Goal: Task Accomplishment & Management: Use online tool/utility

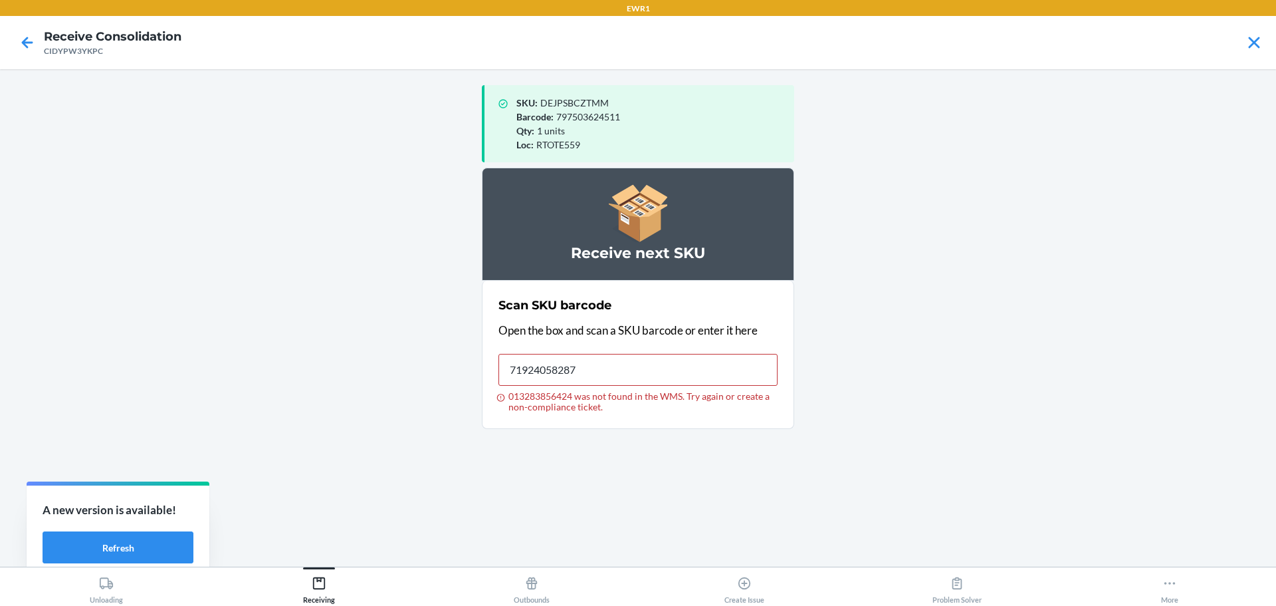
type input "719240582879"
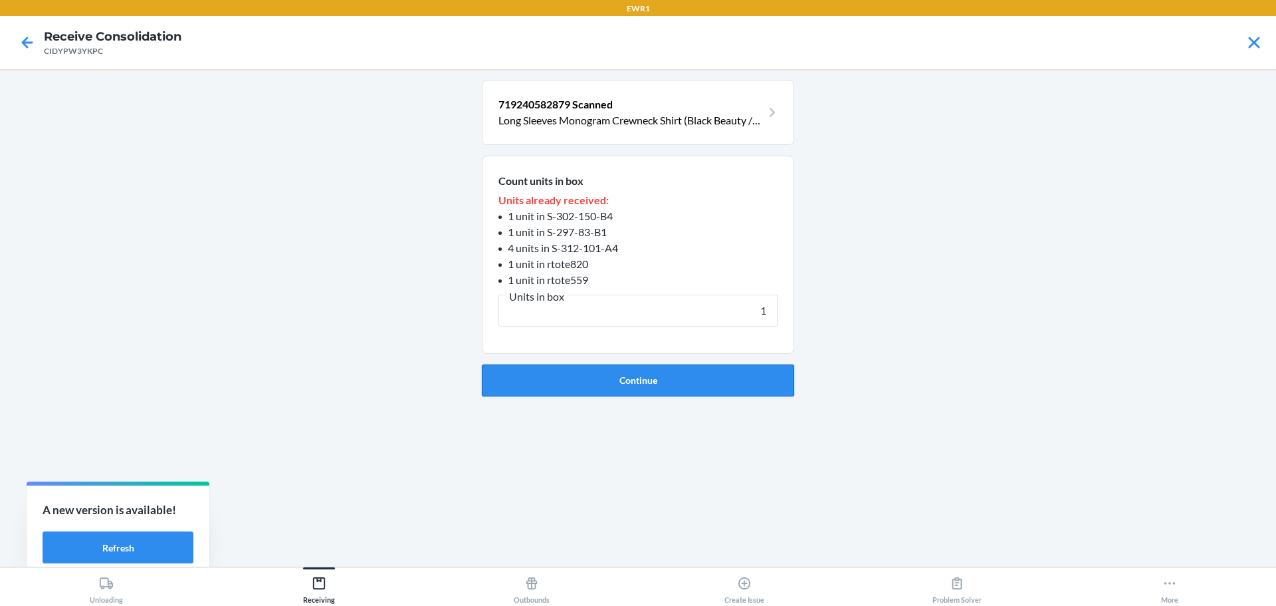
type input "1"
click at [663, 385] on button "Continue" at bounding box center [638, 380] width 312 height 32
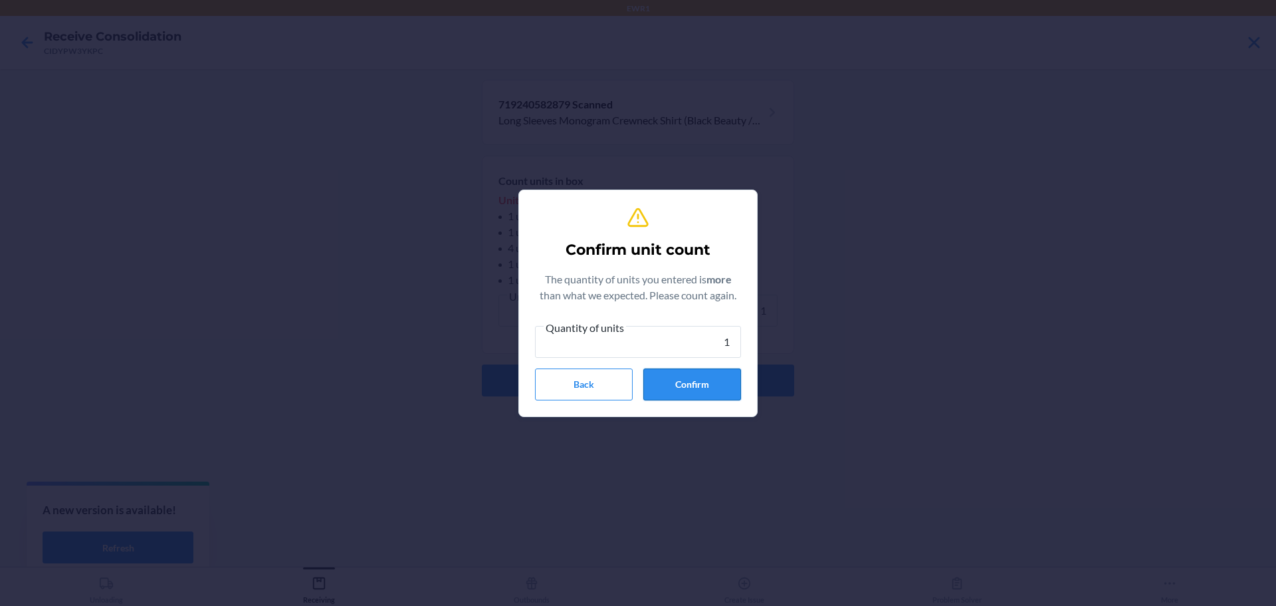
type input "1"
click at [663, 386] on button "Confirm" at bounding box center [692, 384] width 98 height 32
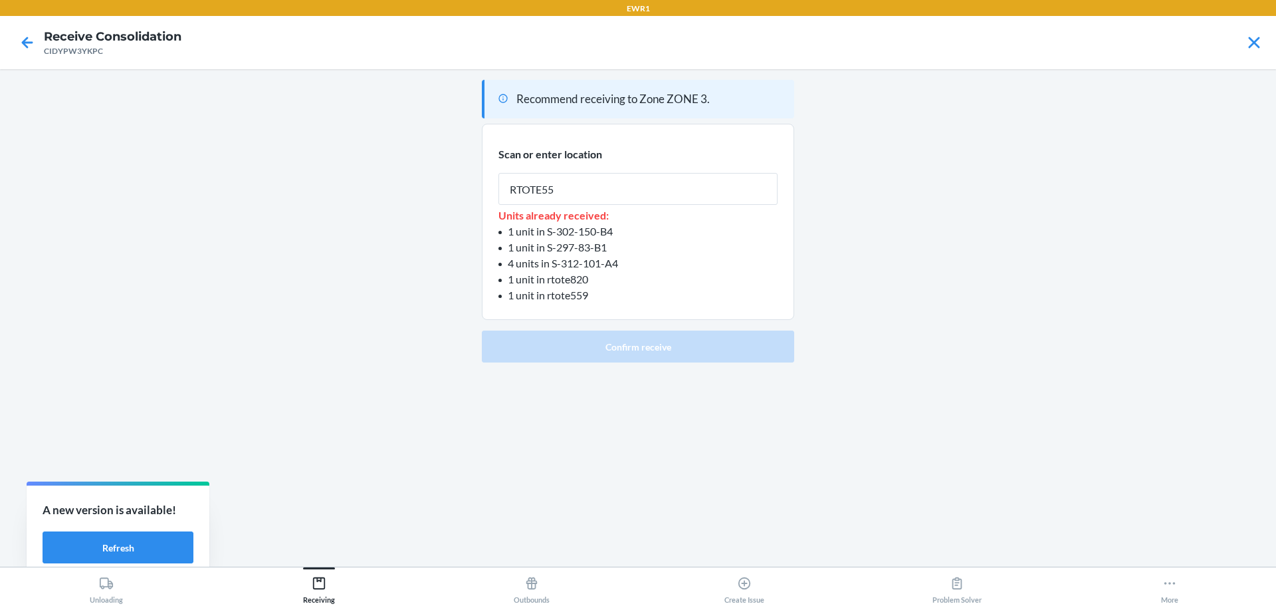
type input "RTOTE559"
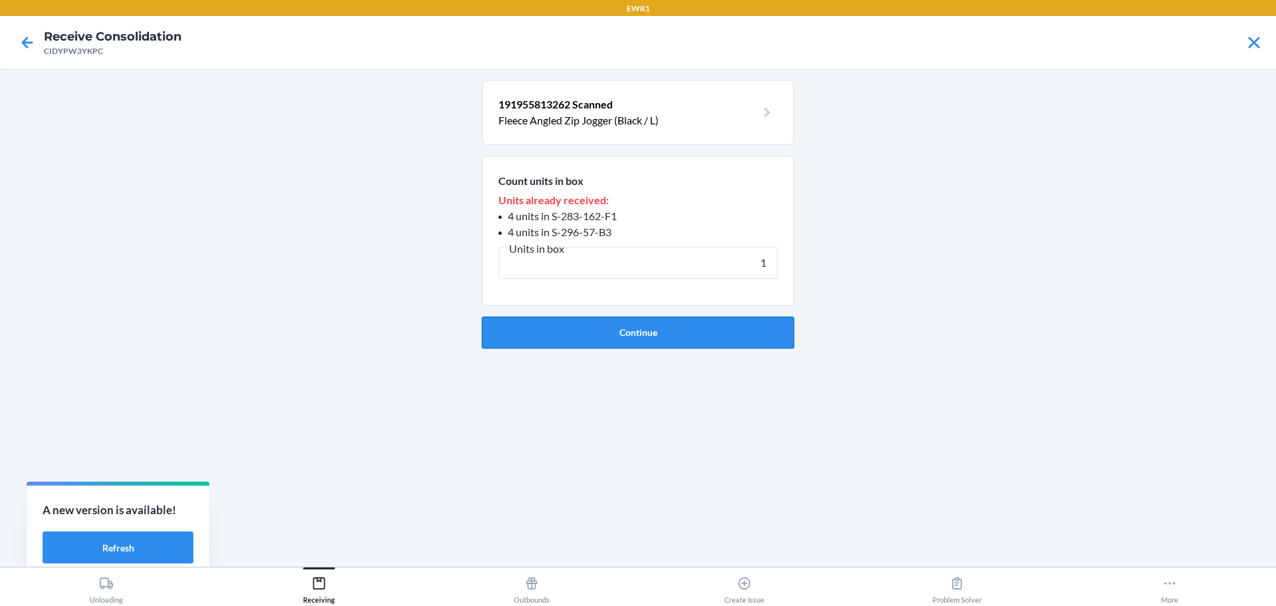
type input "1"
click at [604, 341] on button "Continue" at bounding box center [638, 332] width 312 height 32
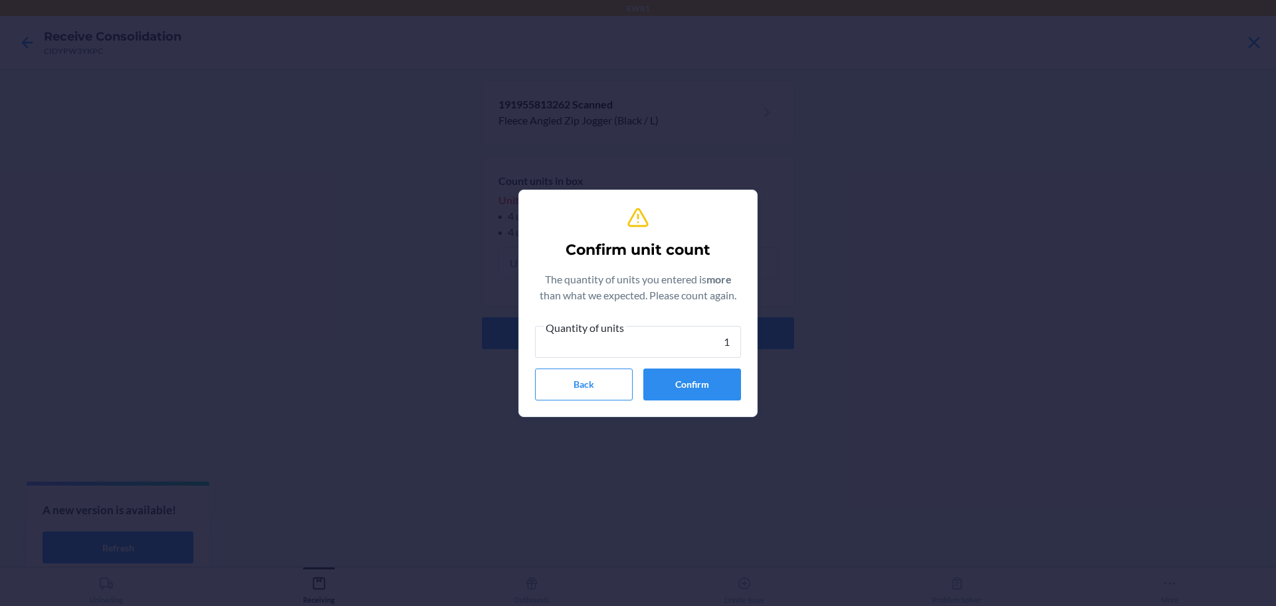
type input "1"
click at [693, 405] on section "Confirm unit count The quantity of units you entered is more than what we expec…" at bounding box center [637, 302] width 239 height 227
click at [705, 388] on button "Confirm" at bounding box center [692, 384] width 98 height 32
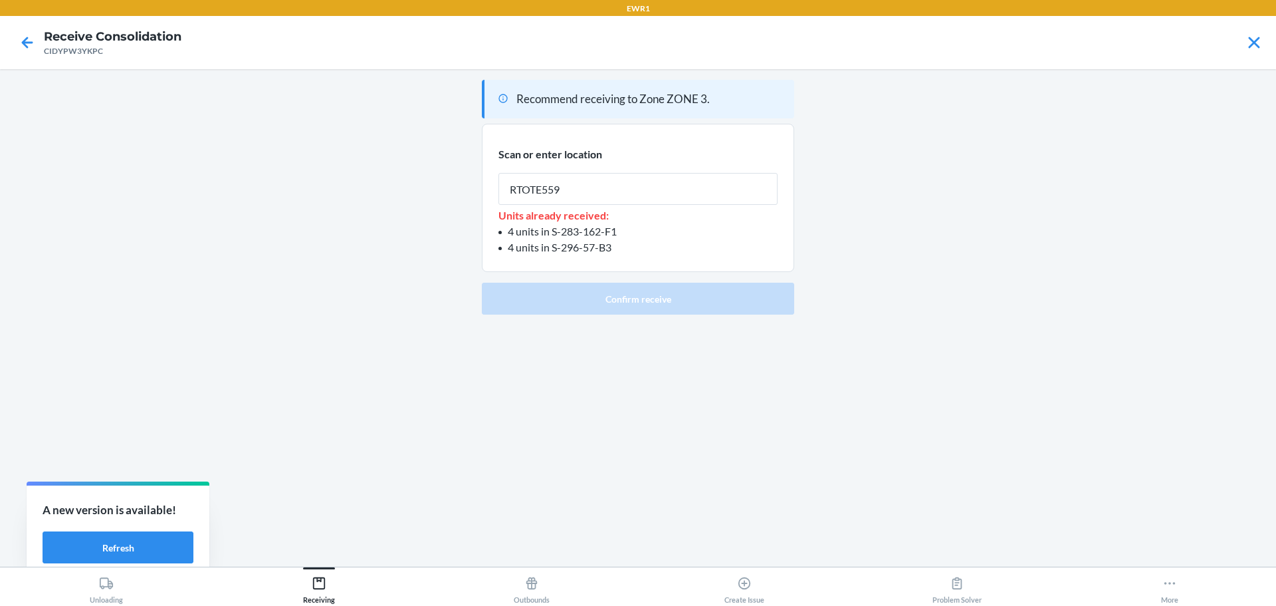
type input "RTOTE559"
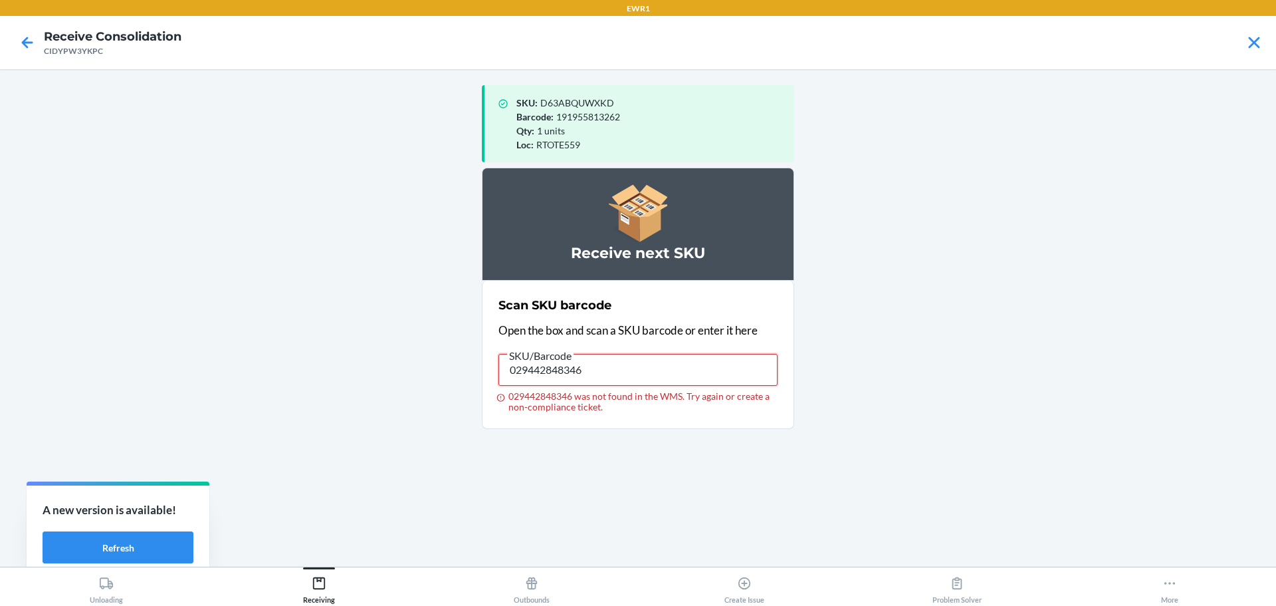
drag, startPoint x: 674, startPoint y: 365, endPoint x: 0, endPoint y: 368, distance: 674.0
click at [0, 368] on main "SKU : D63ABQUWXKD Barcode : 191955813262 Qty : 1 units Loc : RTOTE559 Receive n…" at bounding box center [638, 317] width 1276 height 497
type input "029442848346"
drag, startPoint x: 728, startPoint y: 348, endPoint x: 715, endPoint y: 357, distance: 15.3
click at [717, 355] on label "SKU/Barcode 029442848346 029442848346 was not found in the WMS. Try again or cr…" at bounding box center [638, 379] width 279 height 65
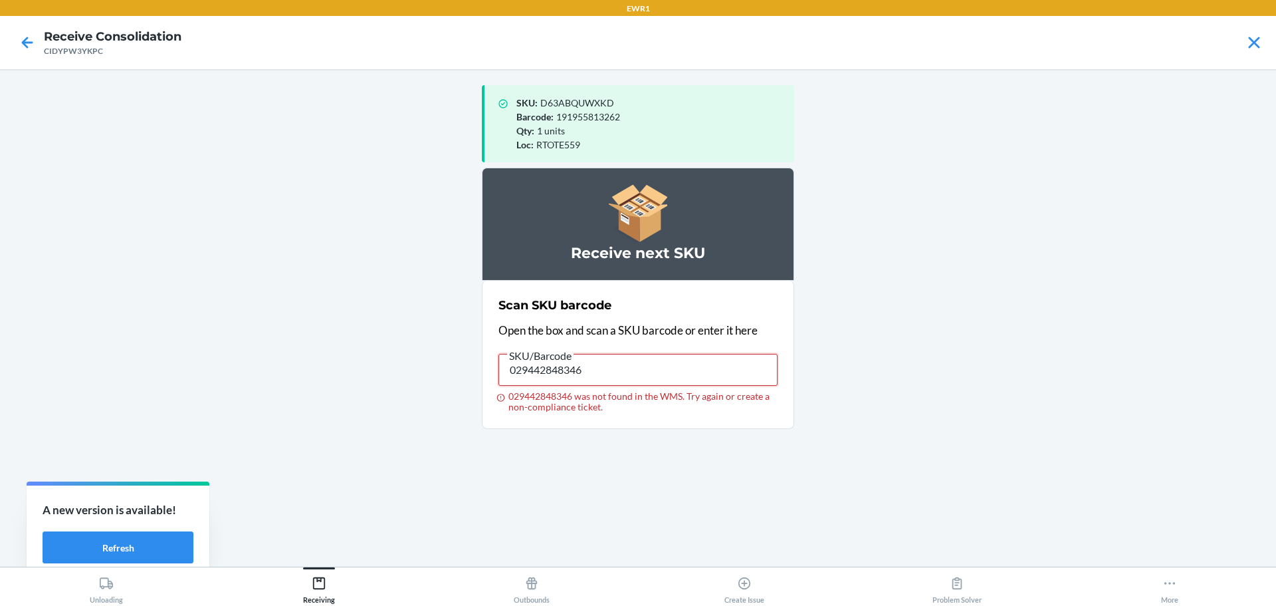
drag, startPoint x: 679, startPoint y: 371, endPoint x: 0, endPoint y: 332, distance: 679.8
click at [0, 332] on main "SKU : D63ABQUWXKD Barcode : 191955813262 Qty : 1 units Loc : RTOTE559 Receive n…" at bounding box center [638, 317] width 1276 height 497
type input "029442848346"
drag, startPoint x: 599, startPoint y: 371, endPoint x: 237, endPoint y: 332, distance: 364.4
click at [237, 332] on main "SKU : D63ABQUWXKD Barcode : 191955813262 Qty : 1 units Loc : RTOTE559 Receive n…" at bounding box center [638, 317] width 1276 height 497
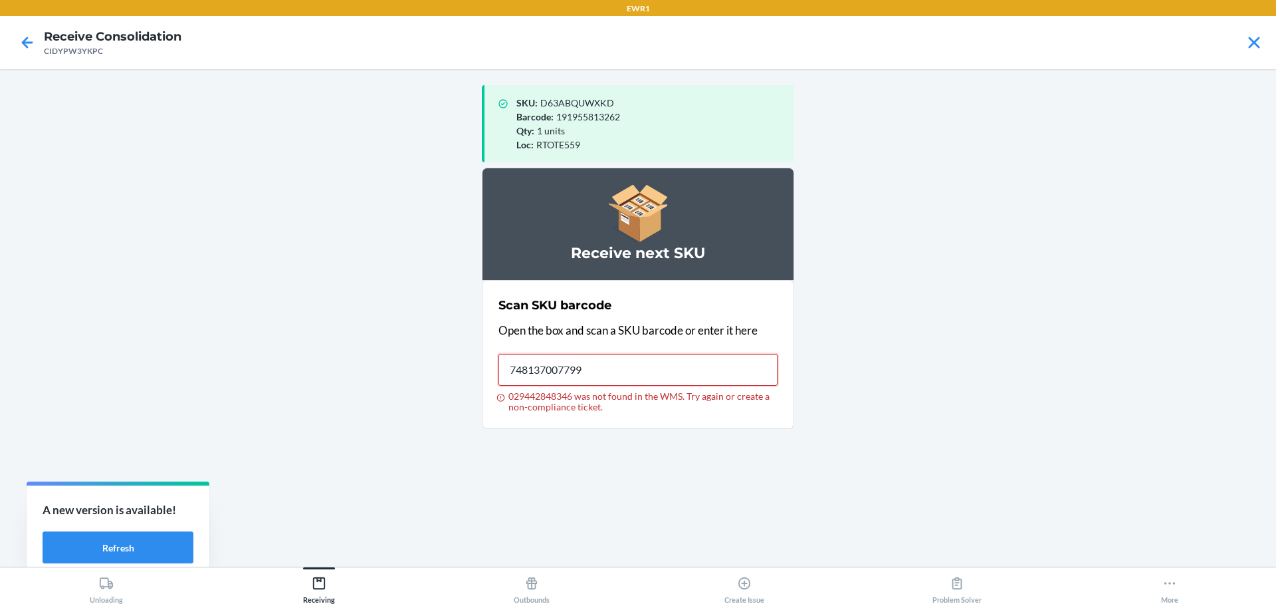
type input "748137007799"
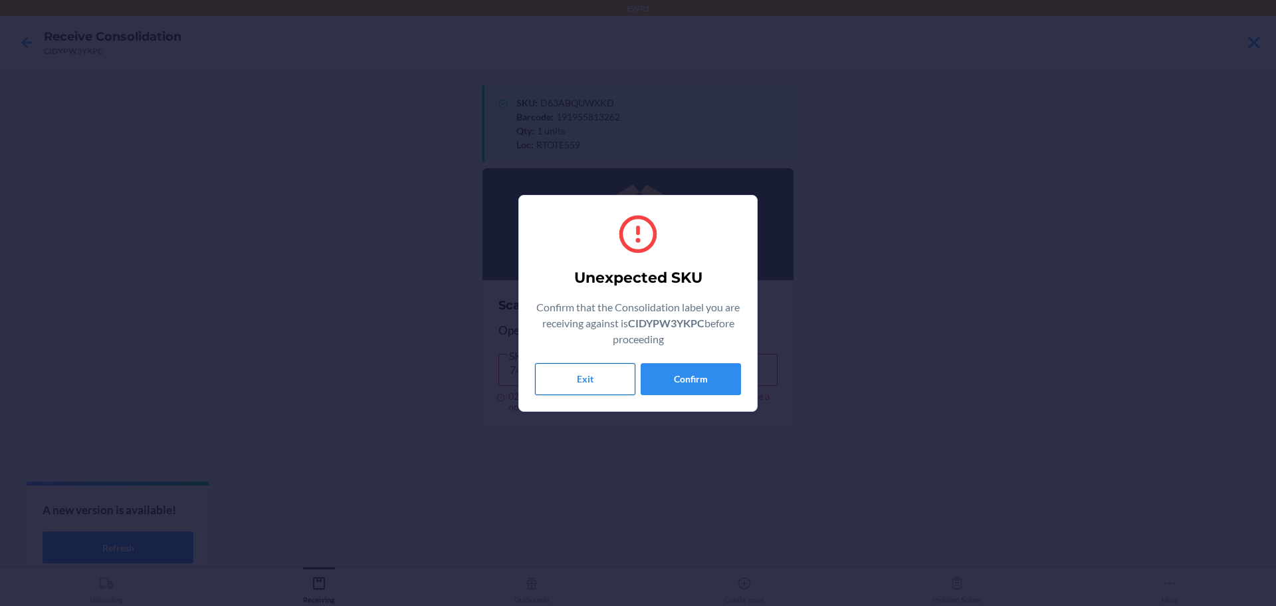
click at [576, 378] on button "Exit" at bounding box center [585, 379] width 100 height 32
click at [709, 380] on button "Confirm" at bounding box center [691, 379] width 100 height 32
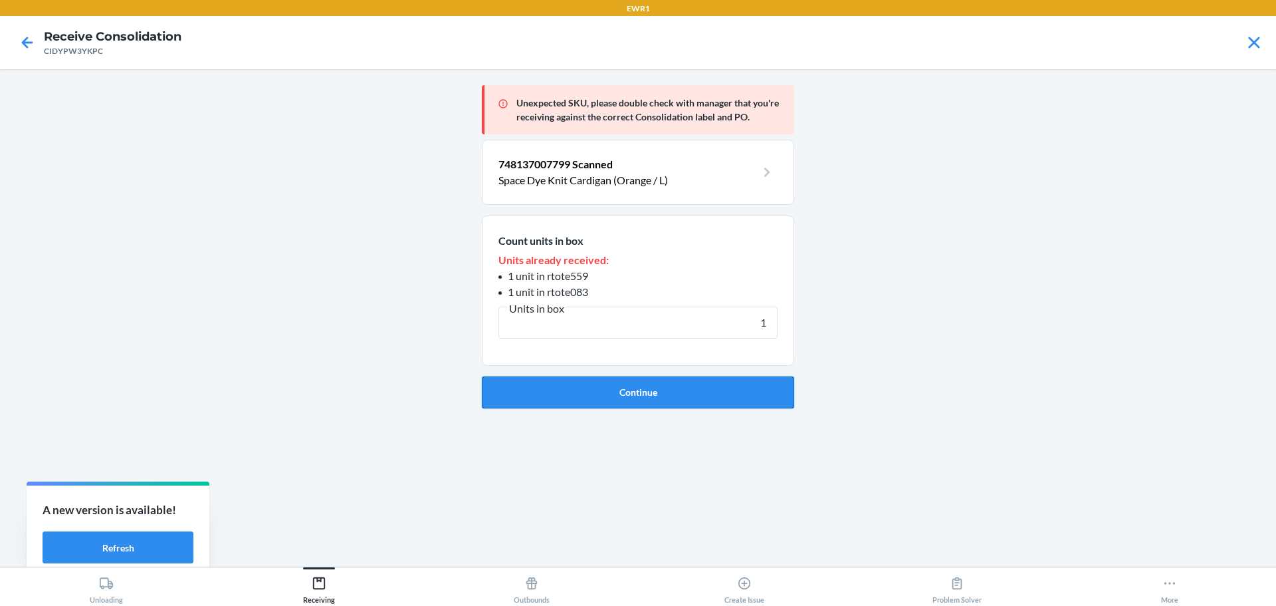
type input "1"
click at [699, 384] on button "Continue" at bounding box center [638, 392] width 312 height 32
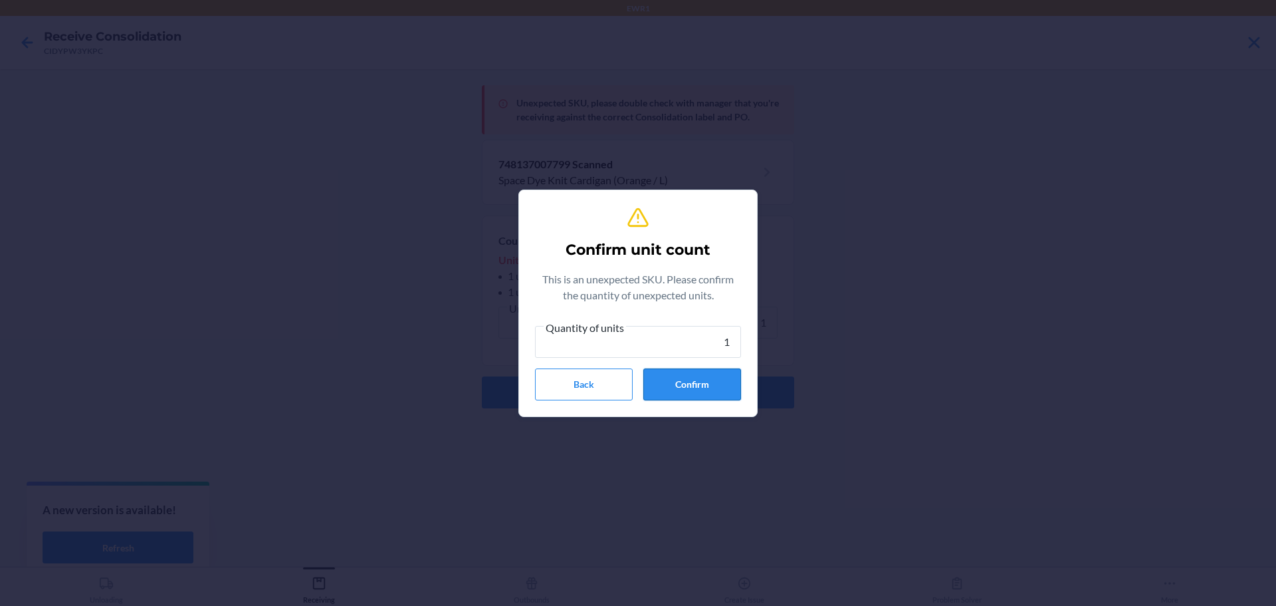
type input "1"
click at [699, 390] on button "Confirm" at bounding box center [692, 384] width 98 height 32
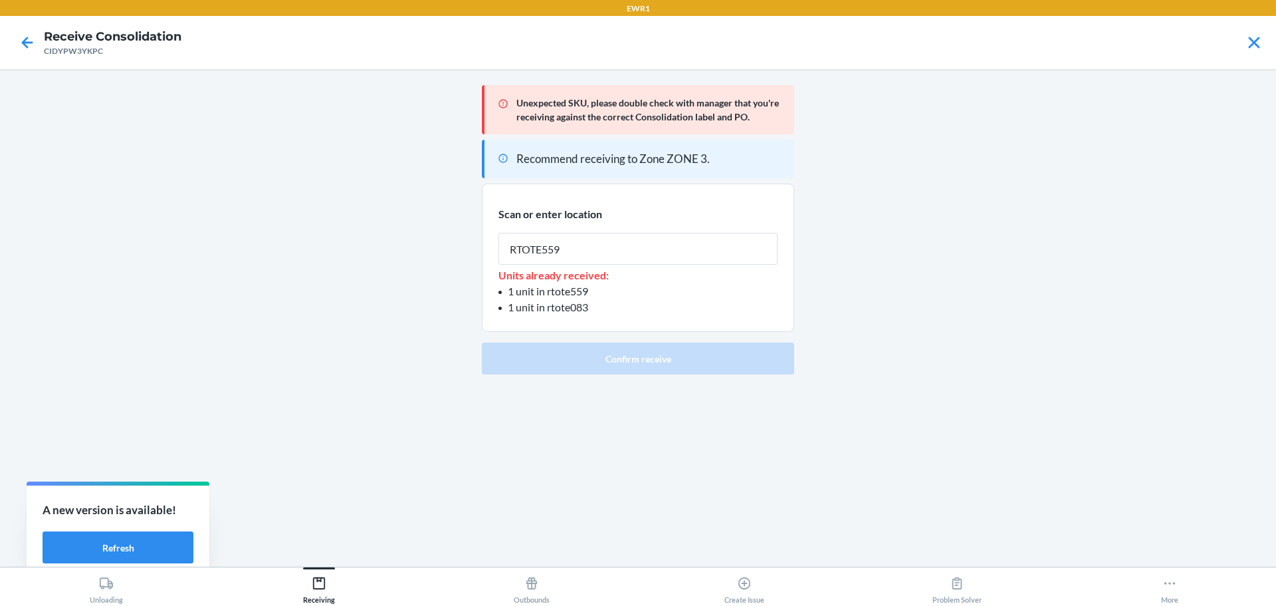
type input "RTOTE559"
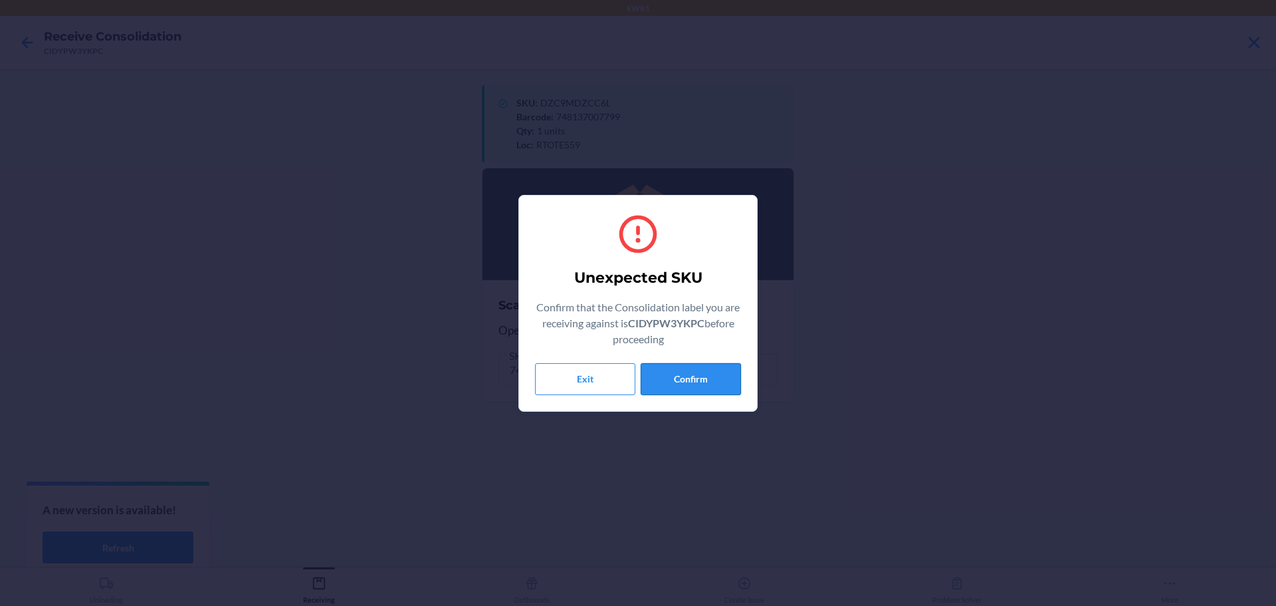
click at [681, 368] on button "Confirm" at bounding box center [691, 379] width 100 height 32
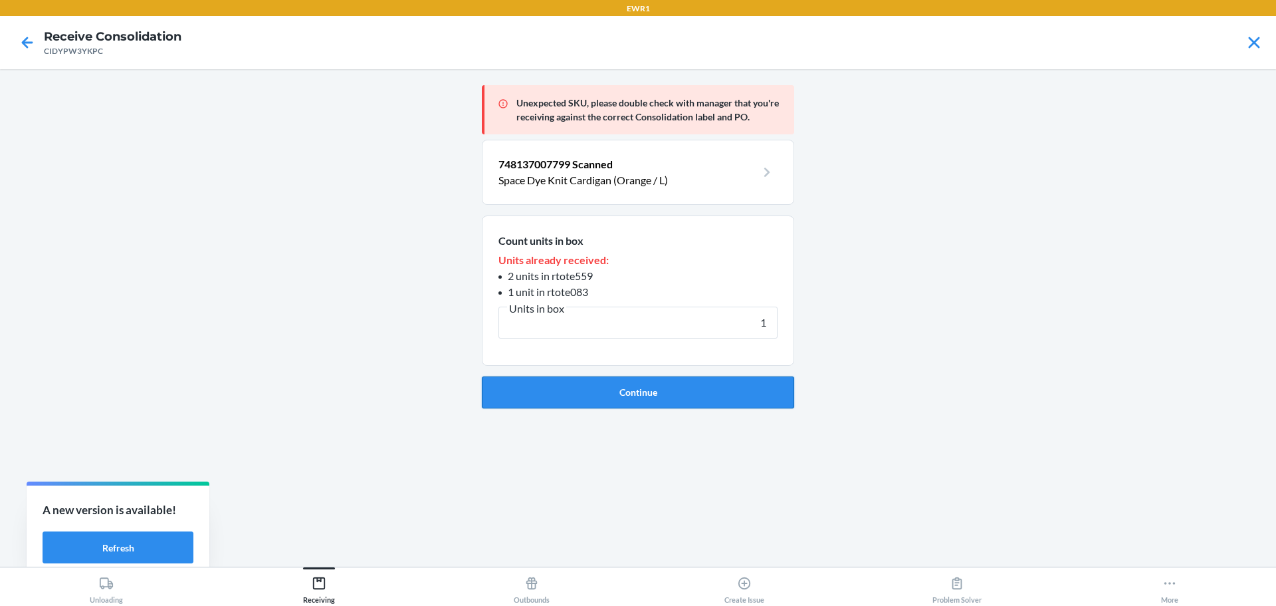
type input "1"
click at [691, 398] on button "Continue" at bounding box center [638, 392] width 312 height 32
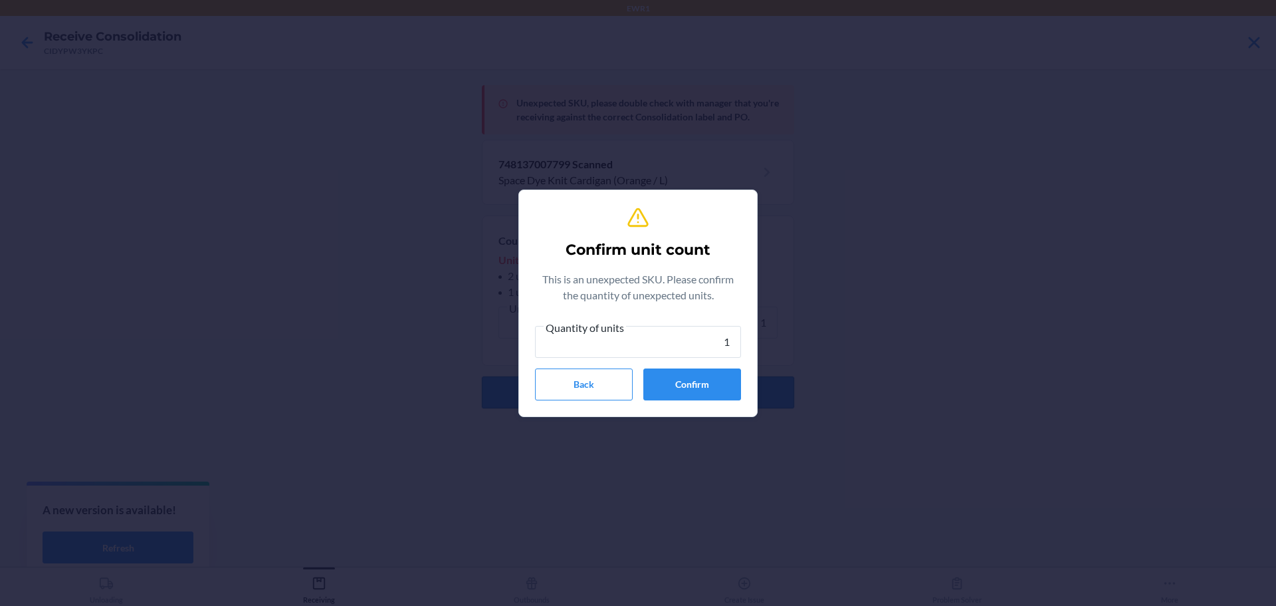
type input "1"
click at [691, 398] on button "Confirm" at bounding box center [692, 384] width 98 height 32
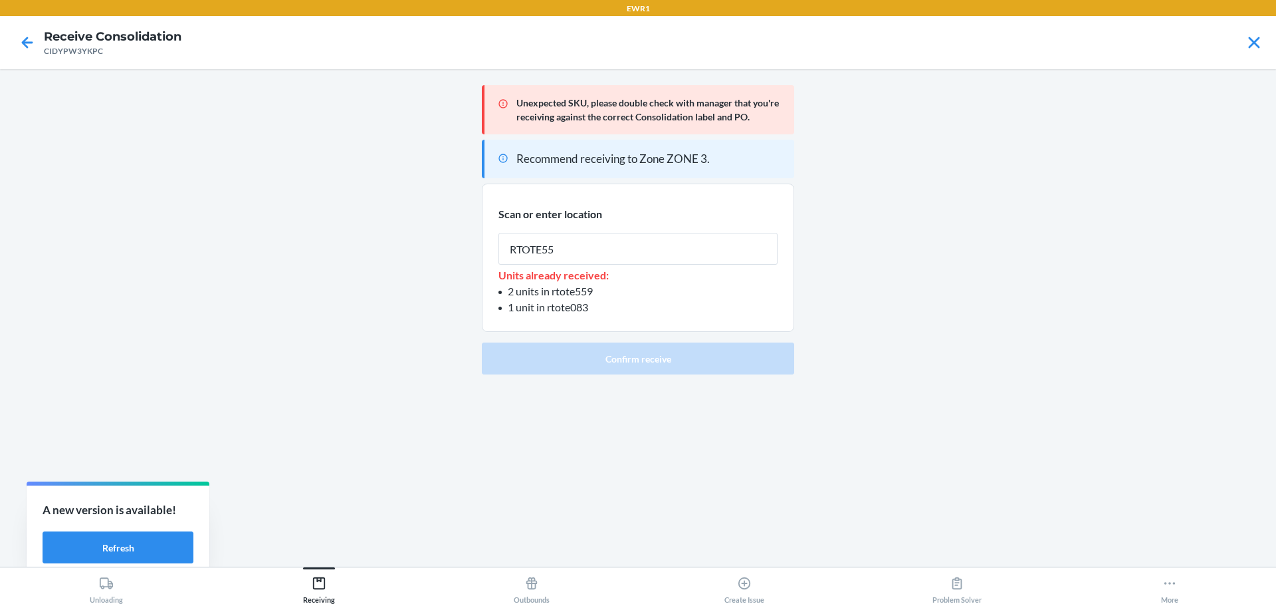
type input "RTOTE559"
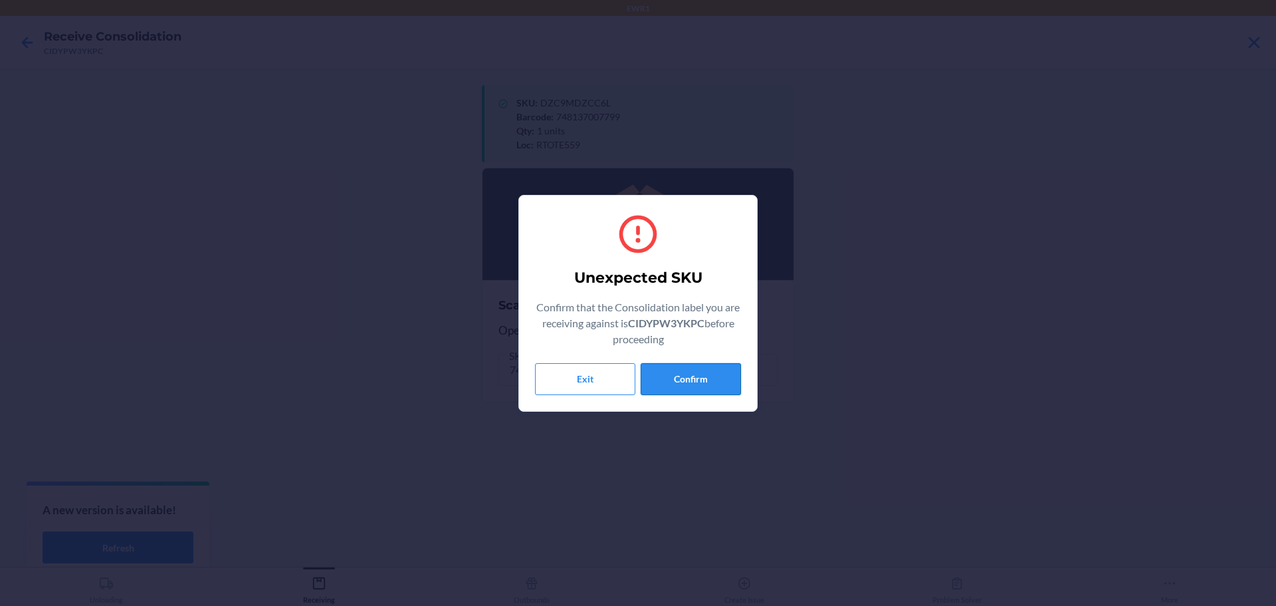
click at [666, 377] on button "Confirm" at bounding box center [691, 379] width 100 height 32
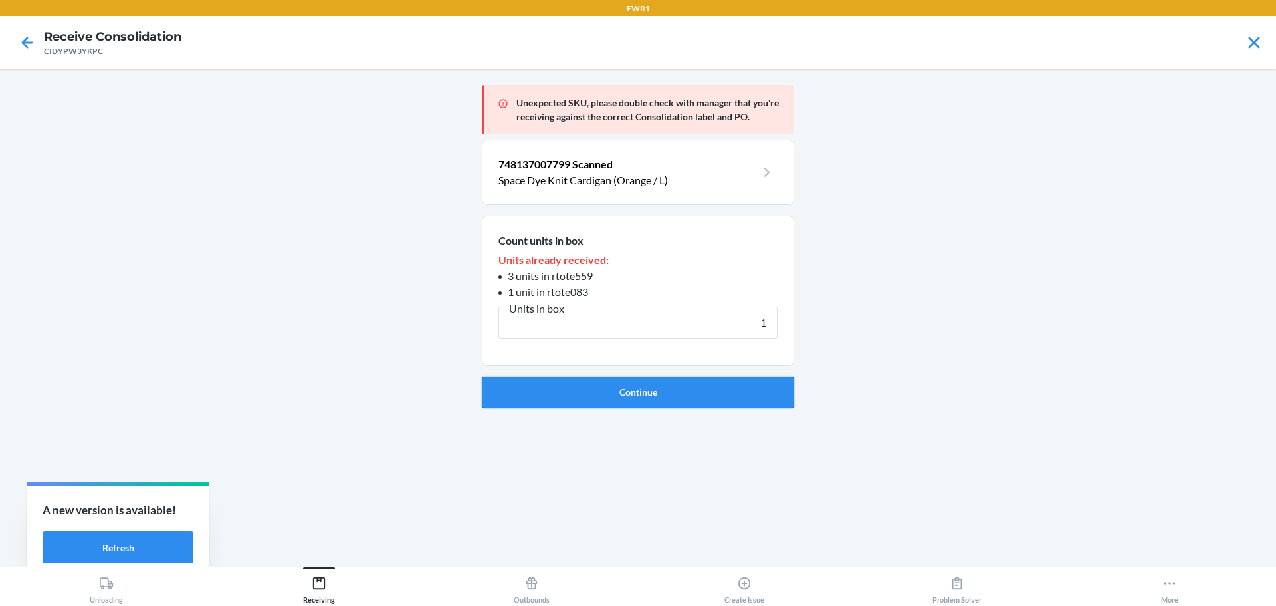
type input "1"
click at [671, 395] on button "Continue" at bounding box center [638, 392] width 312 height 32
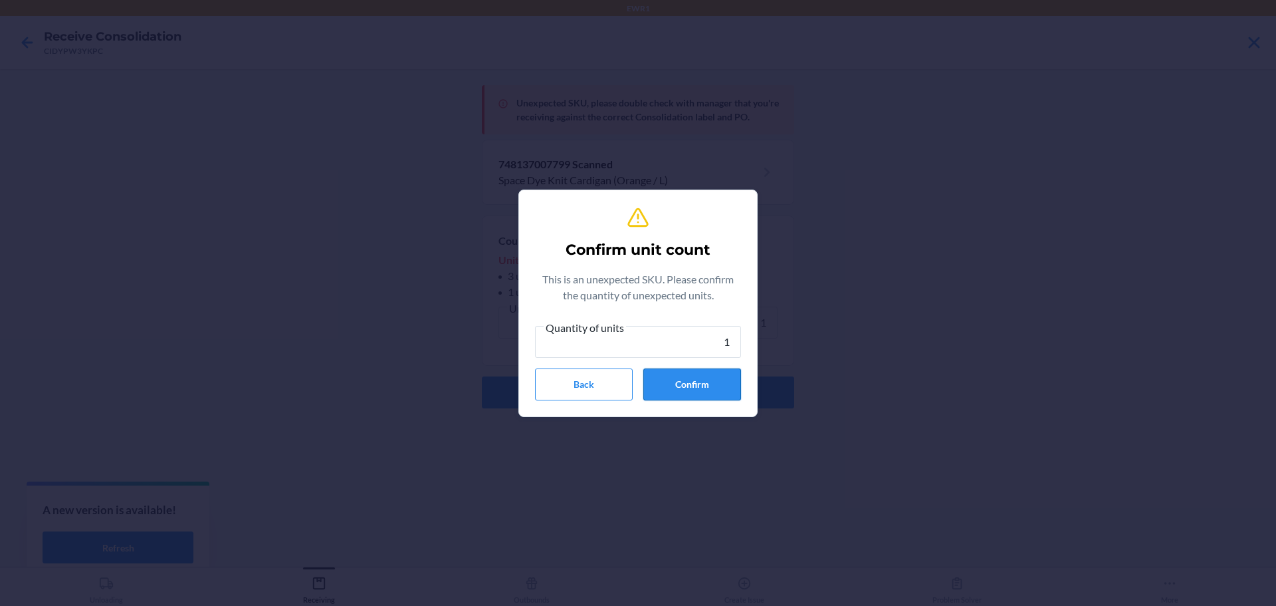
type input "1"
click at [671, 395] on button "Confirm" at bounding box center [692, 384] width 98 height 32
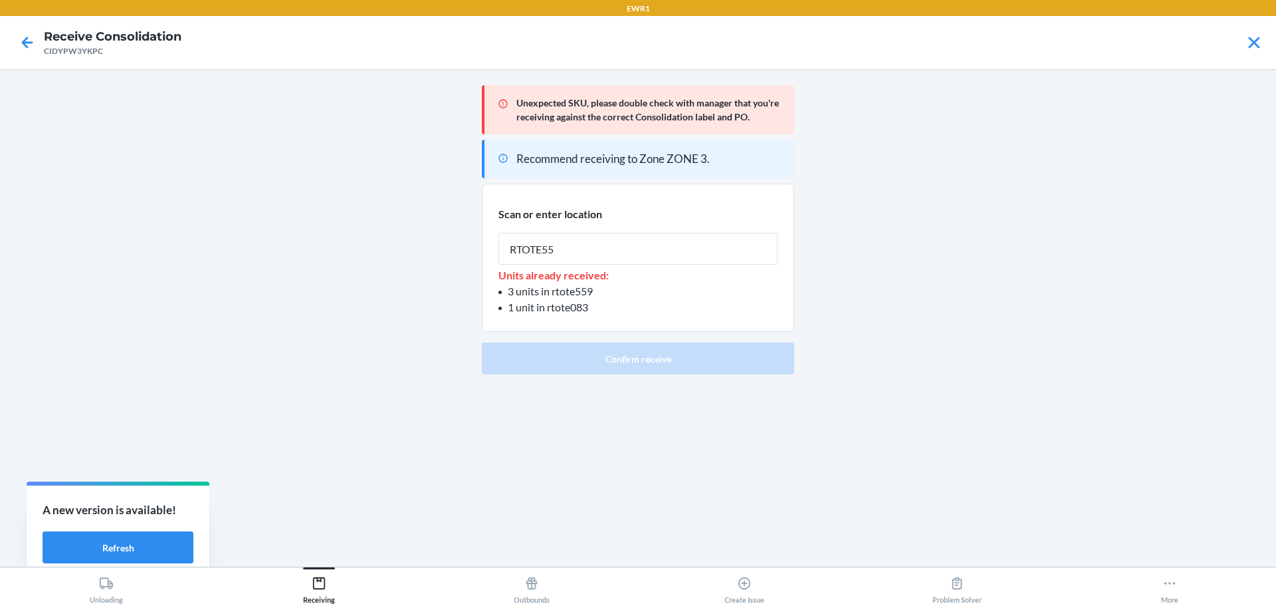
type input "RTOTE559"
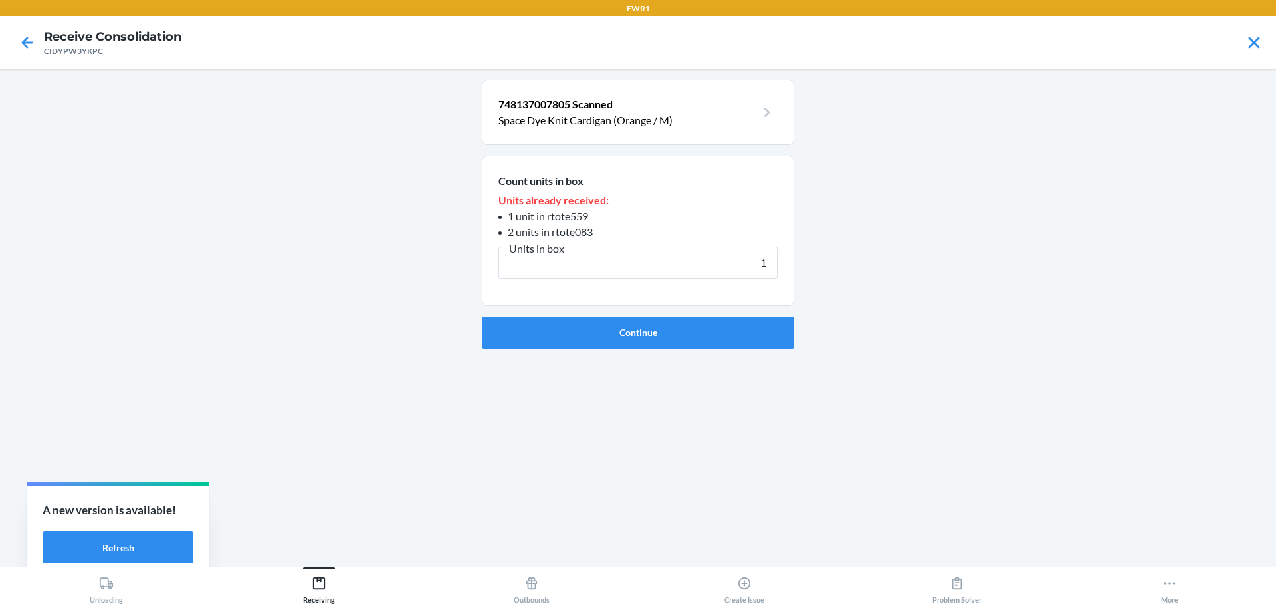
type input "1"
click at [482, 316] on button "Continue" at bounding box center [638, 332] width 312 height 32
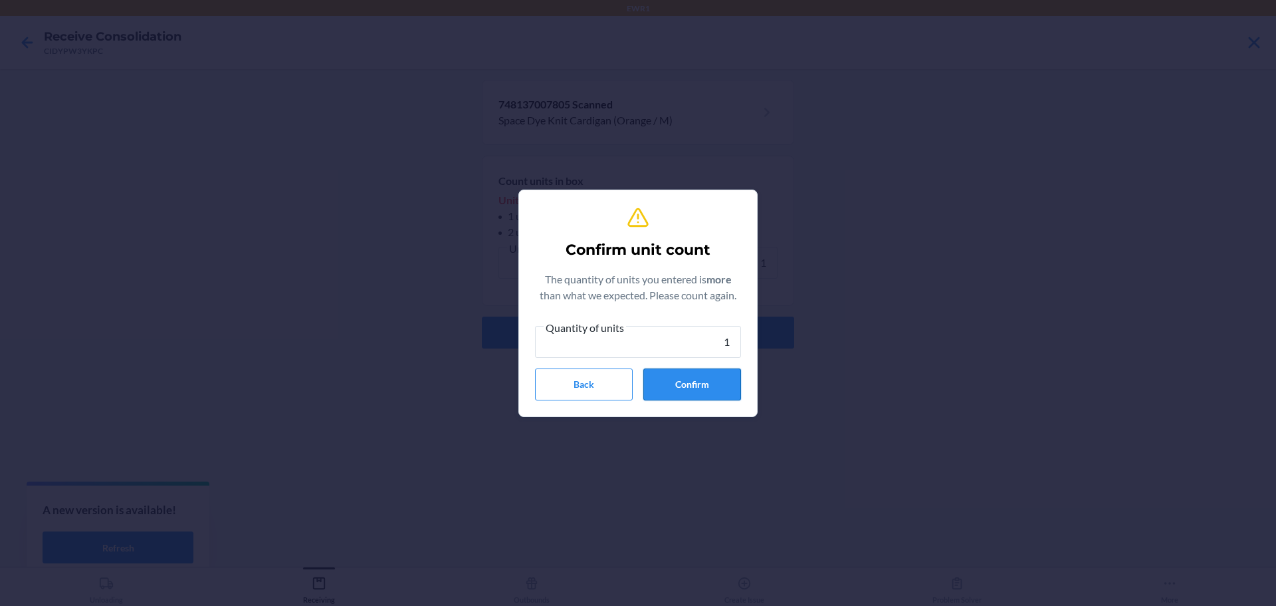
type input "1"
click at [718, 384] on button "Confirm" at bounding box center [692, 384] width 98 height 32
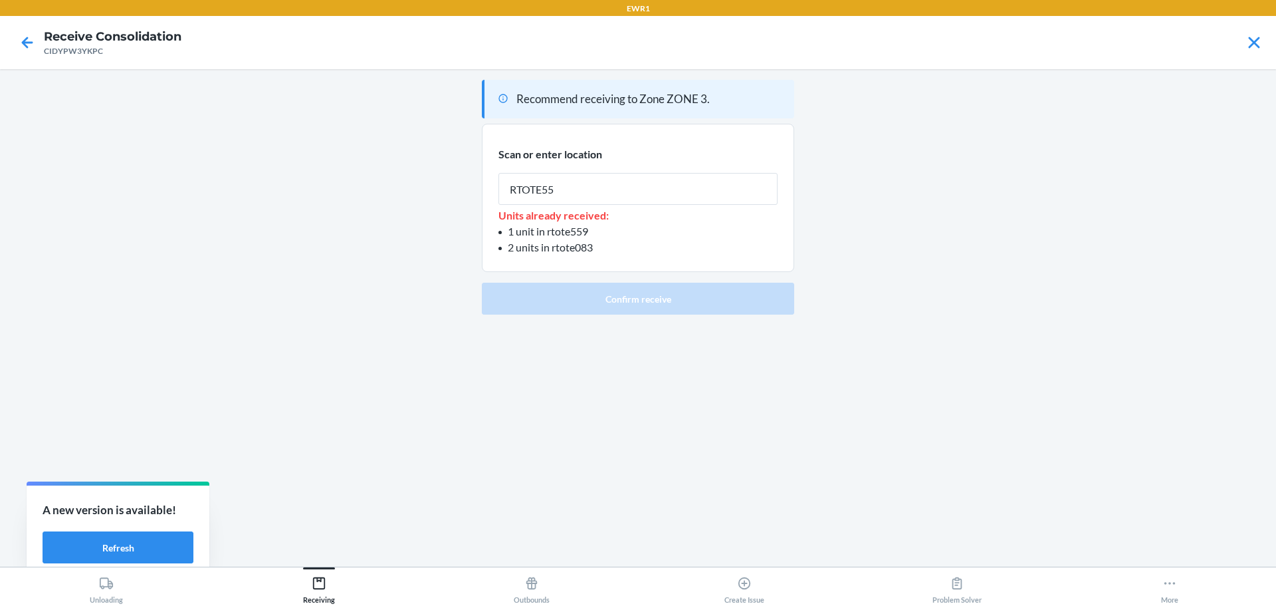
type input "RTOTE559"
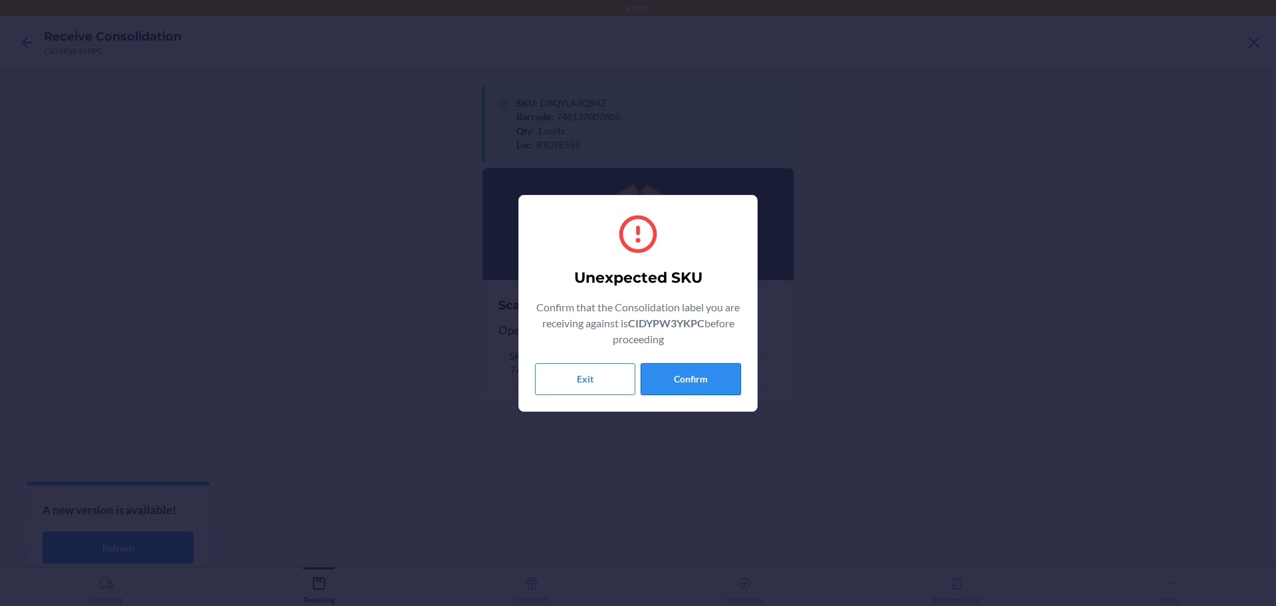
click at [718, 384] on button "Confirm" at bounding box center [691, 379] width 100 height 32
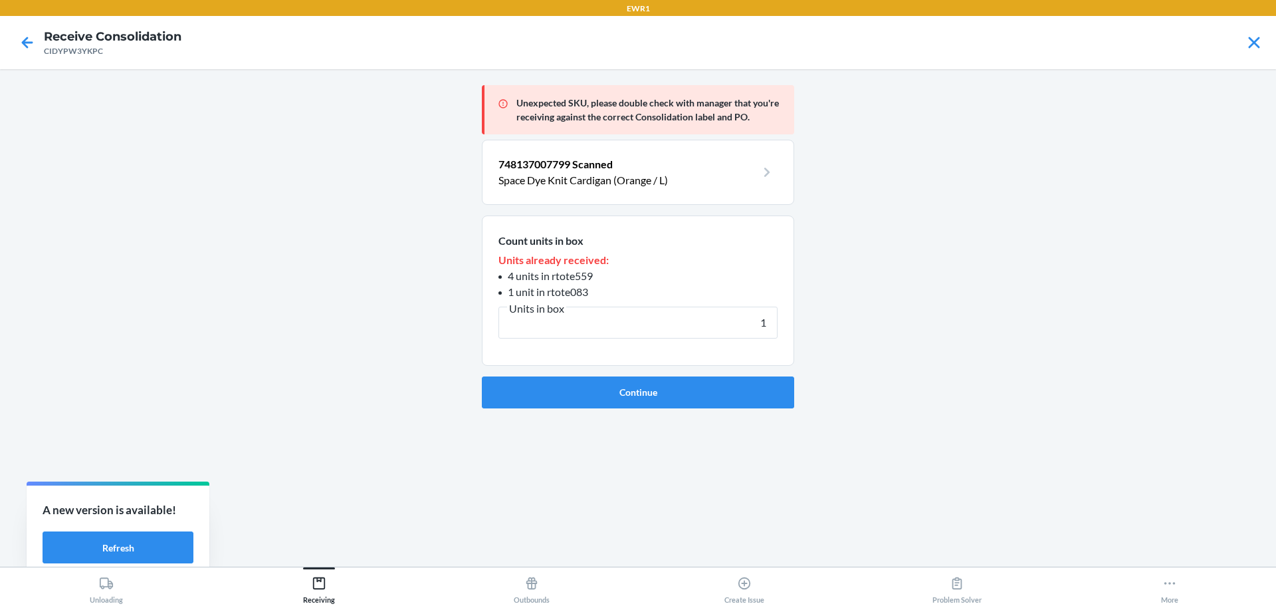
type input "1"
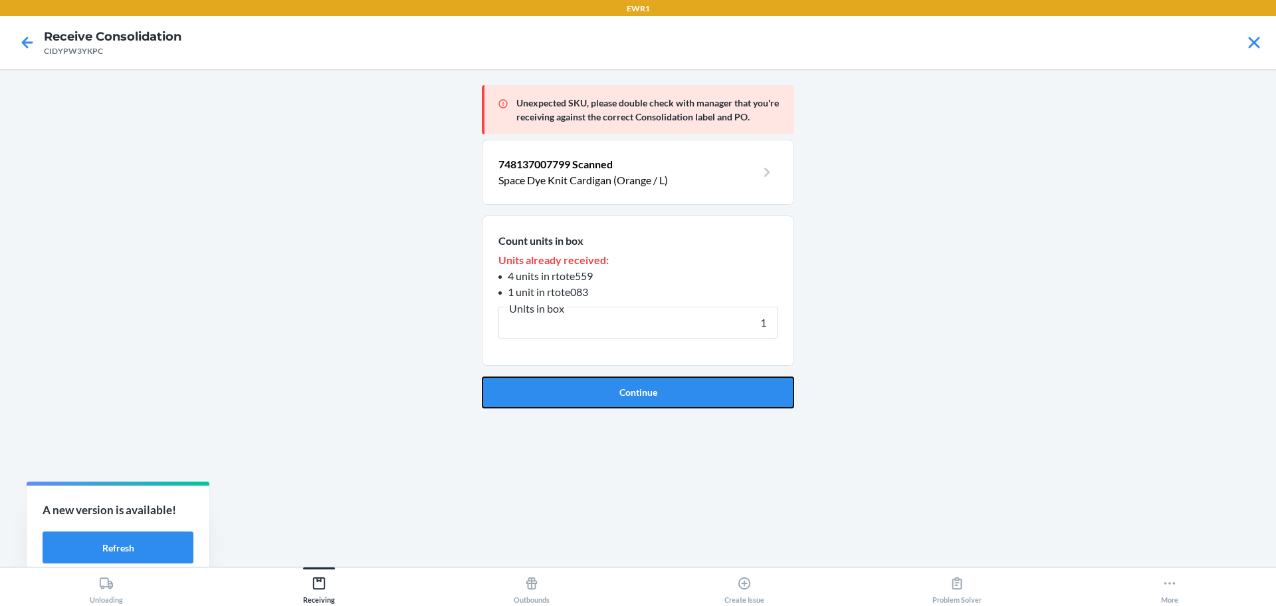
click at [718, 384] on button "Continue" at bounding box center [638, 392] width 312 height 32
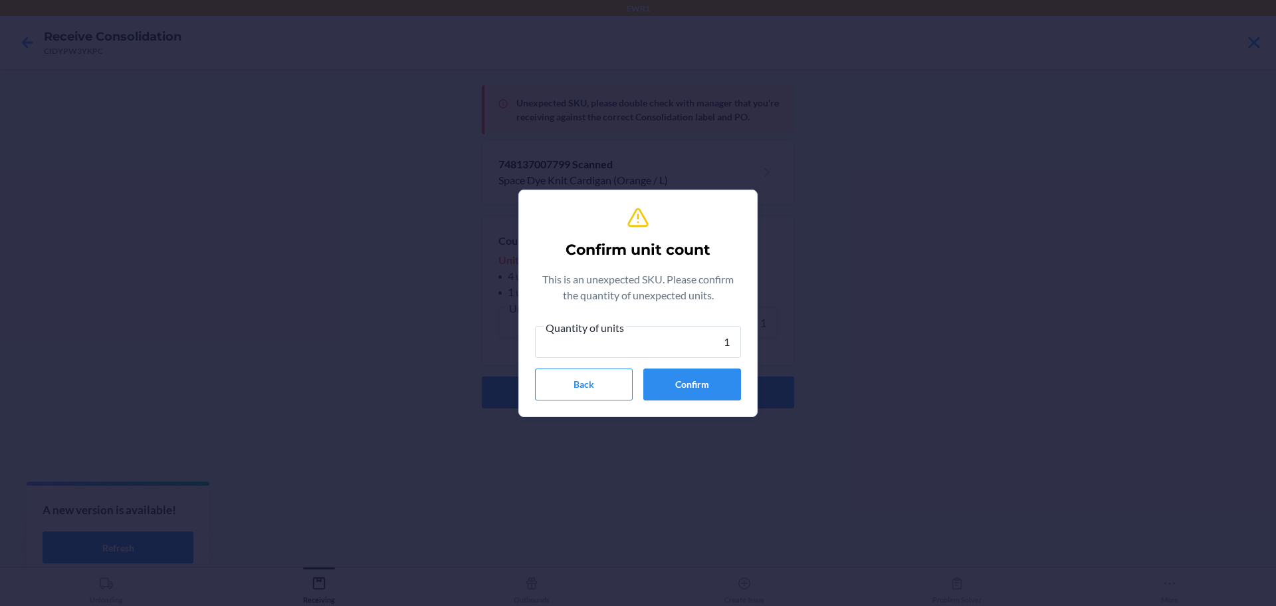
type input "1"
click at [718, 384] on button "Confirm" at bounding box center [692, 384] width 98 height 32
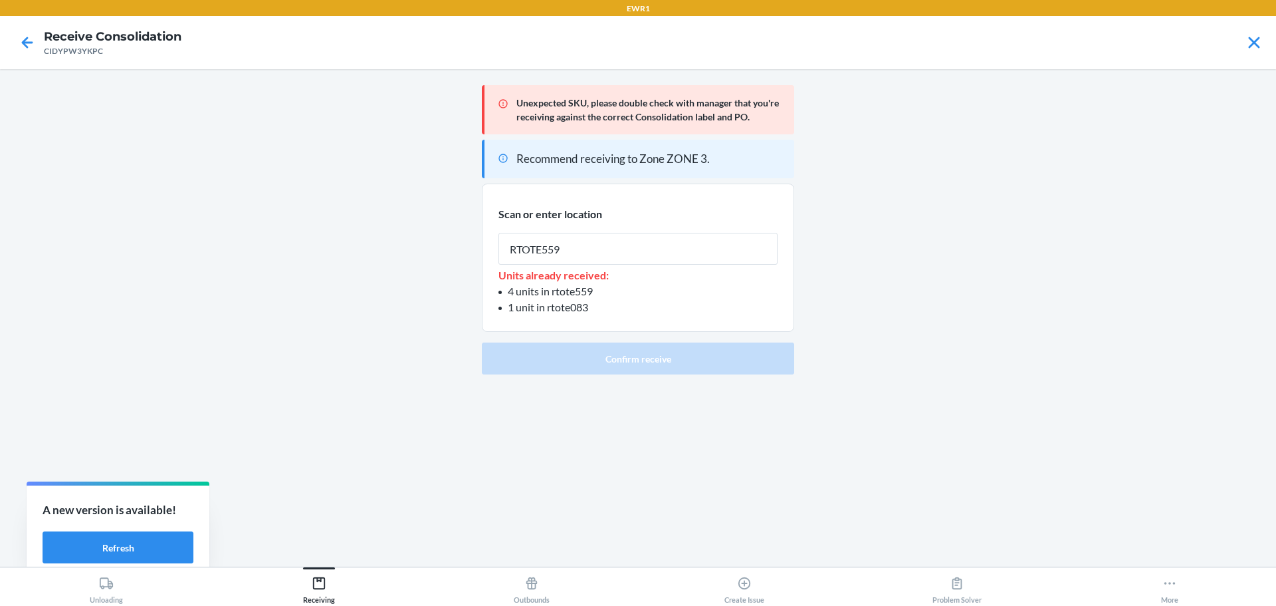
type input "RTOTE559"
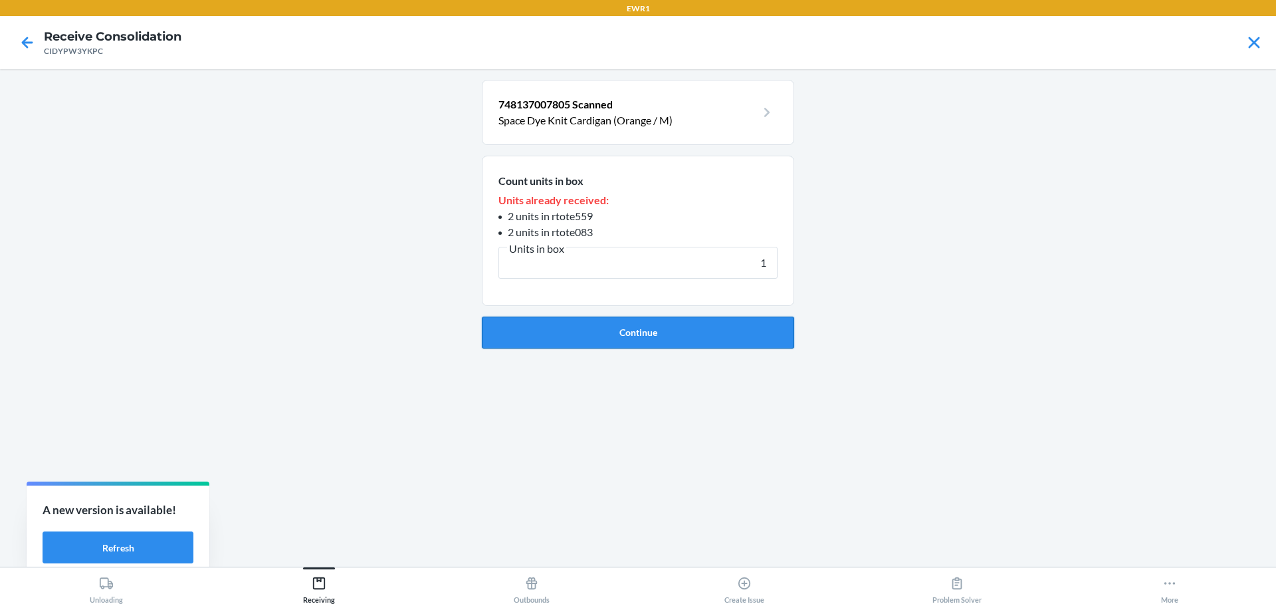
type input "1"
click at [726, 334] on button "Continue" at bounding box center [638, 332] width 312 height 32
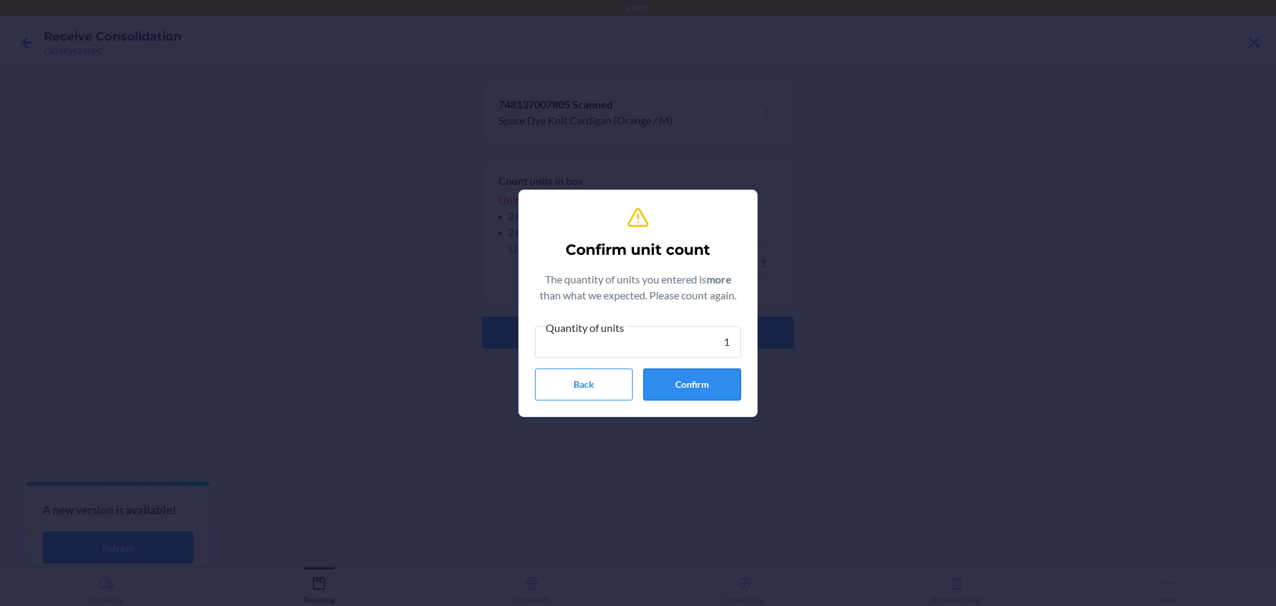
type input "1"
click at [727, 378] on button "Confirm" at bounding box center [692, 384] width 98 height 32
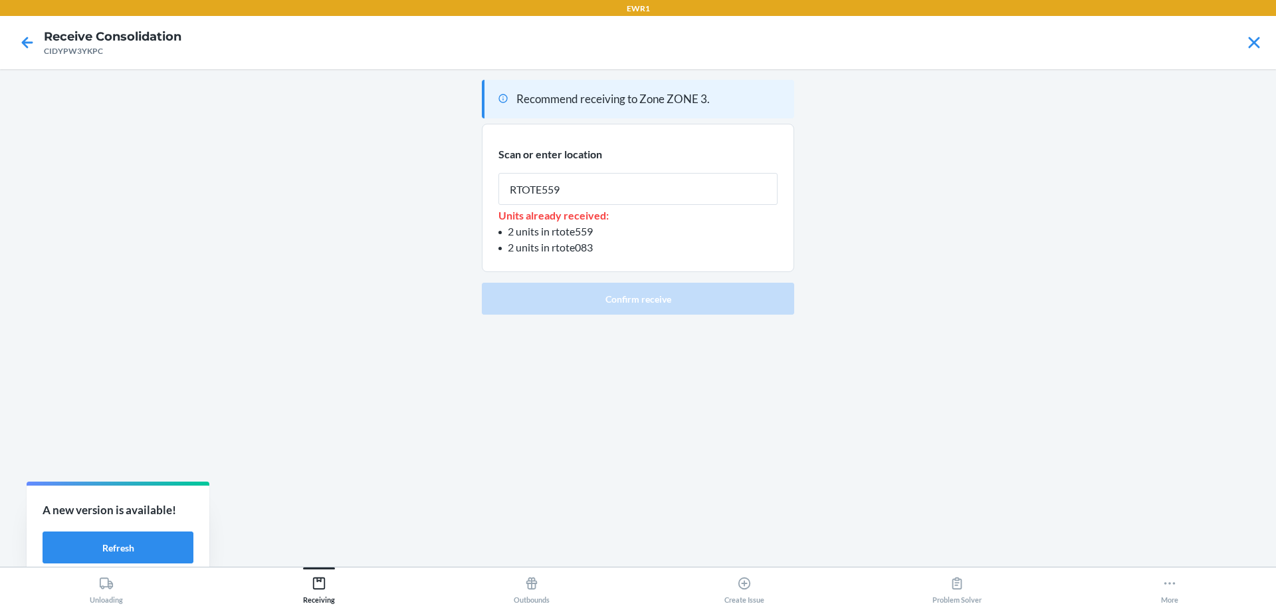
type input "RTOTE559"
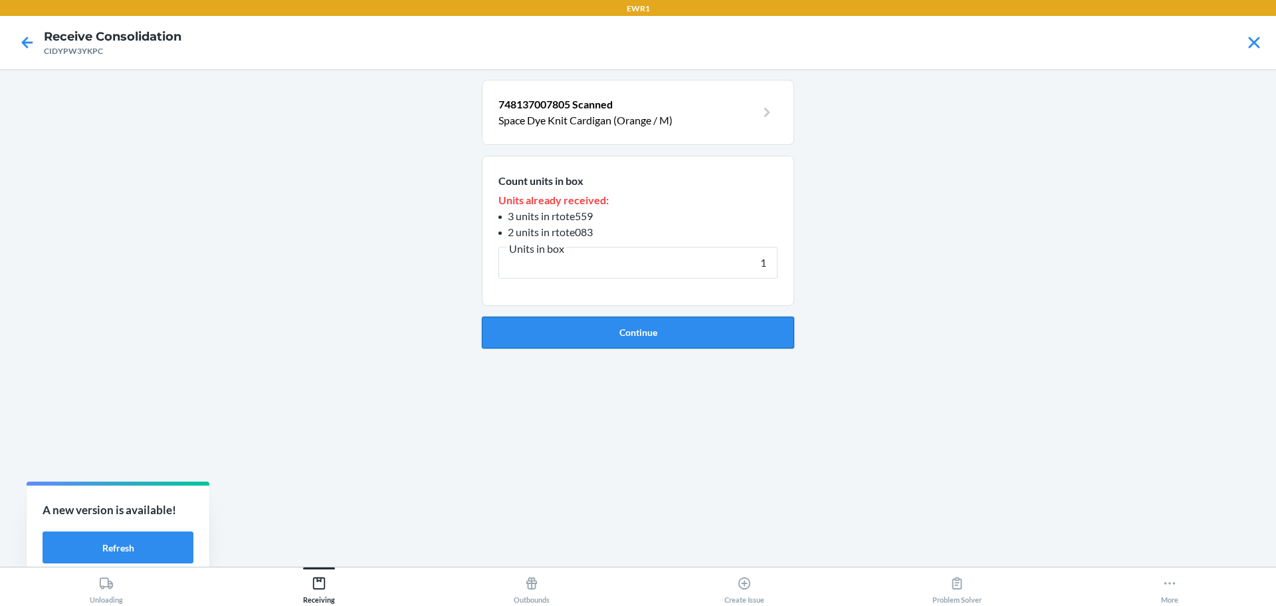
type input "1"
click at [620, 342] on button "Continue" at bounding box center [638, 332] width 312 height 32
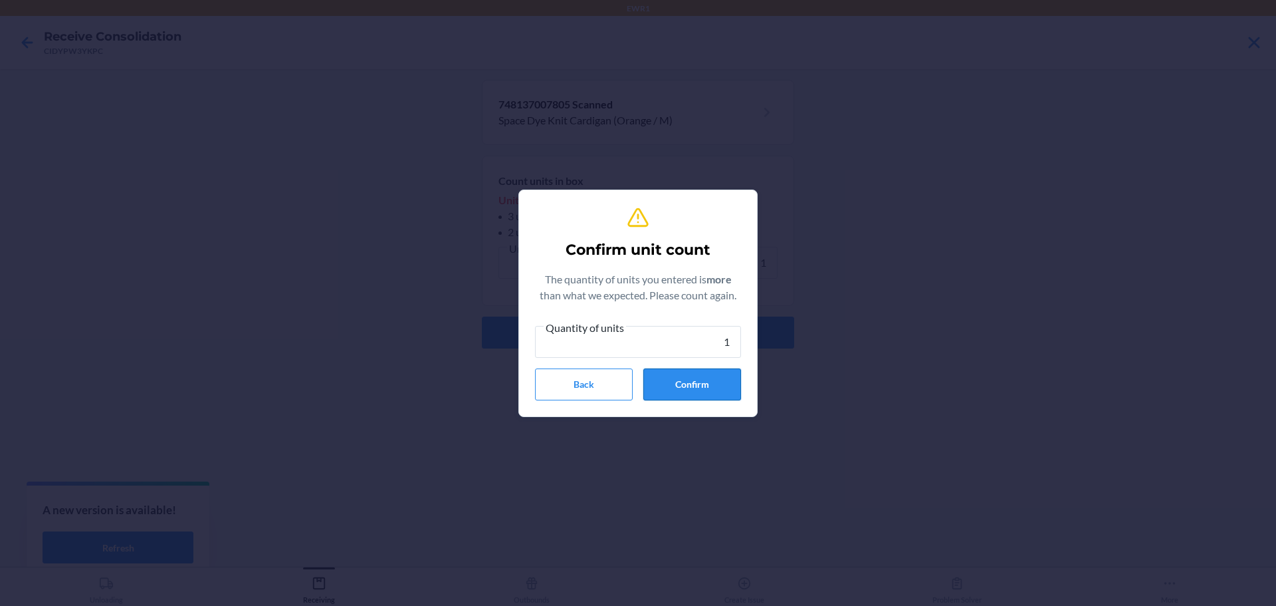
type input "1"
click at [722, 382] on button "Confirm" at bounding box center [692, 384] width 98 height 32
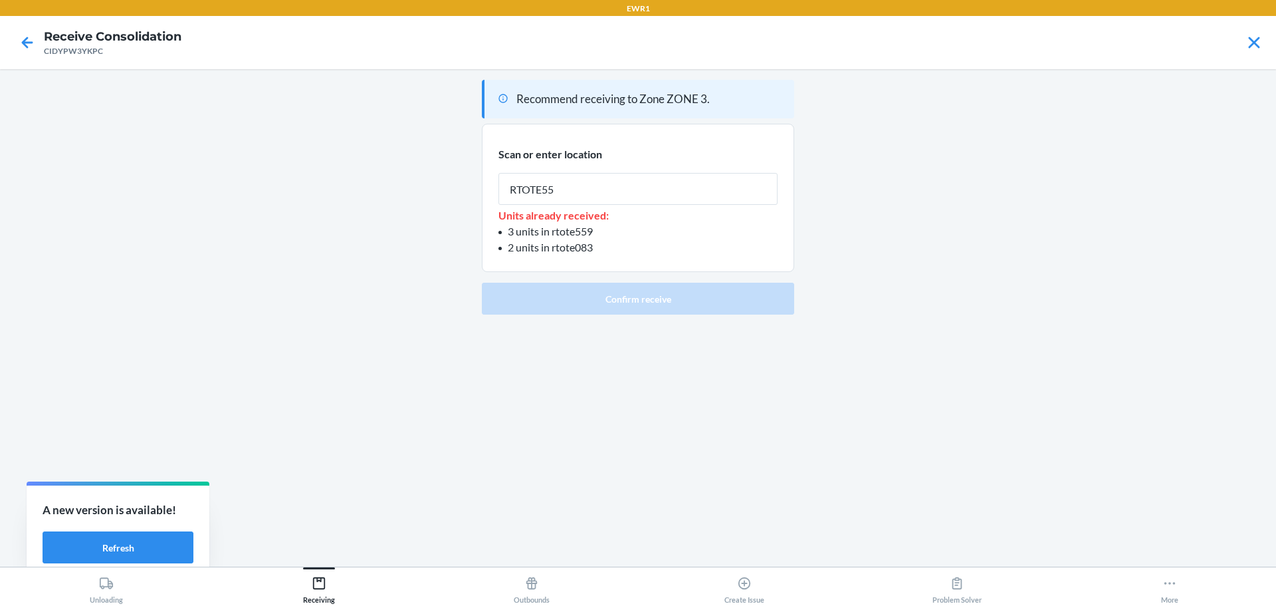
type input "RTOTE559"
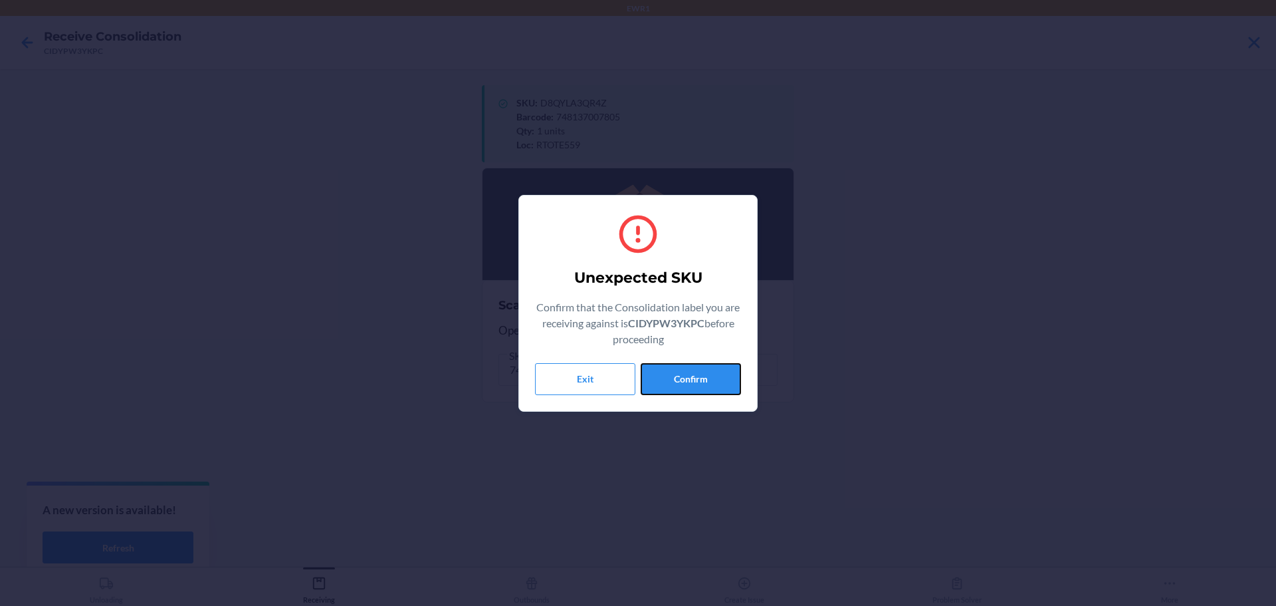
click at [722, 382] on button "Confirm" at bounding box center [691, 379] width 100 height 32
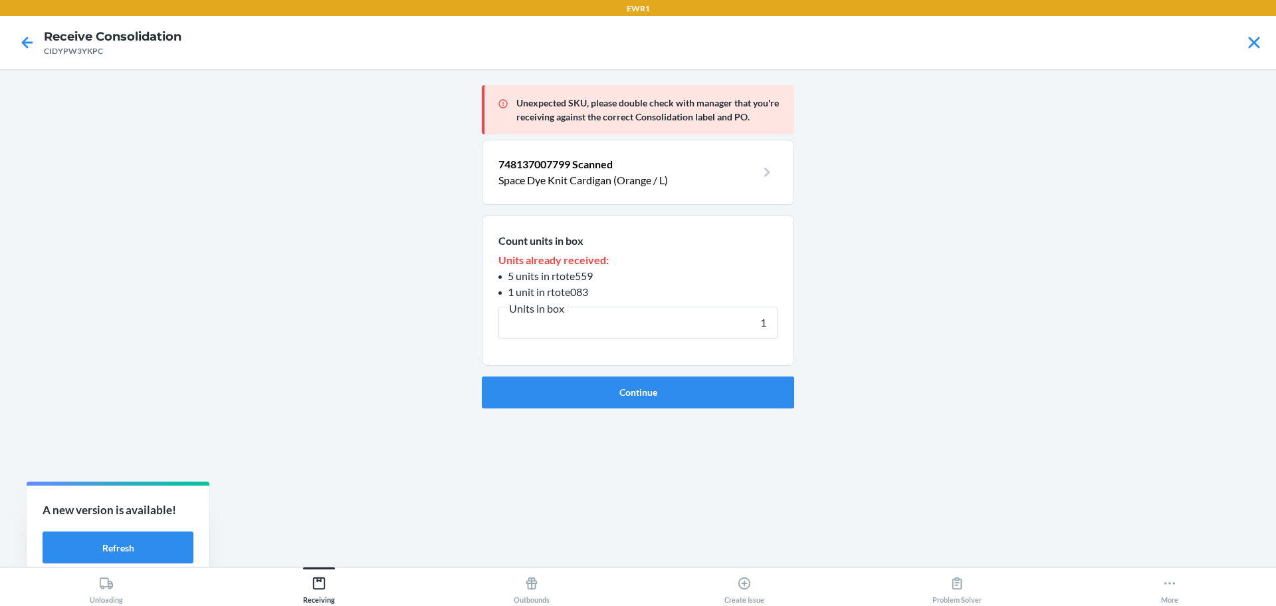
type input "1"
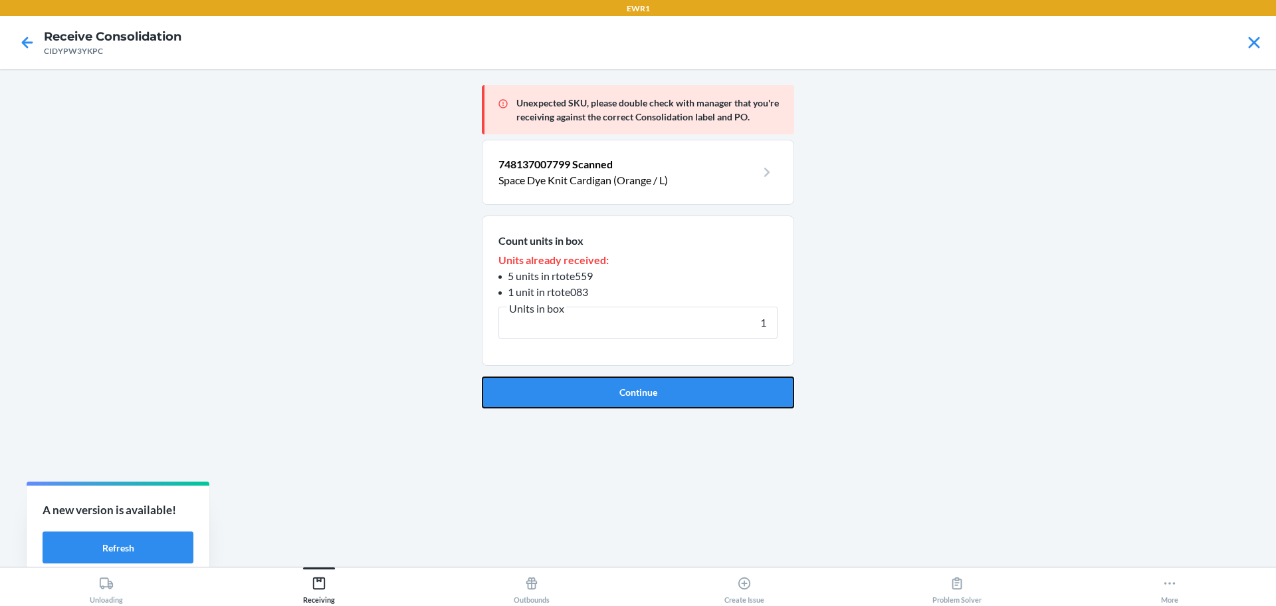
click at [722, 382] on button "Continue" at bounding box center [638, 392] width 312 height 32
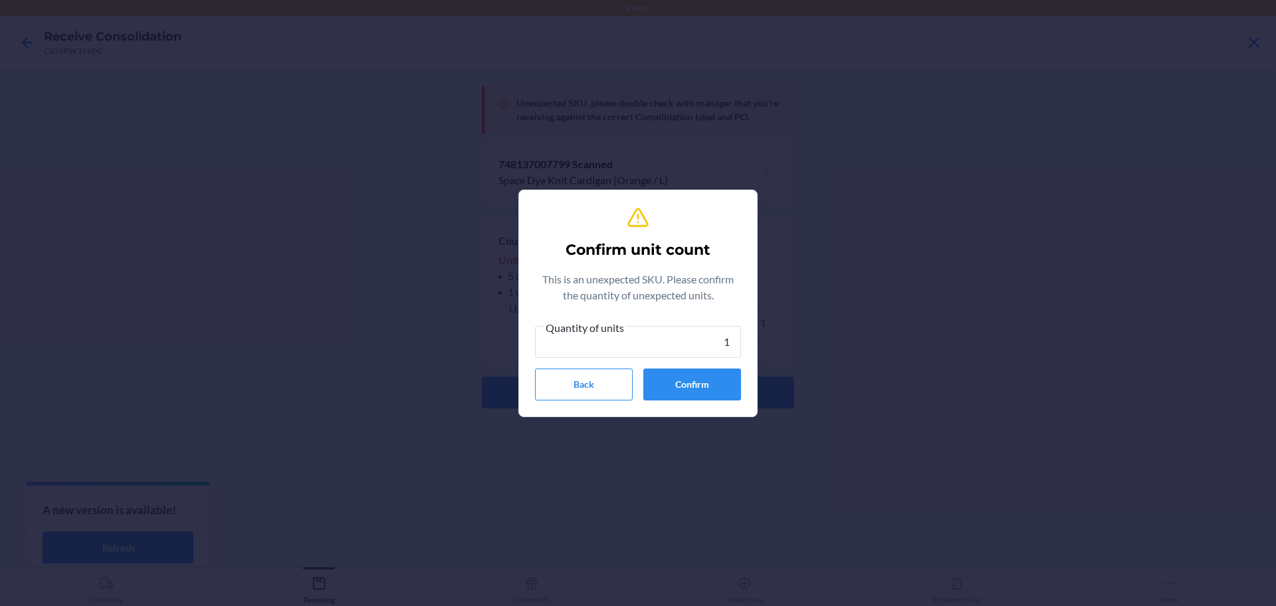
type input "1"
click at [722, 382] on button "Confirm" at bounding box center [692, 384] width 98 height 32
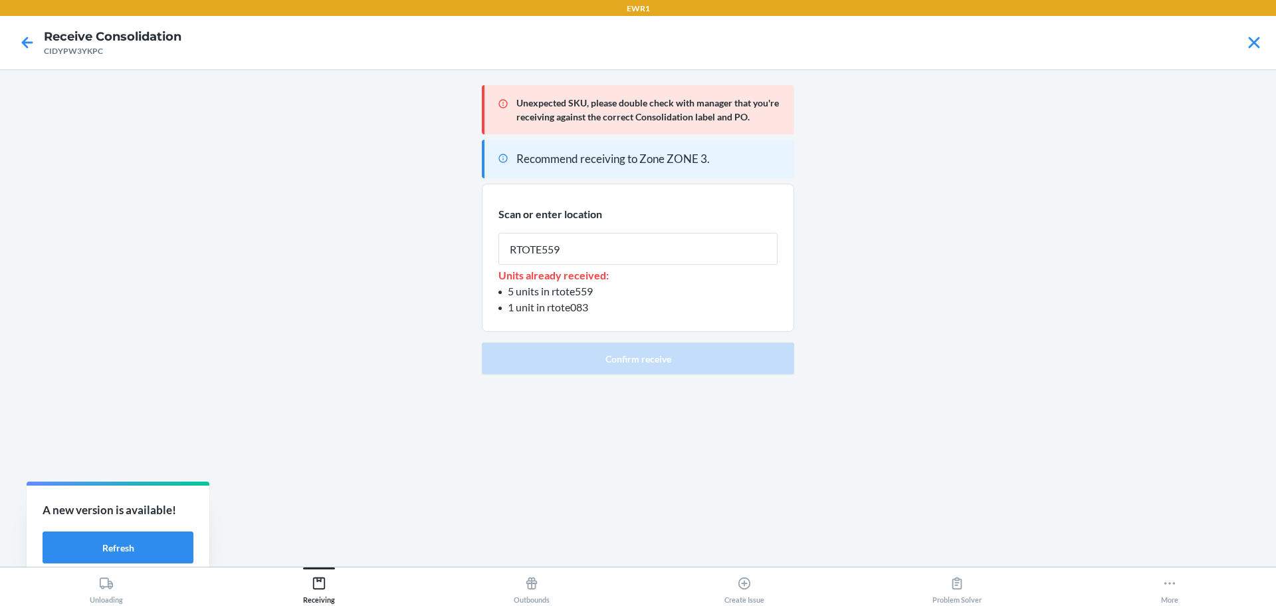
type input "RTOTE559"
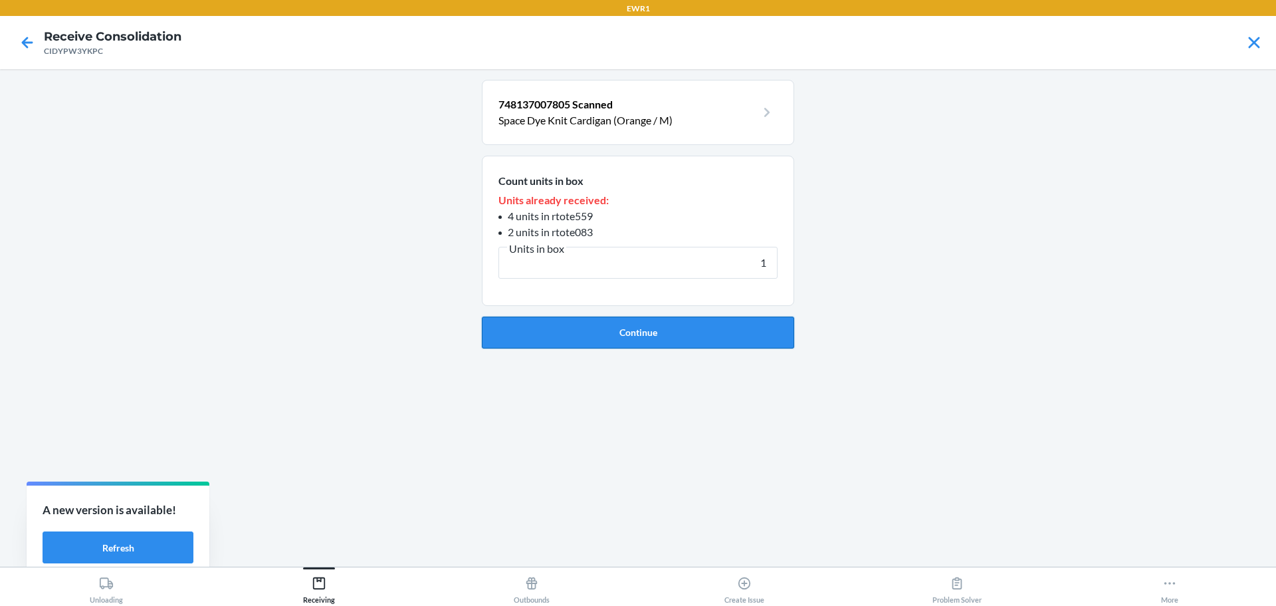
type input "1"
click at [639, 326] on button "Continue" at bounding box center [638, 332] width 312 height 32
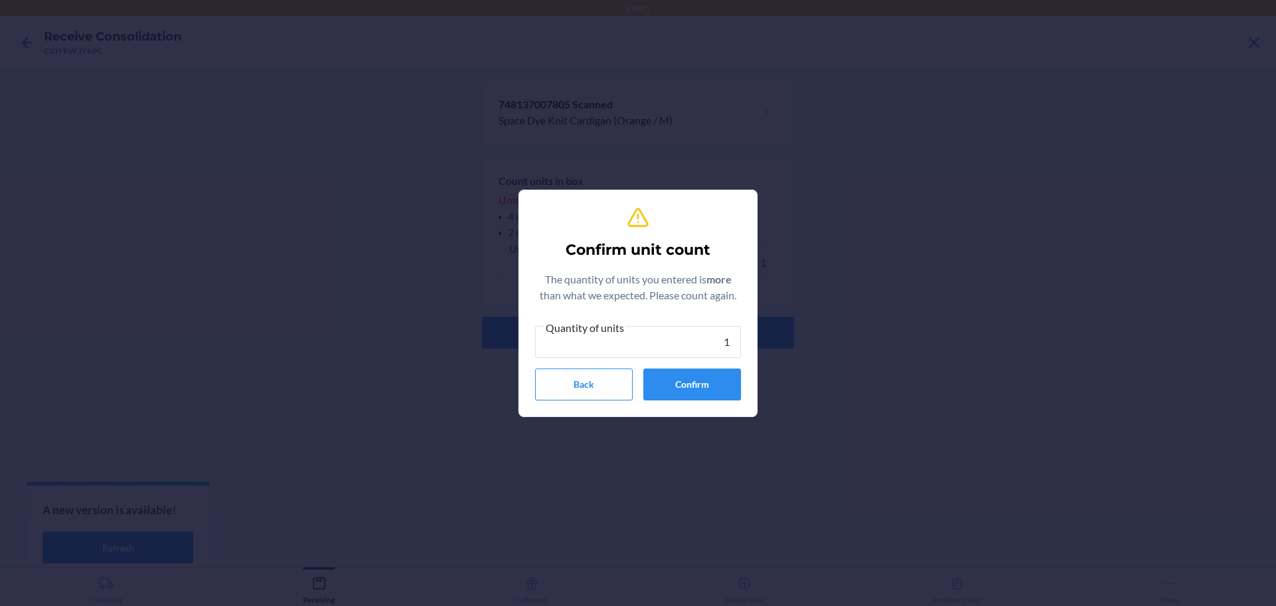
type input "1"
drag, startPoint x: 695, startPoint y: 365, endPoint x: 695, endPoint y: 380, distance: 15.3
click at [695, 376] on div "Quantity of units 1 Back Confirm" at bounding box center [638, 359] width 206 height 81
click at [695, 382] on button "Confirm" at bounding box center [692, 384] width 98 height 32
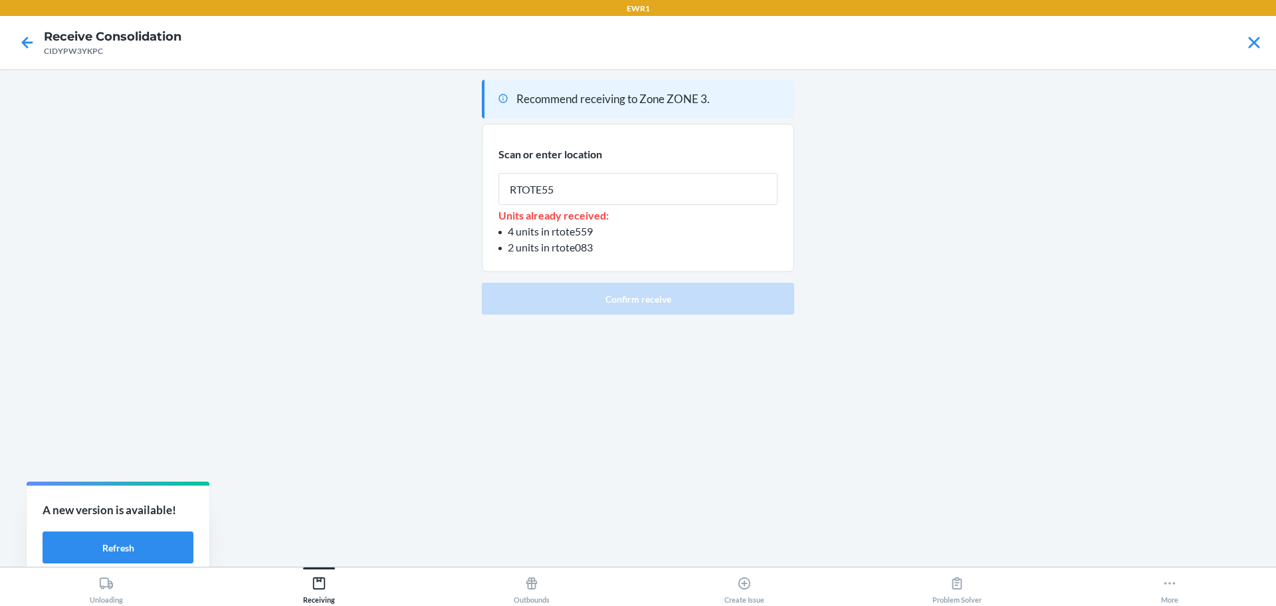
type input "RTOTE559"
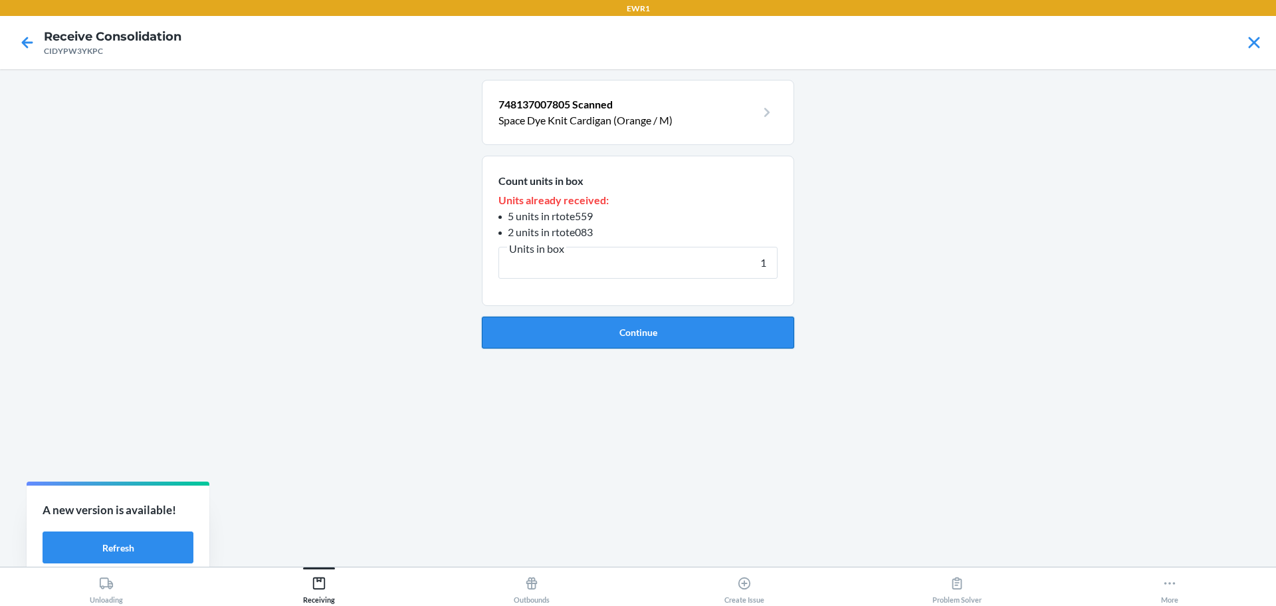
type input "1"
click at [688, 345] on button "Continue" at bounding box center [638, 332] width 312 height 32
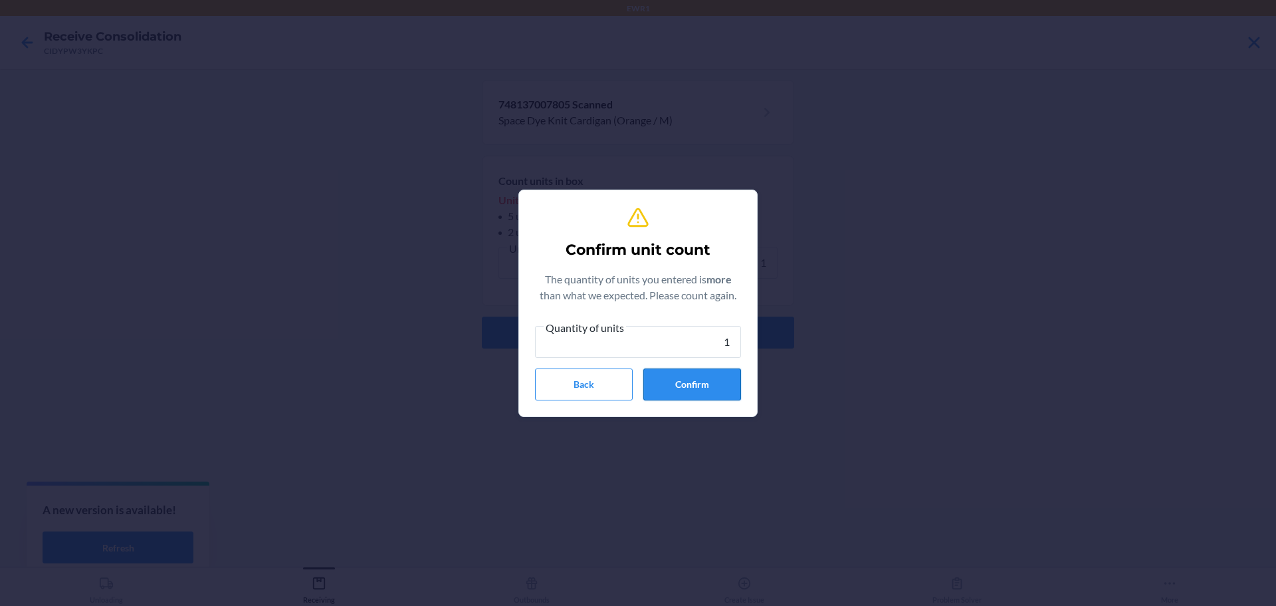
type input "1"
click at [694, 382] on button "Confirm" at bounding box center [692, 384] width 98 height 32
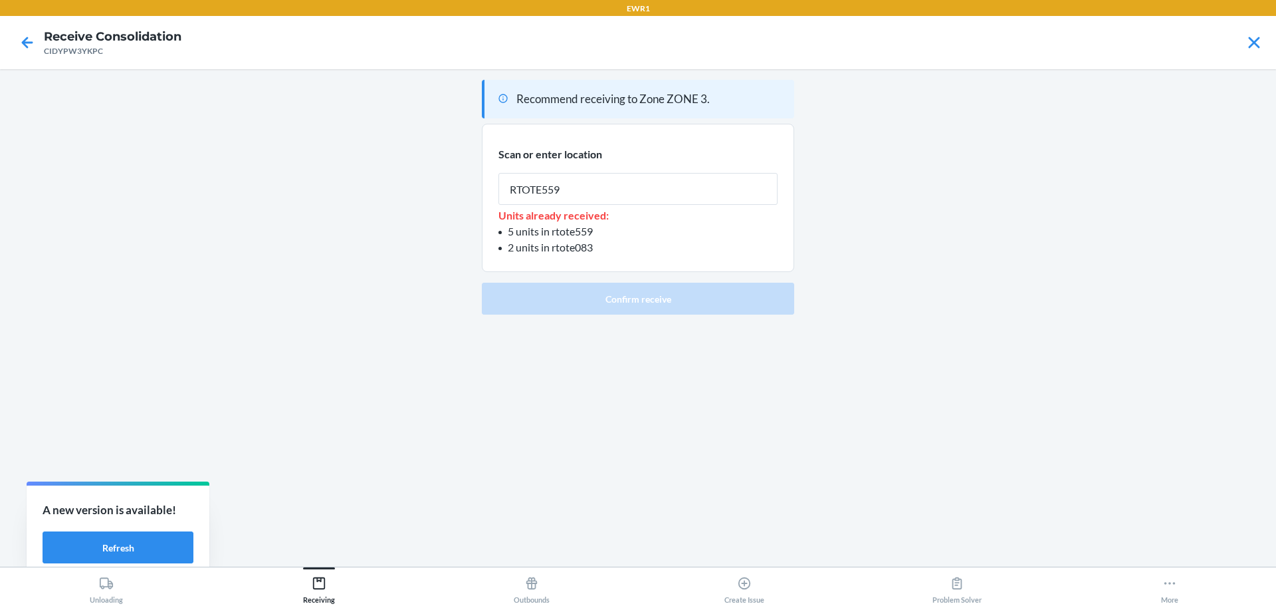
type input "RTOTE559"
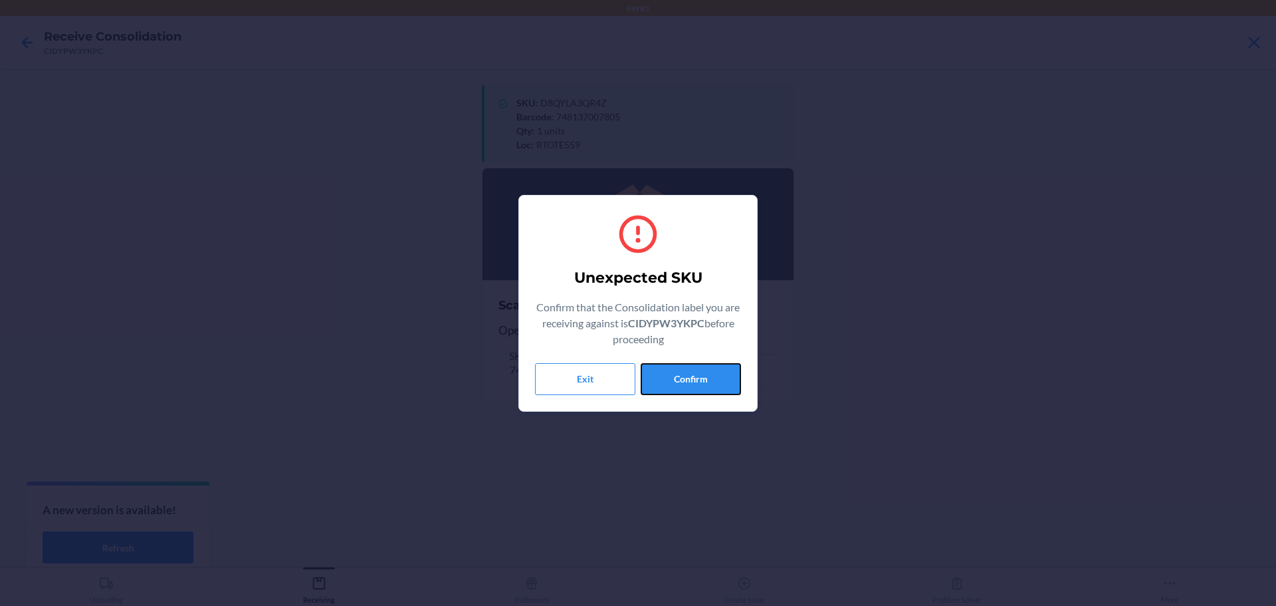
click at [694, 382] on button "Confirm" at bounding box center [691, 379] width 100 height 32
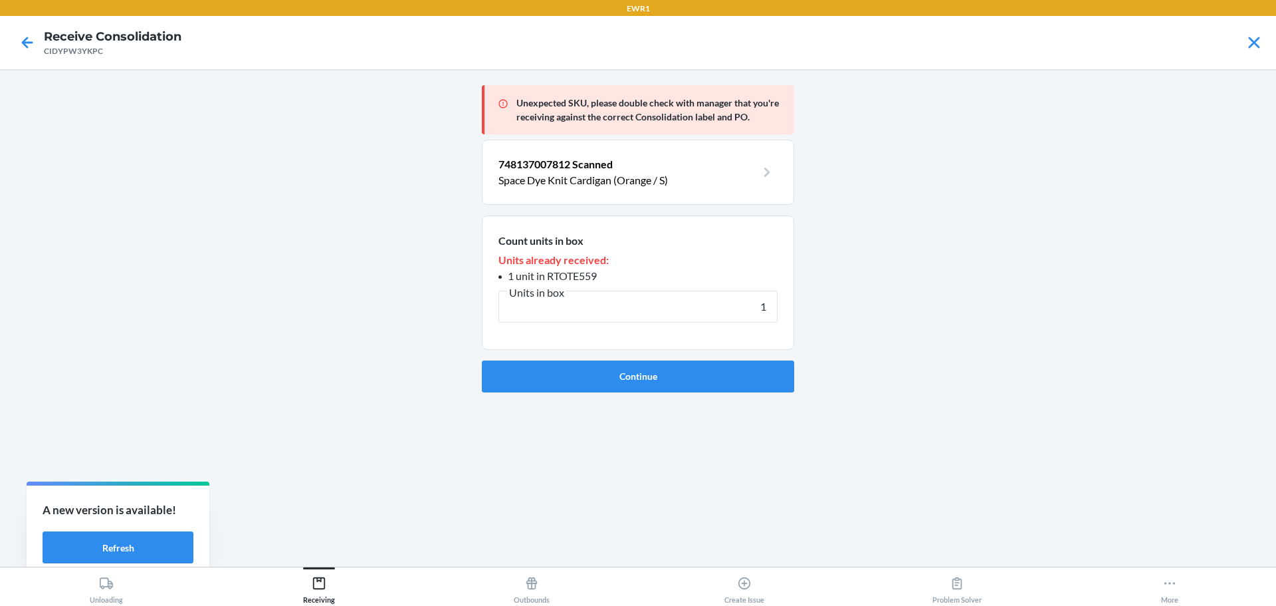
type input "1"
click at [694, 382] on button "Continue" at bounding box center [638, 376] width 312 height 32
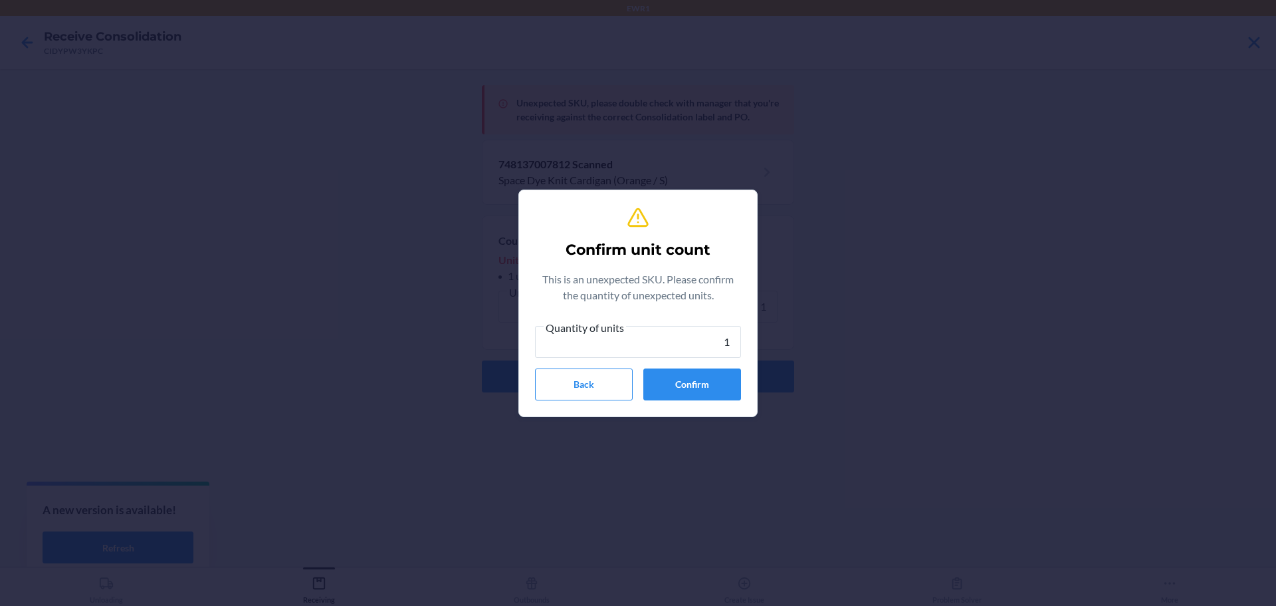
type input "1"
click at [694, 382] on button "Confirm" at bounding box center [692, 384] width 98 height 32
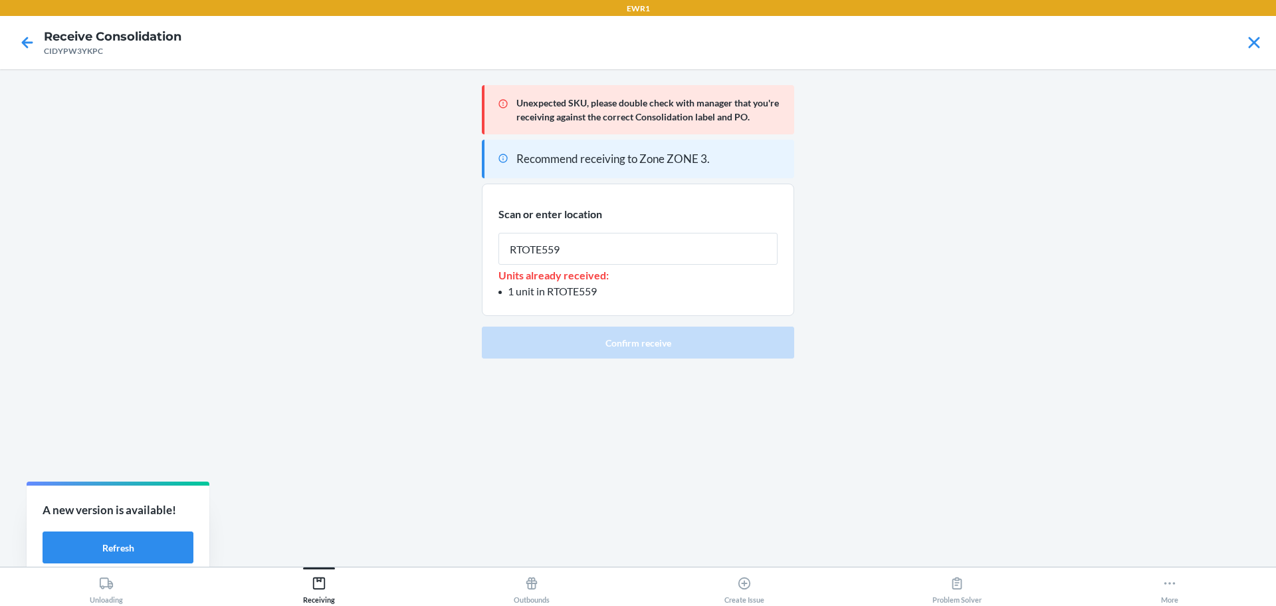
type input "RTOTE559"
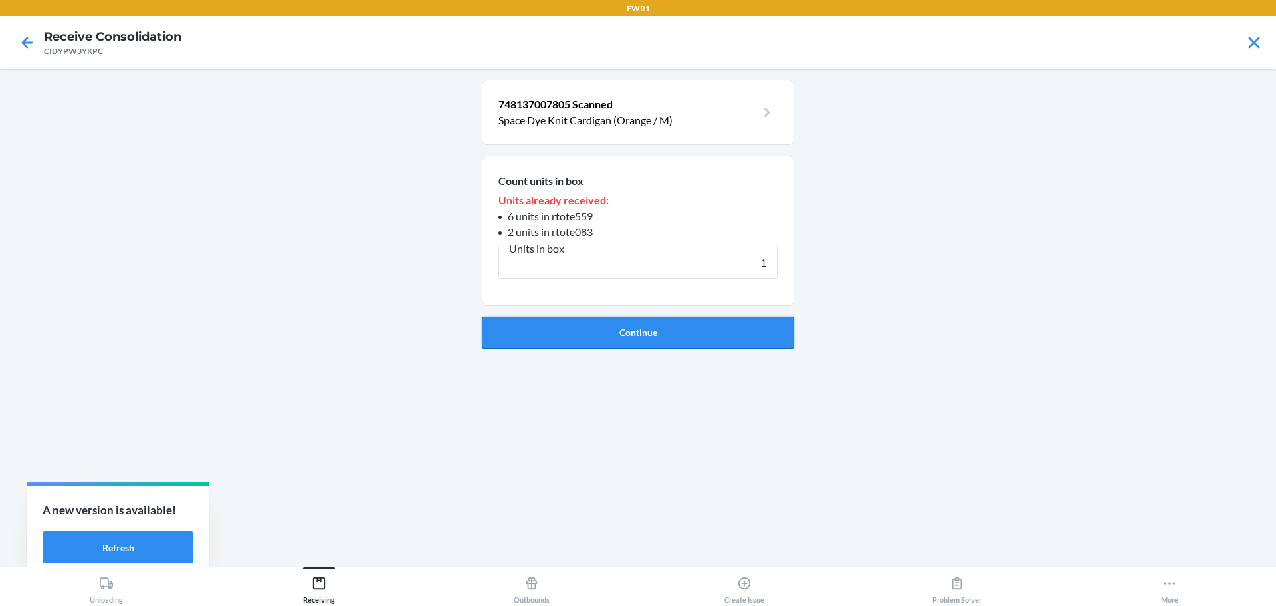
type input "1"
click at [686, 328] on button "Continue" at bounding box center [638, 332] width 312 height 32
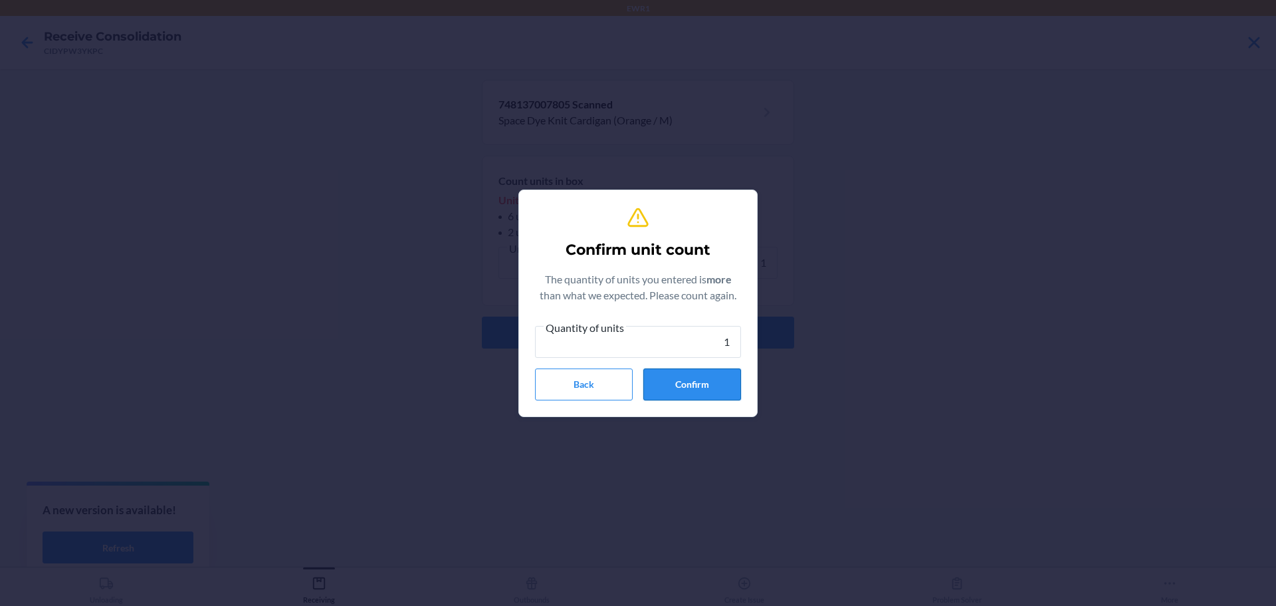
type input "1"
click at [679, 395] on button "Confirm" at bounding box center [692, 384] width 98 height 32
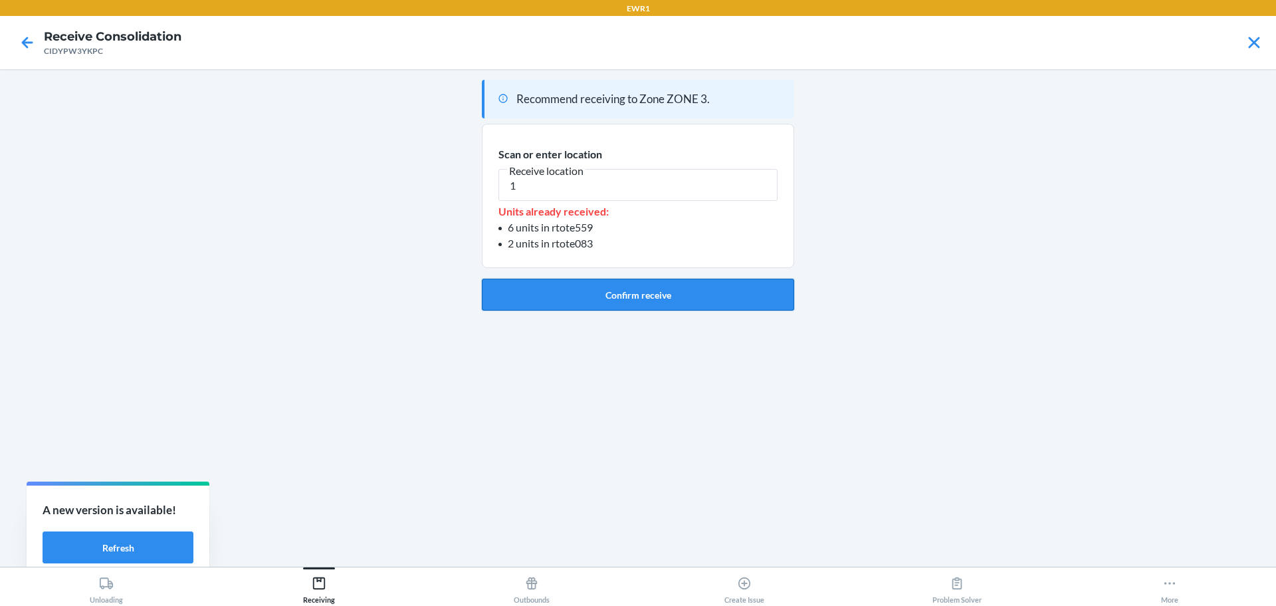
type input "1"
click at [689, 292] on button "Confirm receive" at bounding box center [638, 295] width 312 height 32
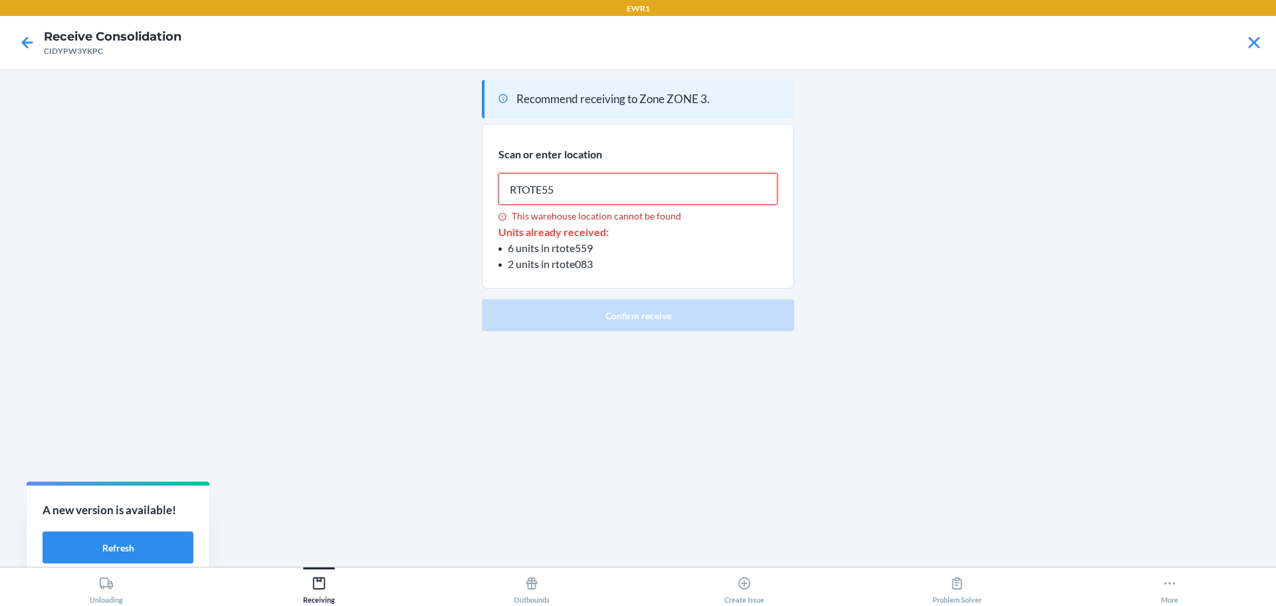
type input "RTOTE559"
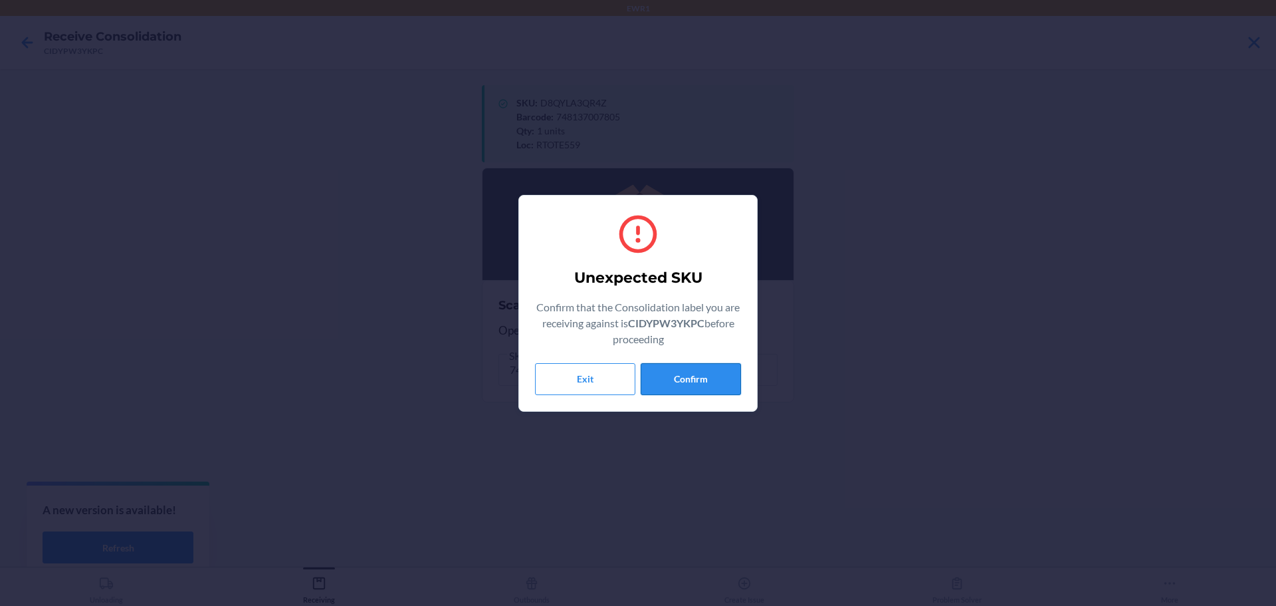
click at [687, 379] on button "Confirm" at bounding box center [691, 379] width 100 height 32
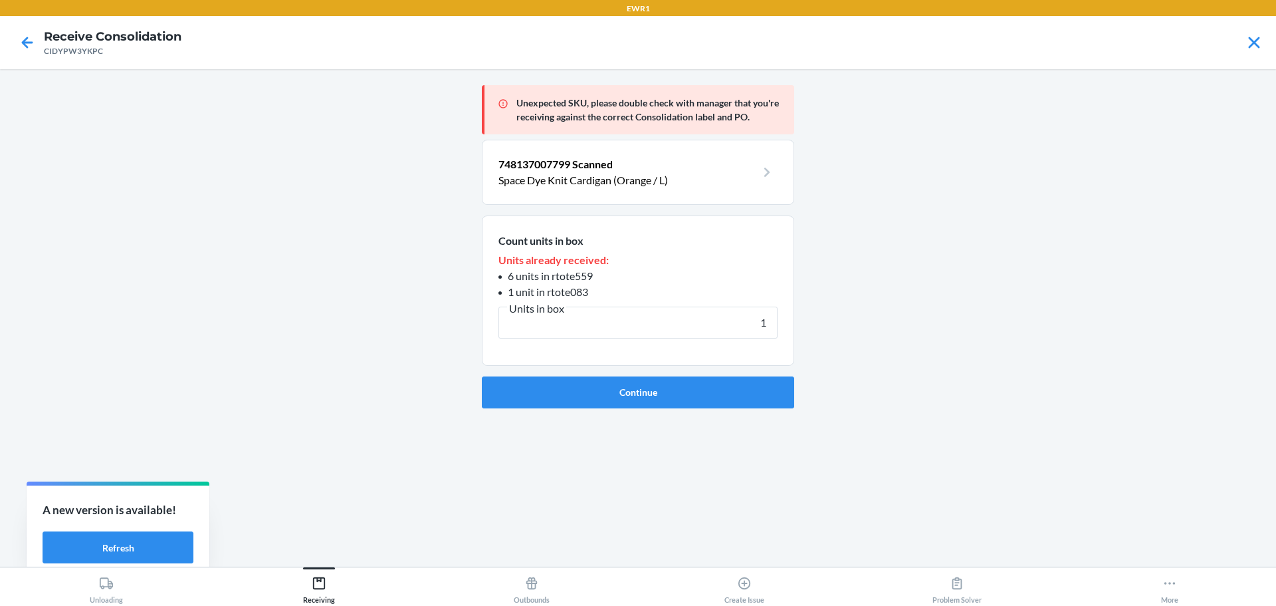
type input "1"
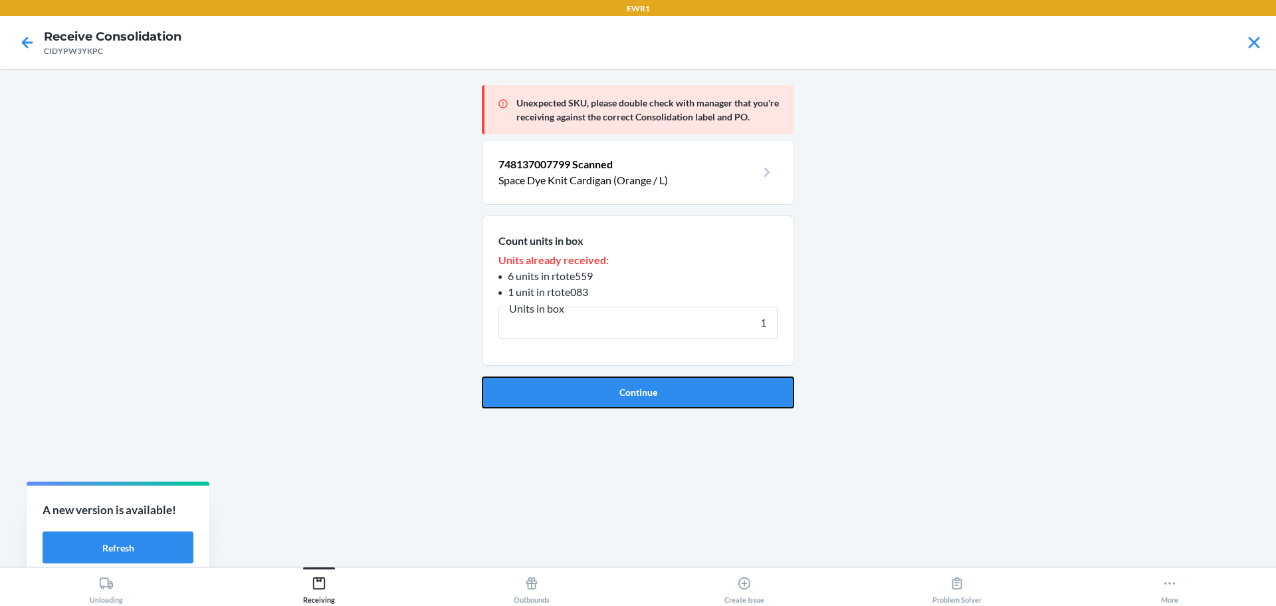
click at [687, 380] on button "Continue" at bounding box center [638, 392] width 312 height 32
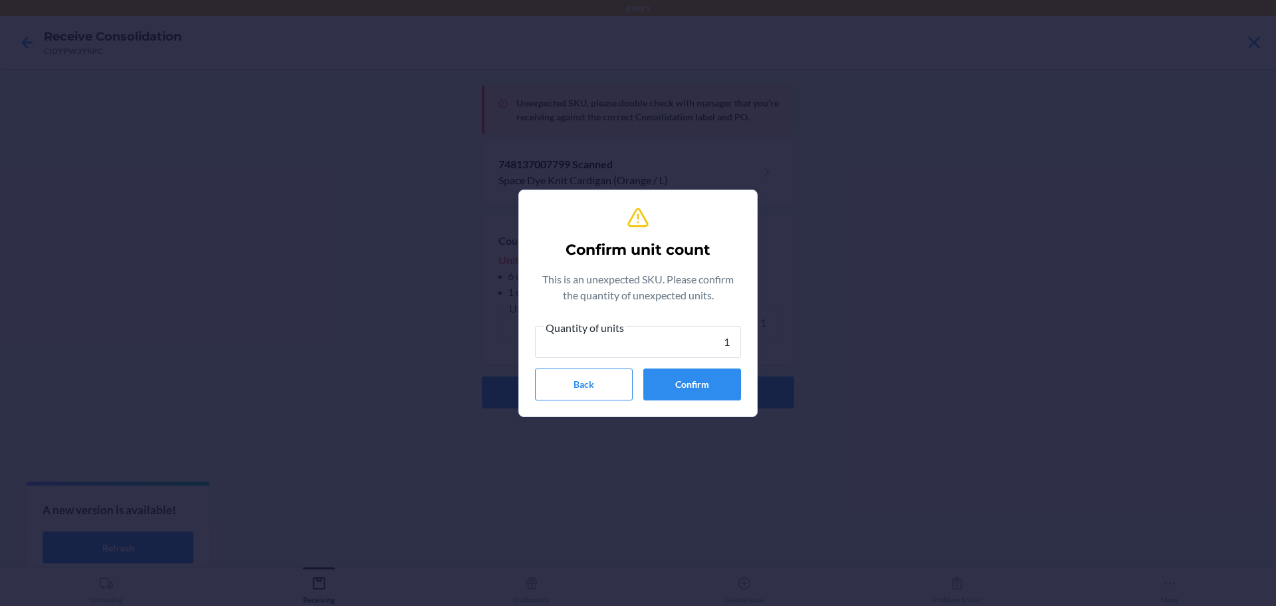
type input "1"
click at [687, 380] on button "Confirm" at bounding box center [692, 384] width 98 height 32
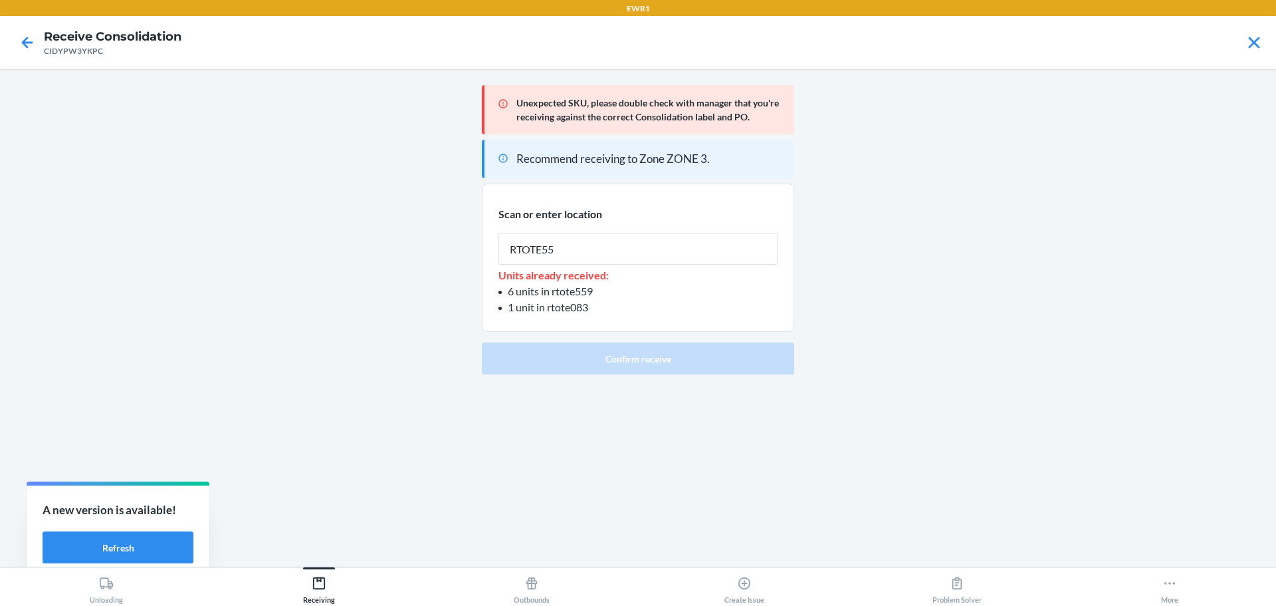
type input "RTOTE559"
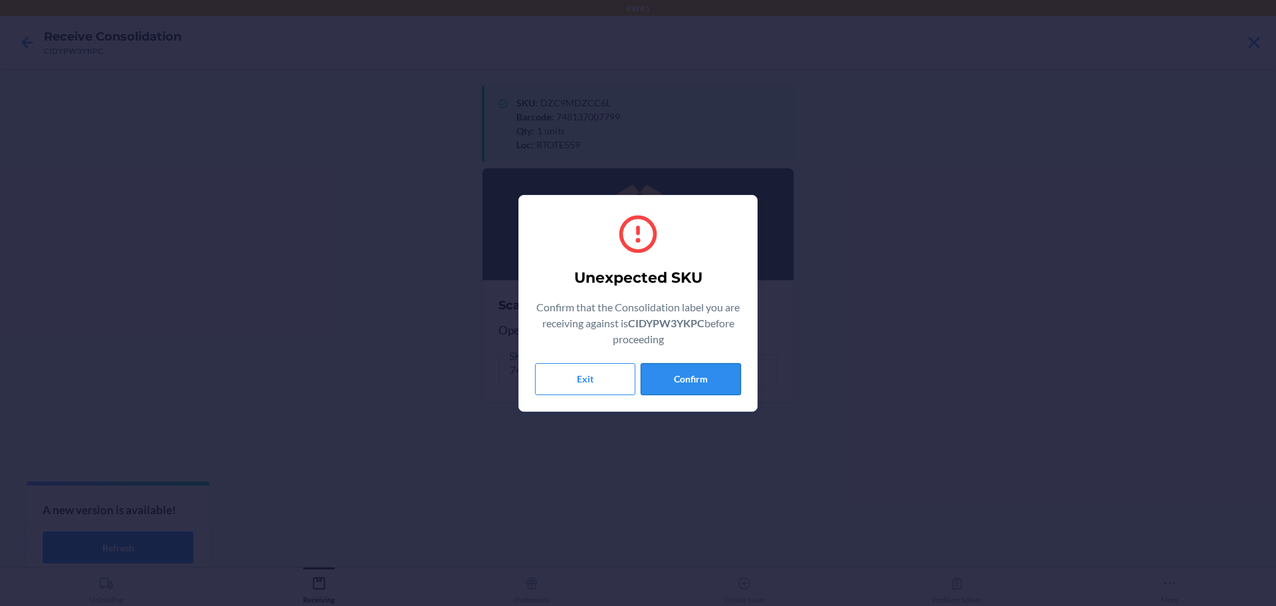
click at [715, 371] on button "Confirm" at bounding box center [691, 379] width 100 height 32
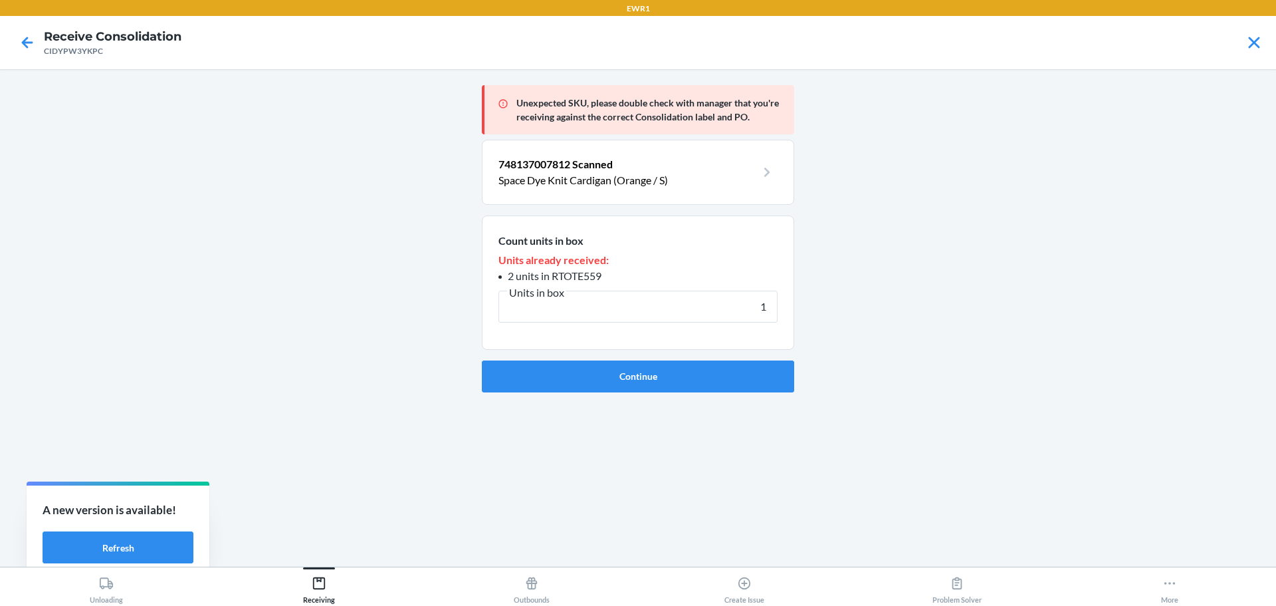
type input "1"
click at [715, 371] on button "Continue" at bounding box center [638, 376] width 312 height 32
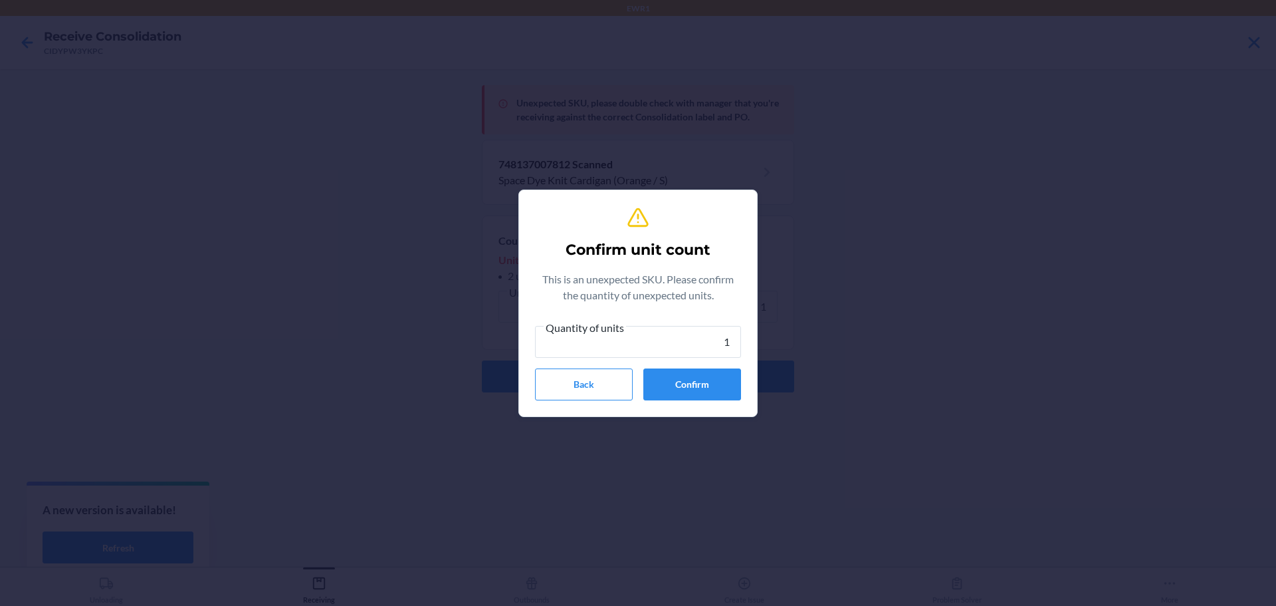
type input "1"
click at [715, 371] on button "Confirm" at bounding box center [692, 384] width 98 height 32
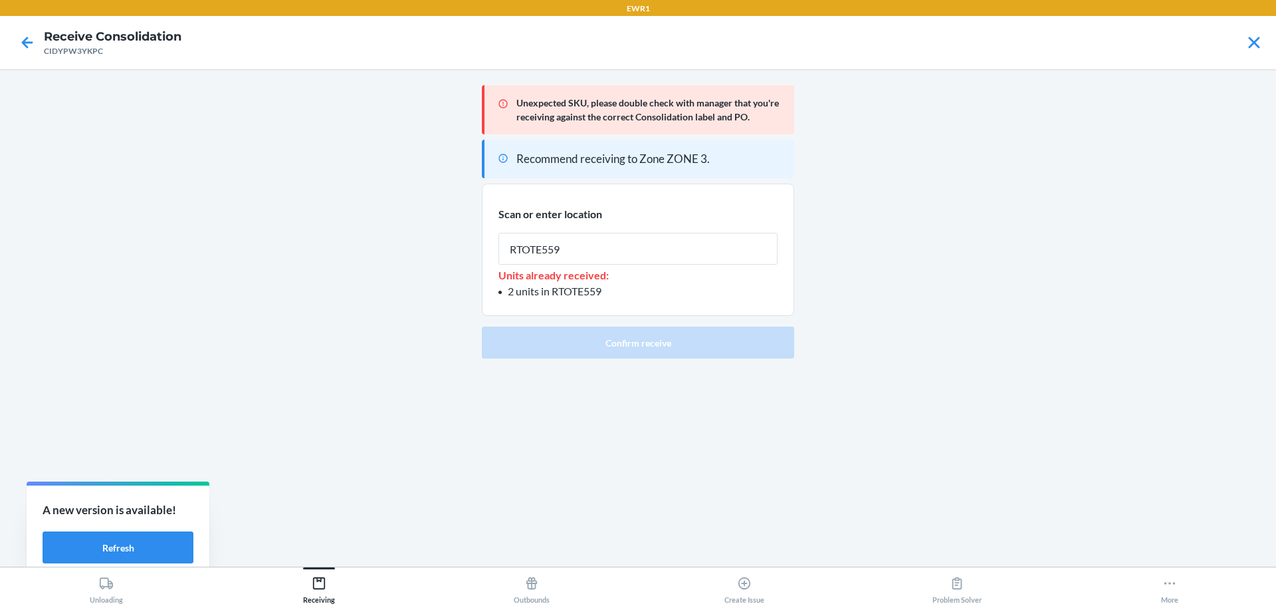
type input "RTOTE559"
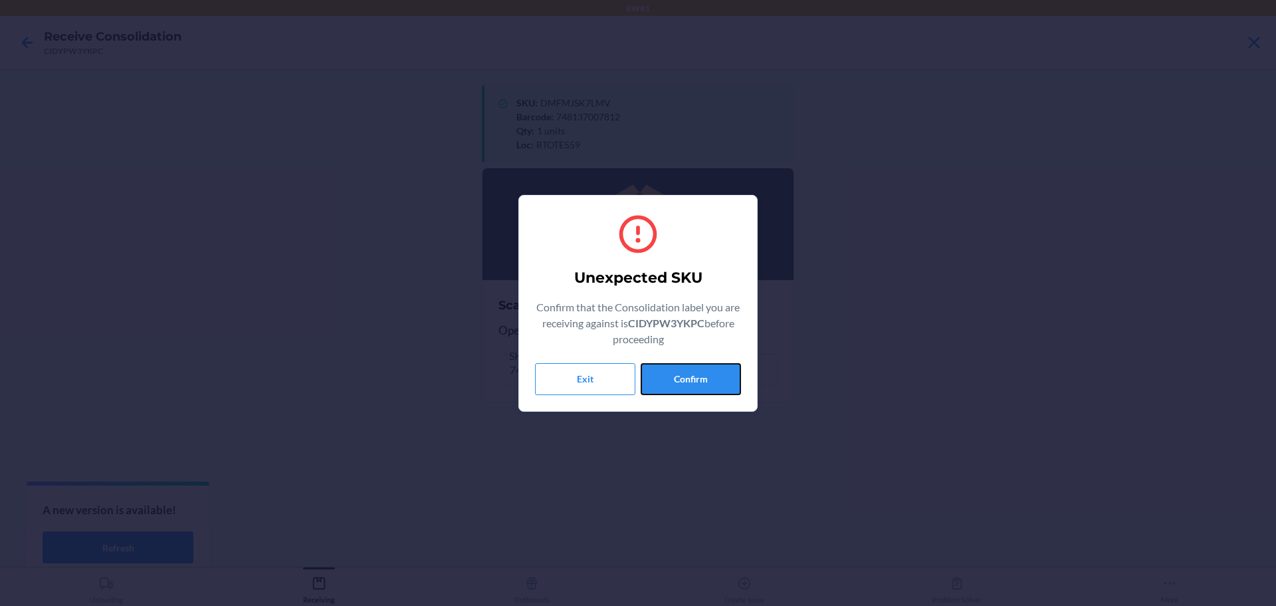
click at [715, 371] on button "Confirm" at bounding box center [691, 379] width 100 height 32
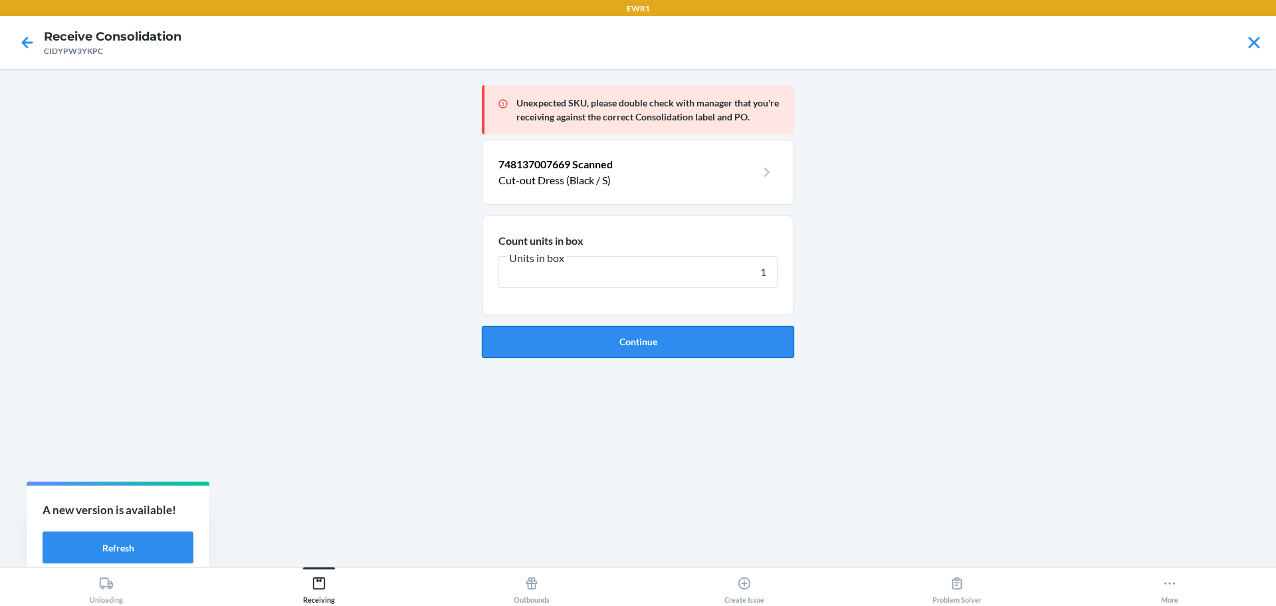
type input "1"
click at [619, 331] on button "Continue" at bounding box center [638, 342] width 312 height 32
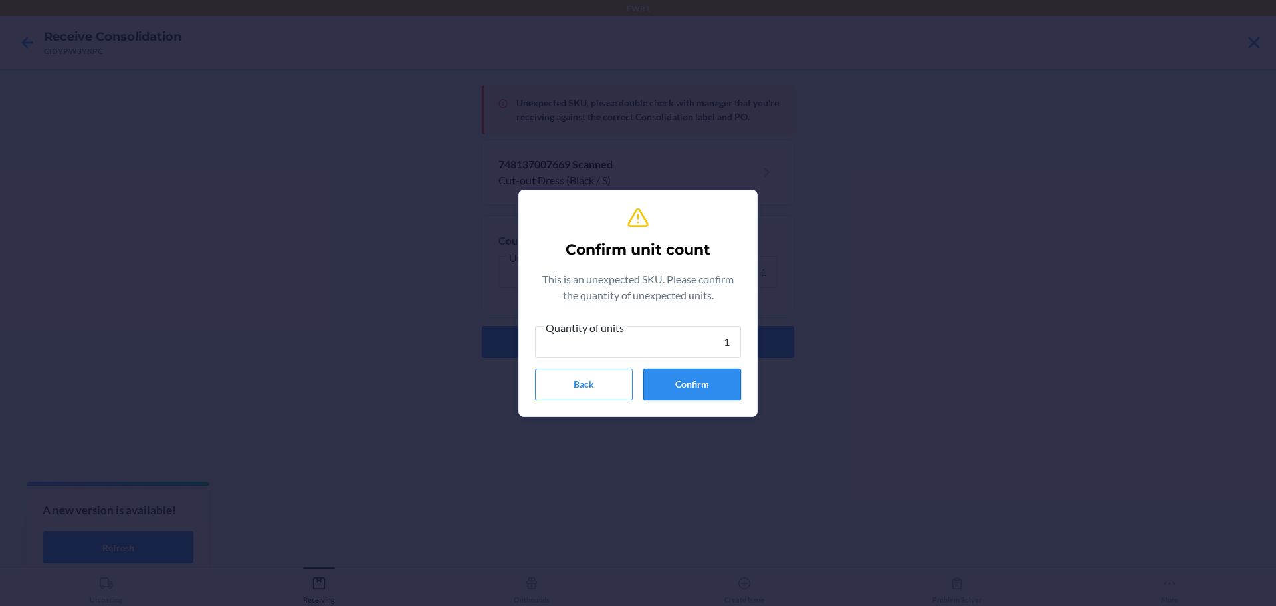
type input "1"
click at [736, 381] on button "Confirm" at bounding box center [692, 384] width 98 height 32
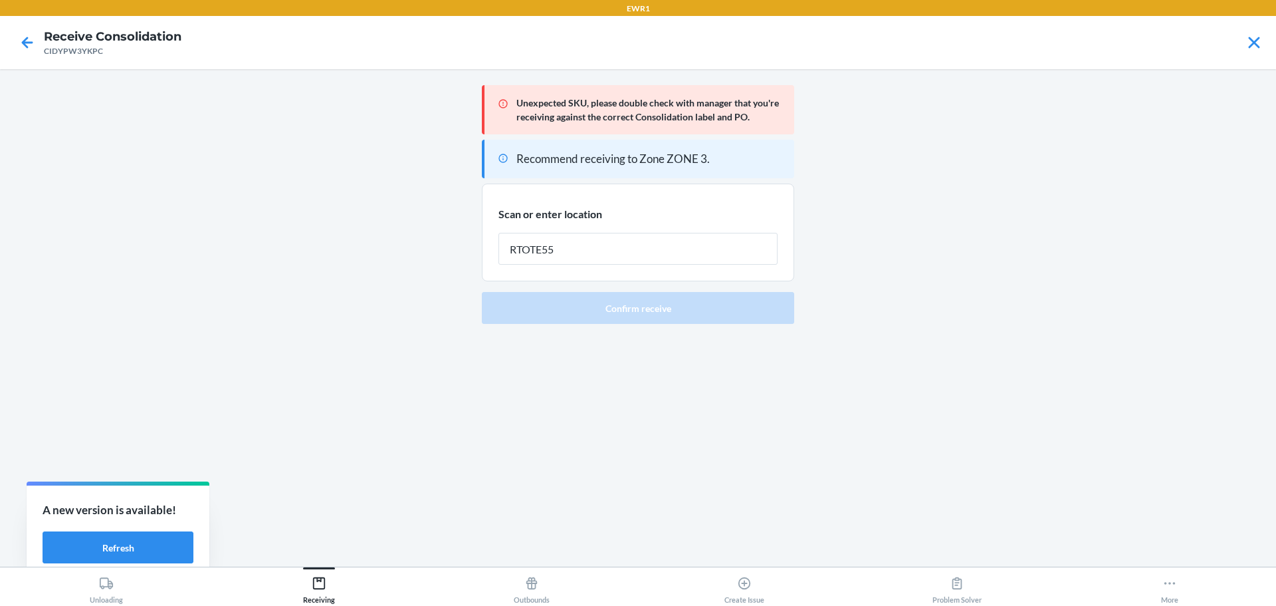
type input "RTOTE559"
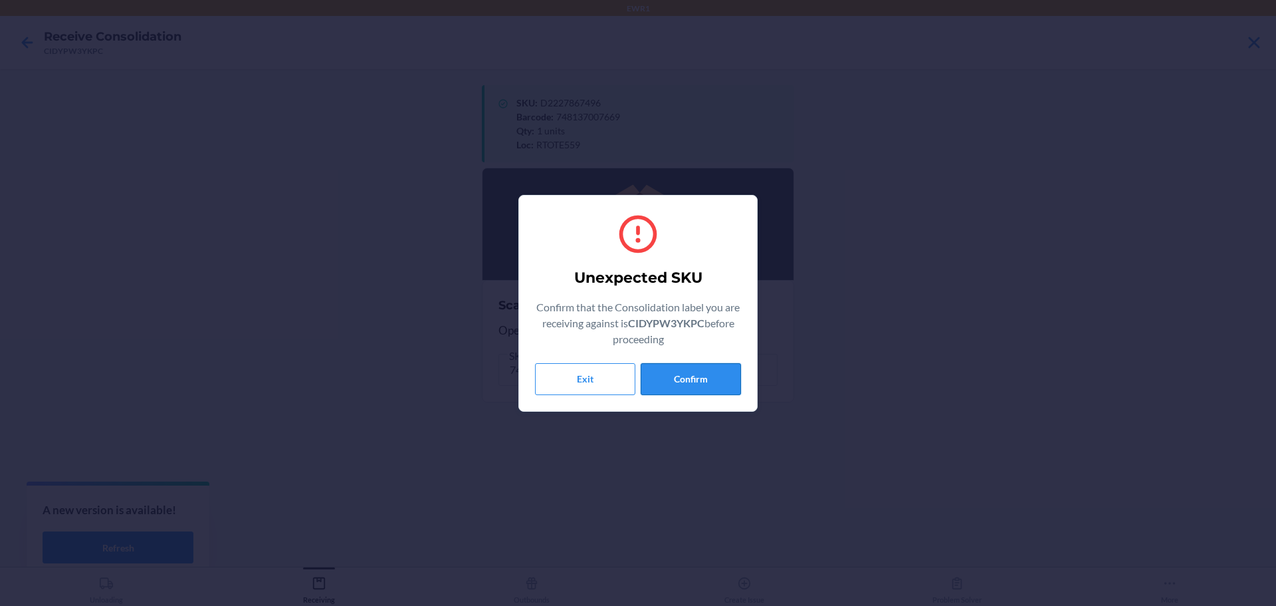
click at [711, 376] on button "Confirm" at bounding box center [691, 379] width 100 height 32
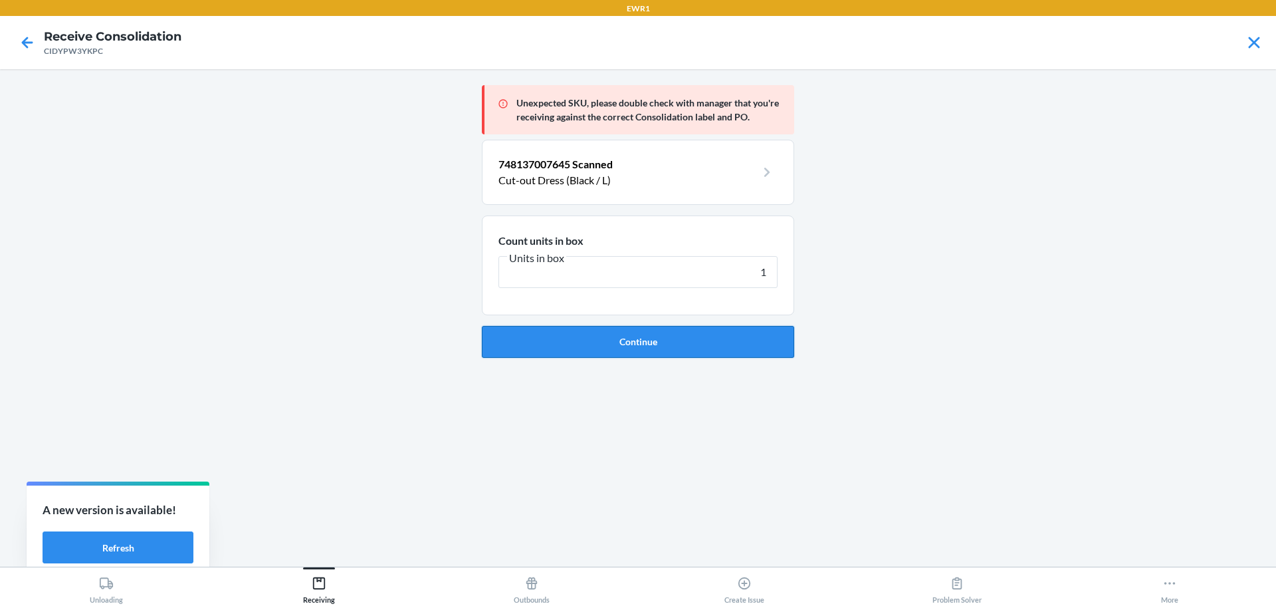
type input "1"
click at [718, 354] on button "Continue" at bounding box center [638, 342] width 312 height 32
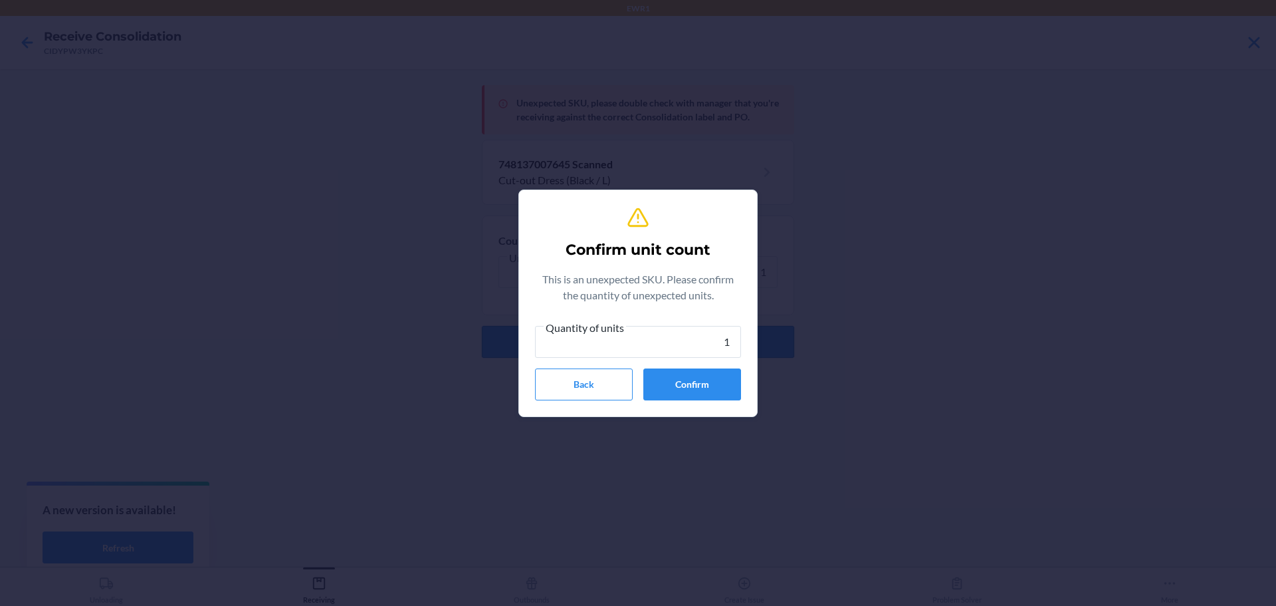
click at [718, 354] on input "1" at bounding box center [638, 342] width 206 height 32
type input "1"
drag, startPoint x: 695, startPoint y: 396, endPoint x: 693, endPoint y: 385, distance: 11.5
click at [694, 392] on button "Confirm" at bounding box center [692, 384] width 98 height 32
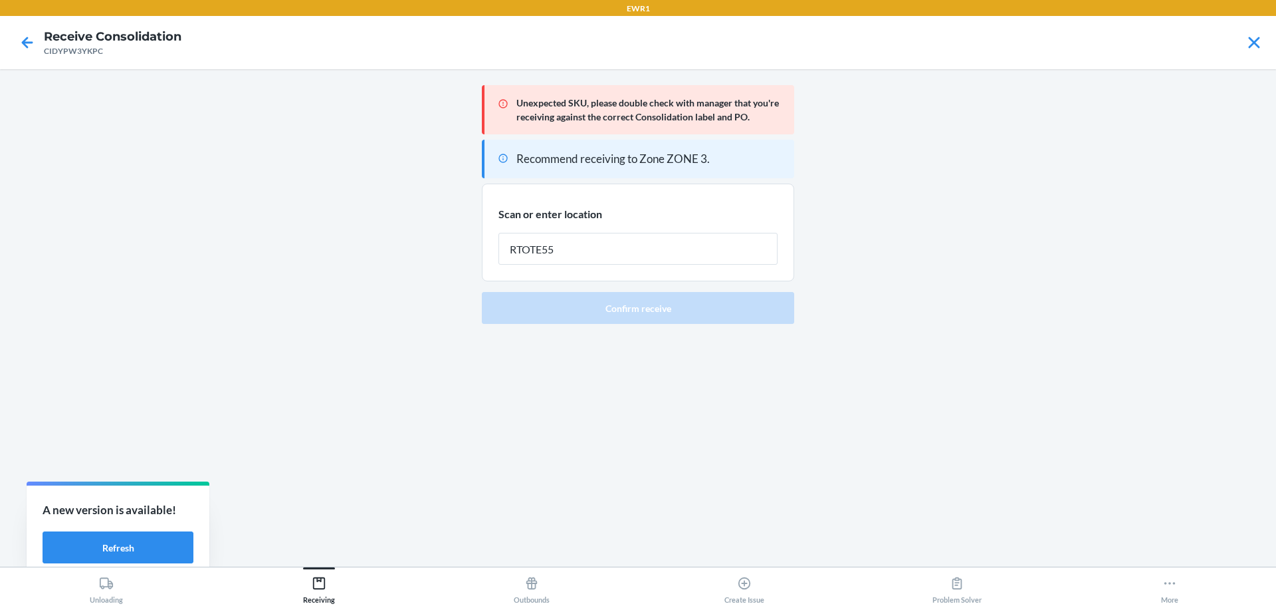
type input "RTOTE559"
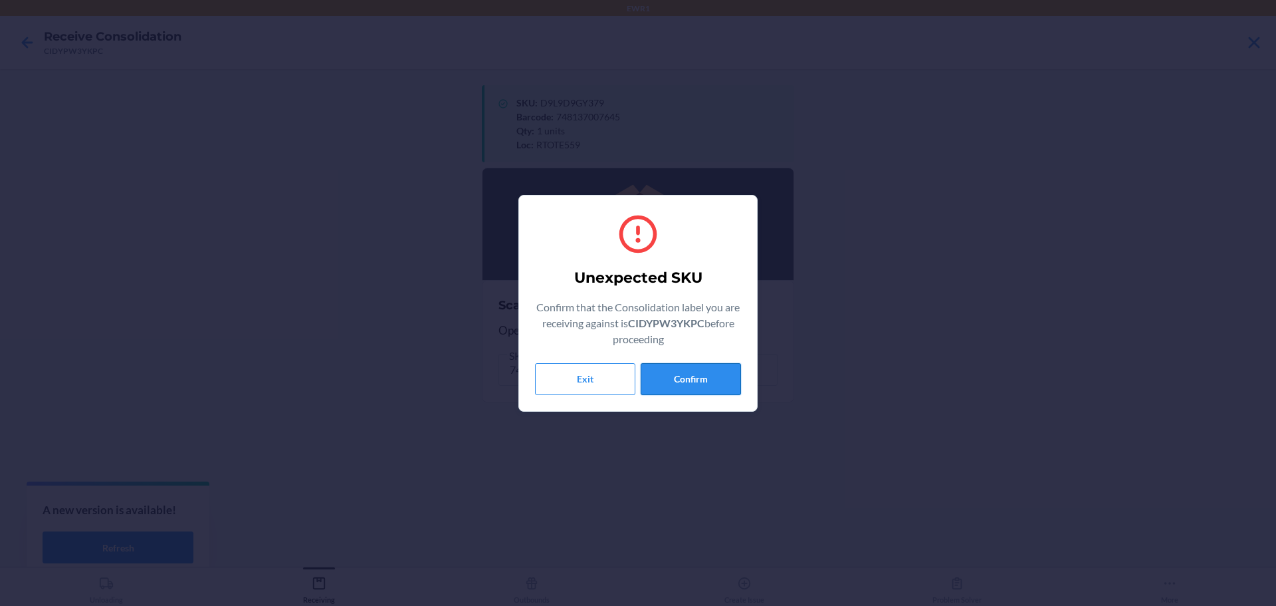
click at [675, 374] on button "Confirm" at bounding box center [691, 379] width 100 height 32
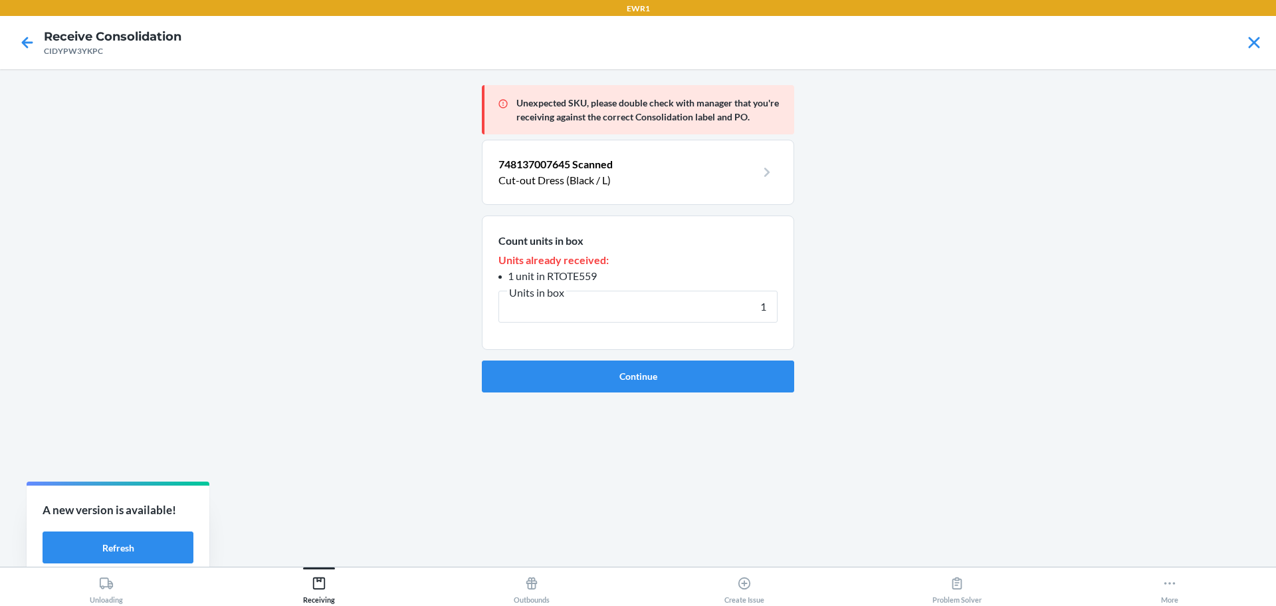
type input "1"
click at [675, 374] on button "Continue" at bounding box center [638, 376] width 312 height 32
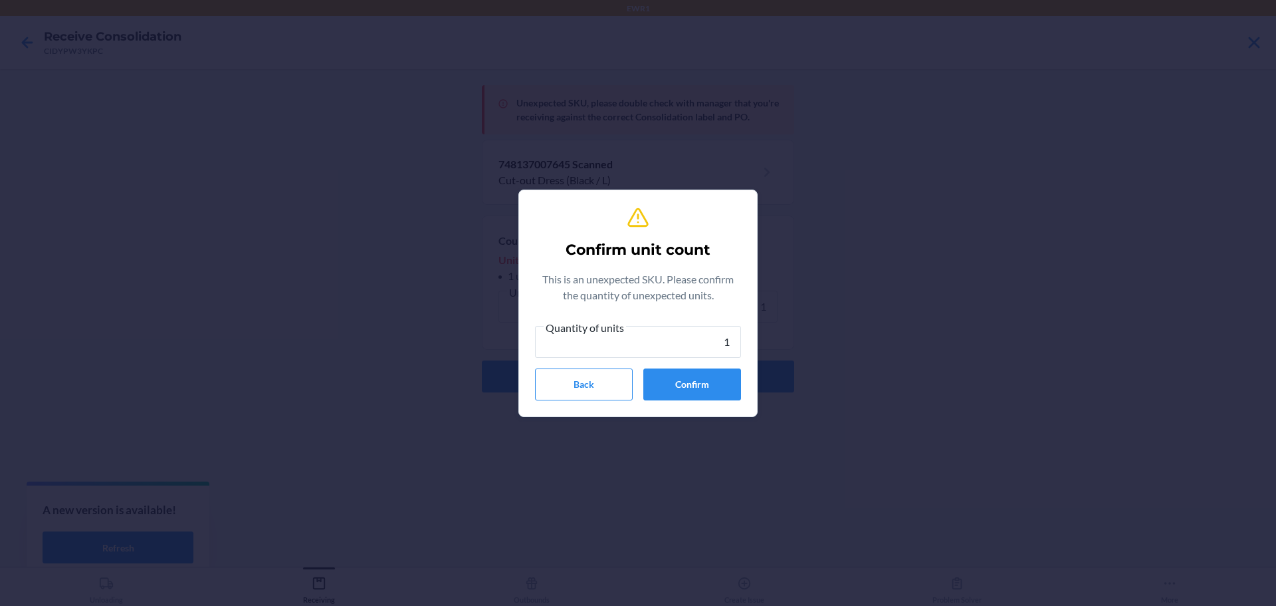
type input "1"
click at [675, 374] on button "Confirm" at bounding box center [692, 384] width 98 height 32
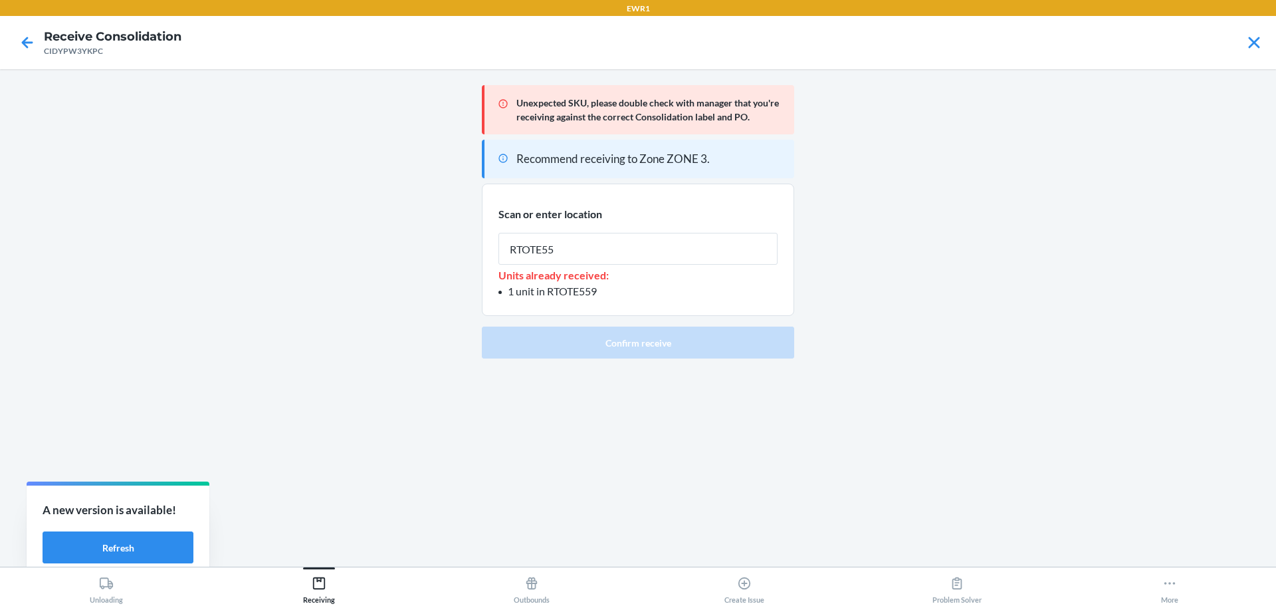
type input "RTOTE559"
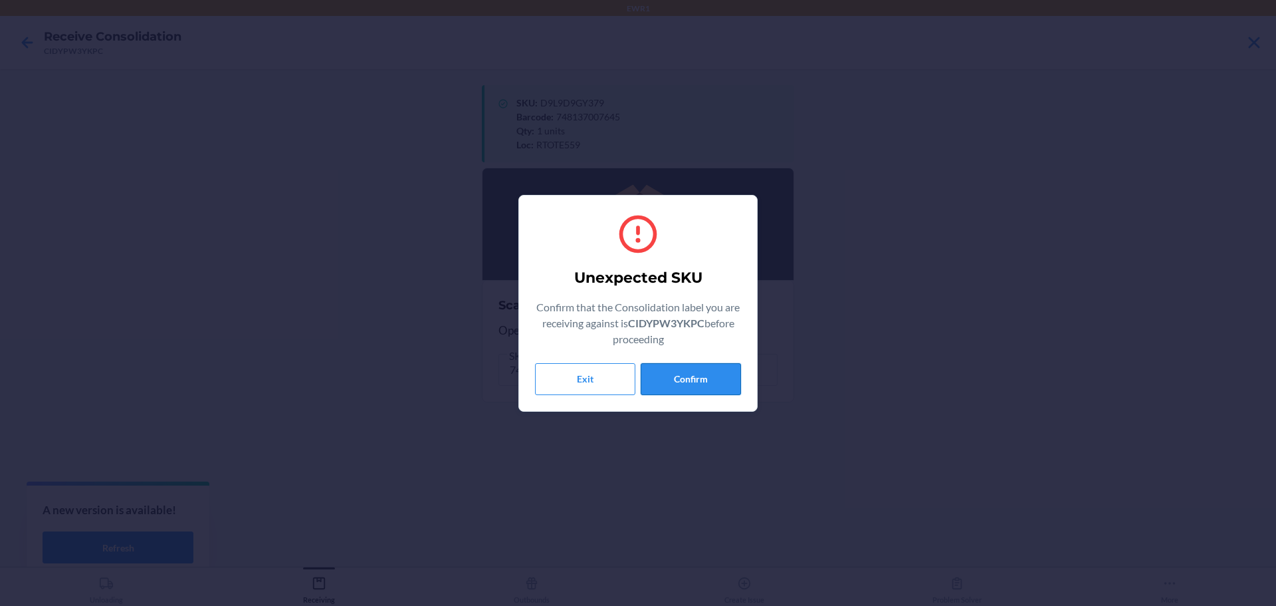
click at [715, 370] on button "Confirm" at bounding box center [691, 379] width 100 height 32
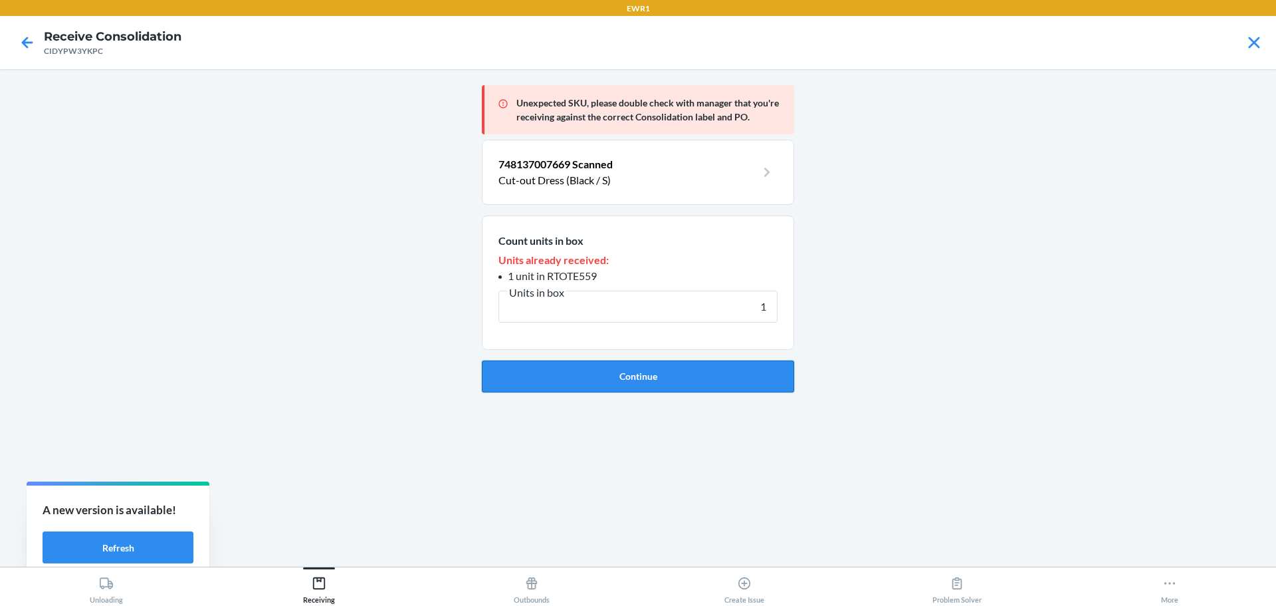
type input "1"
click at [714, 370] on button "Continue" at bounding box center [638, 376] width 312 height 32
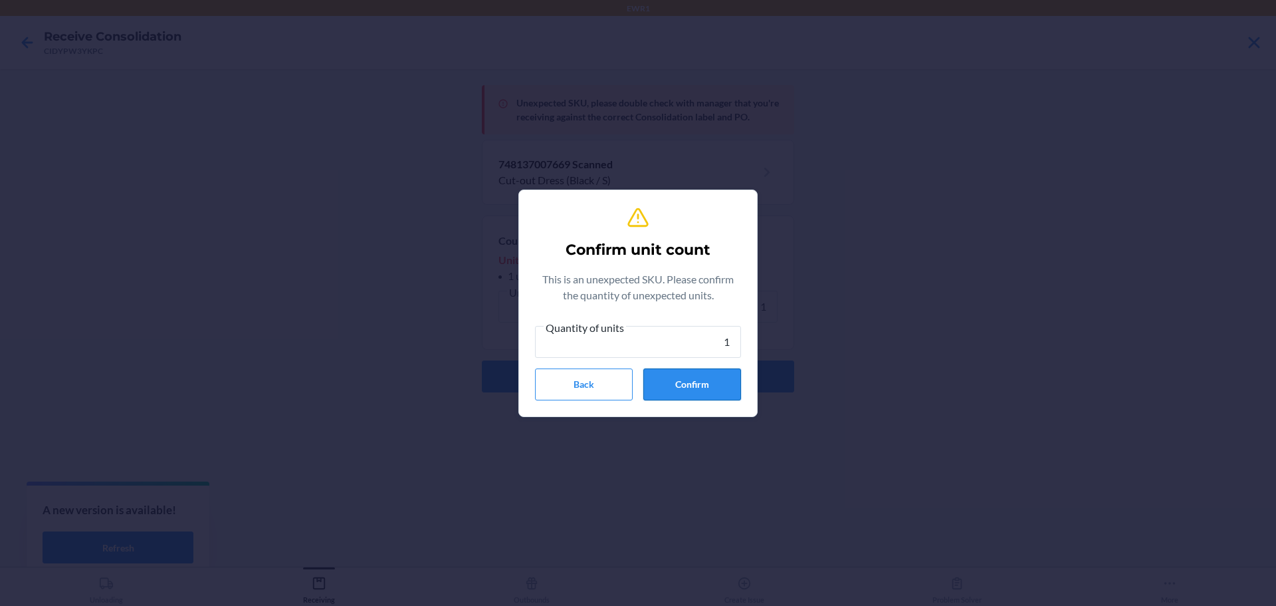
type input "1"
drag, startPoint x: 713, startPoint y: 370, endPoint x: 724, endPoint y: 380, distance: 14.6
click at [713, 371] on button "Confirm" at bounding box center [692, 384] width 98 height 32
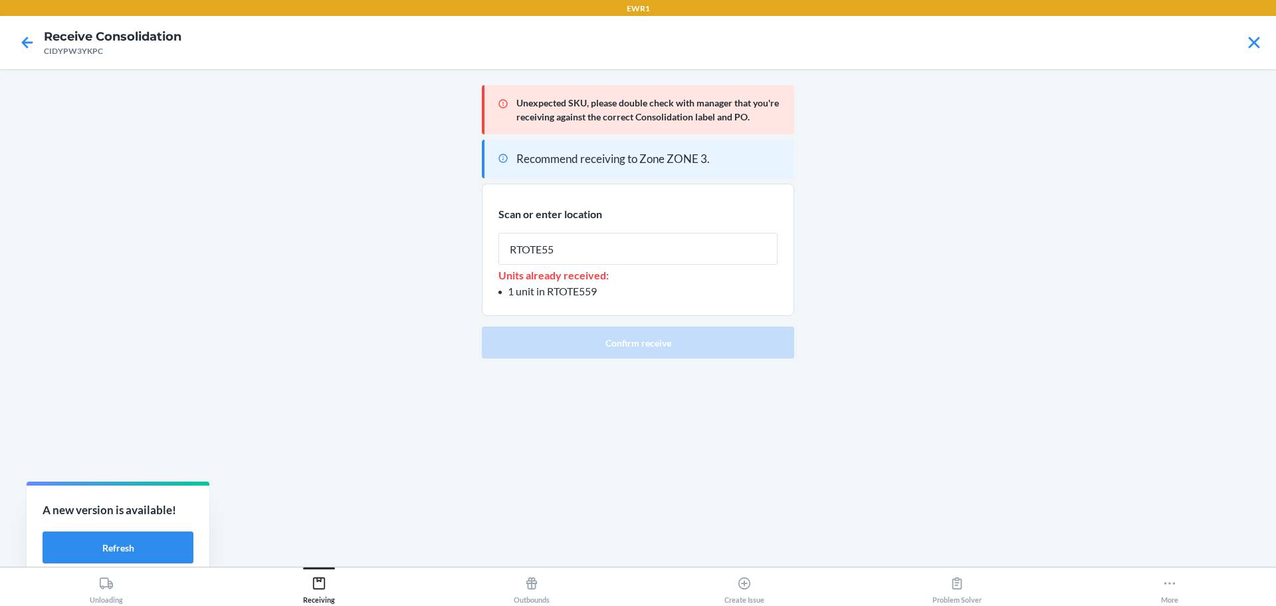
type input "RTOTE559"
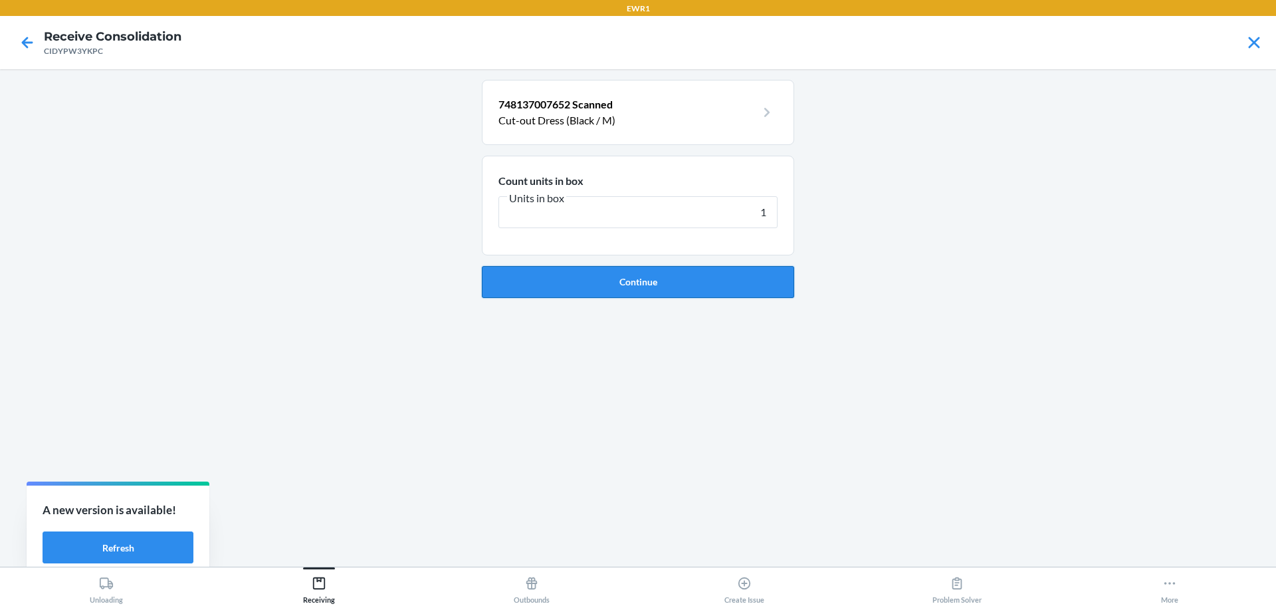
type input "1"
click at [725, 282] on button "Continue" at bounding box center [638, 282] width 312 height 32
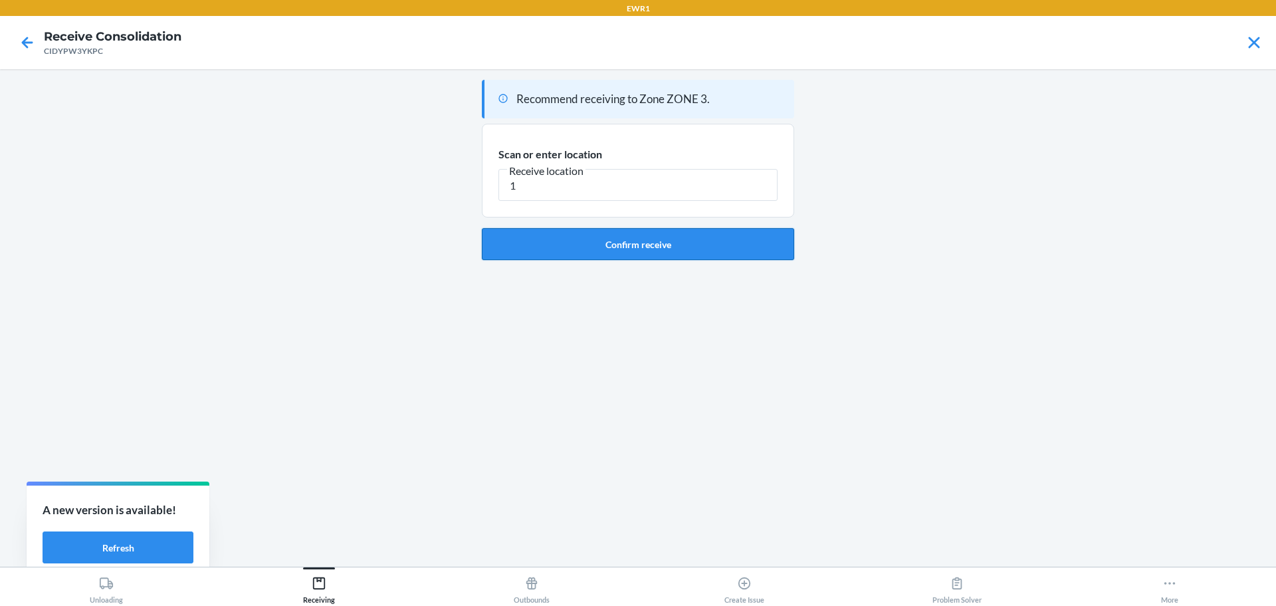
type input "1"
click at [741, 256] on button "Confirm receive" at bounding box center [638, 244] width 312 height 32
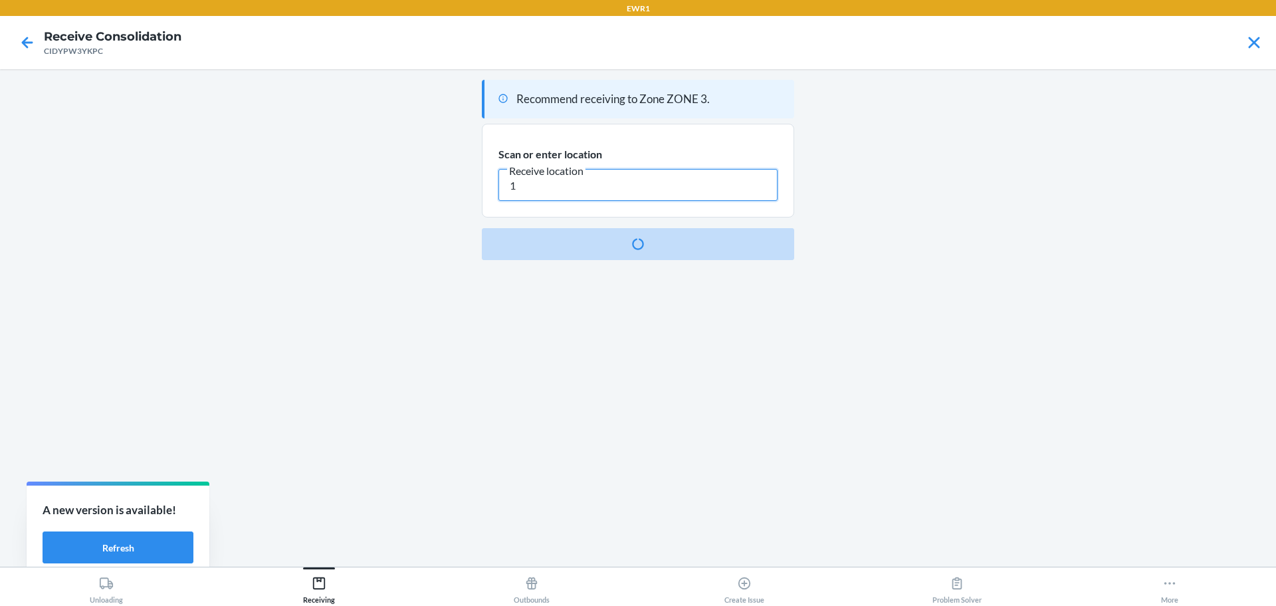
click at [520, 187] on input "1" at bounding box center [638, 185] width 279 height 32
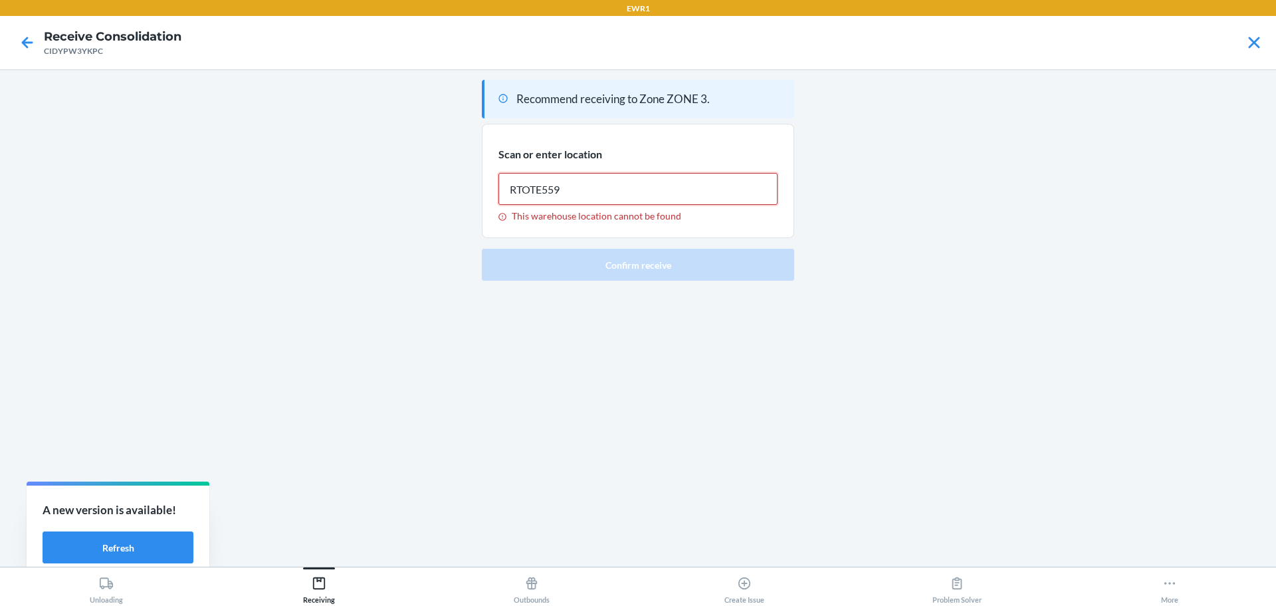
type input "RTOTE559"
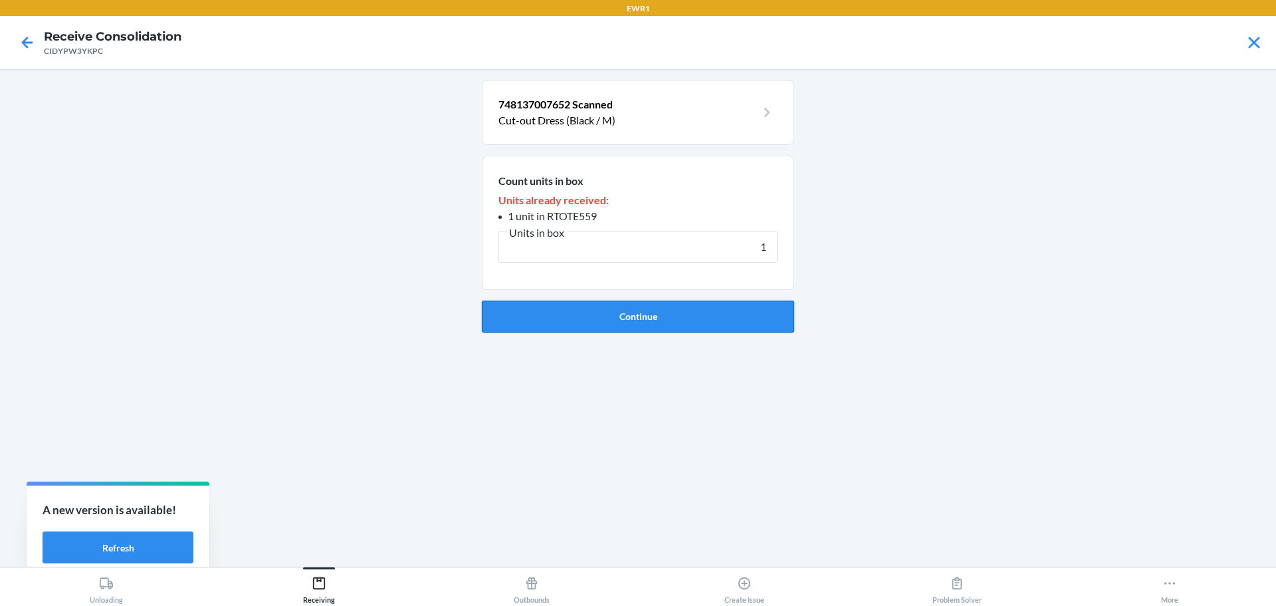
type input "1"
click at [701, 318] on button "Continue" at bounding box center [638, 316] width 312 height 32
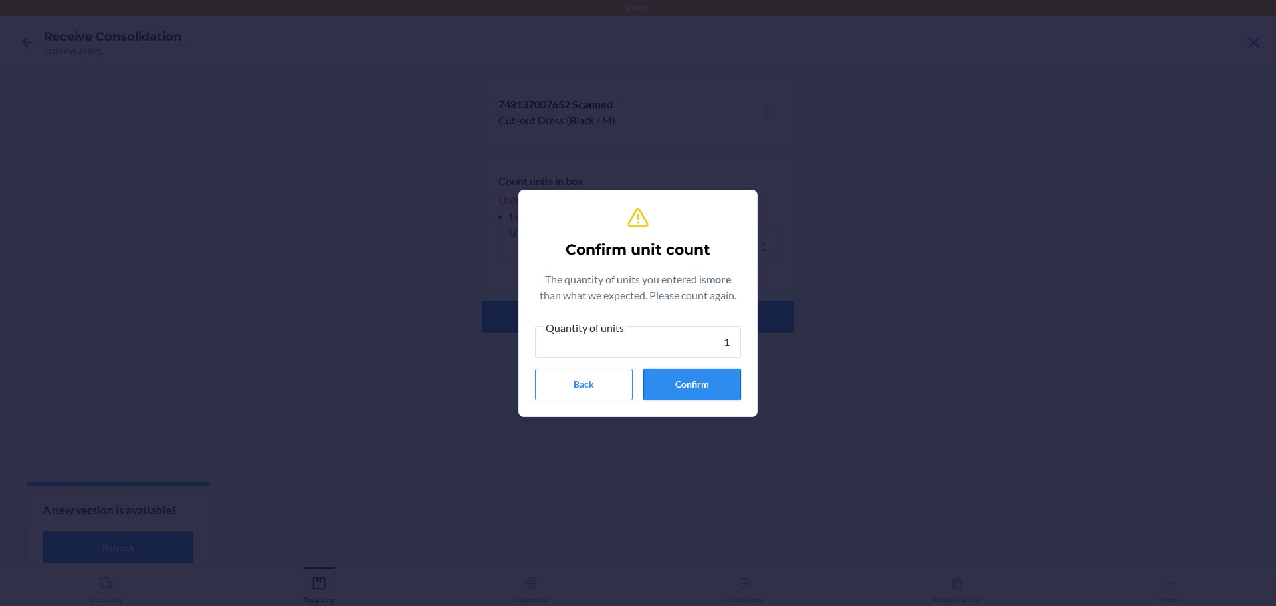
type input "1"
click at [713, 391] on button "Confirm" at bounding box center [692, 384] width 98 height 32
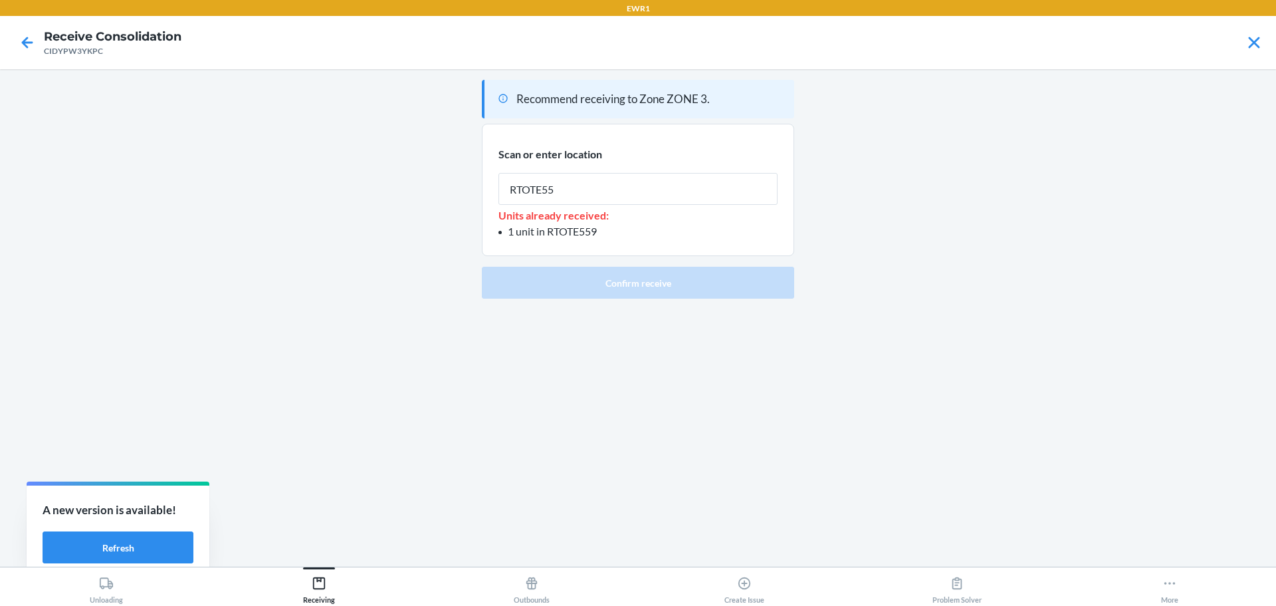
type input "RTOTE559"
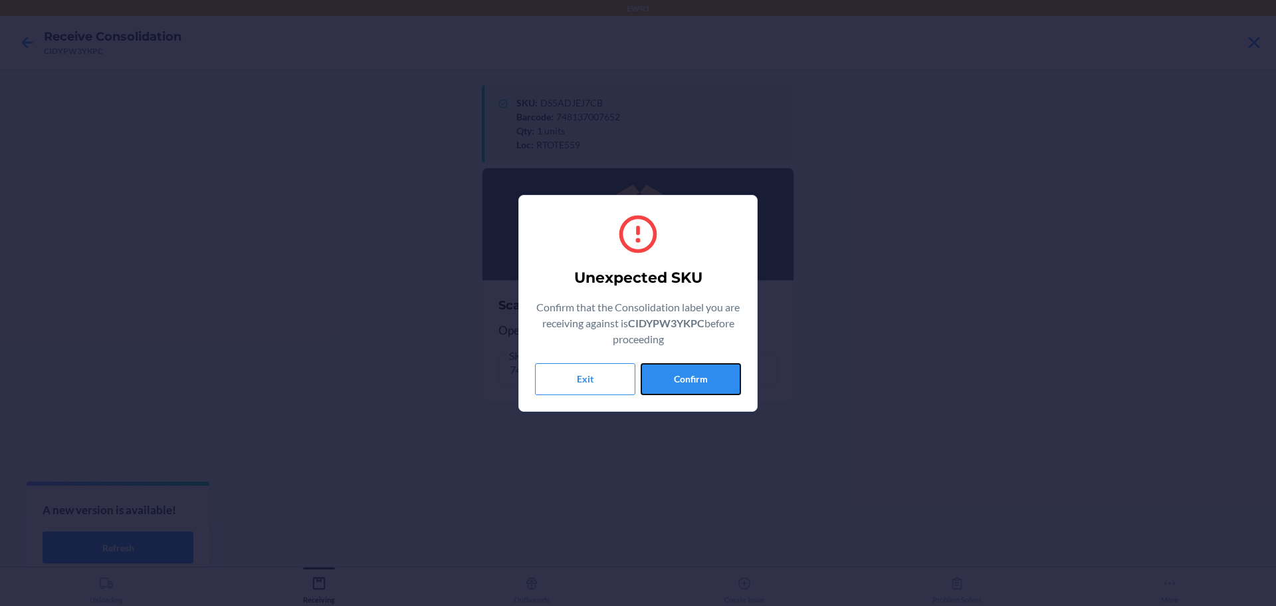
click at [711, 387] on button "Confirm" at bounding box center [691, 379] width 100 height 32
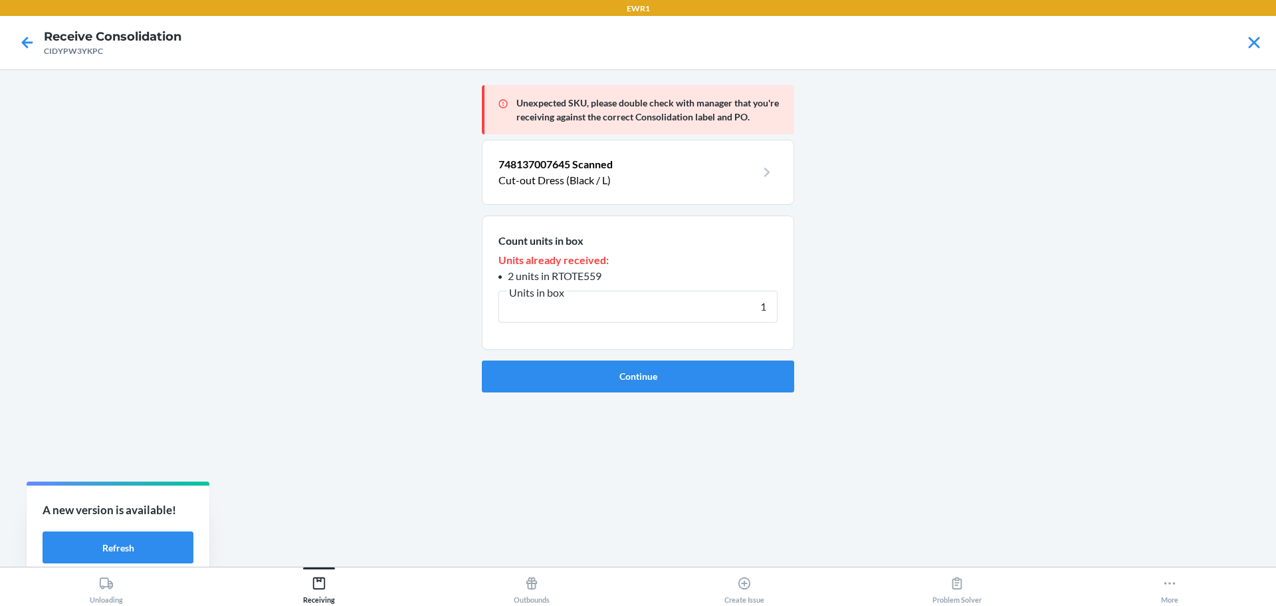
type input "1"
click at [711, 387] on button "Continue" at bounding box center [638, 376] width 312 height 32
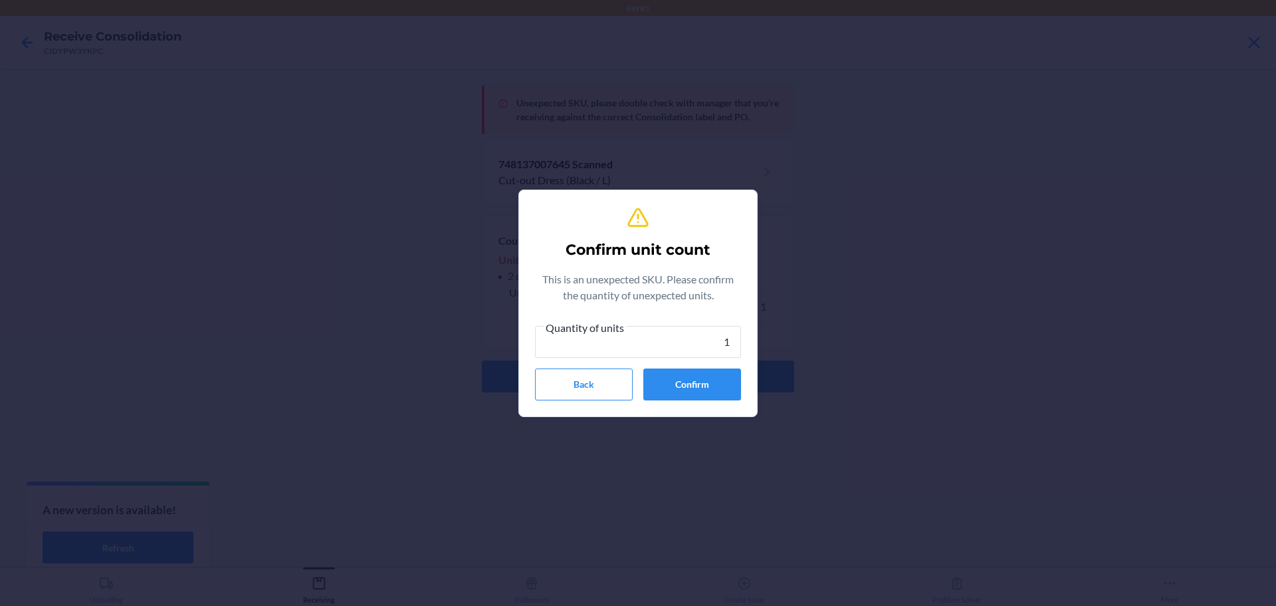
type input "1"
click at [711, 387] on button "Confirm" at bounding box center [692, 384] width 98 height 32
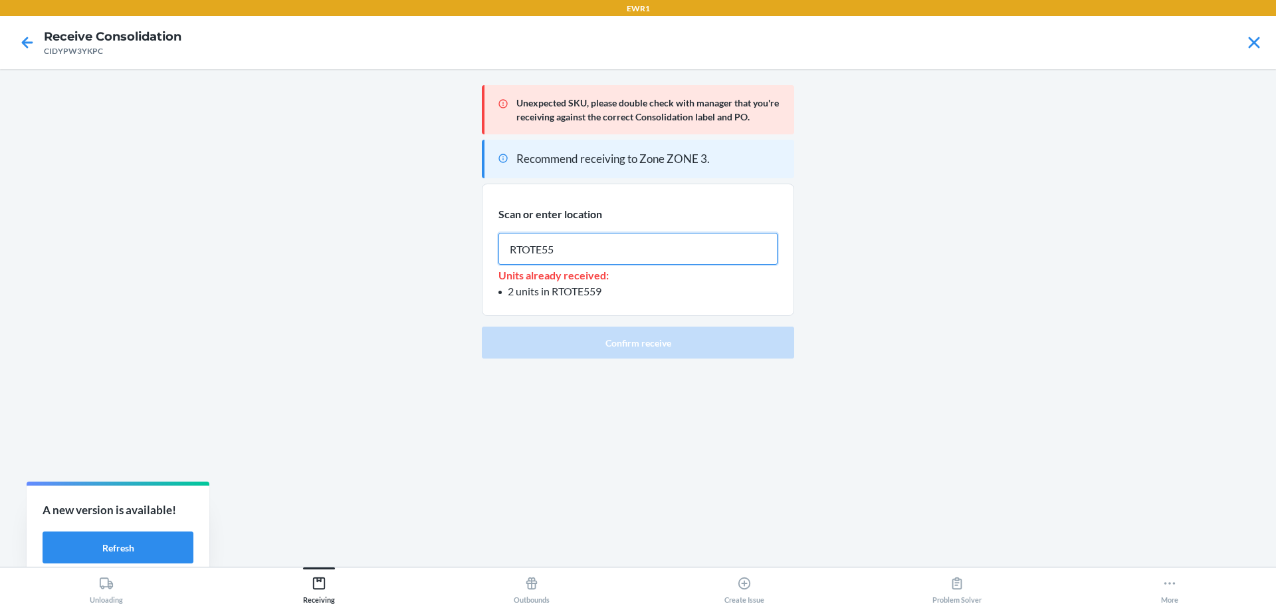
type input "RTOTE559"
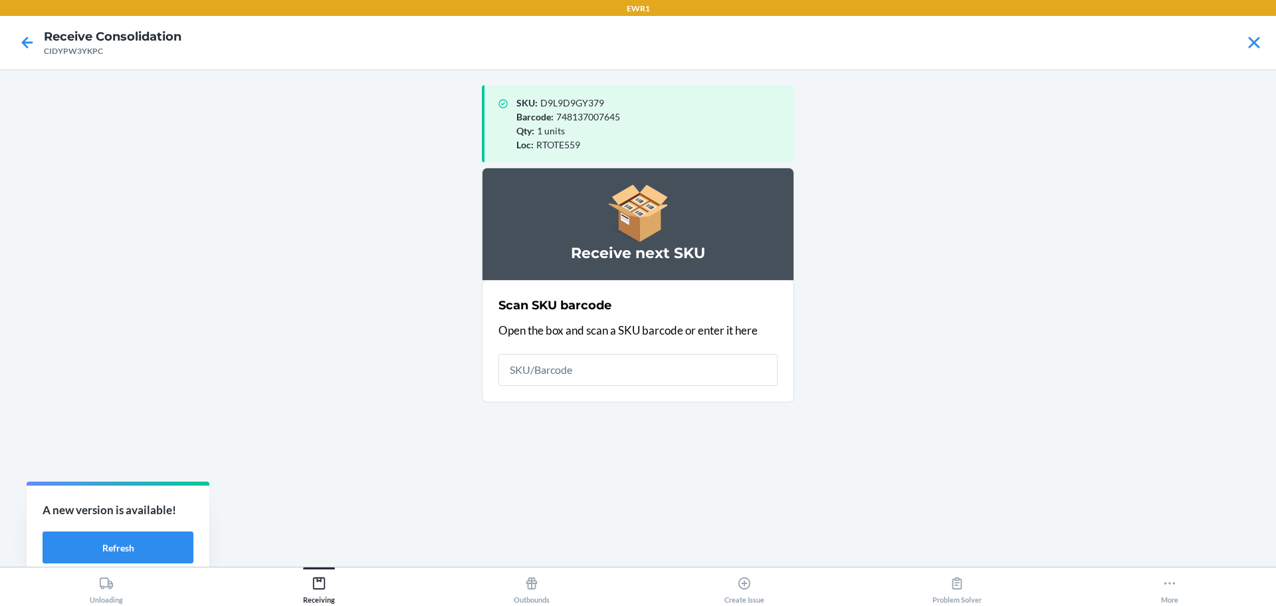
type input "Z"
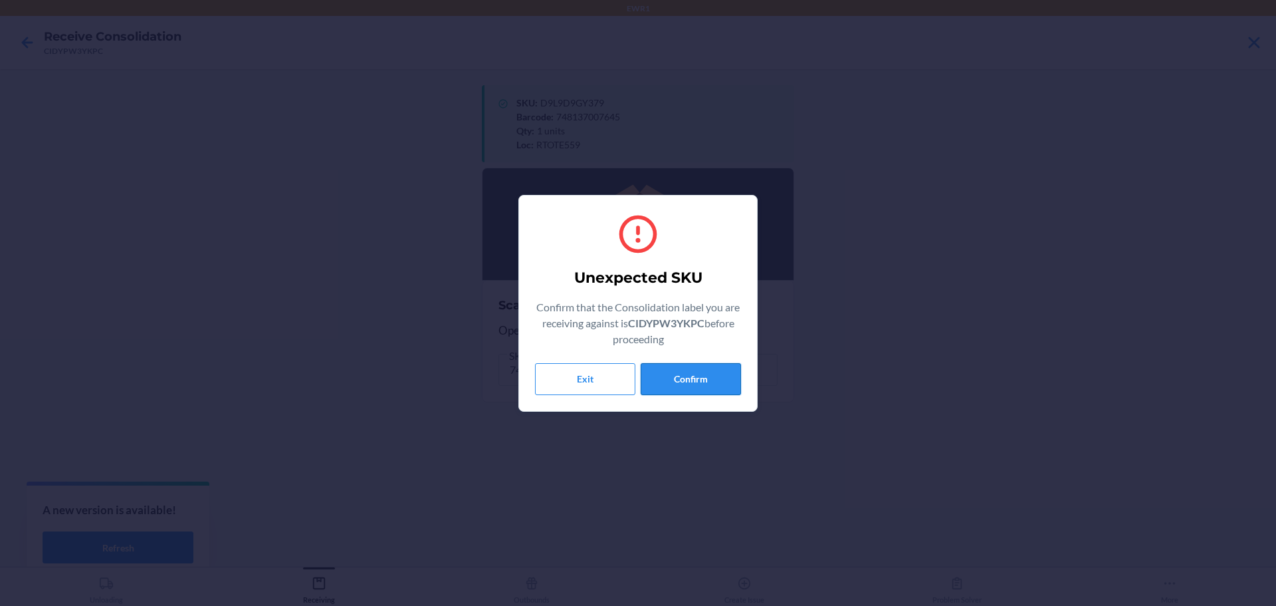
click at [711, 372] on button "Confirm" at bounding box center [691, 379] width 100 height 32
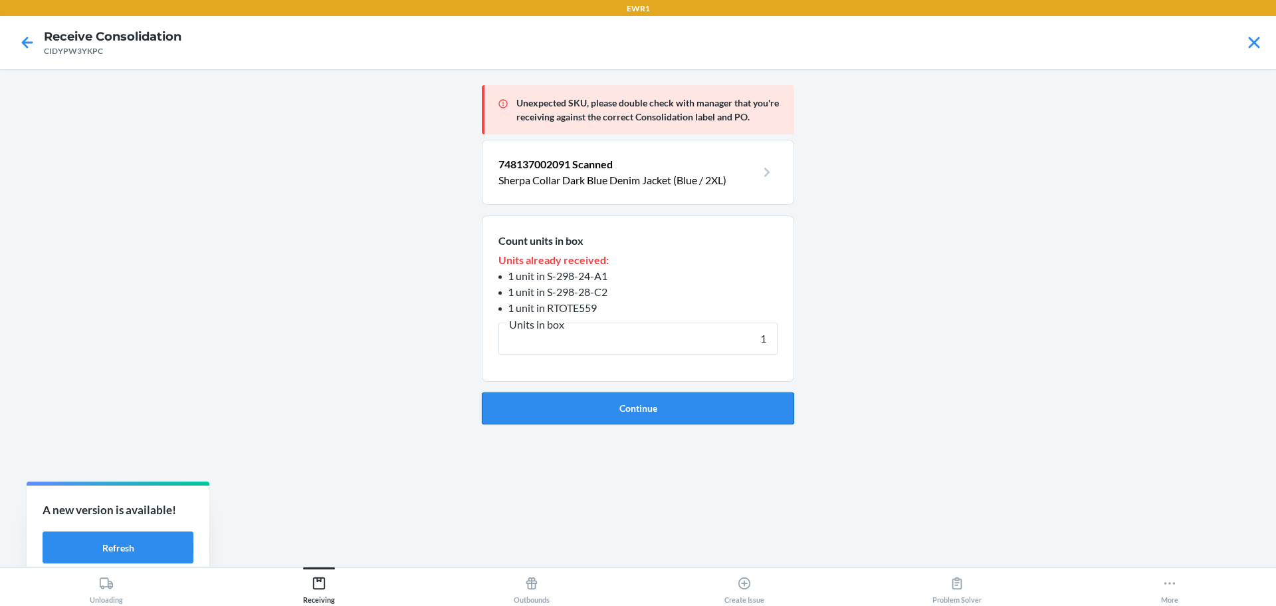
type input "1"
click at [717, 398] on button "Continue" at bounding box center [638, 408] width 312 height 32
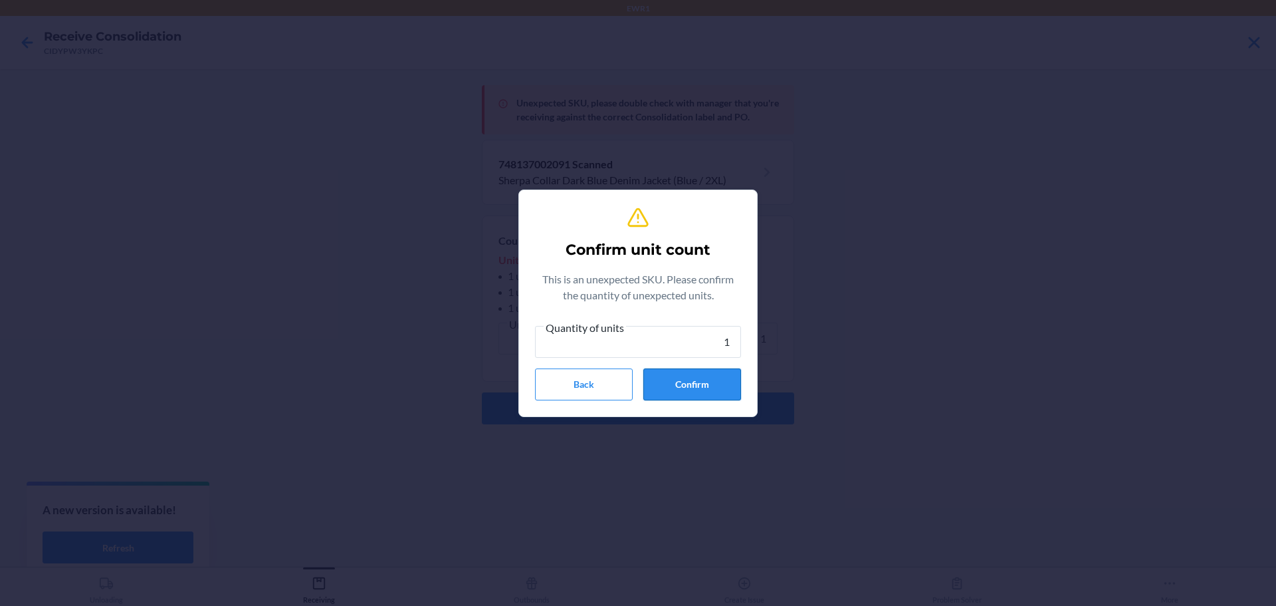
type input "1"
click at [715, 389] on button "Confirm" at bounding box center [692, 384] width 98 height 32
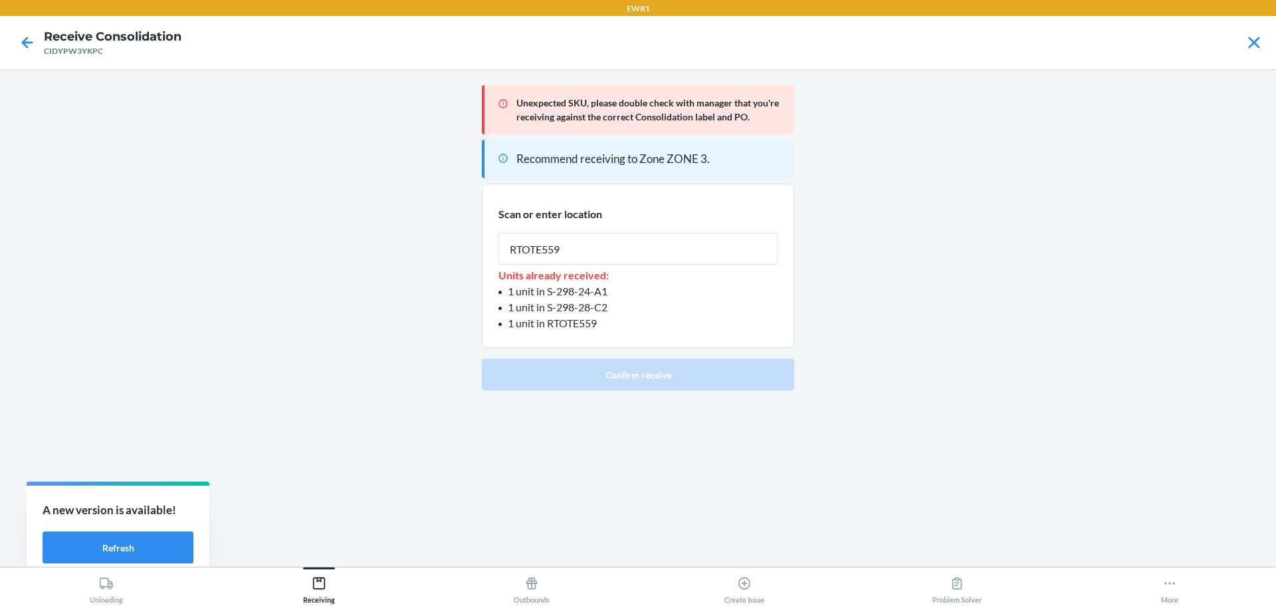
type input "RTOTE559"
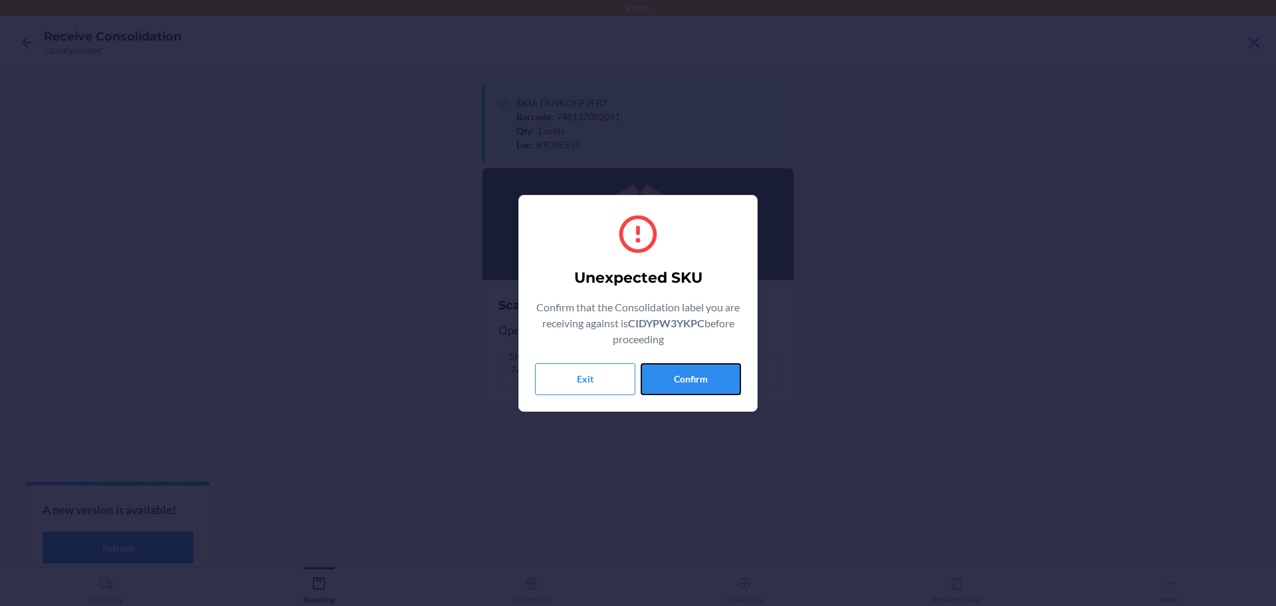
click at [712, 390] on button "Confirm" at bounding box center [691, 379] width 100 height 32
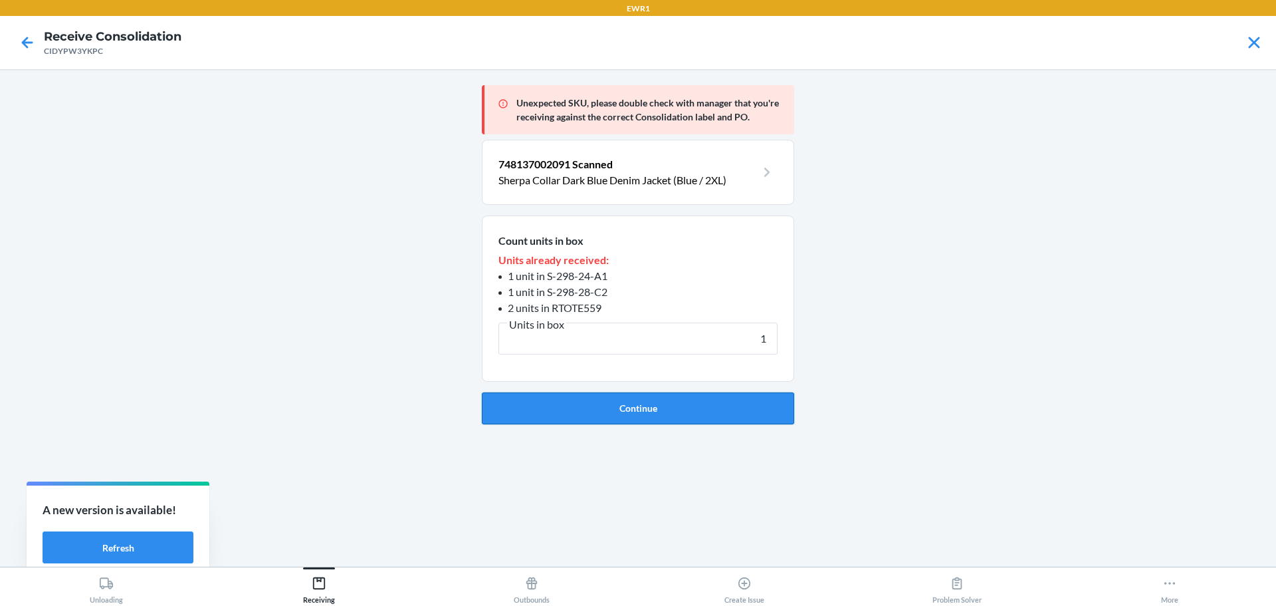
type input "1"
click at [705, 418] on button "Continue" at bounding box center [638, 408] width 312 height 32
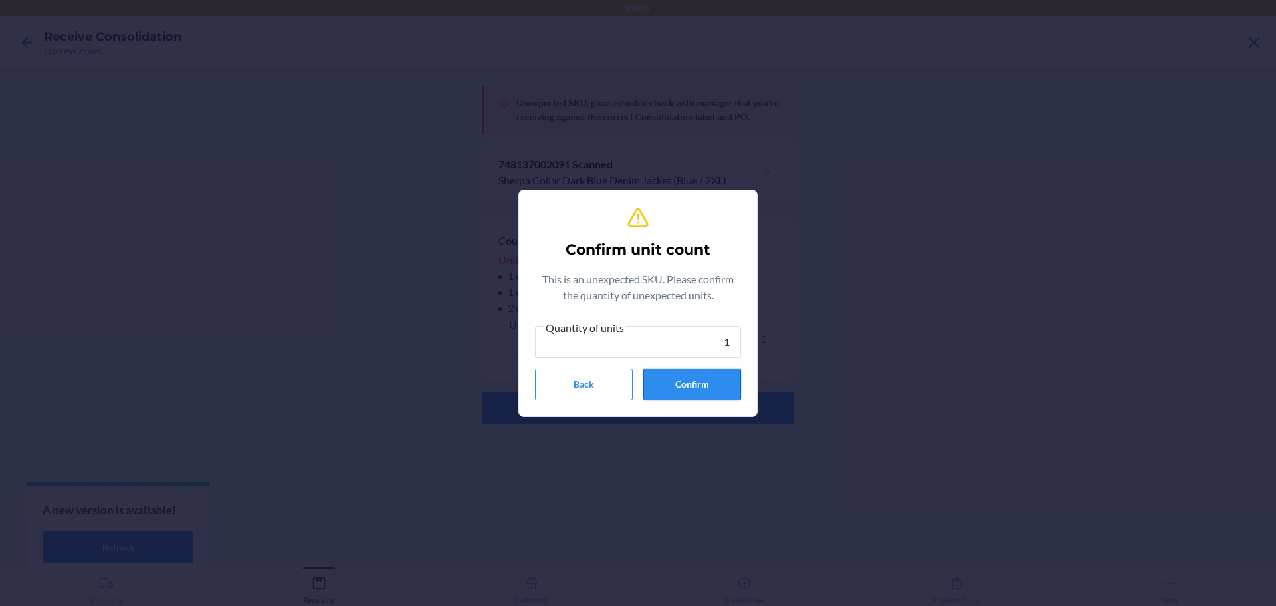
type input "1"
click at [710, 376] on button "Confirm" at bounding box center [692, 384] width 98 height 32
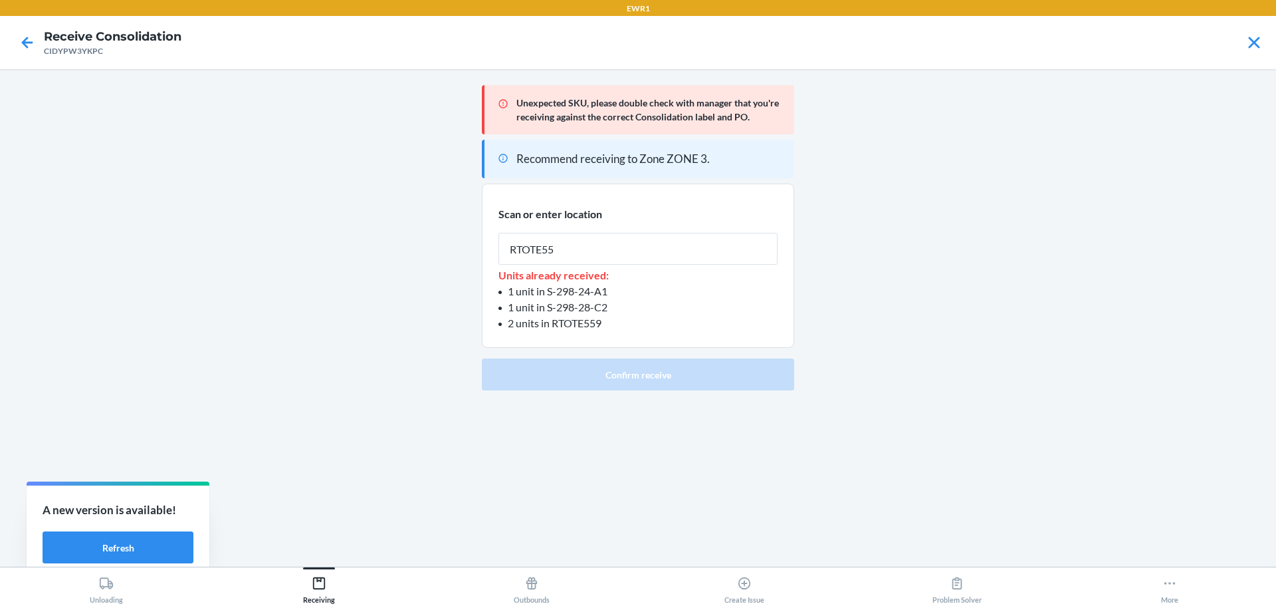
type input "RTOTE559"
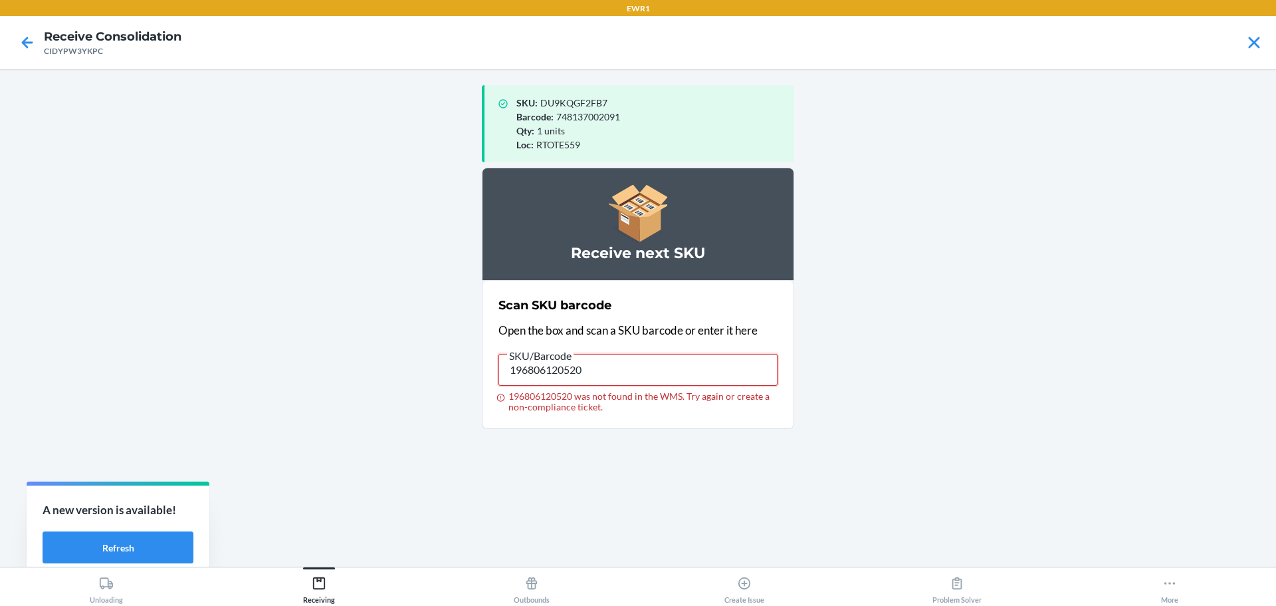
drag, startPoint x: 647, startPoint y: 366, endPoint x: 191, endPoint y: 336, distance: 457.0
click at [191, 336] on main "SKU : DU9KQGF2FB7 Barcode : 748137002091 Qty : 1 units Loc : RTOTE559 Receive n…" at bounding box center [638, 317] width 1276 height 497
type input "196806120520"
drag, startPoint x: 620, startPoint y: 364, endPoint x: 436, endPoint y: 375, distance: 183.8
click at [436, 375] on main "SKU : DU9KQGF2FB7 Barcode : 748137002091 Qty : 1 units Loc : RTOTE559 Receive n…" at bounding box center [638, 317] width 1276 height 497
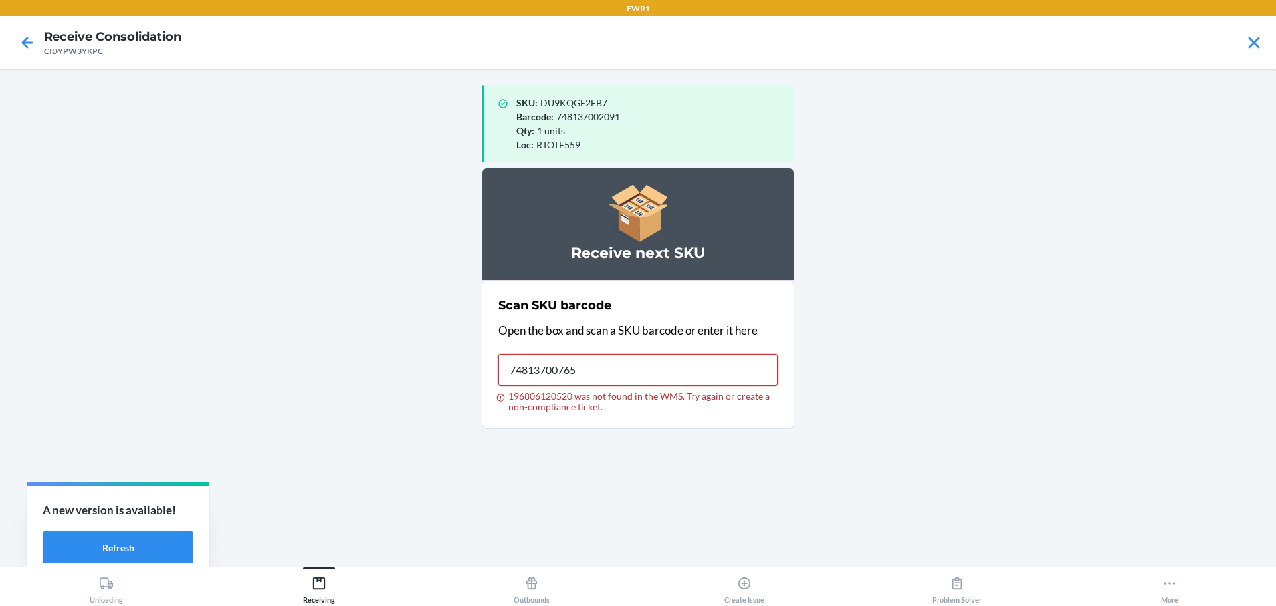
type input "748137007652"
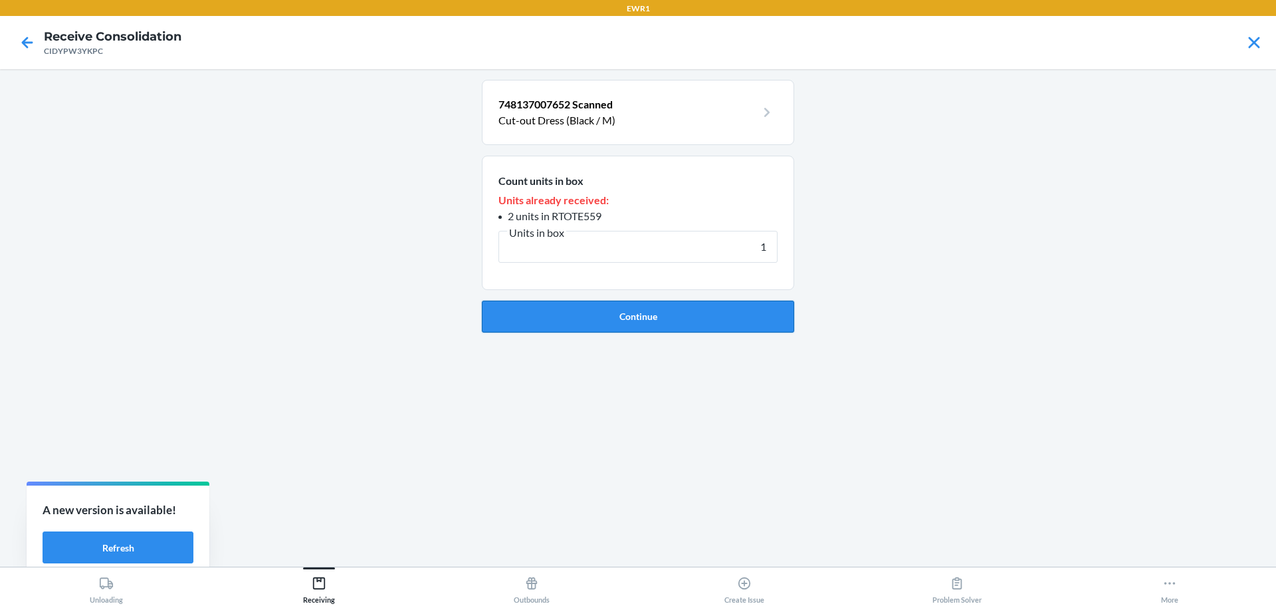
type input "1"
click at [568, 311] on button "Continue" at bounding box center [638, 316] width 312 height 32
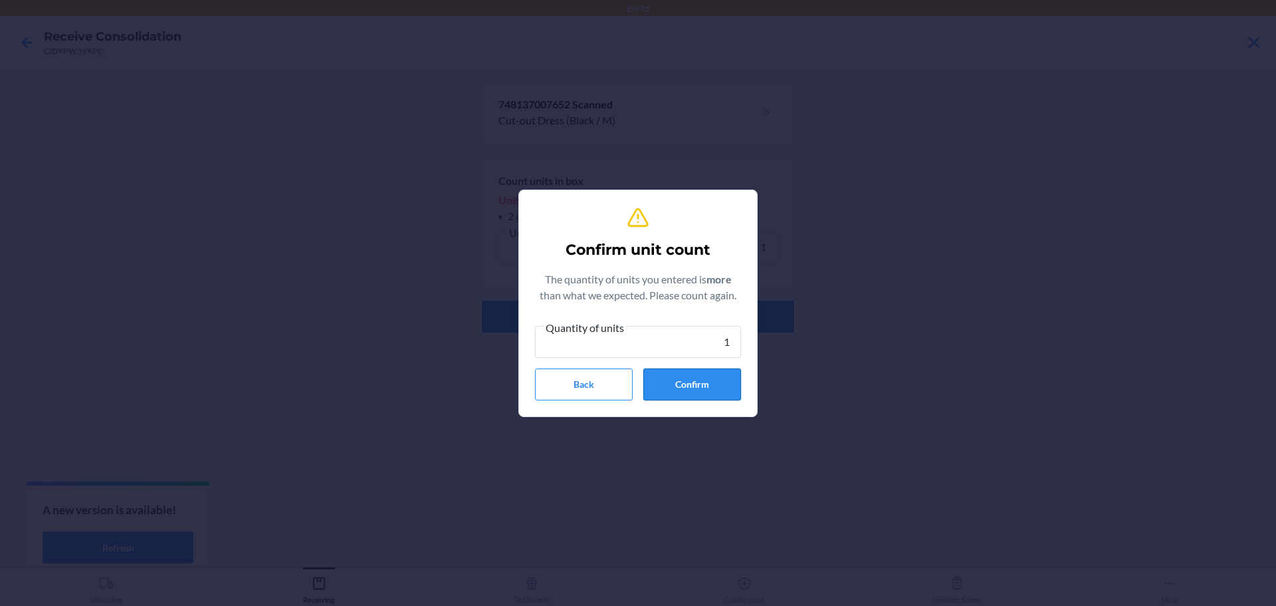
type input "1"
click at [702, 388] on button "Confirm" at bounding box center [692, 384] width 98 height 32
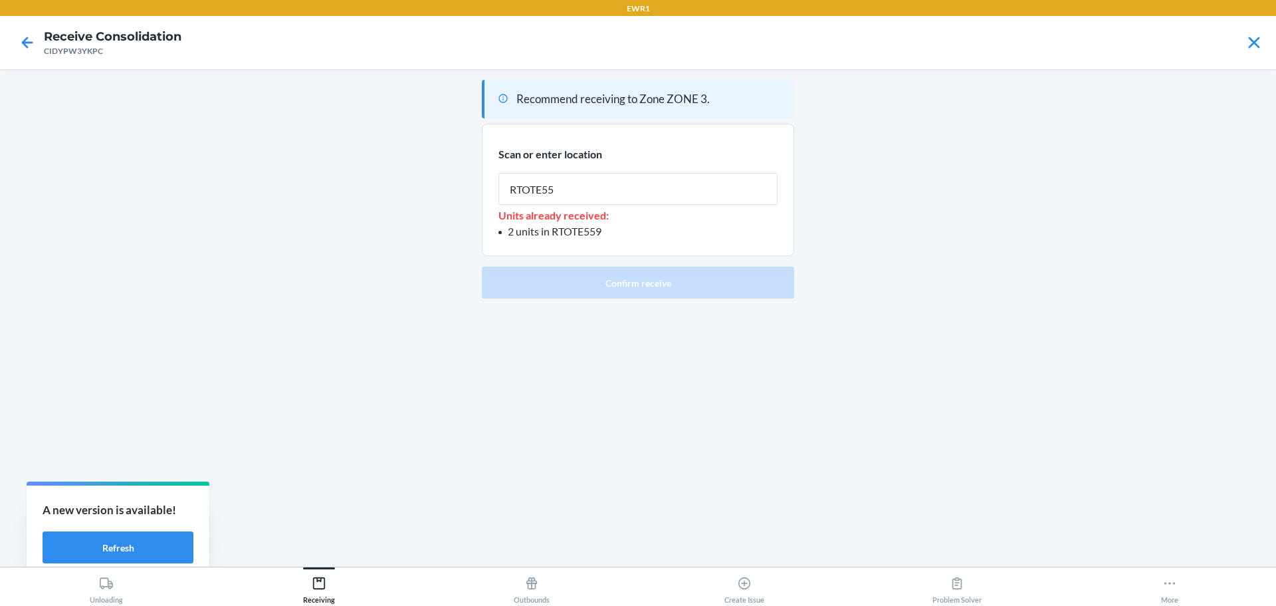
type input "RTOTE559"
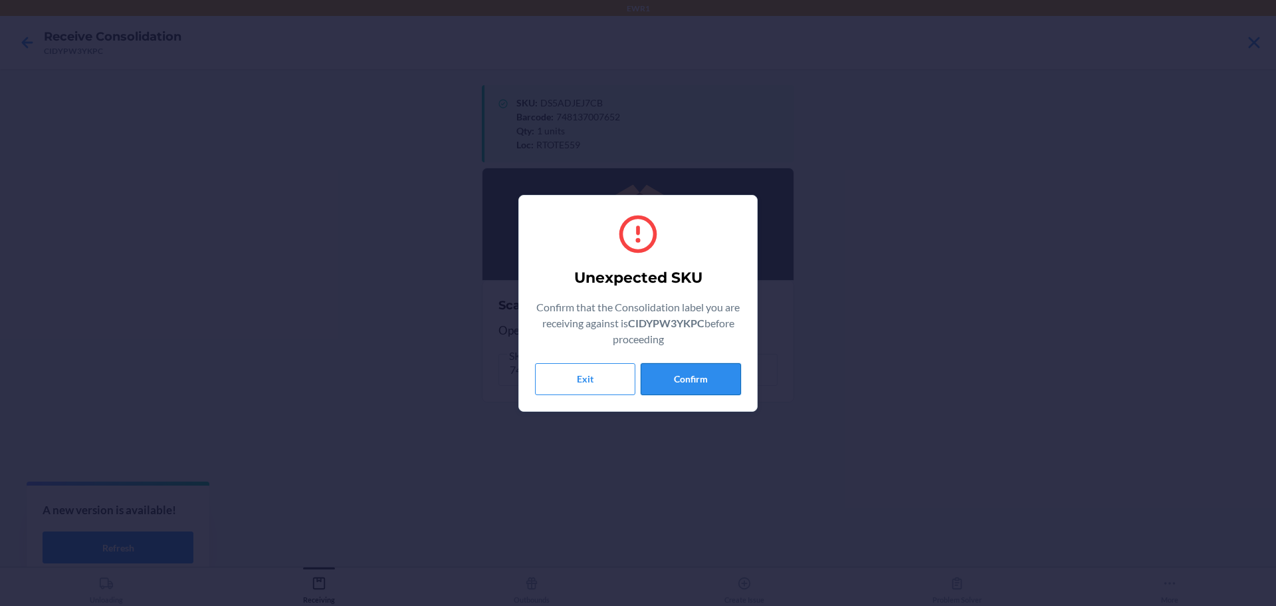
click at [737, 363] on button "Confirm" at bounding box center [691, 379] width 100 height 32
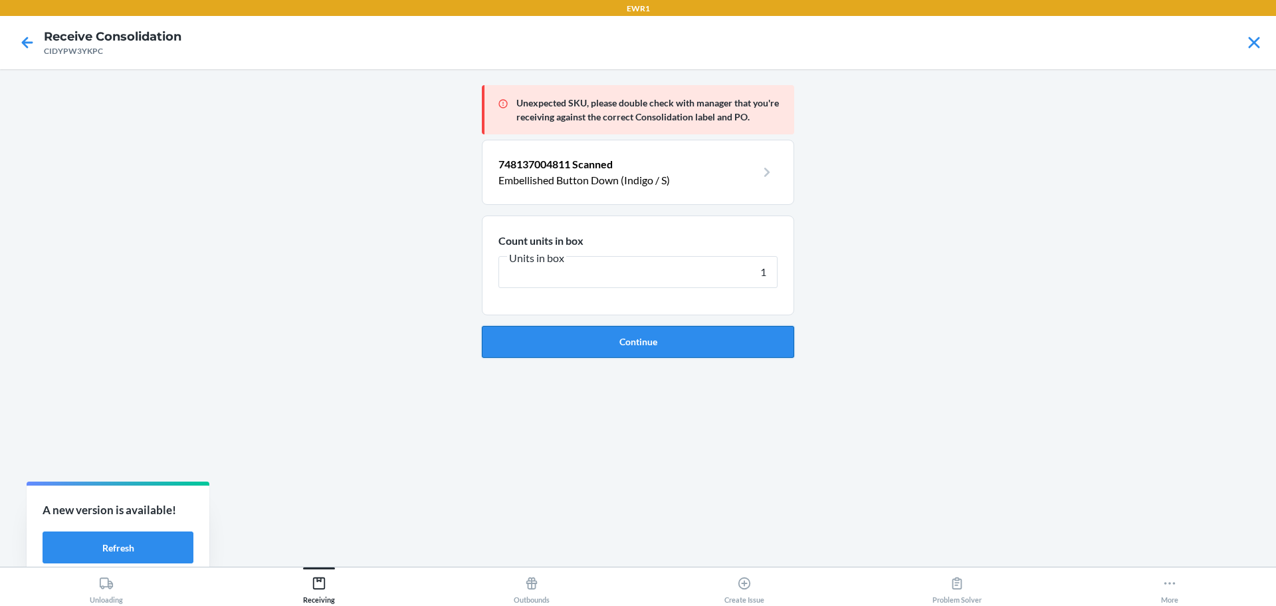
type input "1"
click at [735, 328] on button "Continue" at bounding box center [638, 342] width 312 height 32
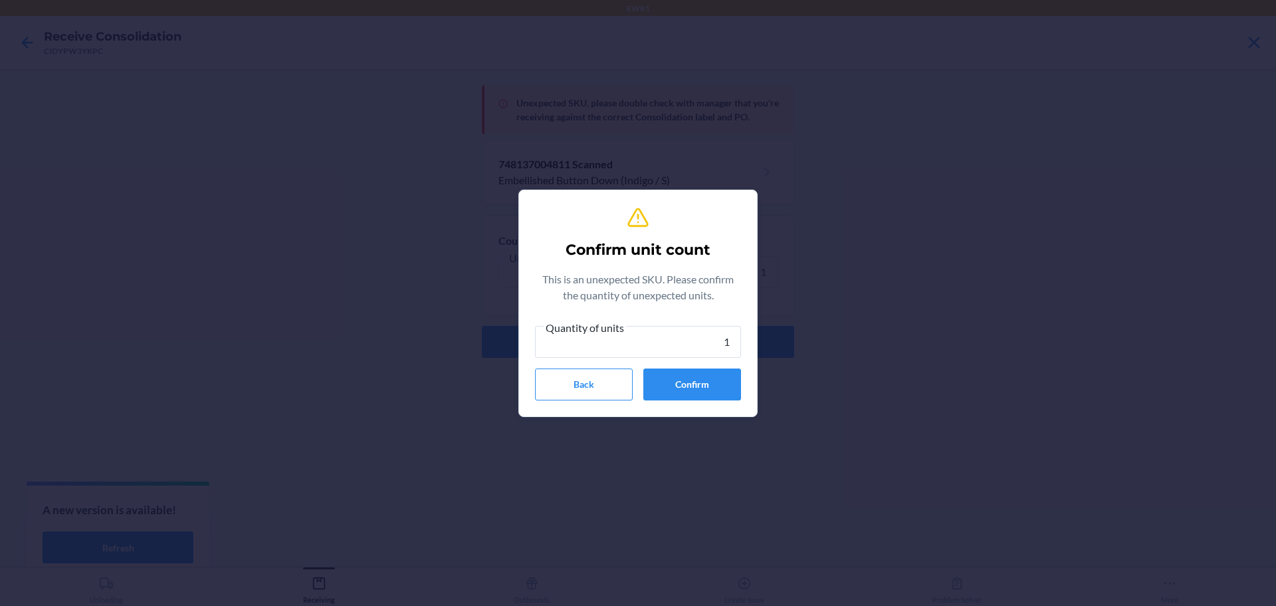
type input "1"
click at [708, 413] on section "Confirm unit count This is an unexpected SKU. Please confirm the quantity of un…" at bounding box center [637, 302] width 239 height 227
click at [708, 400] on div "Confirm unit count This is an unexpected SKU. Please confirm the quantity of un…" at bounding box center [638, 303] width 206 height 205
click at [705, 386] on button "Confirm" at bounding box center [692, 384] width 98 height 32
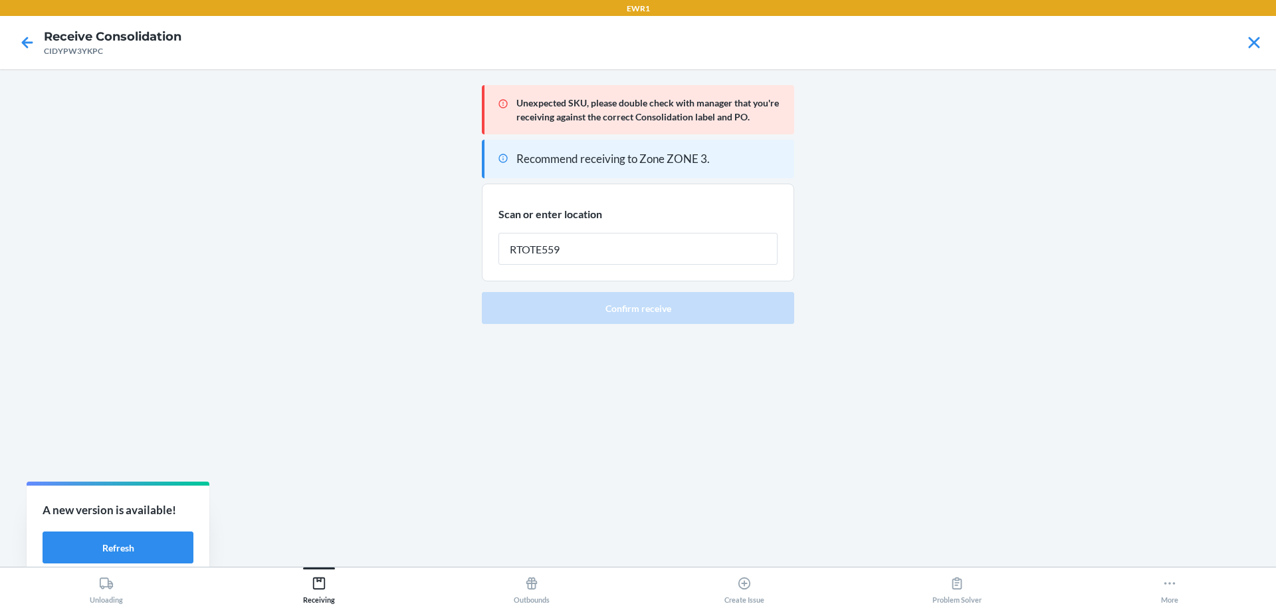
type input "RTOTE559"
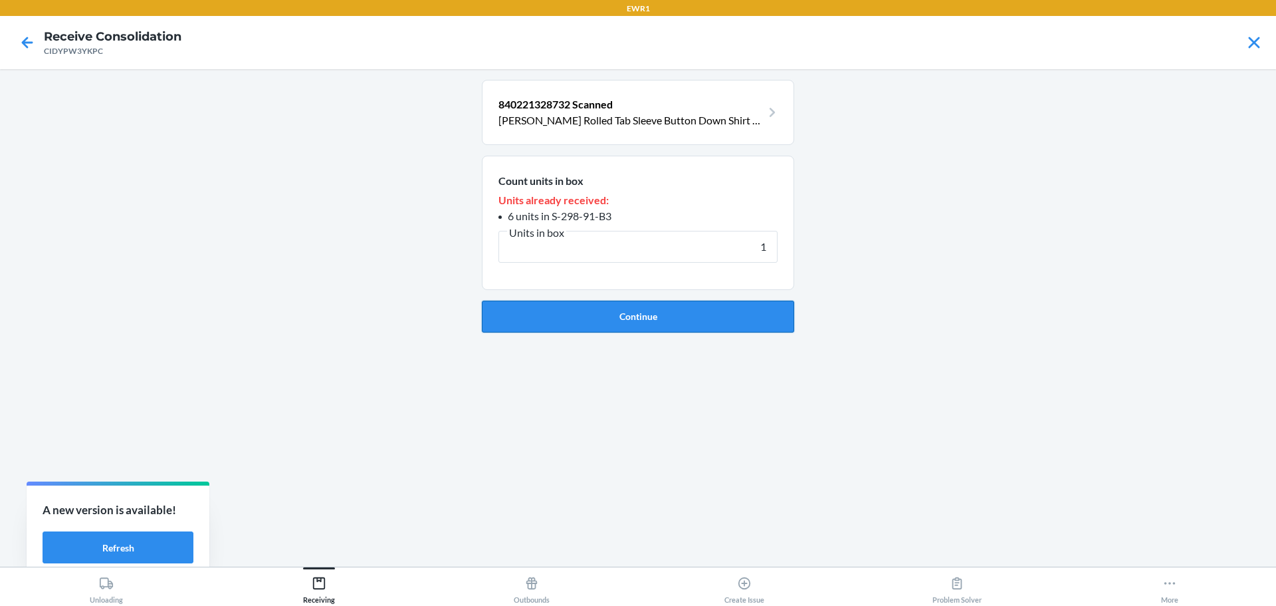
type input "1"
click at [663, 316] on button "Continue" at bounding box center [638, 316] width 312 height 32
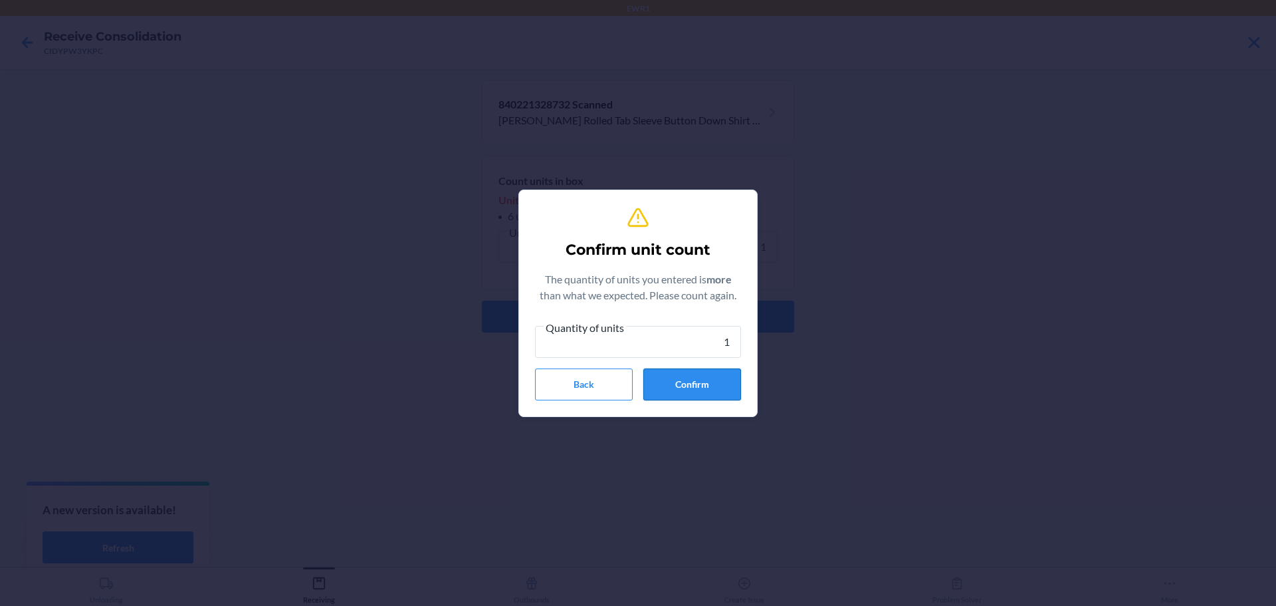
type input "1"
click at [706, 388] on button "Confirm" at bounding box center [692, 384] width 98 height 32
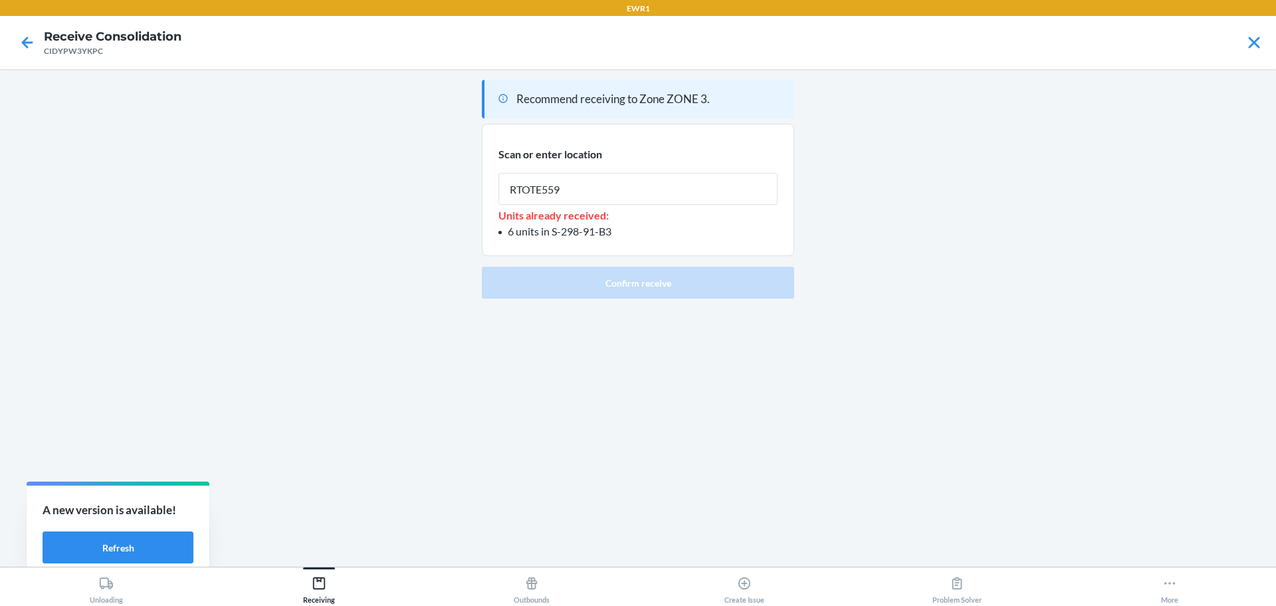
type input "RTOTE559"
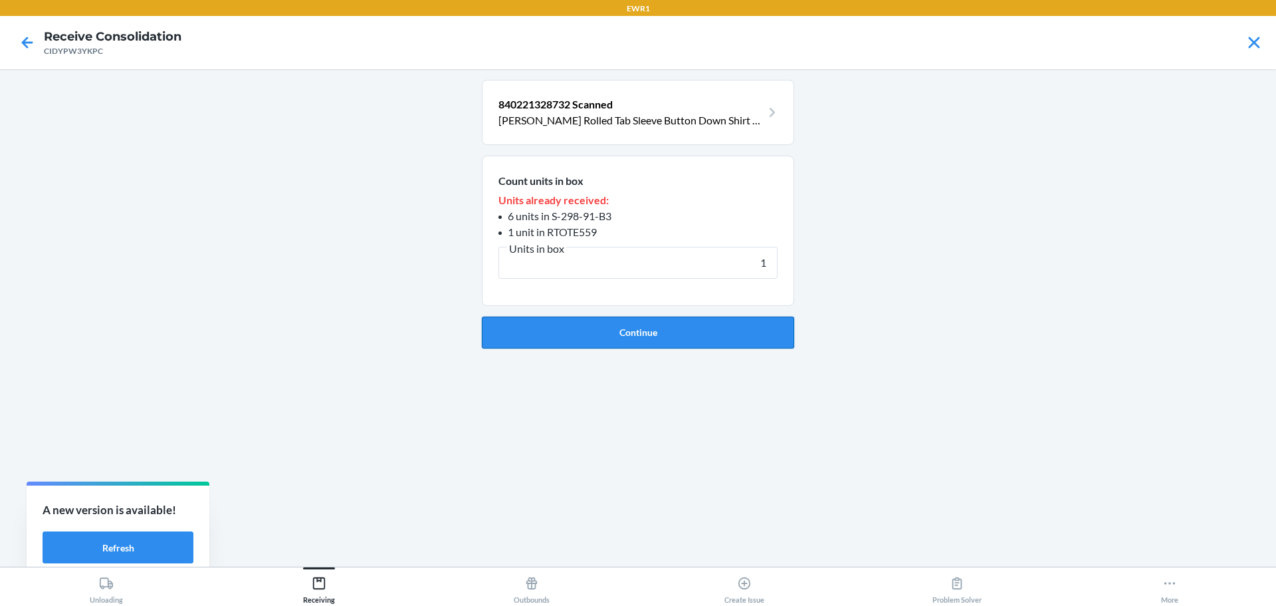
type input "1"
click at [721, 322] on button "Continue" at bounding box center [638, 332] width 312 height 32
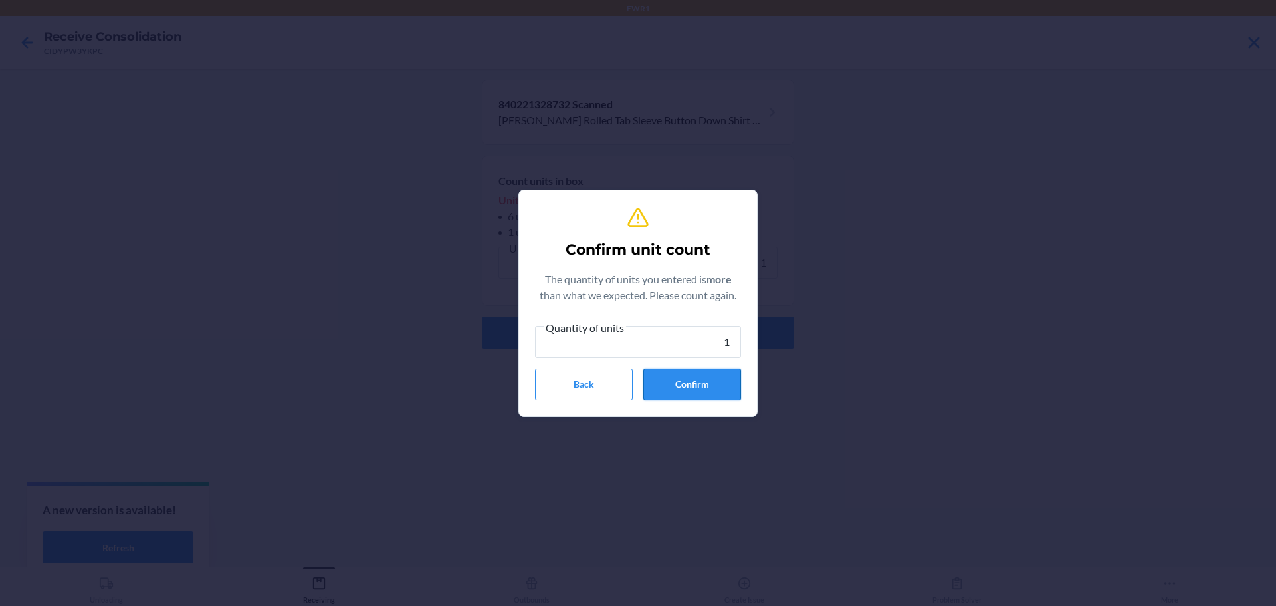
type input "1"
click at [707, 372] on button "Confirm" at bounding box center [692, 384] width 98 height 32
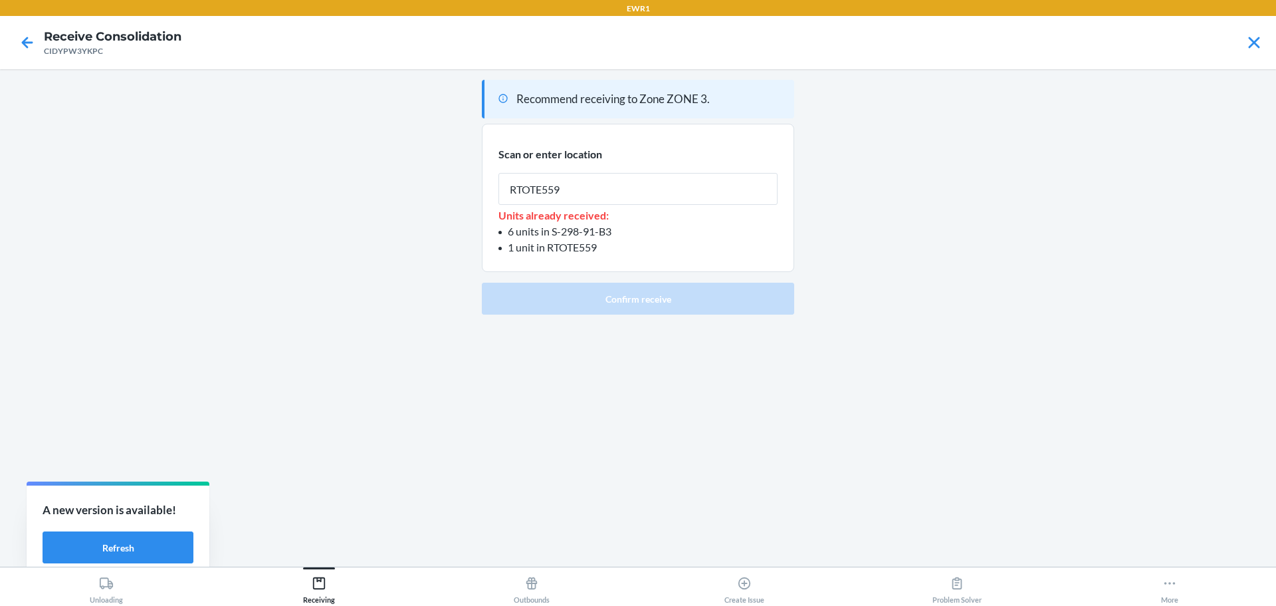
type input "RTOTE559"
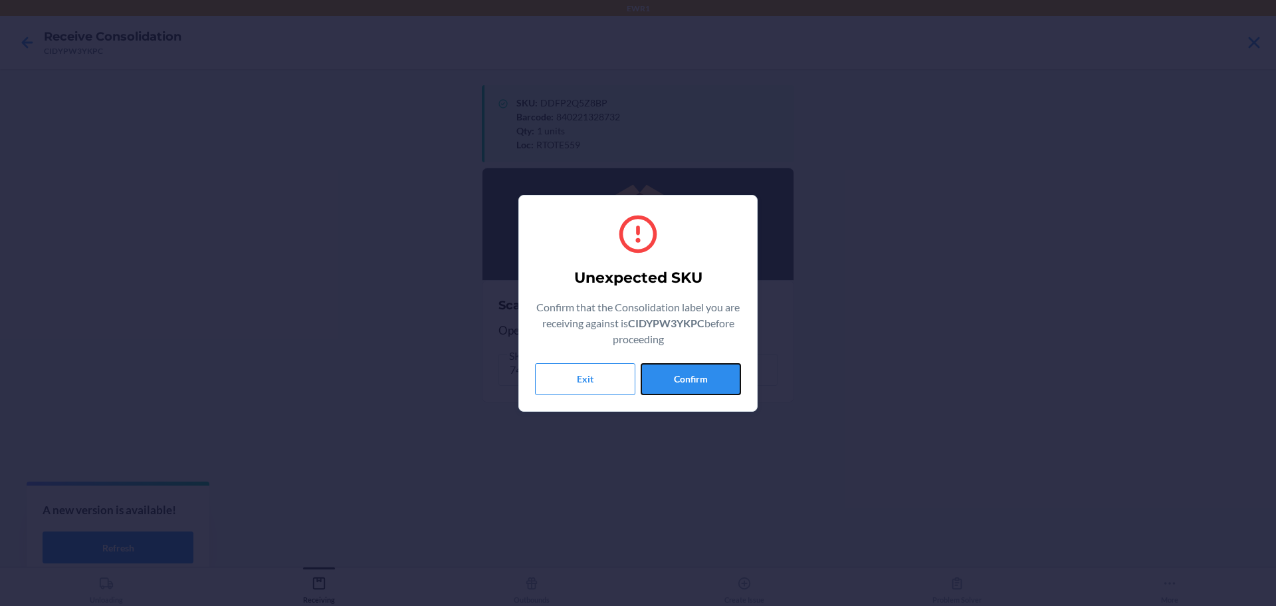
click at [728, 392] on button "Confirm" at bounding box center [691, 379] width 100 height 32
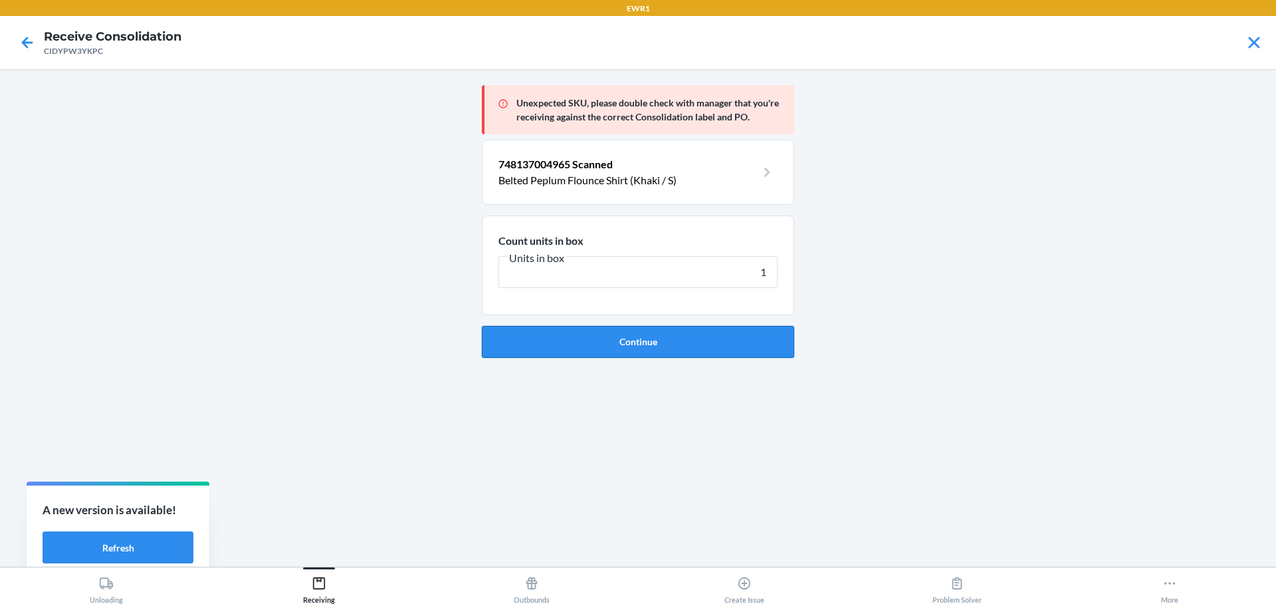
type input "1"
click at [729, 346] on button "Continue" at bounding box center [638, 342] width 312 height 32
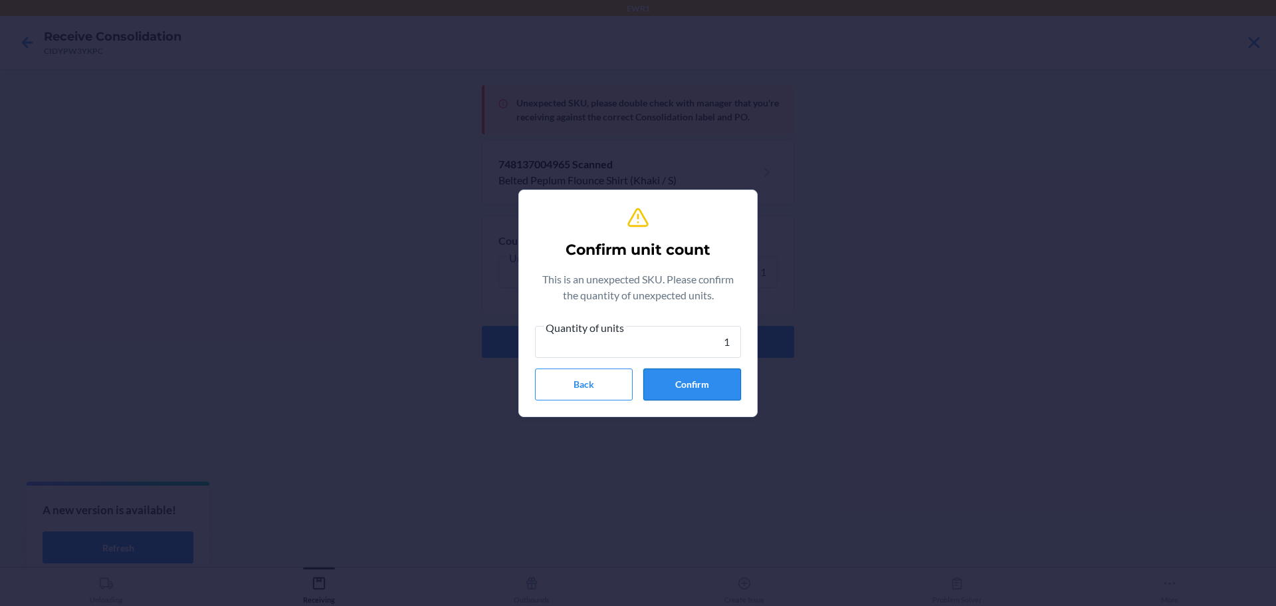
type input "1"
click at [728, 368] on button "Confirm" at bounding box center [692, 384] width 98 height 32
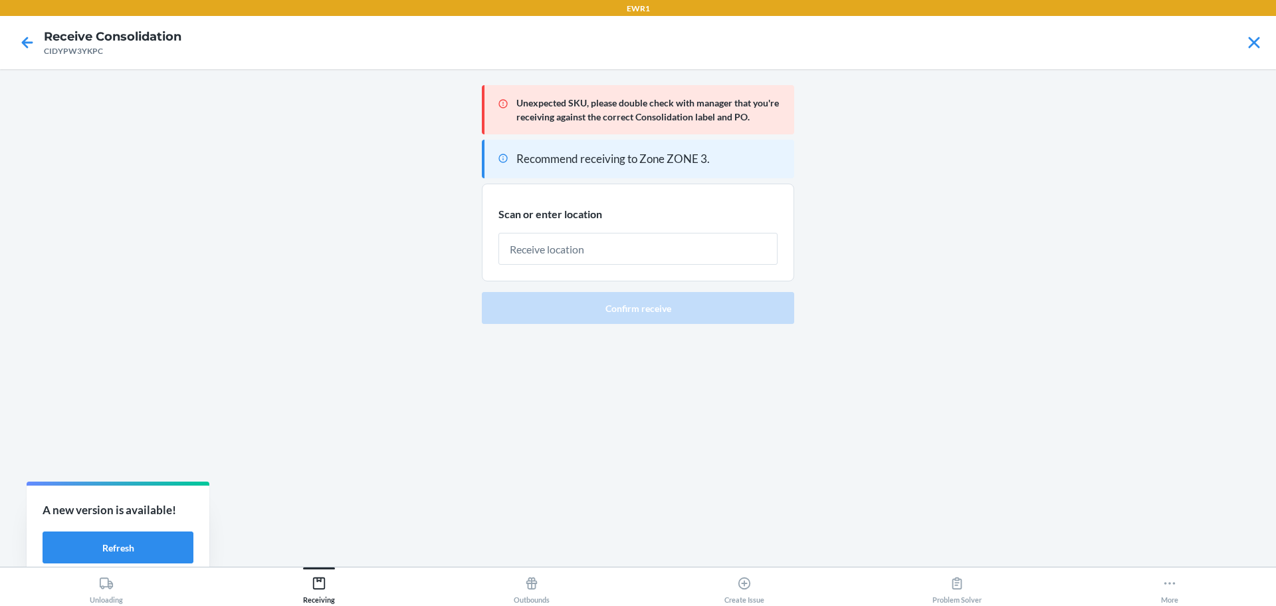
type input "1"
type input "RTOTE559"
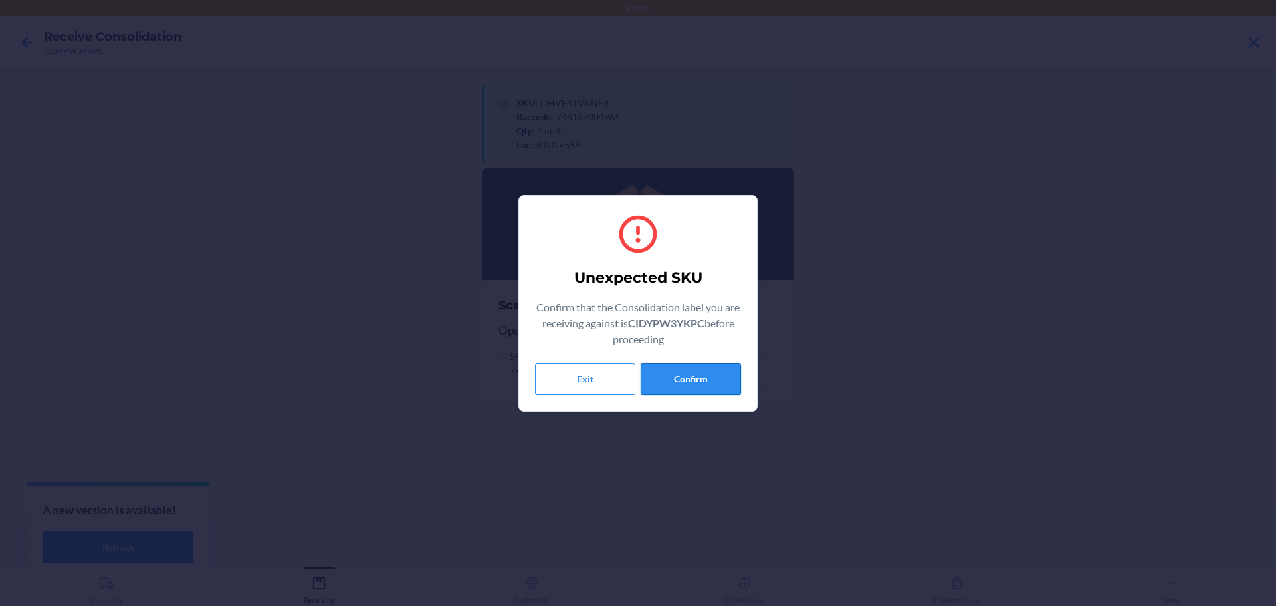
click at [727, 370] on button "Confirm" at bounding box center [691, 379] width 100 height 32
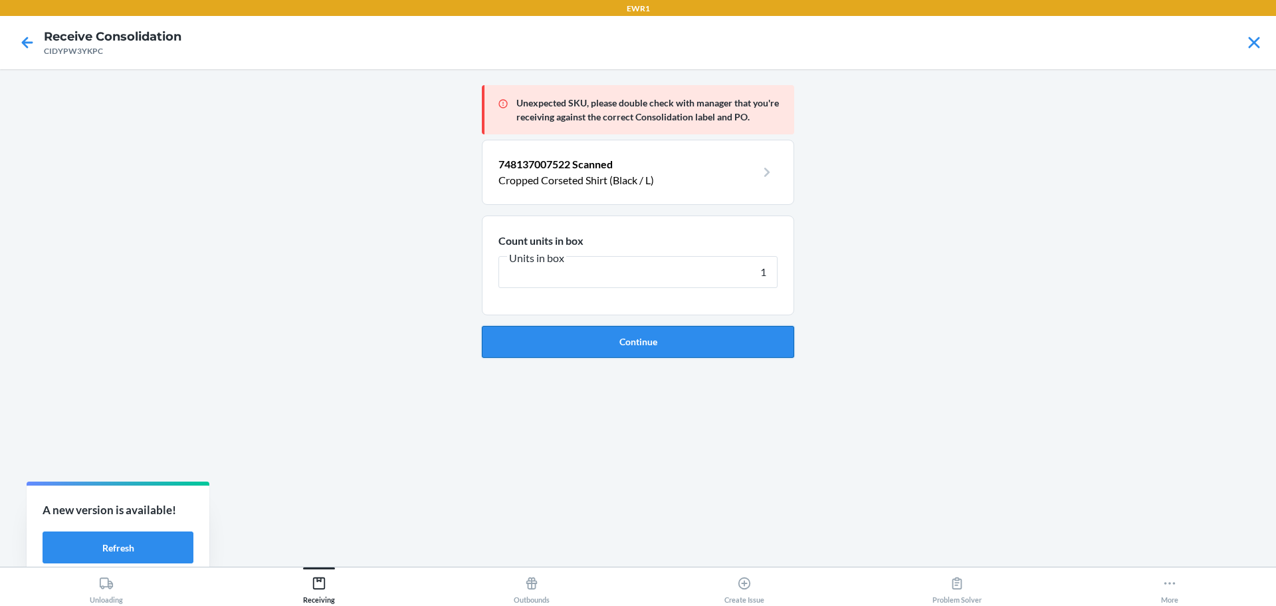
type input "1"
click at [723, 346] on button "Continue" at bounding box center [638, 342] width 312 height 32
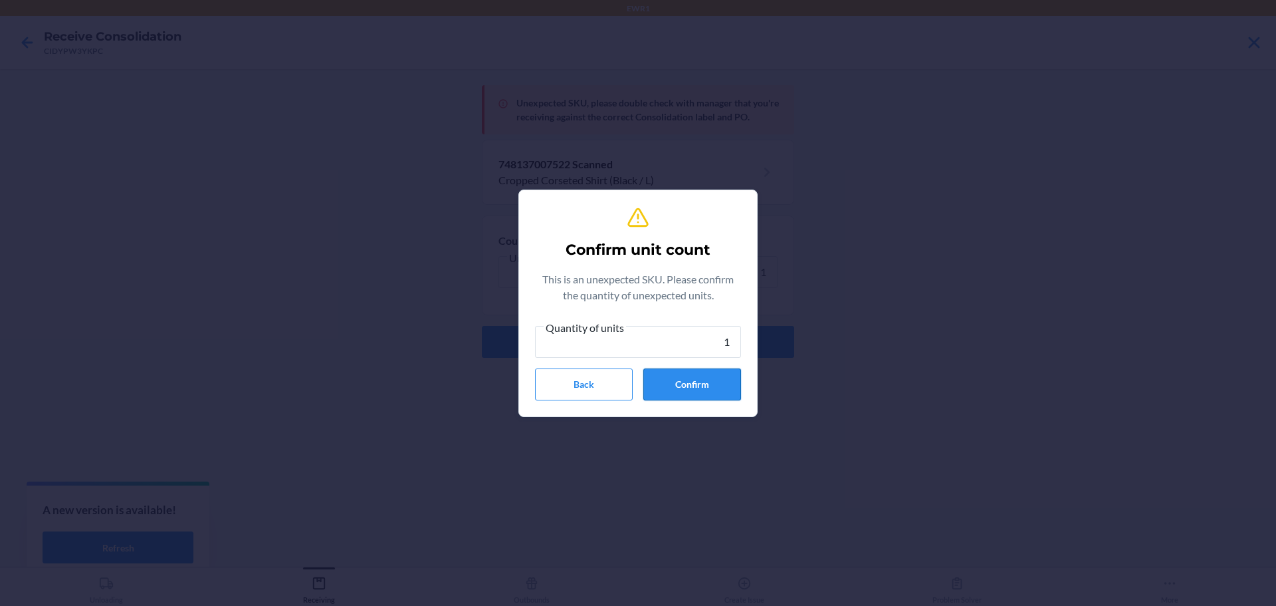
type input "1"
click at [719, 377] on button "Confirm" at bounding box center [692, 384] width 98 height 32
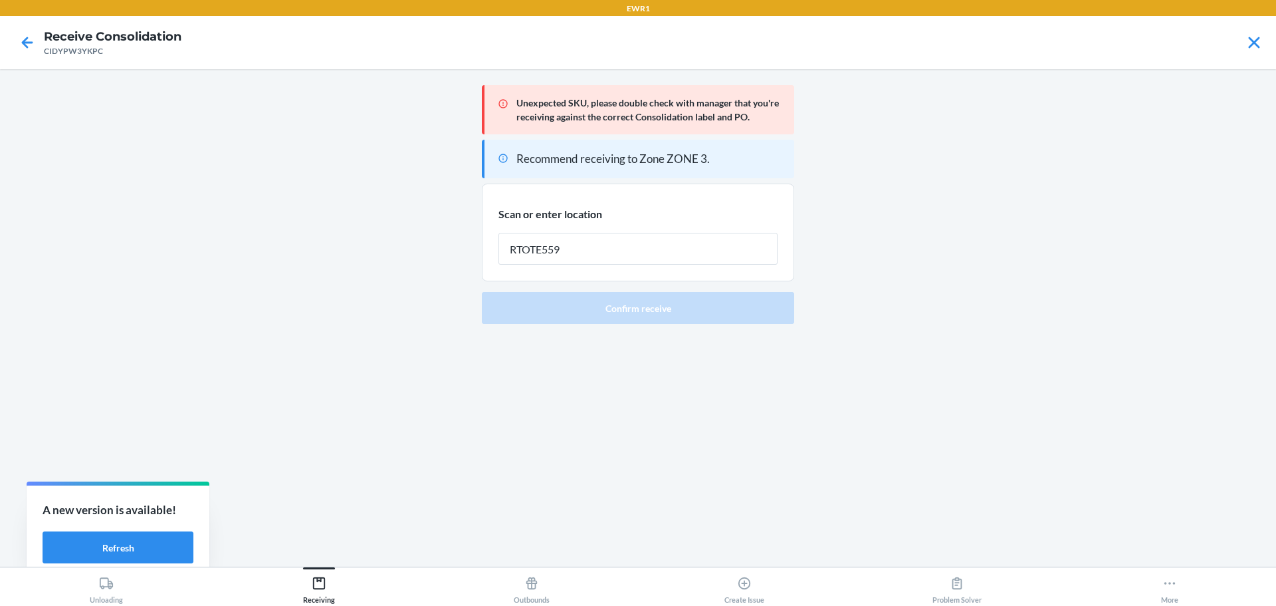
type input "RTOTE559"
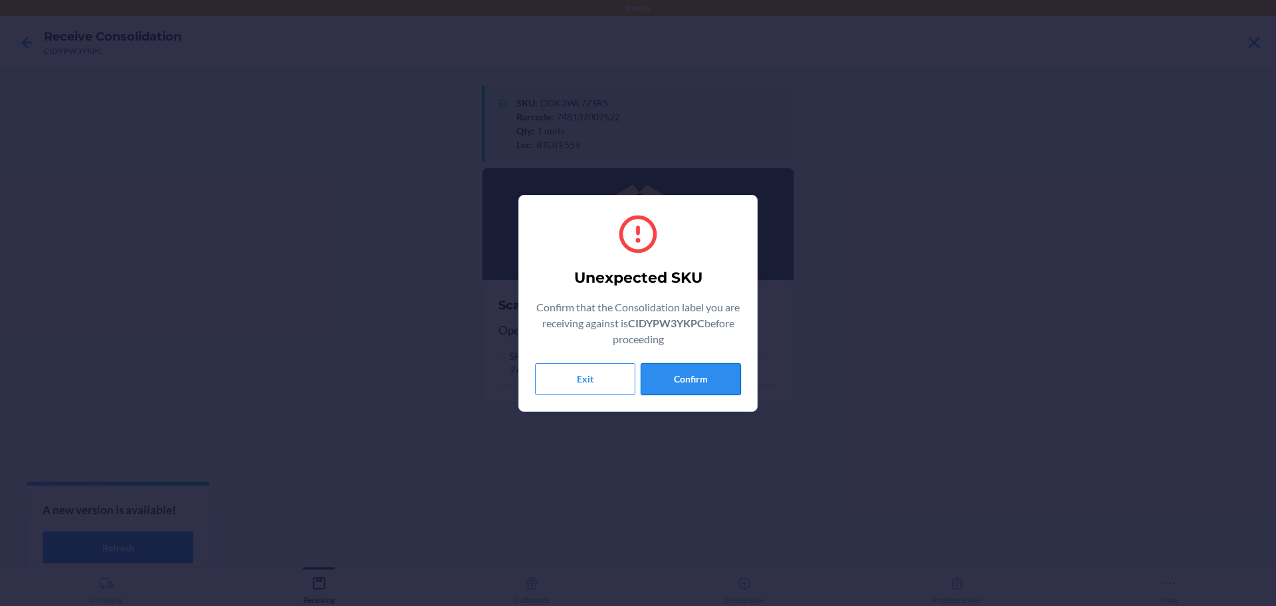
click at [731, 383] on button "Confirm" at bounding box center [691, 379] width 100 height 32
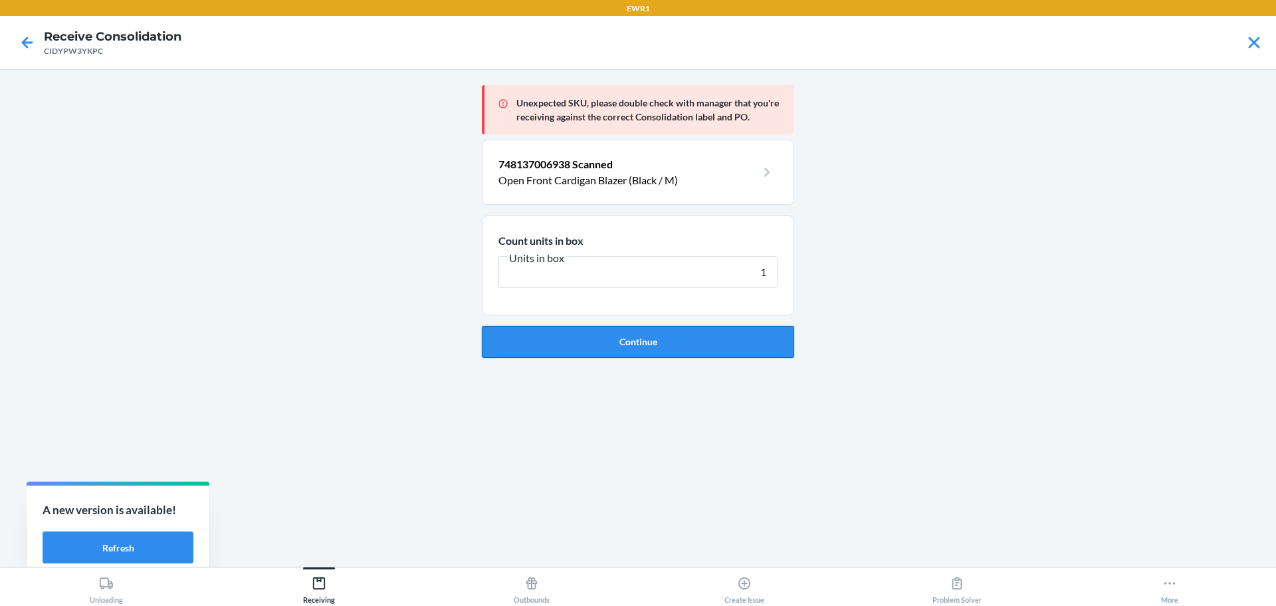
type input "1"
click at [716, 350] on button "Continue" at bounding box center [638, 342] width 312 height 32
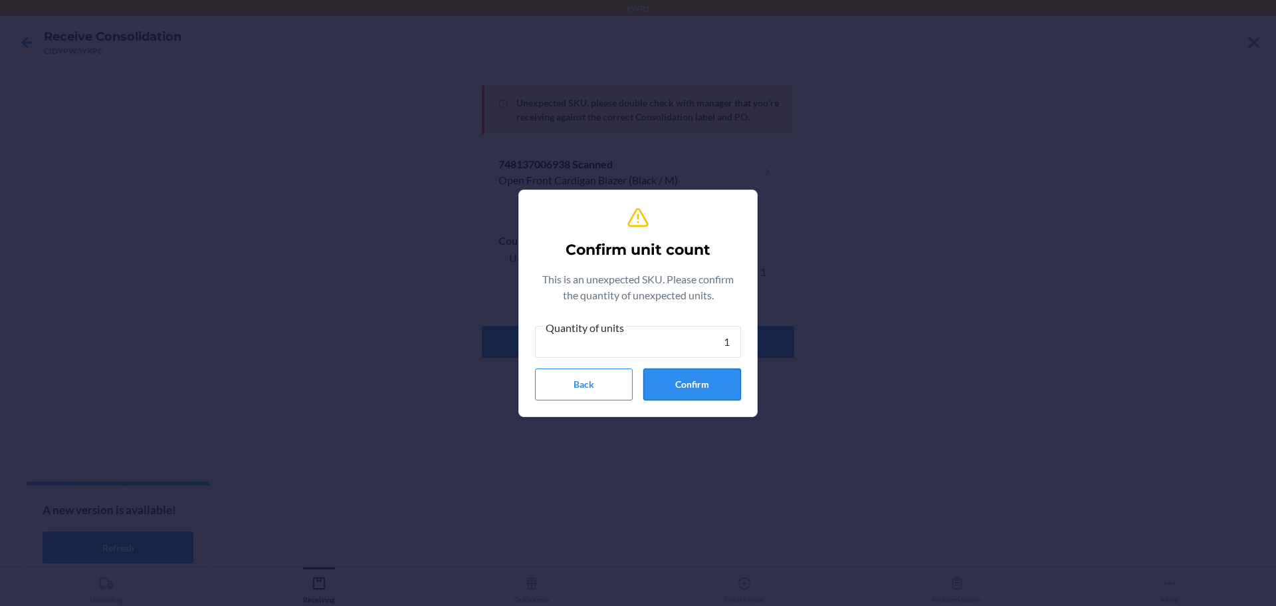
type input "1"
click at [713, 388] on button "Confirm" at bounding box center [692, 384] width 98 height 32
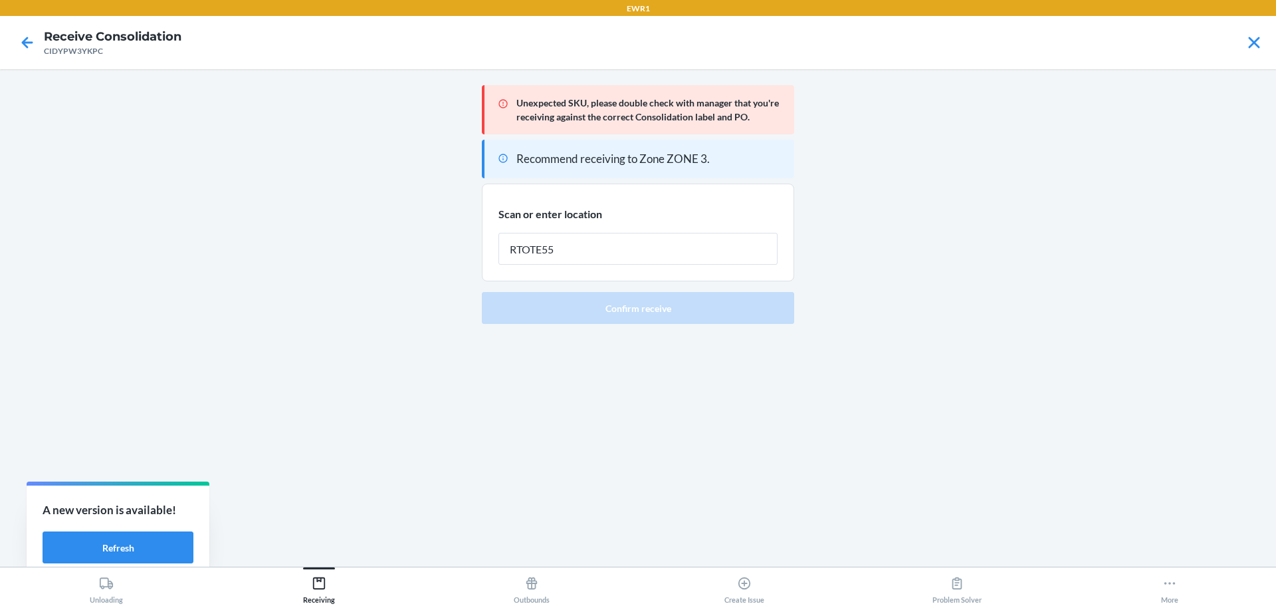
type input "RTOTE559"
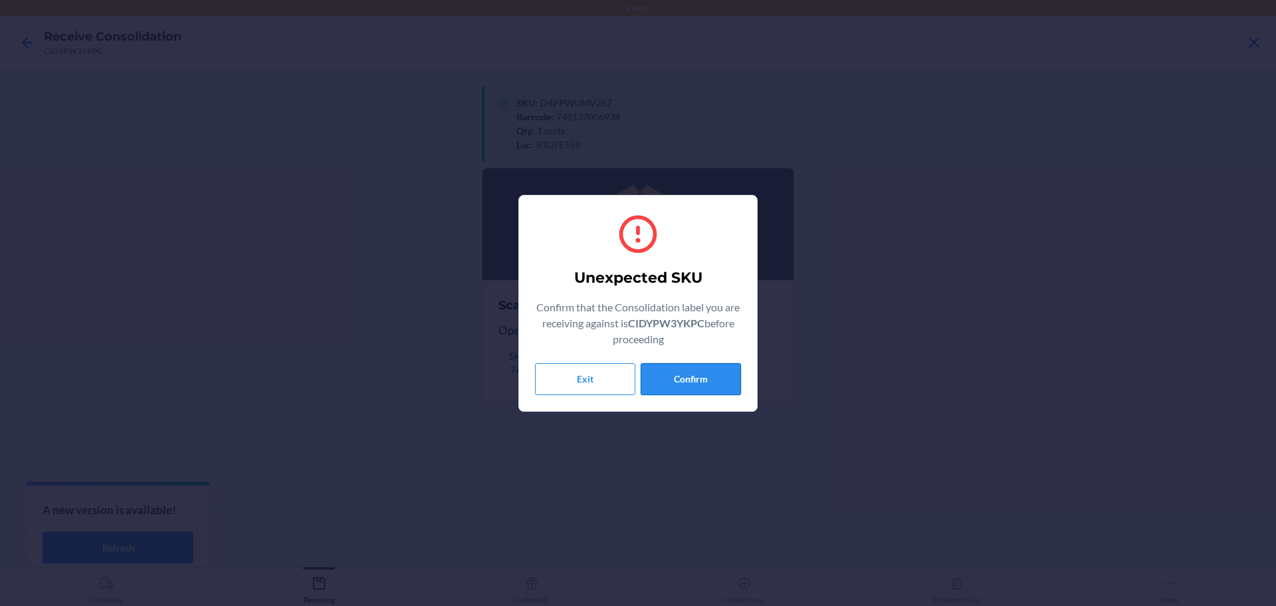
click at [715, 372] on button "Confirm" at bounding box center [691, 379] width 100 height 32
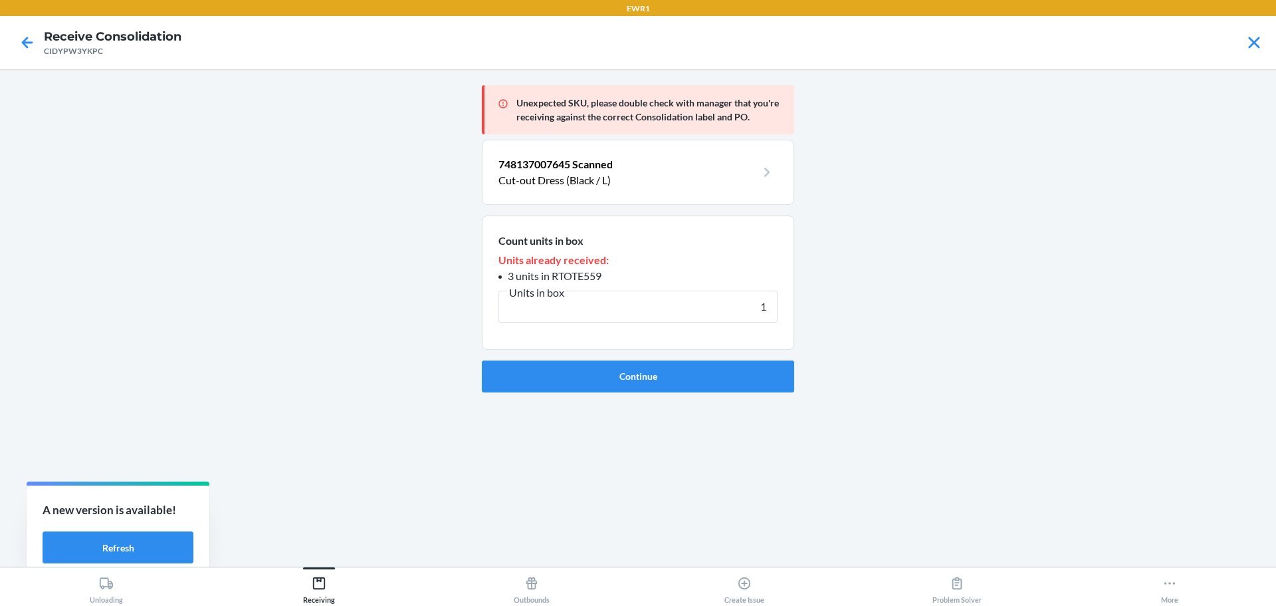
type input "1"
click at [715, 372] on button "Continue" at bounding box center [638, 376] width 312 height 32
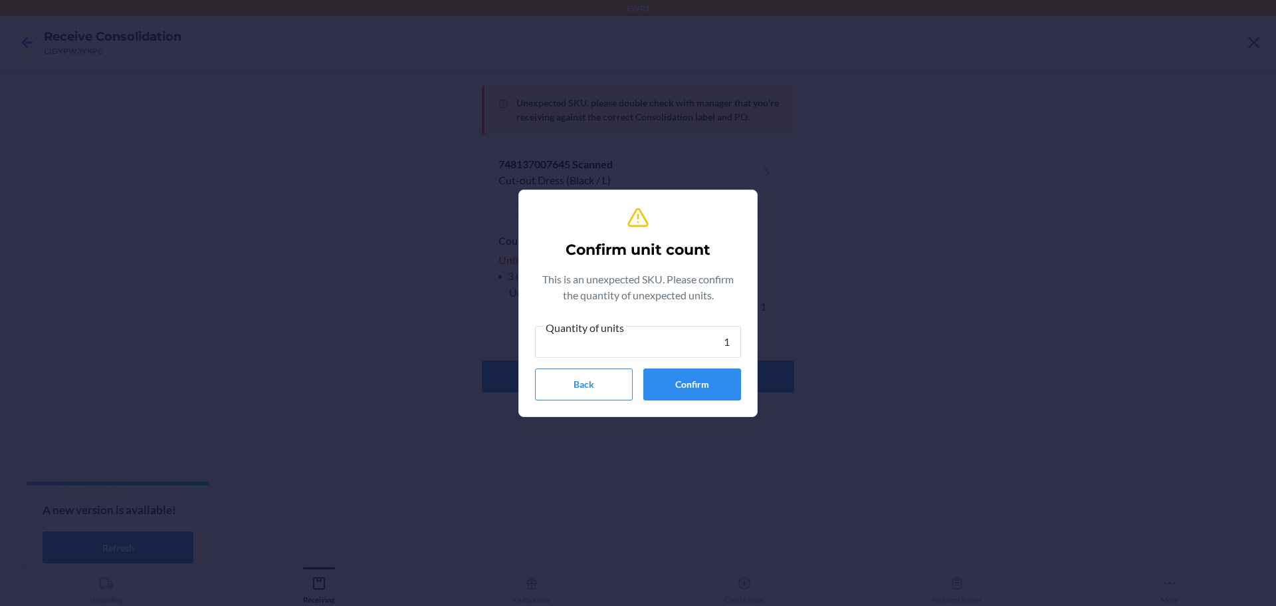
type input "1"
click at [715, 373] on button "Confirm" at bounding box center [692, 384] width 98 height 32
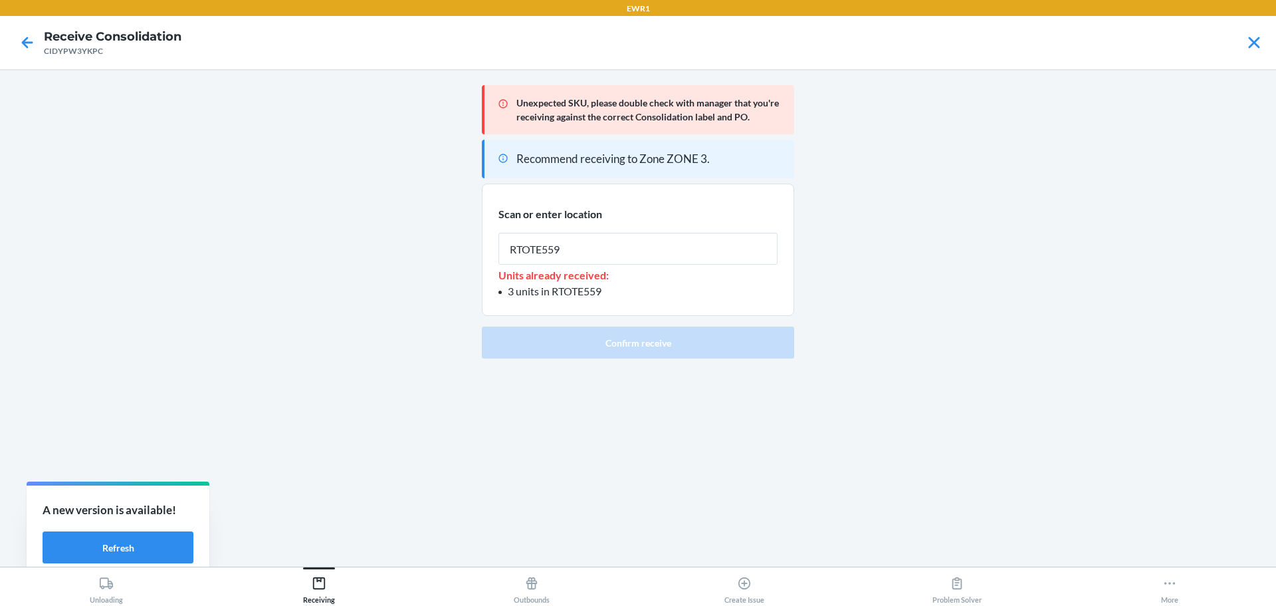
type input "RTOTE559"
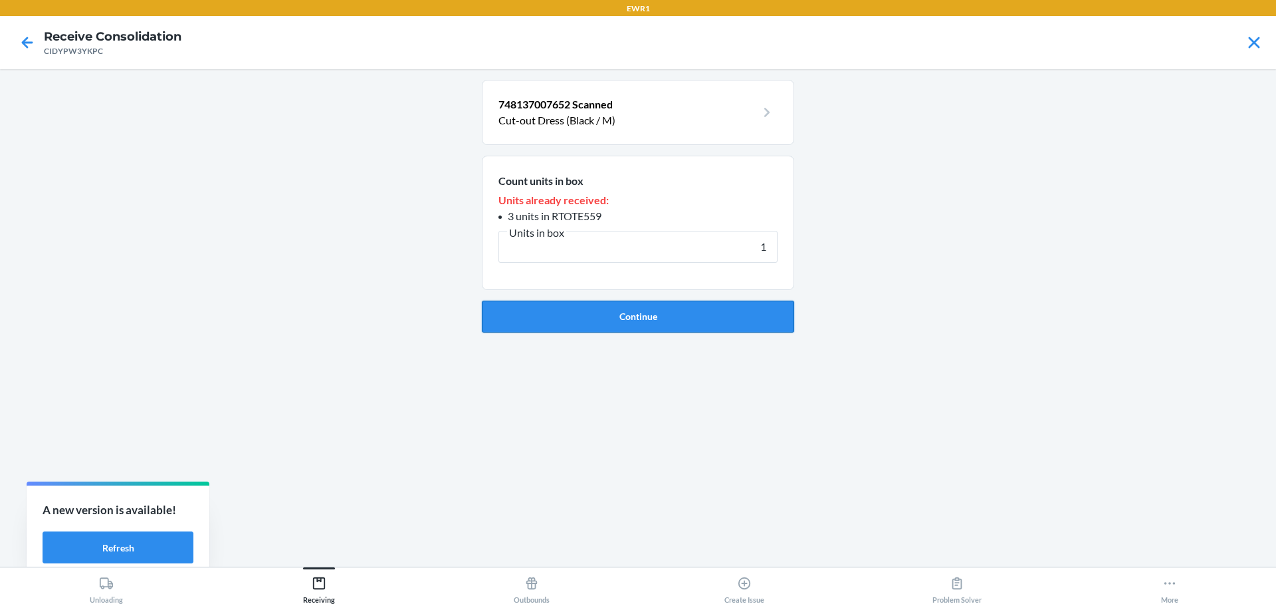
type input "1"
click at [713, 320] on button "Continue" at bounding box center [638, 316] width 312 height 32
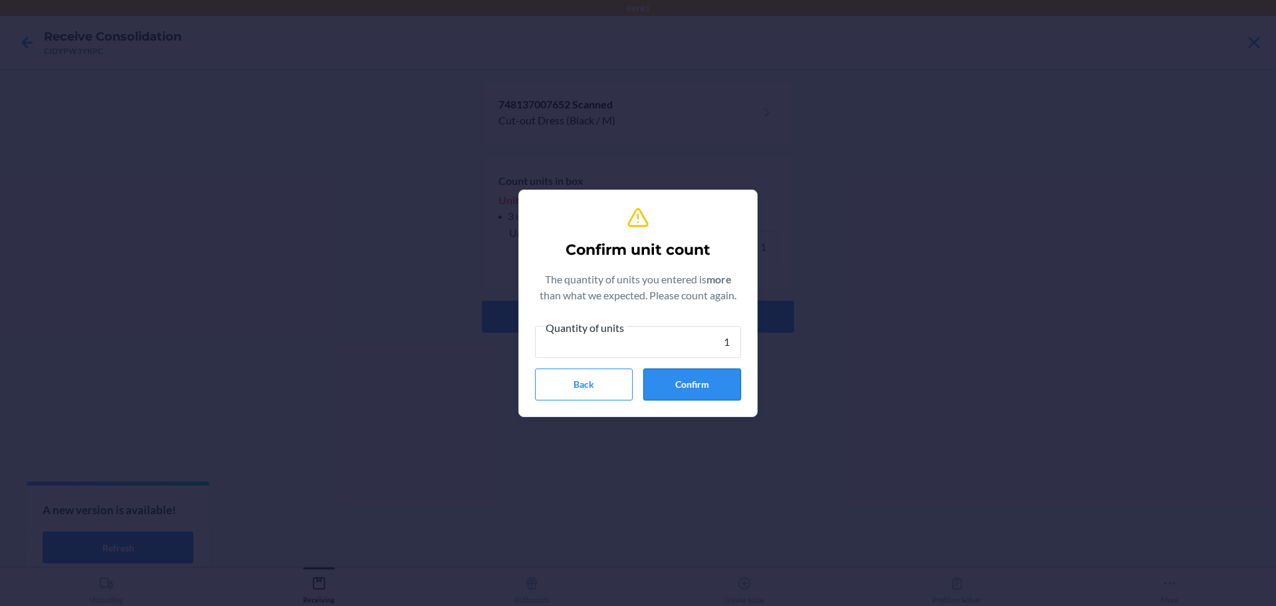
type input "1"
click at [713, 377] on button "Confirm" at bounding box center [692, 384] width 98 height 32
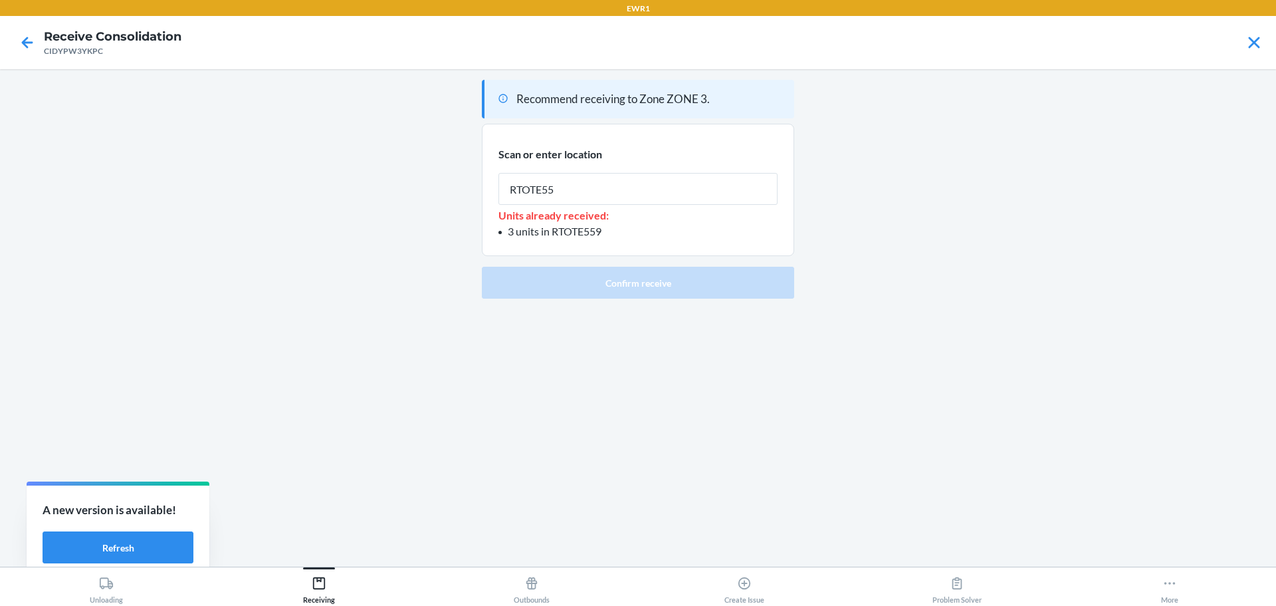
type input "RTOTE559"
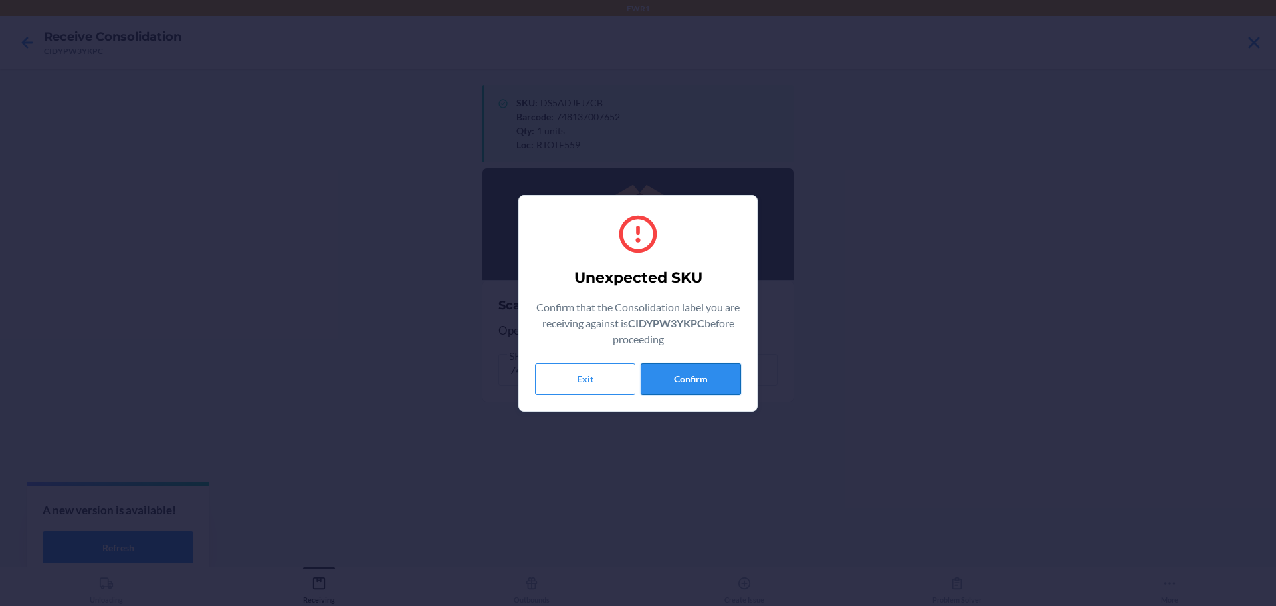
click at [680, 380] on button "Confirm" at bounding box center [691, 379] width 100 height 32
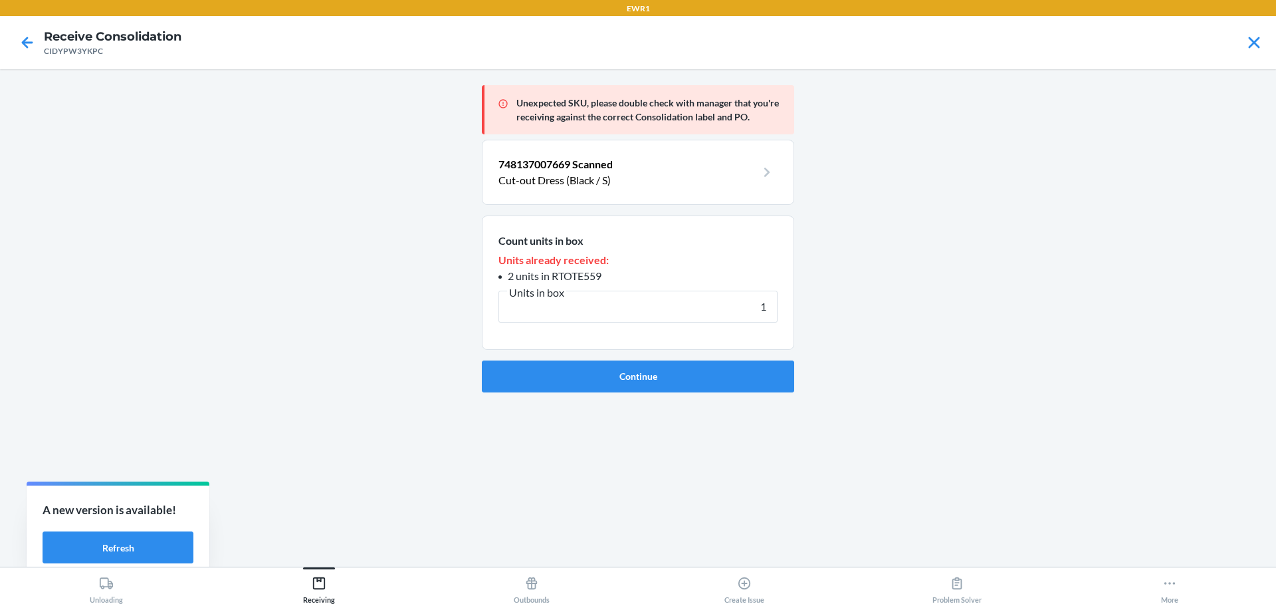
type input "1"
click at [680, 380] on button "Continue" at bounding box center [638, 376] width 312 height 32
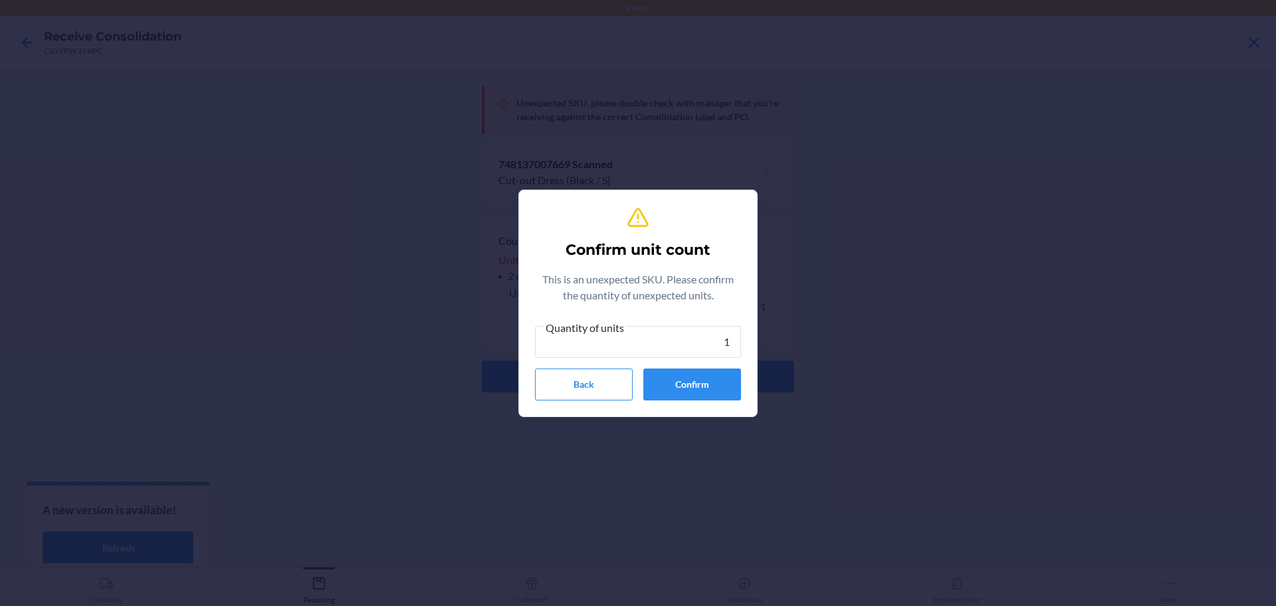
type input "1"
click at [680, 380] on button "Confirm" at bounding box center [692, 384] width 98 height 32
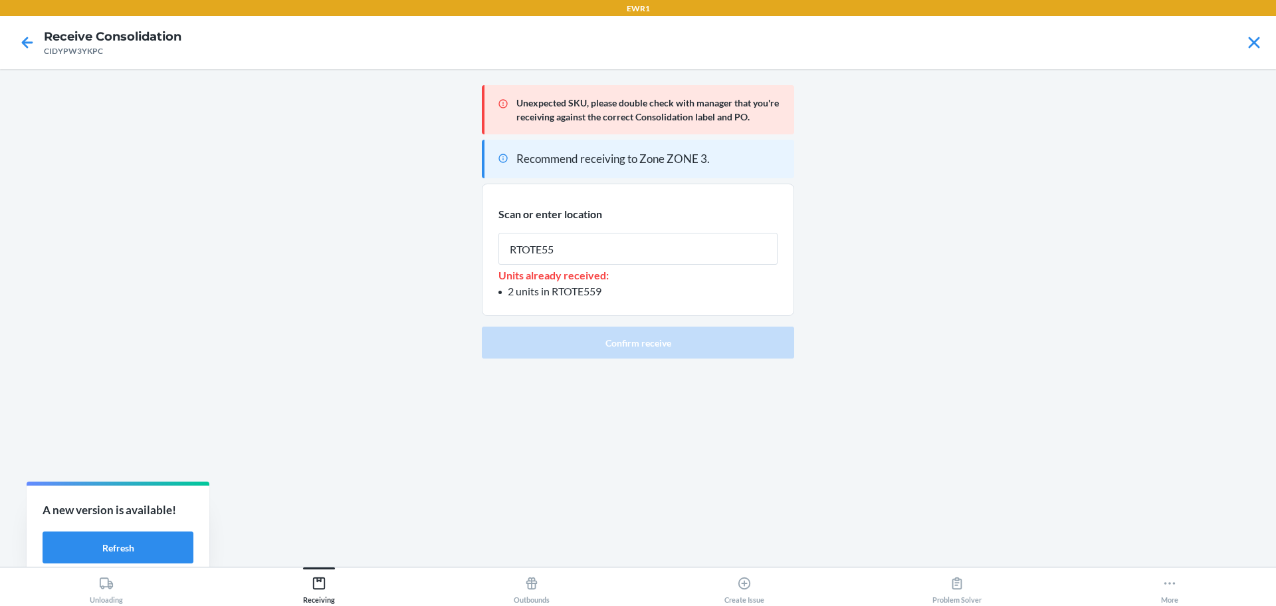
type input "RTOTE559"
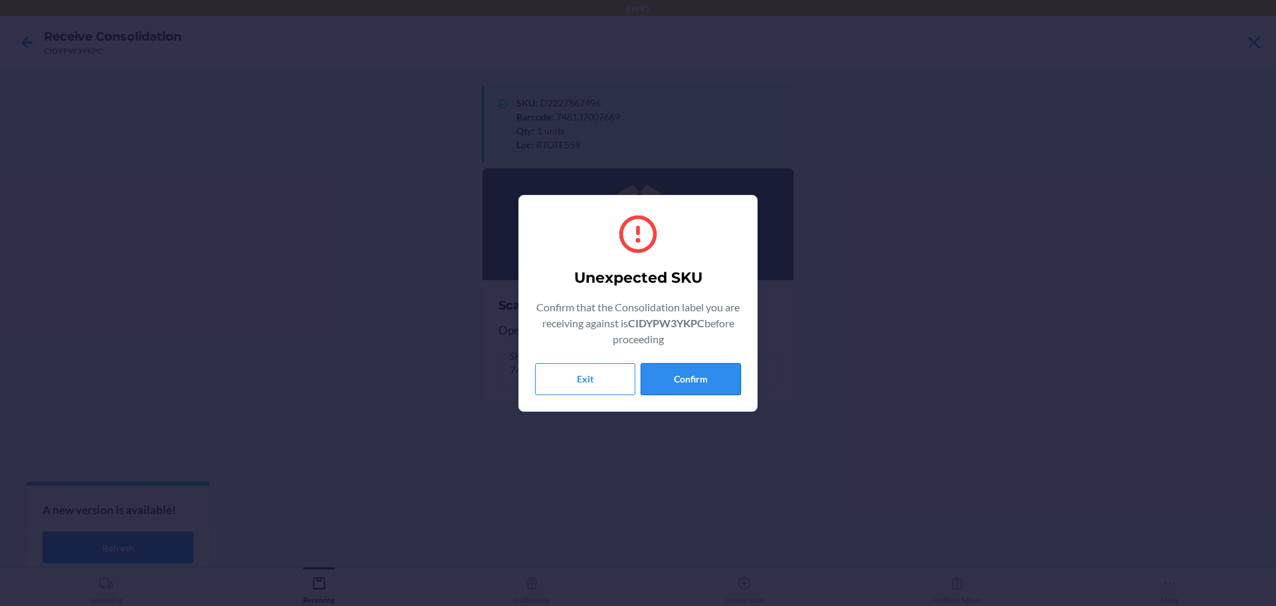
click at [671, 392] on button "Confirm" at bounding box center [691, 379] width 100 height 32
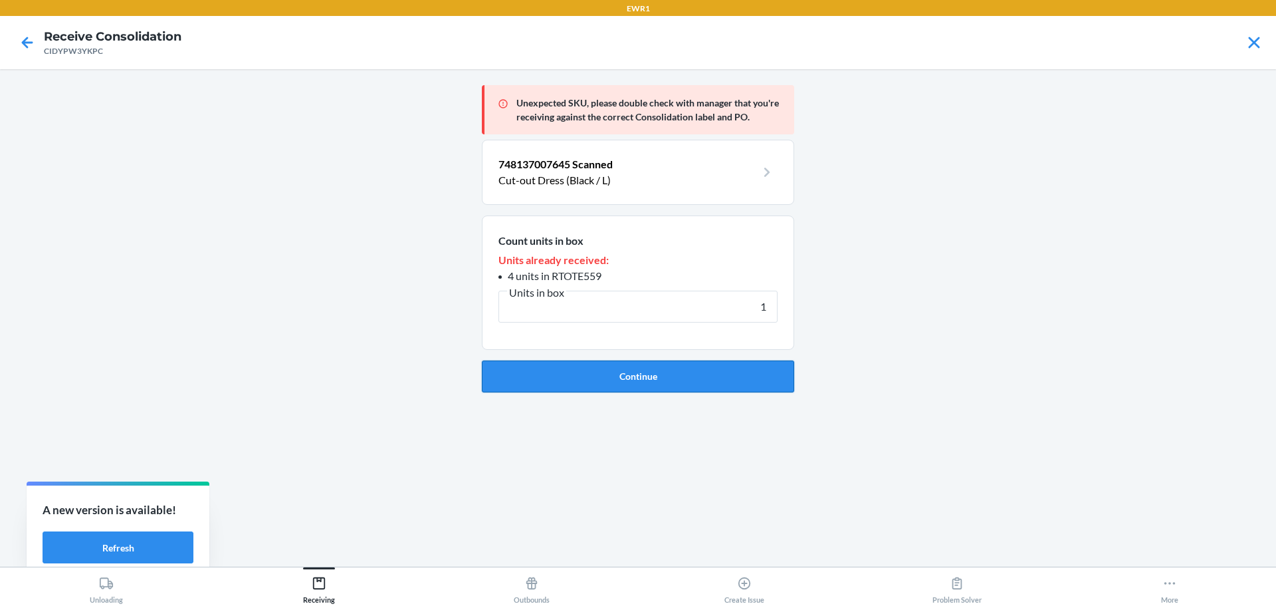
type input "1"
click at [657, 376] on button "Continue" at bounding box center [638, 376] width 312 height 32
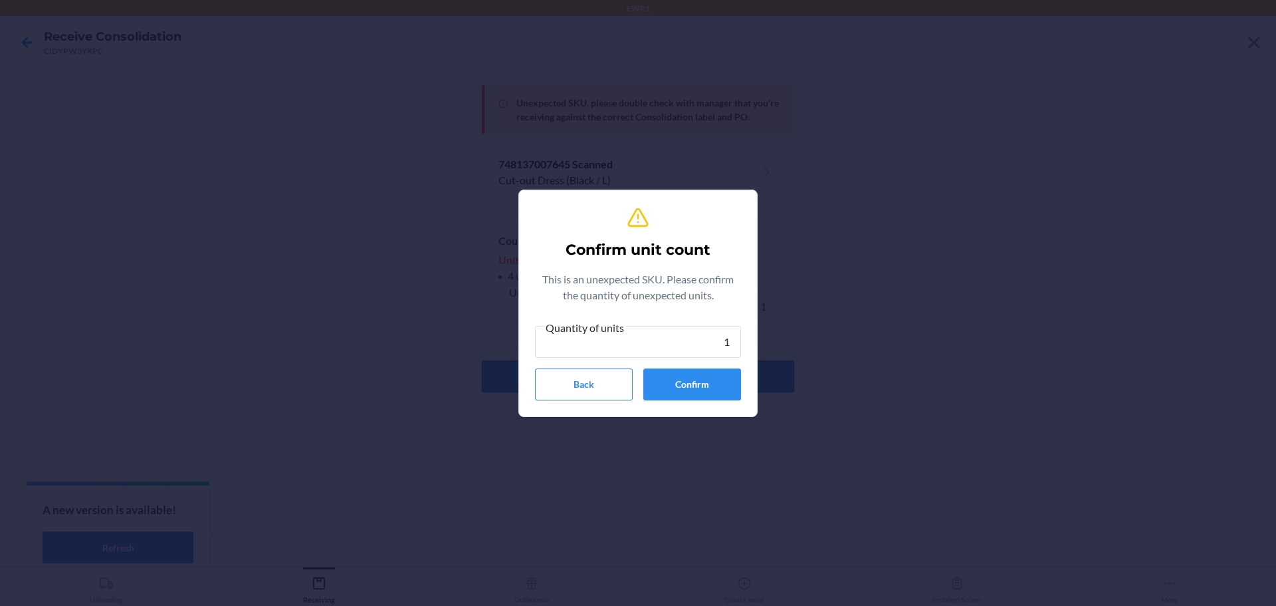
type input "1"
click at [657, 376] on button "Confirm" at bounding box center [692, 384] width 98 height 32
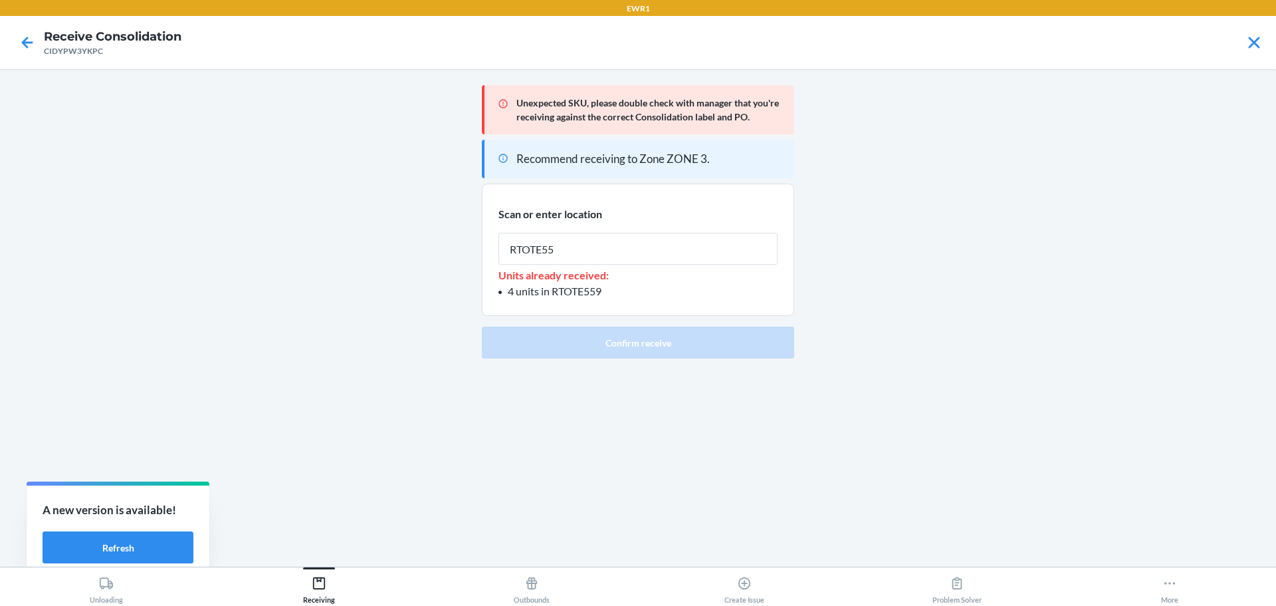
type input "RTOTE559"
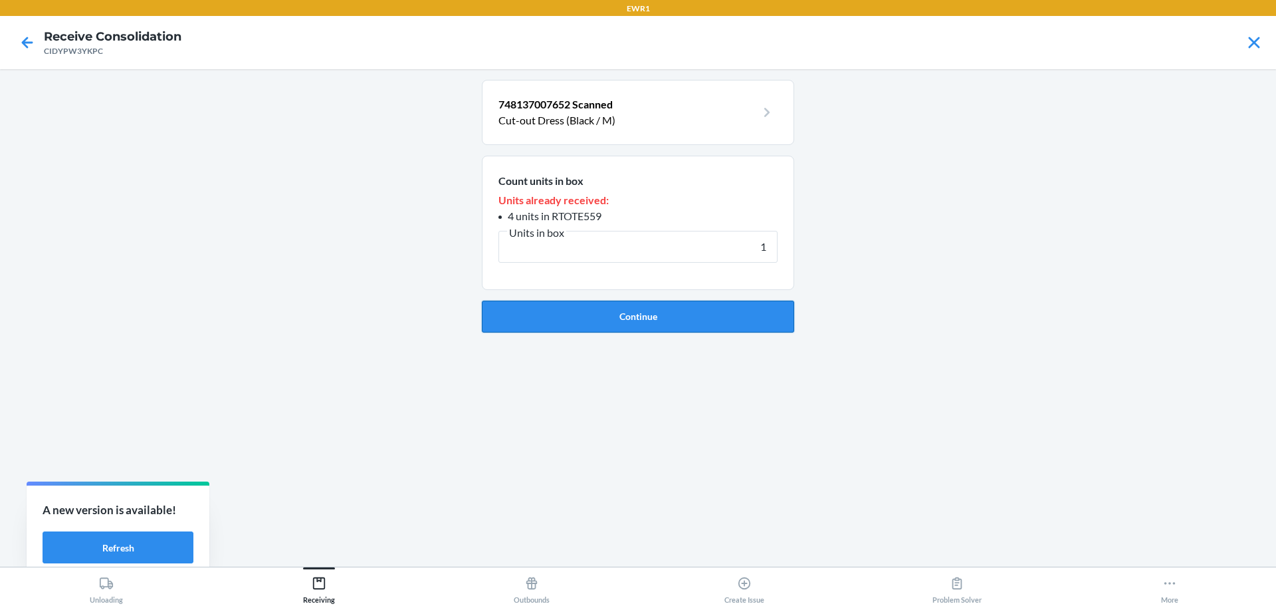
type input "1"
click at [643, 321] on button "Continue" at bounding box center [638, 316] width 312 height 32
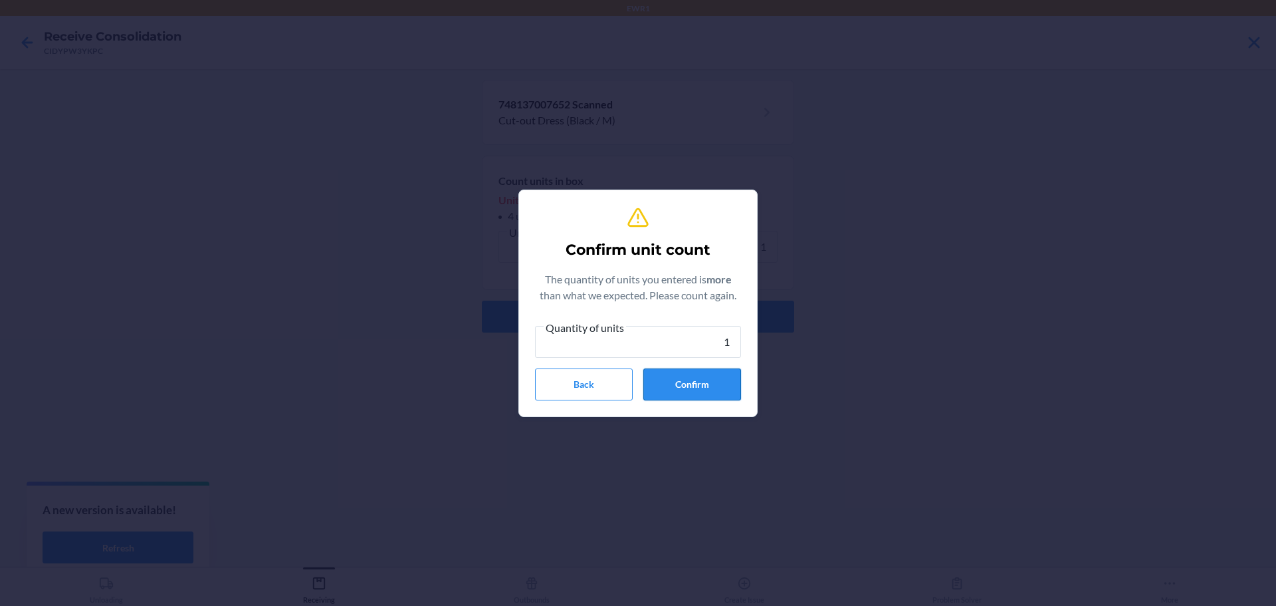
type input "1"
click at [686, 383] on button "Confirm" at bounding box center [692, 384] width 98 height 32
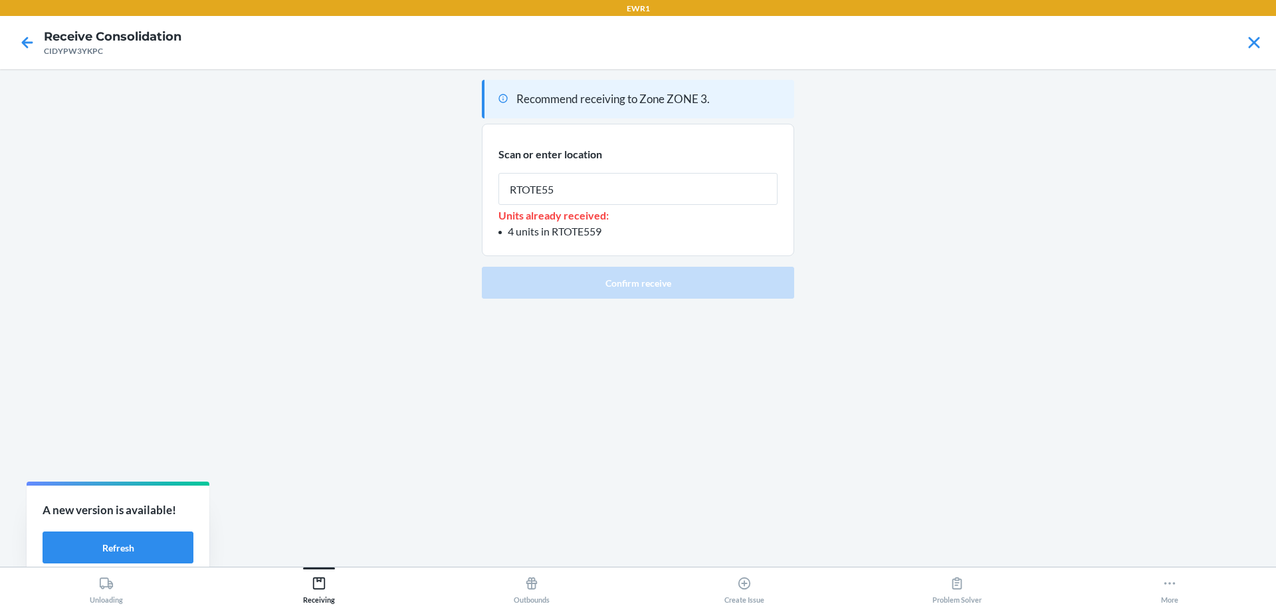
type input "RTOTE559"
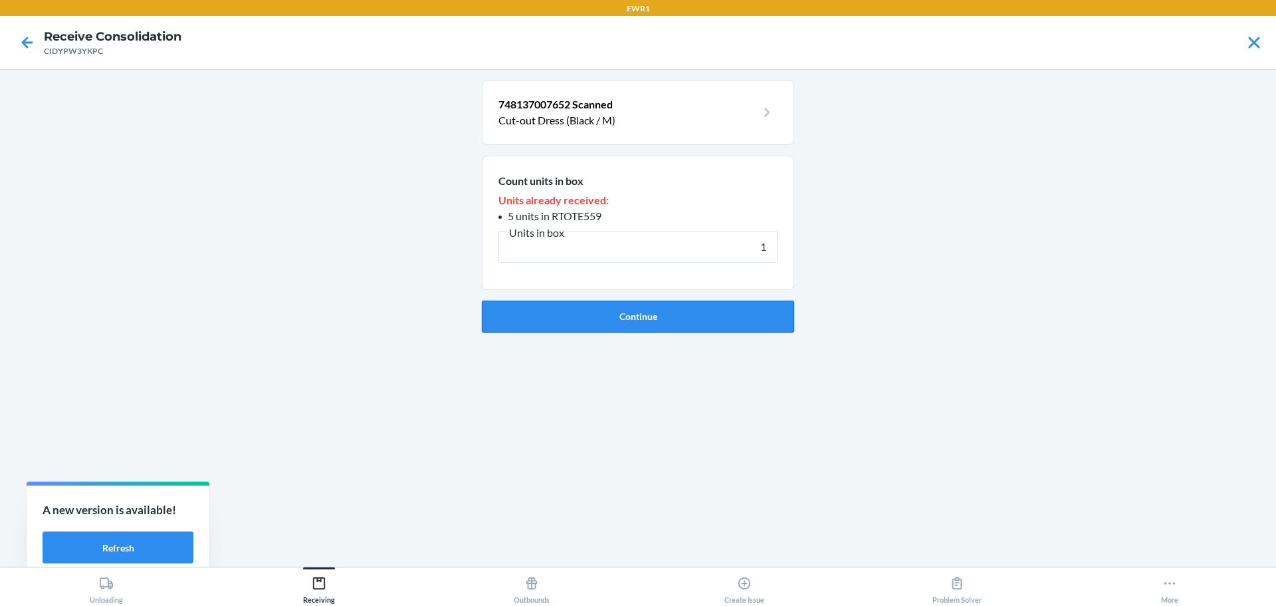
type input "1"
click at [679, 310] on button "Continue" at bounding box center [638, 316] width 312 height 32
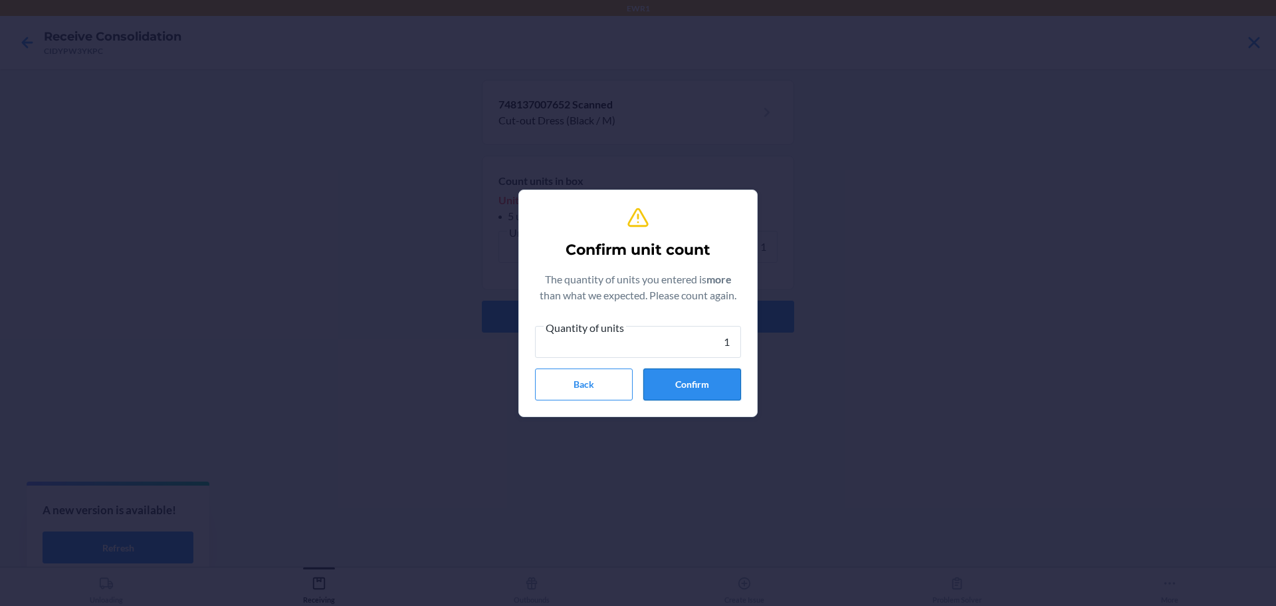
type input "1"
click at [708, 387] on button "Confirm" at bounding box center [692, 384] width 98 height 32
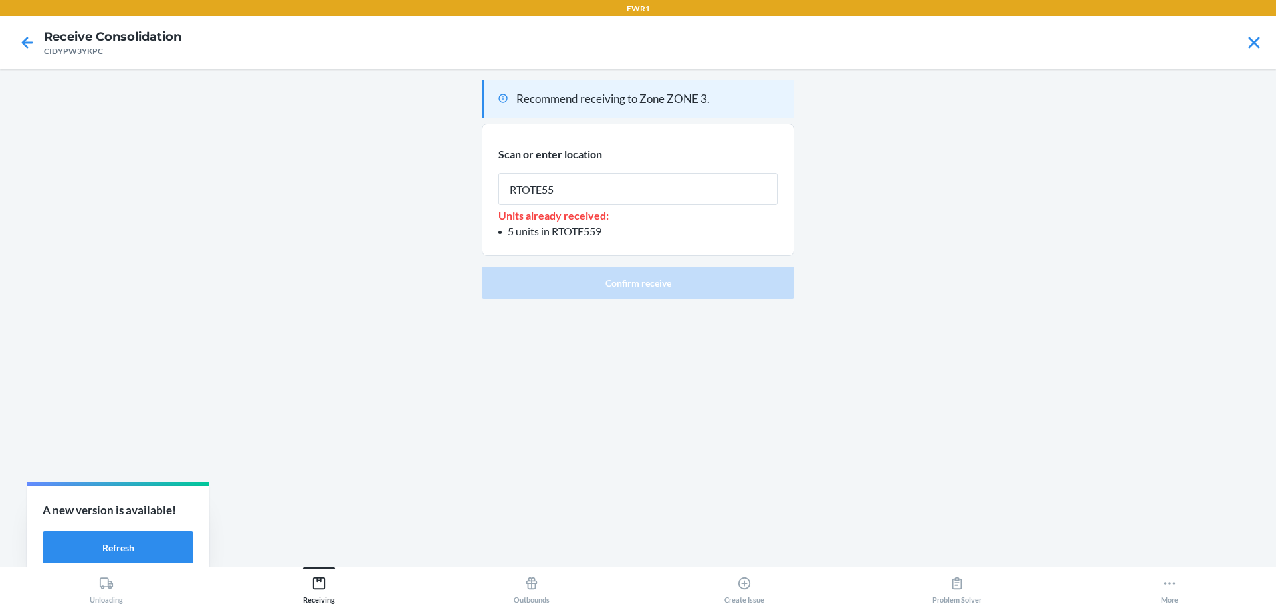
type input "RTOTE559"
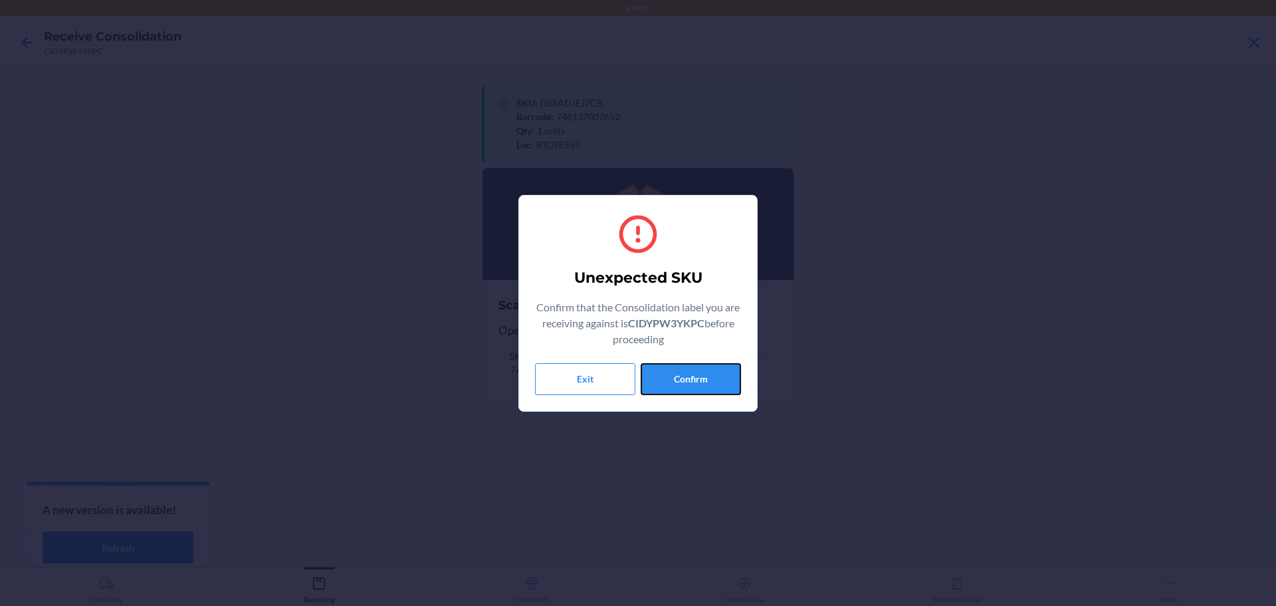
click at [708, 381] on button "Confirm" at bounding box center [691, 379] width 100 height 32
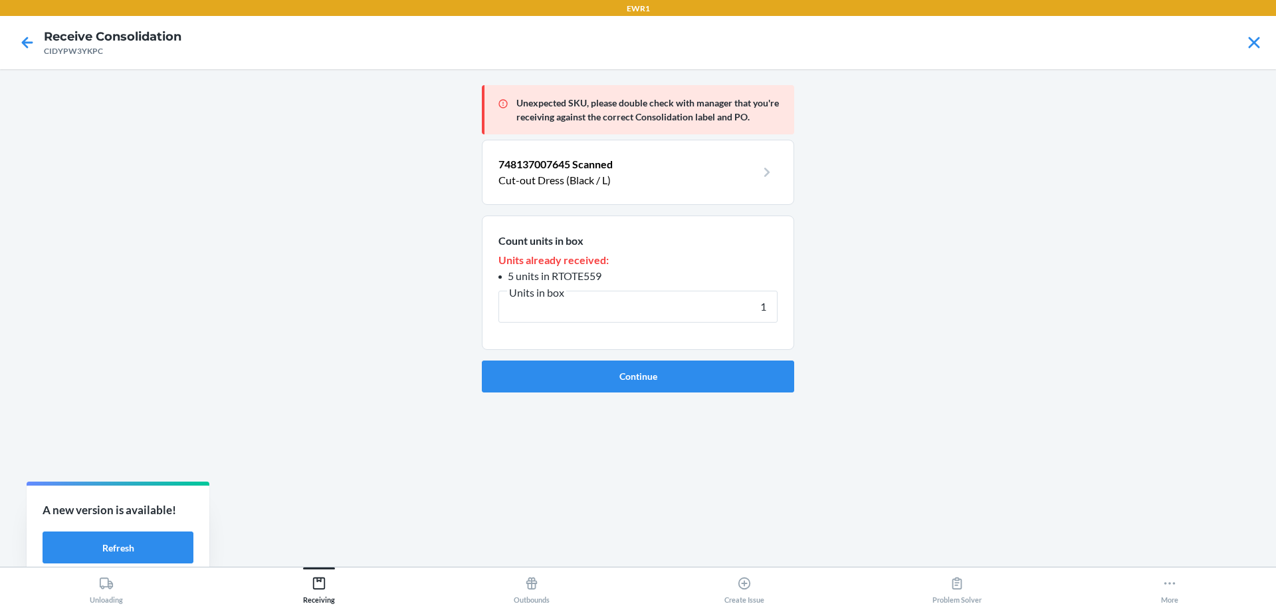
type input "1"
click at [708, 381] on button "Continue" at bounding box center [638, 376] width 312 height 32
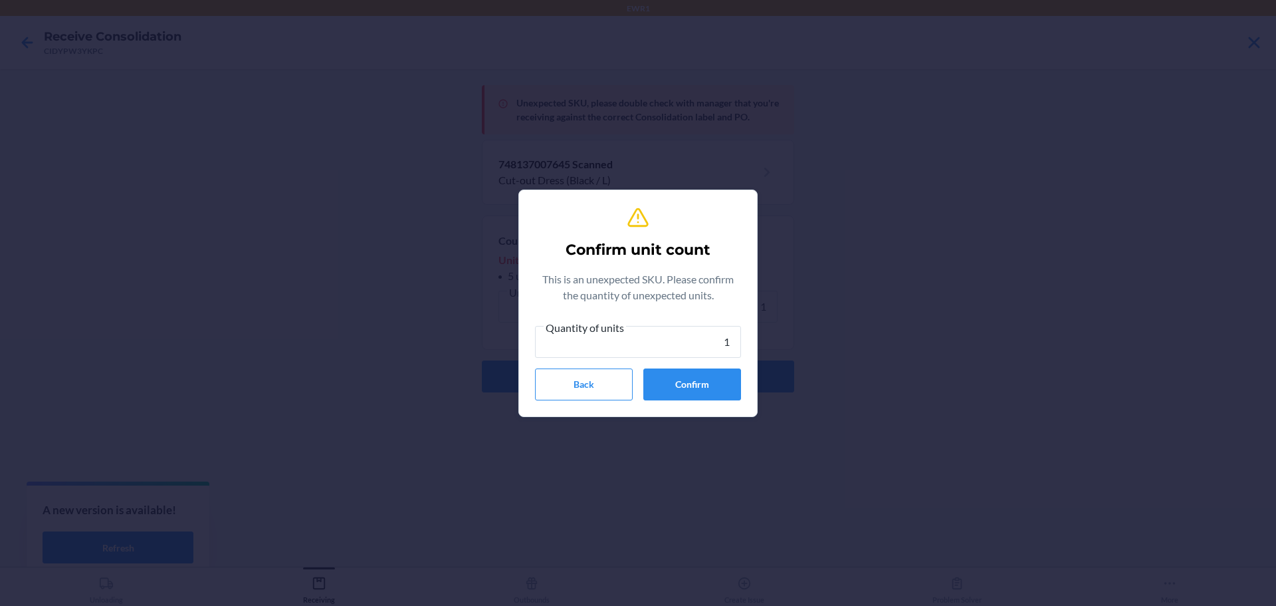
type input "1"
click at [708, 381] on button "Confirm" at bounding box center [692, 384] width 98 height 32
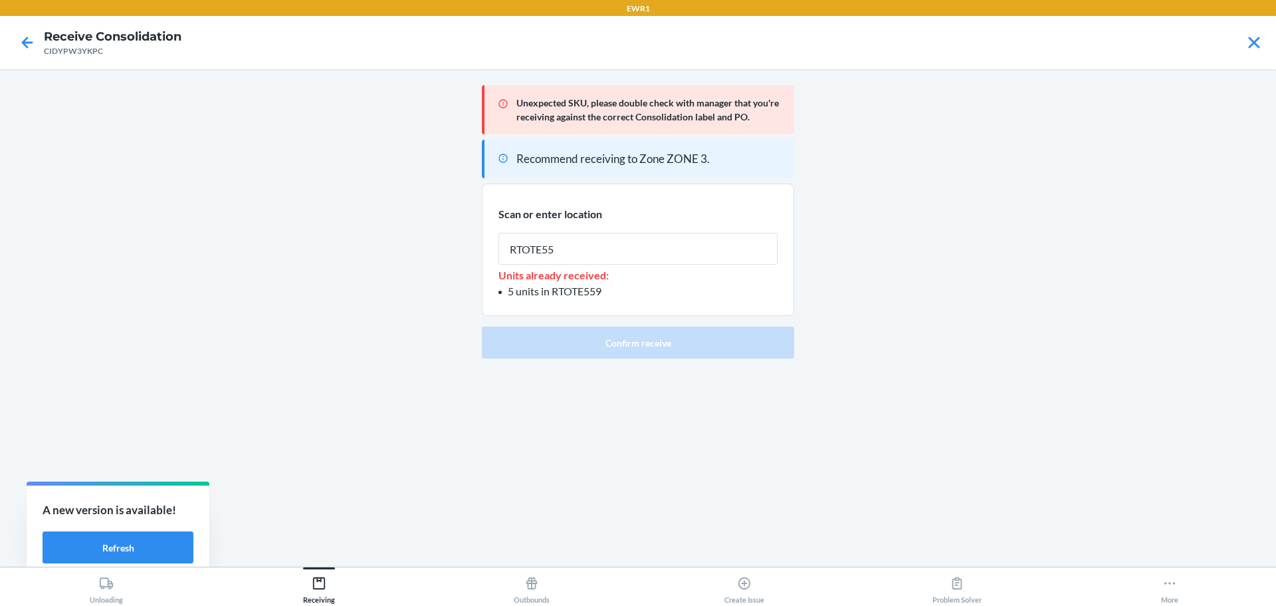
type input "RTOTE559"
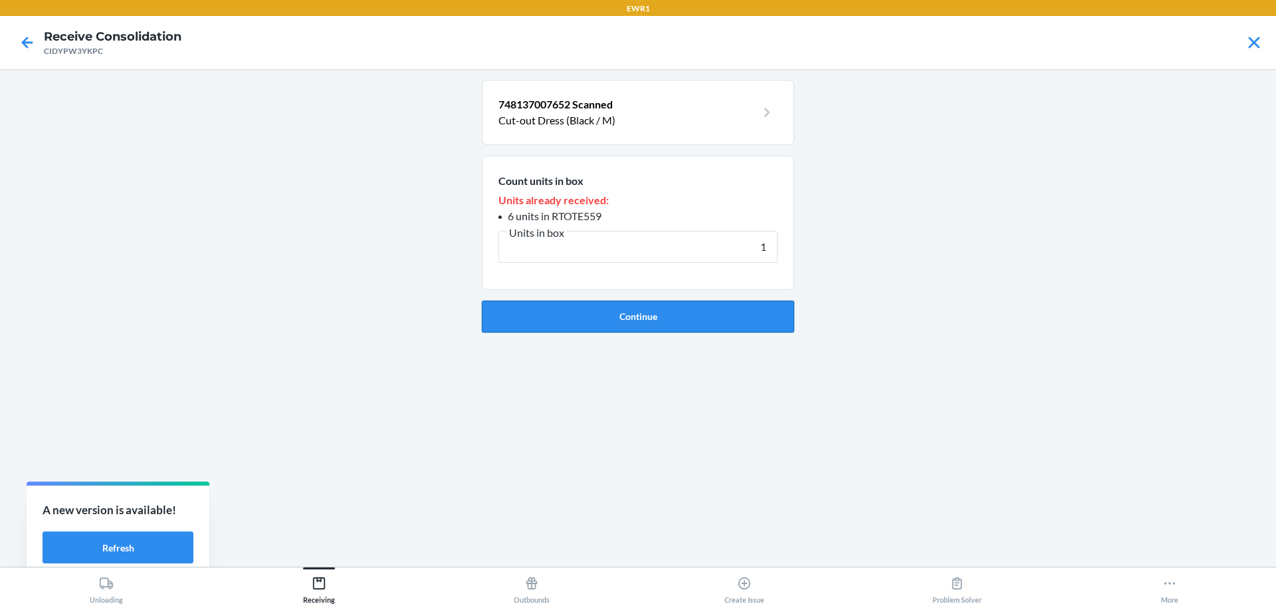
type input "1"
click at [659, 312] on button "Continue" at bounding box center [638, 316] width 312 height 32
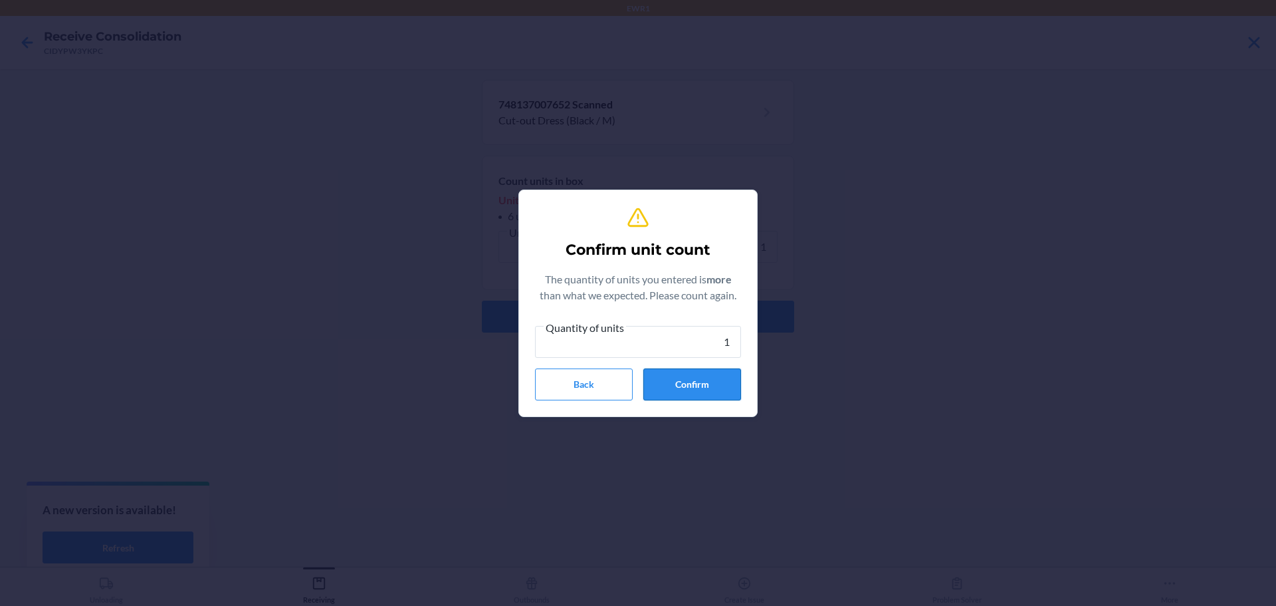
type input "1"
click at [693, 386] on button "Confirm" at bounding box center [692, 384] width 98 height 32
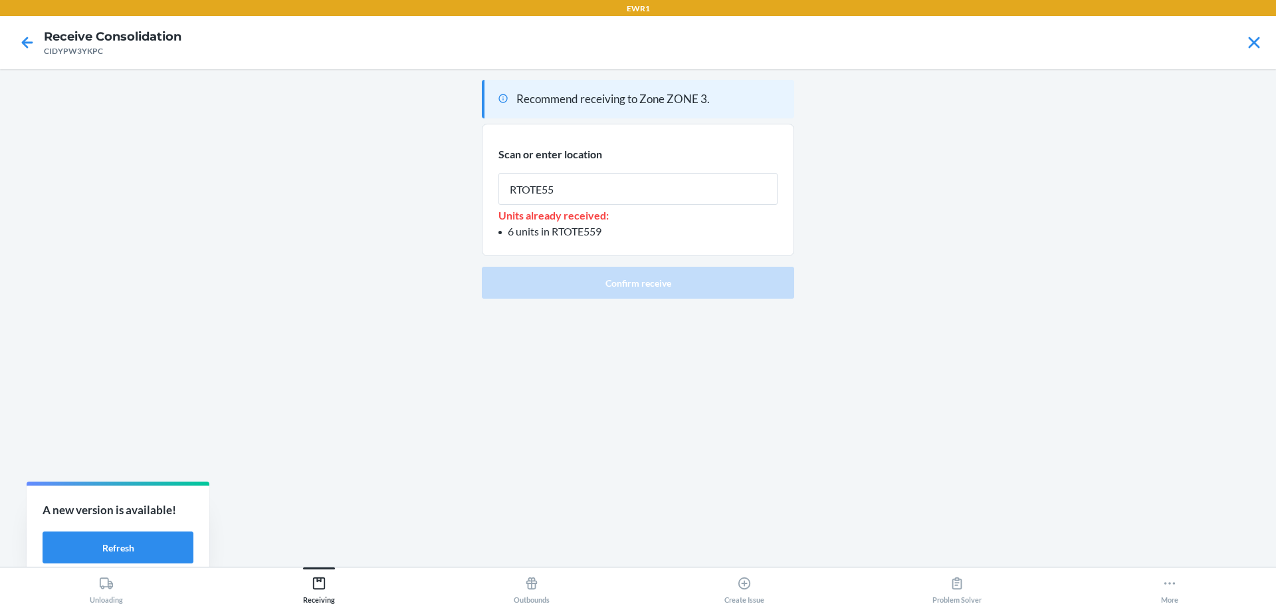
type input "RTOTE559"
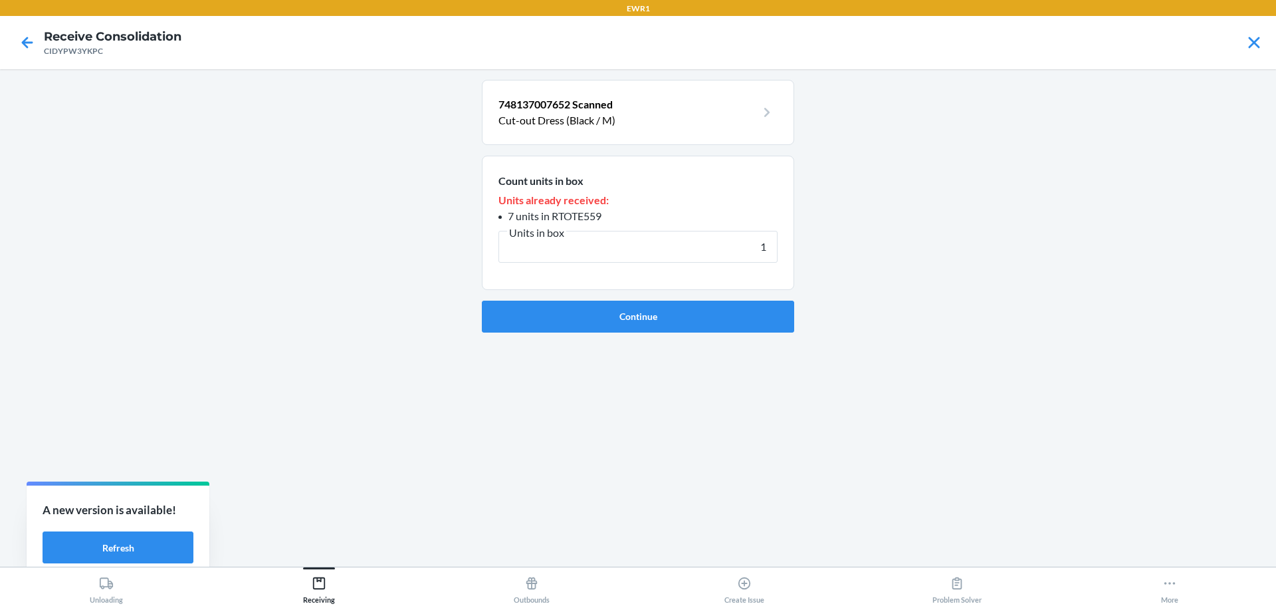
type input "1"
click at [656, 298] on form "Count units in box Units already received: 7 units in RTOTE559 Units in box 1 C…" at bounding box center [638, 244] width 312 height 177
click at [656, 302] on button "Continue" at bounding box center [638, 316] width 312 height 32
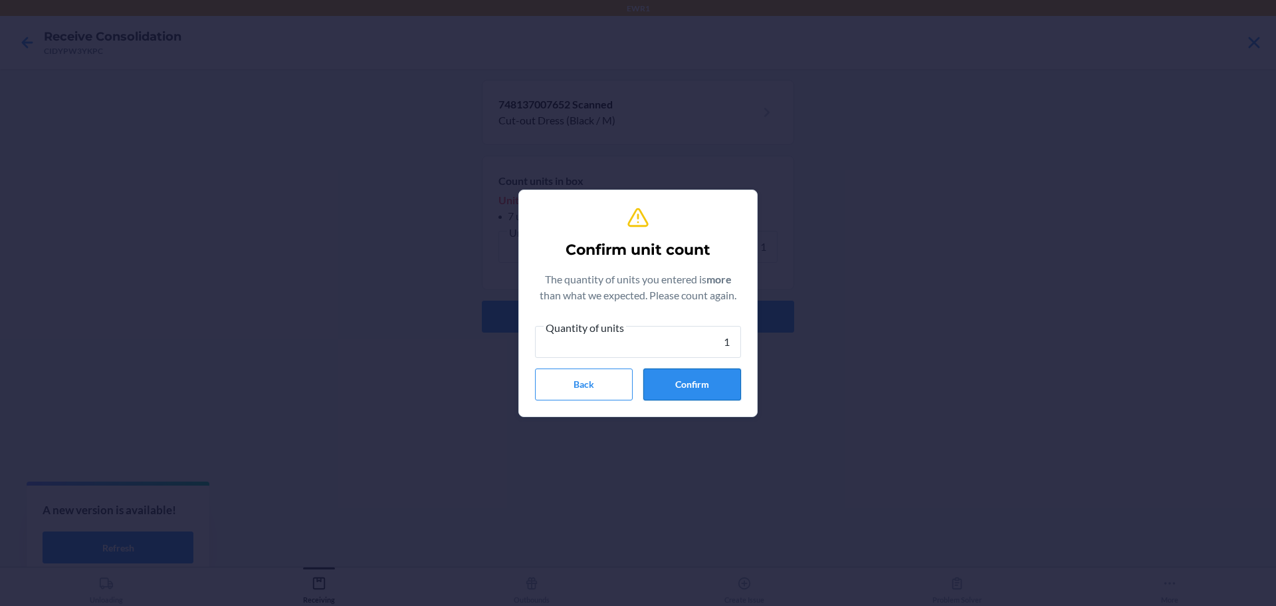
type input "1"
click at [714, 395] on button "Confirm" at bounding box center [692, 384] width 98 height 32
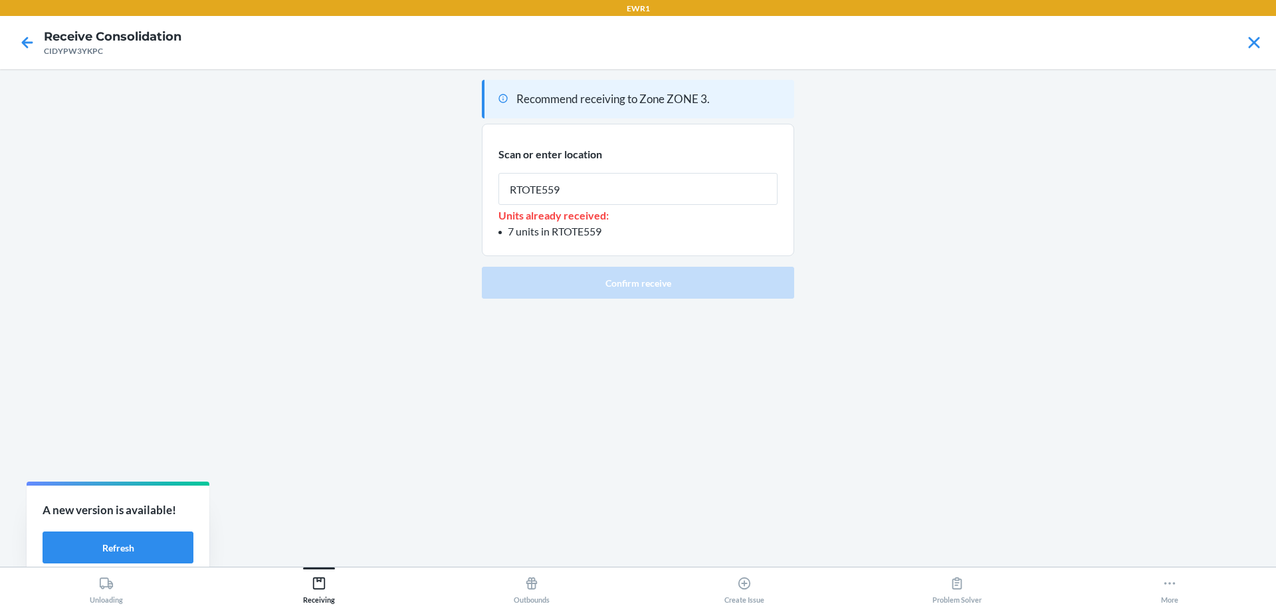
type input "RTOTE559"
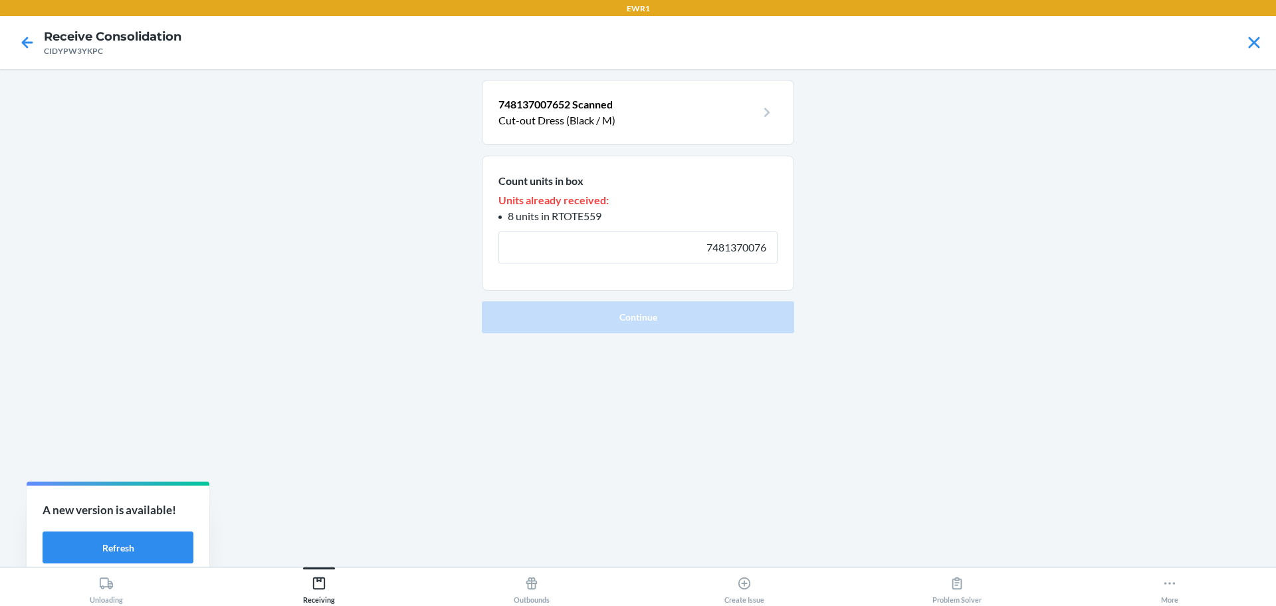
type input "7481370076"
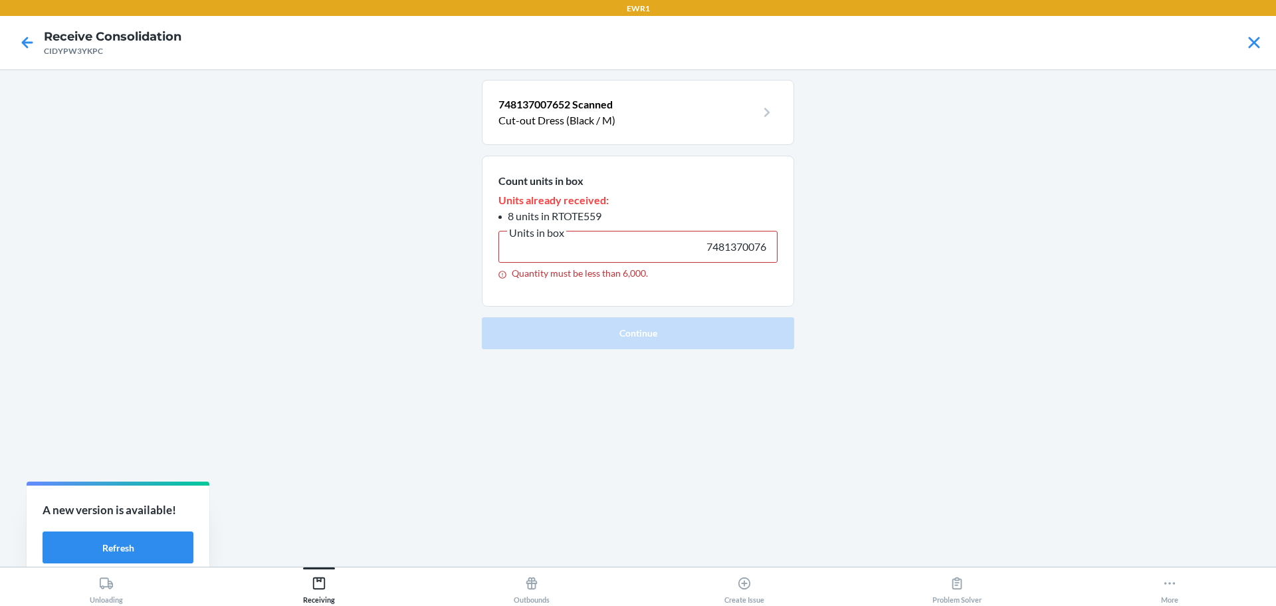
drag, startPoint x: 704, startPoint y: 251, endPoint x: 978, endPoint y: 246, distance: 274.6
click at [978, 246] on main "748137007652 Scanned Cut-out Dress (Black / M) Count units in box Units already…" at bounding box center [638, 317] width 1276 height 497
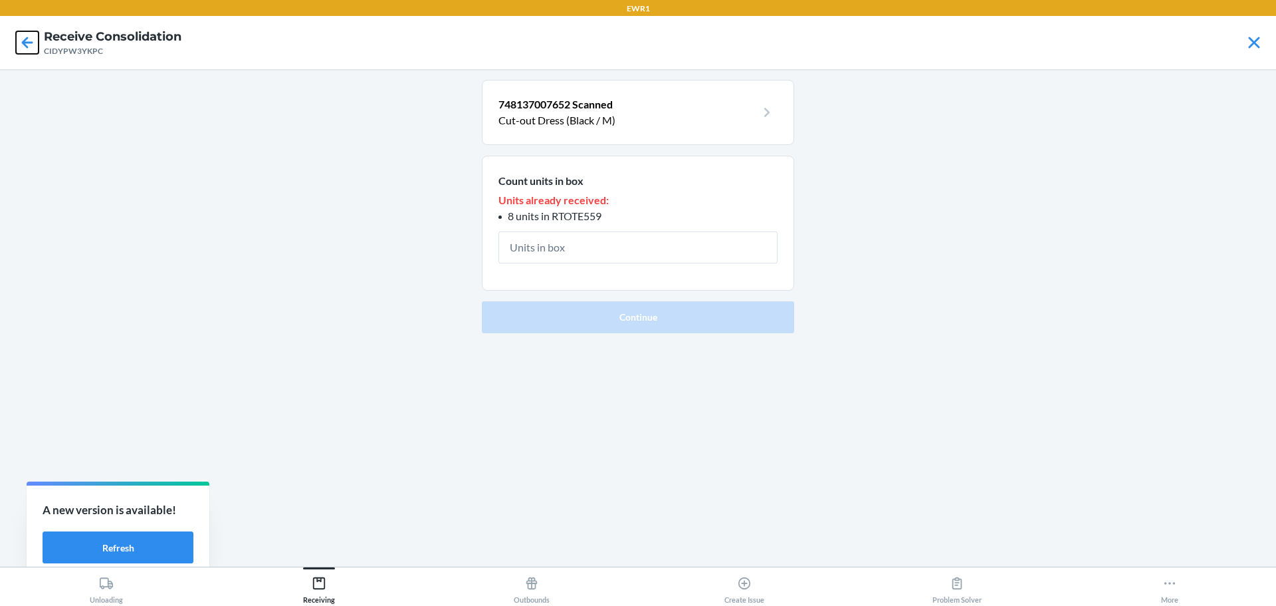
click at [23, 48] on icon at bounding box center [27, 42] width 23 height 23
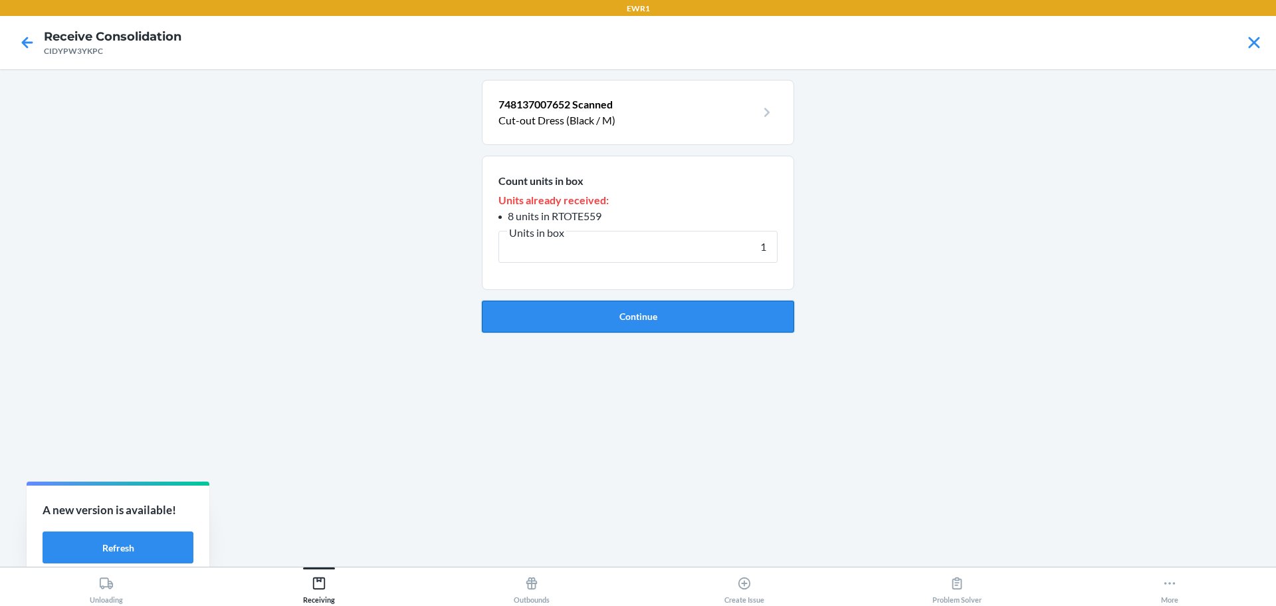
type input "1"
click at [685, 323] on button "Continue" at bounding box center [638, 316] width 312 height 32
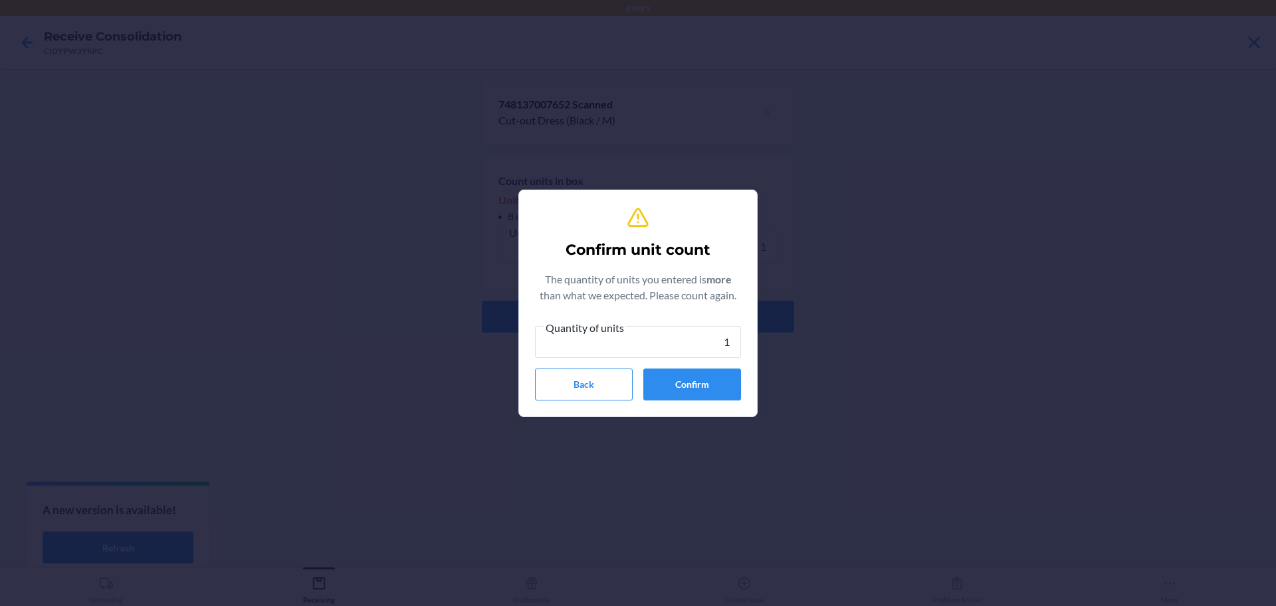
type input "1"
click at [685, 412] on section "Confirm unit count The quantity of units you entered is more than what we expec…" at bounding box center [637, 302] width 239 height 227
click at [685, 394] on button "Confirm" at bounding box center [692, 384] width 98 height 32
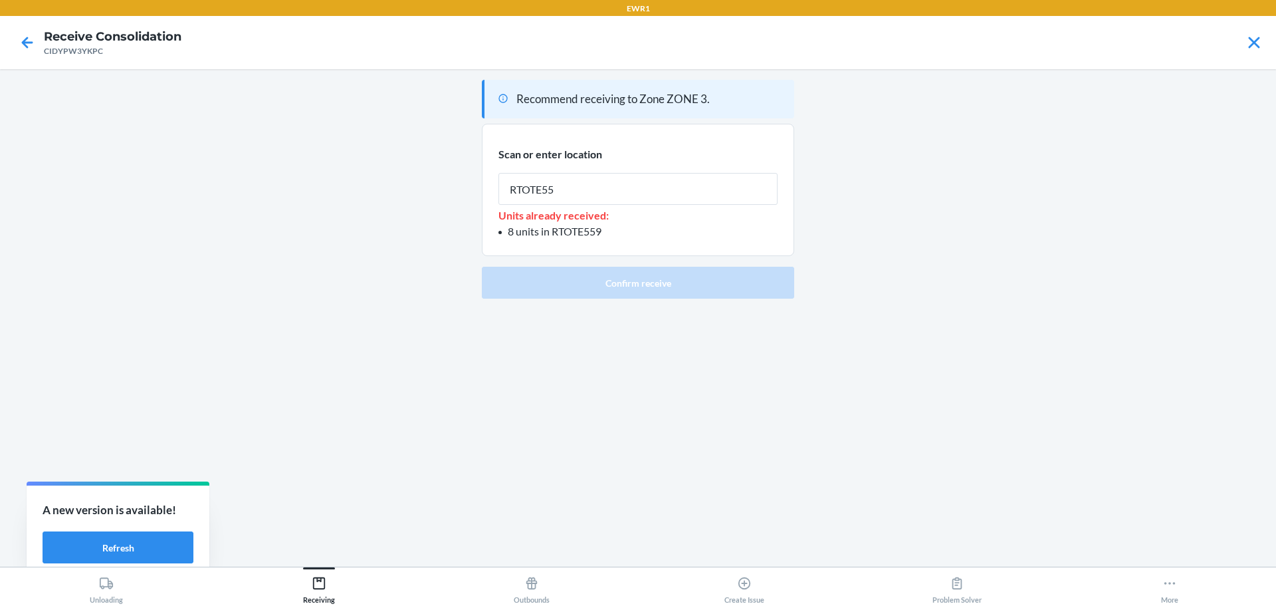
type input "RTOTE559"
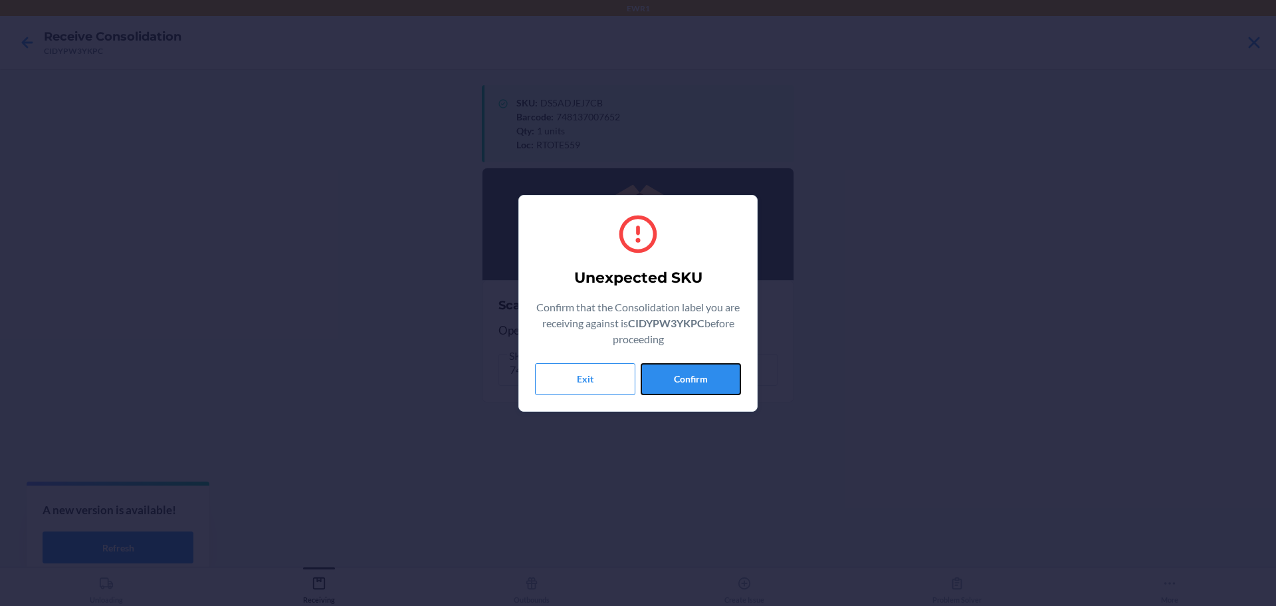
click at [683, 392] on button "Confirm" at bounding box center [691, 379] width 100 height 32
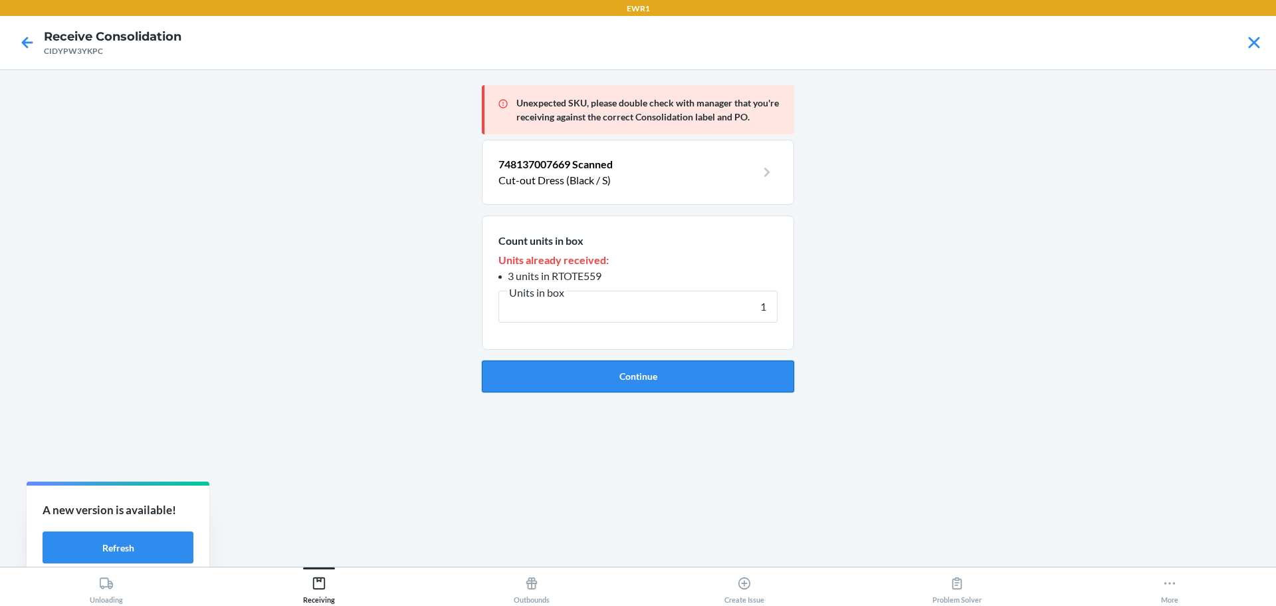
type input "1"
click at [682, 384] on button "Continue" at bounding box center [638, 376] width 312 height 32
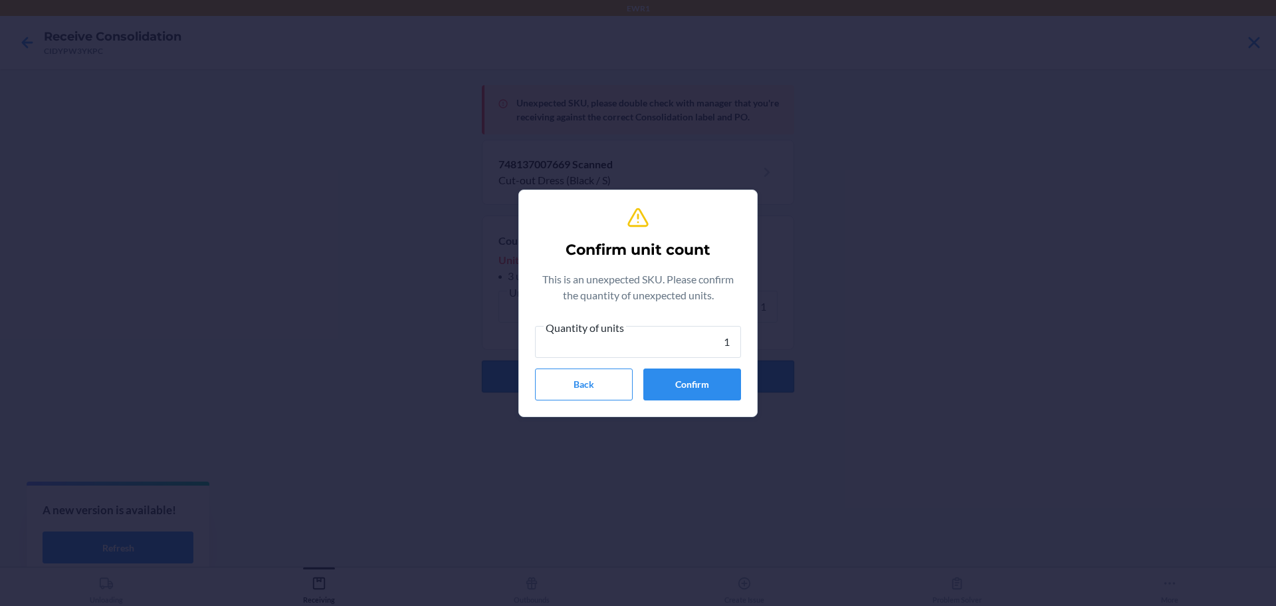
type input "1"
click at [682, 384] on button "Confirm" at bounding box center [692, 384] width 98 height 32
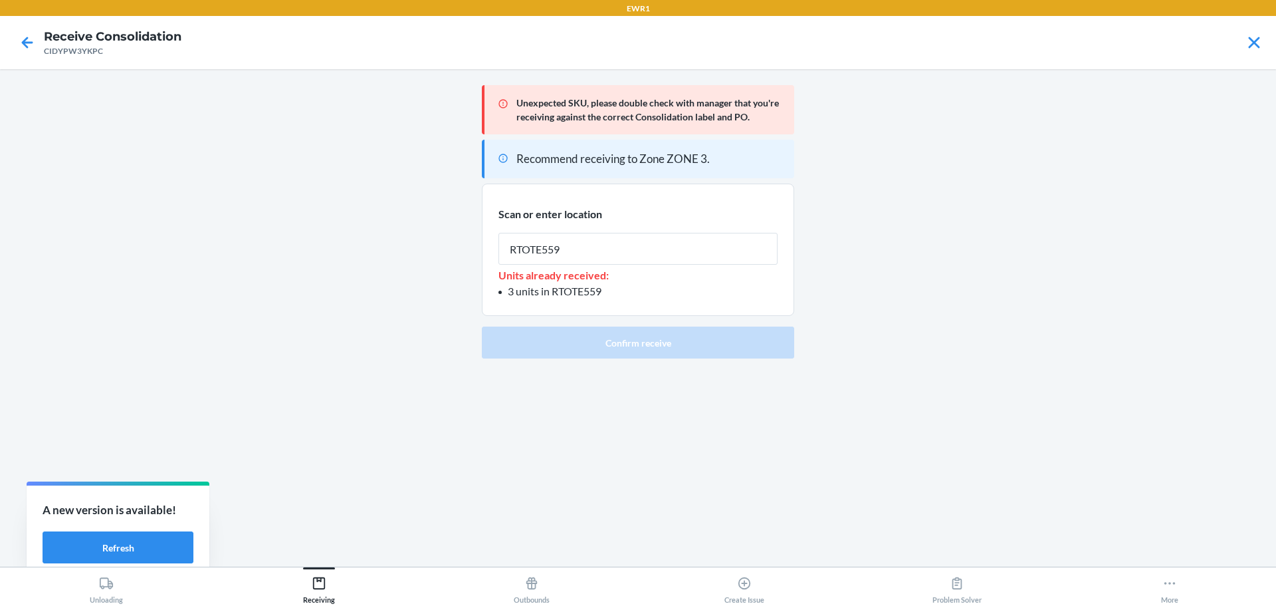
type input "RTOTE559"
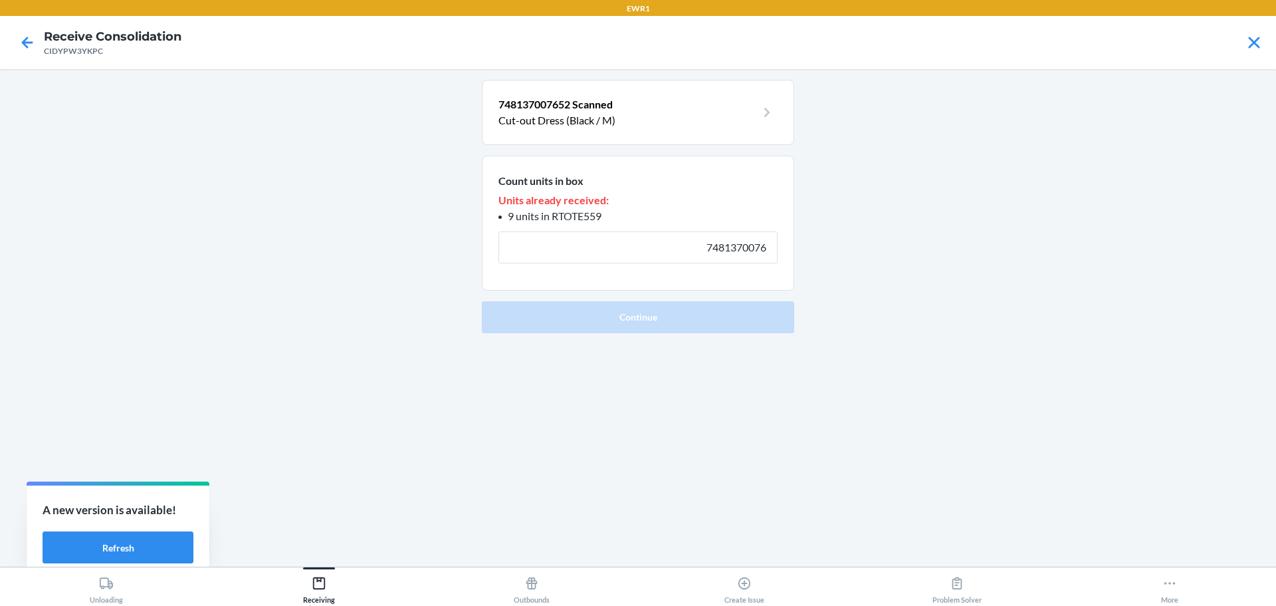
type input "7481370076"
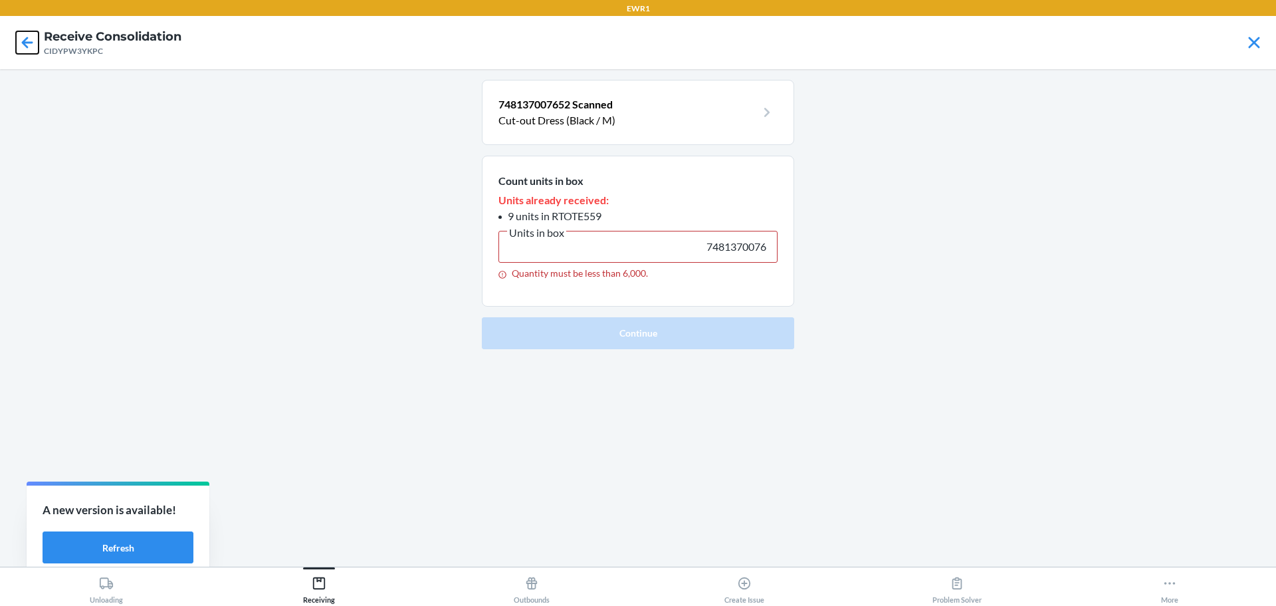
click at [17, 43] on icon at bounding box center [27, 42] width 23 height 23
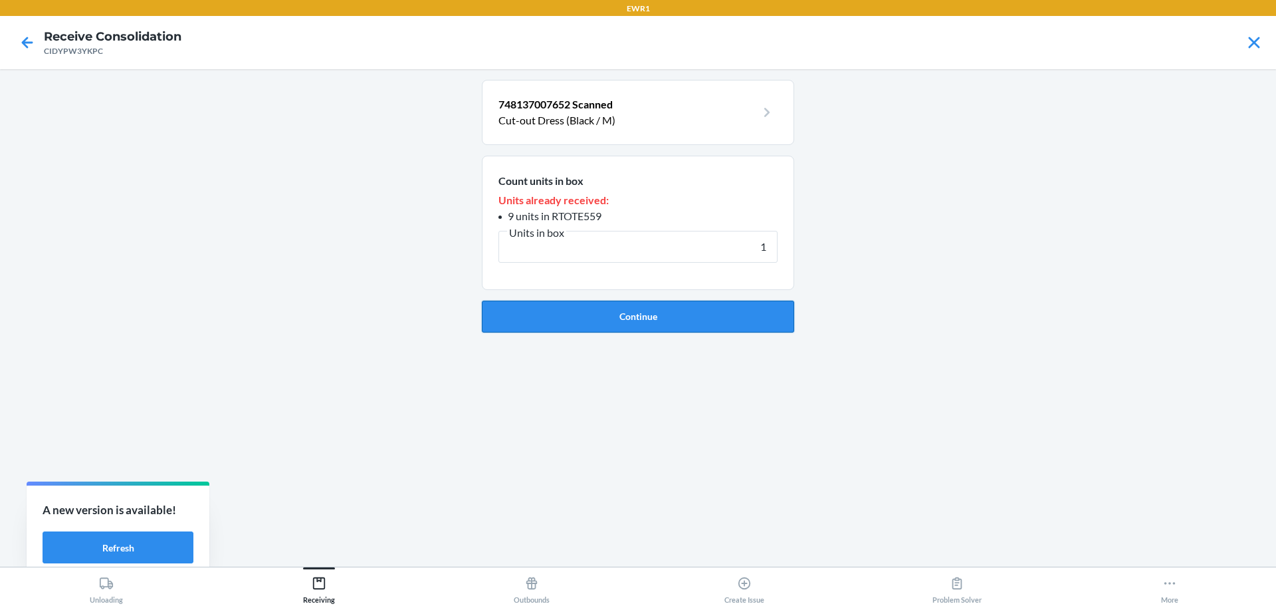
type input "1"
click at [649, 325] on button "Continue" at bounding box center [638, 316] width 312 height 32
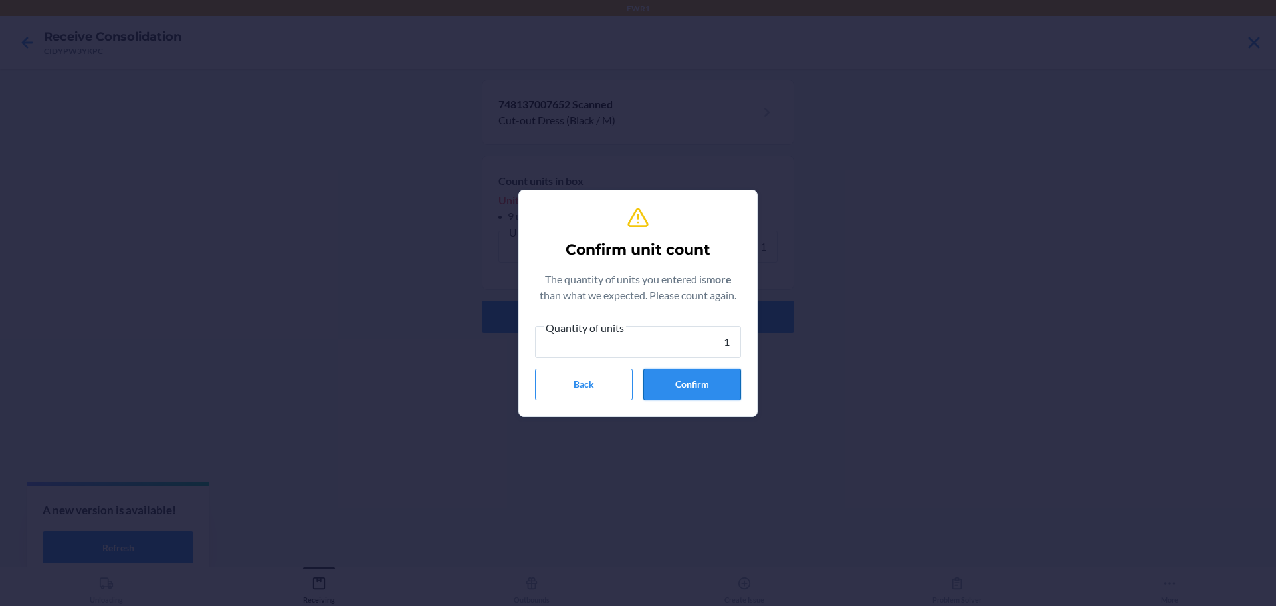
type input "1"
click at [662, 377] on button "Confirm" at bounding box center [692, 384] width 98 height 32
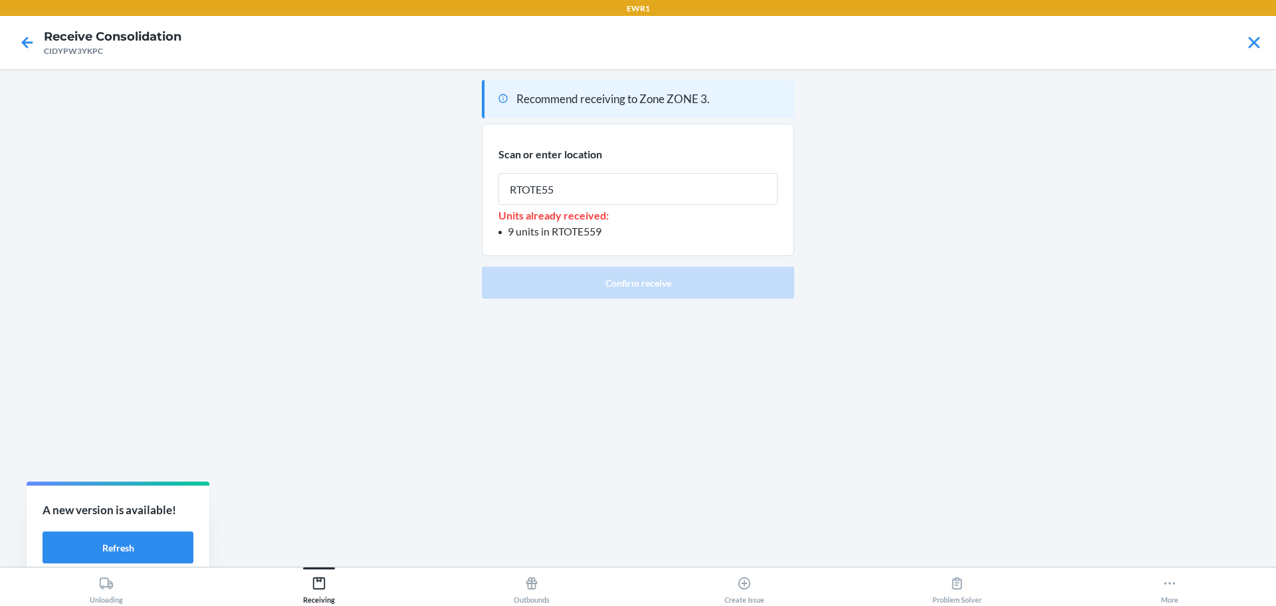
type input "RTOTE559"
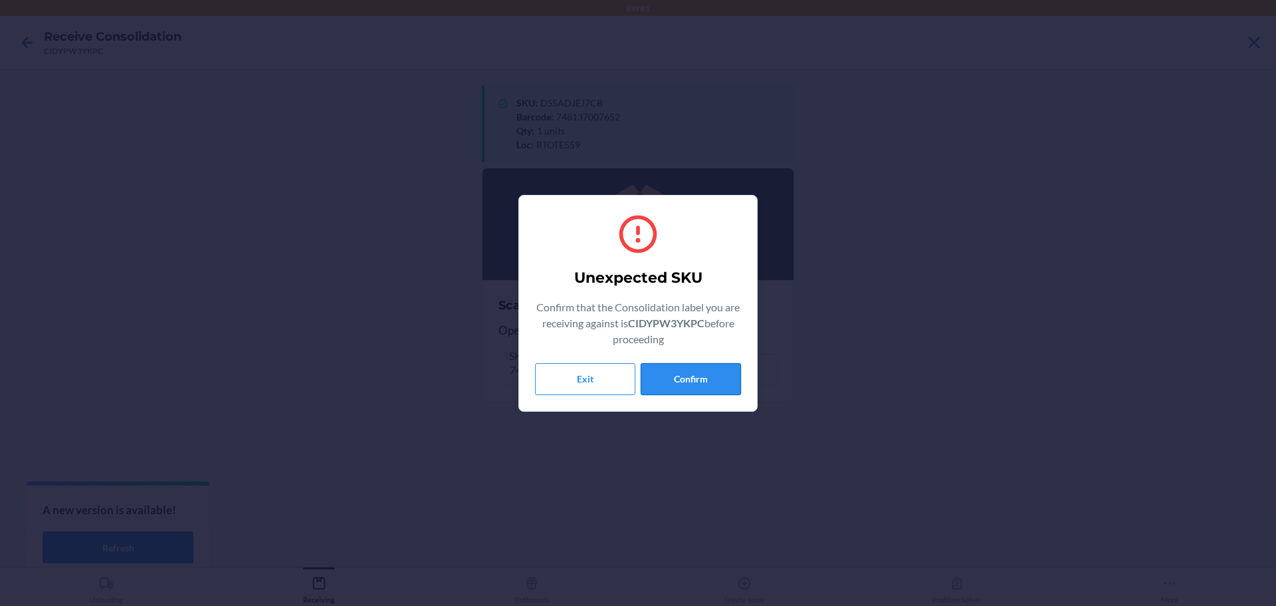
click at [691, 382] on button "Confirm" at bounding box center [691, 379] width 100 height 32
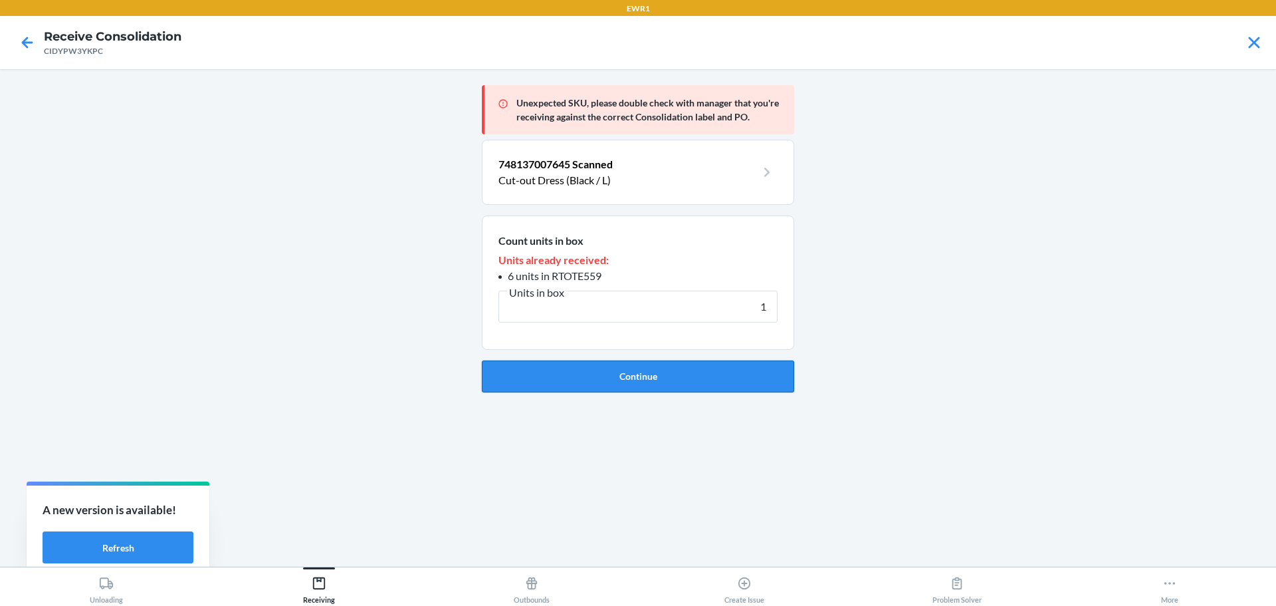
type input "1"
click at [692, 377] on button "Continue" at bounding box center [638, 376] width 312 height 32
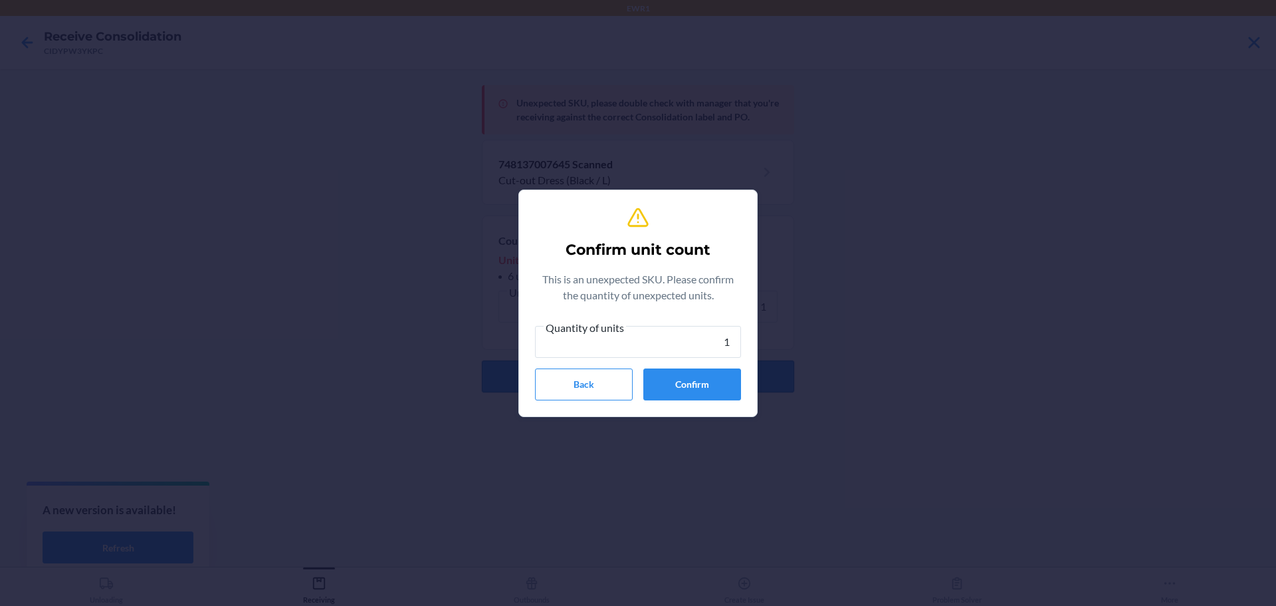
type input "1"
click at [692, 377] on button "Confirm" at bounding box center [692, 384] width 98 height 32
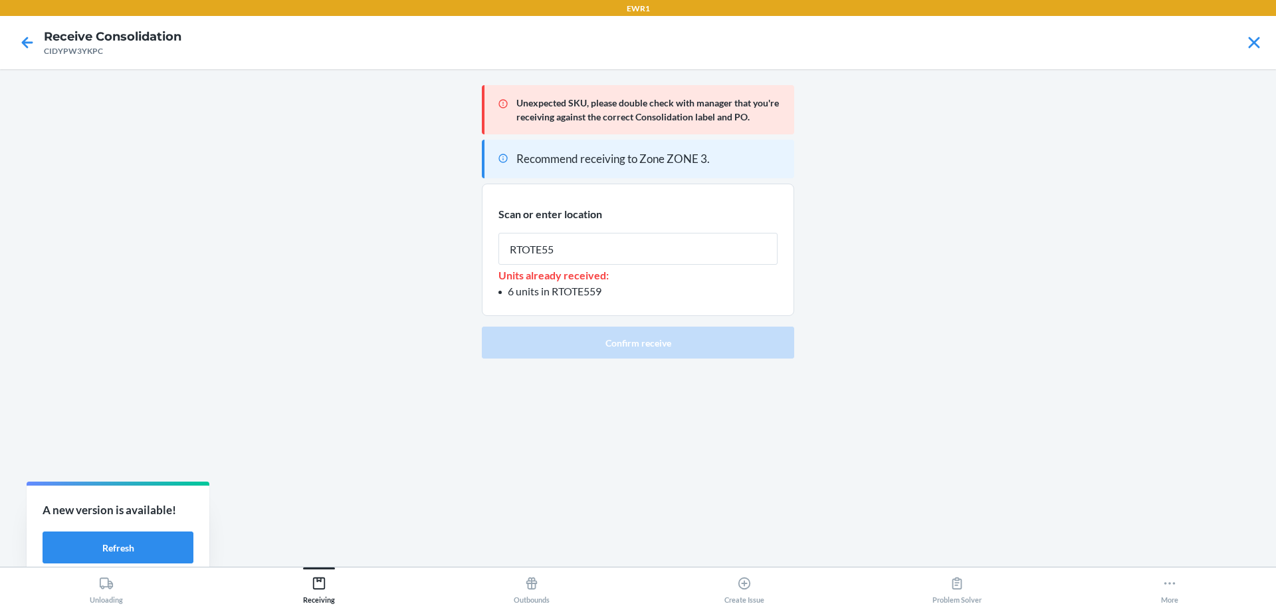
type input "RTOTE559"
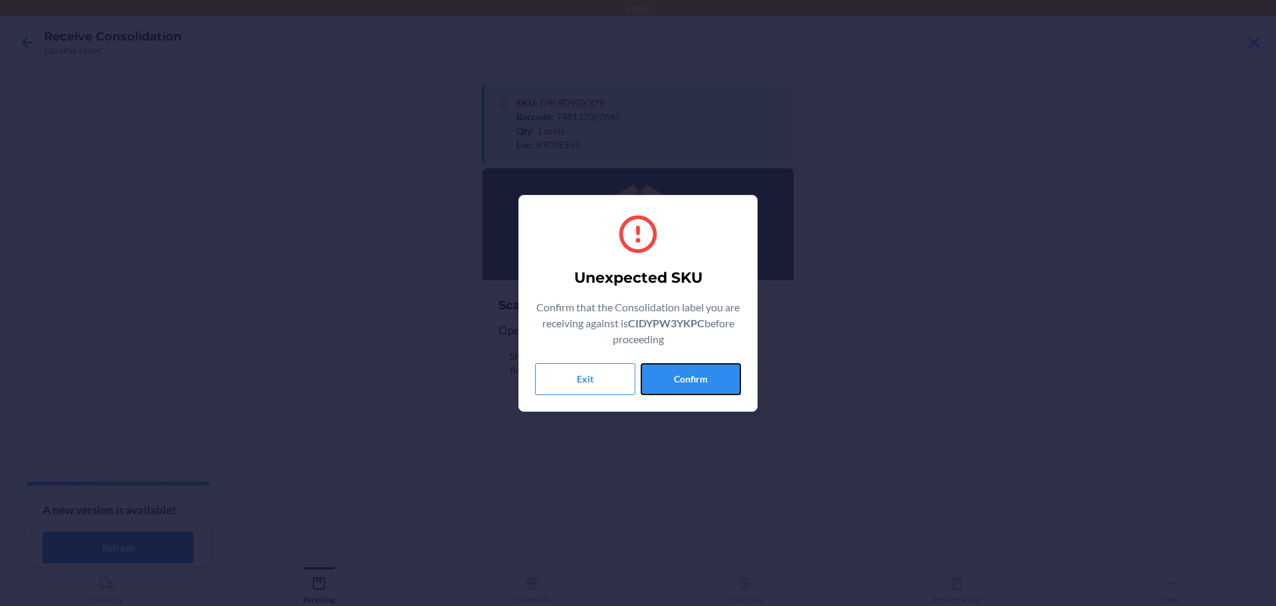
click at [692, 377] on button "Confirm" at bounding box center [691, 379] width 100 height 32
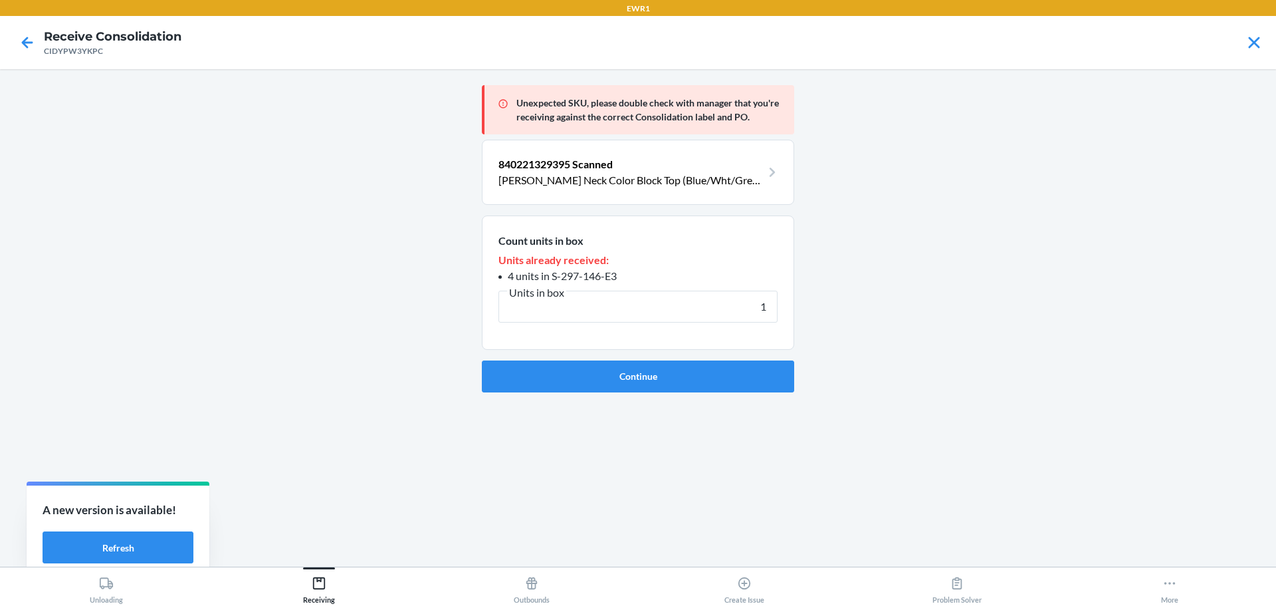
type input "1"
click at [692, 377] on button "Continue" at bounding box center [638, 376] width 312 height 32
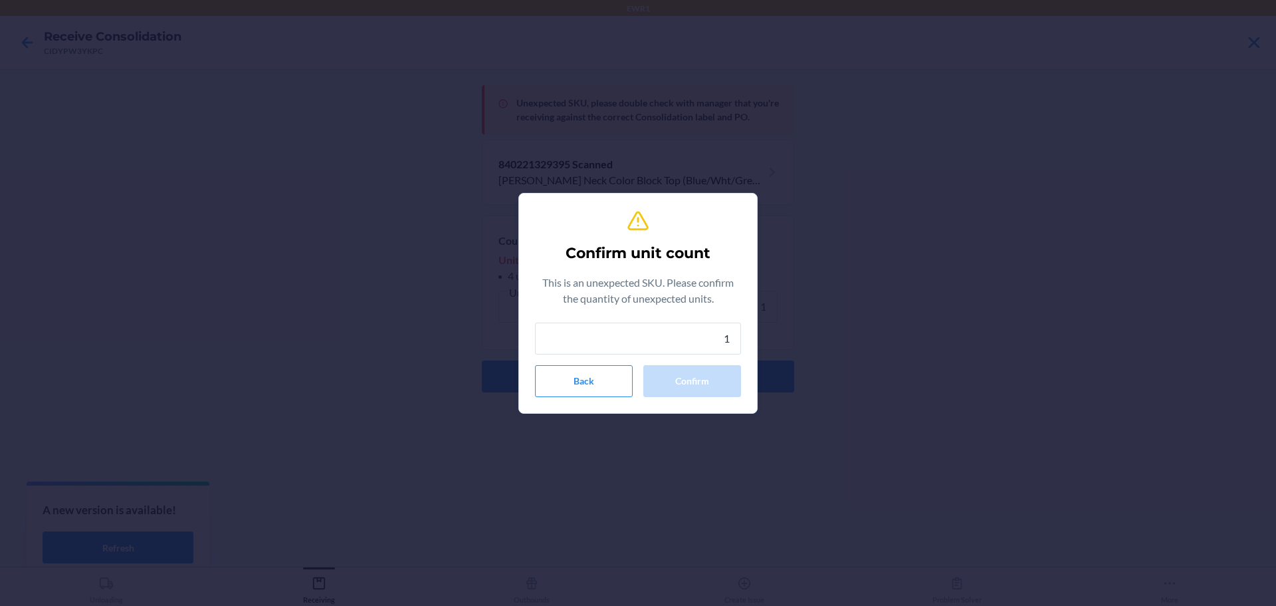
type input "1"
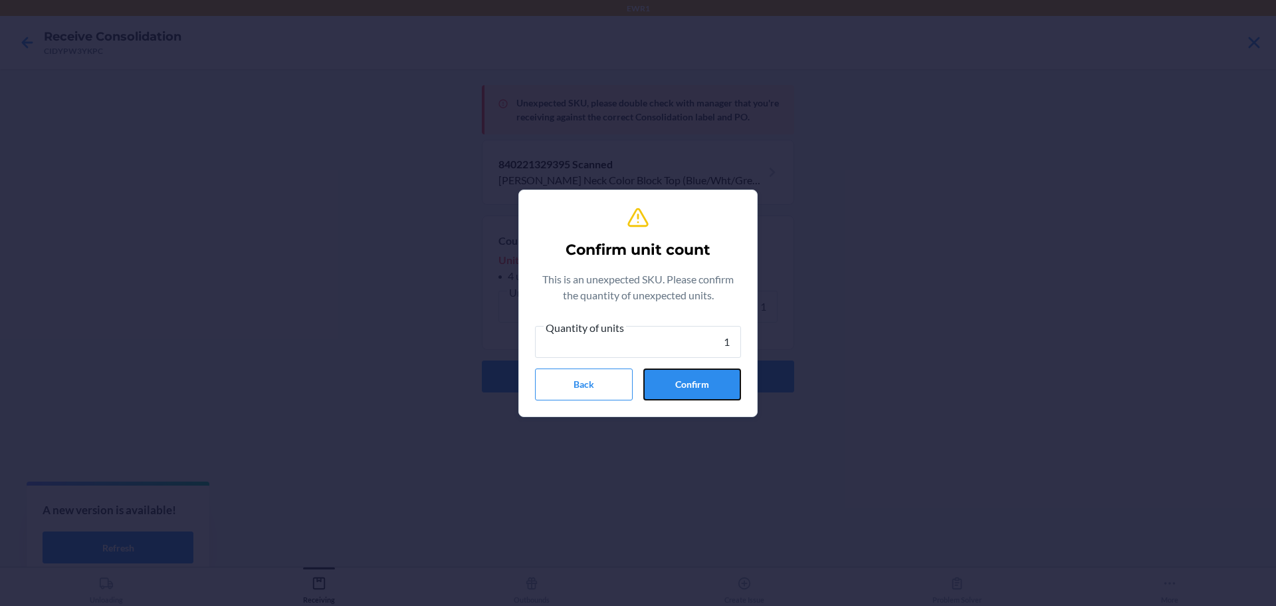
click at [692, 377] on button "Confirm" at bounding box center [692, 384] width 98 height 32
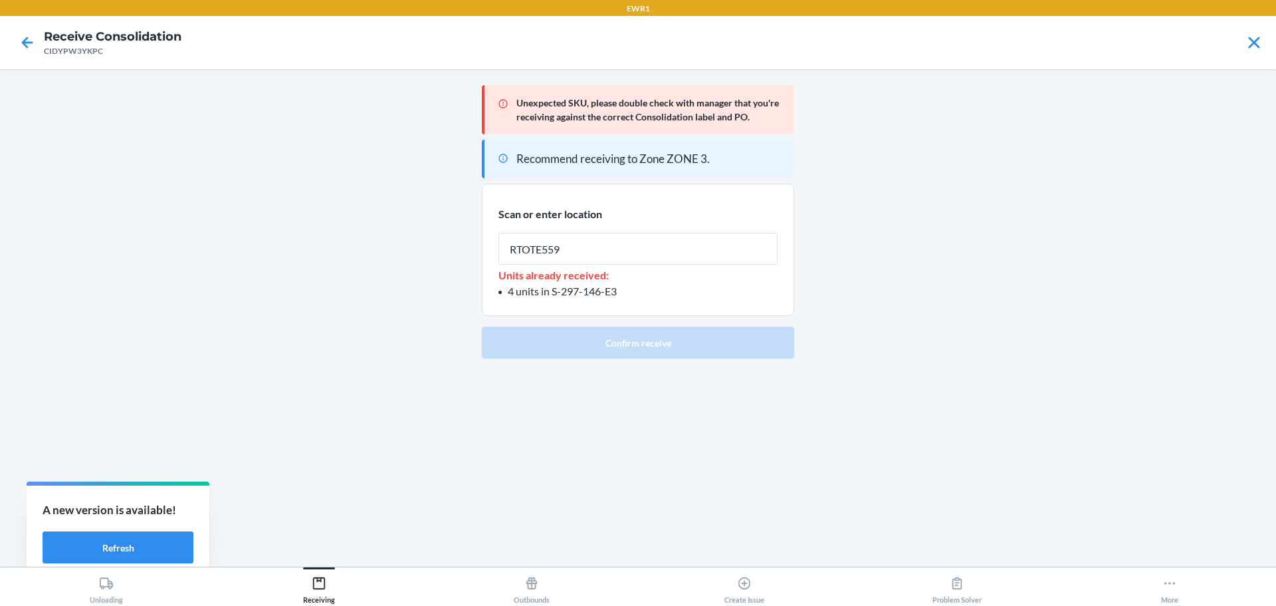
type input "RTOTE559"
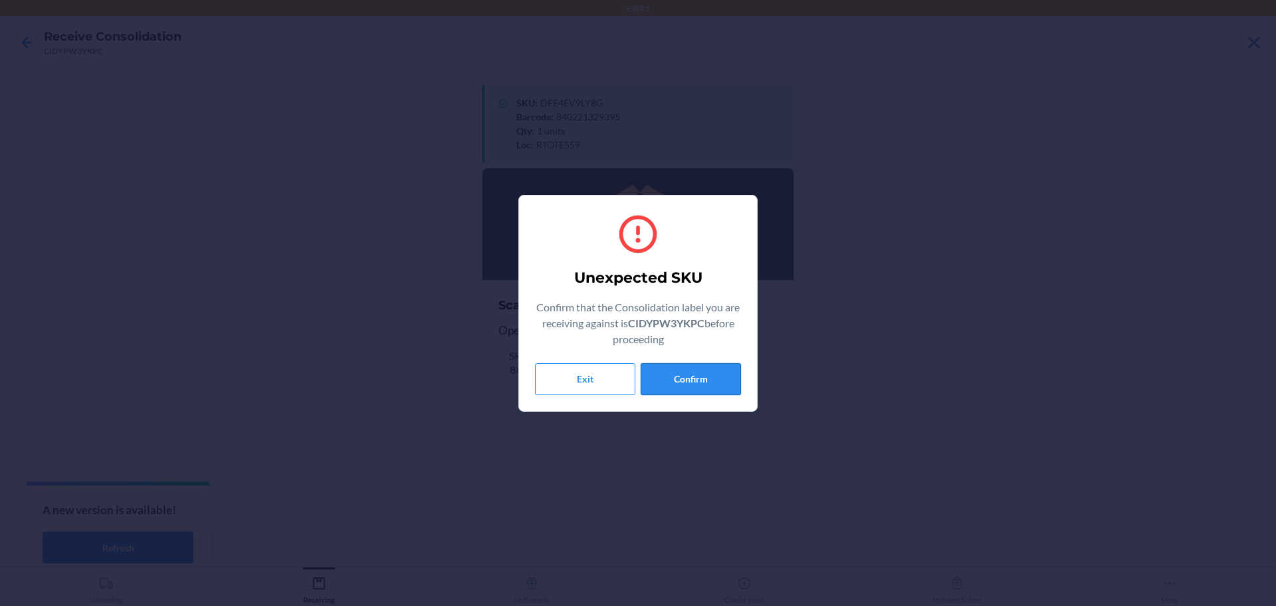
click at [689, 370] on button "Confirm" at bounding box center [691, 379] width 100 height 32
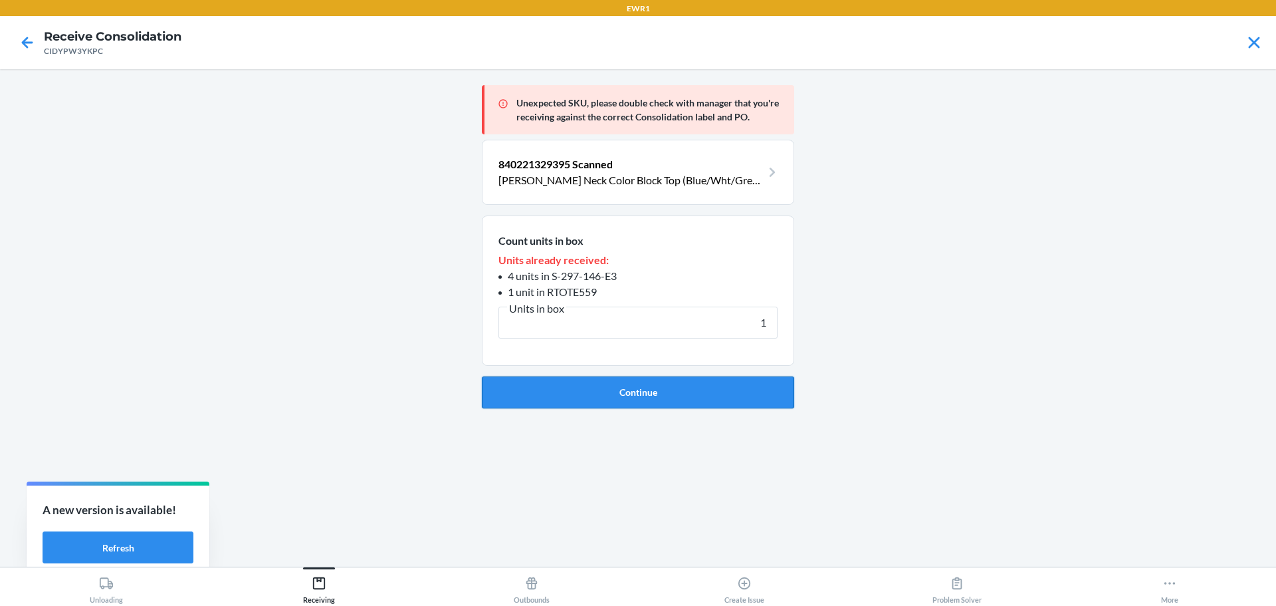
type input "1"
click at [691, 380] on button "Continue" at bounding box center [638, 392] width 312 height 32
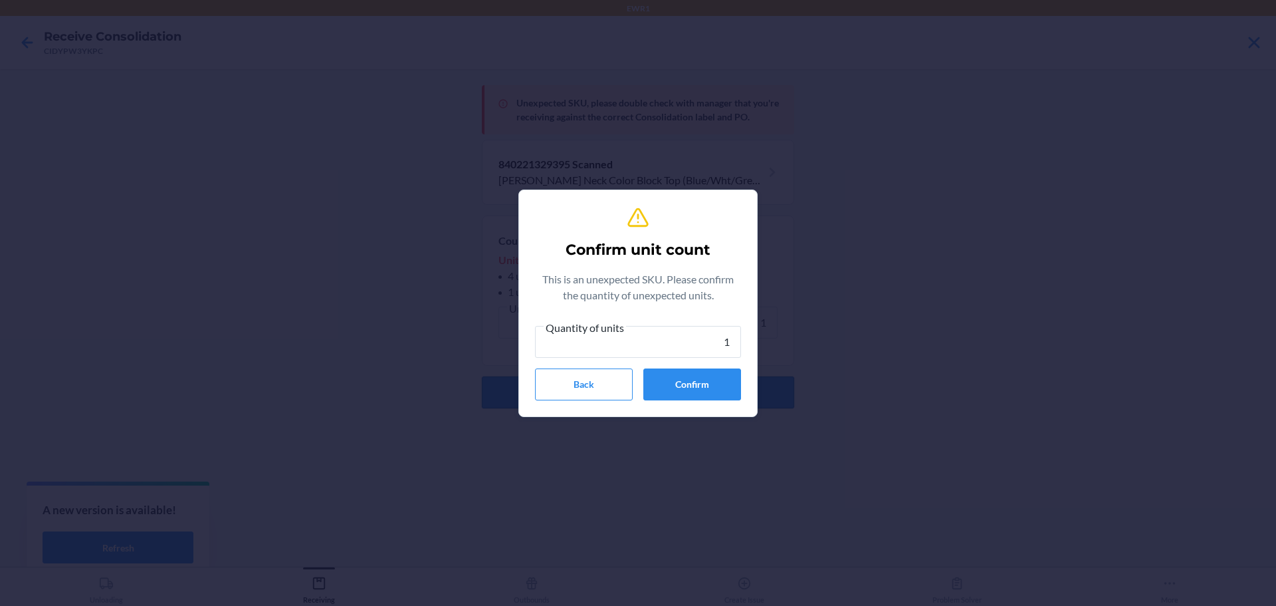
type input "1"
click at [691, 380] on button "Confirm" at bounding box center [692, 384] width 98 height 32
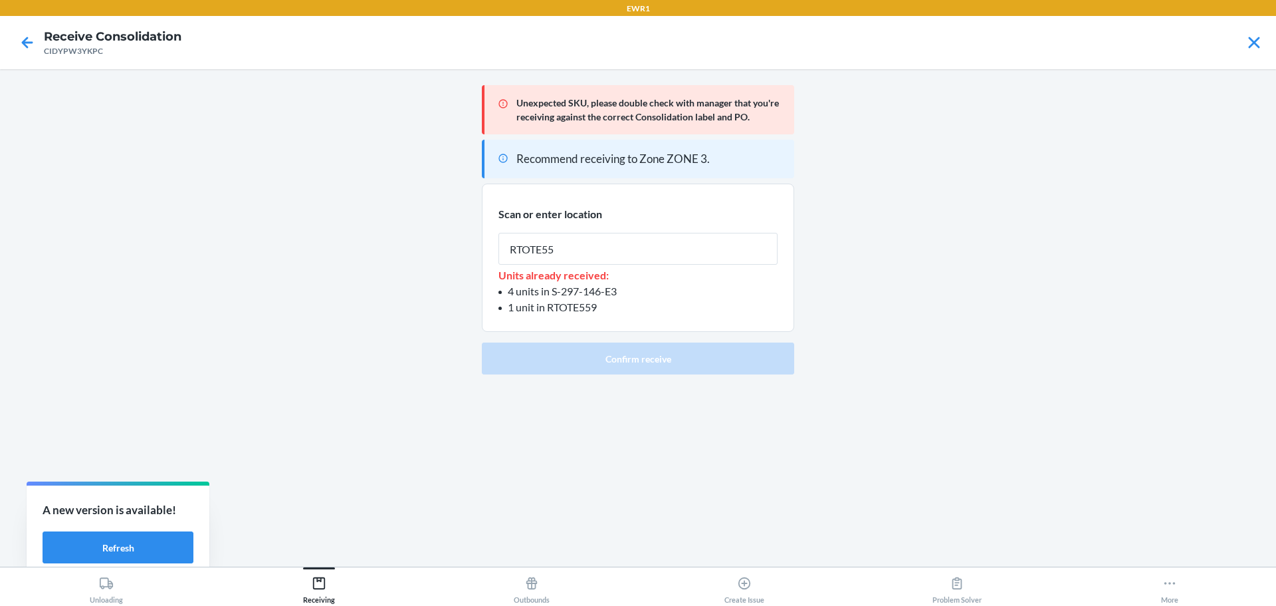
type input "RTOTE559"
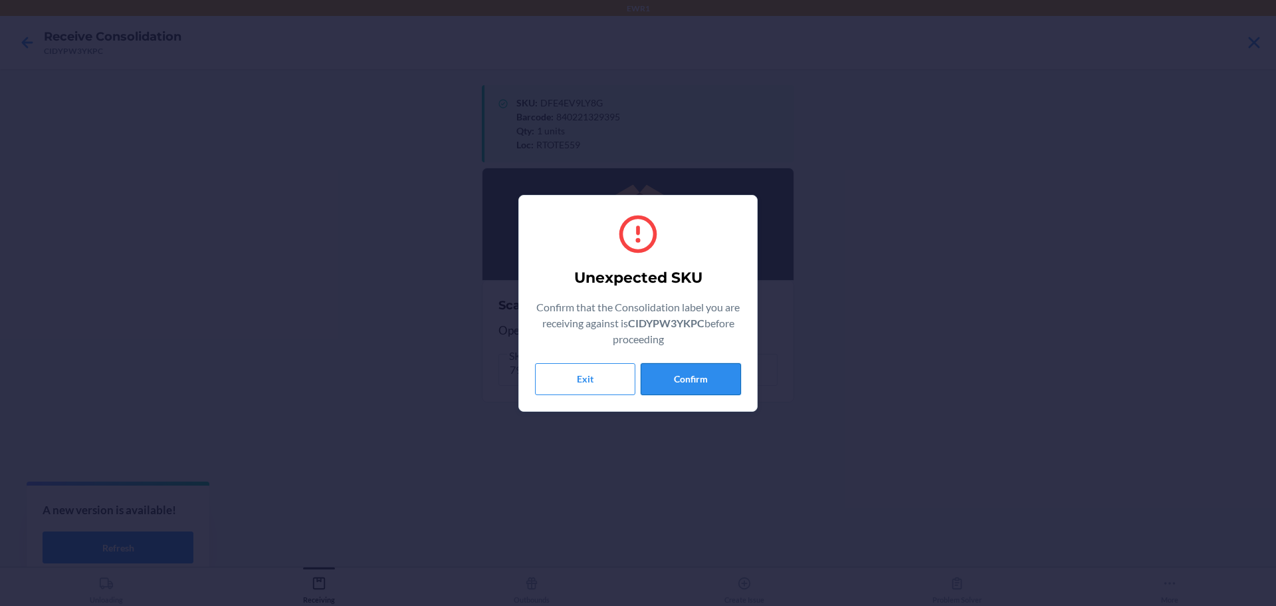
click at [737, 380] on button "Confirm" at bounding box center [691, 379] width 100 height 32
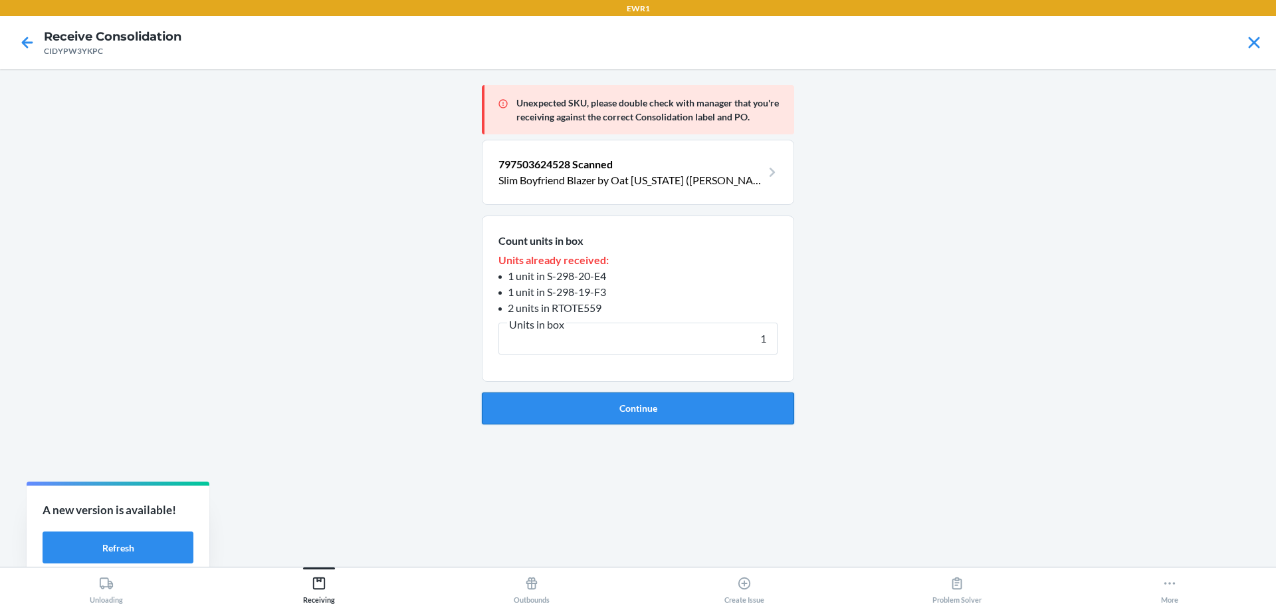
type input "1"
click at [733, 397] on button "Continue" at bounding box center [638, 408] width 312 height 32
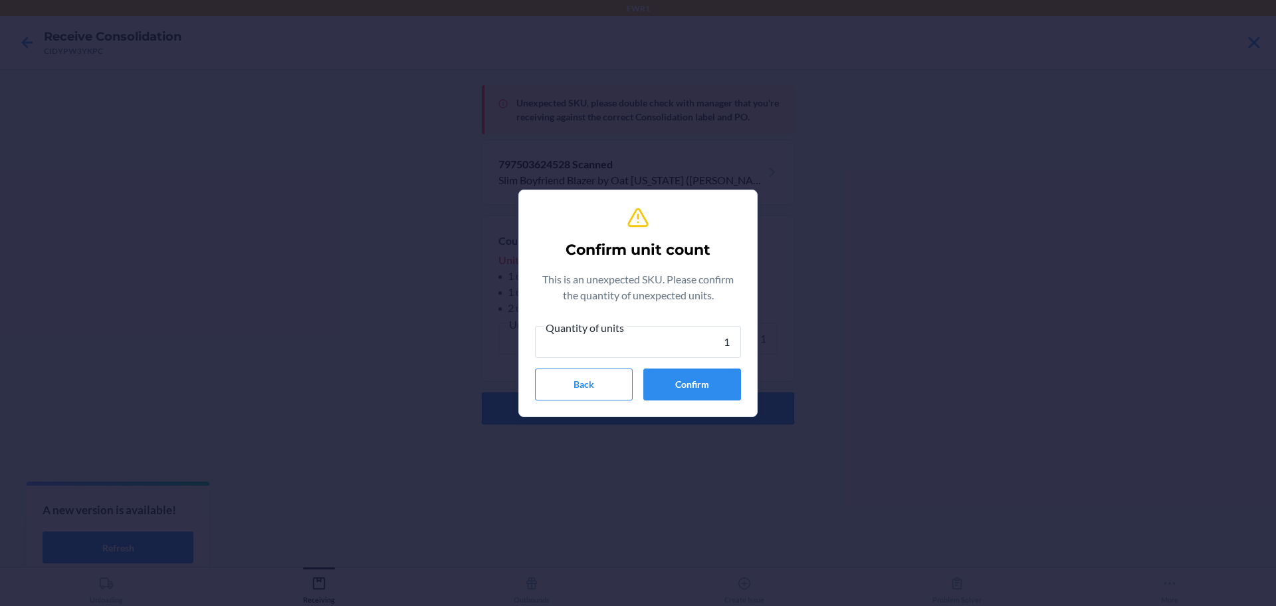
type input "1"
click at [733, 397] on button "Confirm" at bounding box center [692, 384] width 98 height 32
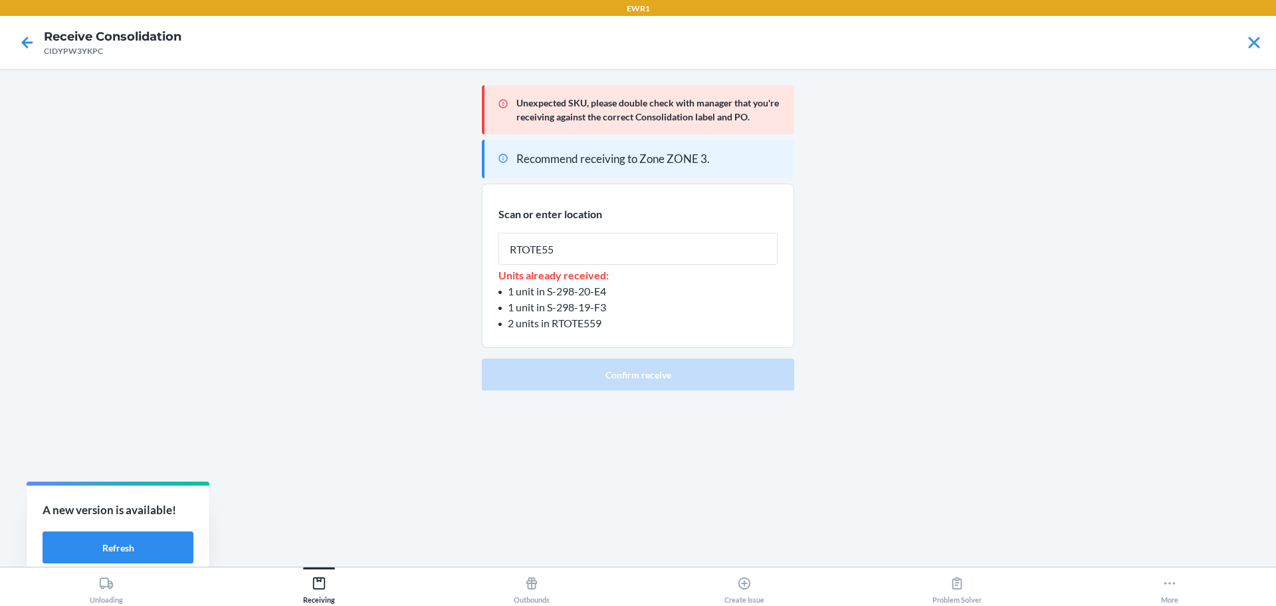
type input "RTOTE559"
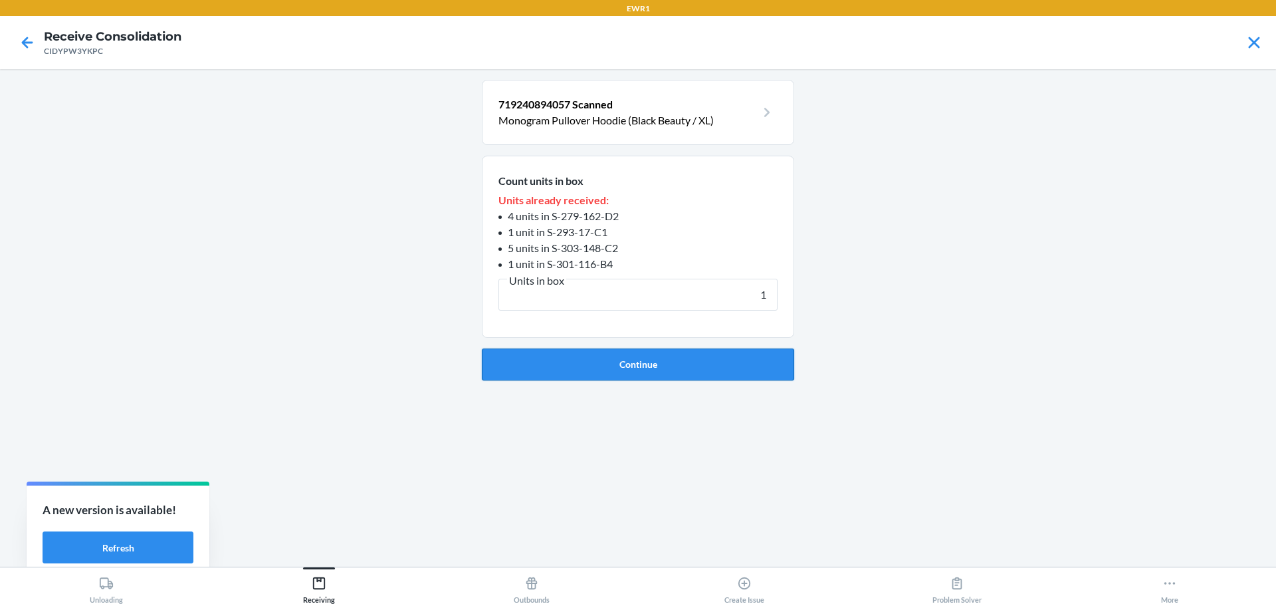
type input "1"
click at [703, 366] on button "Continue" at bounding box center [638, 364] width 312 height 32
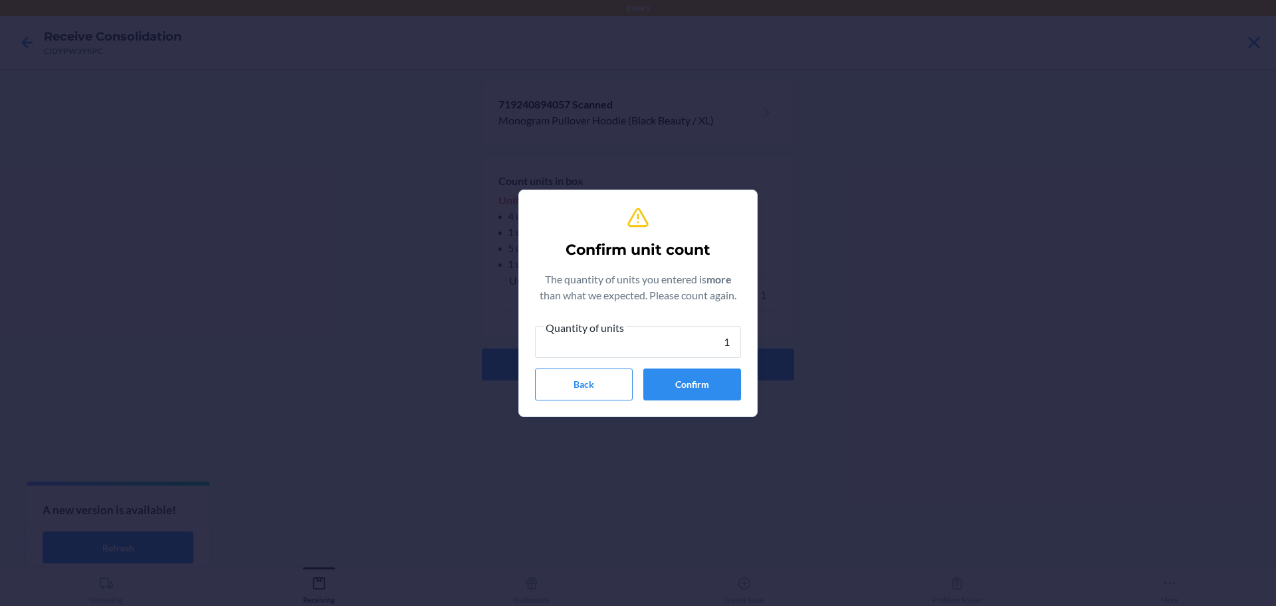
type input "1"
click at [701, 362] on div "Quantity of units 1 Back Confirm" at bounding box center [638, 359] width 206 height 81
click at [703, 374] on button "Confirm" at bounding box center [692, 384] width 98 height 32
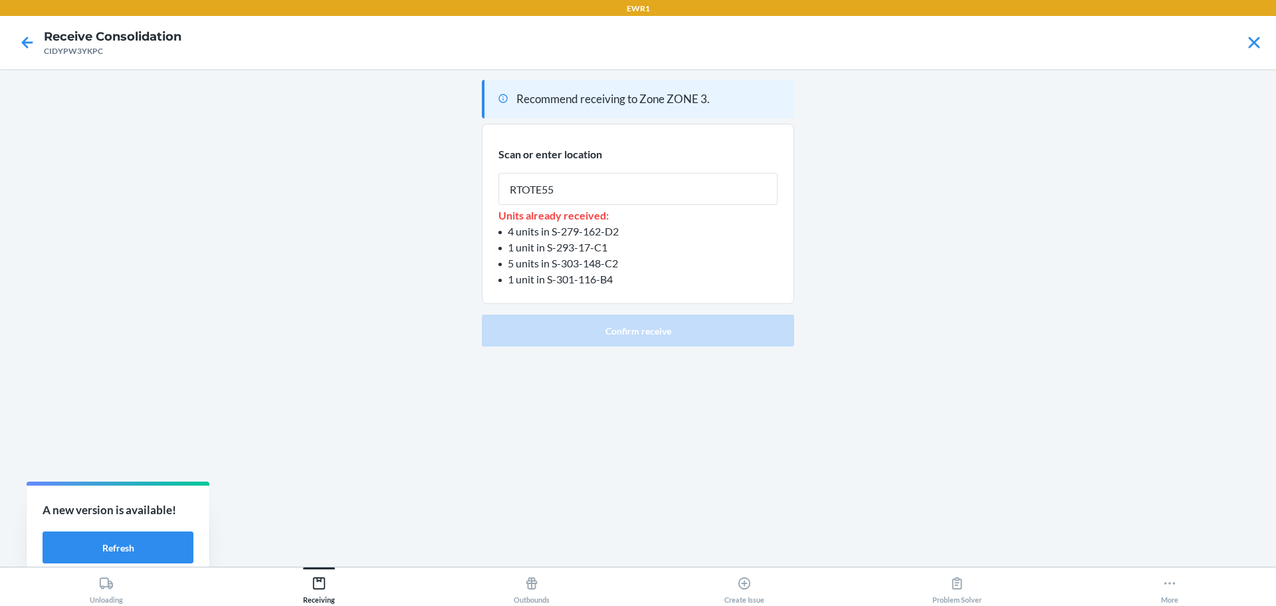
type input "RTOTE559"
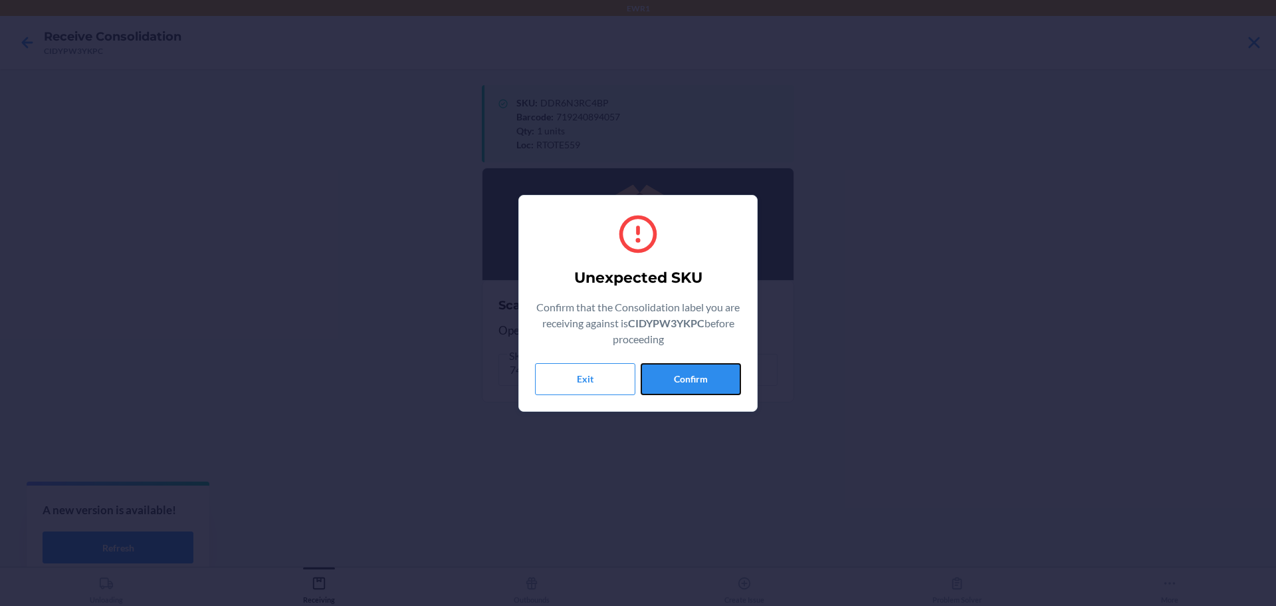
click at [693, 381] on button "Confirm" at bounding box center [691, 379] width 100 height 32
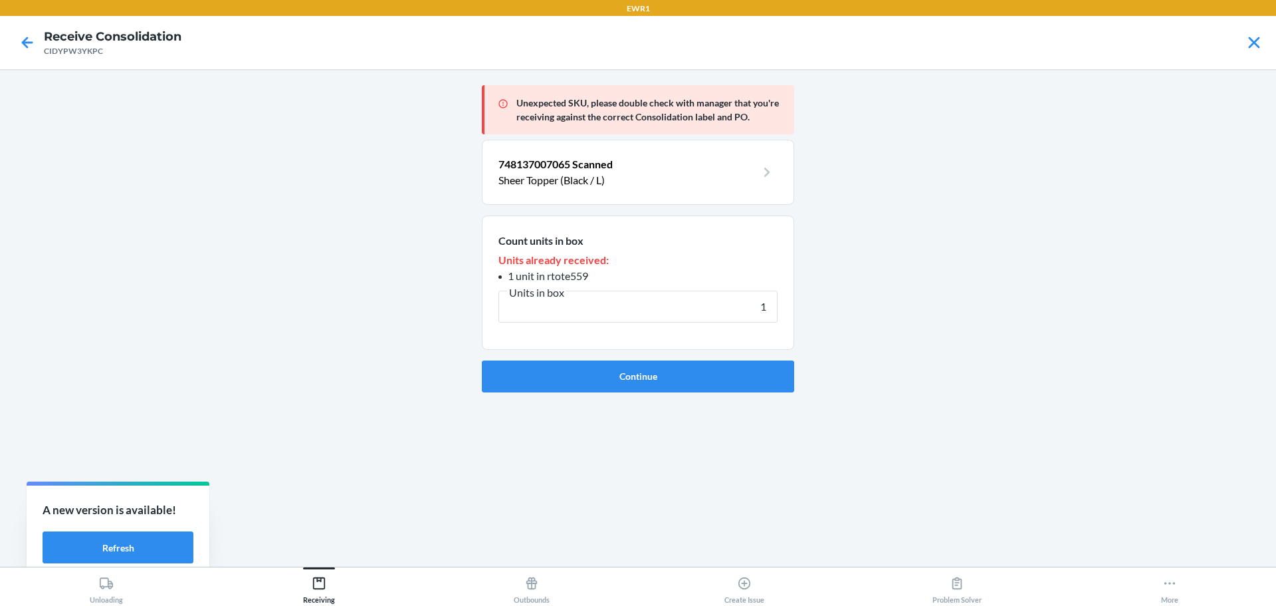
type input "1"
click at [691, 380] on button "Continue" at bounding box center [638, 376] width 312 height 32
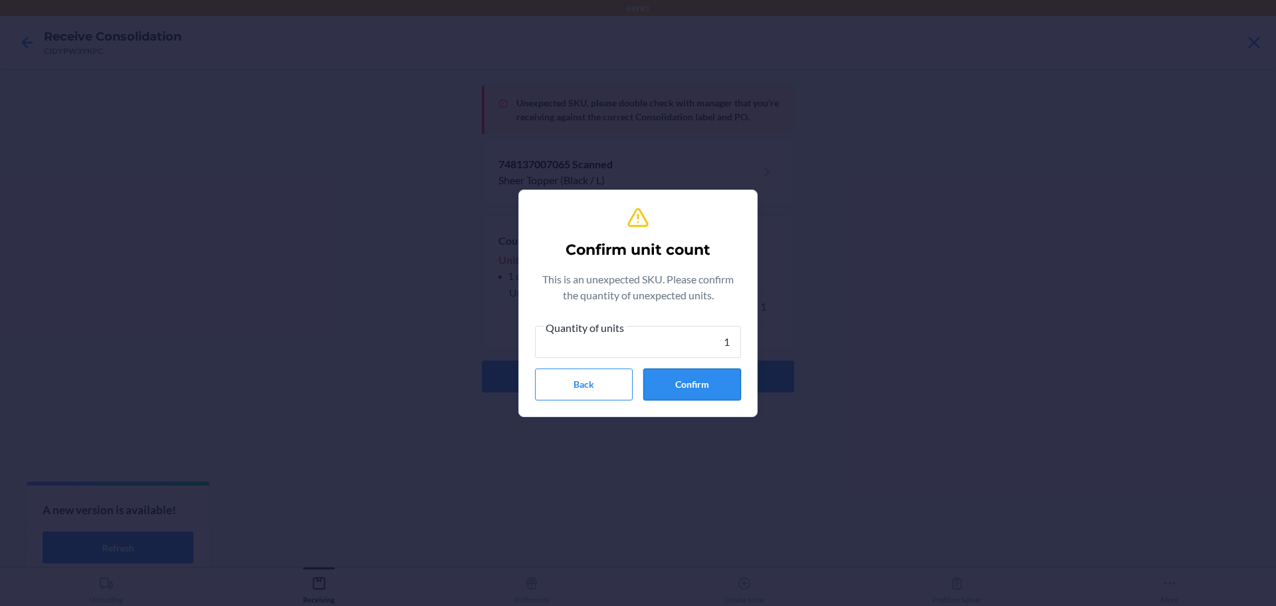
type input "1"
click at [704, 380] on button "Confirm" at bounding box center [692, 384] width 98 height 32
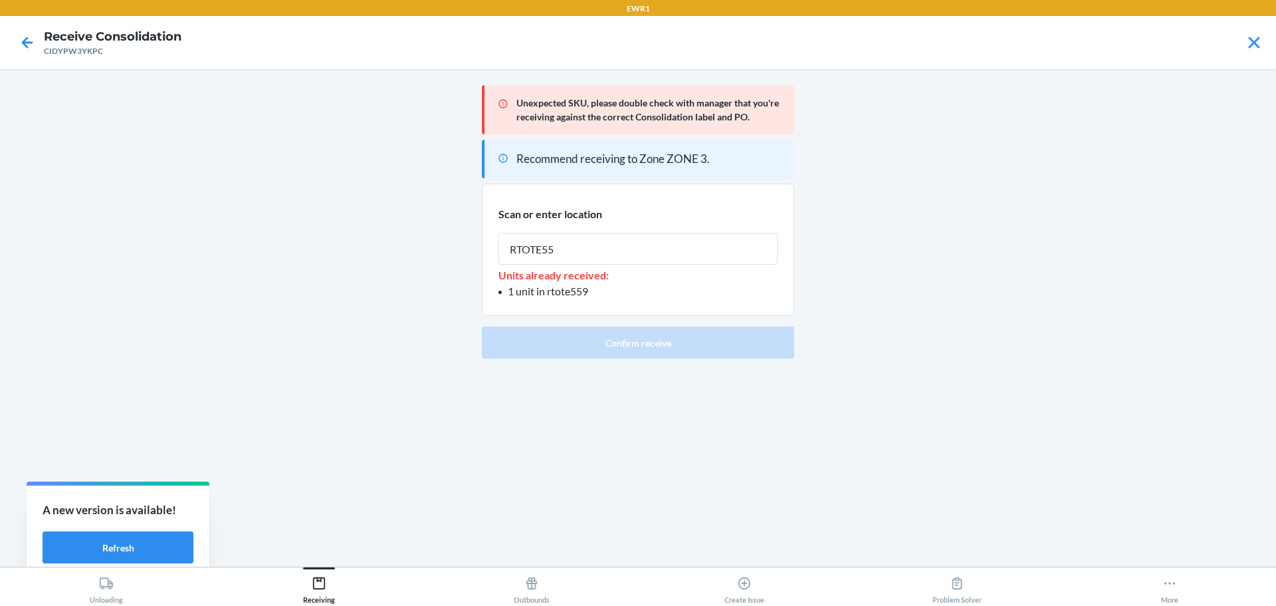
type input "RTOTE559"
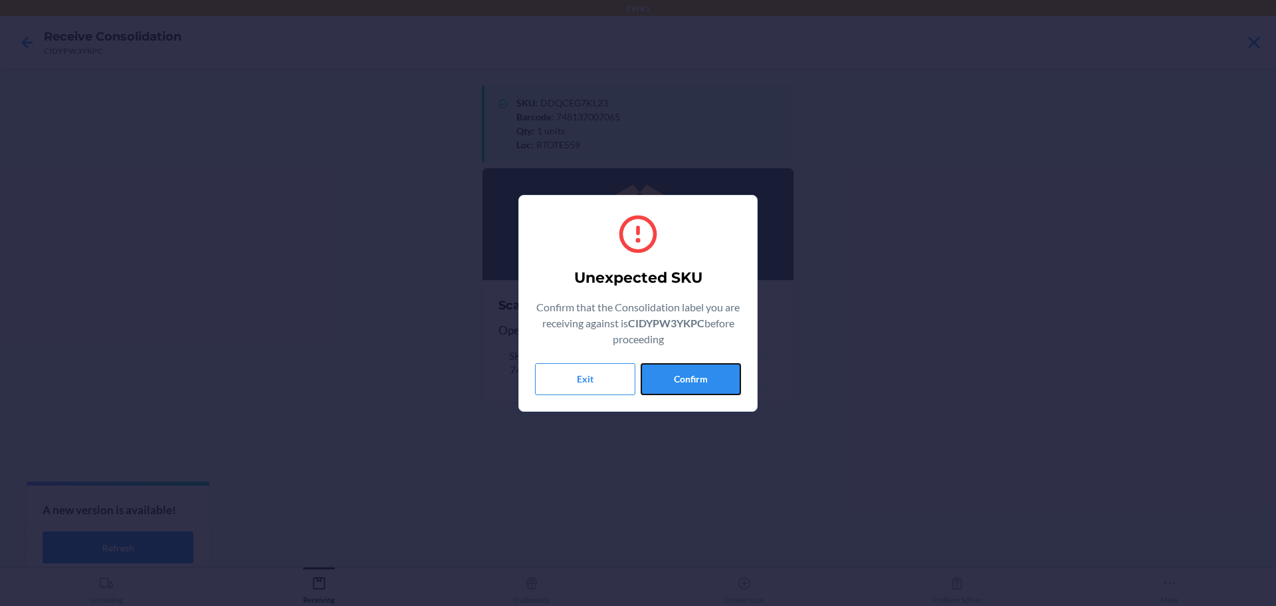
click at [704, 380] on button "Confirm" at bounding box center [691, 379] width 100 height 32
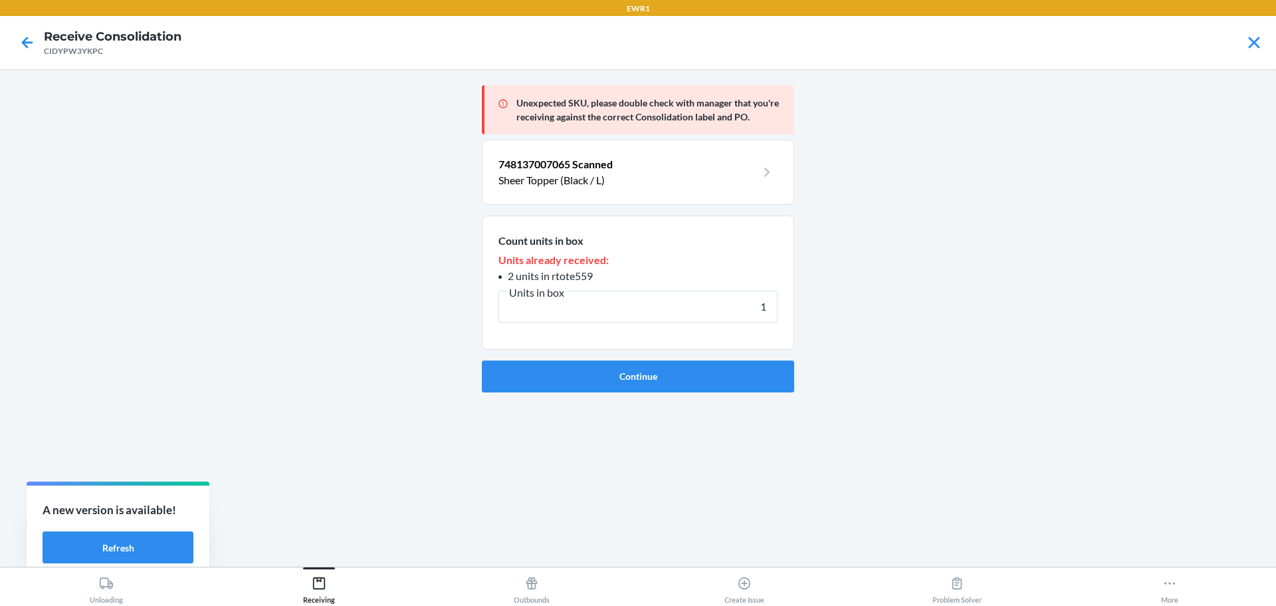
type input "1"
click at [704, 380] on button "Continue" at bounding box center [638, 376] width 312 height 32
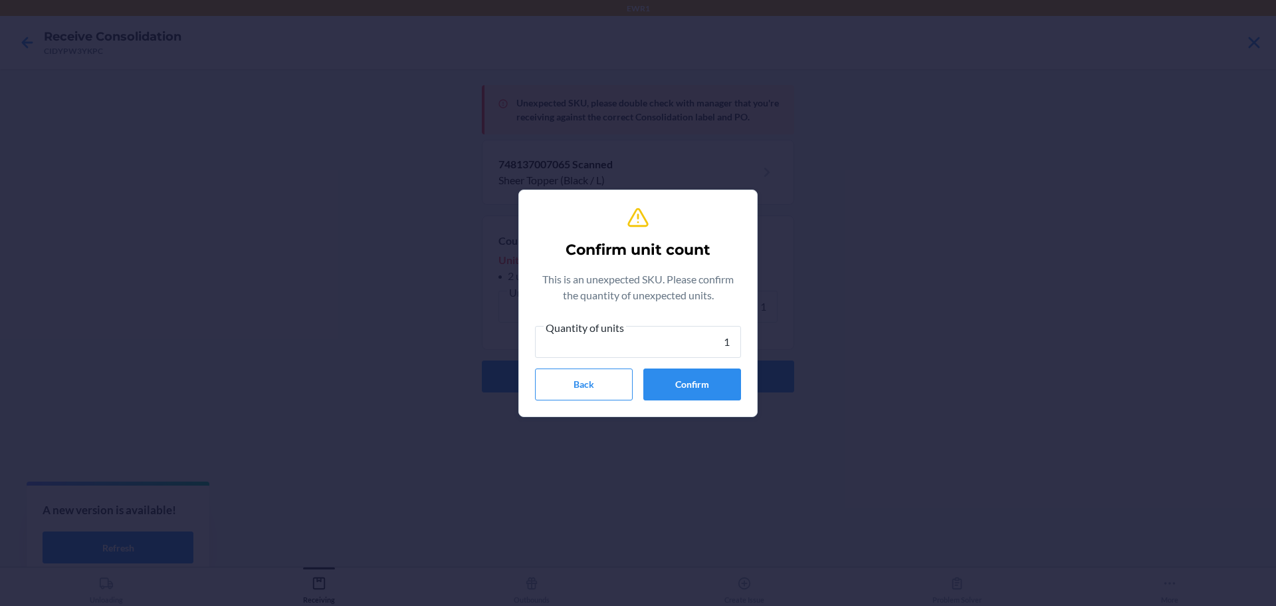
type input "1"
click at [704, 380] on button "Confirm" at bounding box center [692, 384] width 98 height 32
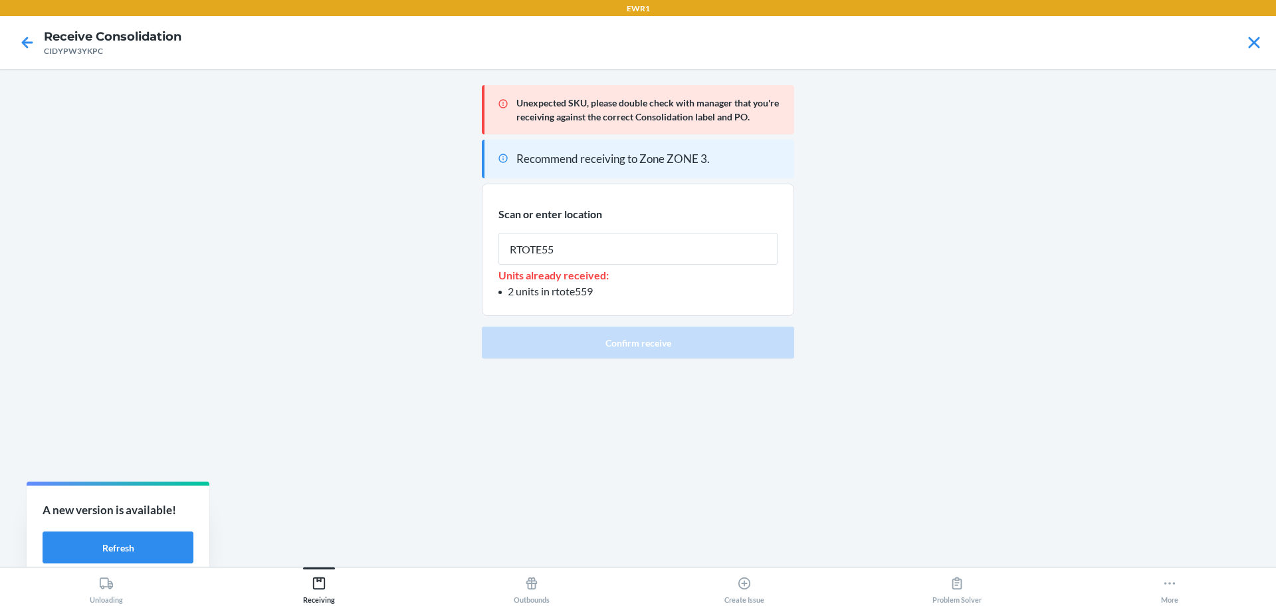
type input "RTOTE559"
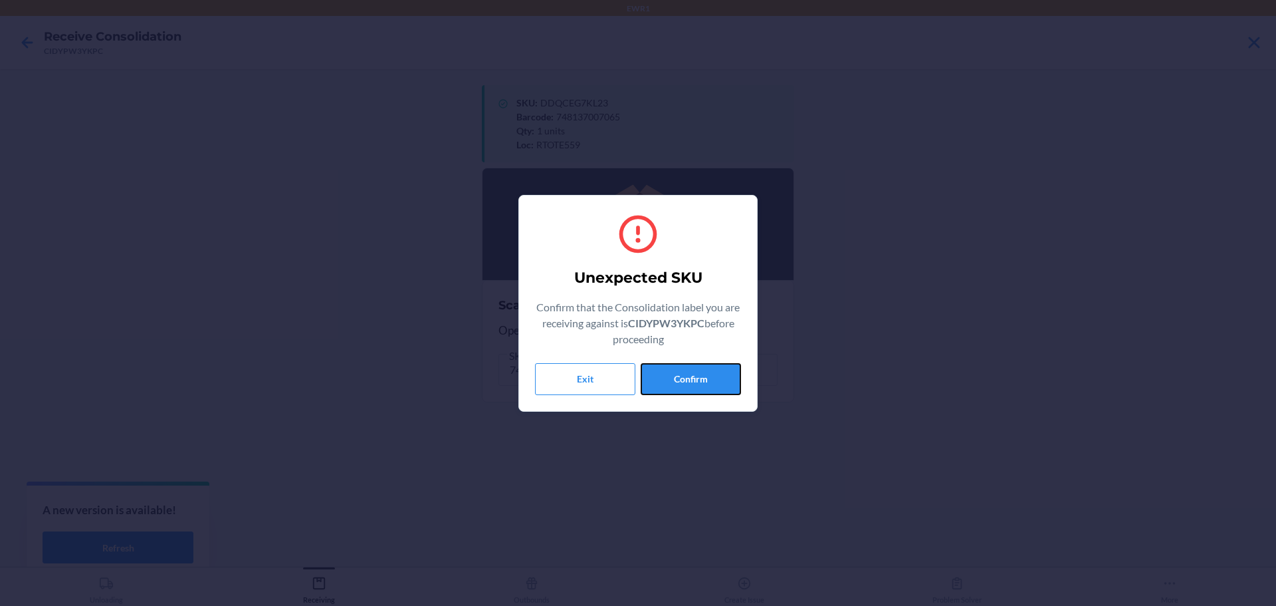
click at [704, 380] on button "Confirm" at bounding box center [691, 379] width 100 height 32
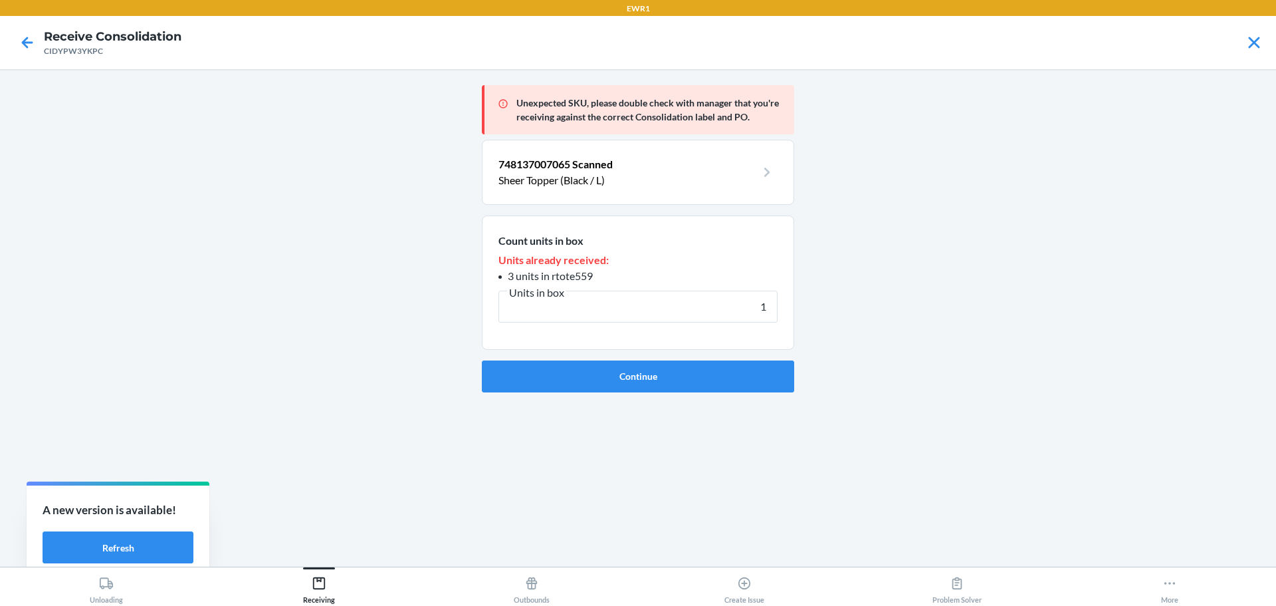
type input "1"
click at [704, 380] on button "Continue" at bounding box center [638, 376] width 312 height 32
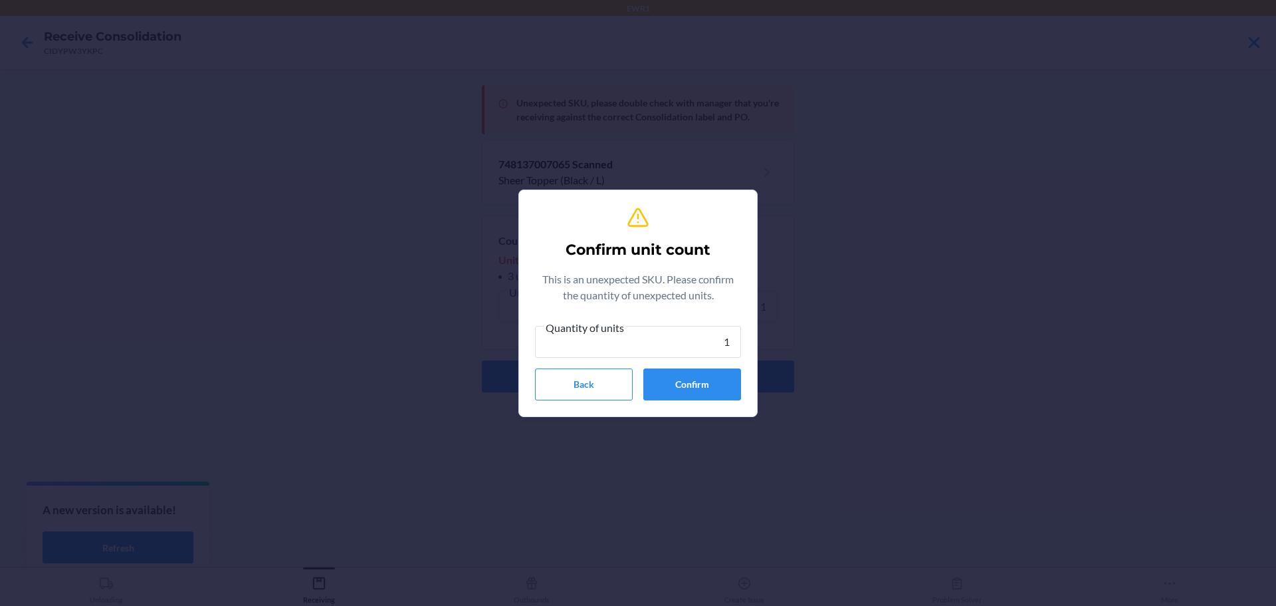
type input "1"
click at [704, 380] on button "Confirm" at bounding box center [692, 384] width 98 height 32
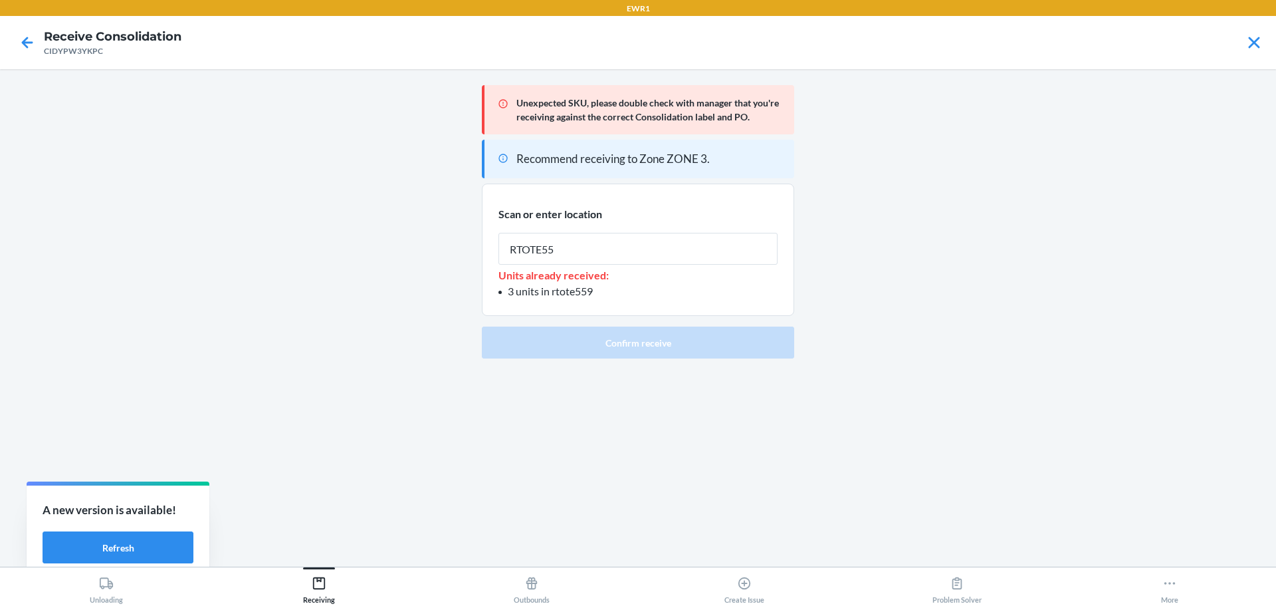
type input "RTOTE559"
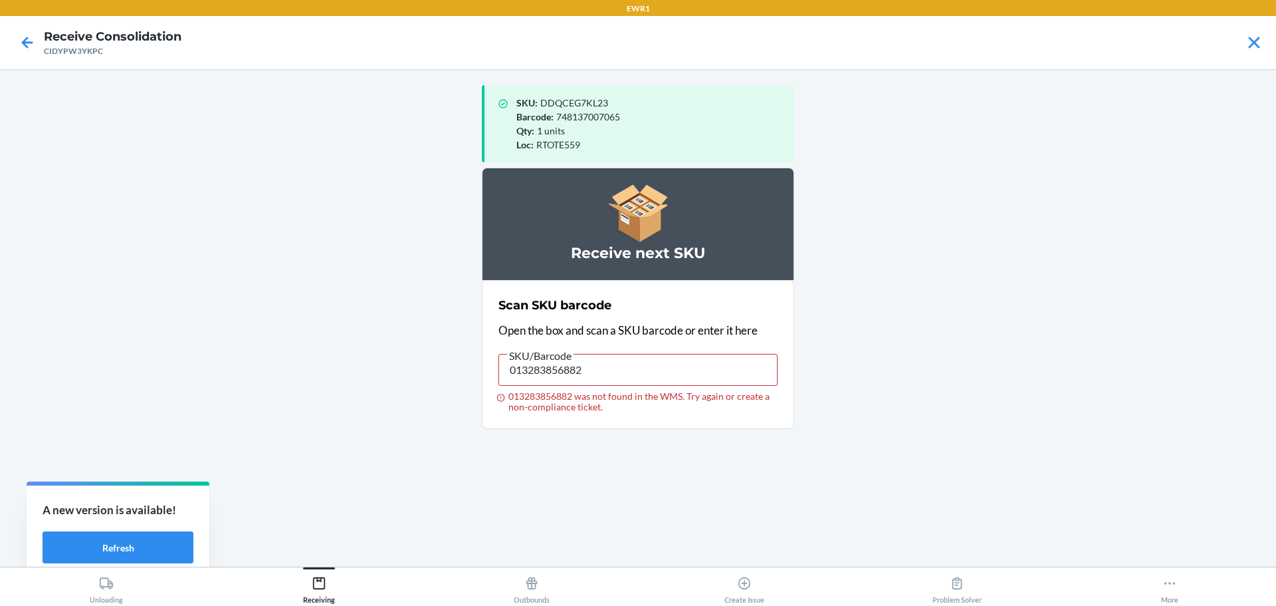
click at [639, 386] on label "SKU/Barcode 013283856882 013283856882 was not found in the WMS. Try again or cr…" at bounding box center [638, 379] width 279 height 65
click at [639, 386] on input "013283856882" at bounding box center [638, 370] width 279 height 32
drag, startPoint x: 626, startPoint y: 372, endPoint x: 464, endPoint y: 363, distance: 162.5
click at [465, 363] on main "SKU : DDQCEG7KL23 Barcode : 748137007065 Qty : 1 units Loc : RTOTE559 Receive n…" at bounding box center [638, 317] width 1276 height 497
type input "013283856882"
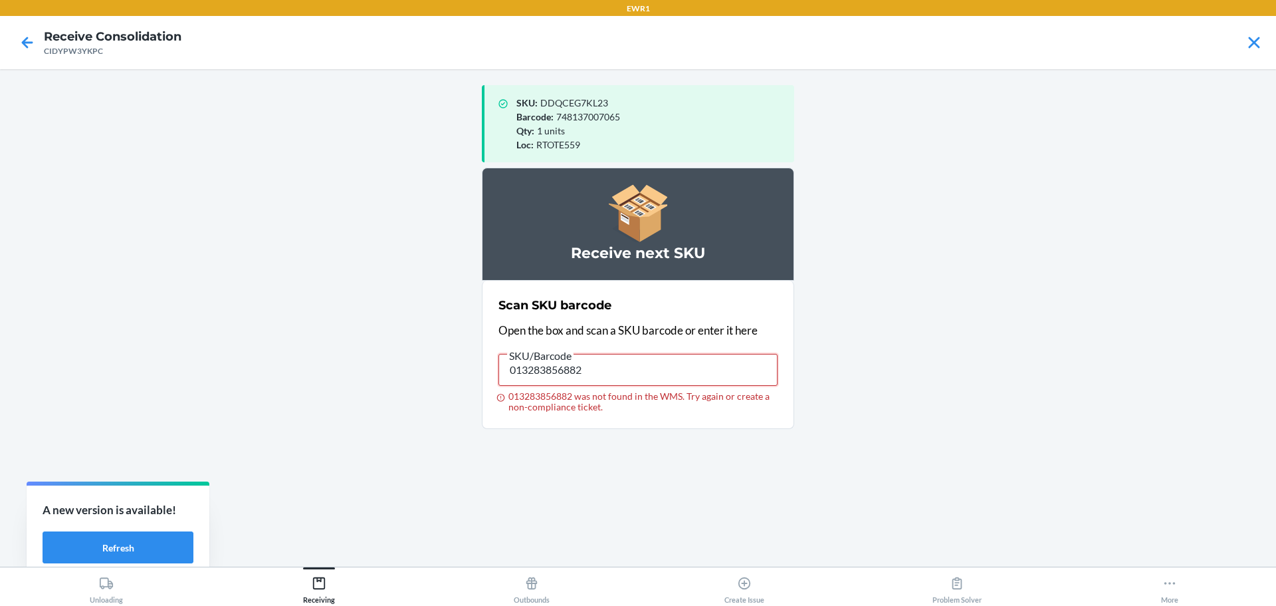
drag, startPoint x: 595, startPoint y: 365, endPoint x: 260, endPoint y: 380, distance: 335.4
click at [298, 366] on main "SKU : DDQCEG7KL23 Barcode : 748137007065 Qty : 1 units Loc : RTOTE559 Receive n…" at bounding box center [638, 317] width 1276 height 497
type input "091307435121"
drag, startPoint x: 615, startPoint y: 377, endPoint x: 199, endPoint y: 354, distance: 416.1
click at [200, 354] on main "SKU : DDQCEG7KL23 Barcode : 748137007065 Qty : 1 units Loc : RTOTE559 Receive n…" at bounding box center [638, 317] width 1276 height 497
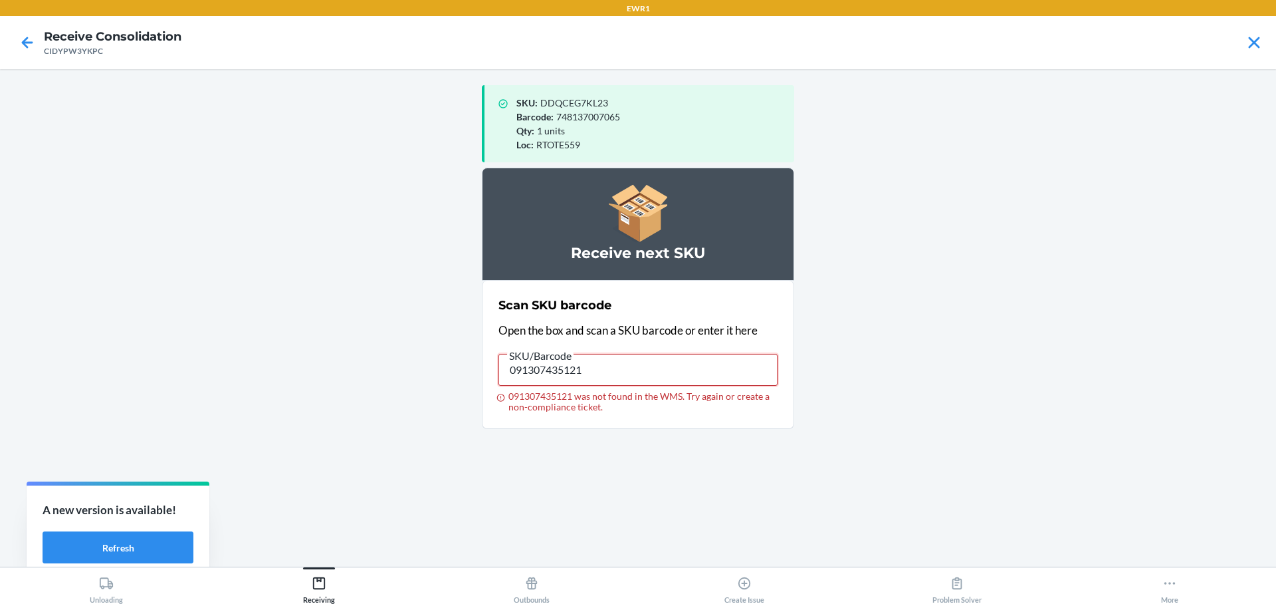
drag, startPoint x: 610, startPoint y: 371, endPoint x: 241, endPoint y: 366, distance: 369.0
click at [241, 366] on main "SKU : DDQCEG7KL23 Barcode : 748137007065 Qty : 1 units Loc : RTOTE559 Receive n…" at bounding box center [638, 317] width 1276 height 497
drag, startPoint x: 645, startPoint y: 364, endPoint x: 0, endPoint y: 375, distance: 644.9
click at [0, 375] on main "SKU : DDQCEG7KL23 Barcode : 748137007065 Qty : 1 units Loc : RTOTE559 Receive n…" at bounding box center [638, 317] width 1276 height 497
type input "091307384351"
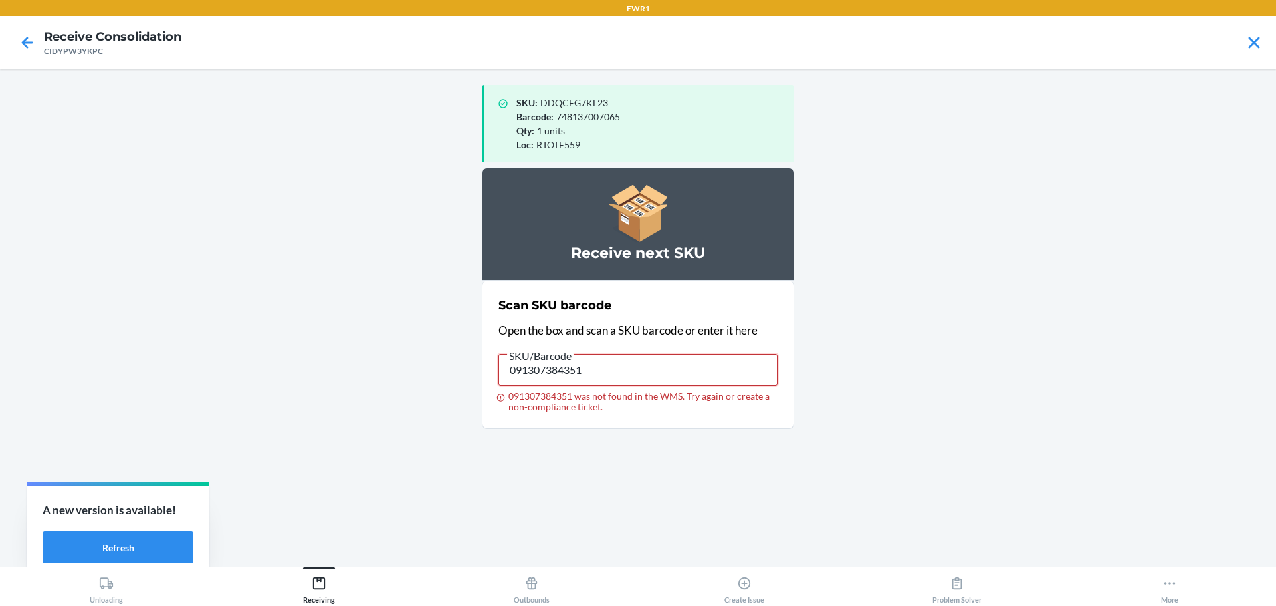
drag, startPoint x: 592, startPoint y: 359, endPoint x: 283, endPoint y: 346, distance: 309.4
click at [286, 347] on main "SKU : DDQCEG7KL23 Barcode : 748137007065 Qty : 1 units Loc : RTOTE559 Receive n…" at bounding box center [638, 317] width 1276 height 497
drag, startPoint x: 592, startPoint y: 366, endPoint x: 215, endPoint y: 323, distance: 379.3
click at [215, 323] on main "SKU : DDQCEG7KL23 Barcode : 748137007065 Qty : 1 units Loc : RTOTE559 Receive n…" at bounding box center [638, 317] width 1276 height 497
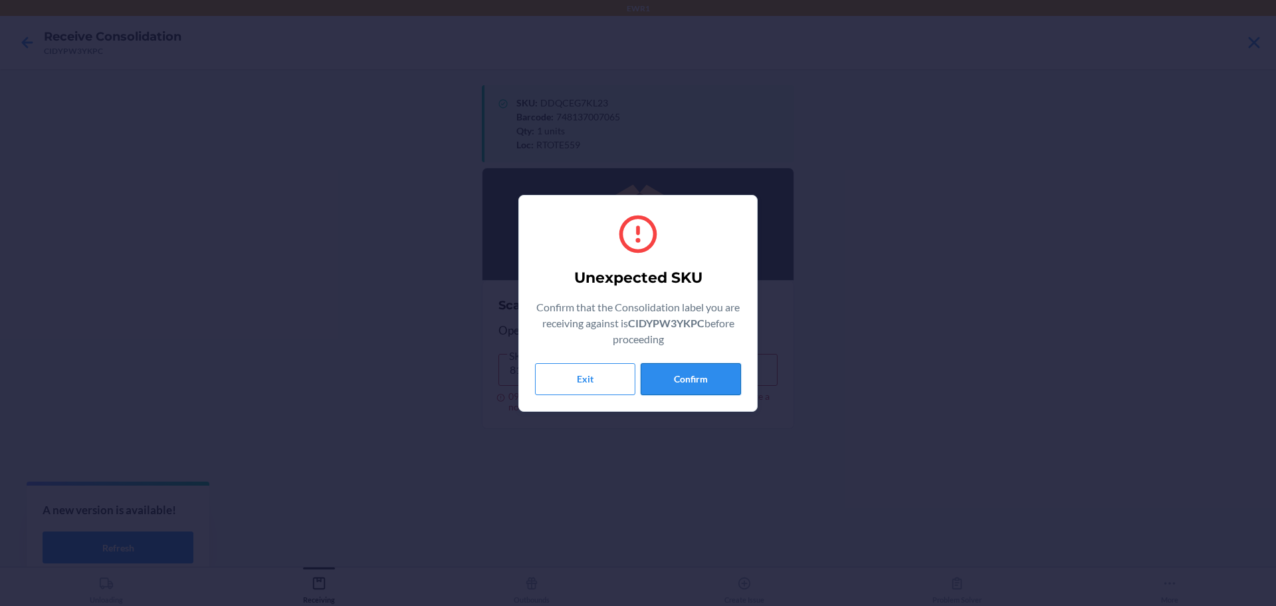
click at [677, 380] on button "Confirm" at bounding box center [691, 379] width 100 height 32
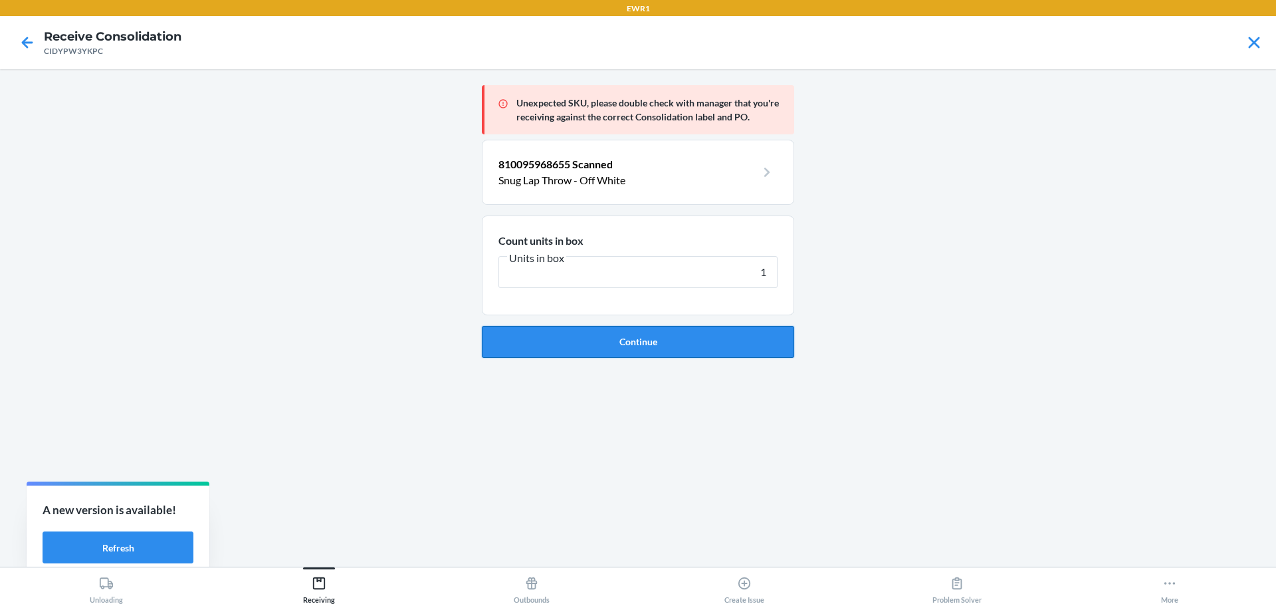
type input "1"
click at [675, 352] on button "Continue" at bounding box center [638, 342] width 312 height 32
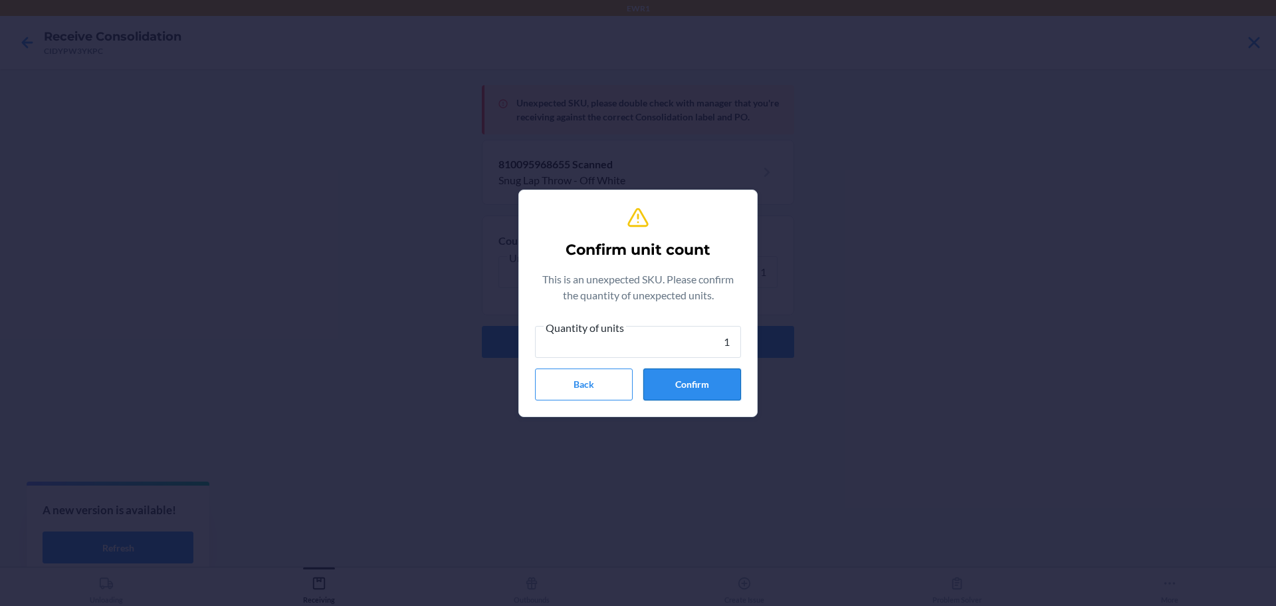
type input "1"
click at [694, 395] on button "Confirm" at bounding box center [692, 384] width 98 height 32
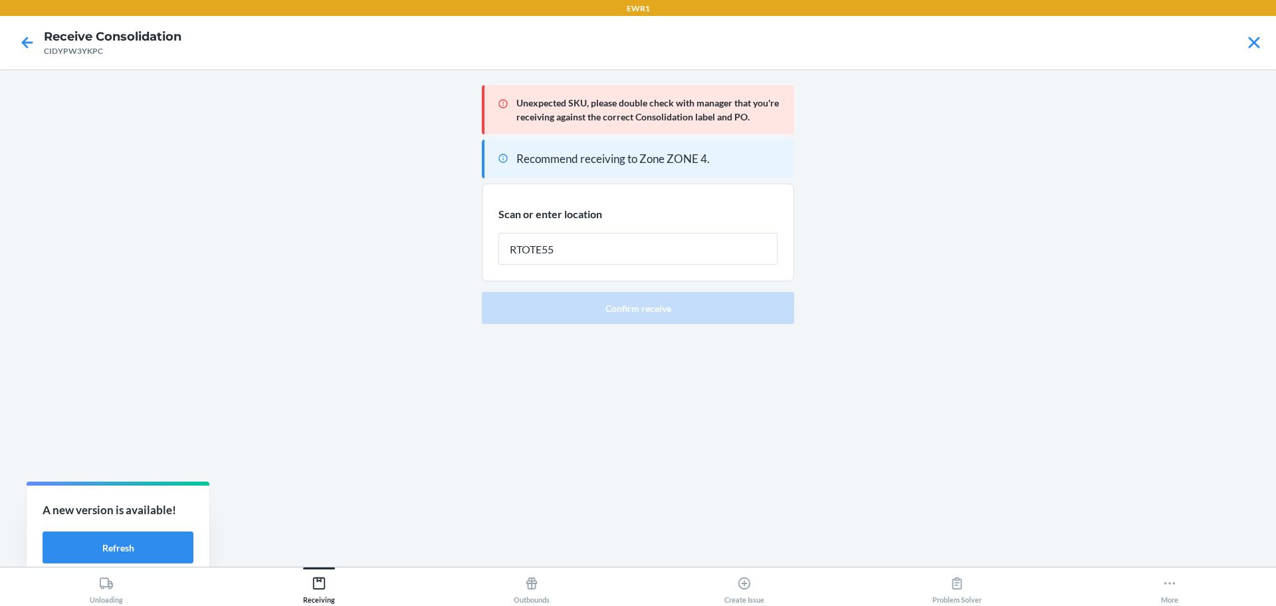
type input "RTOTE559"
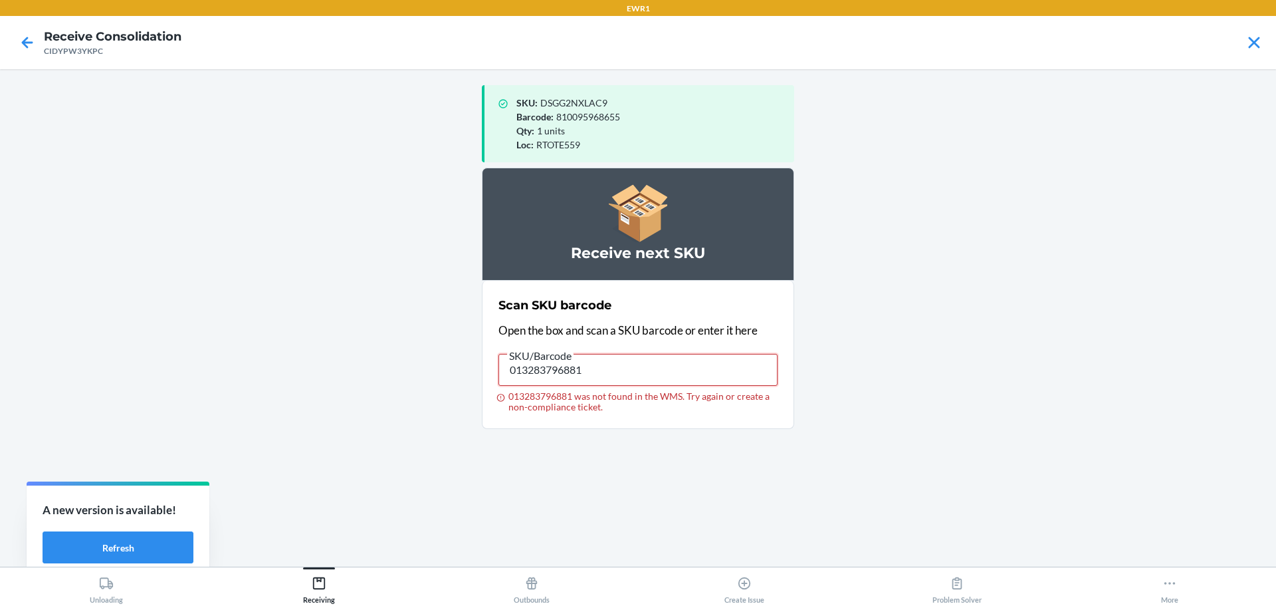
drag, startPoint x: 643, startPoint y: 371, endPoint x: 181, endPoint y: 371, distance: 461.3
click at [181, 371] on main "SKU : DSGG2NXLAC9 Barcode : 810095968655 Qty : 1 units Loc : RTOTE559 Receive n…" at bounding box center [638, 317] width 1276 height 497
type input "013283796881"
drag, startPoint x: 590, startPoint y: 363, endPoint x: 0, endPoint y: 362, distance: 590.3
click at [0, 376] on main "SKU : DSGG2NXLAC9 Barcode : 810095968655 Qty : 1 units Loc : RTOTE559 Receive n…" at bounding box center [638, 317] width 1276 height 497
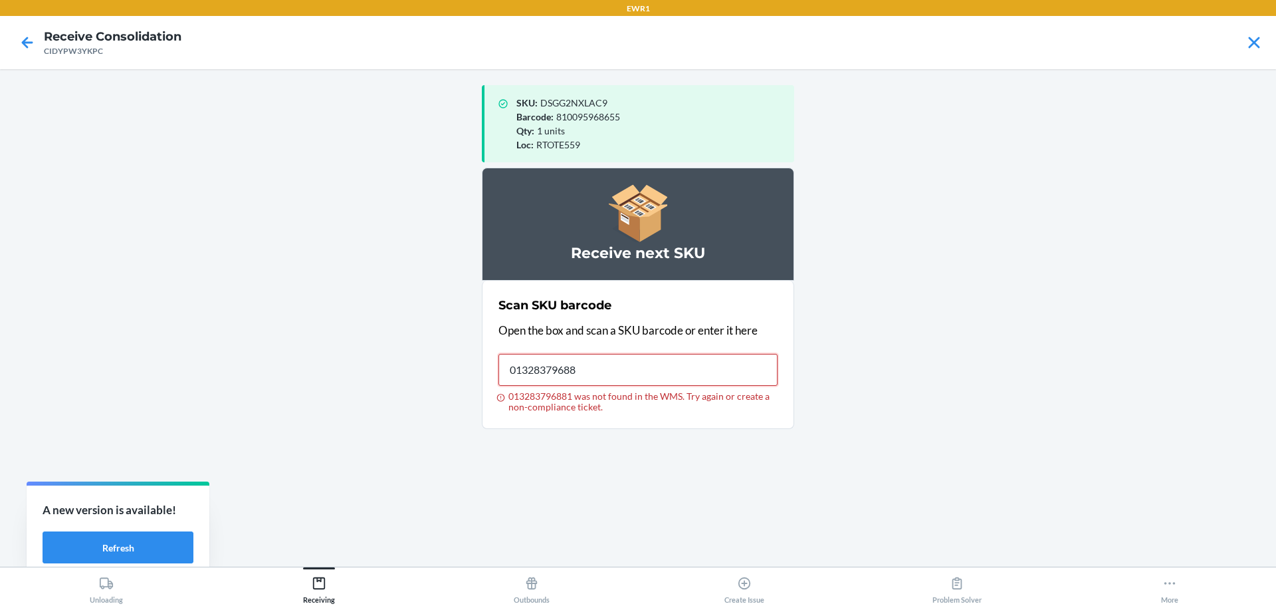
type input "013283796881"
drag, startPoint x: 596, startPoint y: 366, endPoint x: 166, endPoint y: 366, distance: 430.7
click at [166, 366] on main "SKU : DSGG2NXLAC9 Barcode : 810095968655 Qty : 1 units Loc : RTOTE559 Receive n…" at bounding box center [638, 317] width 1276 height 497
type input "013283107571"
drag, startPoint x: 591, startPoint y: 374, endPoint x: 94, endPoint y: 379, distance: 496.6
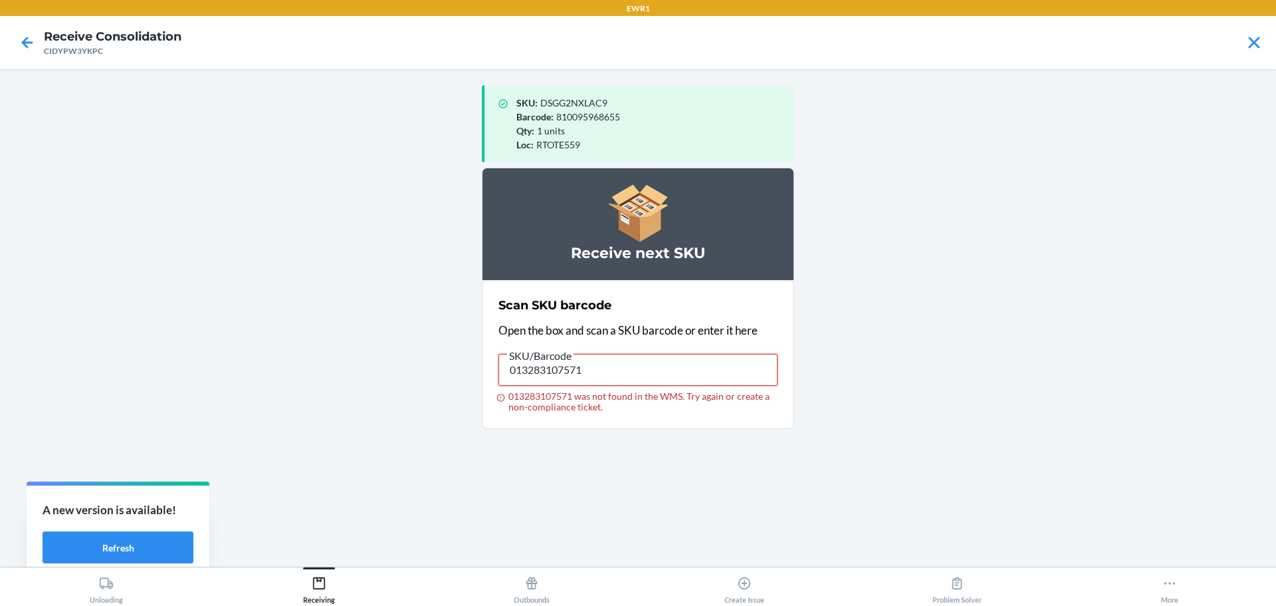
click at [94, 379] on main "SKU : DSGG2NXLAC9 Barcode : 810095968655 Qty : 1 units Loc : RTOTE559 Receive n…" at bounding box center [638, 317] width 1276 height 497
drag, startPoint x: 594, startPoint y: 365, endPoint x: 0, endPoint y: 332, distance: 594.5
click at [0, 332] on main "SKU : DSGG2NXLAC9 Barcode : 810095968655 Qty : 1 units Loc : RTOTE559 Receive n…" at bounding box center [638, 317] width 1276 height 497
type input "719240847640"
drag, startPoint x: 634, startPoint y: 366, endPoint x: 118, endPoint y: 369, distance: 516.5
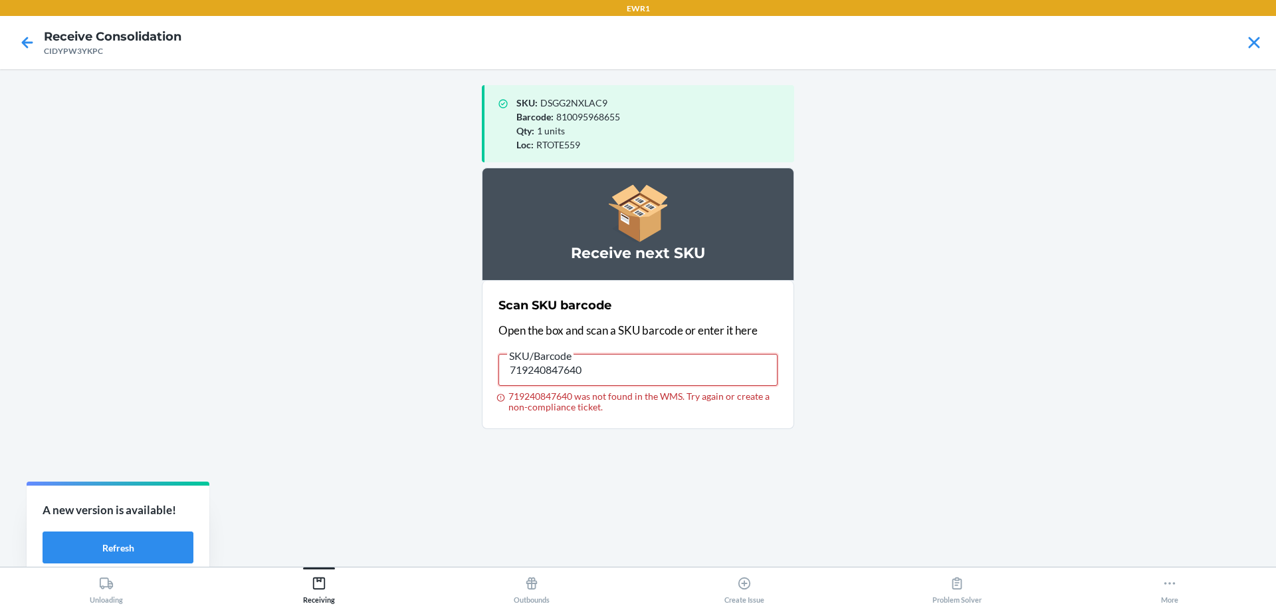
click at [118, 369] on main "SKU : DSGG2NXLAC9 Barcode : 810095968655 Qty : 1 units Loc : RTOTE559 Receive n…" at bounding box center [638, 317] width 1276 height 497
type input "719240847640"
drag, startPoint x: 588, startPoint y: 368, endPoint x: 242, endPoint y: 368, distance: 345.7
click at [242, 368] on main "SKU : DSGG2NXLAC9 Barcode : 810095968655 Qty : 1 units Loc : RTOTE559 Receive n…" at bounding box center [638, 317] width 1276 height 497
type input "719240847640"
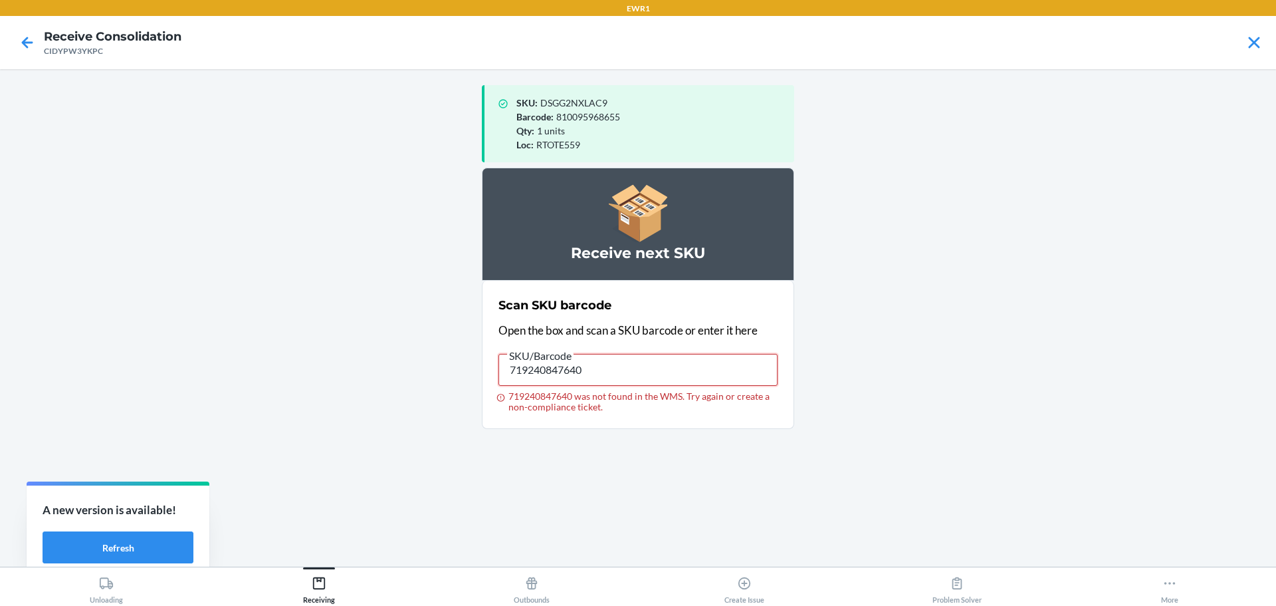
drag, startPoint x: 637, startPoint y: 366, endPoint x: 106, endPoint y: 325, distance: 532.7
click at [106, 325] on main "SKU : DSGG2NXLAC9 Barcode : 810095968655 Qty : 1 units Loc : RTOTE559 Receive n…" at bounding box center [638, 317] width 1276 height 497
type input "797503626140"
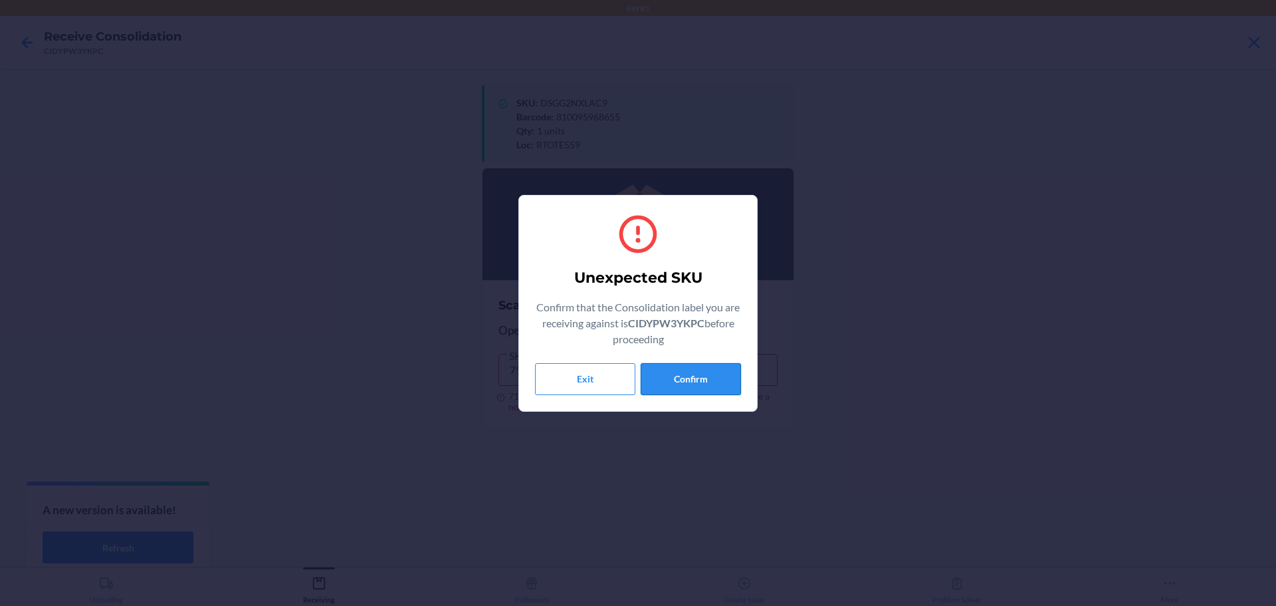
click at [694, 382] on button "Confirm" at bounding box center [691, 379] width 100 height 32
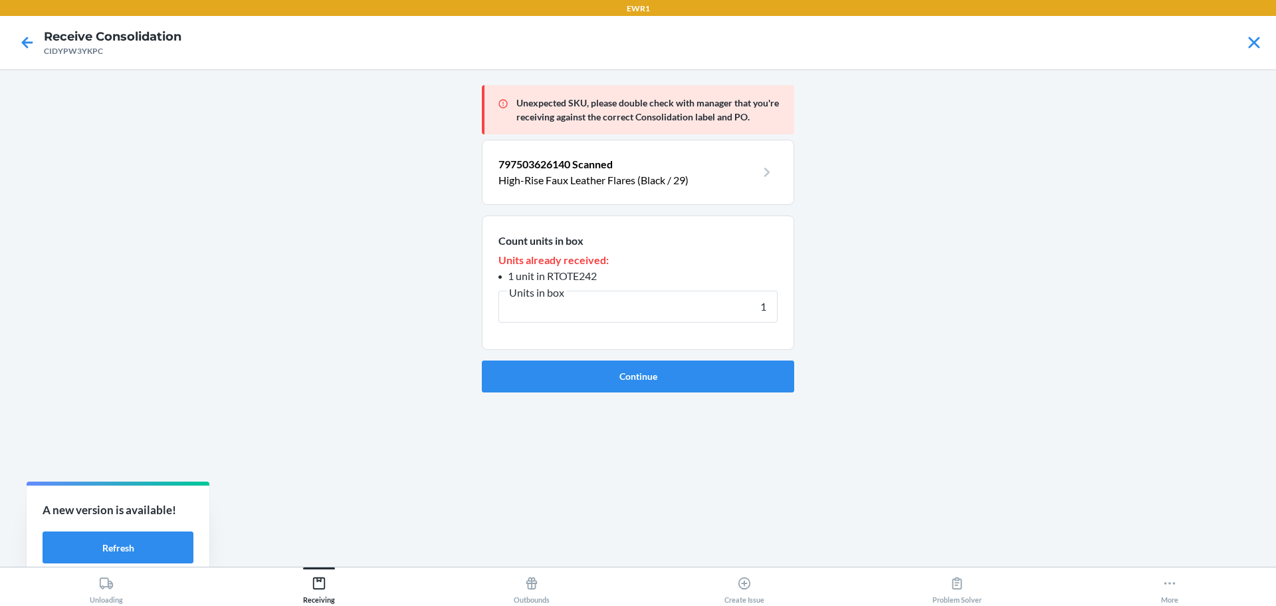
type input "1"
click at [709, 358] on form "Count units in box Units already received: 1 unit in RTOTE242 Units in box 1 Co…" at bounding box center [638, 303] width 312 height 177
click at [707, 380] on button "Continue" at bounding box center [638, 376] width 312 height 32
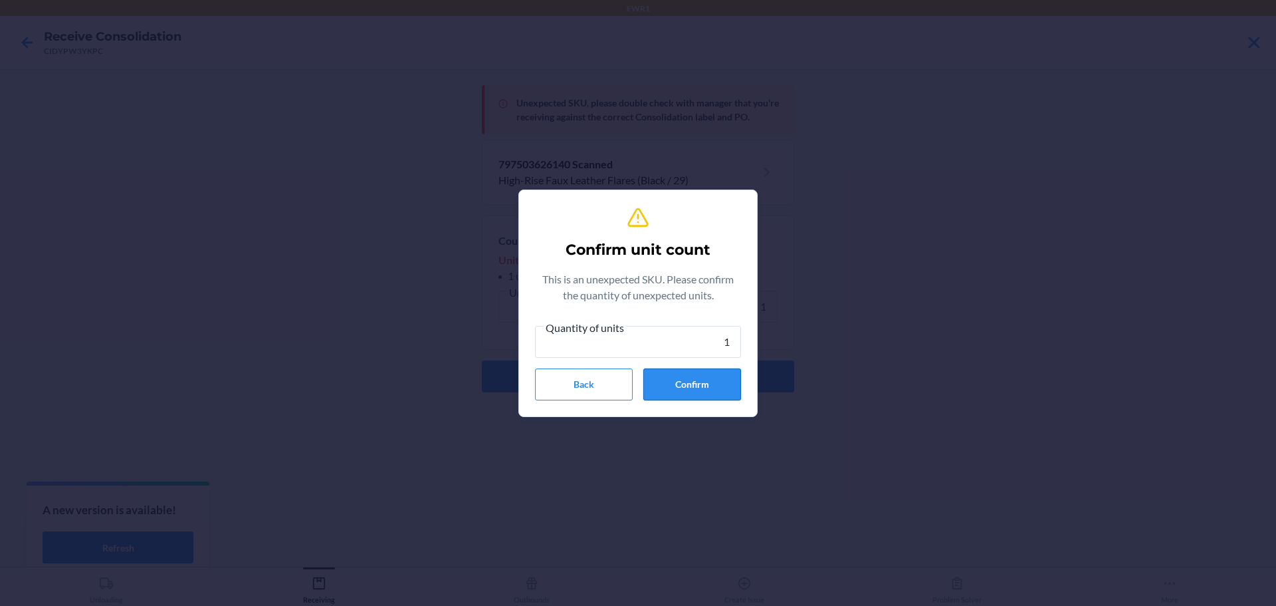
type input "1"
click at [707, 379] on button "Confirm" at bounding box center [692, 384] width 98 height 32
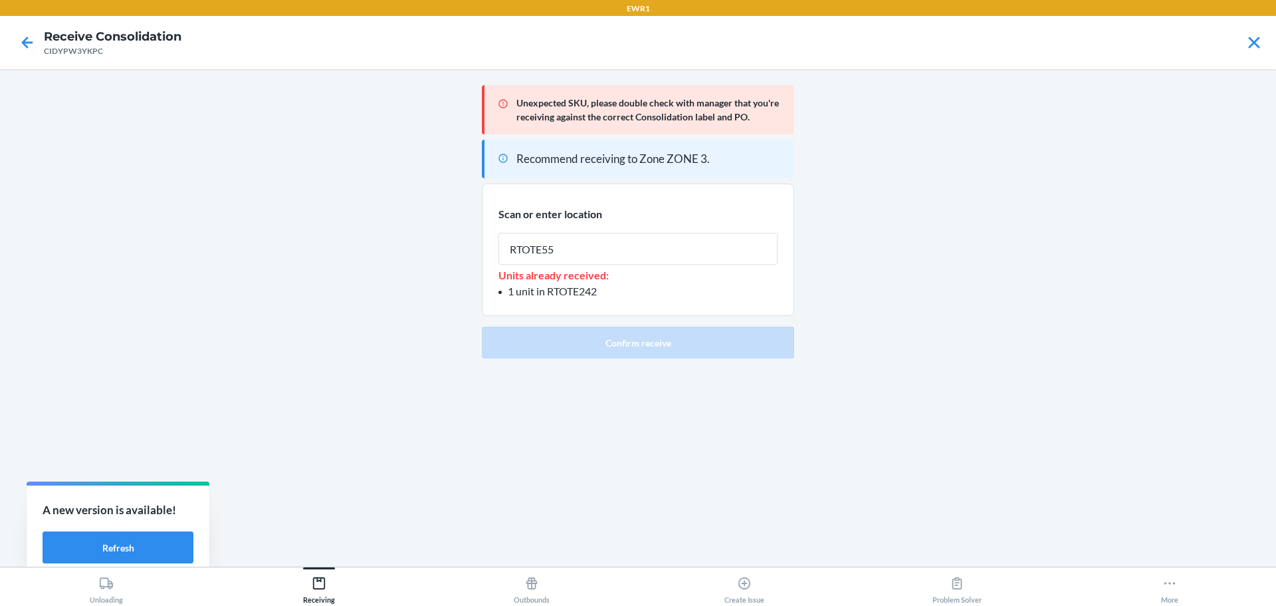
type input "RTOTE559"
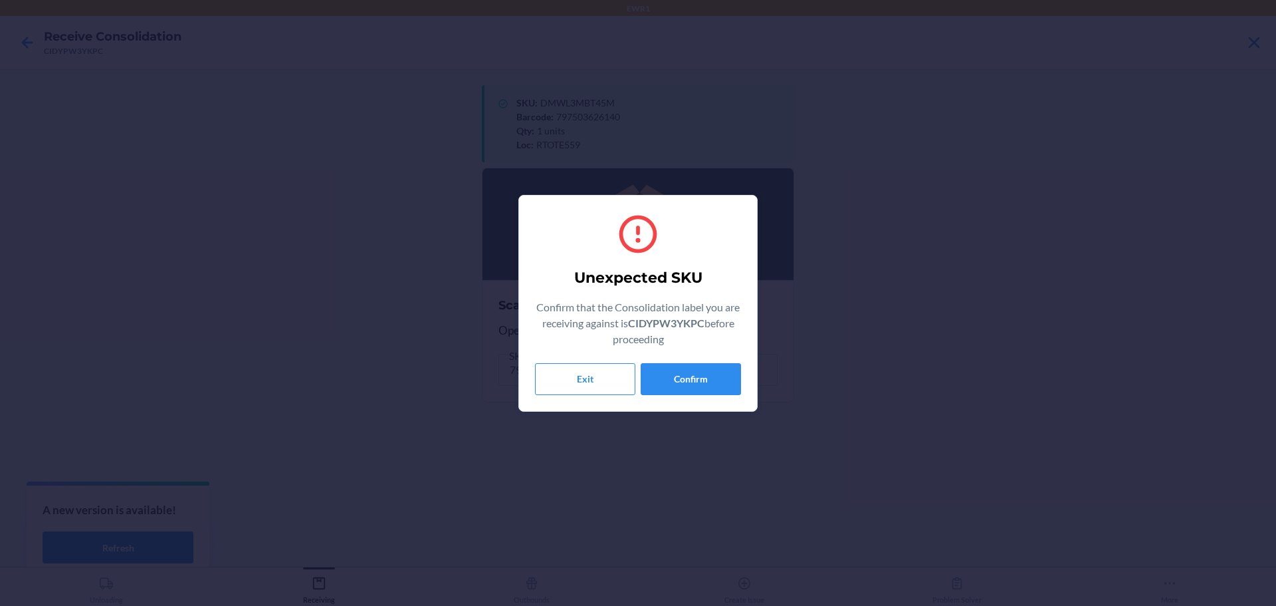
click at [693, 399] on div "Unexpected SKU Confirm that the Consolidation label you are receiving against i…" at bounding box center [638, 303] width 206 height 194
click at [691, 384] on button "Confirm" at bounding box center [691, 379] width 100 height 32
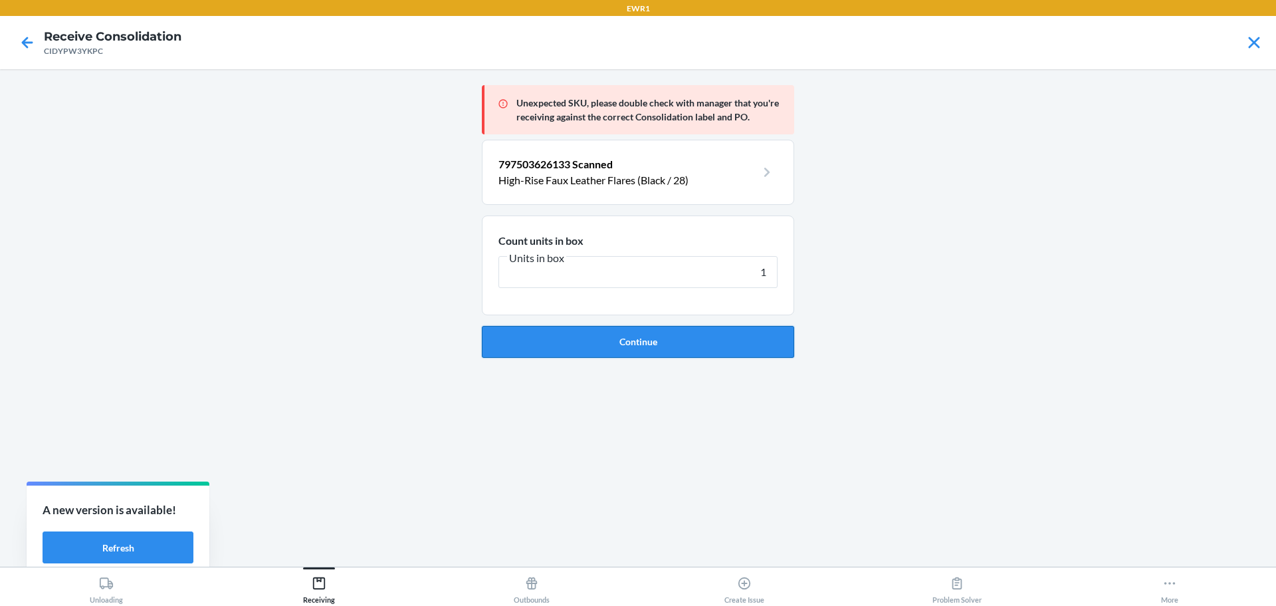
type input "1"
click at [679, 351] on button "Continue" at bounding box center [638, 342] width 312 height 32
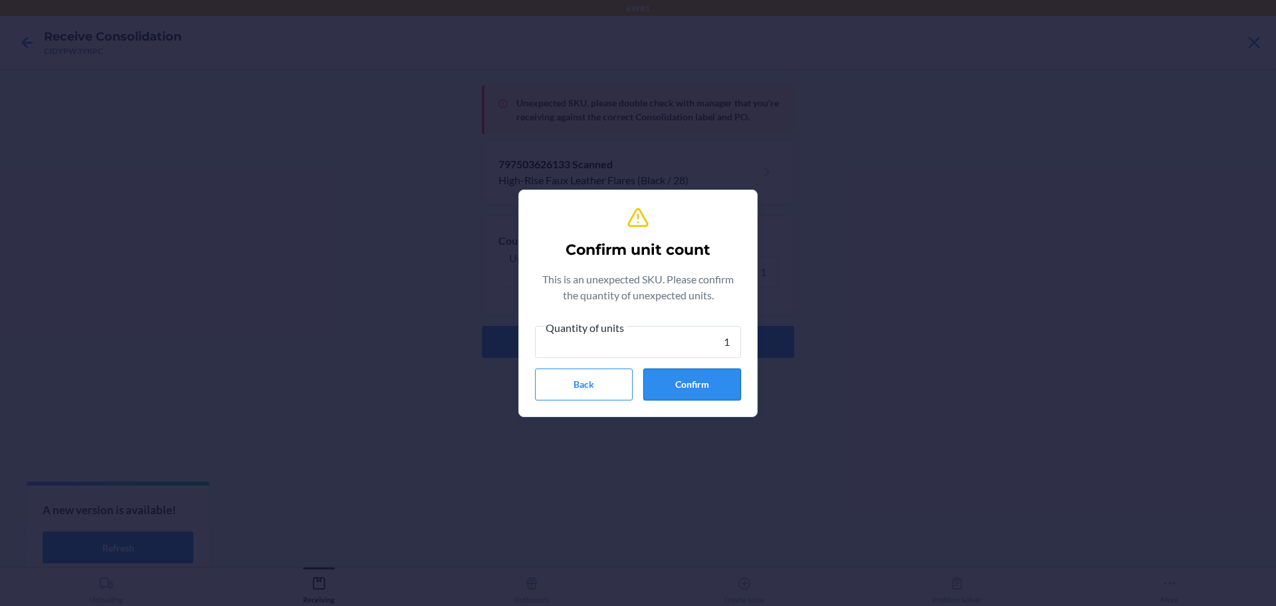
type input "1"
click at [683, 390] on button "Confirm" at bounding box center [692, 384] width 98 height 32
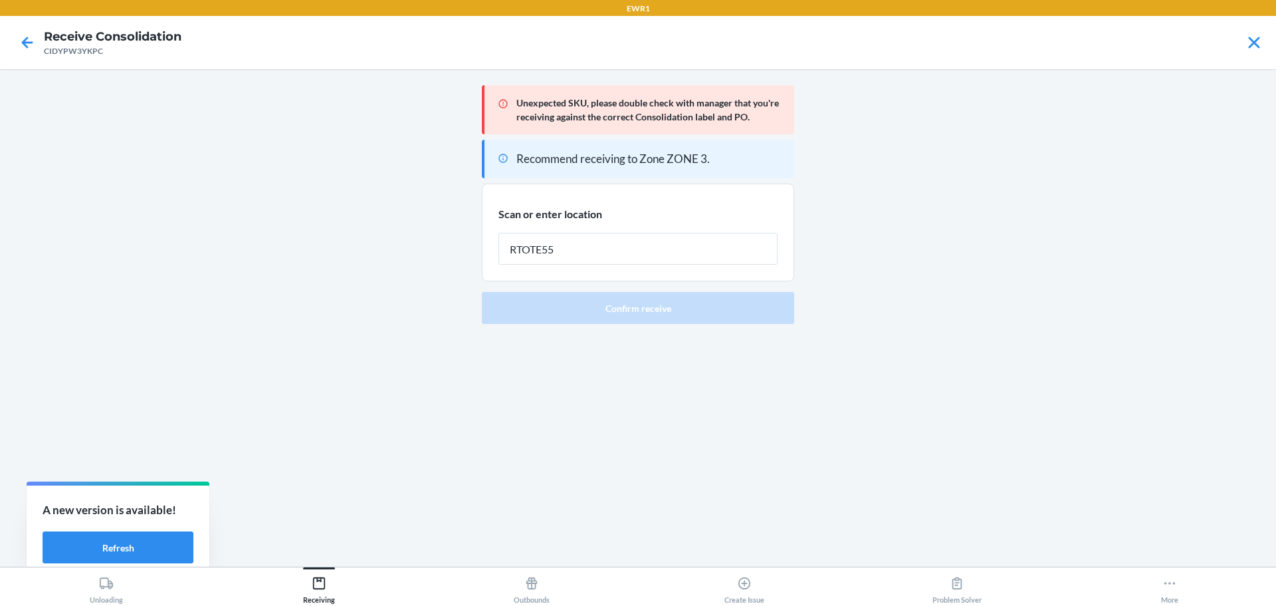
type input "RTOTE559"
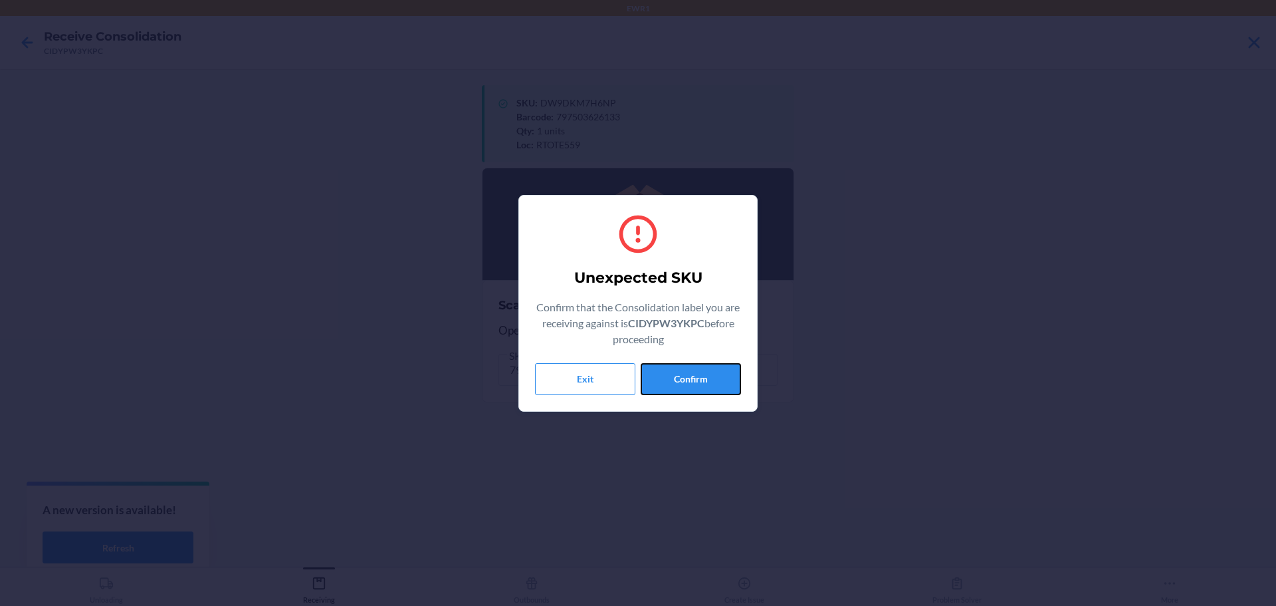
click at [683, 390] on button "Confirm" at bounding box center [691, 379] width 100 height 32
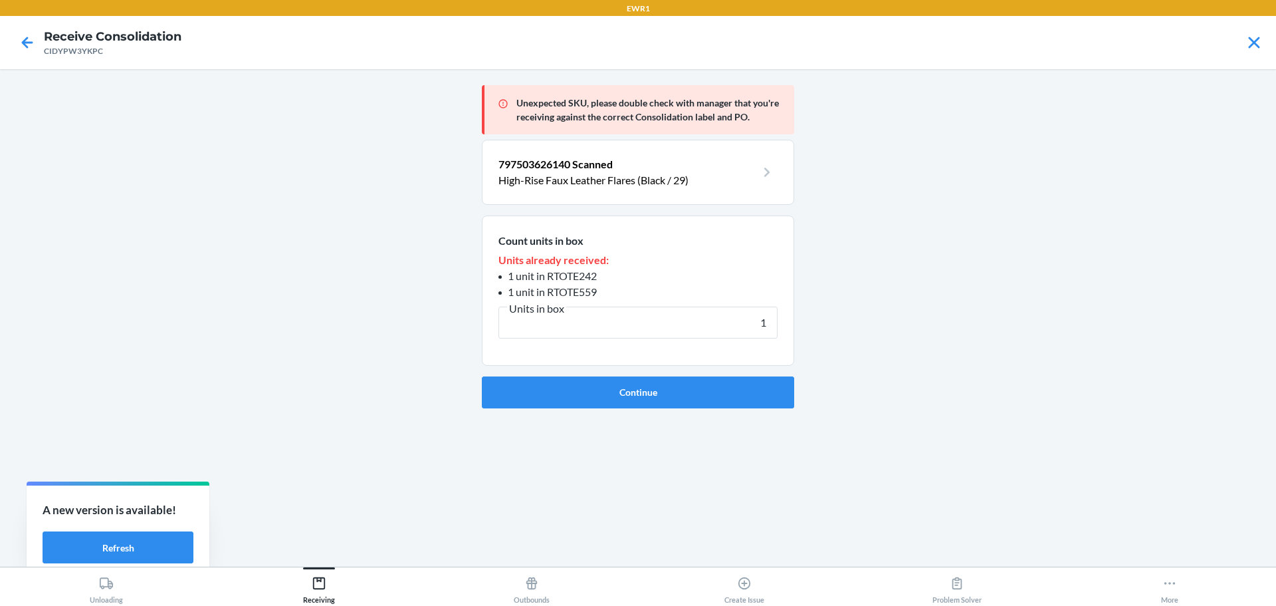
type input "1"
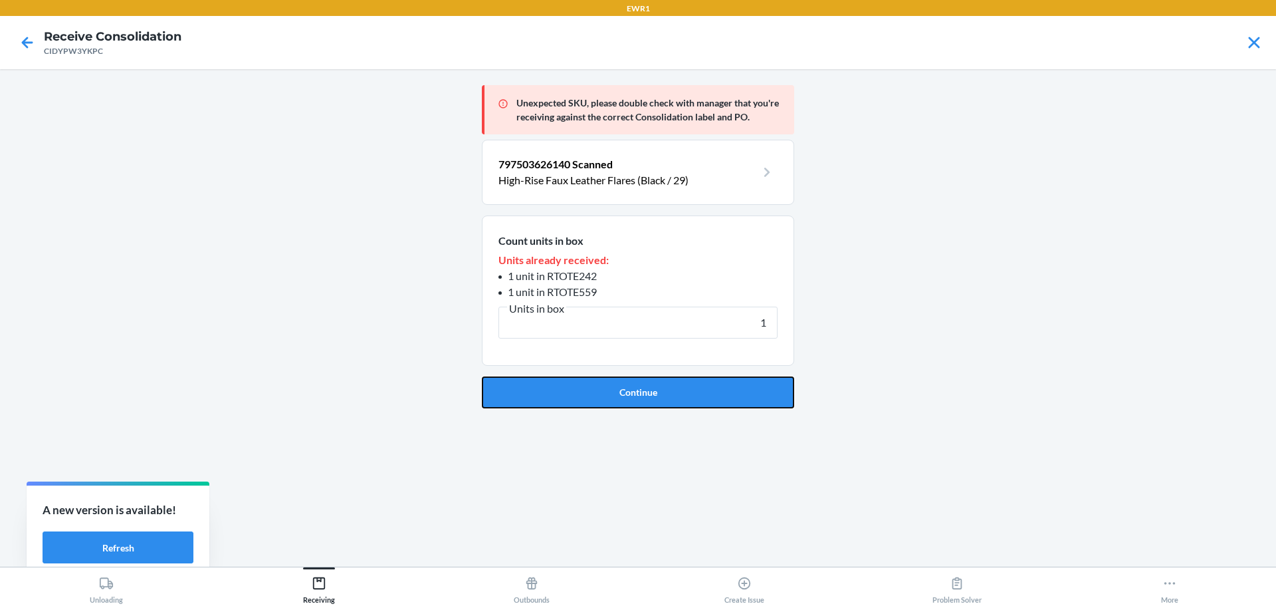
click at [683, 390] on button "Continue" at bounding box center [638, 392] width 312 height 32
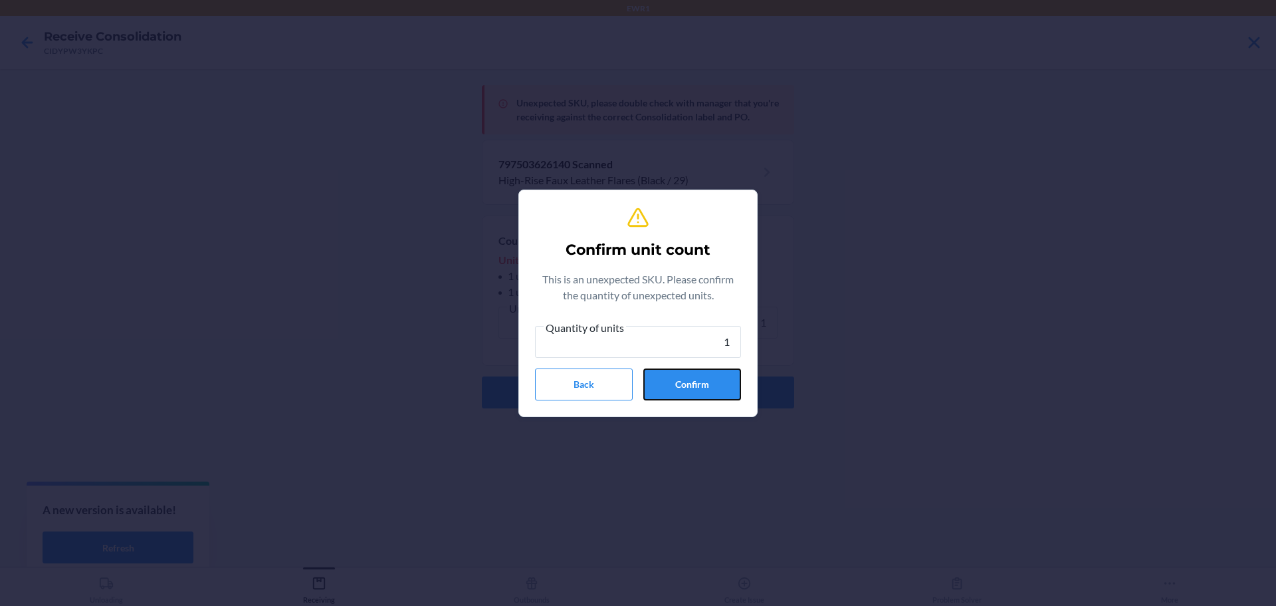
click at [683, 390] on button "Confirm" at bounding box center [692, 384] width 98 height 32
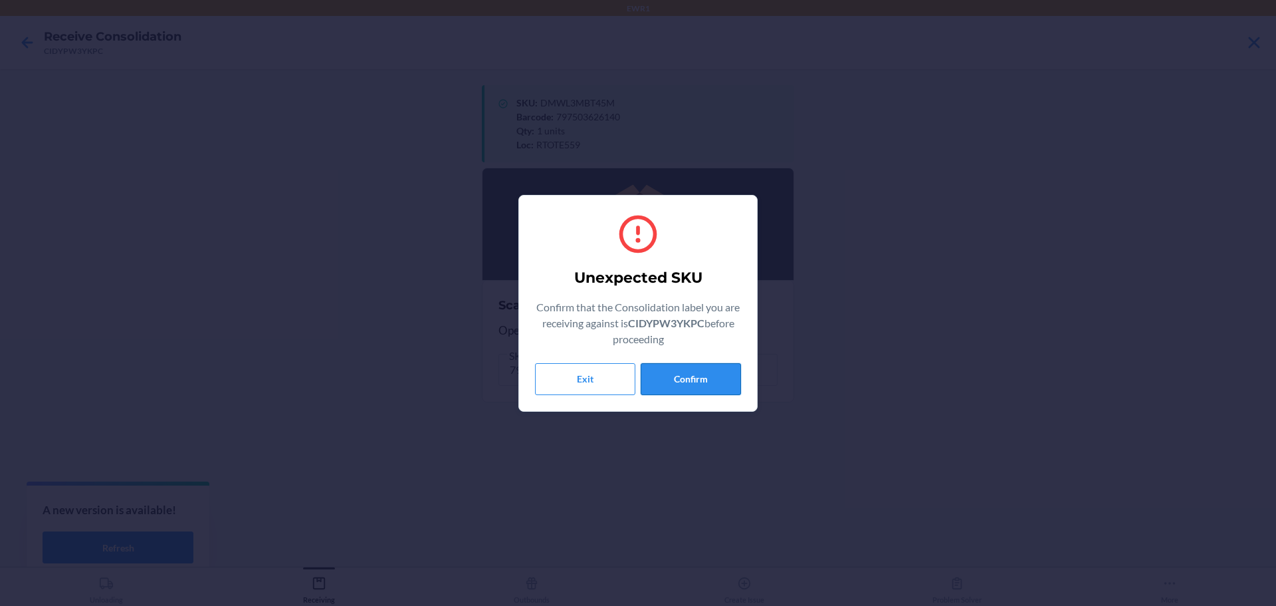
click at [711, 378] on button "Confirm" at bounding box center [691, 379] width 100 height 32
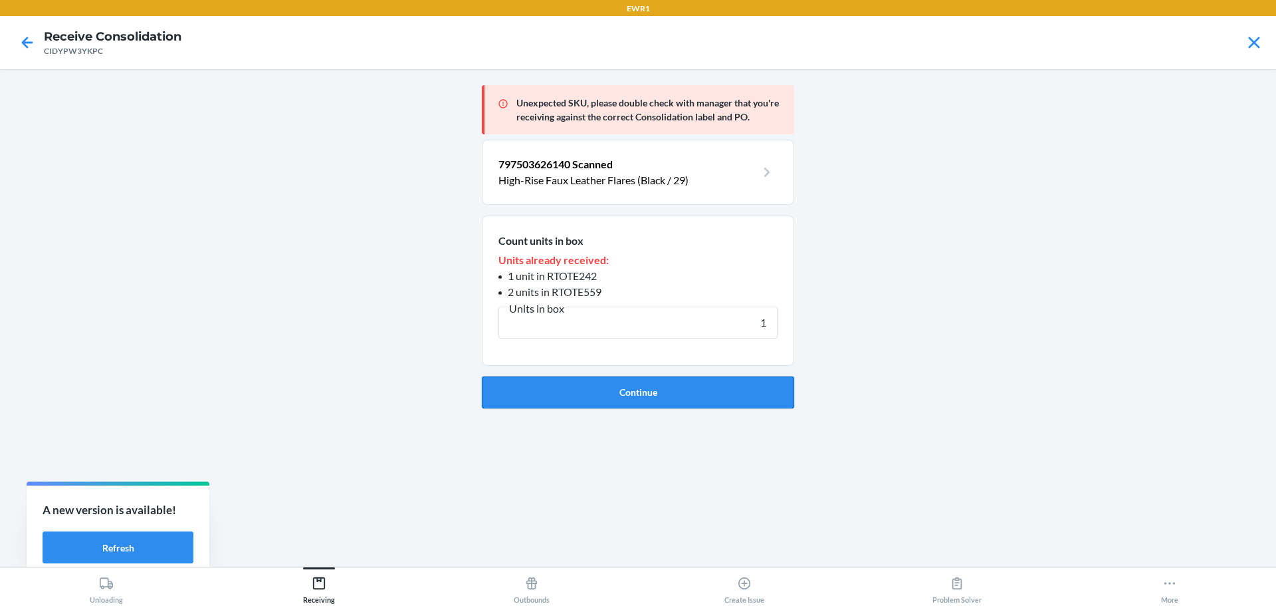
click at [710, 377] on button "Continue" at bounding box center [638, 392] width 312 height 32
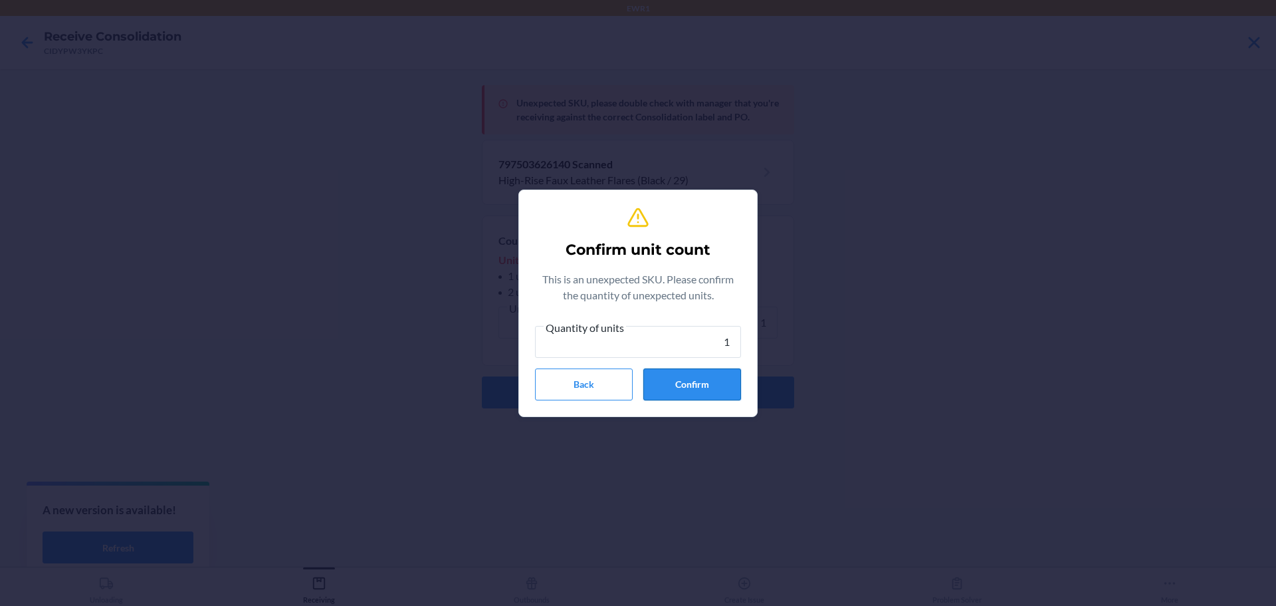
click at [709, 372] on button "Confirm" at bounding box center [692, 384] width 98 height 32
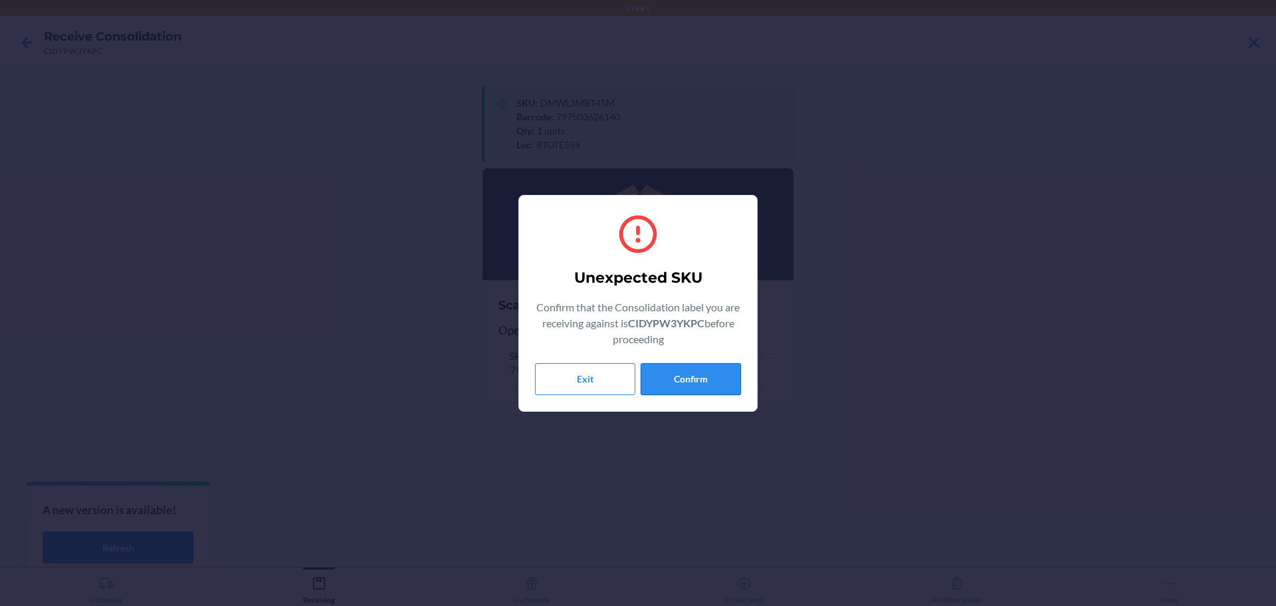
click at [737, 389] on button "Confirm" at bounding box center [691, 379] width 100 height 32
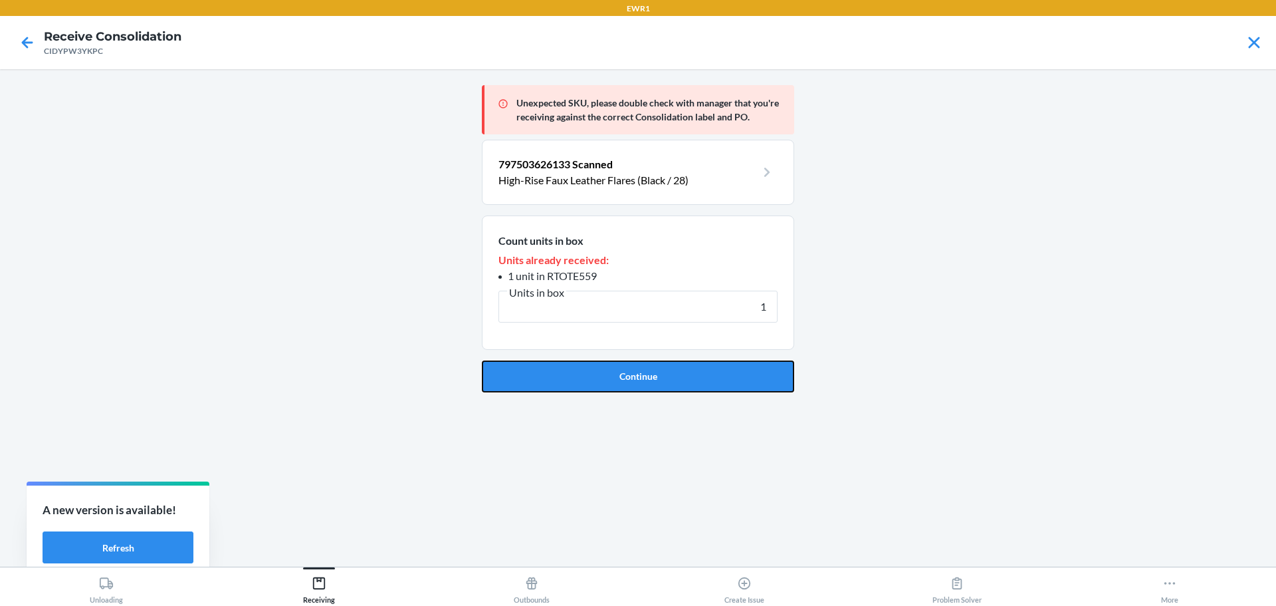
click at [737, 389] on button "Continue" at bounding box center [638, 376] width 312 height 32
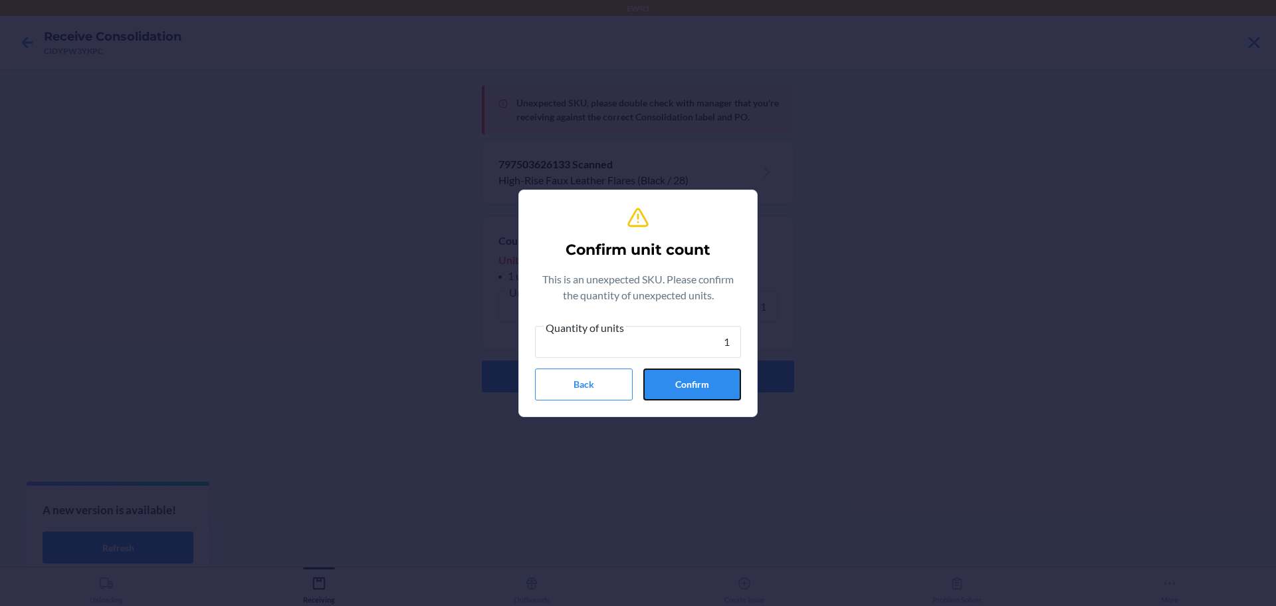
click at [737, 389] on button "Confirm" at bounding box center [692, 384] width 98 height 32
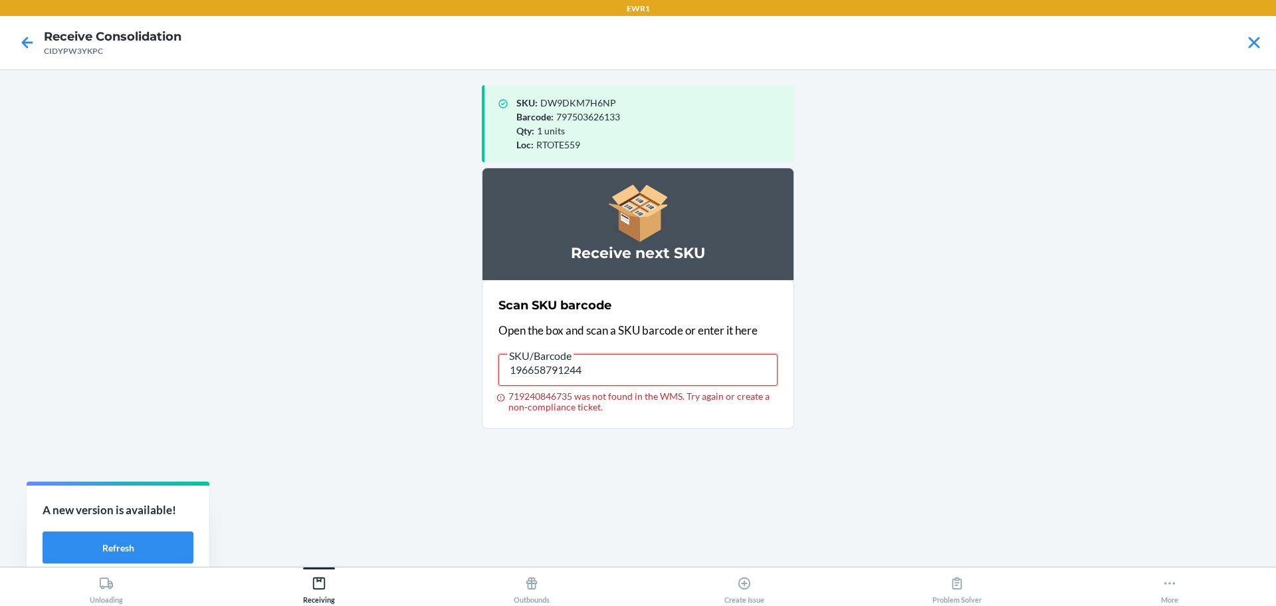
drag, startPoint x: 731, startPoint y: 384, endPoint x: 123, endPoint y: 334, distance: 610.3
click at [123, 334] on main "SKU : DW9DKM7H6NP Barcode : 797503626133 Qty : 1 units Loc : RTOTE559 Receive n…" at bounding box center [638, 317] width 1276 height 497
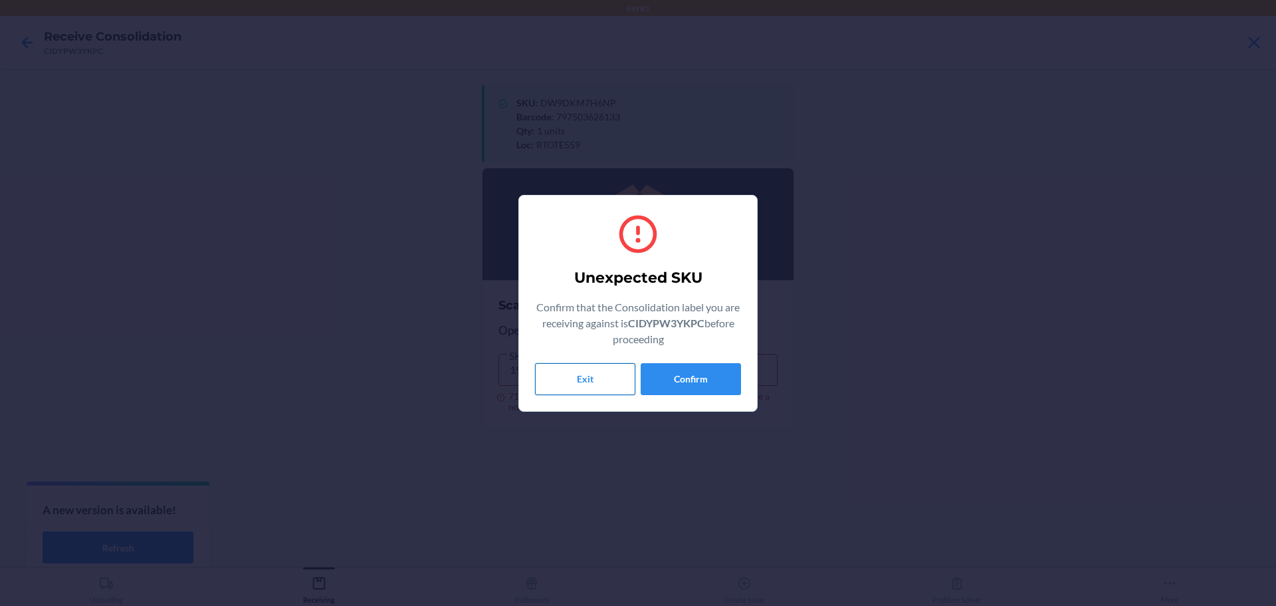
click at [598, 366] on button "Exit" at bounding box center [585, 379] width 100 height 32
click at [678, 366] on button "Confirm" at bounding box center [691, 379] width 100 height 32
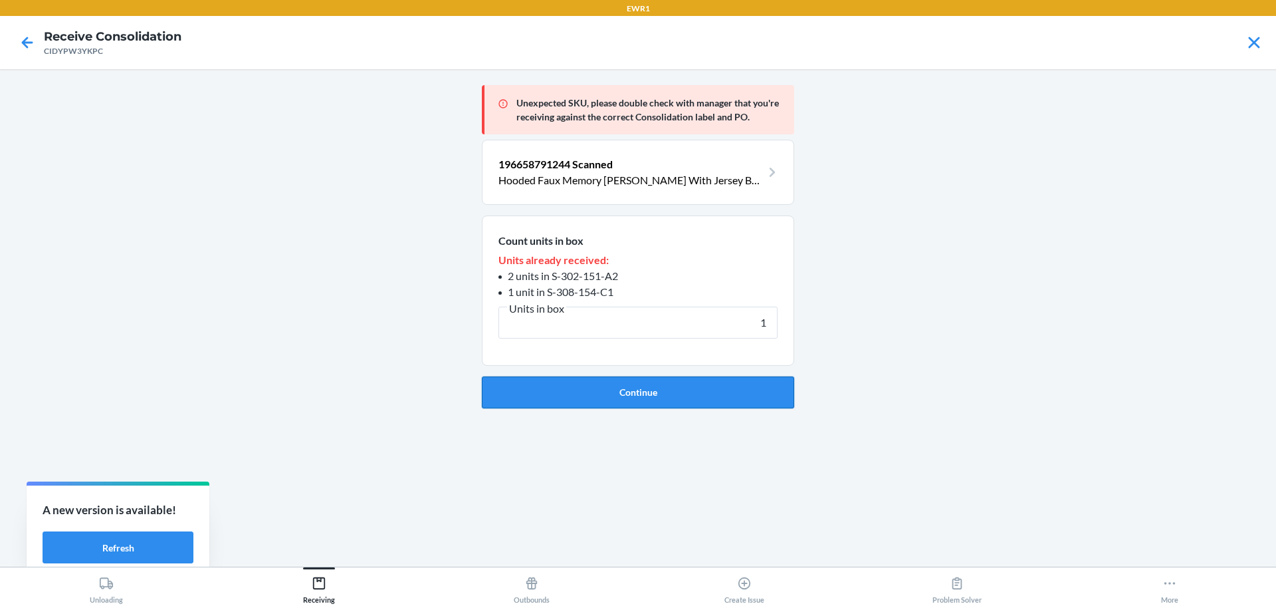
click at [681, 400] on button "Continue" at bounding box center [638, 392] width 312 height 32
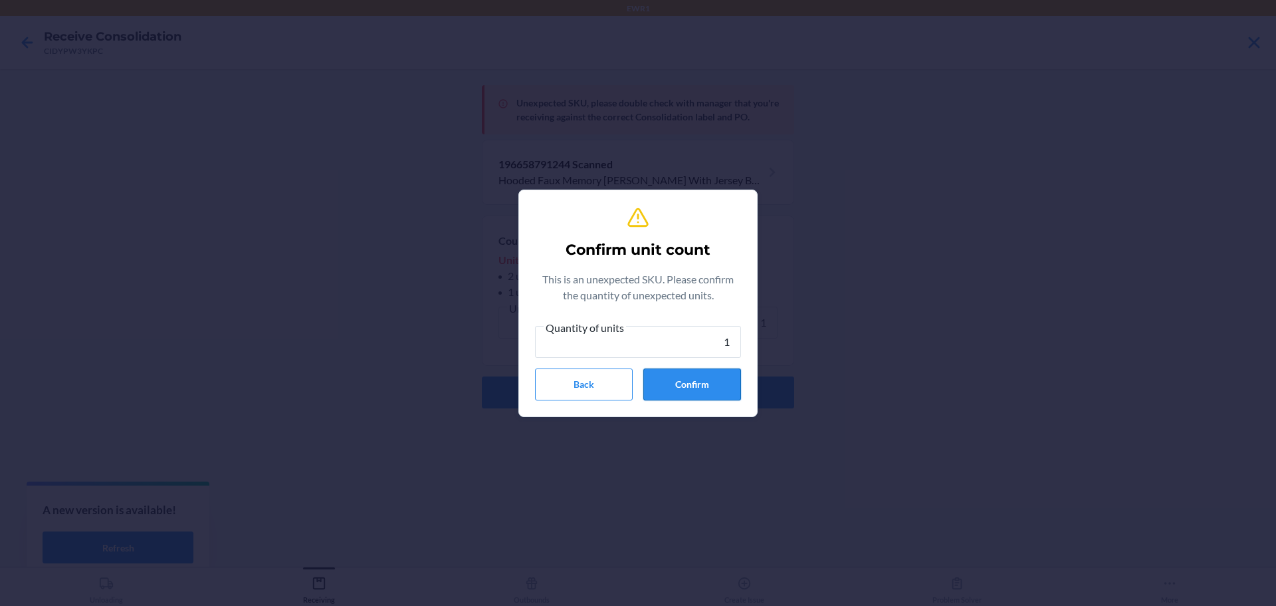
click at [682, 396] on button "Confirm" at bounding box center [692, 384] width 98 height 32
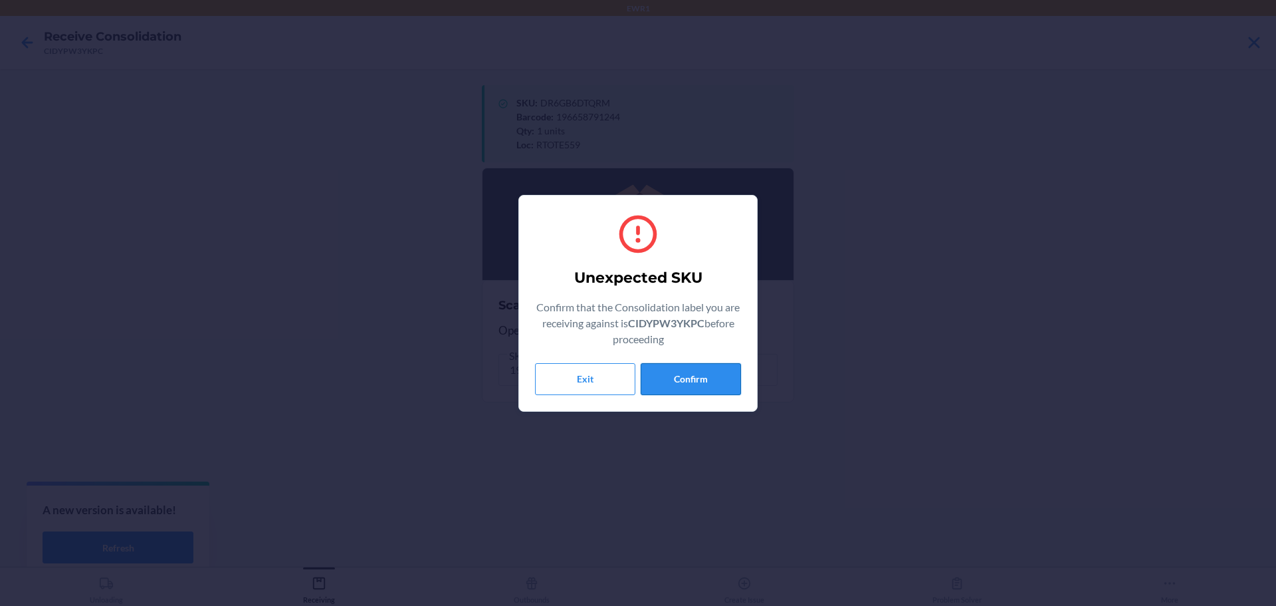
click at [685, 384] on button "Confirm" at bounding box center [691, 379] width 100 height 32
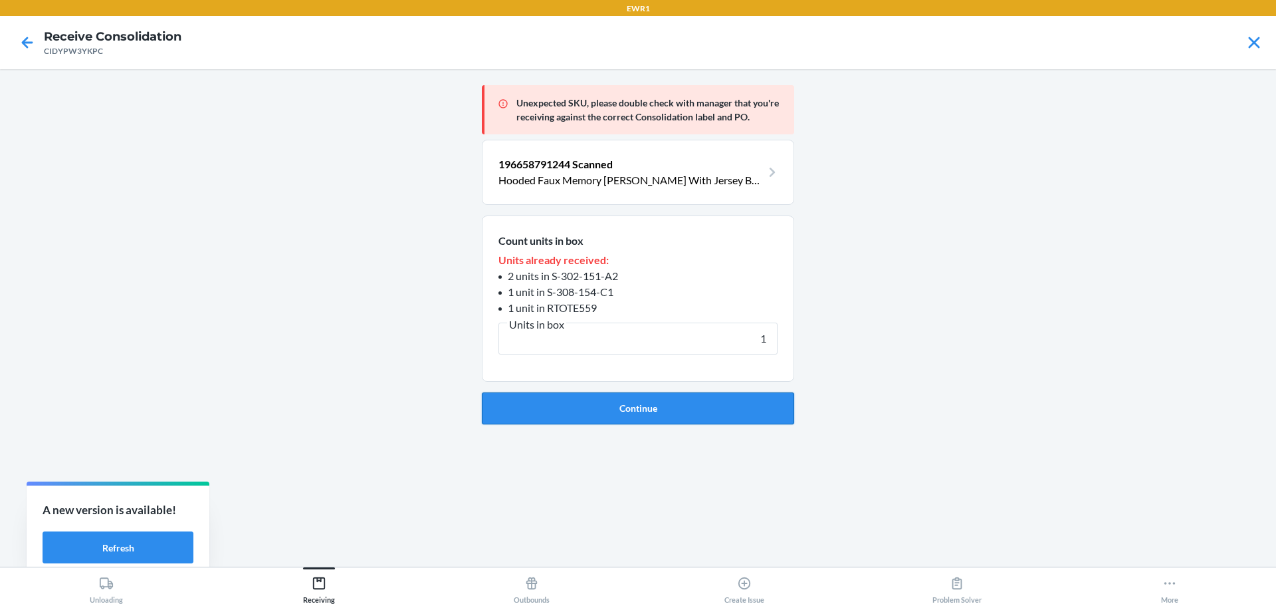
click at [687, 400] on button "Continue" at bounding box center [638, 408] width 312 height 32
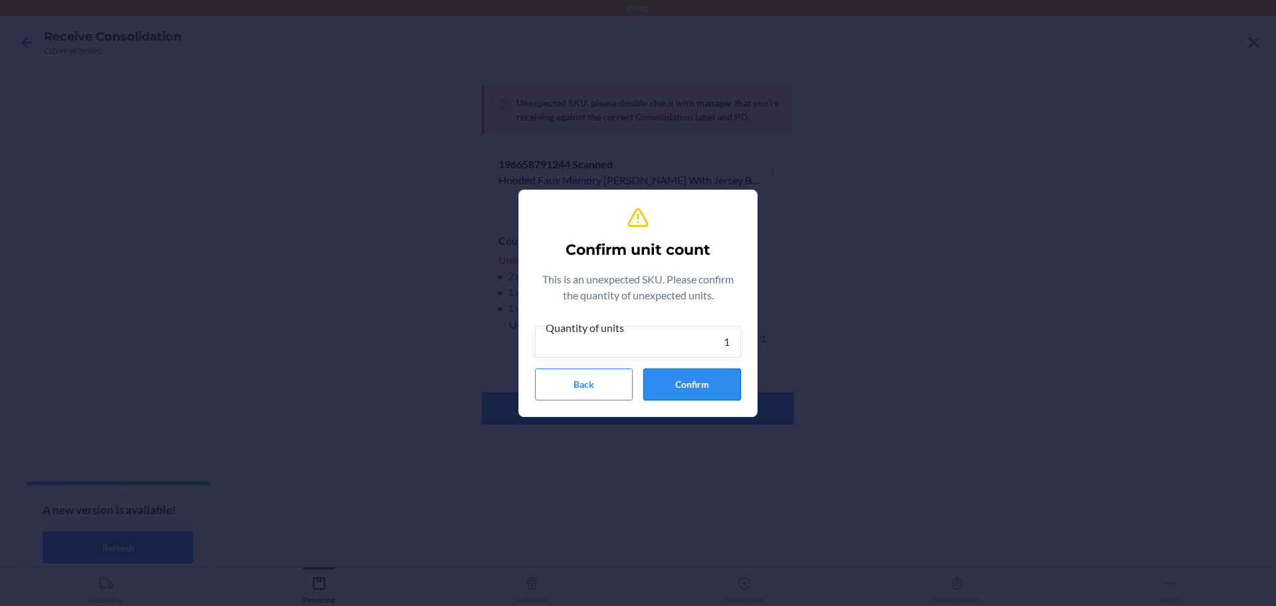
click at [687, 392] on button "Confirm" at bounding box center [692, 384] width 98 height 32
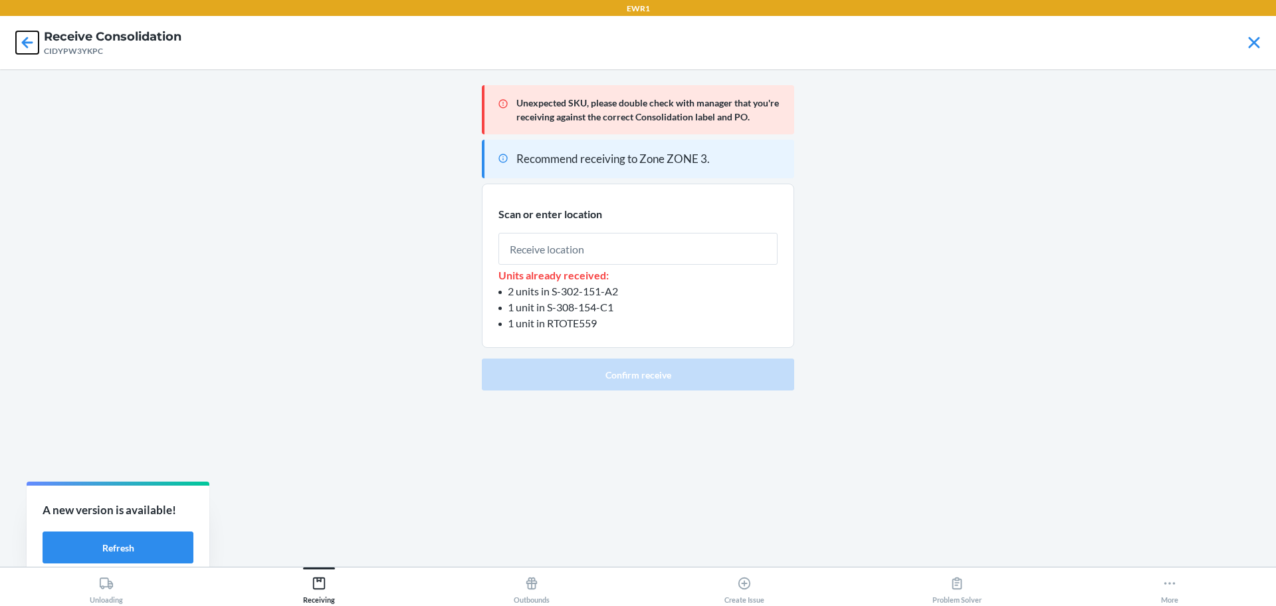
click at [23, 41] on icon at bounding box center [27, 42] width 11 height 11
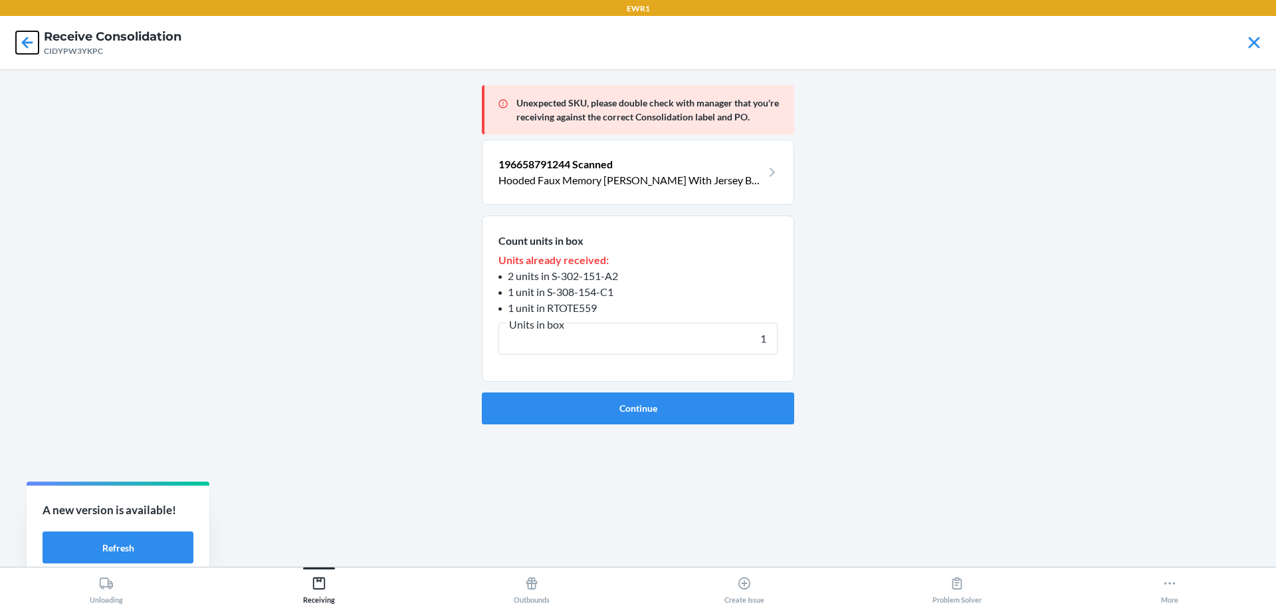
click at [23, 41] on icon at bounding box center [27, 42] width 11 height 11
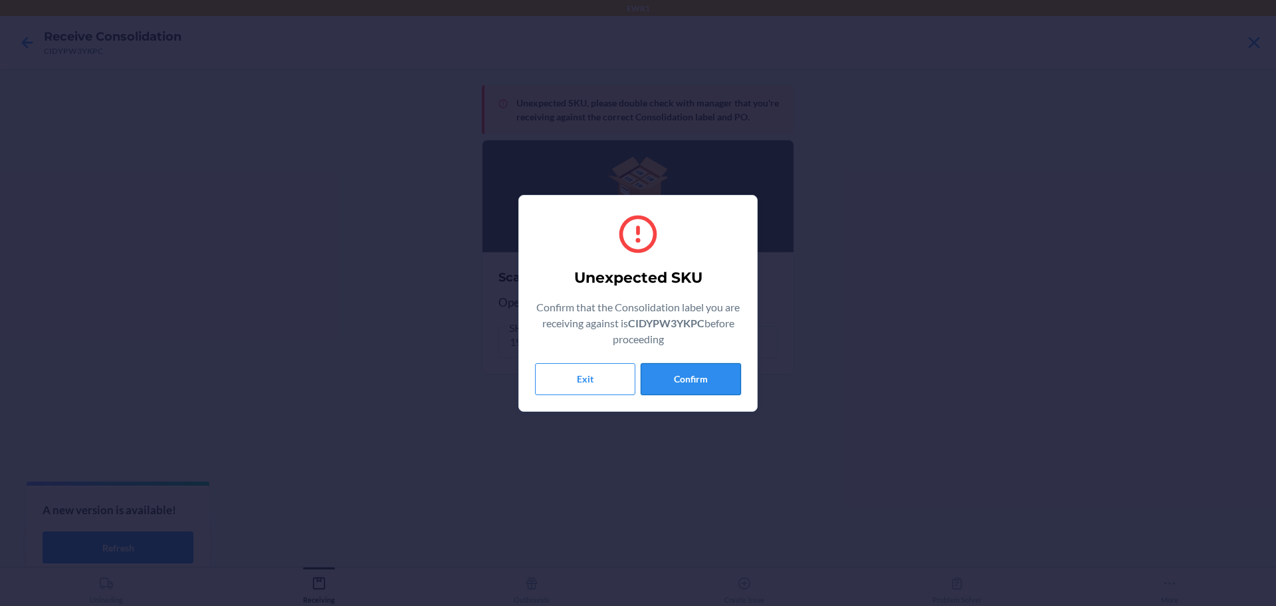
click at [671, 374] on button "Confirm" at bounding box center [691, 379] width 100 height 32
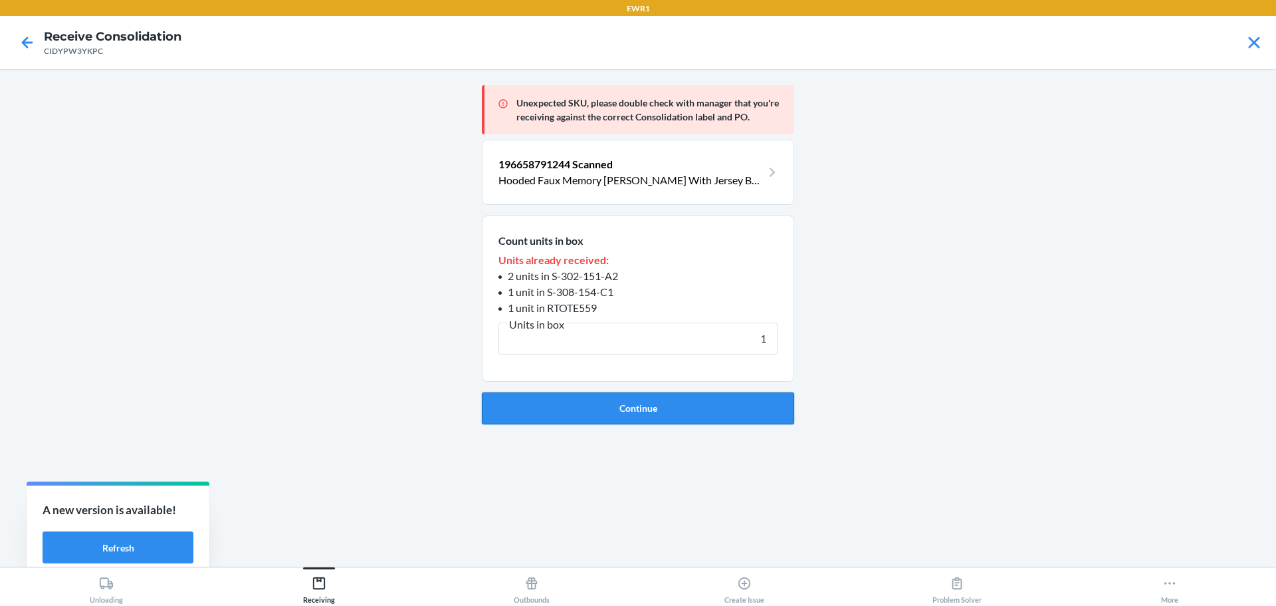
click at [673, 398] on button "Continue" at bounding box center [638, 408] width 312 height 32
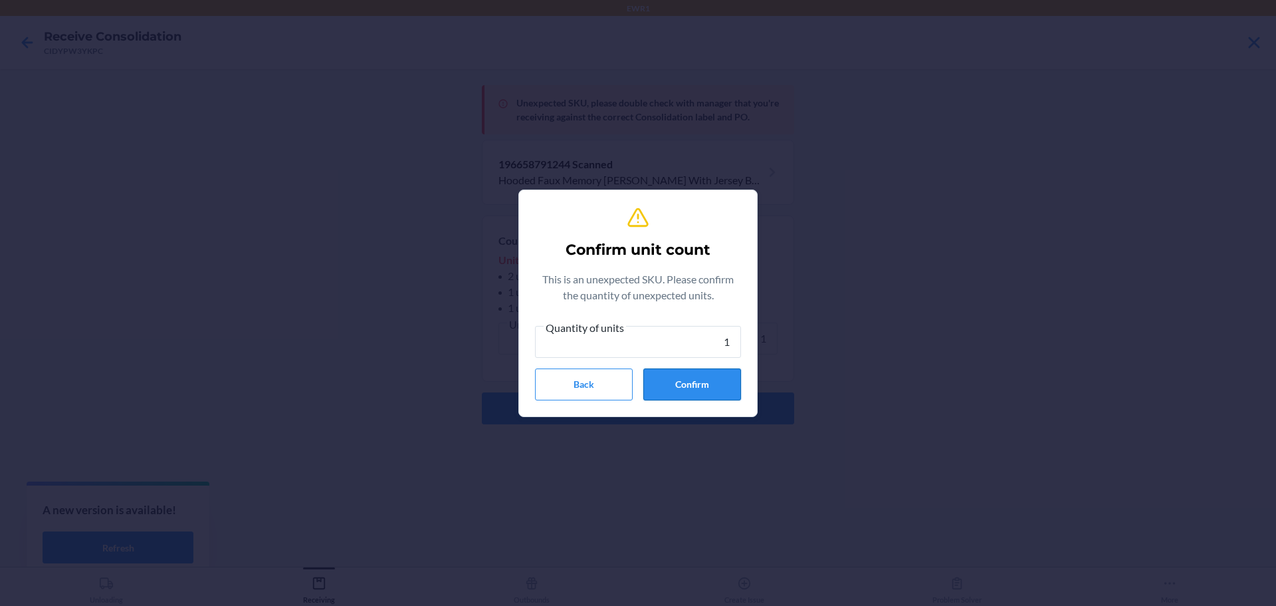
click at [683, 386] on button "Confirm" at bounding box center [692, 384] width 98 height 32
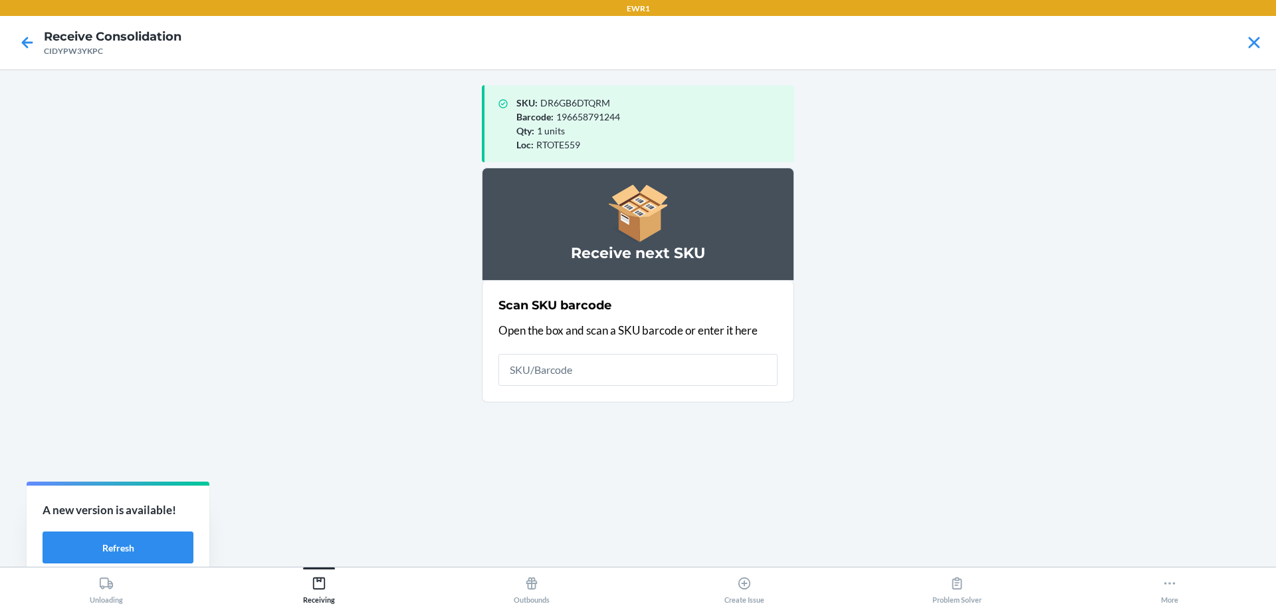
drag, startPoint x: 597, startPoint y: 372, endPoint x: 571, endPoint y: 362, distance: 28.0
click at [598, 371] on input "text" at bounding box center [638, 370] width 279 height 32
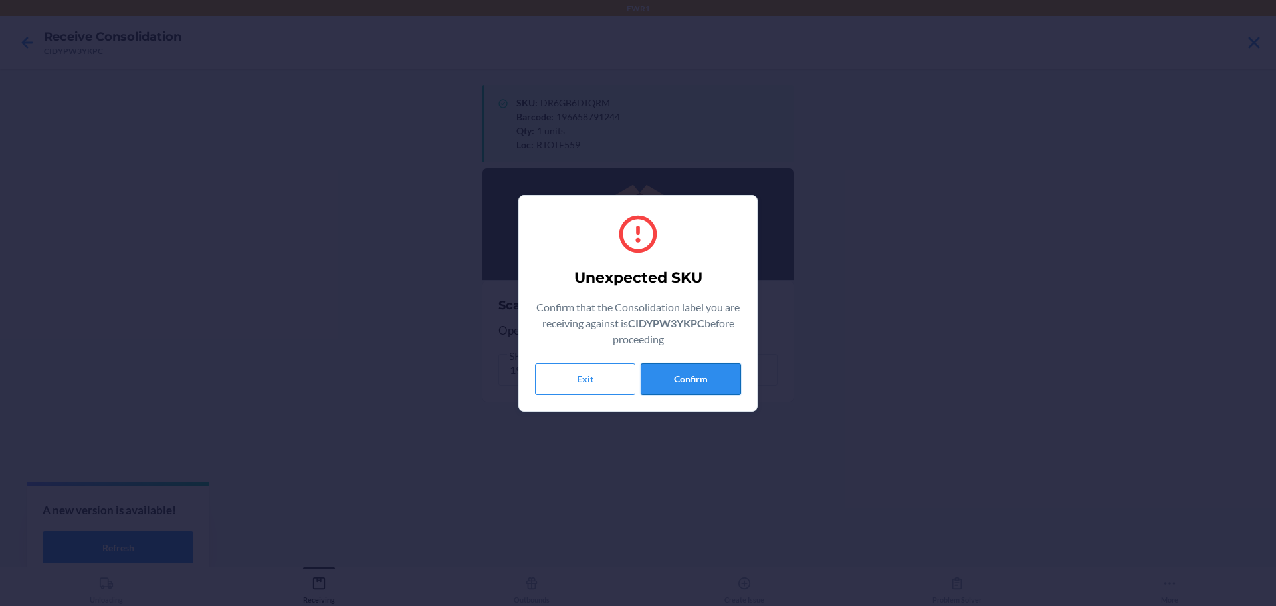
click at [701, 382] on button "Confirm" at bounding box center [691, 379] width 100 height 32
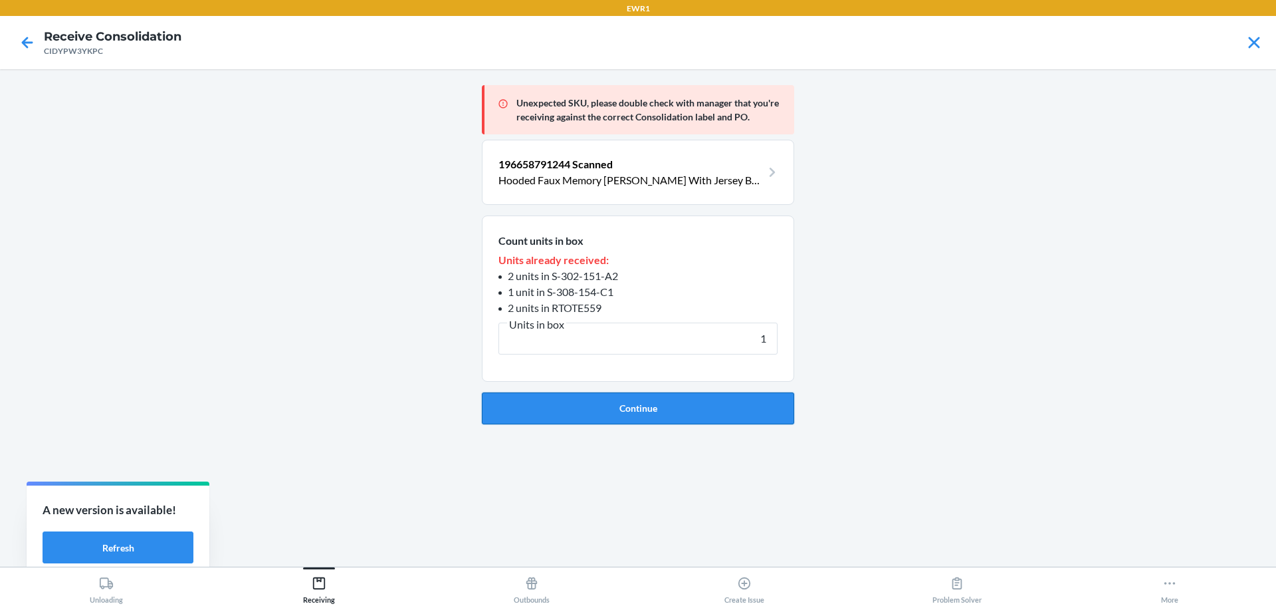
click at [684, 401] on button "Continue" at bounding box center [638, 408] width 312 height 32
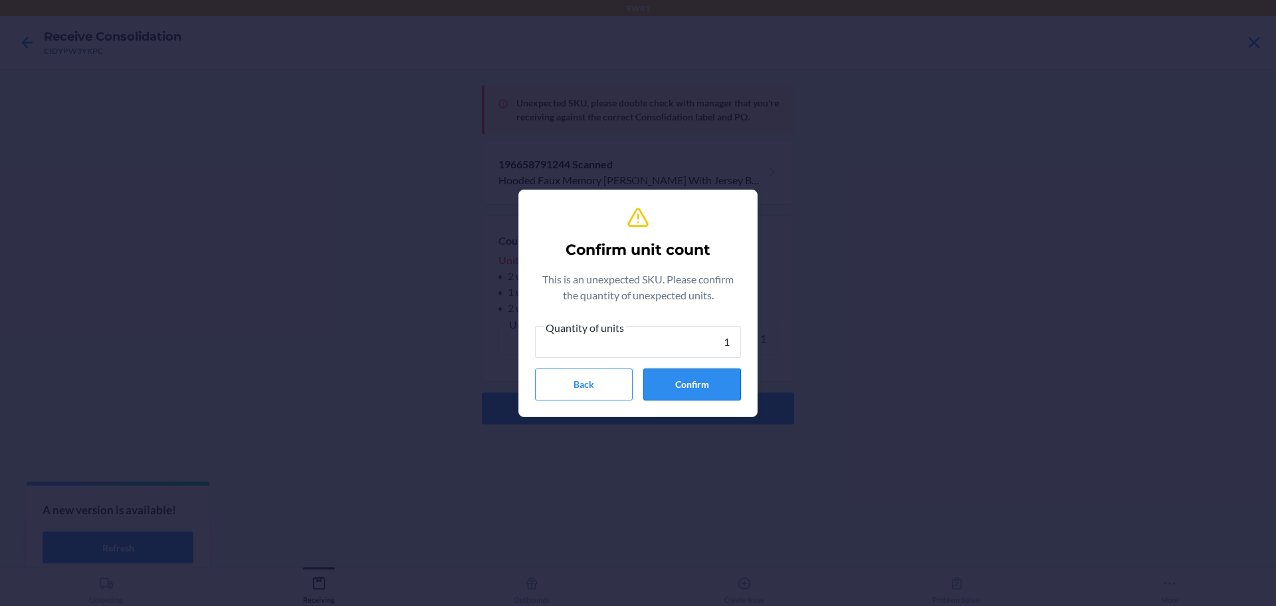
click at [688, 396] on button "Confirm" at bounding box center [692, 384] width 98 height 32
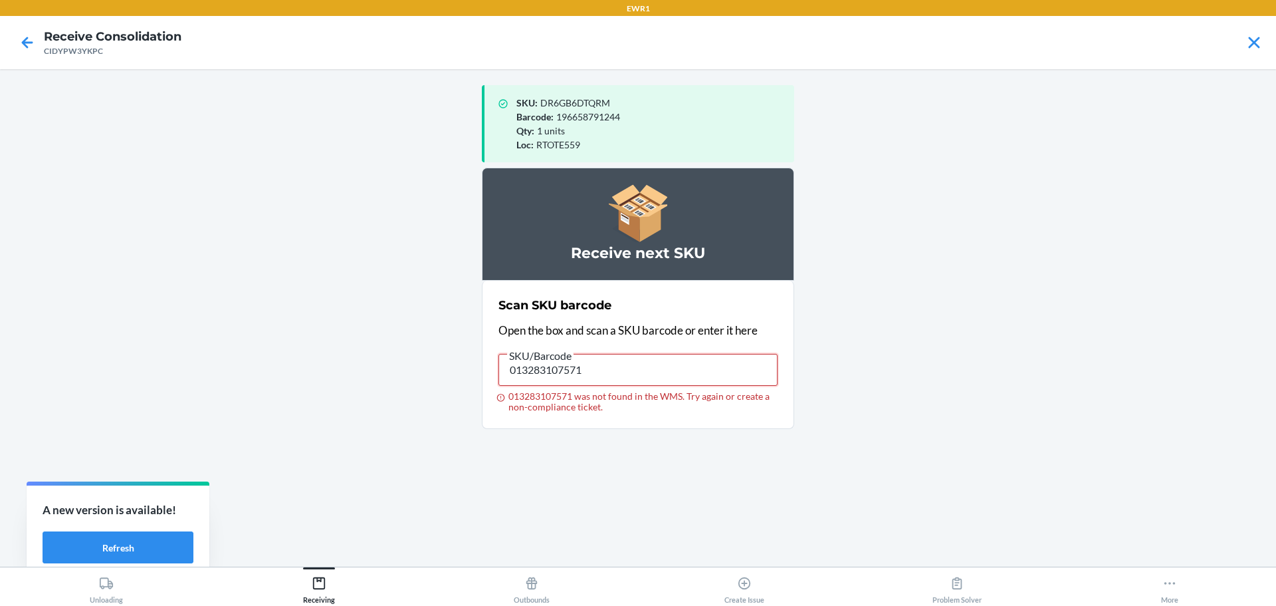
drag, startPoint x: 614, startPoint y: 377, endPoint x: 60, endPoint y: 403, distance: 554.3
click at [60, 404] on main "SKU : DR6GB6DTQRM Barcode : 196658791244 Qty : 1 units Loc : RTOTE559 Receive n…" at bounding box center [638, 317] width 1276 height 497
drag, startPoint x: 612, startPoint y: 360, endPoint x: 205, endPoint y: 383, distance: 407.4
click at [205, 383] on main "SKU : DR6GB6DTQRM Barcode : 196658791244 Qty : 1 units Loc : RTOTE559 Receive n…" at bounding box center [638, 317] width 1276 height 497
drag, startPoint x: 599, startPoint y: 369, endPoint x: 227, endPoint y: 383, distance: 372.5
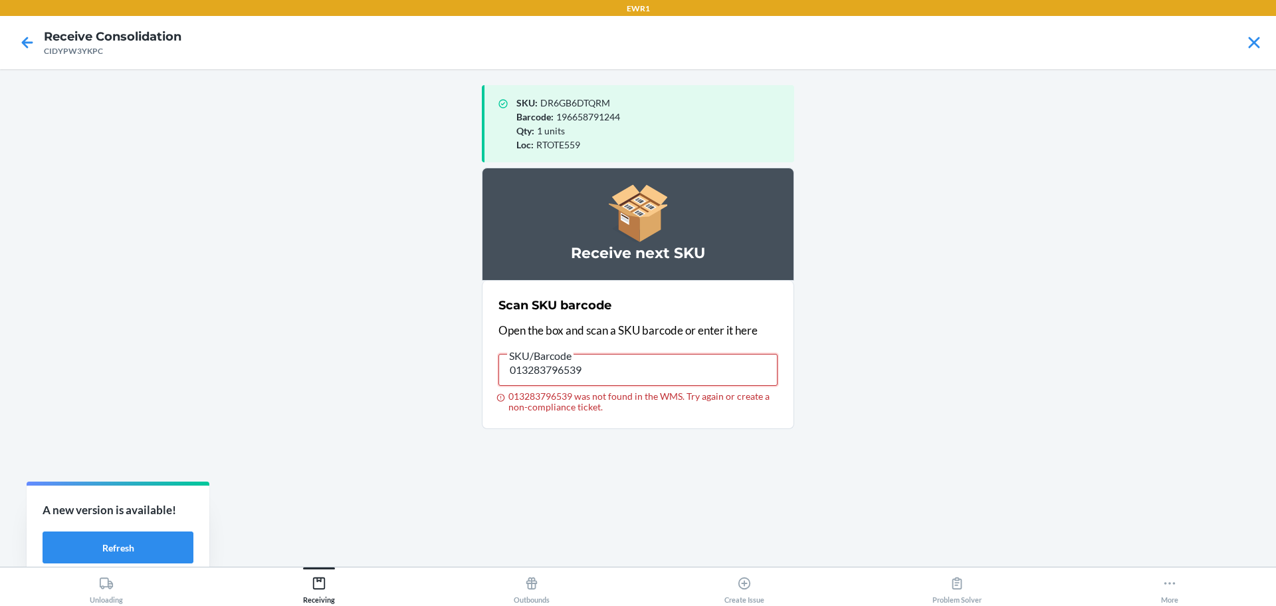
click at [227, 383] on main "SKU : DR6GB6DTQRM Barcode : 196658791244 Qty : 1 units Loc : RTOTE559 Receive n…" at bounding box center [638, 317] width 1276 height 497
drag, startPoint x: 628, startPoint y: 360, endPoint x: 463, endPoint y: 385, distance: 166.1
click at [463, 385] on main "SKU : DR6GB6DTQRM Barcode : 196658791244 Qty : 1 units Loc : RTOTE559 Receive n…" at bounding box center [638, 317] width 1276 height 497
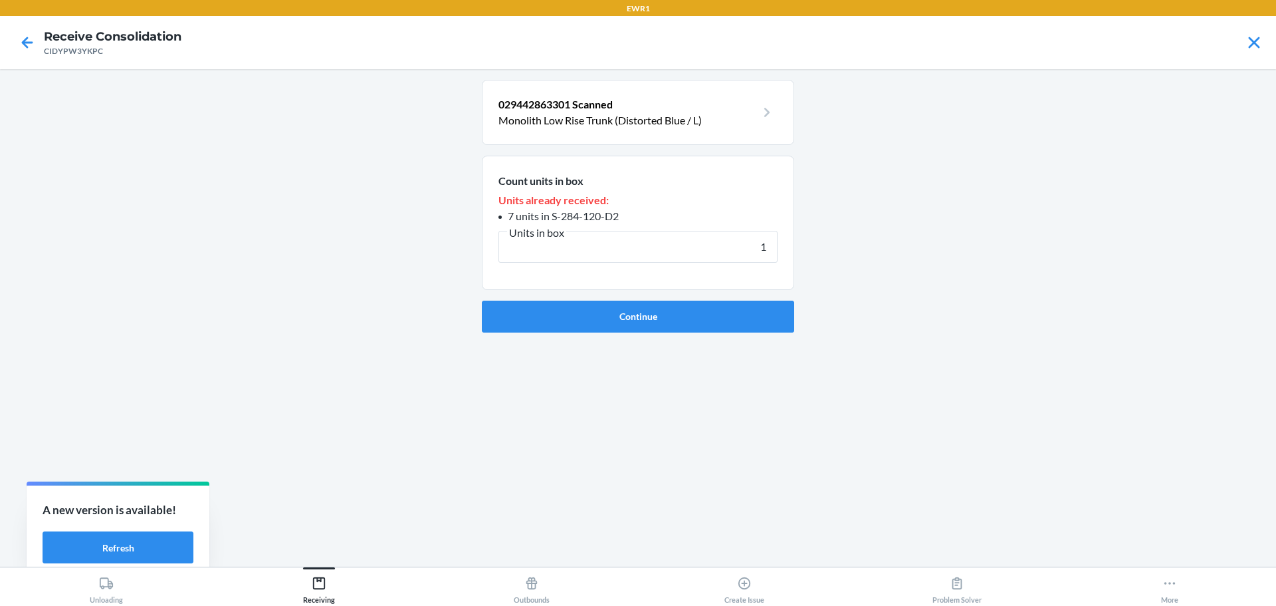
click at [482, 300] on button "Continue" at bounding box center [638, 316] width 312 height 32
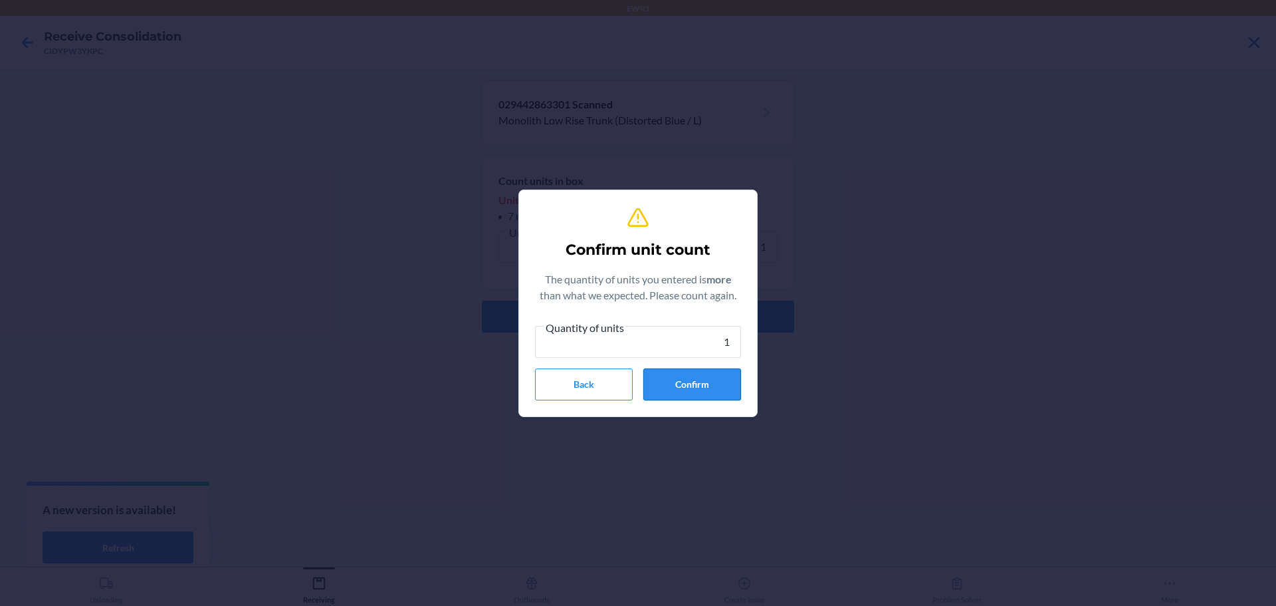
click at [688, 397] on button "Confirm" at bounding box center [692, 384] width 98 height 32
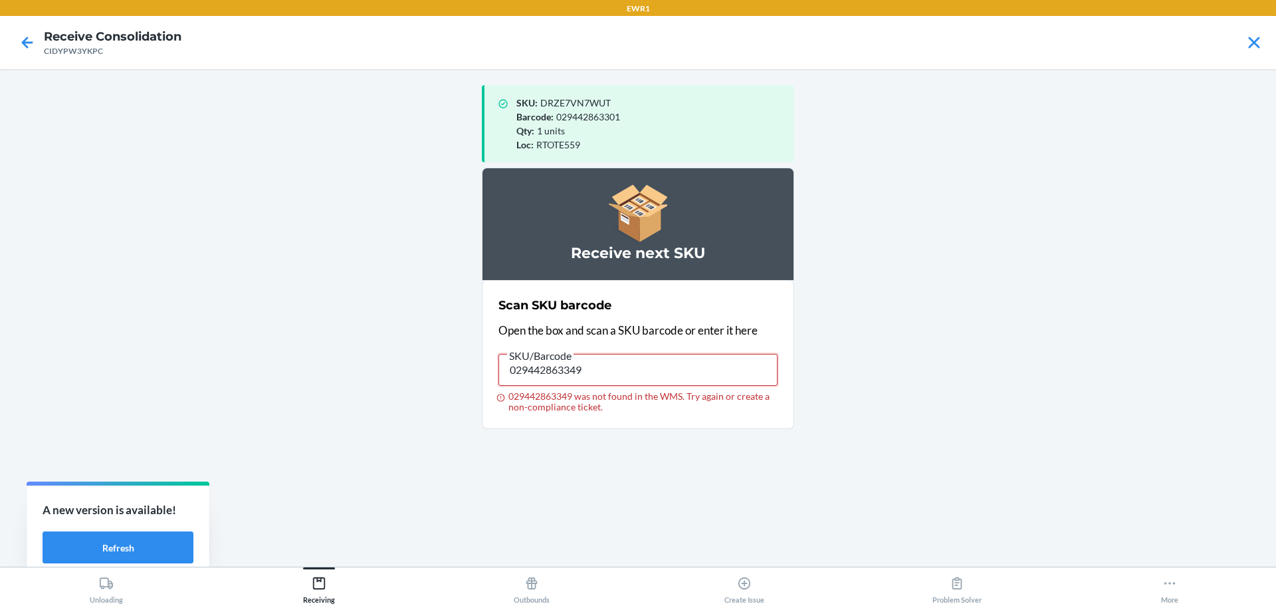
drag, startPoint x: 600, startPoint y: 363, endPoint x: 307, endPoint y: 322, distance: 296.0
click at [299, 339] on main "SKU : DRZE7VN7WUT Barcode : 029442863301 Qty : 1 units Loc : RTOTE559 Receive n…" at bounding box center [638, 317] width 1276 height 497
drag, startPoint x: 590, startPoint y: 371, endPoint x: 214, endPoint y: 336, distance: 377.2
click at [214, 336] on main "SKU : DRZE7VN7WUT Barcode : 029442863301 Qty : 1 units Loc : RTOTE559 Receive n…" at bounding box center [638, 317] width 1276 height 497
drag, startPoint x: 592, startPoint y: 379, endPoint x: 431, endPoint y: 382, distance: 160.9
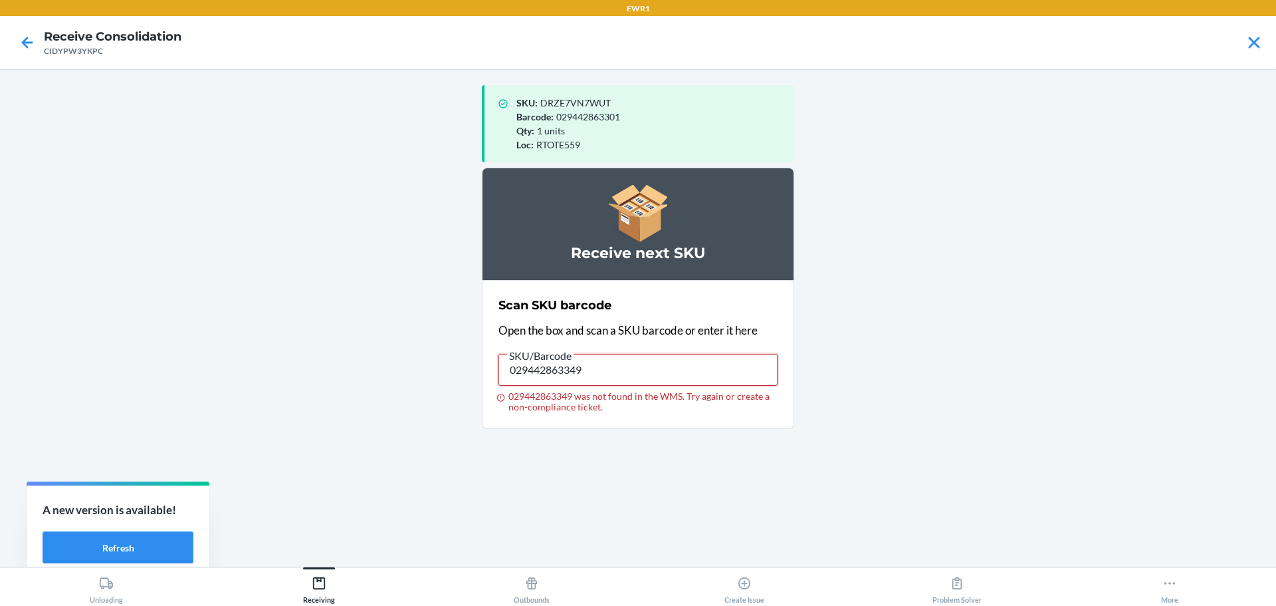
click at [431, 382] on main "SKU : DRZE7VN7WUT Barcode : 029442863301 Qty : 1 units Loc : RTOTE559 Receive n…" at bounding box center [638, 317] width 1276 height 497
drag, startPoint x: 615, startPoint y: 375, endPoint x: 88, endPoint y: 434, distance: 529.8
click at [88, 434] on main "SKU : DRZE7VN7WUT Barcode : 029442863301 Qty : 1 units Loc : RTOTE559 Receive n…" at bounding box center [638, 317] width 1276 height 497
drag, startPoint x: 630, startPoint y: 383, endPoint x: 317, endPoint y: 377, distance: 313.1
click at [317, 377] on main "SKU : DRZE7VN7WUT Barcode : 029442863301 Qty : 1 units Loc : RTOTE559 Receive n…" at bounding box center [638, 317] width 1276 height 497
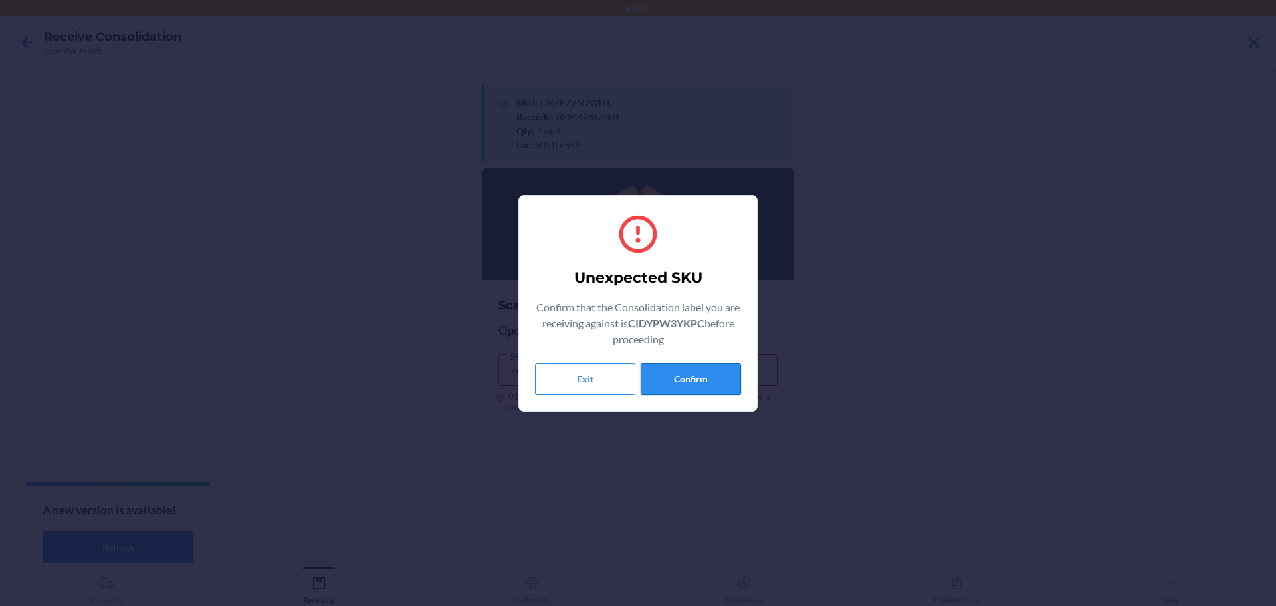
click at [696, 374] on button "Confirm" at bounding box center [691, 379] width 100 height 32
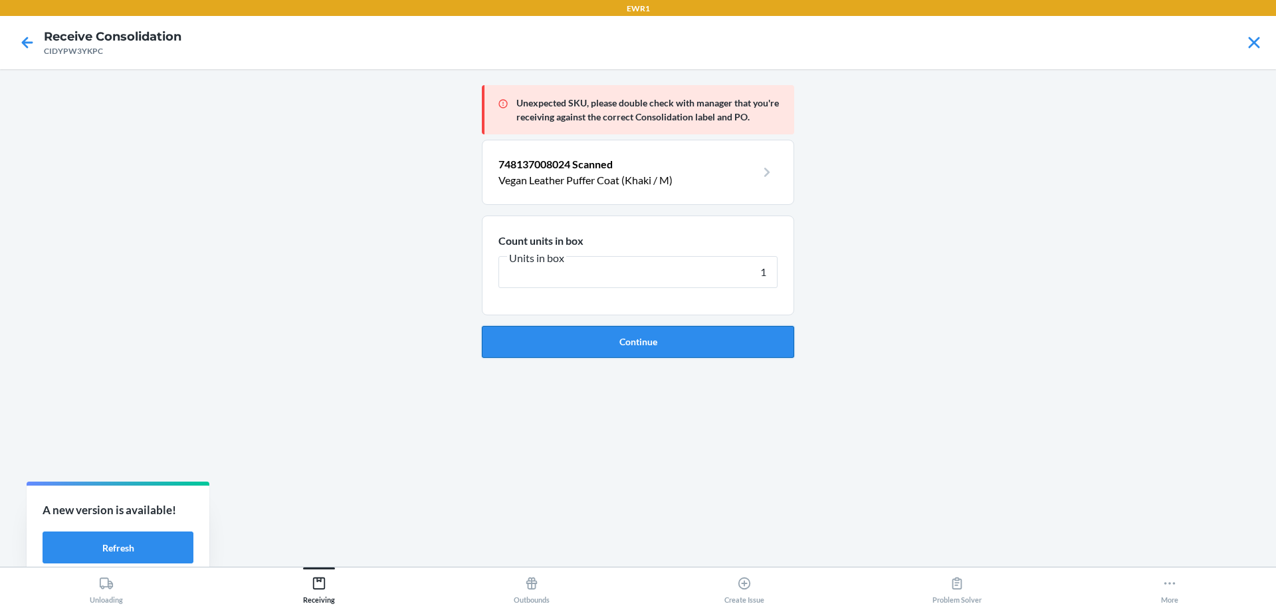
click at [687, 346] on button "Continue" at bounding box center [638, 342] width 312 height 32
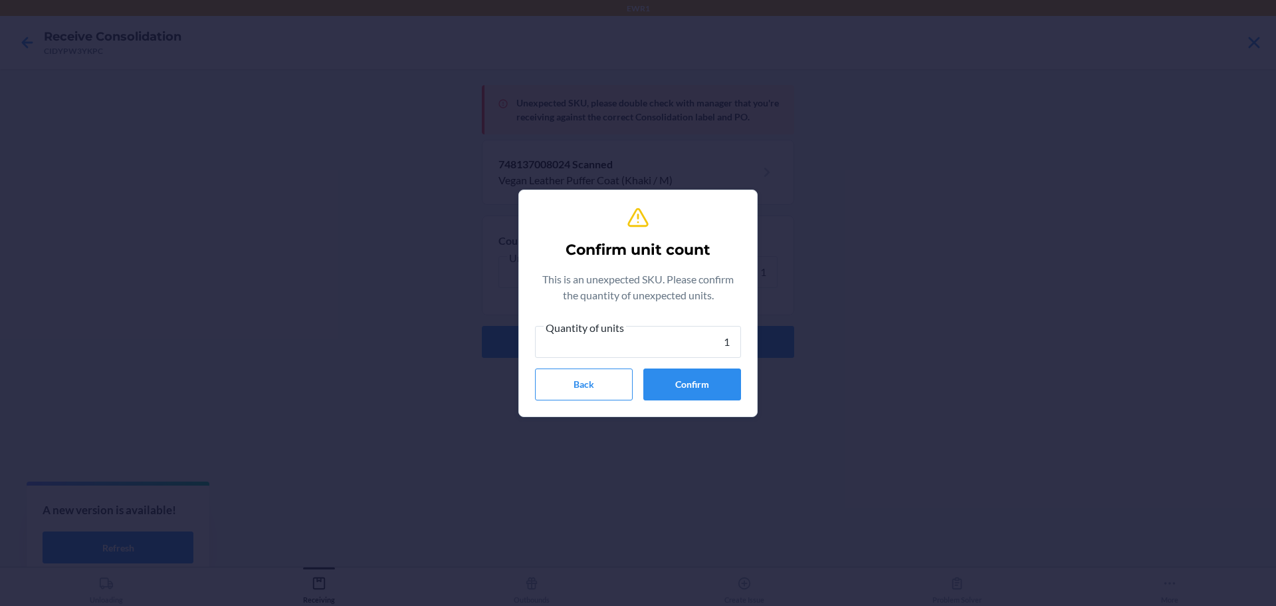
click at [685, 411] on section "Confirm unit count This is an unexpected SKU. Please confirm the quantity of un…" at bounding box center [637, 302] width 239 height 227
click at [685, 394] on button "Confirm" at bounding box center [692, 384] width 98 height 32
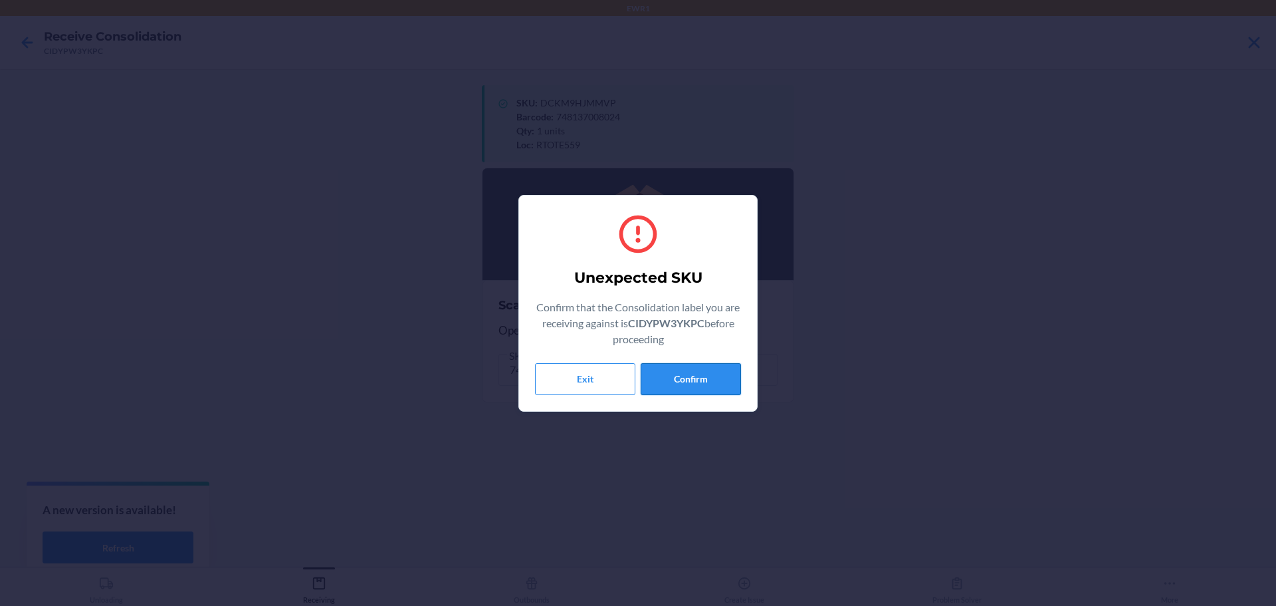
click at [681, 382] on button "Confirm" at bounding box center [691, 379] width 100 height 32
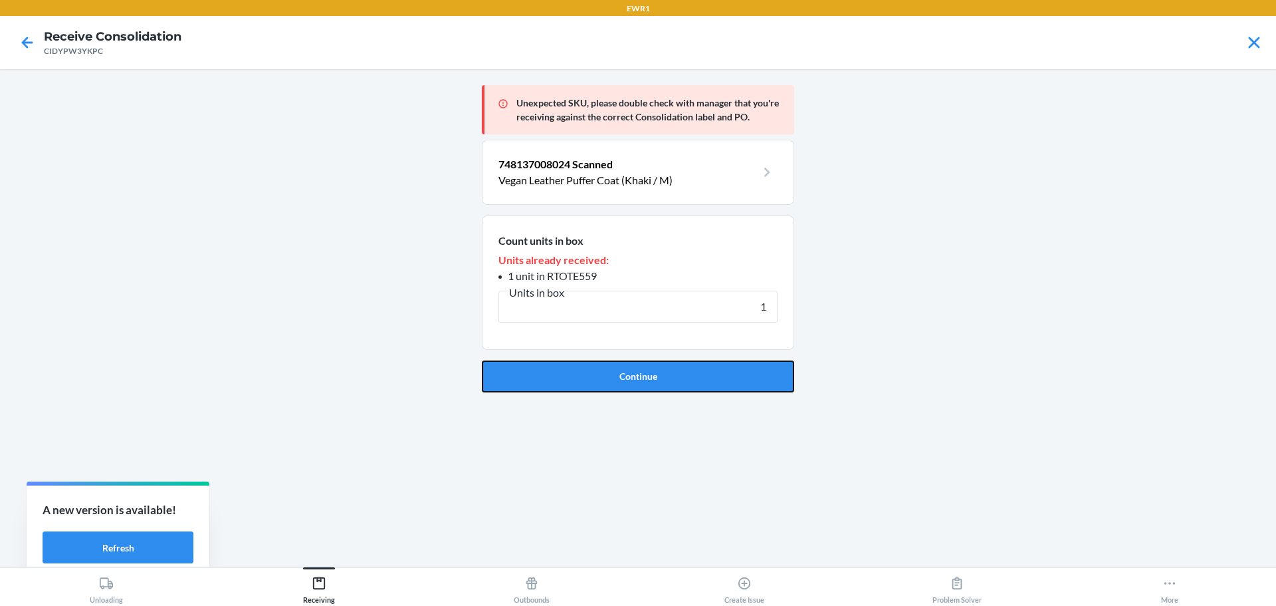
click at [681, 382] on button "Continue" at bounding box center [638, 376] width 312 height 32
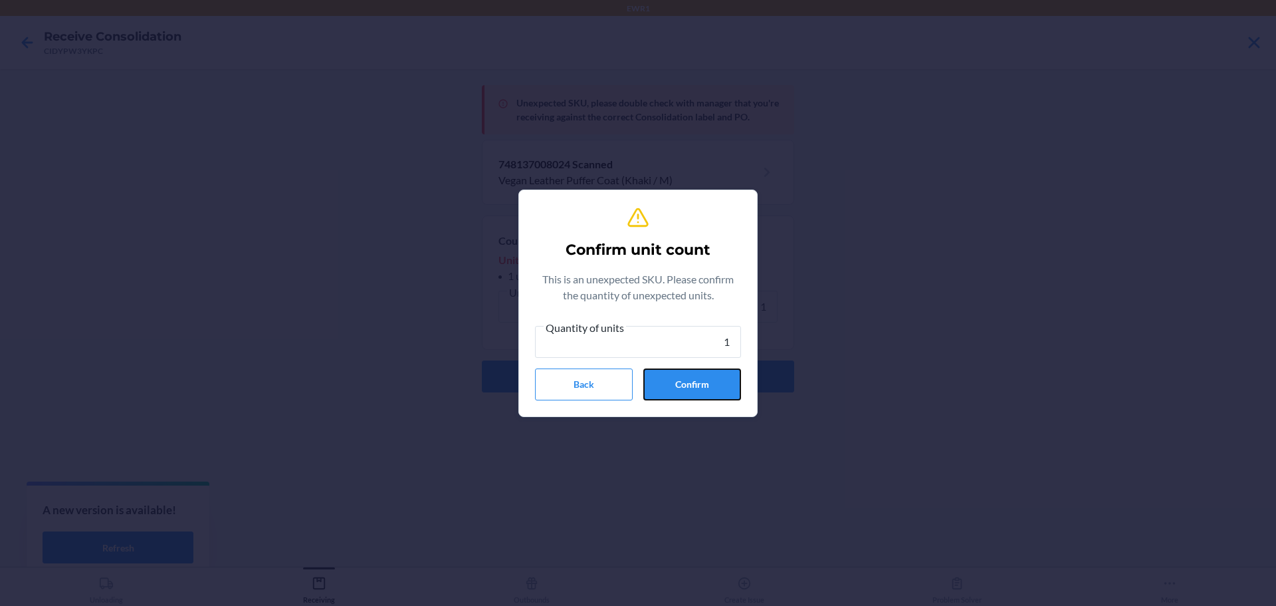
click at [681, 382] on button "Confirm" at bounding box center [692, 384] width 98 height 32
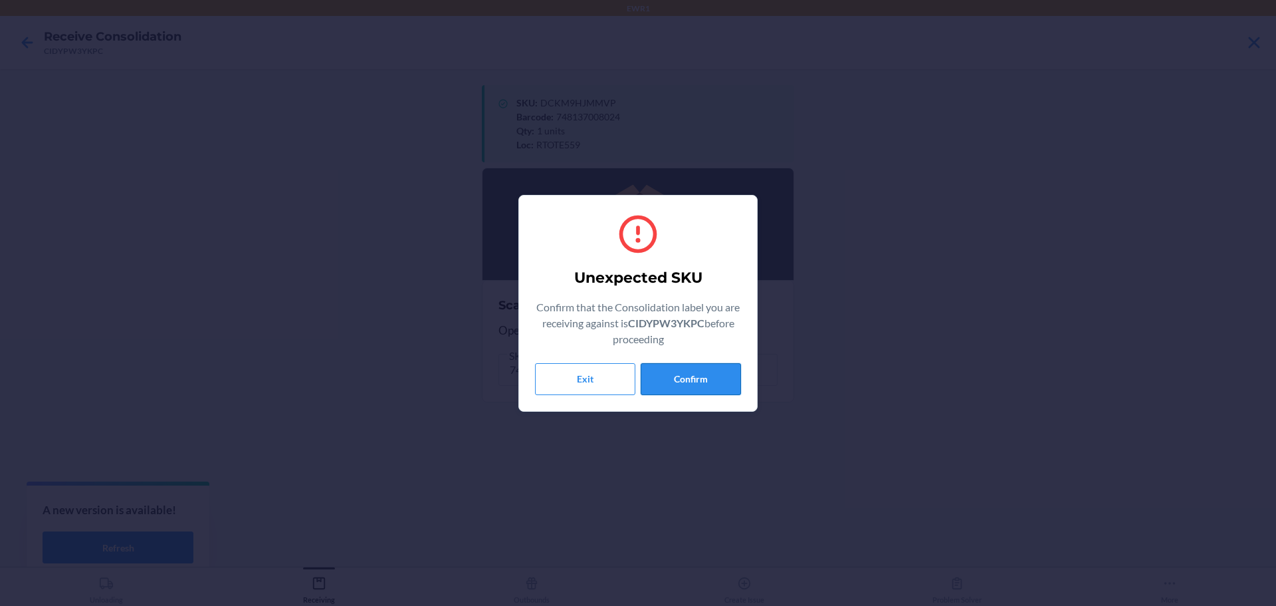
click at [655, 376] on button "Confirm" at bounding box center [691, 379] width 100 height 32
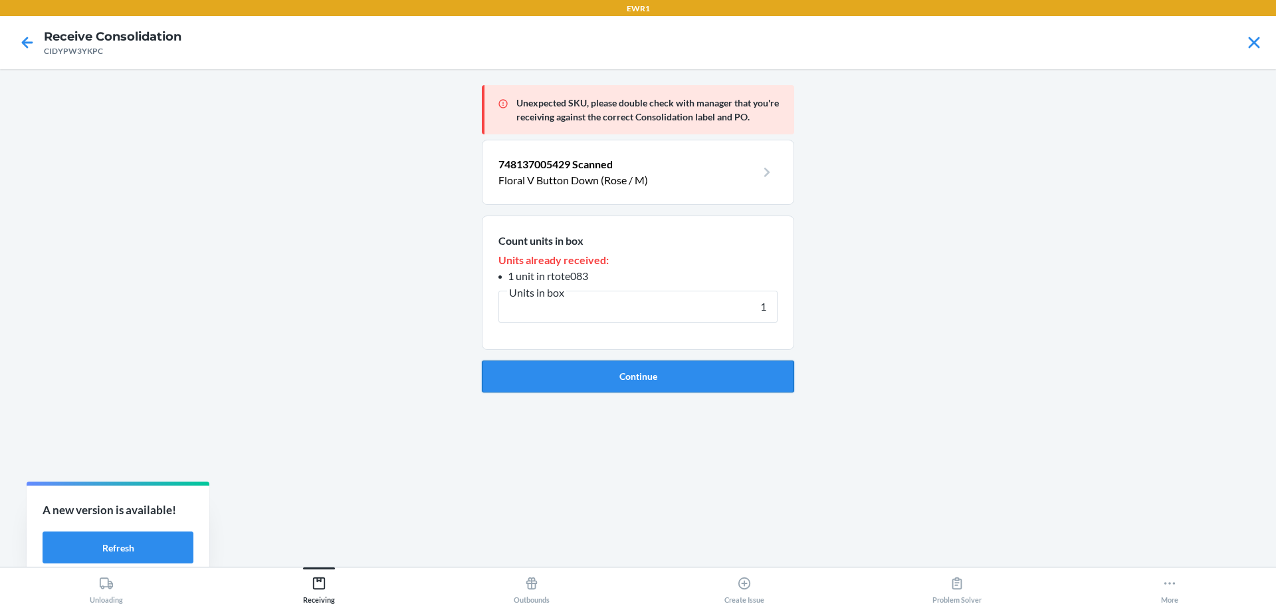
click at [655, 374] on button "Continue" at bounding box center [638, 376] width 312 height 32
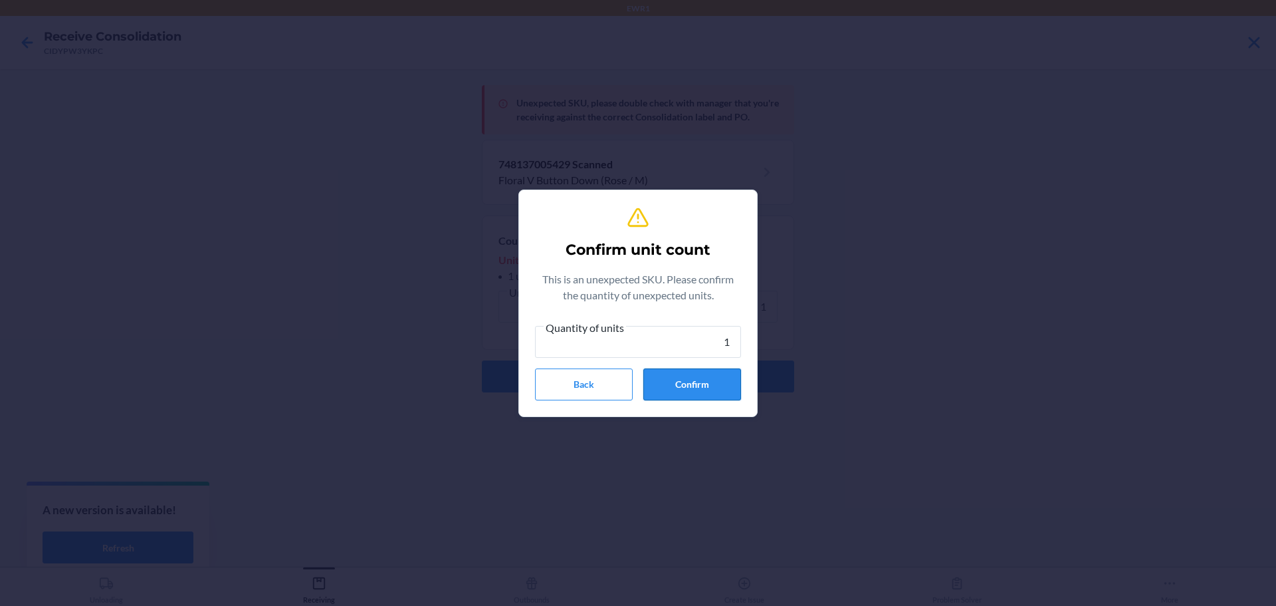
click at [658, 377] on button "Confirm" at bounding box center [692, 384] width 98 height 32
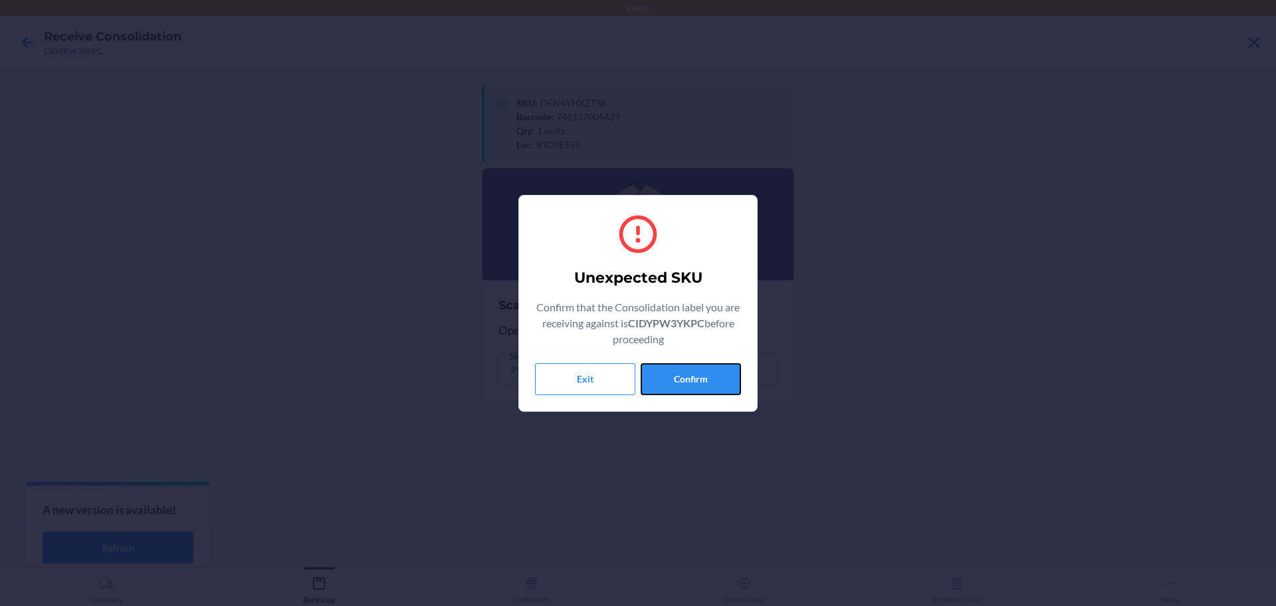
click at [659, 378] on button "Confirm" at bounding box center [691, 379] width 100 height 32
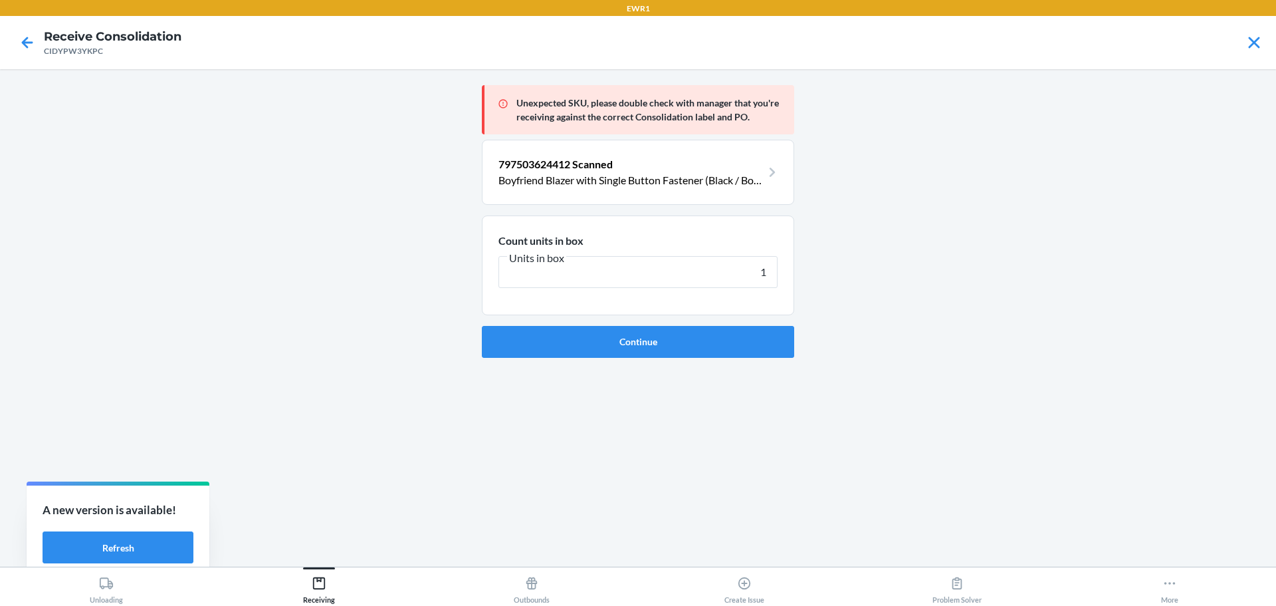
click at [687, 360] on div "Unexpected SKU, please double check with manager that you're receiving against …" at bounding box center [638, 318] width 312 height 476
click at [693, 350] on button "Continue" at bounding box center [638, 342] width 312 height 32
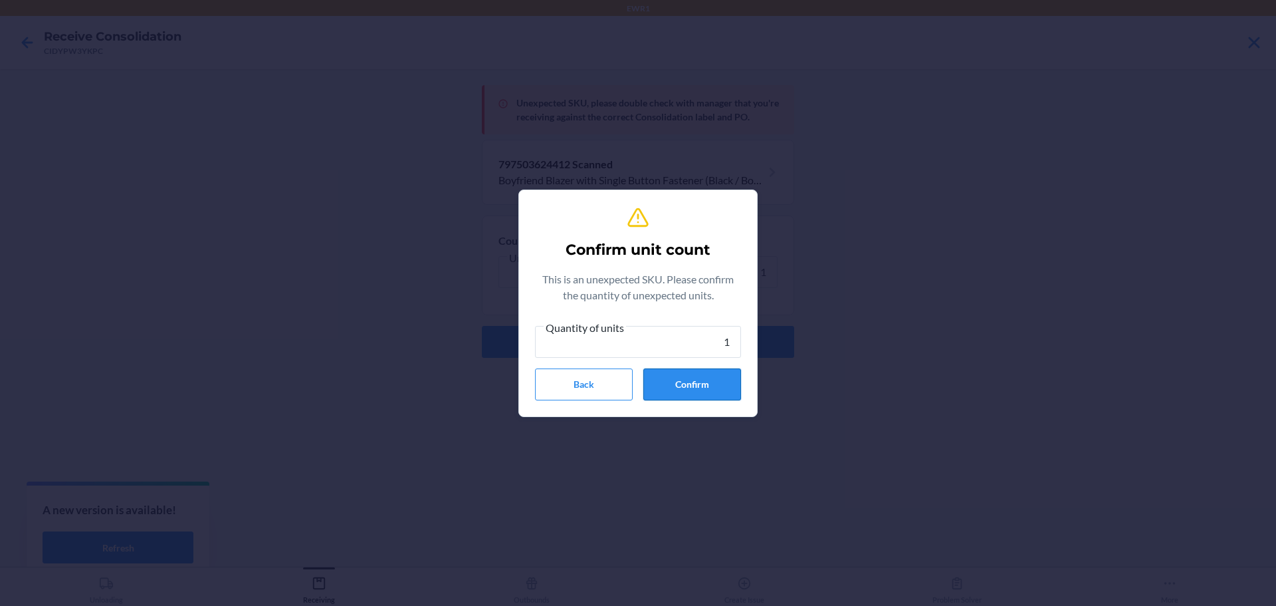
click at [667, 382] on button "Confirm" at bounding box center [692, 384] width 98 height 32
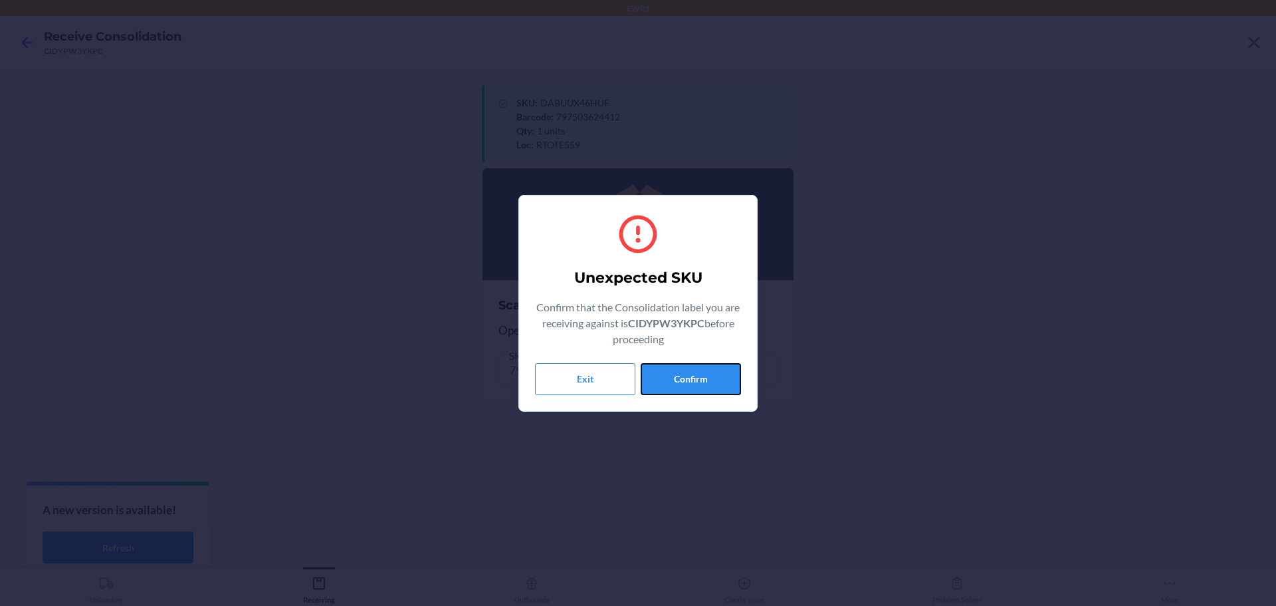
click at [667, 382] on button "Confirm" at bounding box center [691, 379] width 100 height 32
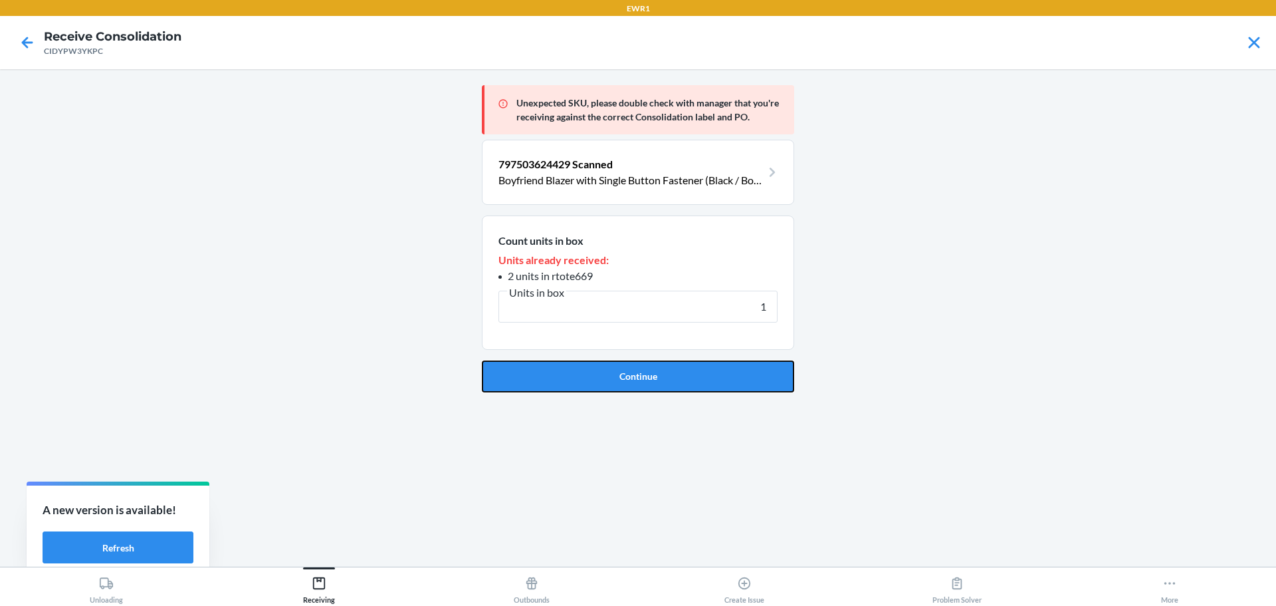
click at [667, 382] on button "Continue" at bounding box center [638, 376] width 312 height 32
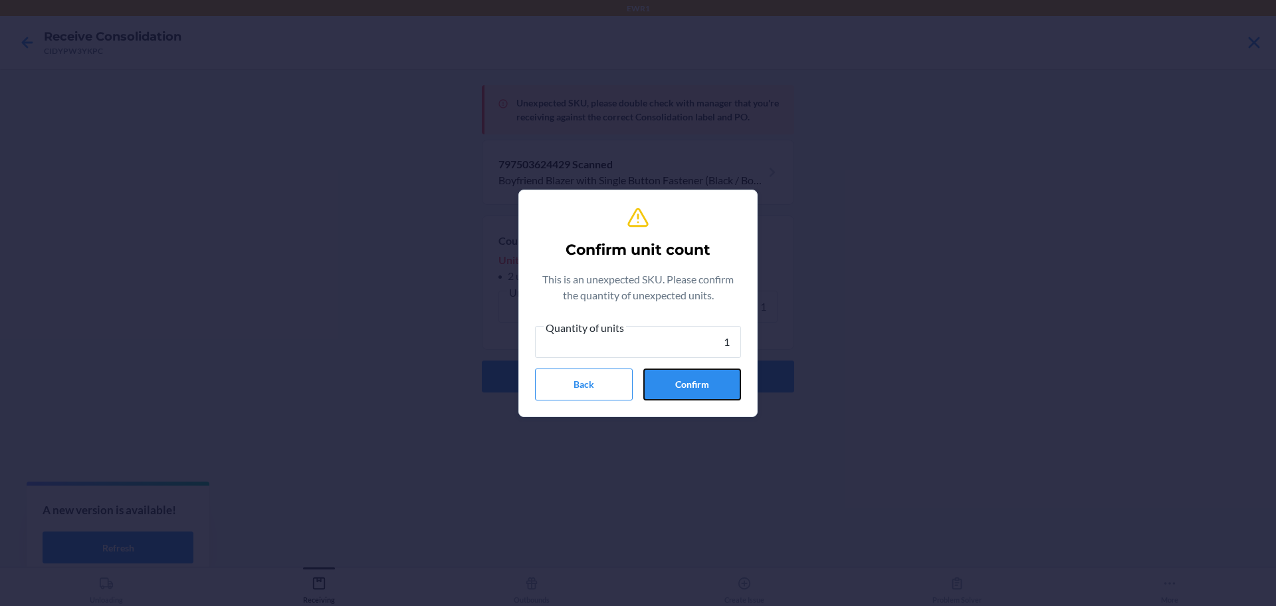
click at [667, 382] on button "Confirm" at bounding box center [692, 384] width 98 height 32
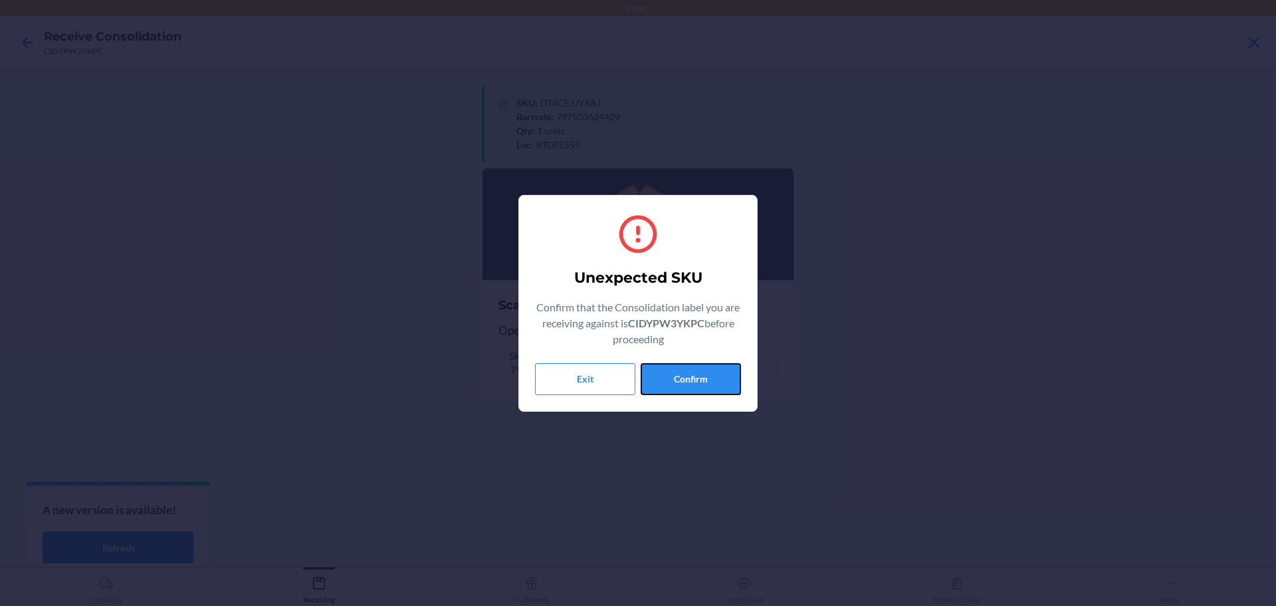
click at [667, 382] on button "Confirm" at bounding box center [691, 379] width 100 height 32
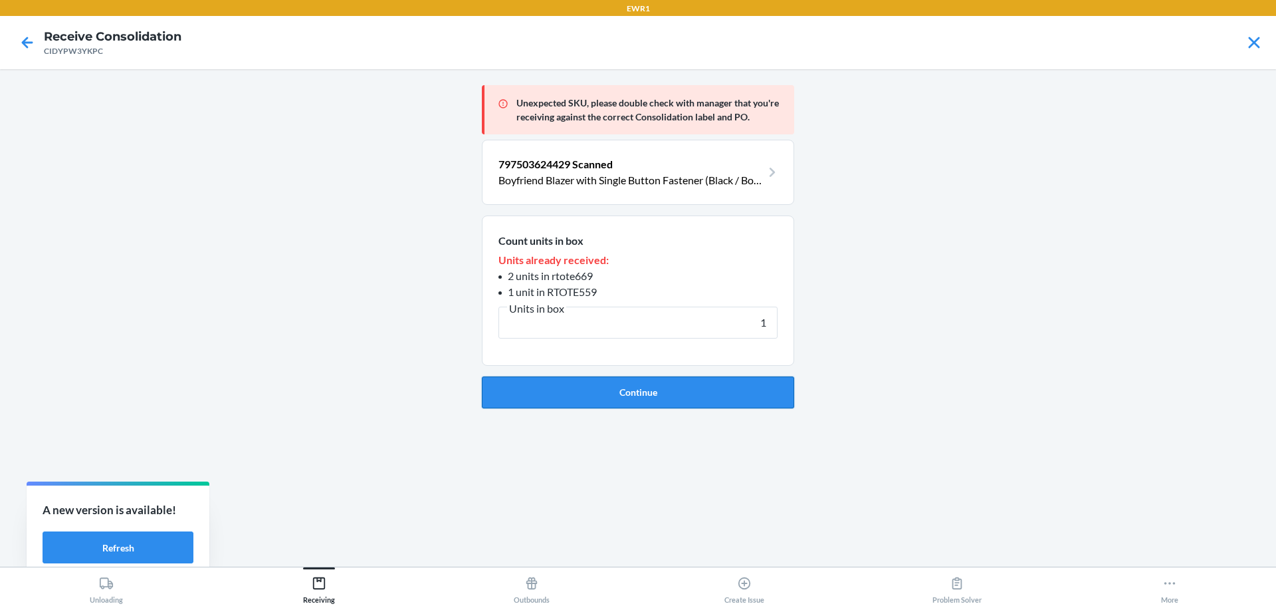
click at [653, 379] on button "Continue" at bounding box center [638, 392] width 312 height 32
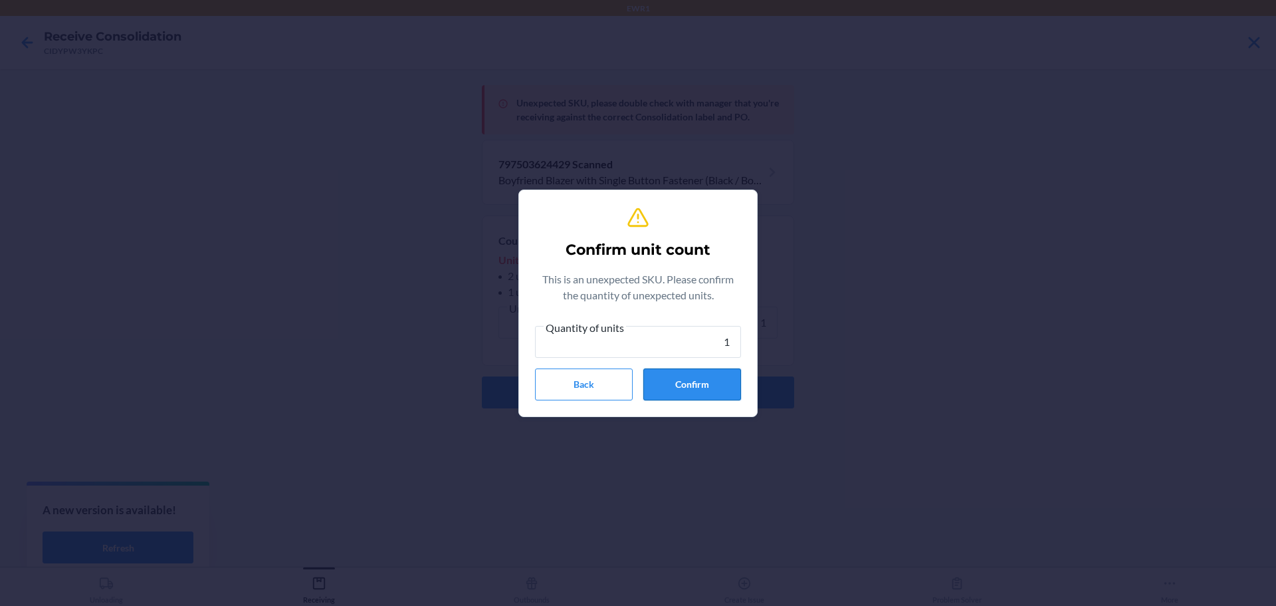
click at [647, 379] on button "Confirm" at bounding box center [692, 384] width 98 height 32
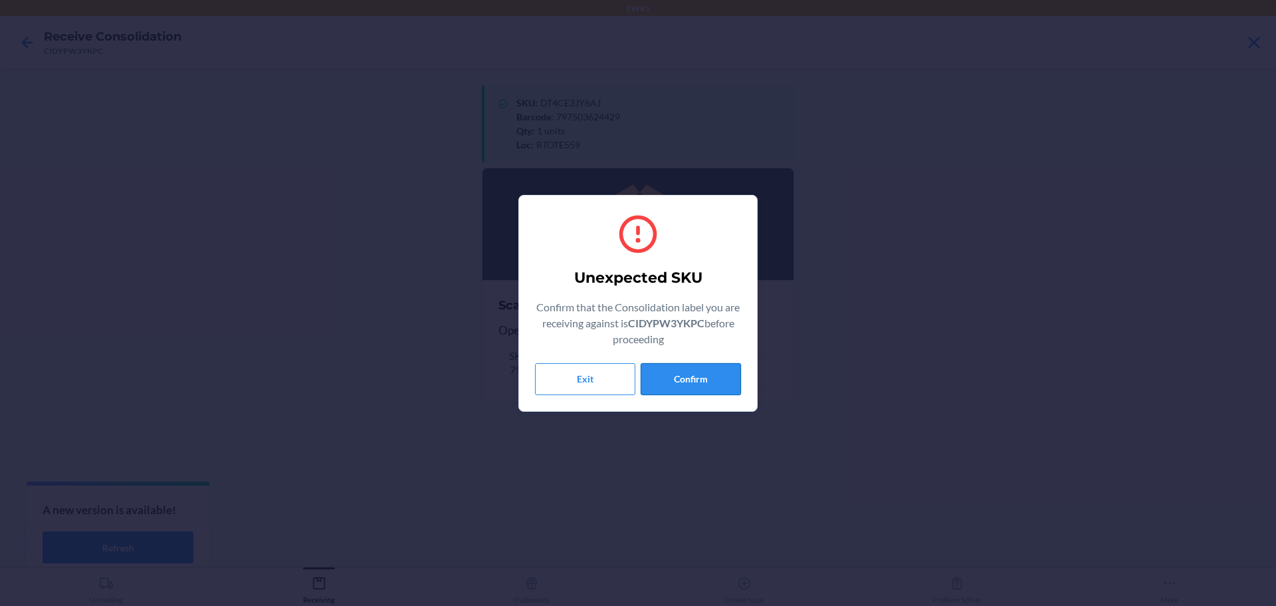
click at [729, 371] on button "Confirm" at bounding box center [691, 379] width 100 height 32
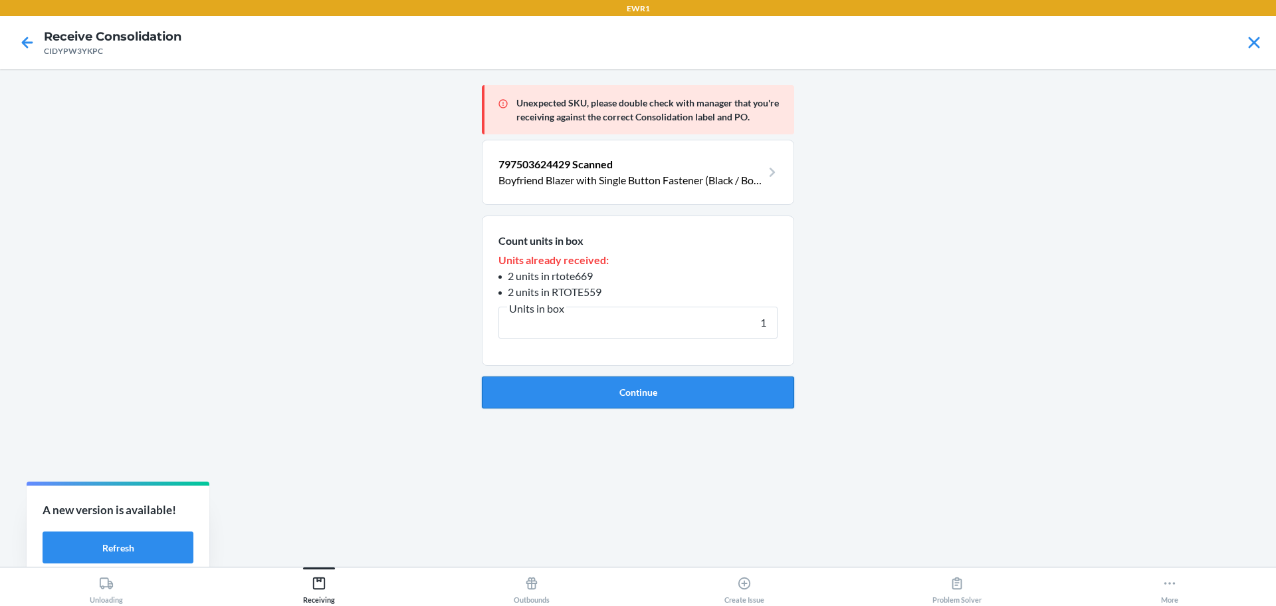
click at [737, 393] on button "Continue" at bounding box center [638, 392] width 312 height 32
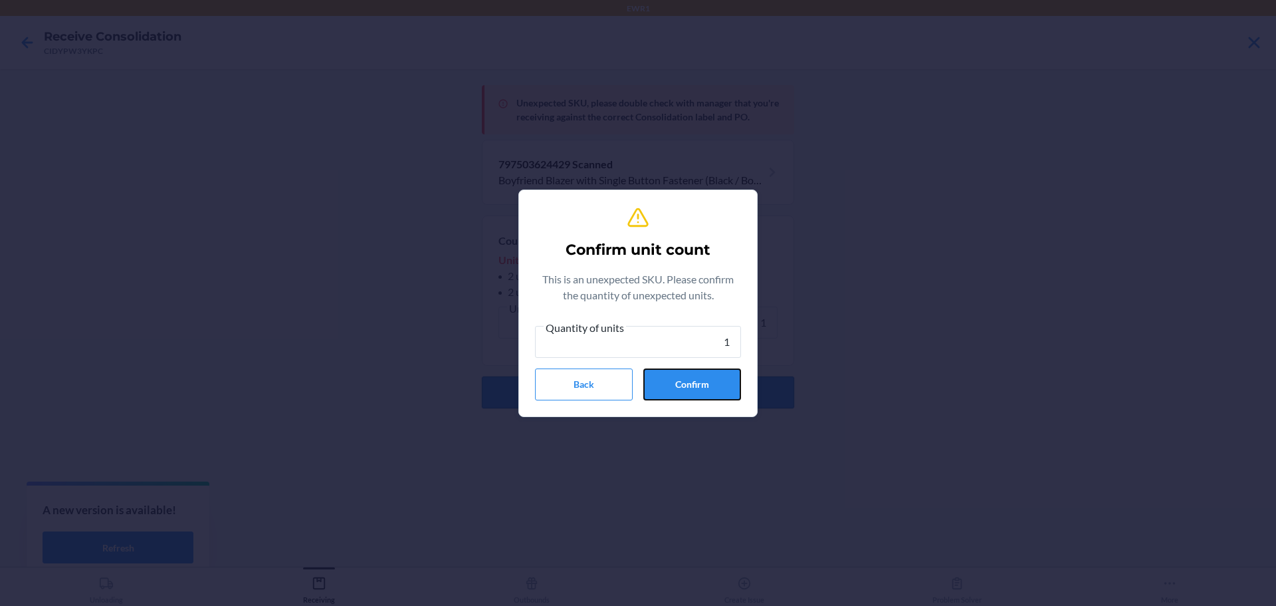
click at [737, 393] on button "Confirm" at bounding box center [692, 384] width 98 height 32
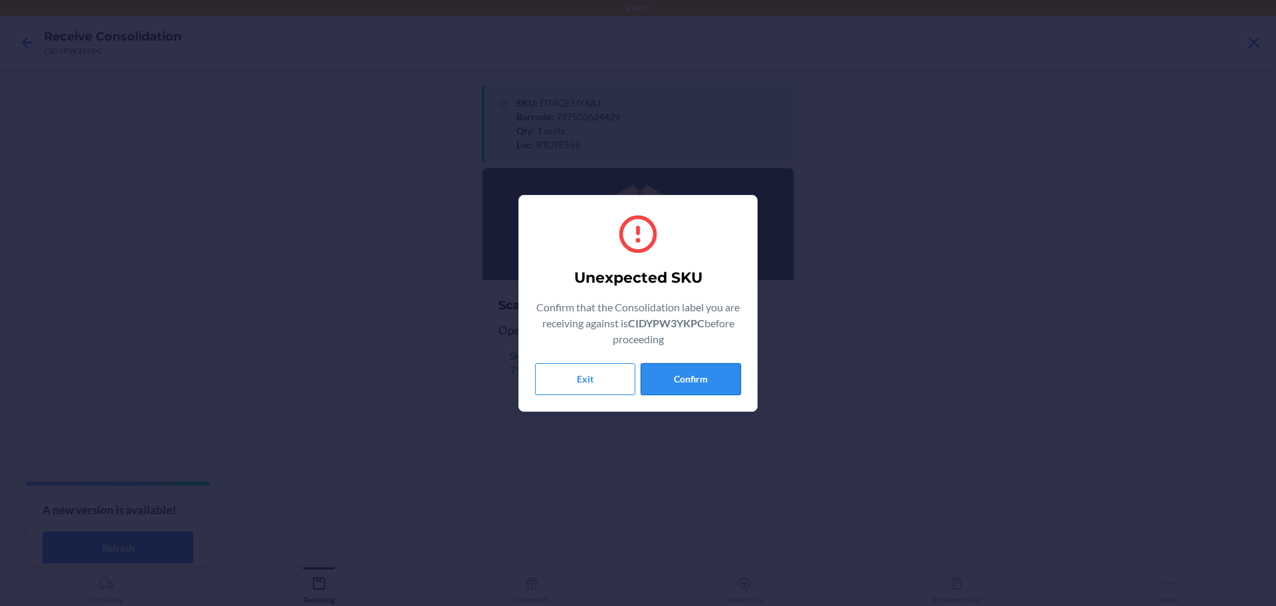
click at [715, 382] on button "Confirm" at bounding box center [691, 379] width 100 height 32
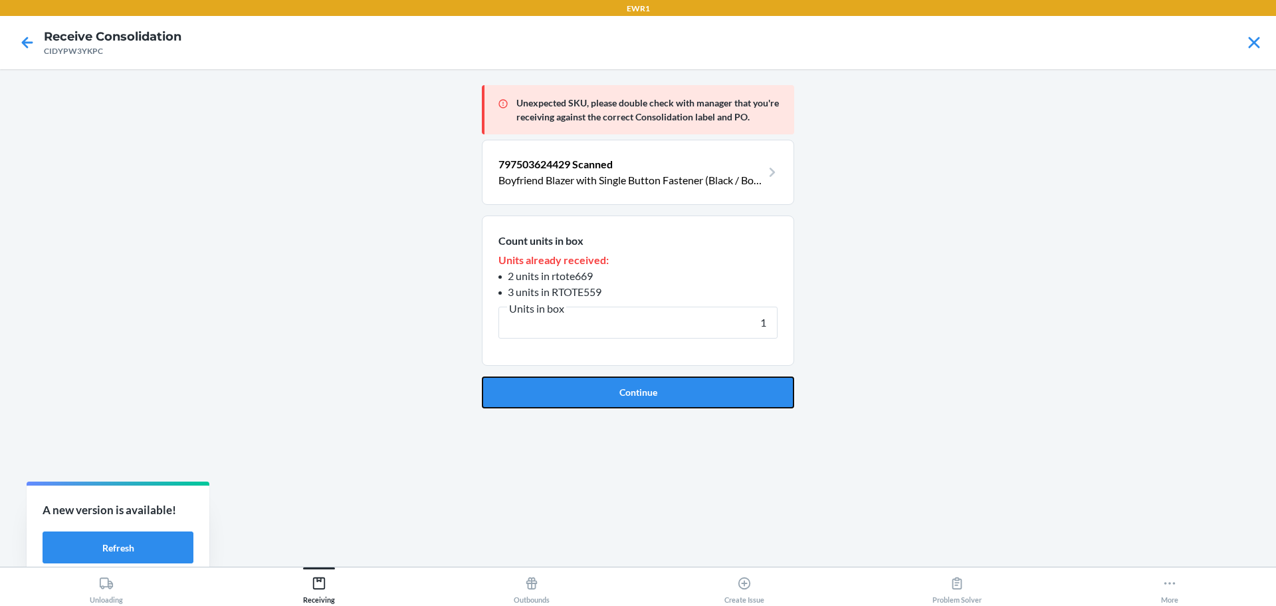
click at [715, 382] on button "Continue" at bounding box center [638, 392] width 312 height 32
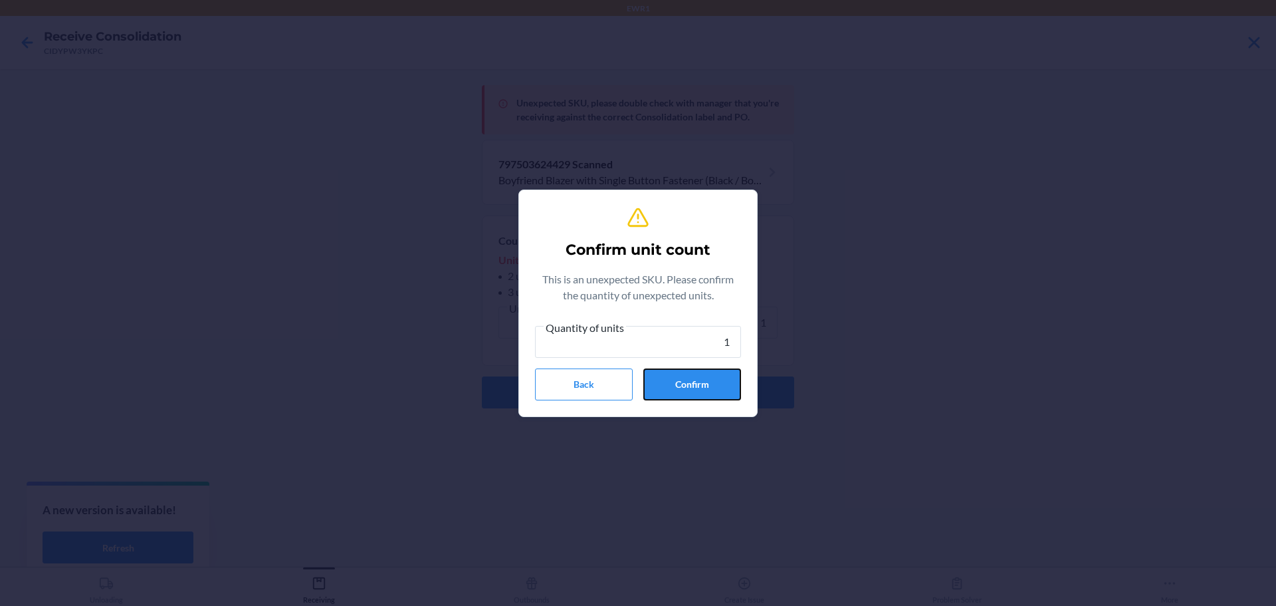
click at [715, 382] on button "Confirm" at bounding box center [692, 384] width 98 height 32
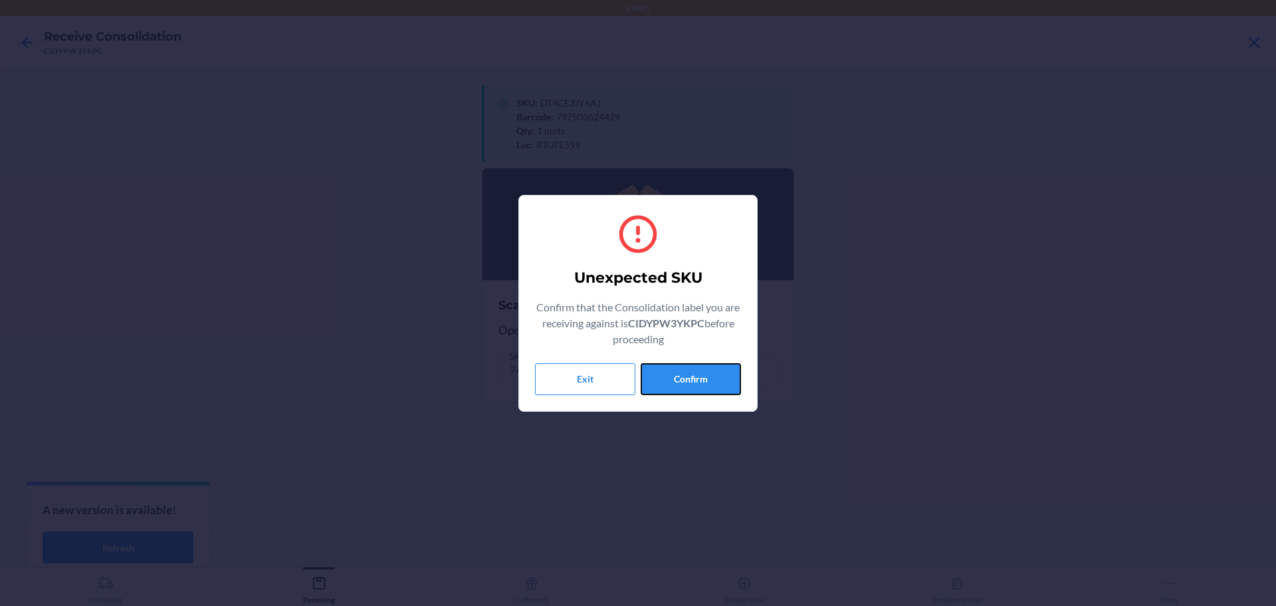
click at [715, 382] on button "Confirm" at bounding box center [691, 379] width 100 height 32
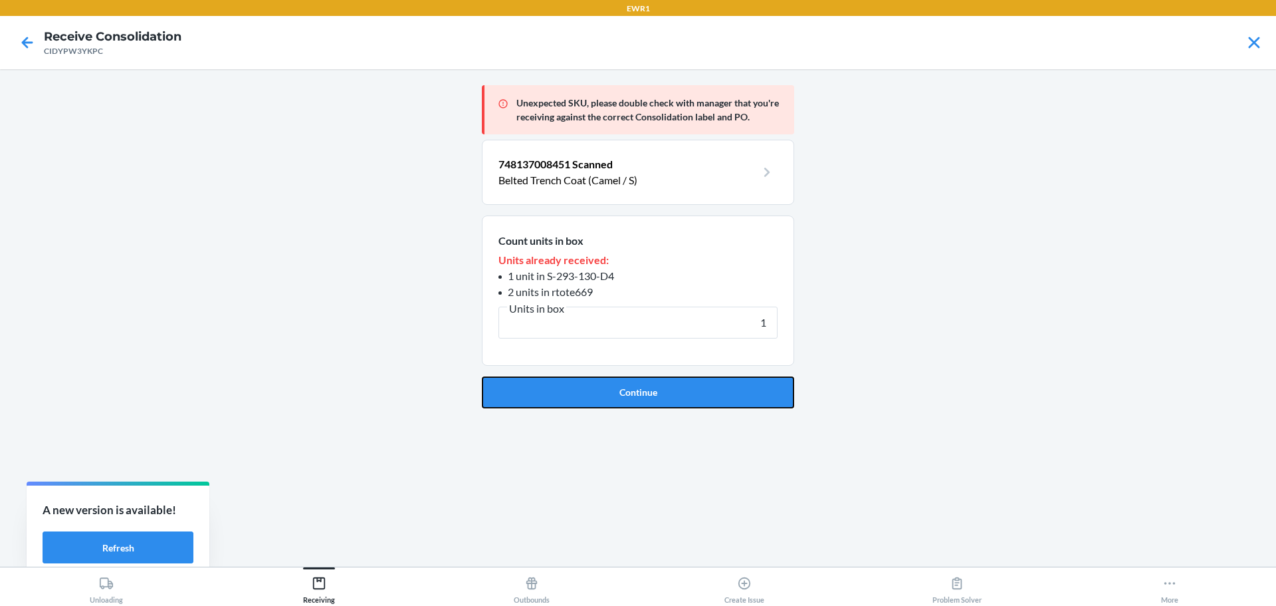
click at [715, 382] on button "Continue" at bounding box center [638, 392] width 312 height 32
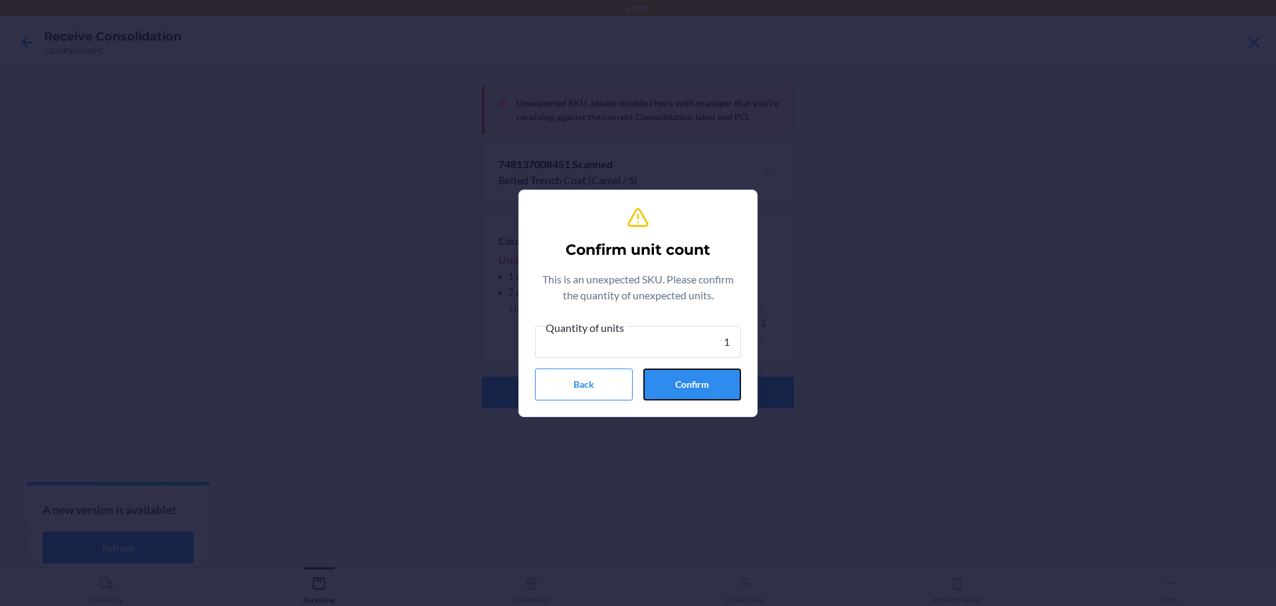
click at [715, 382] on button "Confirm" at bounding box center [692, 384] width 98 height 32
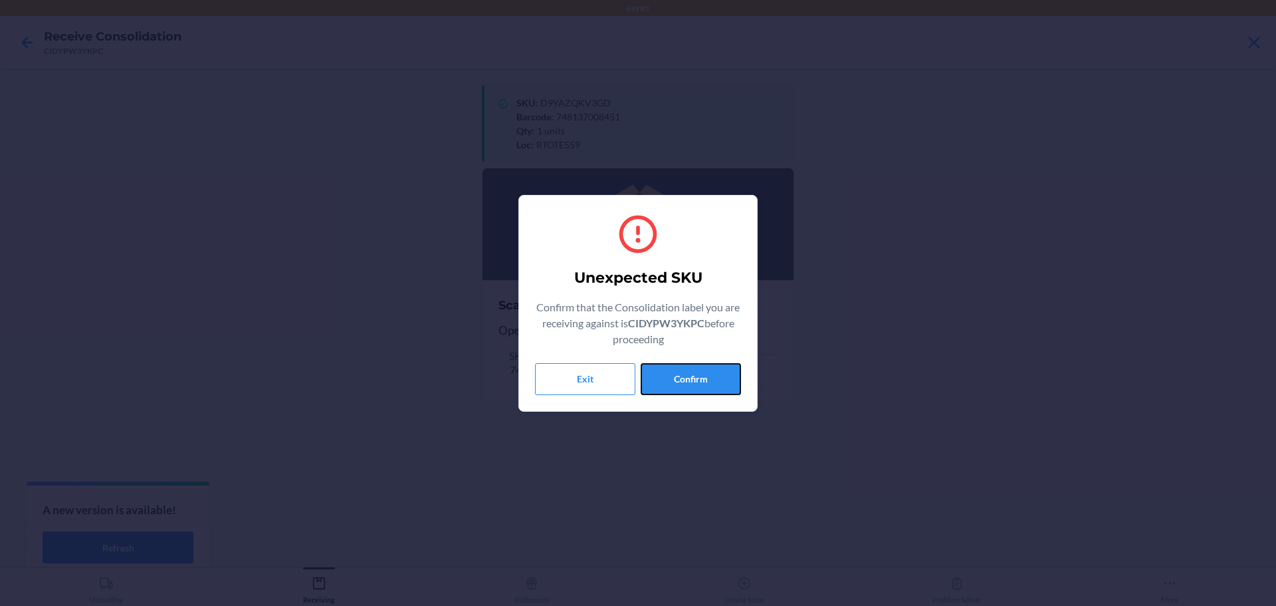
click at [715, 382] on button "Confirm" at bounding box center [691, 379] width 100 height 32
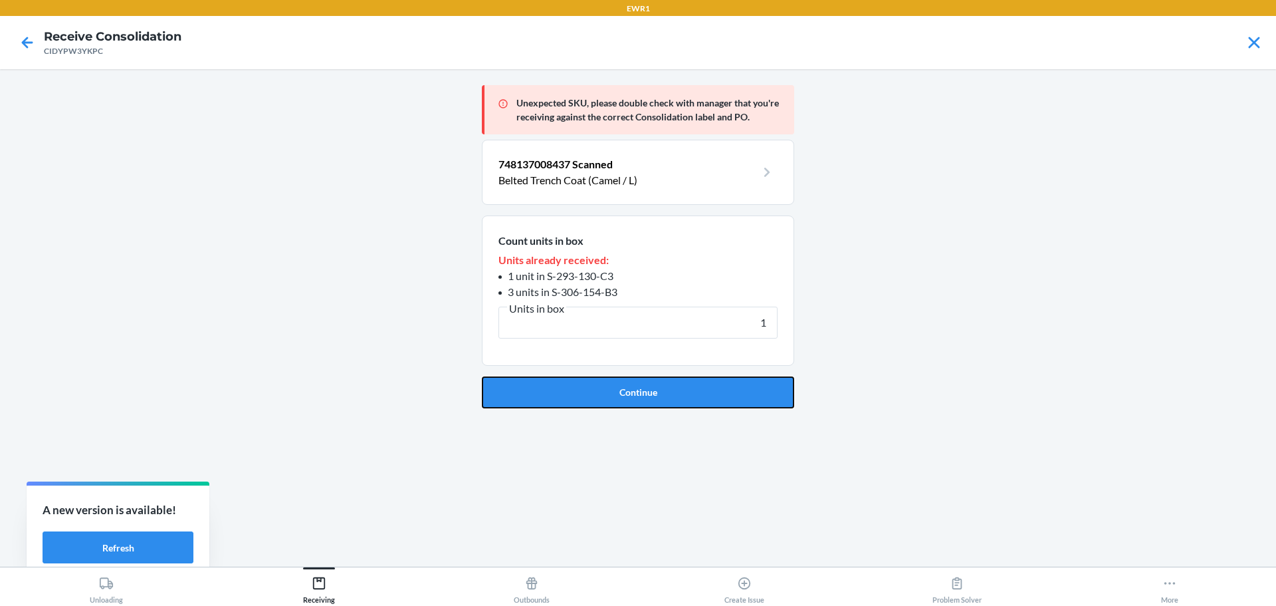
click at [715, 382] on button "Continue" at bounding box center [638, 392] width 312 height 32
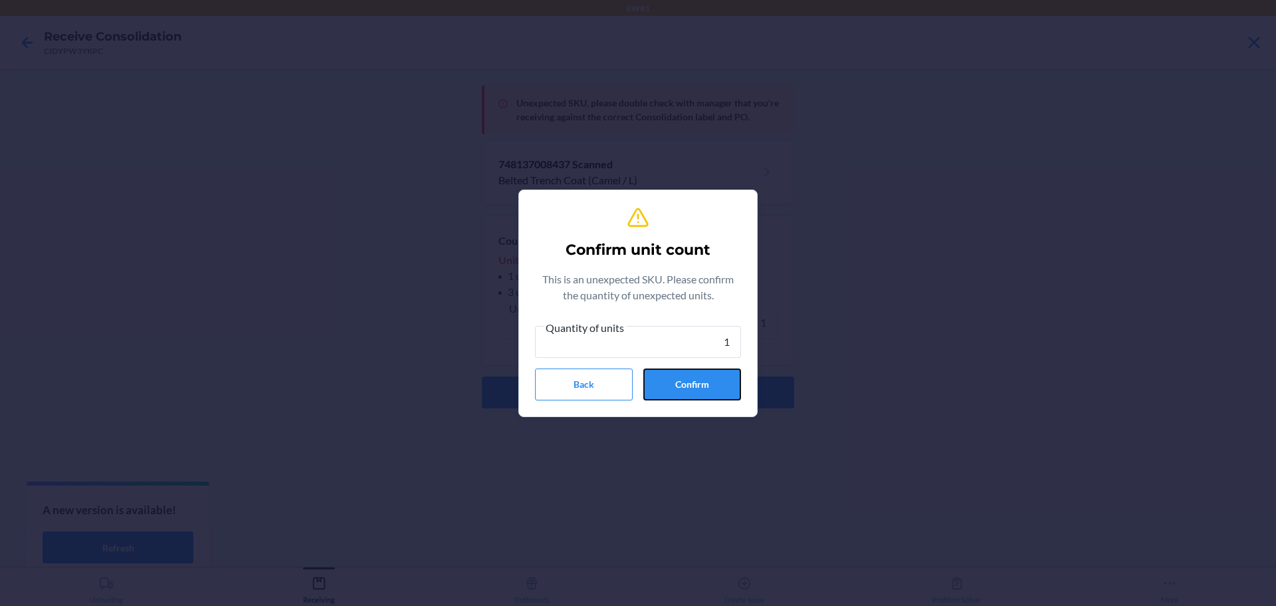
click at [715, 382] on button "Confirm" at bounding box center [692, 384] width 98 height 32
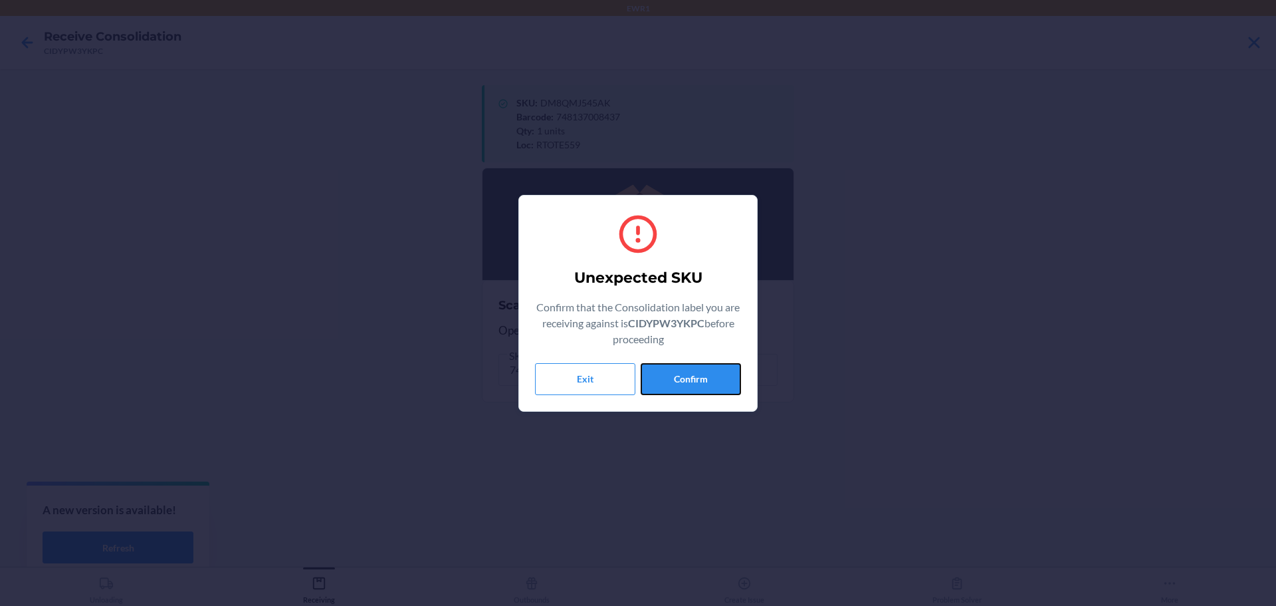
click at [715, 382] on button "Confirm" at bounding box center [691, 379] width 100 height 32
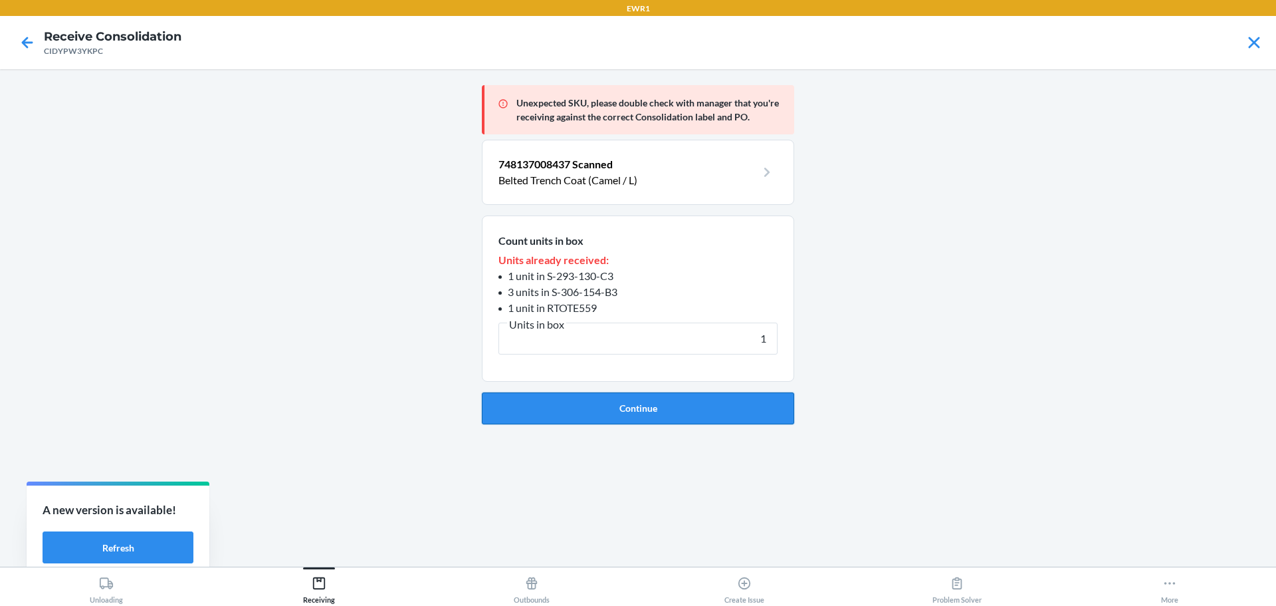
click at [709, 400] on button "Continue" at bounding box center [638, 408] width 312 height 32
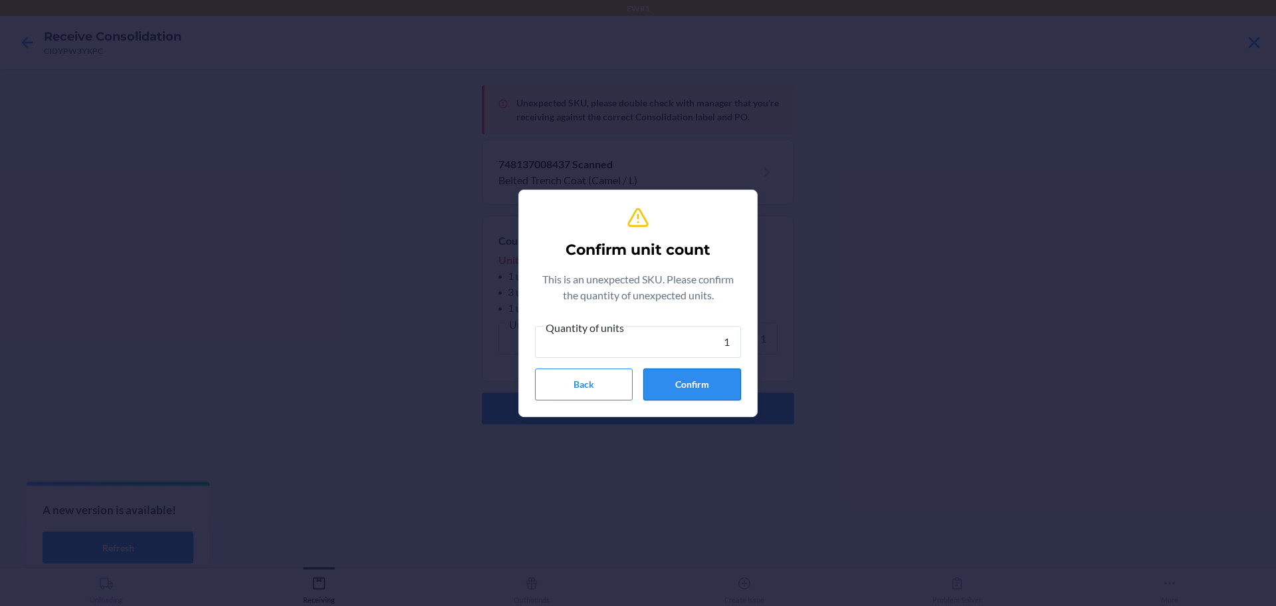
click at [712, 387] on button "Confirm" at bounding box center [692, 384] width 98 height 32
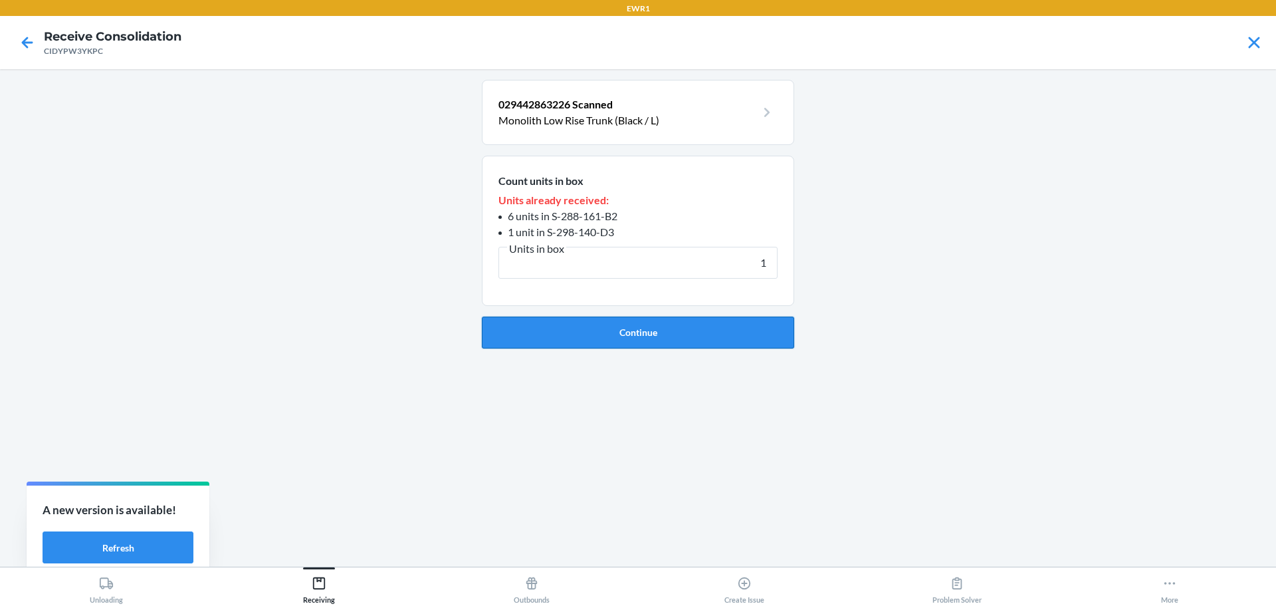
click at [636, 340] on button "Continue" at bounding box center [638, 332] width 312 height 32
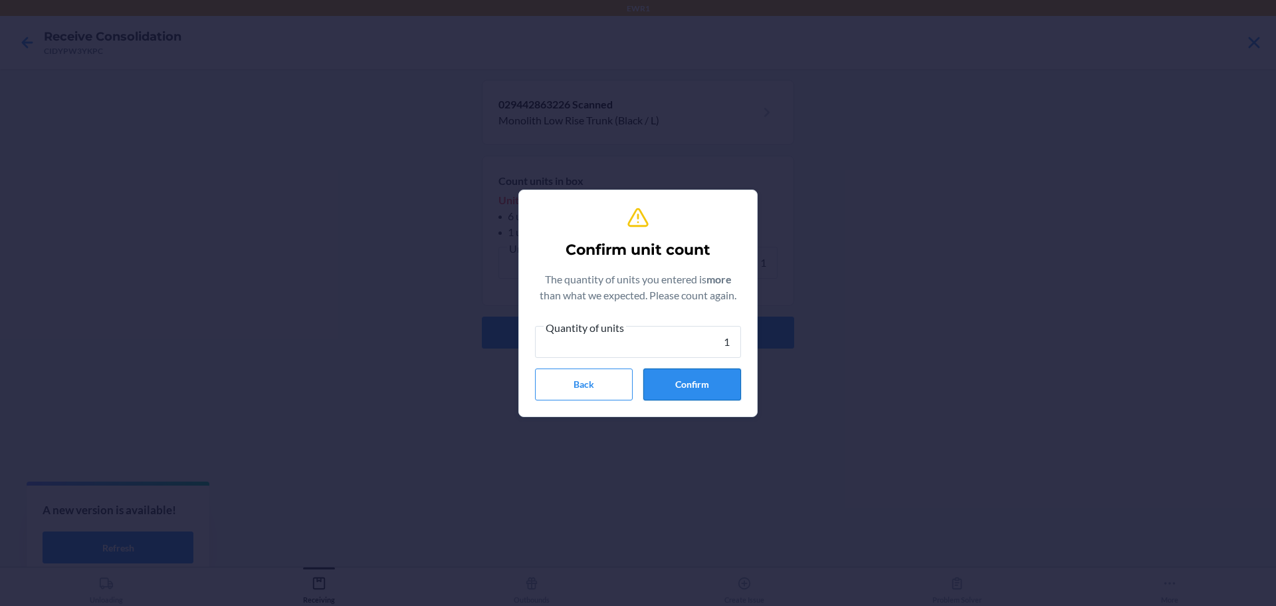
click at [682, 389] on button "Confirm" at bounding box center [692, 384] width 98 height 32
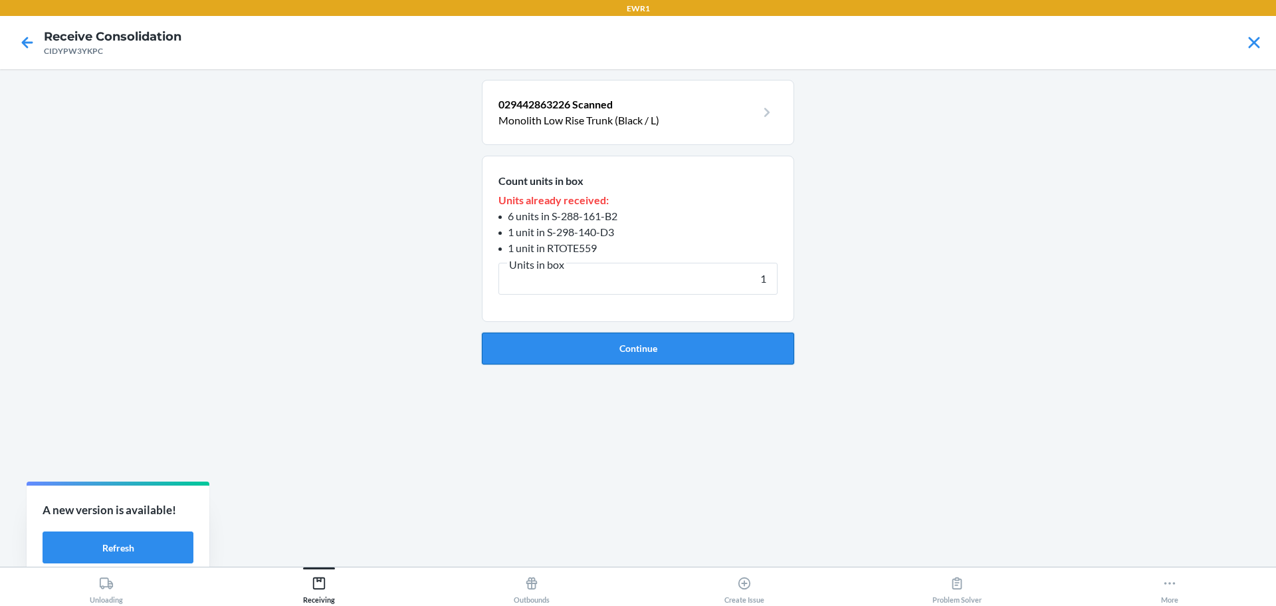
click at [683, 361] on button "Continue" at bounding box center [638, 348] width 312 height 32
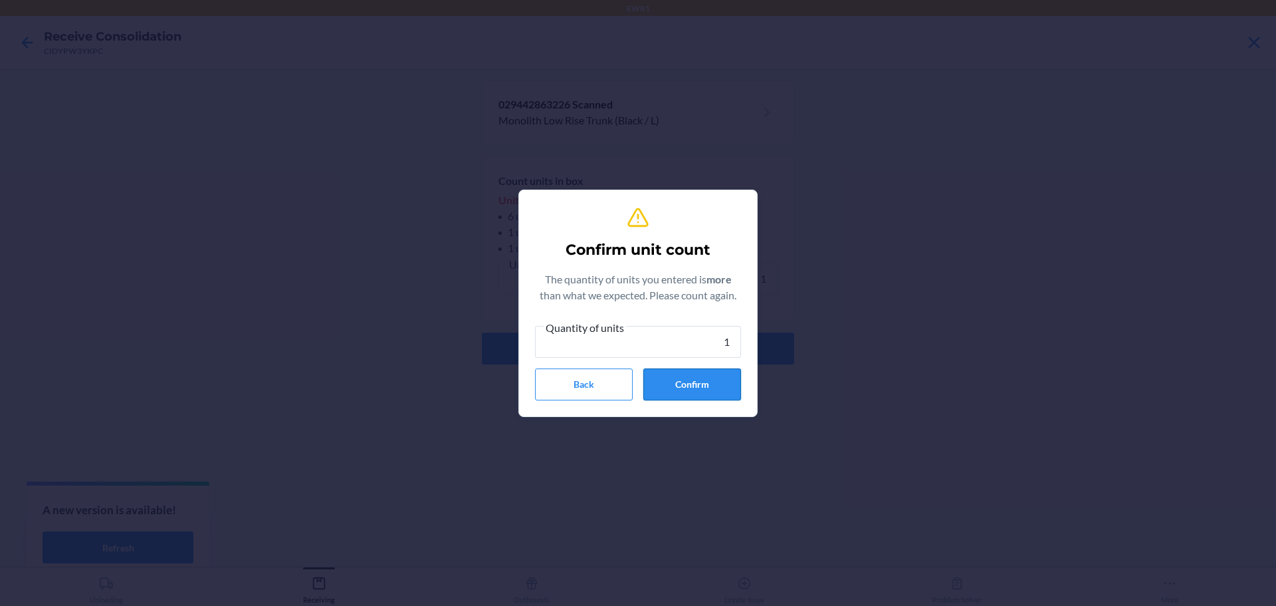
click at [689, 388] on button "Confirm" at bounding box center [692, 384] width 98 height 32
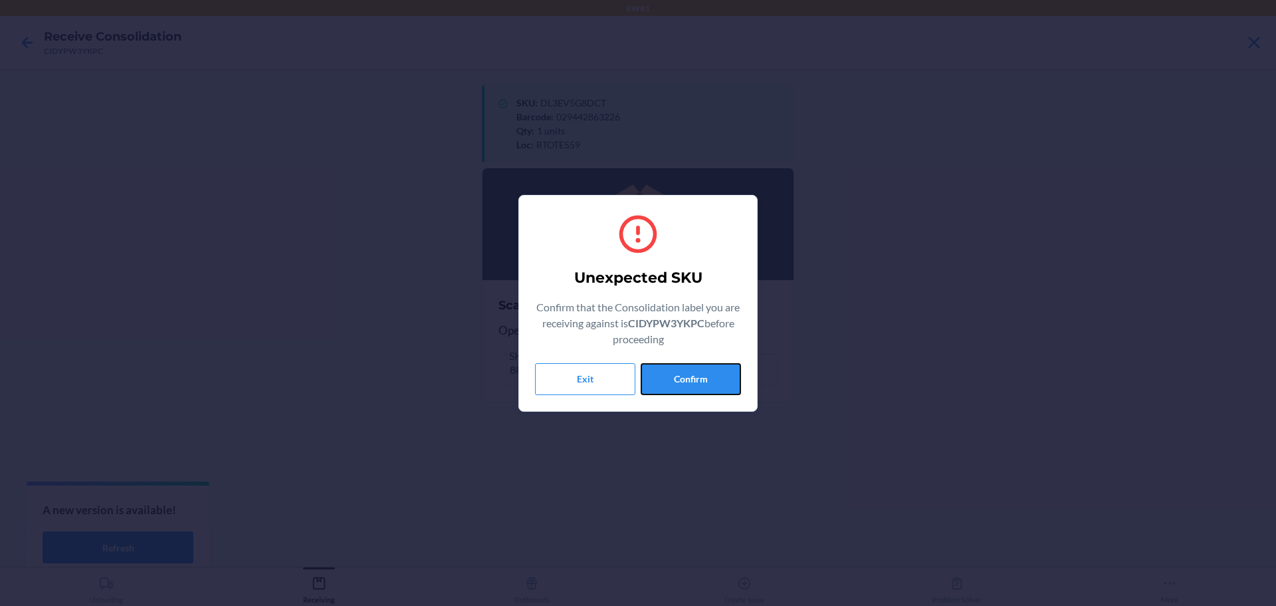
click at [691, 388] on button "Confirm" at bounding box center [691, 379] width 100 height 32
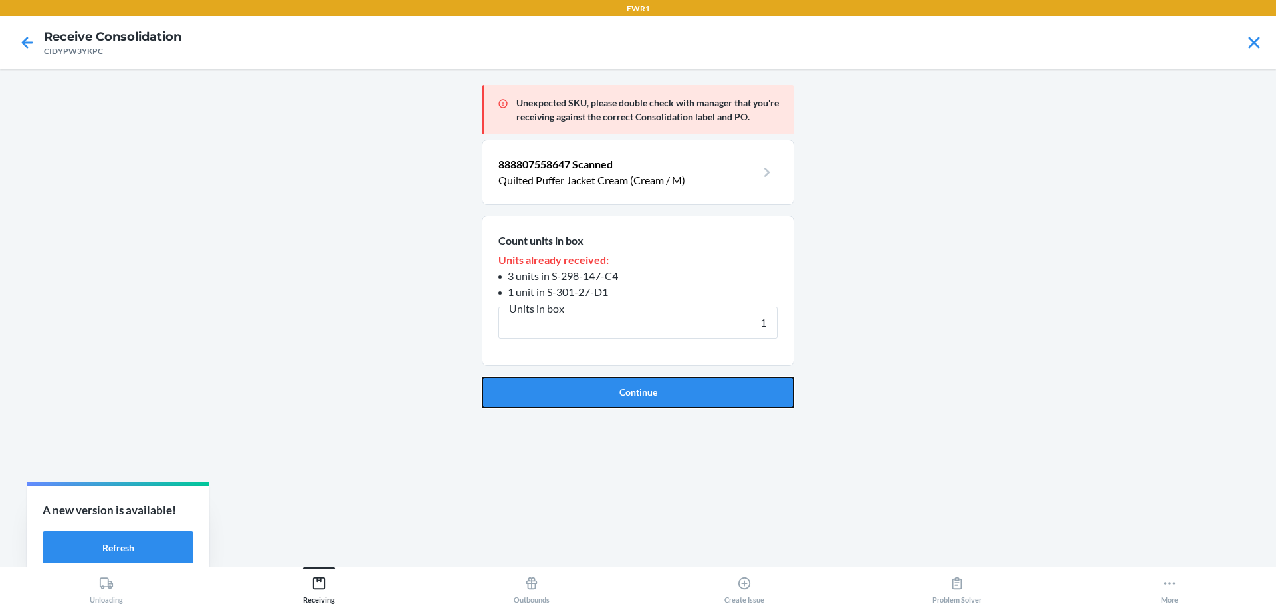
click at [691, 388] on button "Continue" at bounding box center [638, 392] width 312 height 32
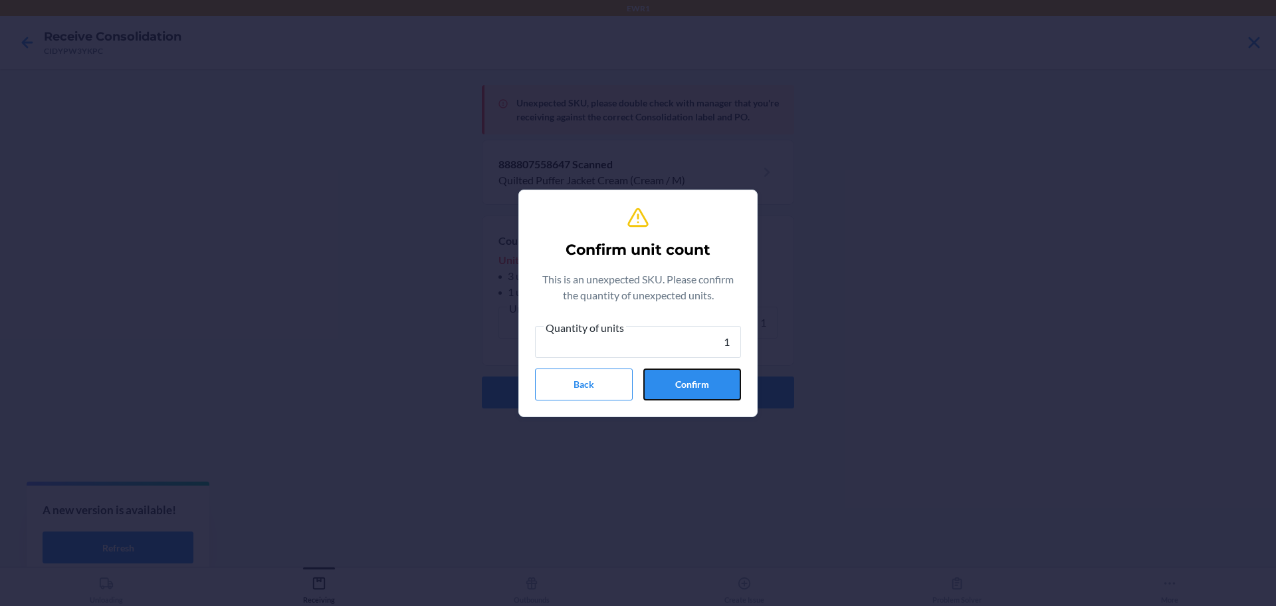
click at [691, 388] on button "Confirm" at bounding box center [692, 384] width 98 height 32
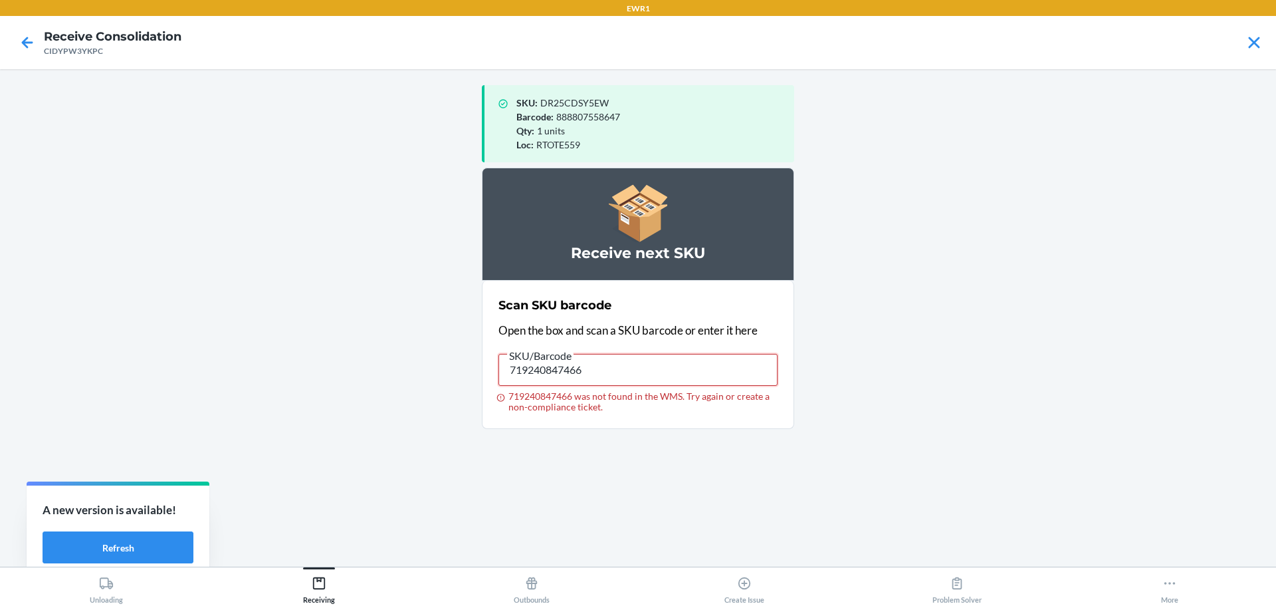
drag, startPoint x: 598, startPoint y: 358, endPoint x: 57, endPoint y: 314, distance: 542.1
click at [57, 314] on main "SKU : DR25CDSY5EW Barcode : 888807558647 Qty : 1 units Loc : RTOTE559 Receive n…" at bounding box center [638, 317] width 1276 height 497
drag, startPoint x: 612, startPoint y: 374, endPoint x: 125, endPoint y: 338, distance: 488.6
click at [125, 338] on main "SKU : DR25CDSY5EW Barcode : 888807558647 Qty : 1 units Loc : RTOTE559 Receive n…" at bounding box center [638, 317] width 1276 height 497
drag, startPoint x: 635, startPoint y: 375, endPoint x: 43, endPoint y: 193, distance: 620.3
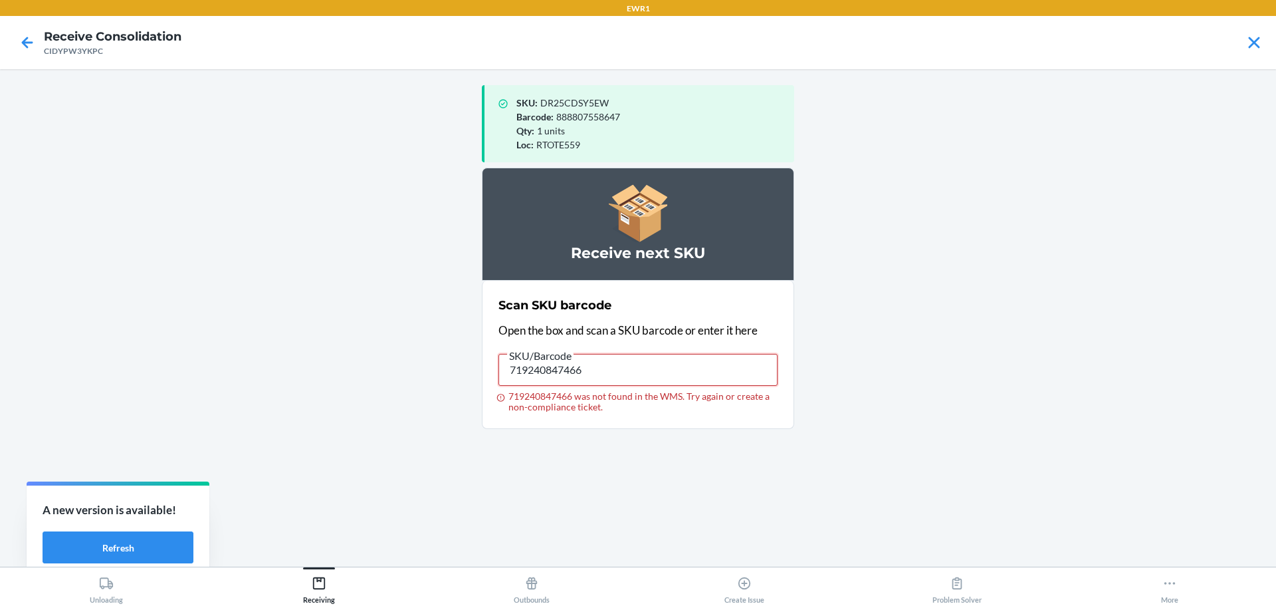
click at [114, 281] on main "SKU : DR25CDSY5EW Barcode : 888807558647 Qty : 1 units Loc : RTOTE559 Receive n…" at bounding box center [638, 317] width 1276 height 497
drag, startPoint x: 601, startPoint y: 375, endPoint x: 0, endPoint y: 296, distance: 606.1
click at [0, 296] on main "SKU : DR25CDSY5EW Barcode : 888807558647 Qty : 1 units Loc : RTOTE559 Receive n…" at bounding box center [638, 317] width 1276 height 497
drag, startPoint x: 622, startPoint y: 368, endPoint x: 45, endPoint y: 362, distance: 577.7
click at [45, 362] on main "SKU : DR25CDSY5EW Barcode : 888807558647 Qty : 1 units Loc : RTOTE559 Receive n…" at bounding box center [638, 317] width 1276 height 497
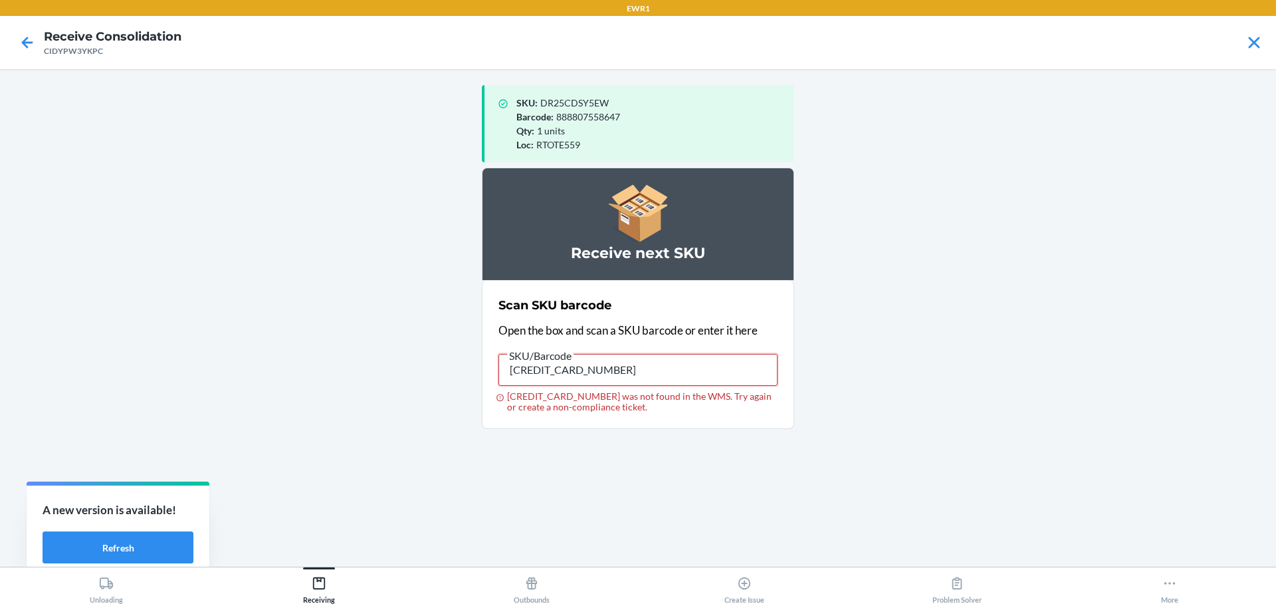
drag, startPoint x: 621, startPoint y: 368, endPoint x: 0, endPoint y: 364, distance: 620.9
click at [0, 364] on main "SKU : DR25CDSY5EW Barcode : 888807558647 Qty : 1 units Loc : RTOTE559 Receive n…" at bounding box center [638, 317] width 1276 height 497
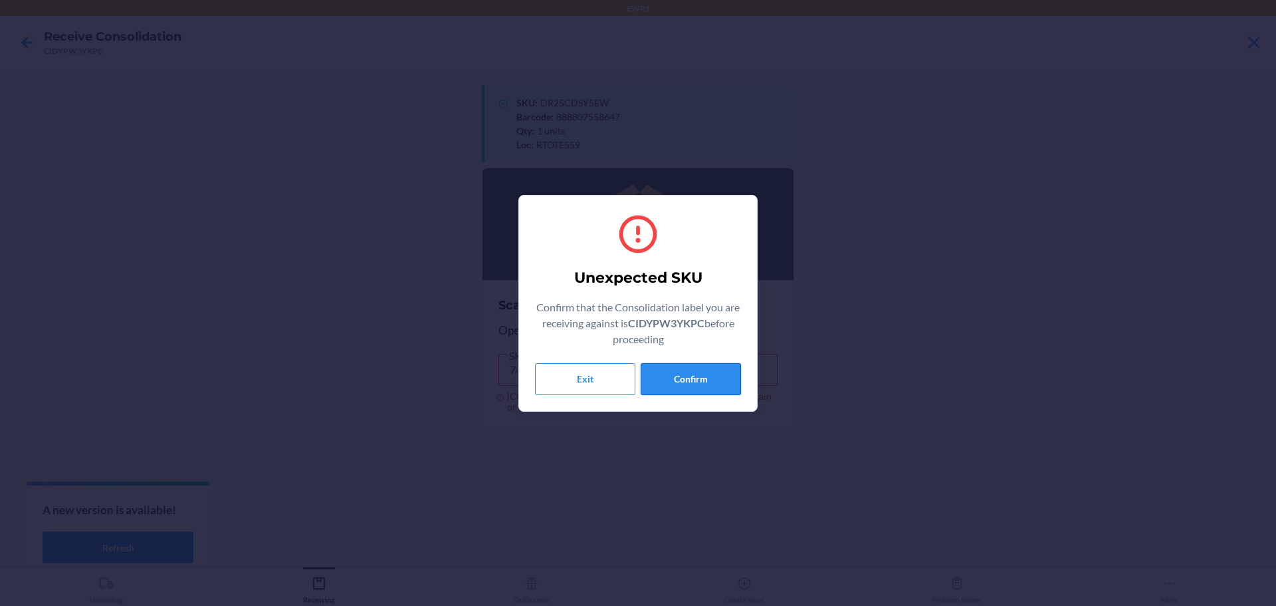
click at [679, 373] on button "Confirm" at bounding box center [691, 379] width 100 height 32
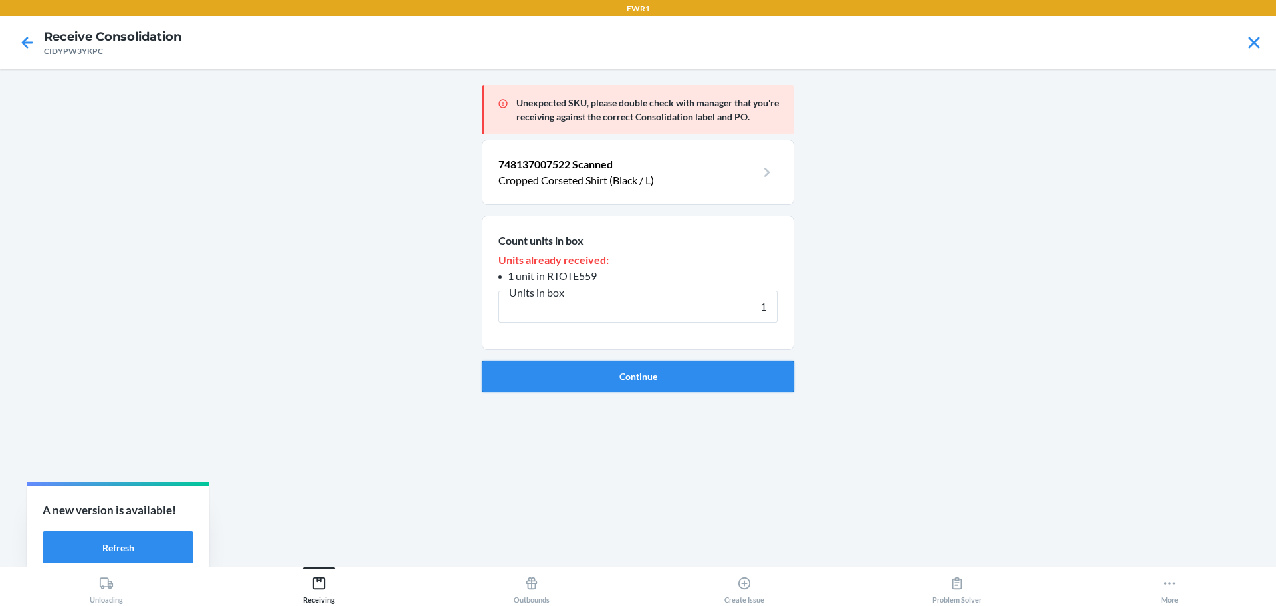
click at [679, 377] on button "Continue" at bounding box center [638, 376] width 312 height 32
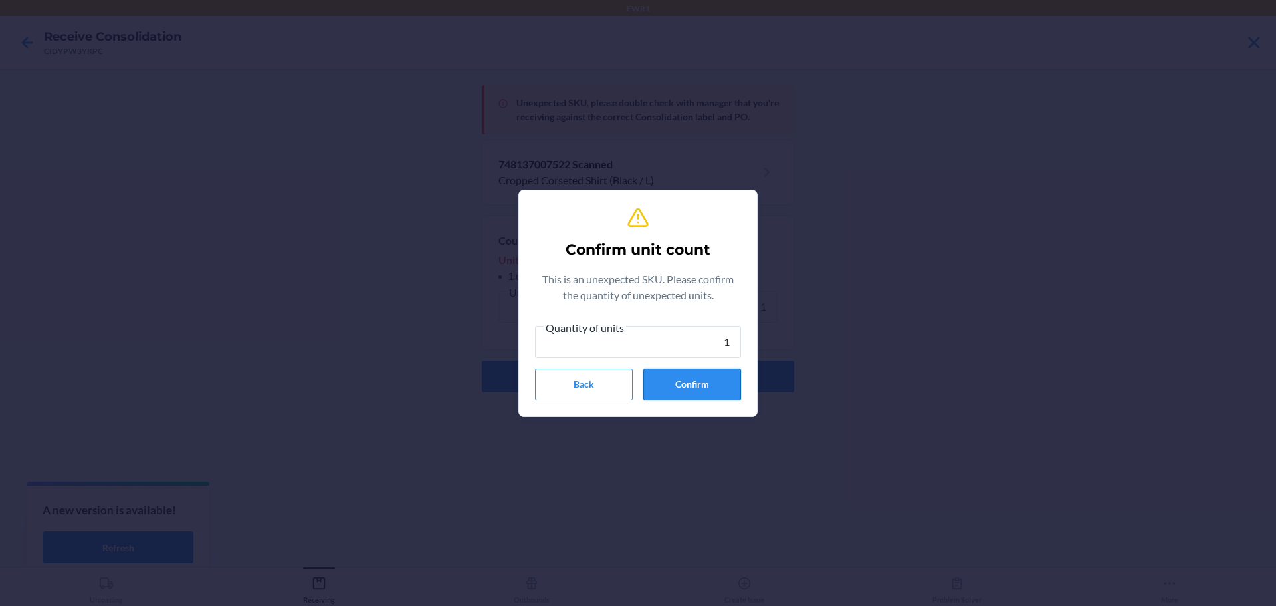
click at [679, 381] on button "Confirm" at bounding box center [692, 384] width 98 height 32
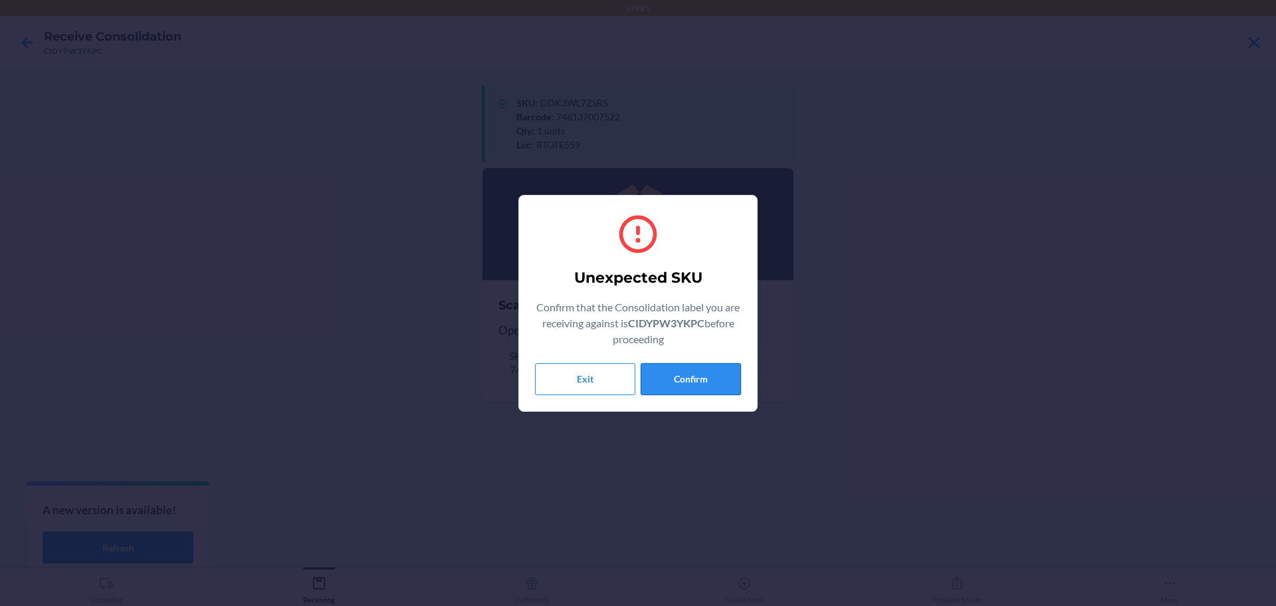
click at [677, 371] on button "Confirm" at bounding box center [691, 379] width 100 height 32
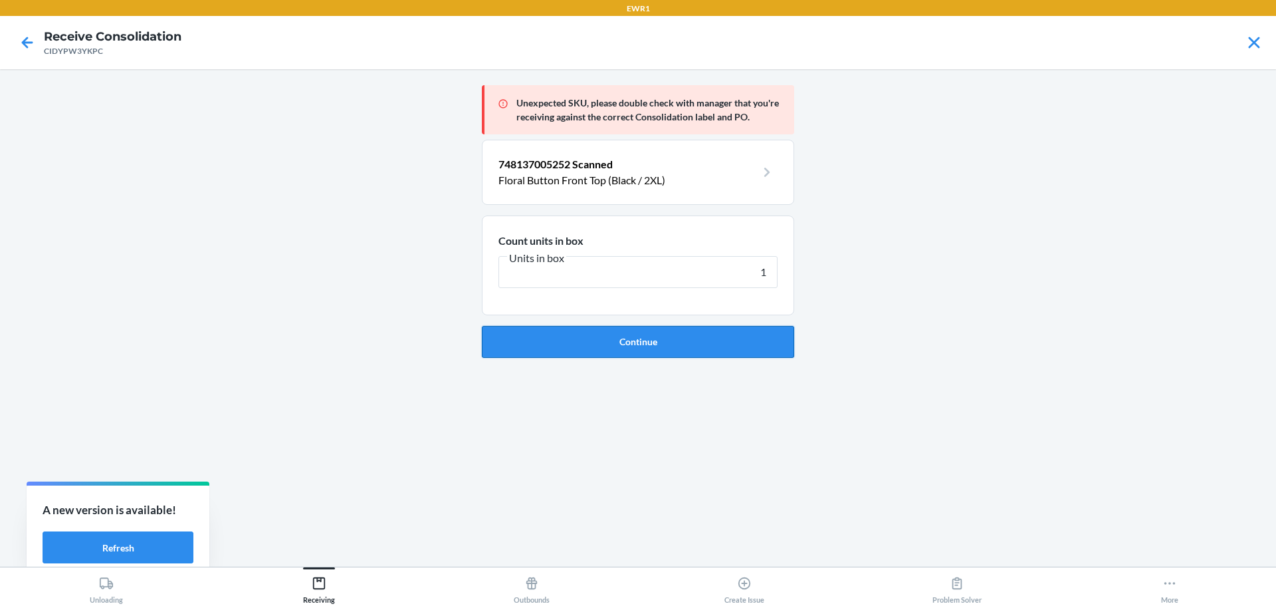
click at [681, 344] on button "Continue" at bounding box center [638, 342] width 312 height 32
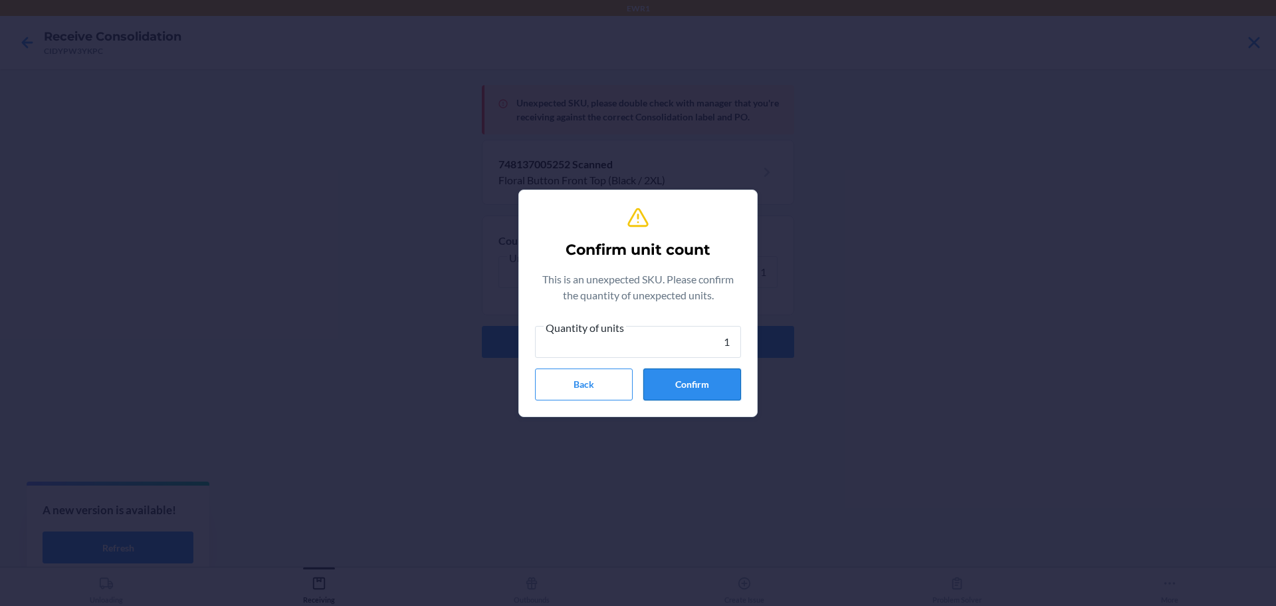
click at [691, 376] on button "Confirm" at bounding box center [692, 384] width 98 height 32
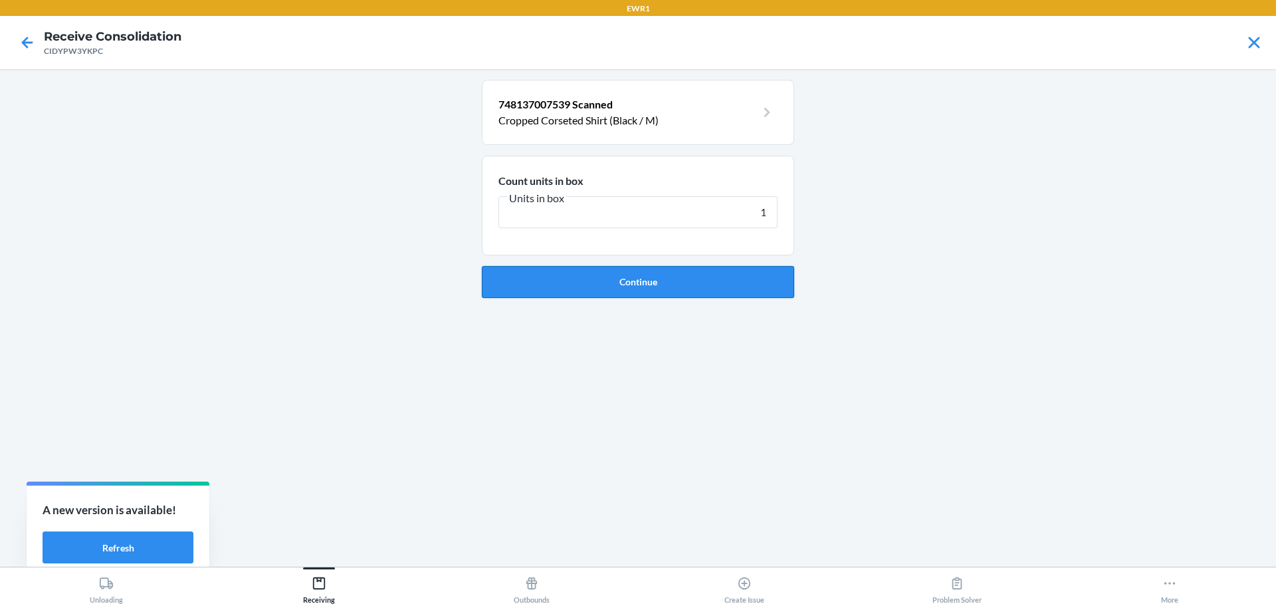
click at [705, 290] on button "Continue" at bounding box center [638, 282] width 312 height 32
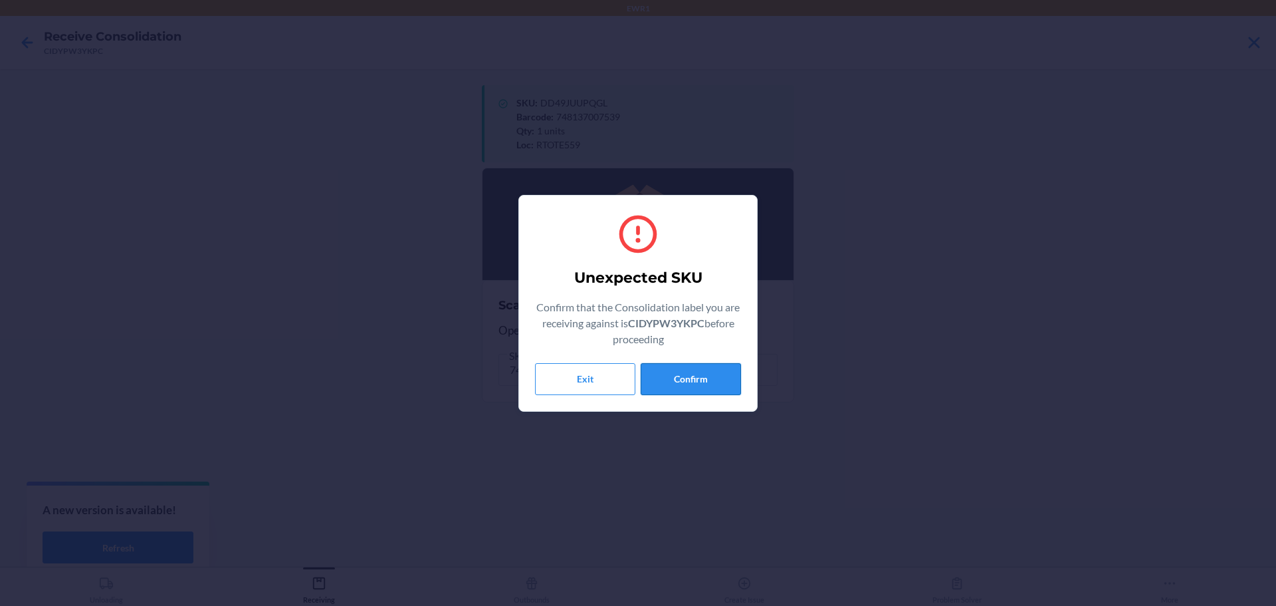
click at [706, 376] on button "Confirm" at bounding box center [691, 379] width 100 height 32
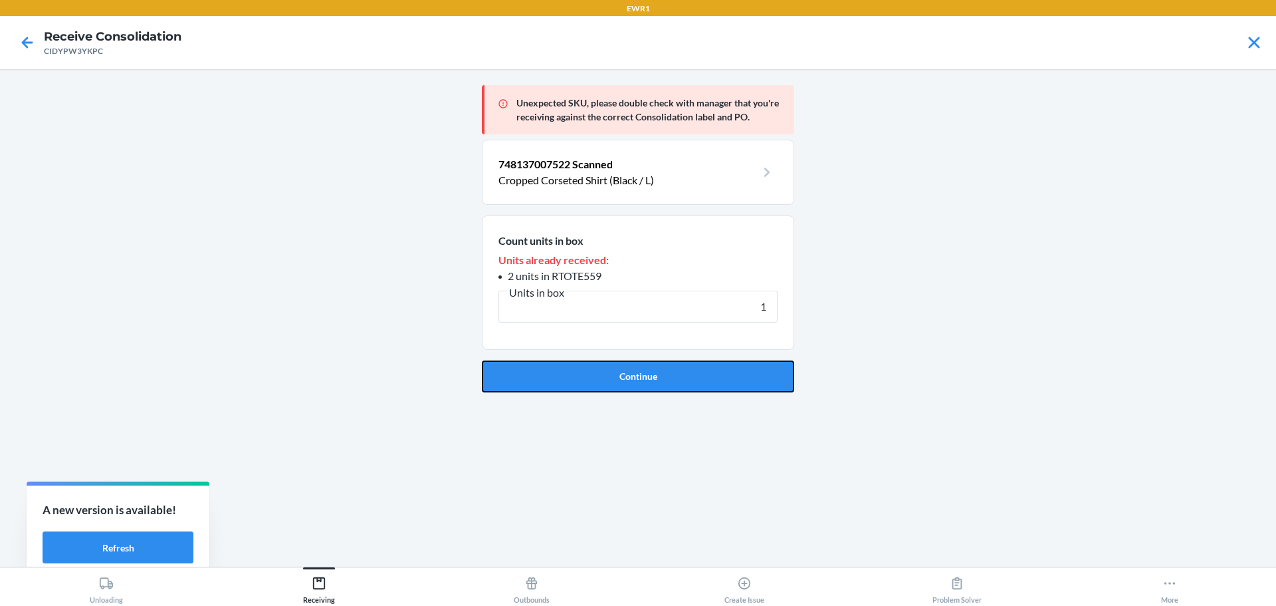
click at [706, 376] on button "Continue" at bounding box center [638, 376] width 312 height 32
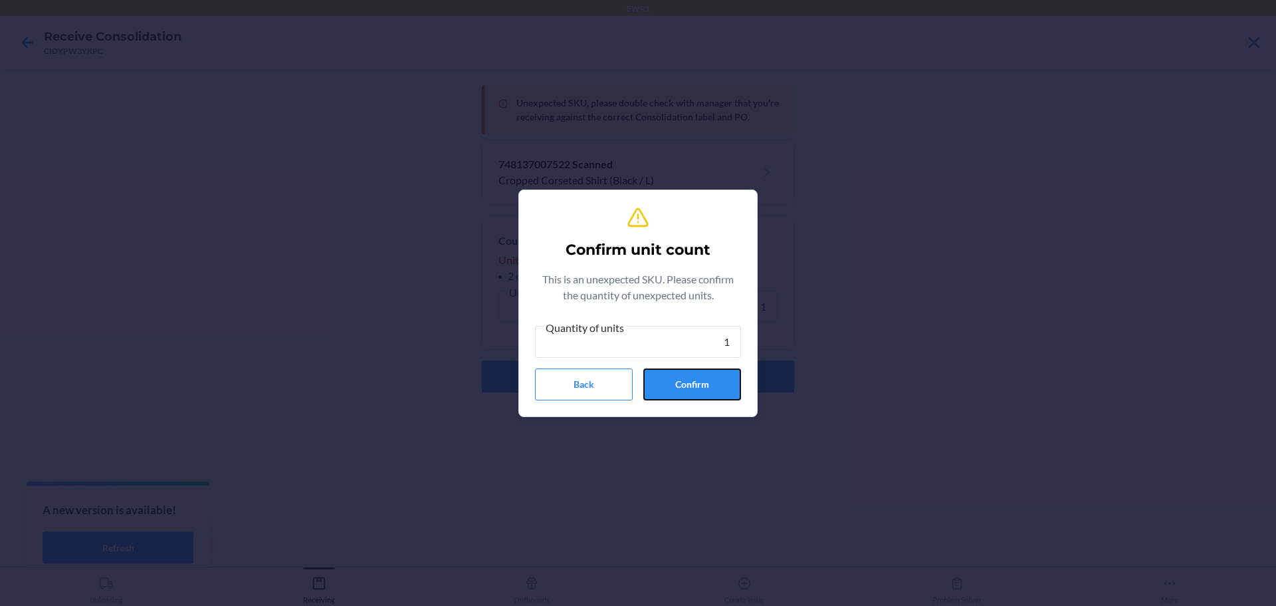
click at [706, 376] on button "Confirm" at bounding box center [692, 384] width 98 height 32
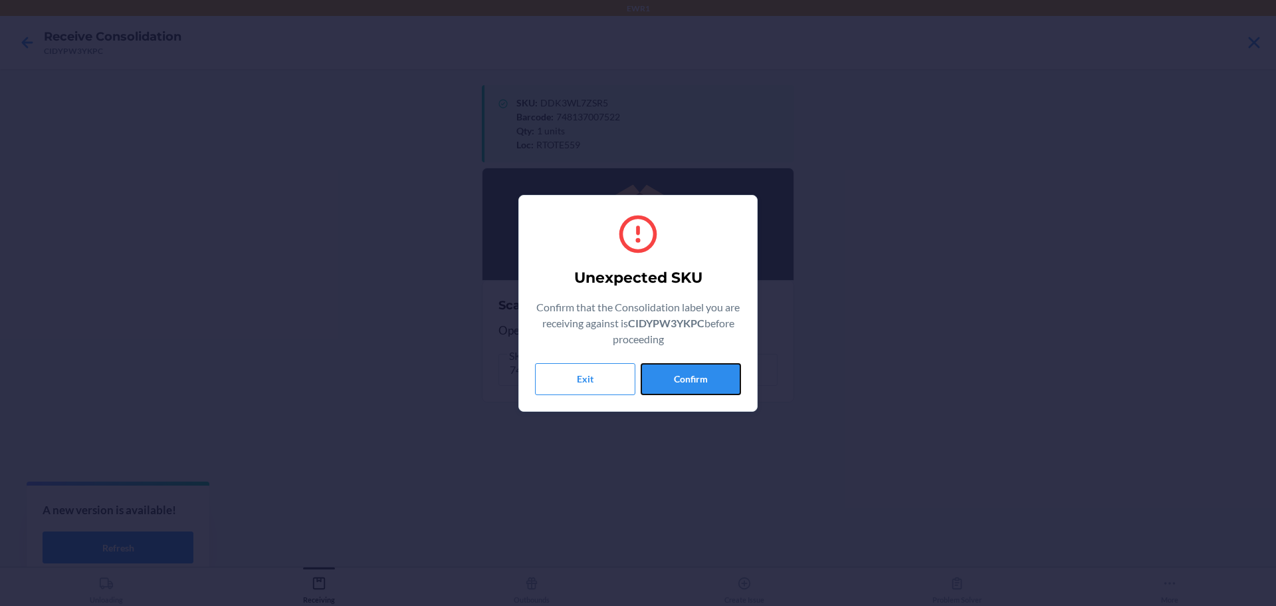
click at [706, 376] on button "Confirm" at bounding box center [691, 379] width 100 height 32
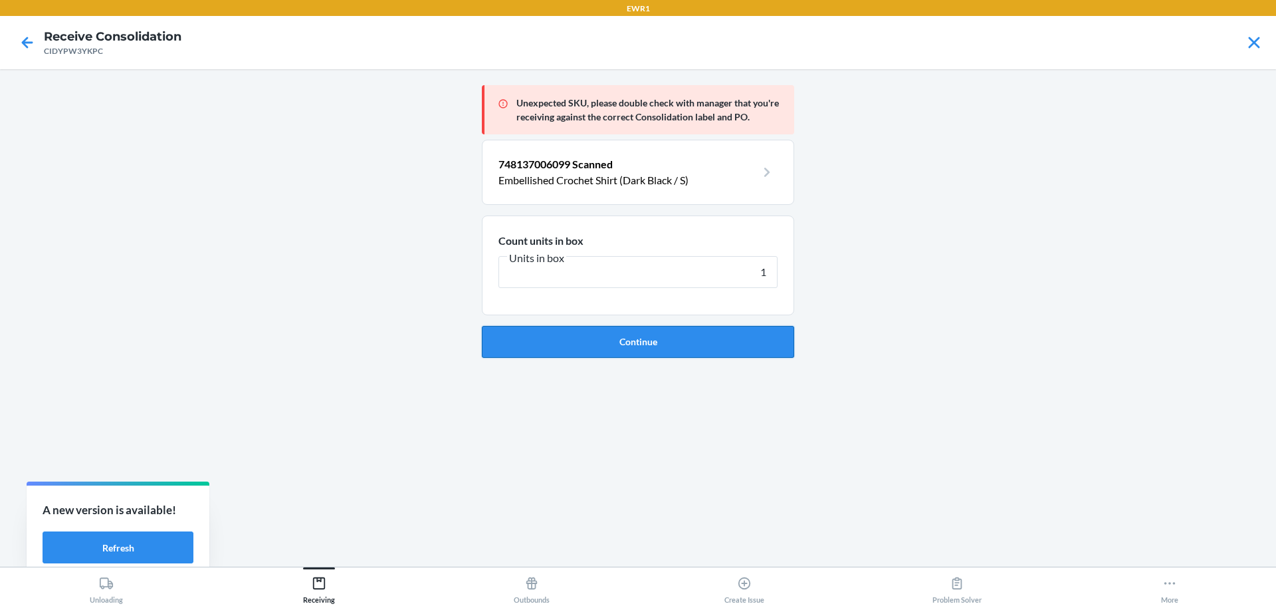
click at [689, 335] on button "Continue" at bounding box center [638, 342] width 312 height 32
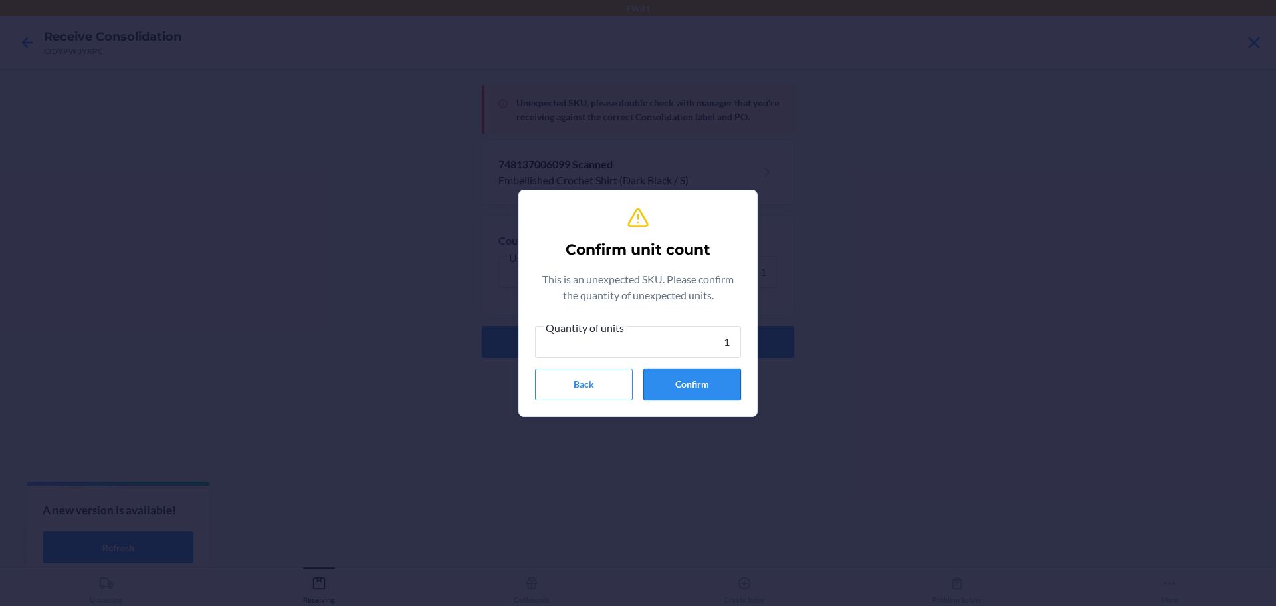
click at [722, 390] on button "Confirm" at bounding box center [692, 384] width 98 height 32
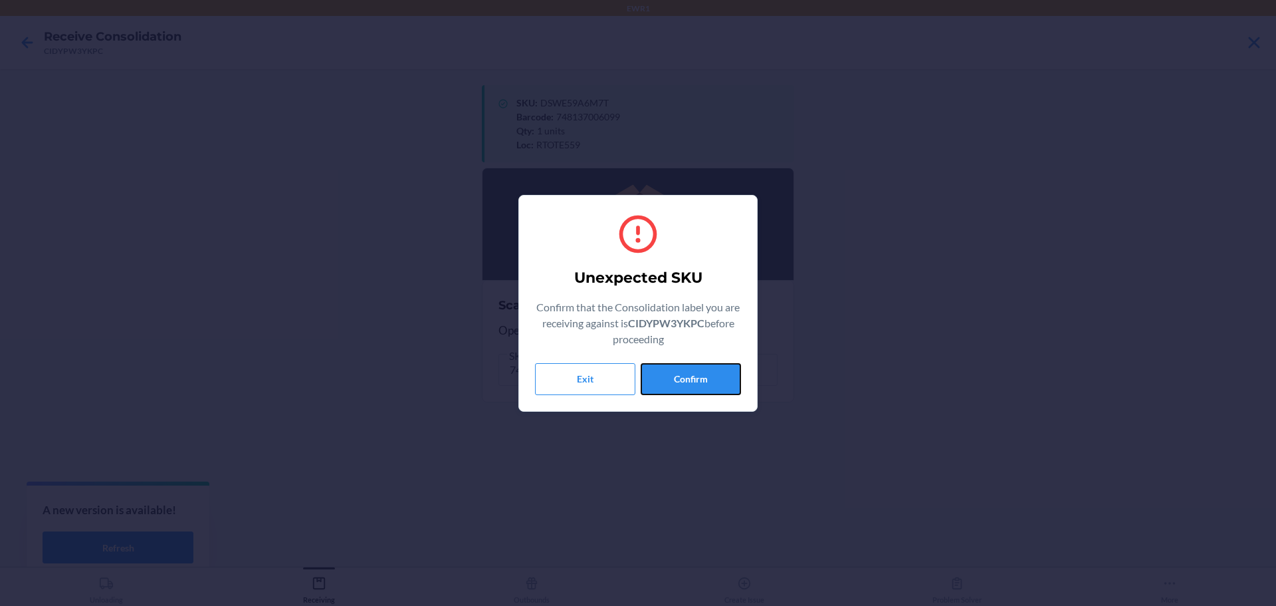
click at [722, 390] on button "Confirm" at bounding box center [691, 379] width 100 height 32
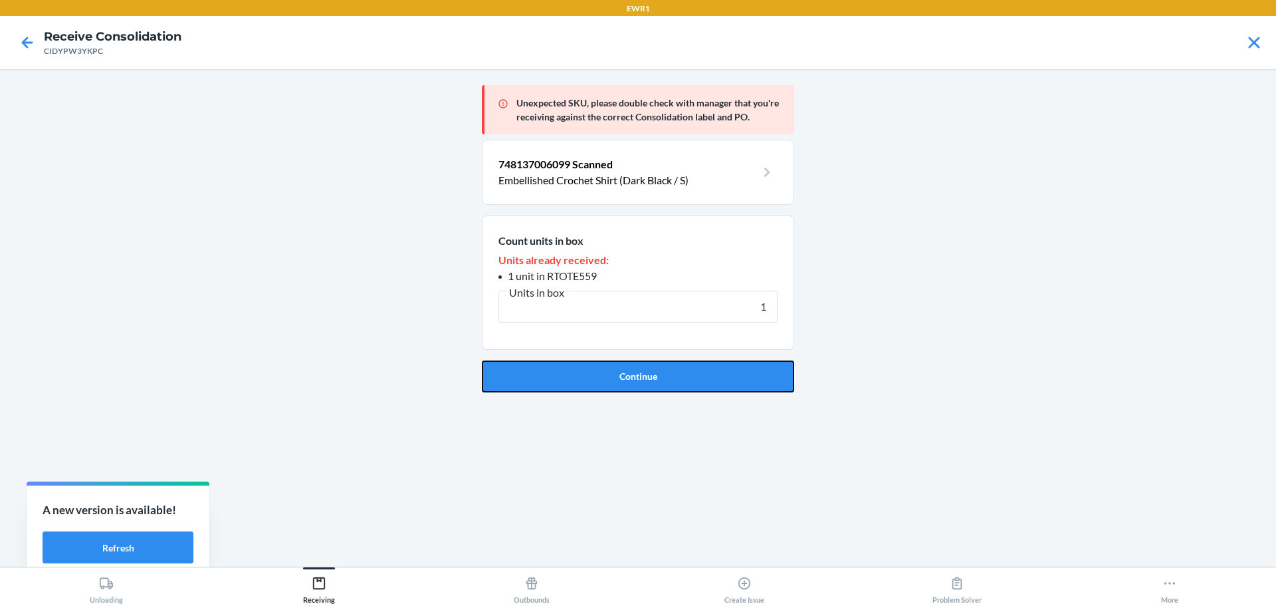
click at [722, 390] on button "Continue" at bounding box center [638, 376] width 312 height 32
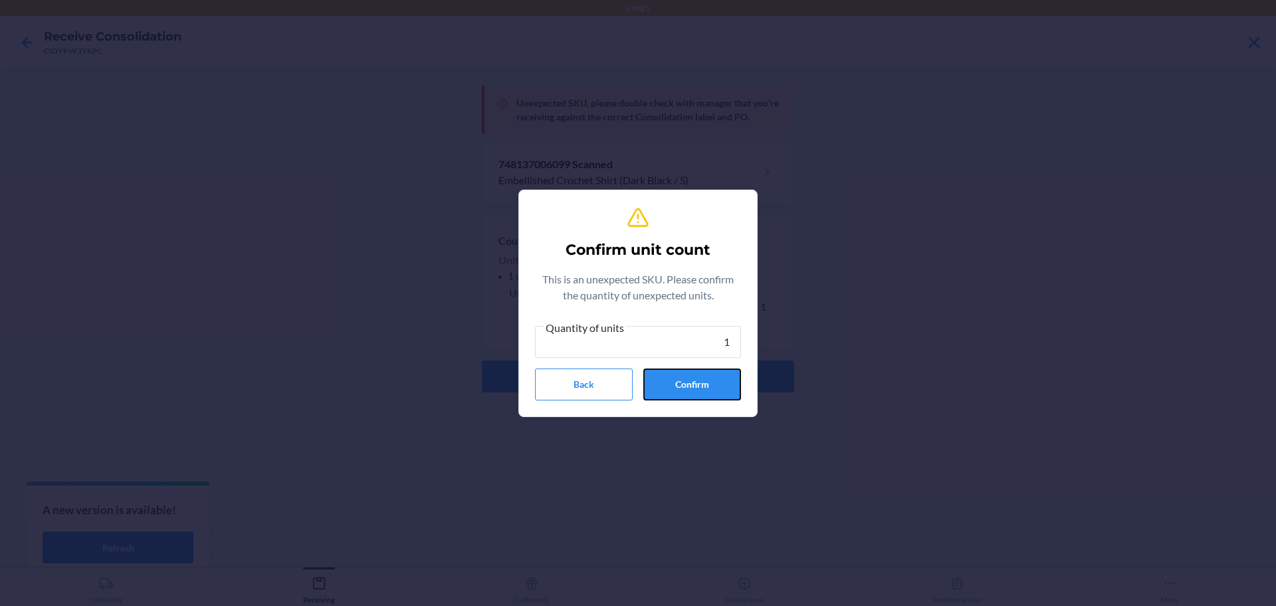
click at [722, 390] on button "Confirm" at bounding box center [692, 384] width 98 height 32
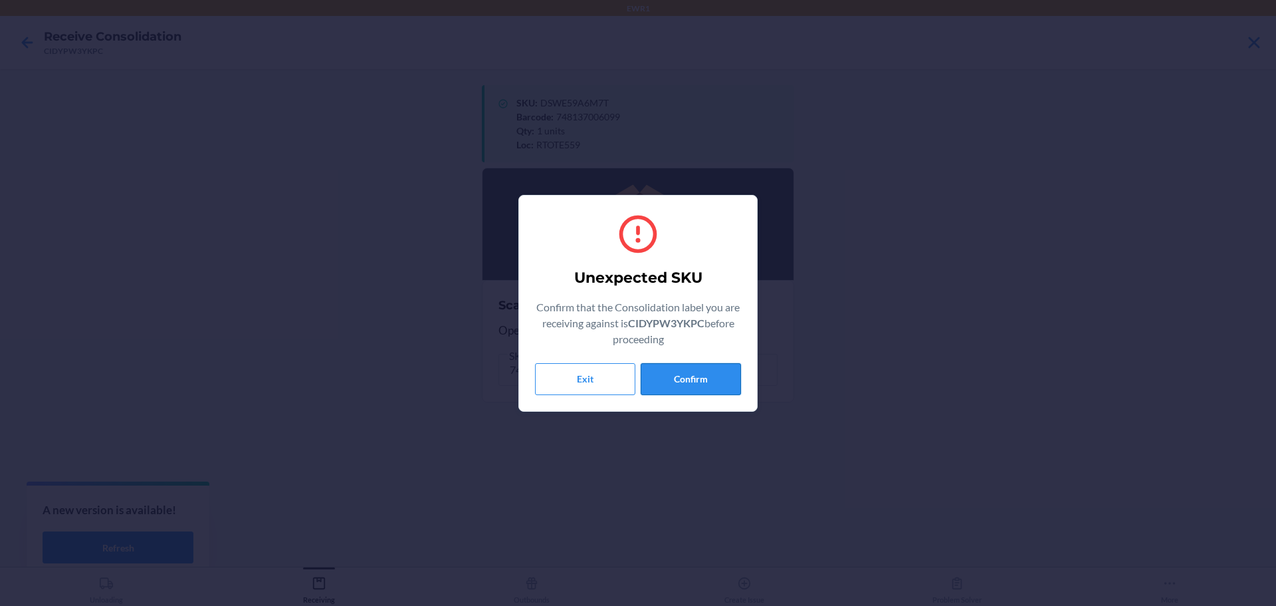
click at [684, 377] on button "Confirm" at bounding box center [691, 379] width 100 height 32
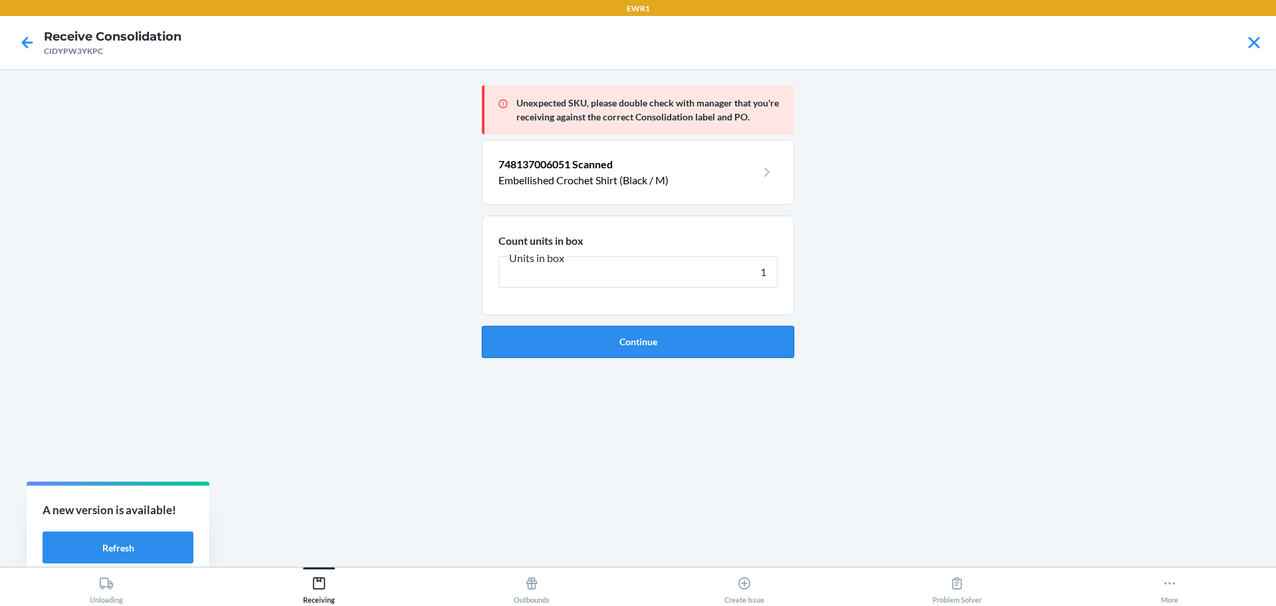
click at [689, 354] on button "Continue" at bounding box center [638, 342] width 312 height 32
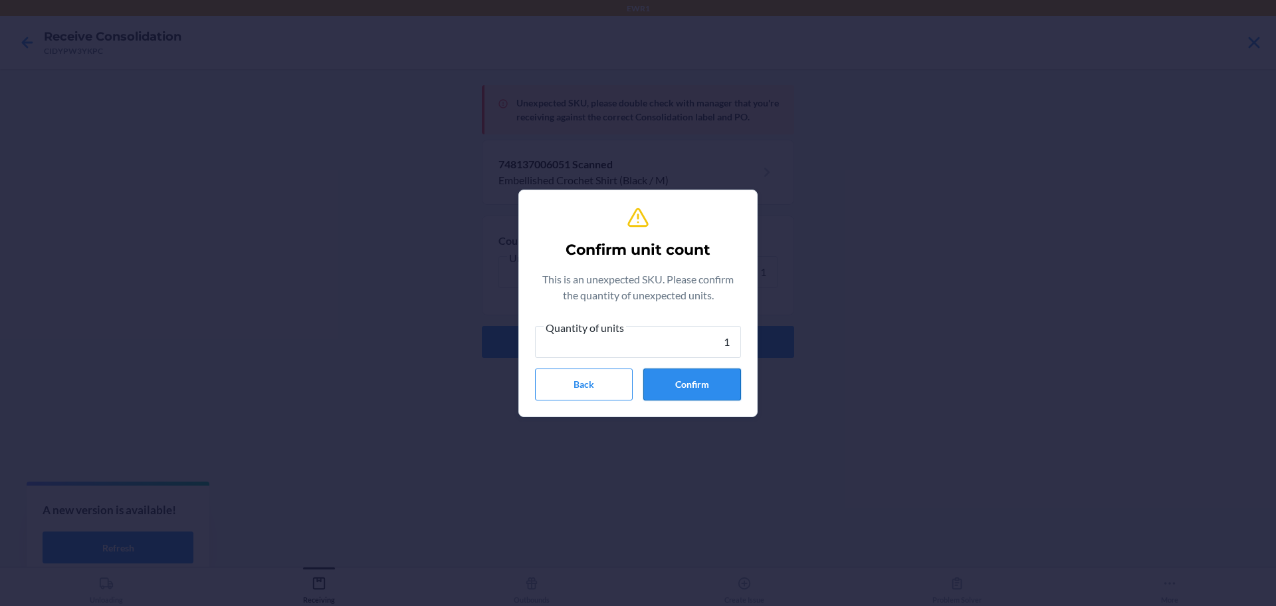
drag, startPoint x: 689, startPoint y: 354, endPoint x: 679, endPoint y: 381, distance: 29.0
click at [682, 376] on div "Quantity of units 1 Back Confirm" at bounding box center [638, 359] width 206 height 81
click at [679, 382] on button "Confirm" at bounding box center [692, 384] width 98 height 32
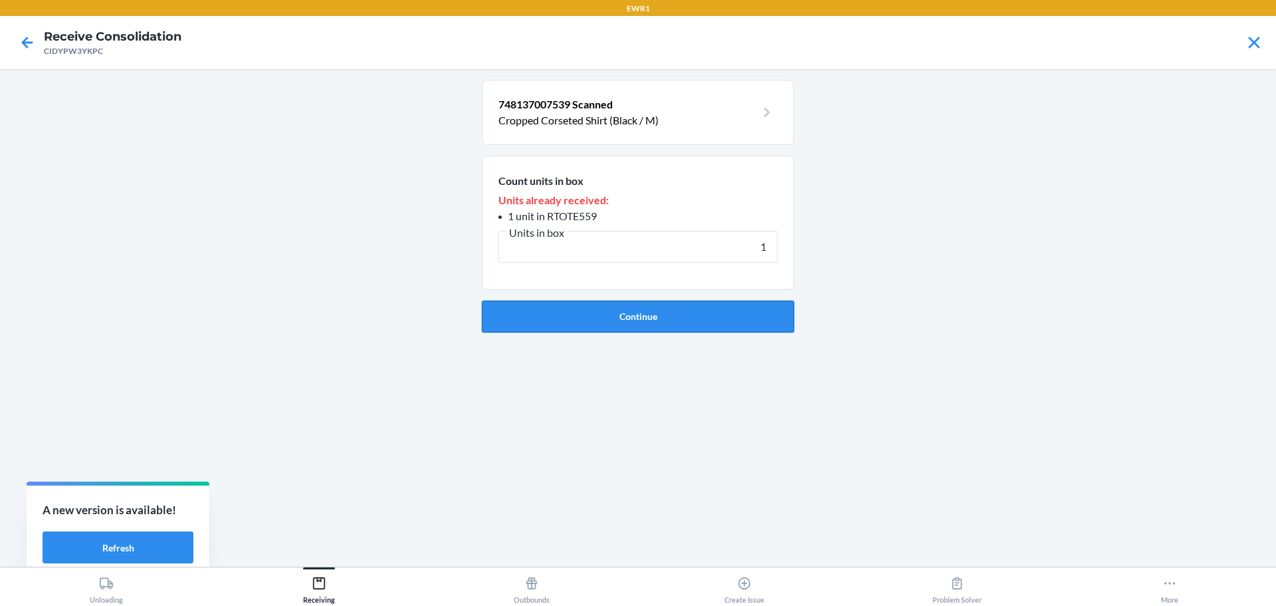
click at [676, 311] on button "Continue" at bounding box center [638, 316] width 312 height 32
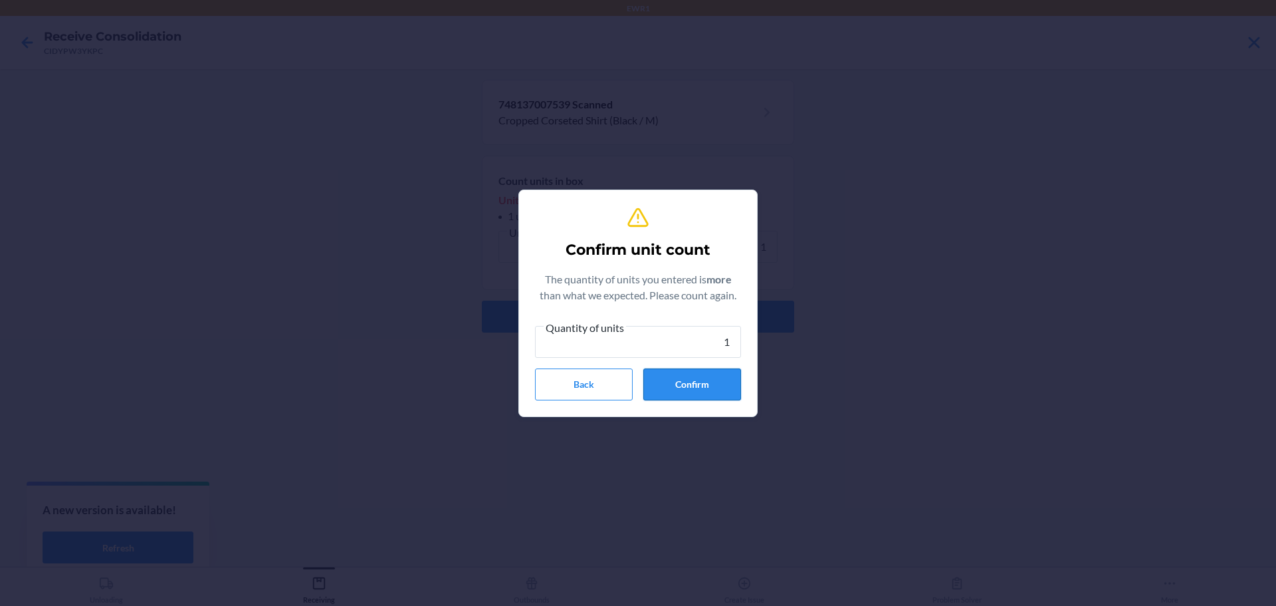
click at [672, 378] on button "Confirm" at bounding box center [692, 384] width 98 height 32
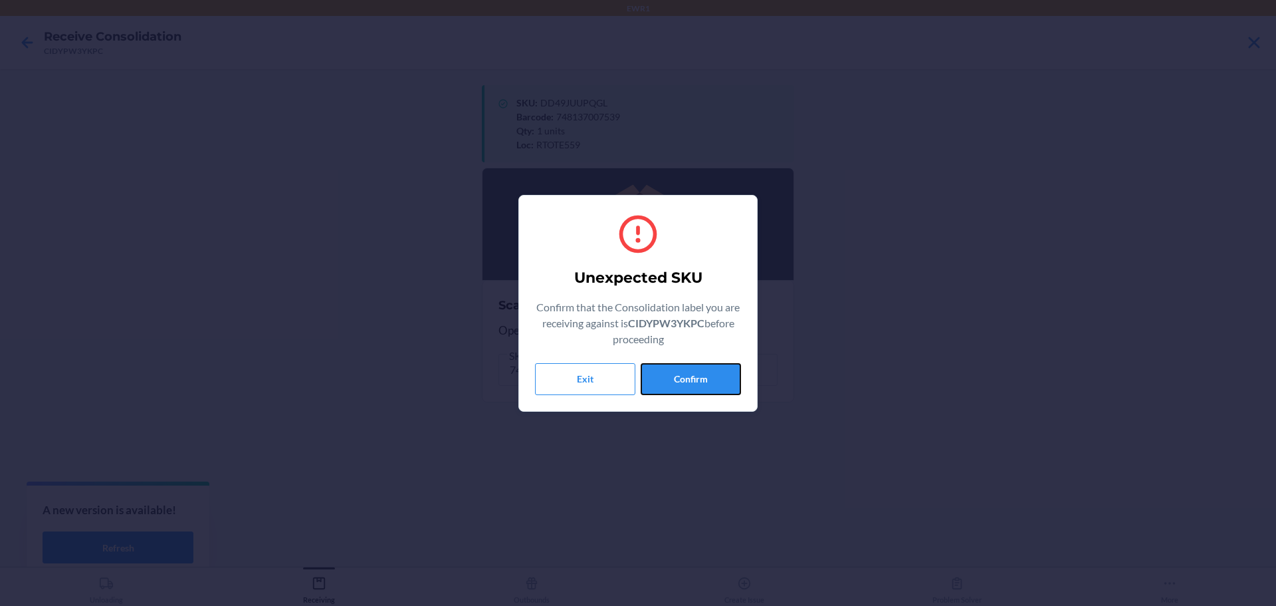
click at [672, 379] on button "Confirm" at bounding box center [691, 379] width 100 height 32
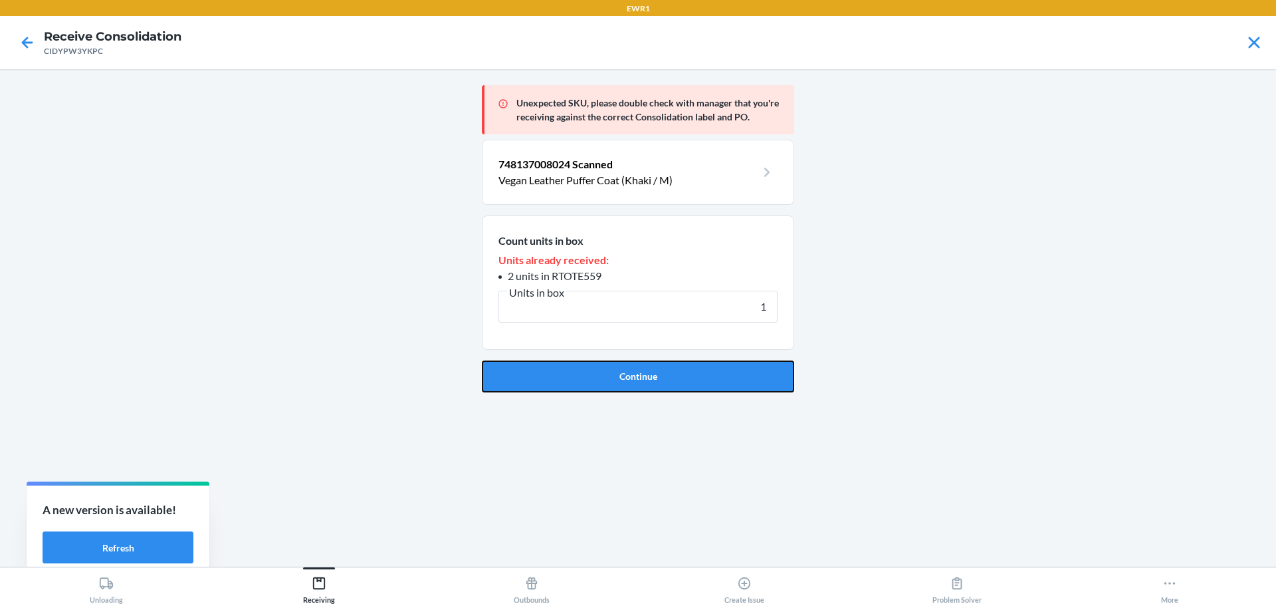
click at [672, 379] on button "Continue" at bounding box center [638, 376] width 312 height 32
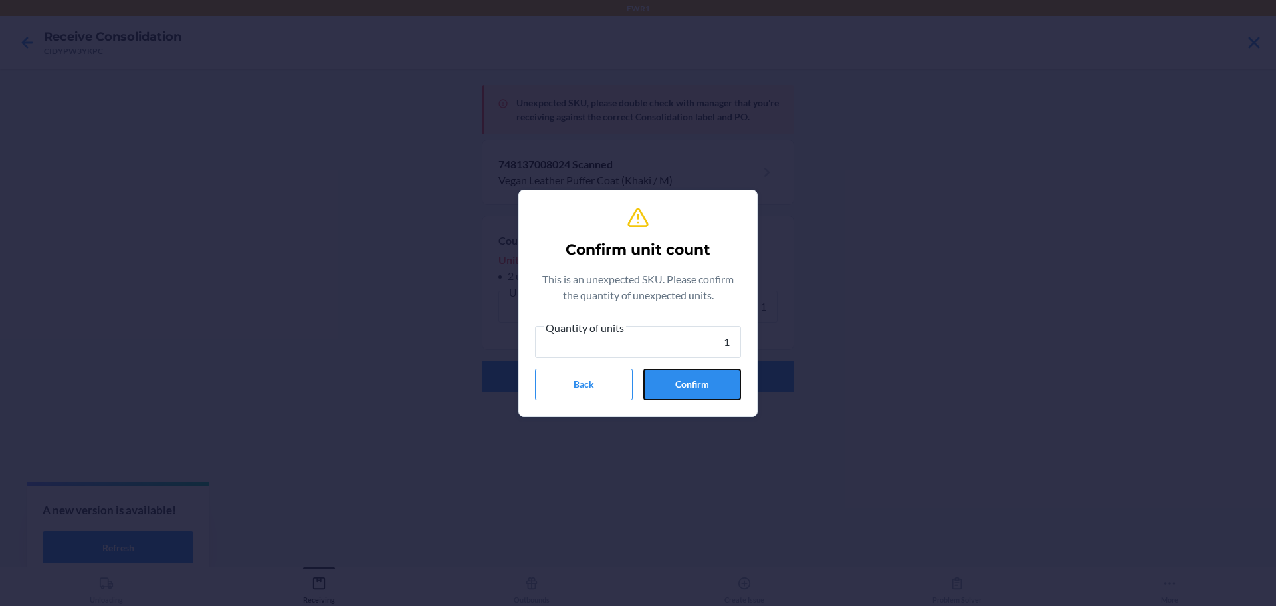
click at [672, 379] on button "Confirm" at bounding box center [692, 384] width 98 height 32
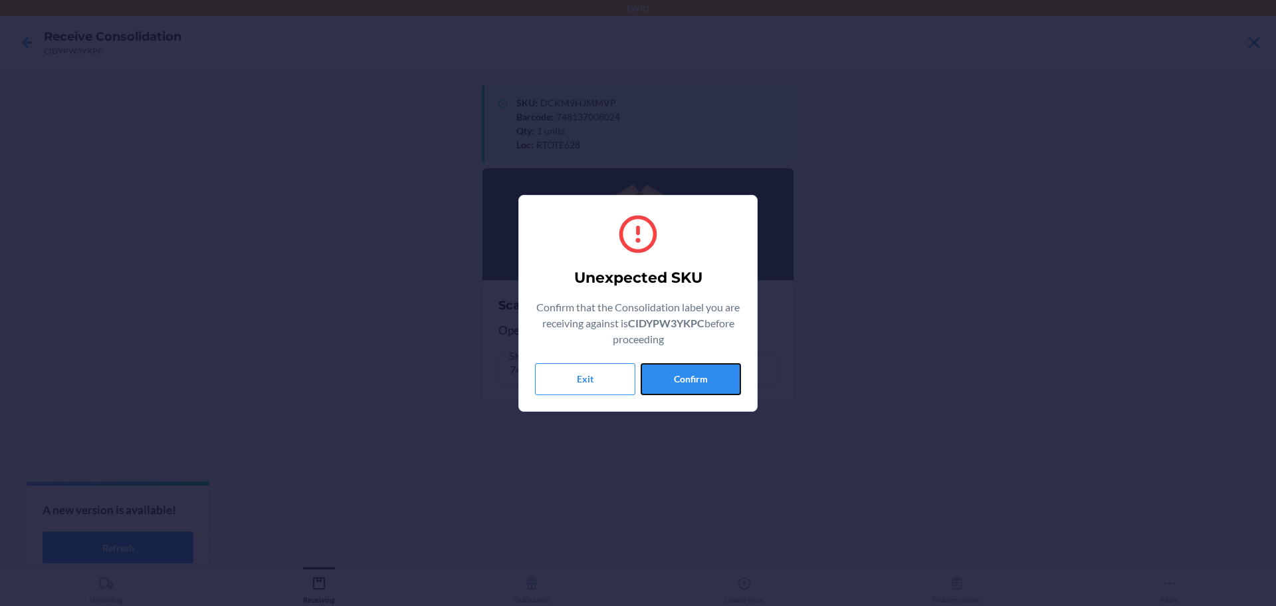
click at [672, 379] on button "Confirm" at bounding box center [691, 379] width 100 height 32
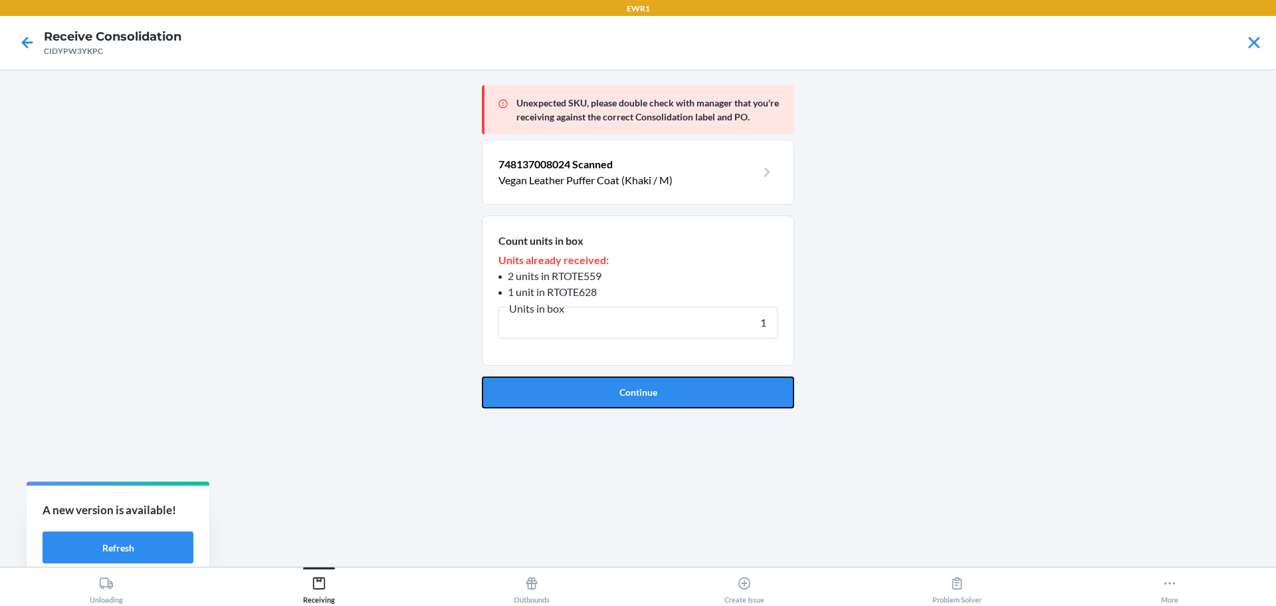
click at [672, 379] on button "Continue" at bounding box center [638, 392] width 312 height 32
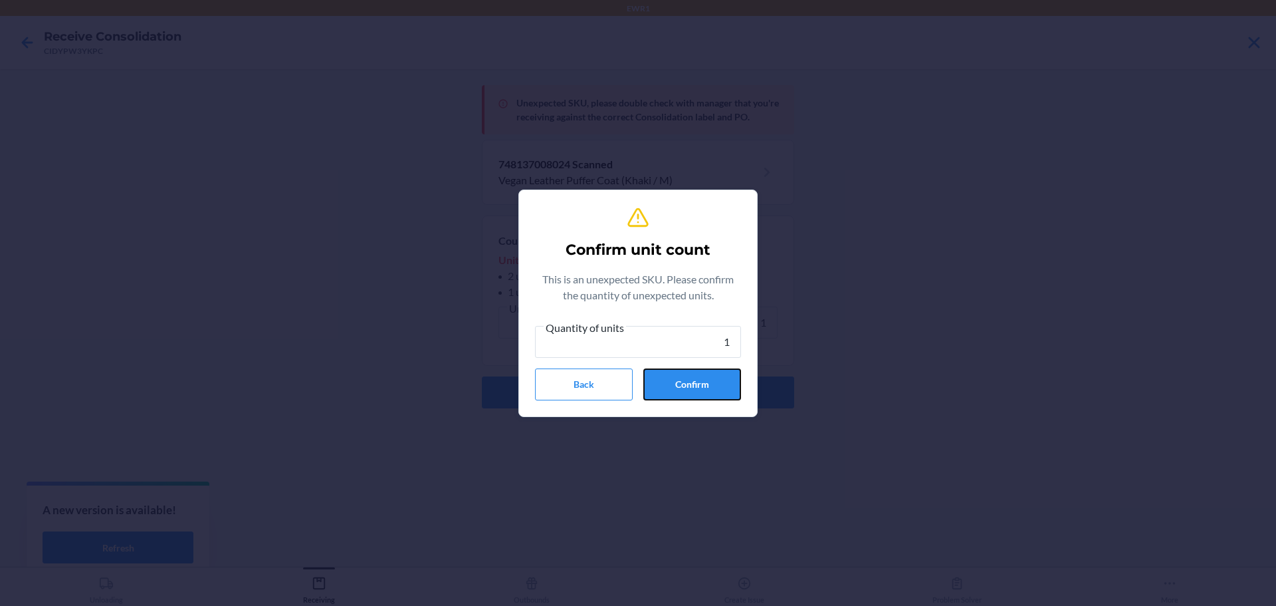
click at [672, 379] on button "Confirm" at bounding box center [692, 384] width 98 height 32
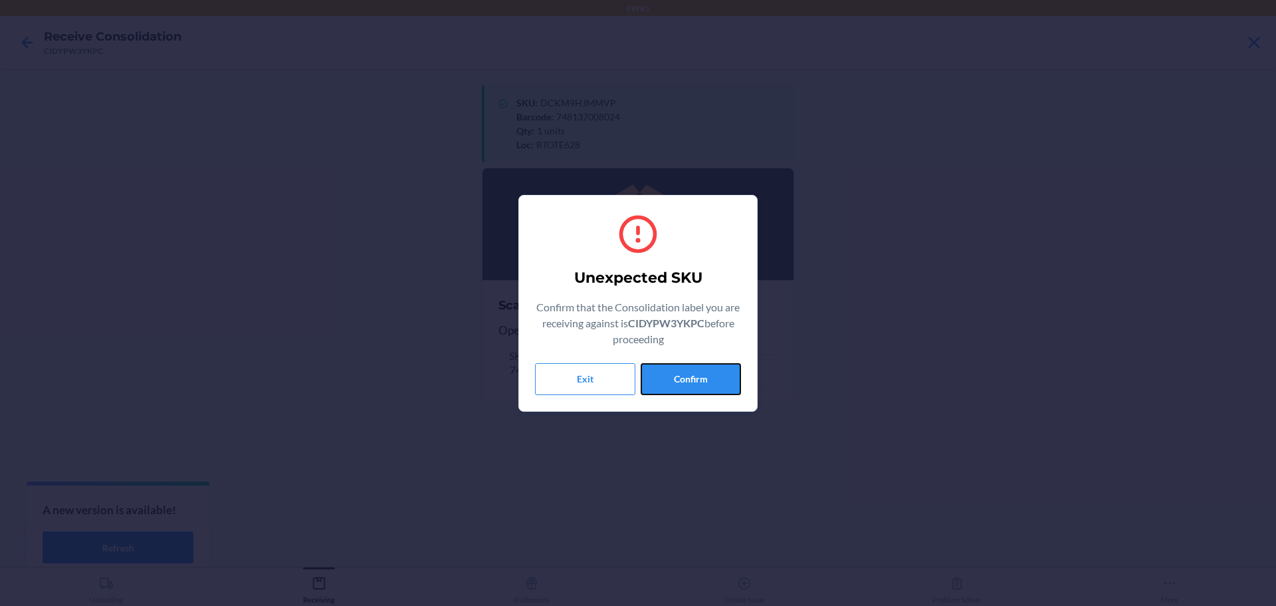
click at [672, 379] on button "Confirm" at bounding box center [691, 379] width 100 height 32
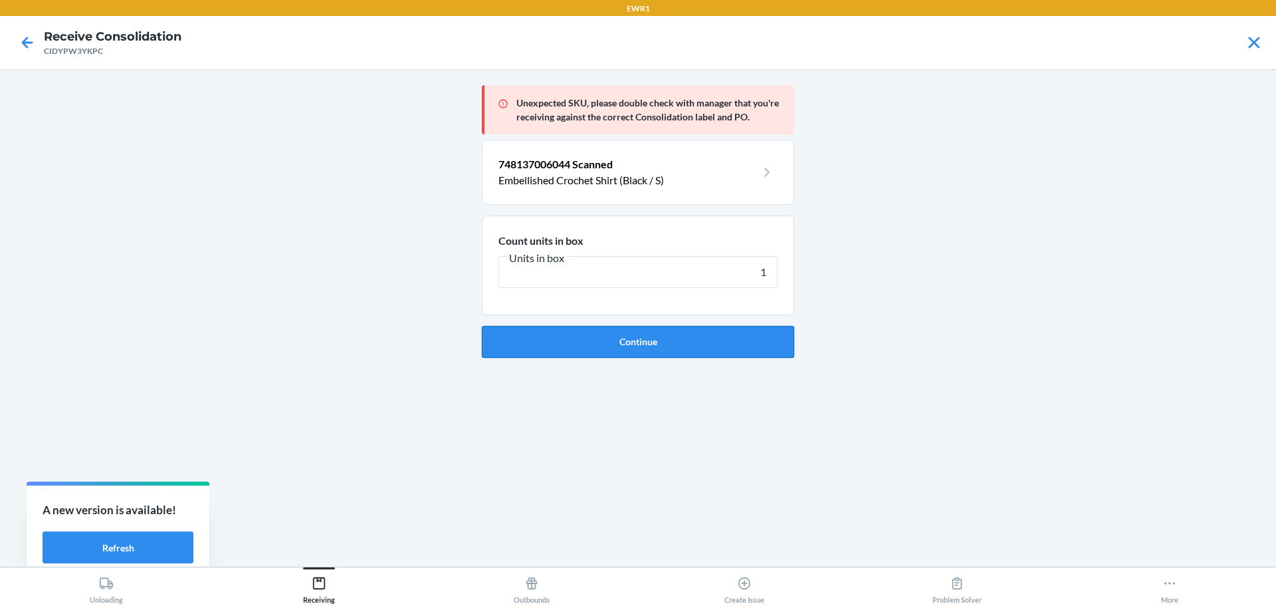
click at [677, 353] on button "Continue" at bounding box center [638, 342] width 312 height 32
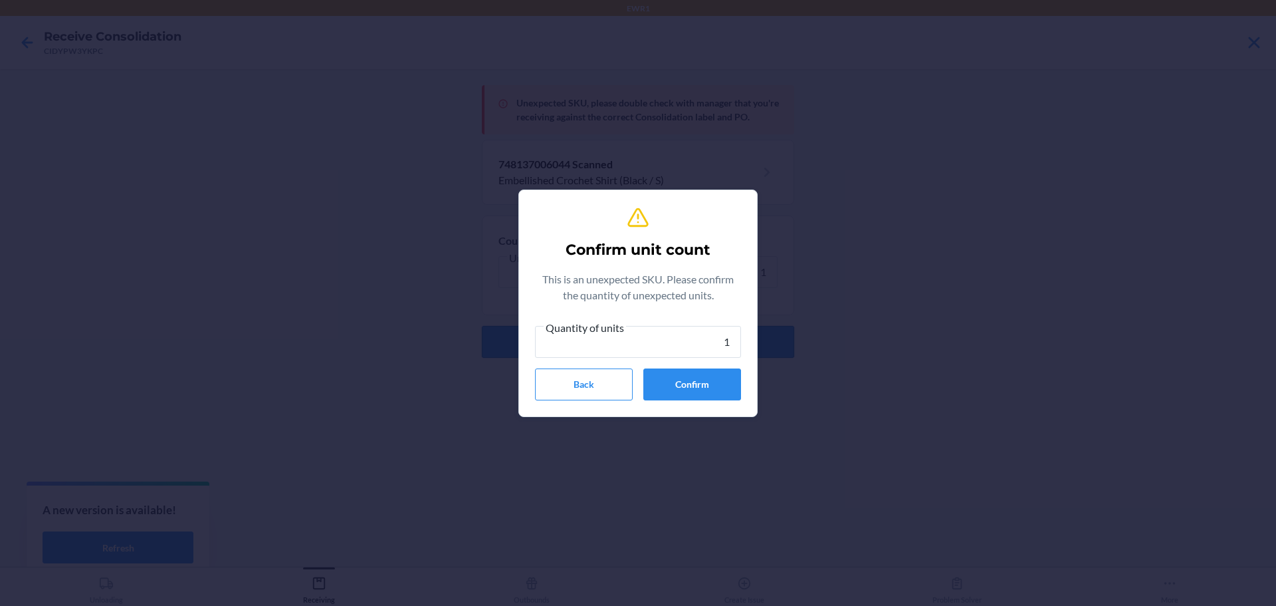
click at [677, 353] on input "1" at bounding box center [638, 342] width 206 height 32
click at [681, 377] on button "Confirm" at bounding box center [692, 384] width 98 height 32
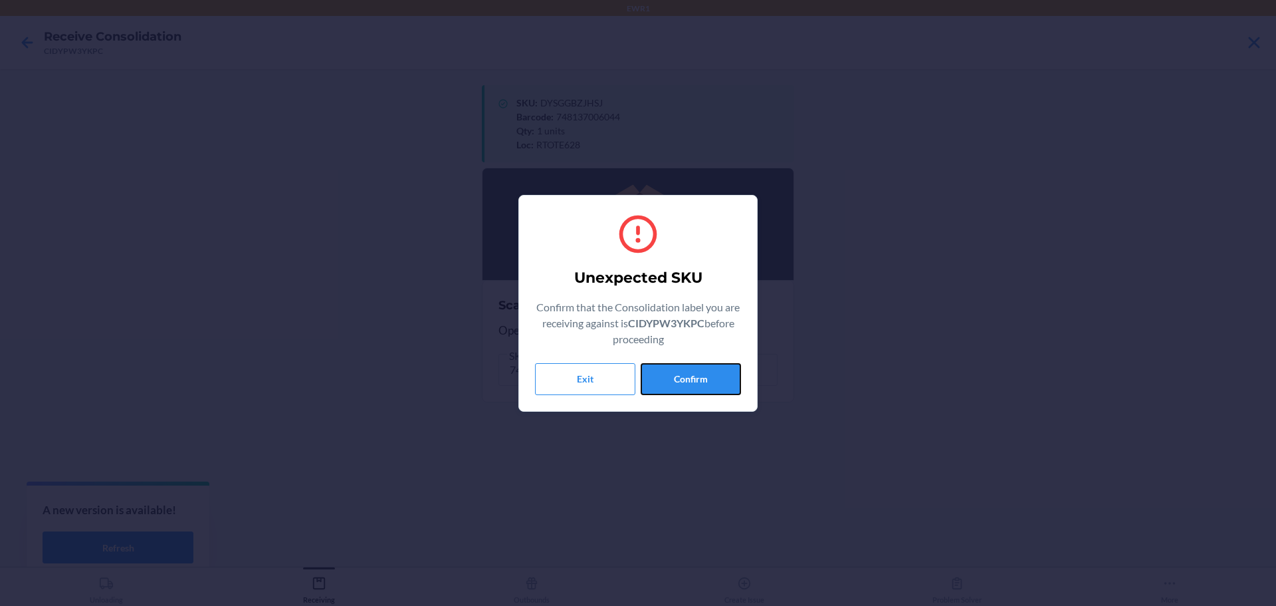
click at [681, 377] on button "Confirm" at bounding box center [691, 379] width 100 height 32
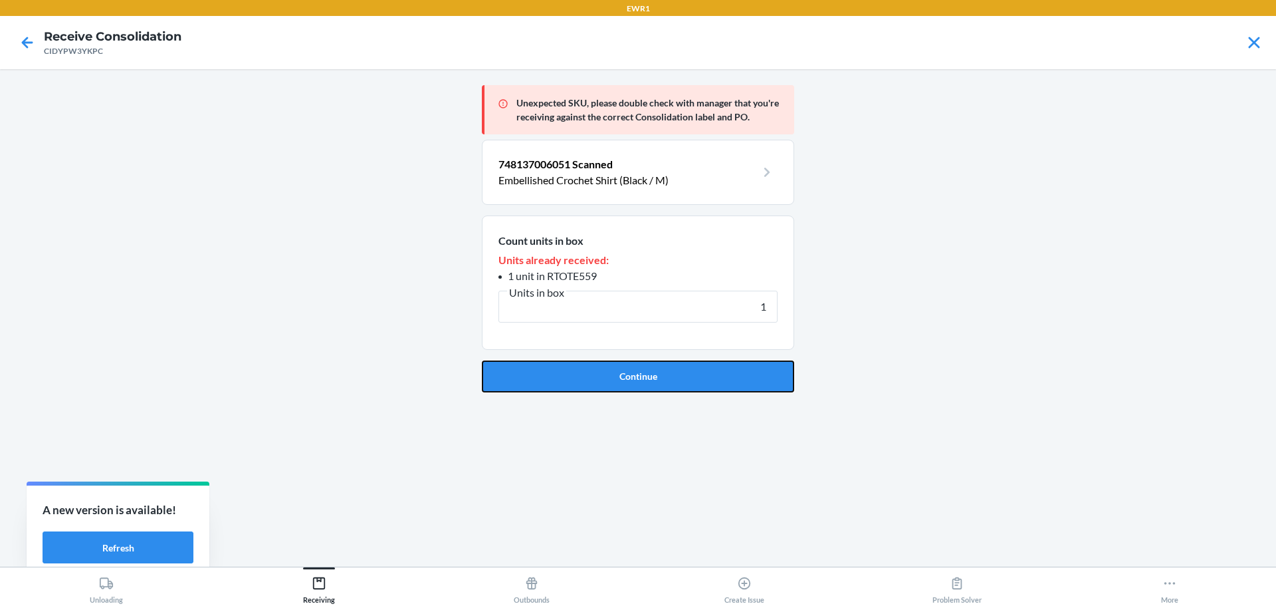
click at [681, 377] on button "Continue" at bounding box center [638, 376] width 312 height 32
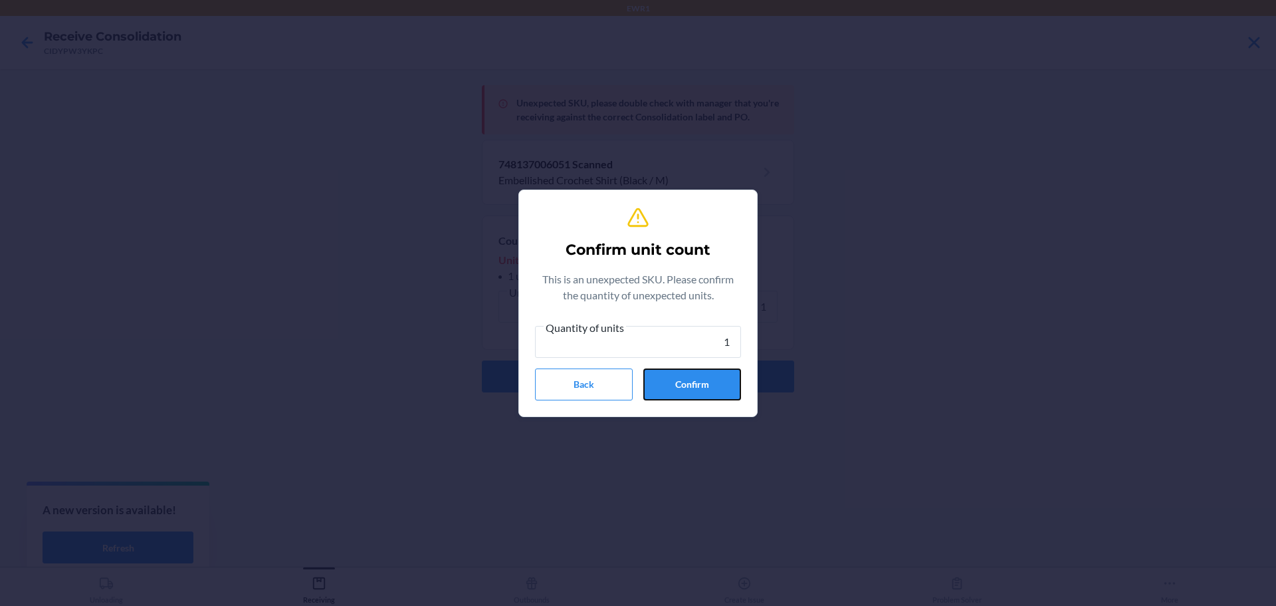
click at [681, 377] on button "Confirm" at bounding box center [692, 384] width 98 height 32
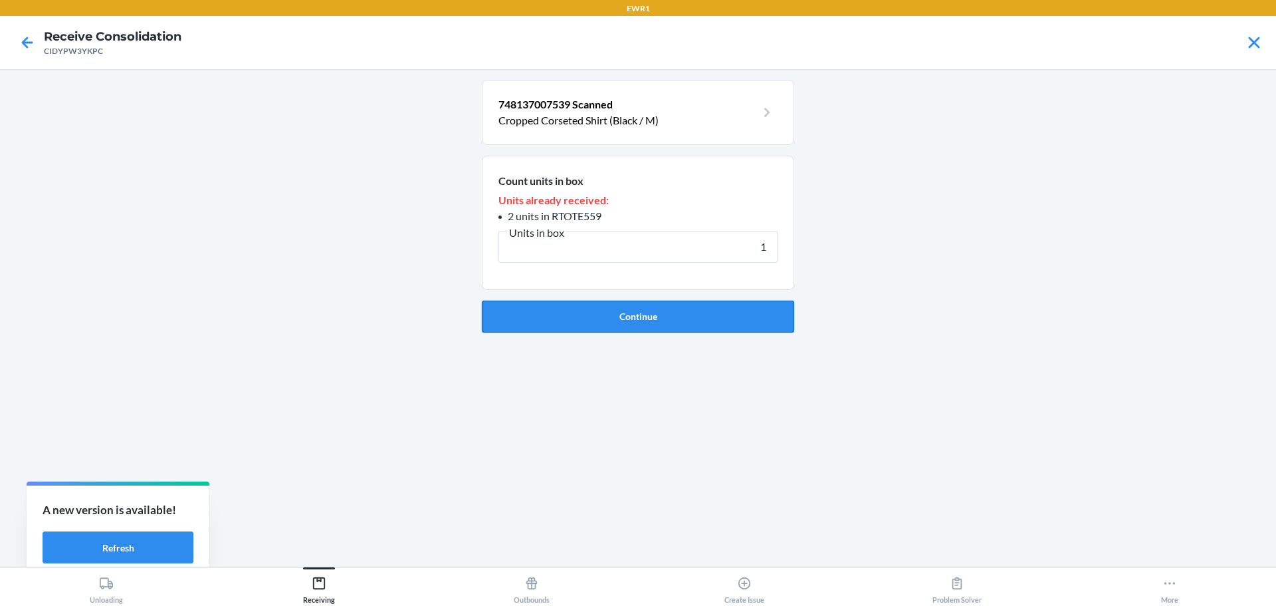
click at [693, 314] on button "Continue" at bounding box center [638, 316] width 312 height 32
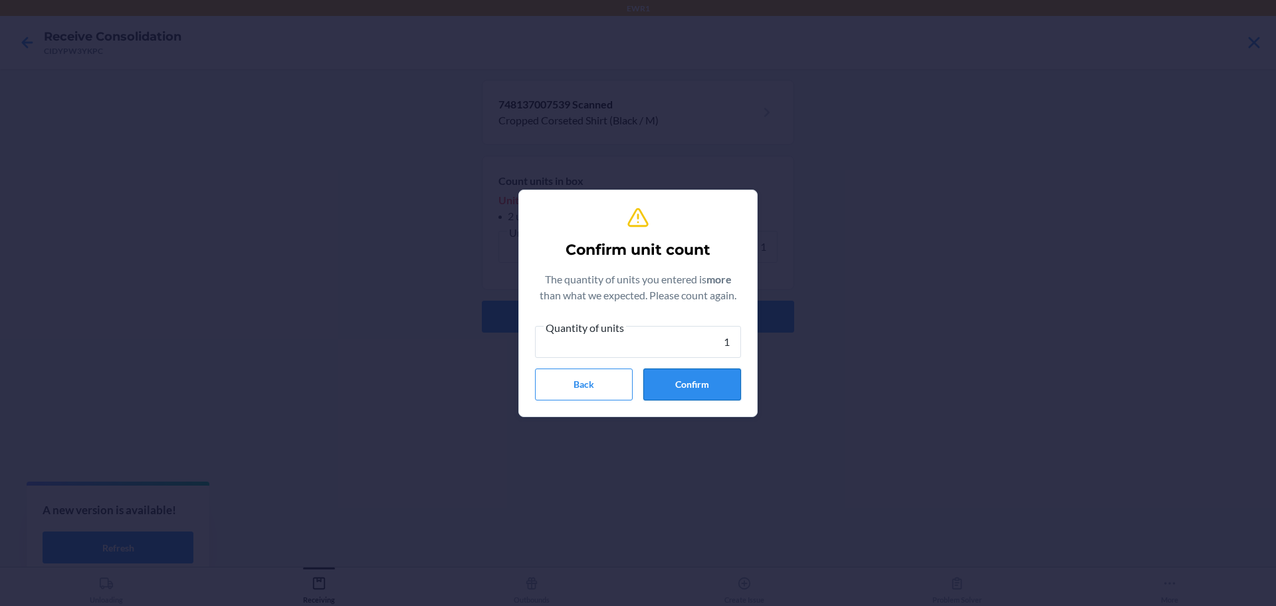
click at [701, 386] on button "Confirm" at bounding box center [692, 384] width 98 height 32
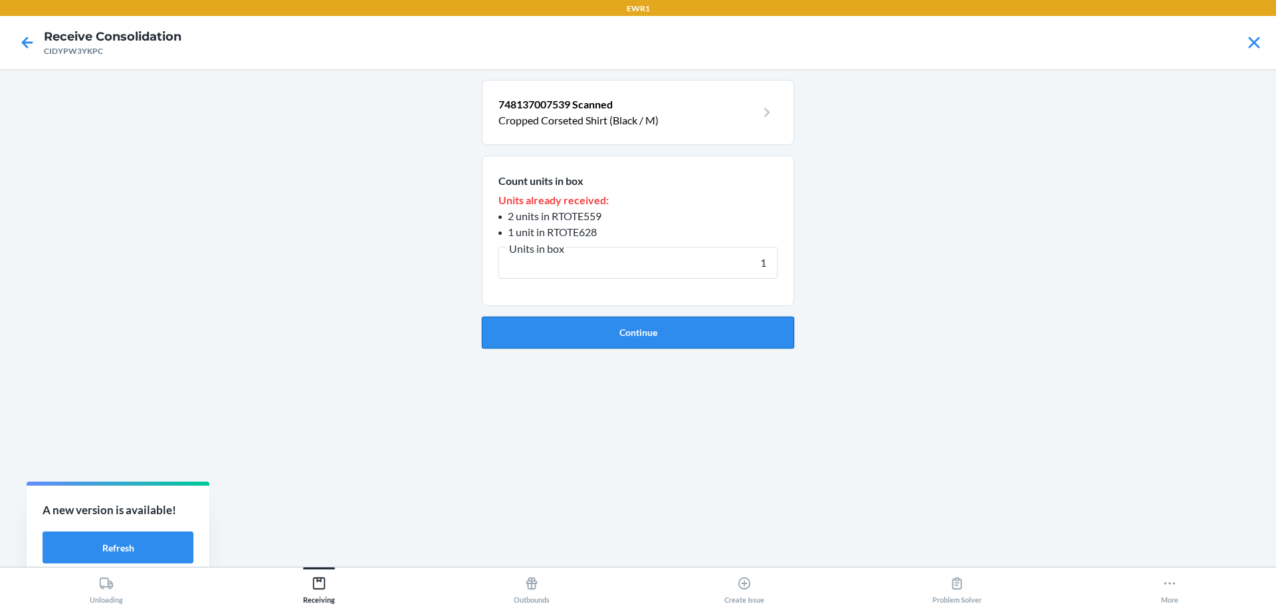
click at [697, 334] on button "Continue" at bounding box center [638, 332] width 312 height 32
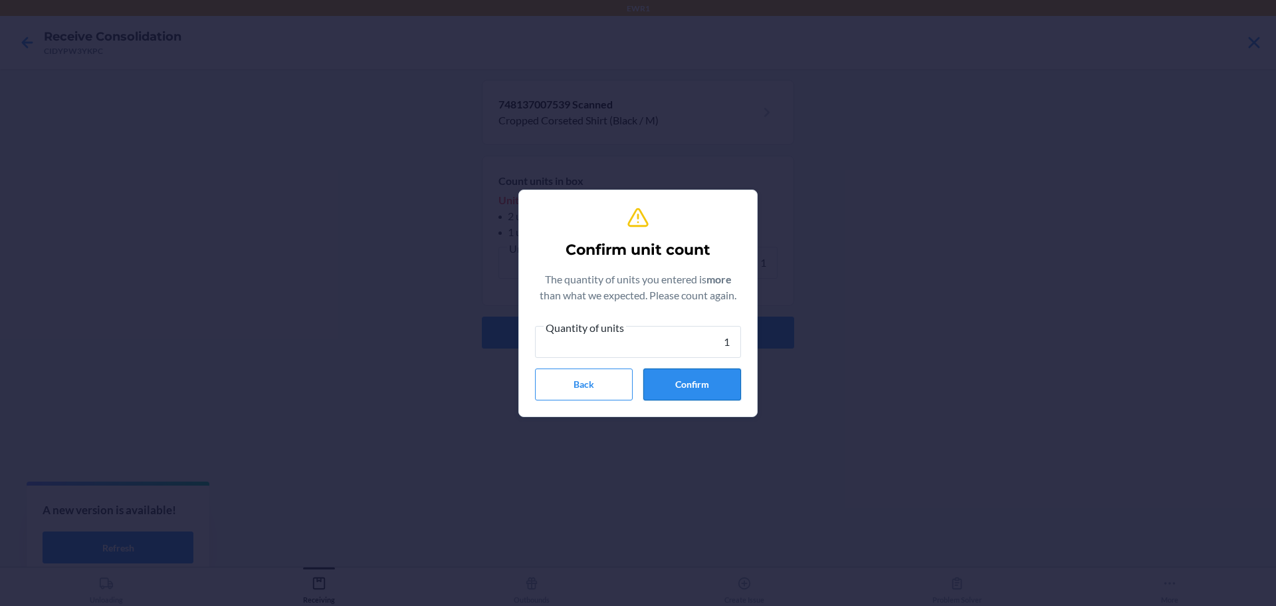
click at [714, 381] on button "Confirm" at bounding box center [692, 384] width 98 height 32
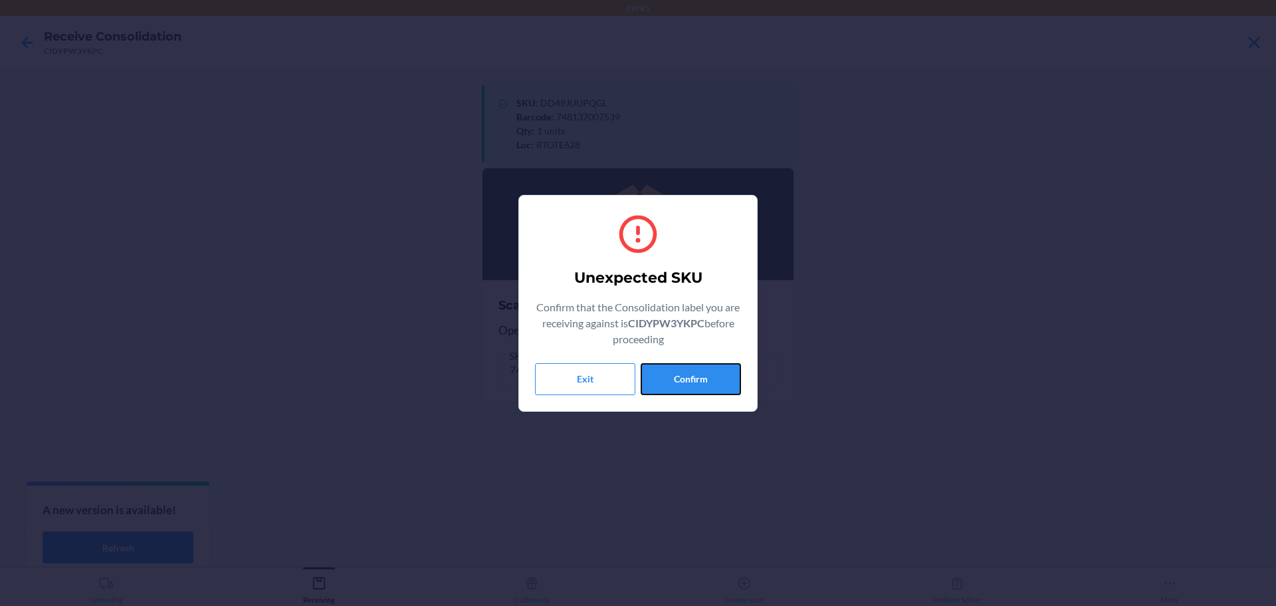
click at [714, 381] on button "Confirm" at bounding box center [691, 379] width 100 height 32
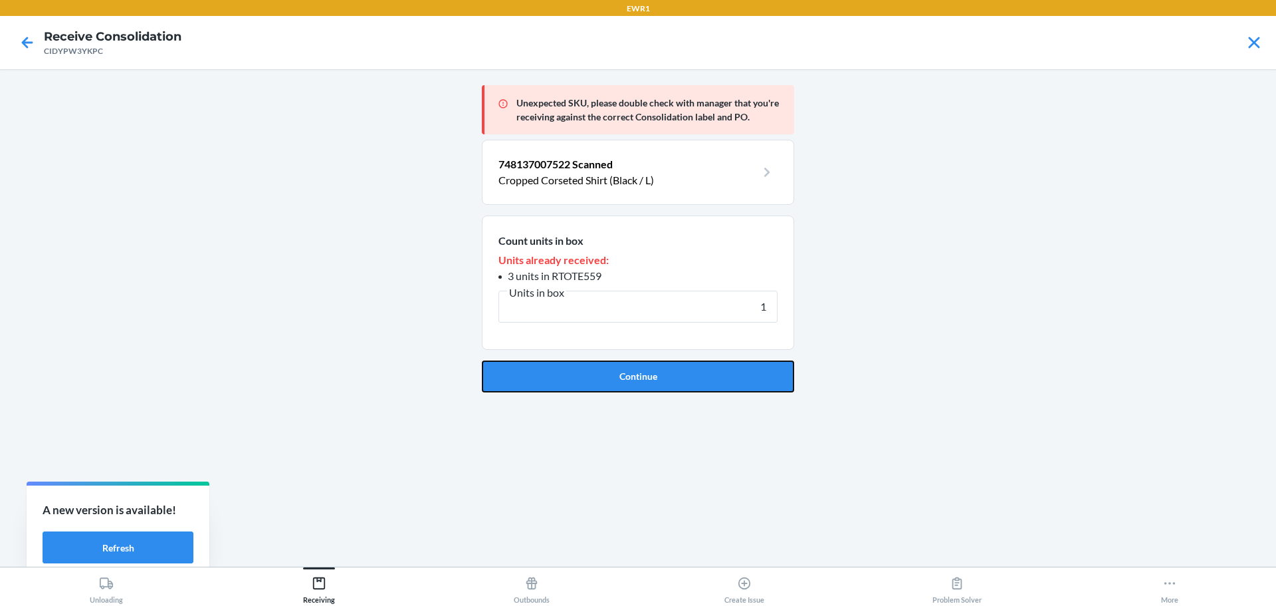
click at [714, 381] on button "Continue" at bounding box center [638, 376] width 312 height 32
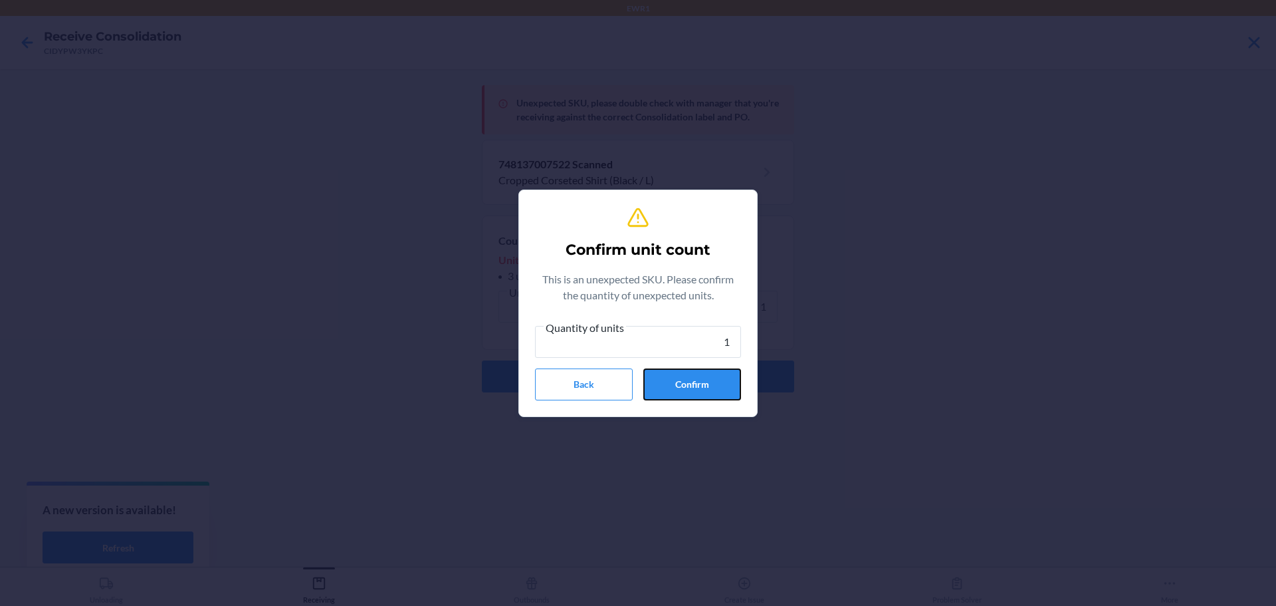
click at [714, 381] on button "Confirm" at bounding box center [692, 384] width 98 height 32
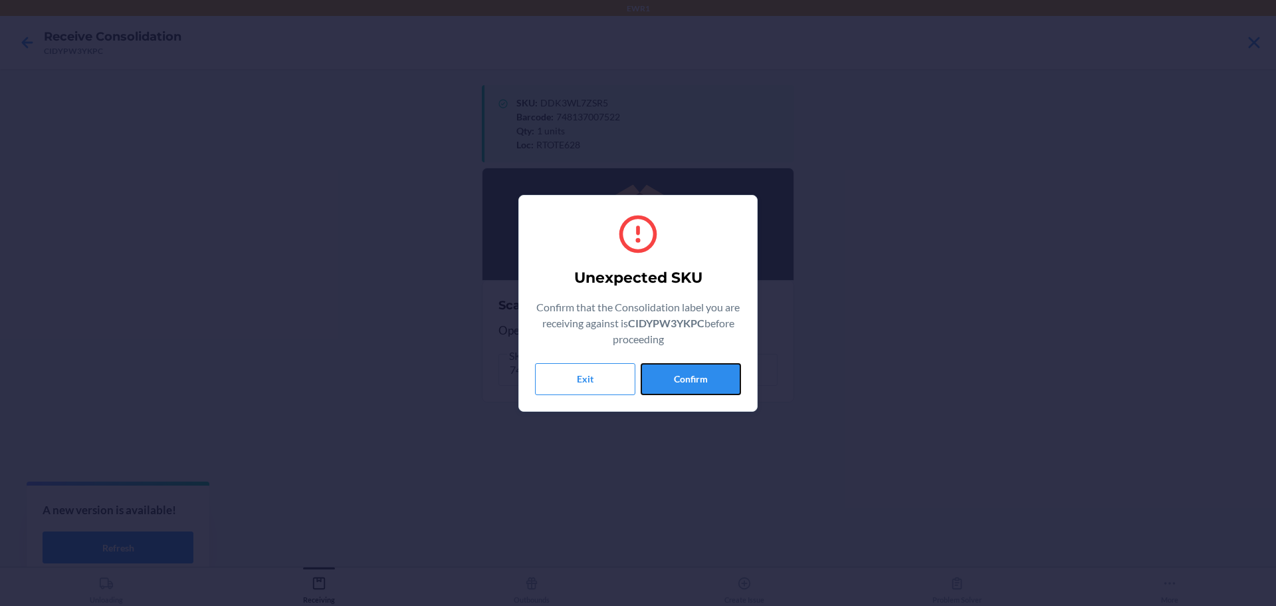
click at [714, 381] on button "Confirm" at bounding box center [691, 379] width 100 height 32
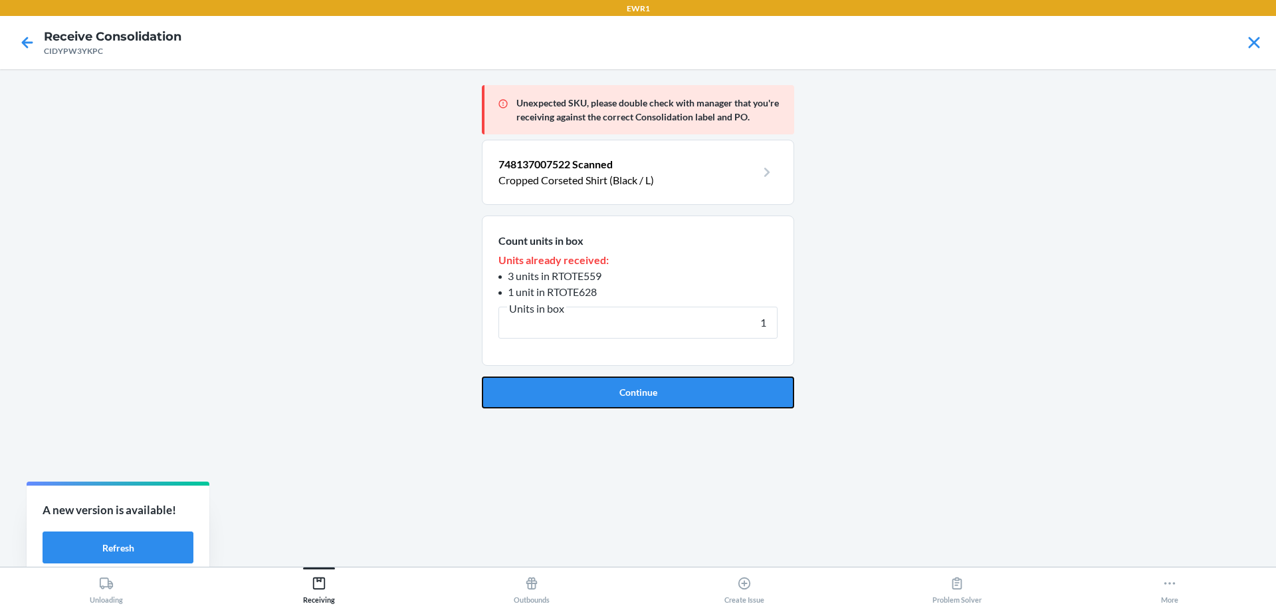
click at [714, 381] on button "Continue" at bounding box center [638, 392] width 312 height 32
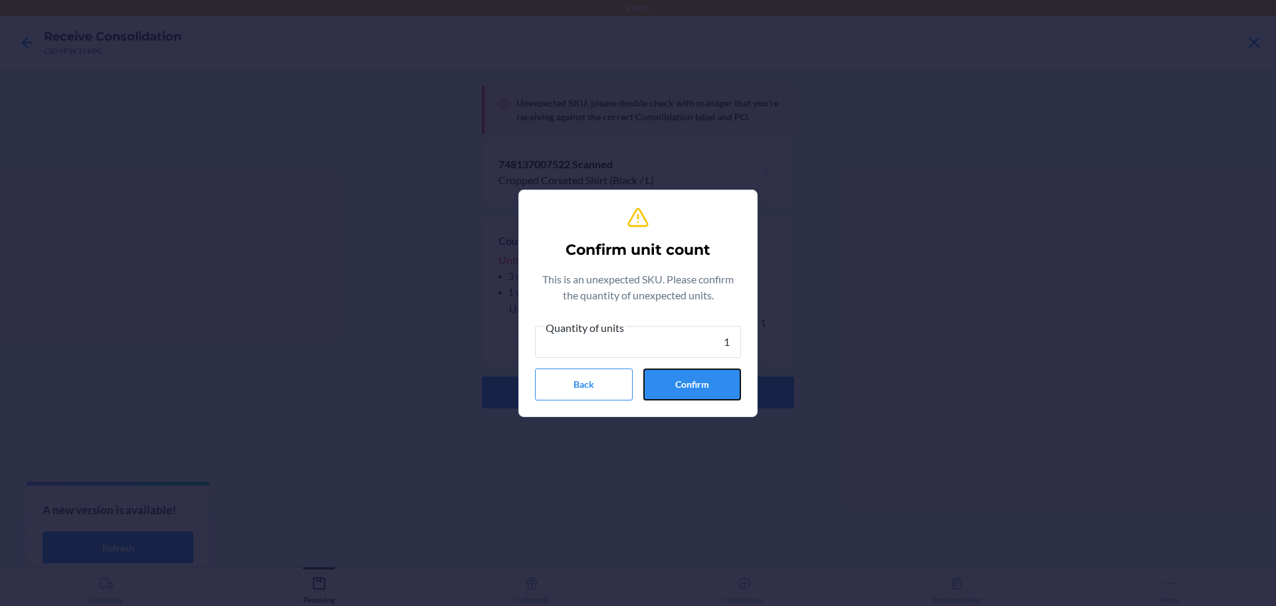
click at [714, 381] on button "Confirm" at bounding box center [692, 384] width 98 height 32
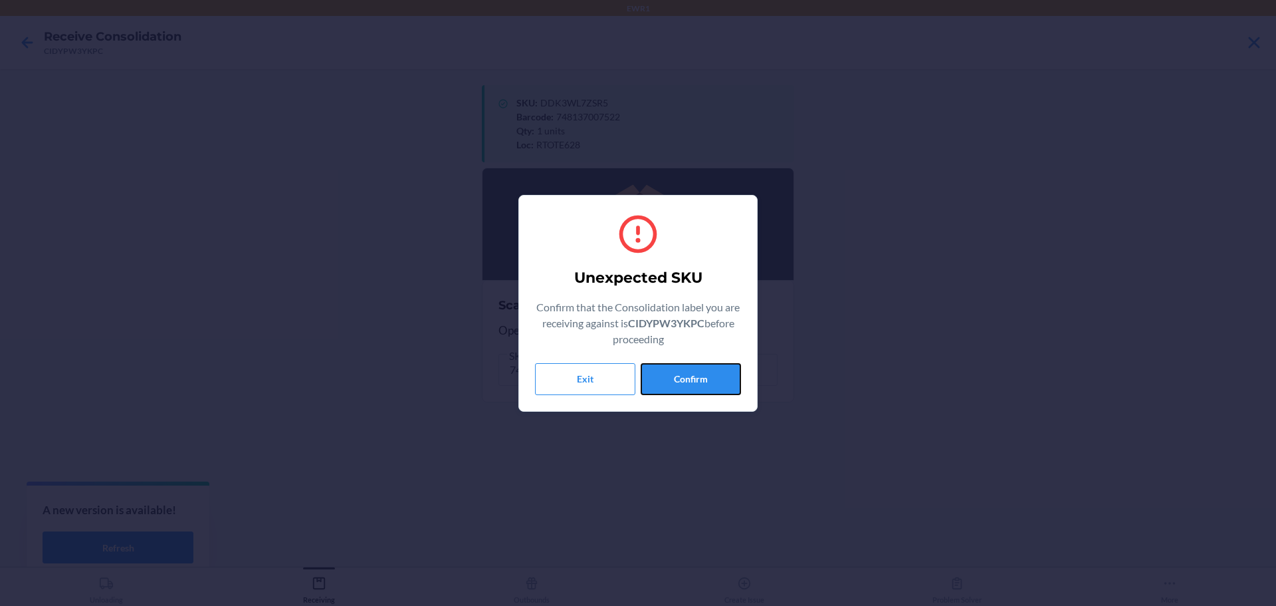
click at [714, 381] on button "Confirm" at bounding box center [691, 379] width 100 height 32
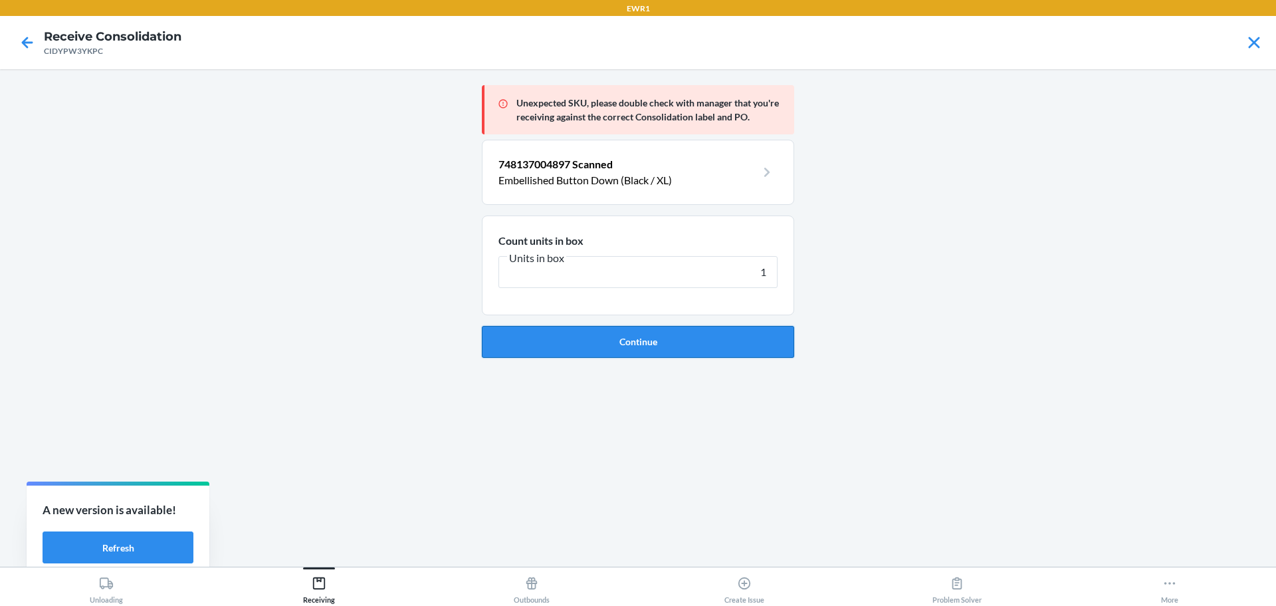
click at [729, 354] on button "Continue" at bounding box center [638, 342] width 312 height 32
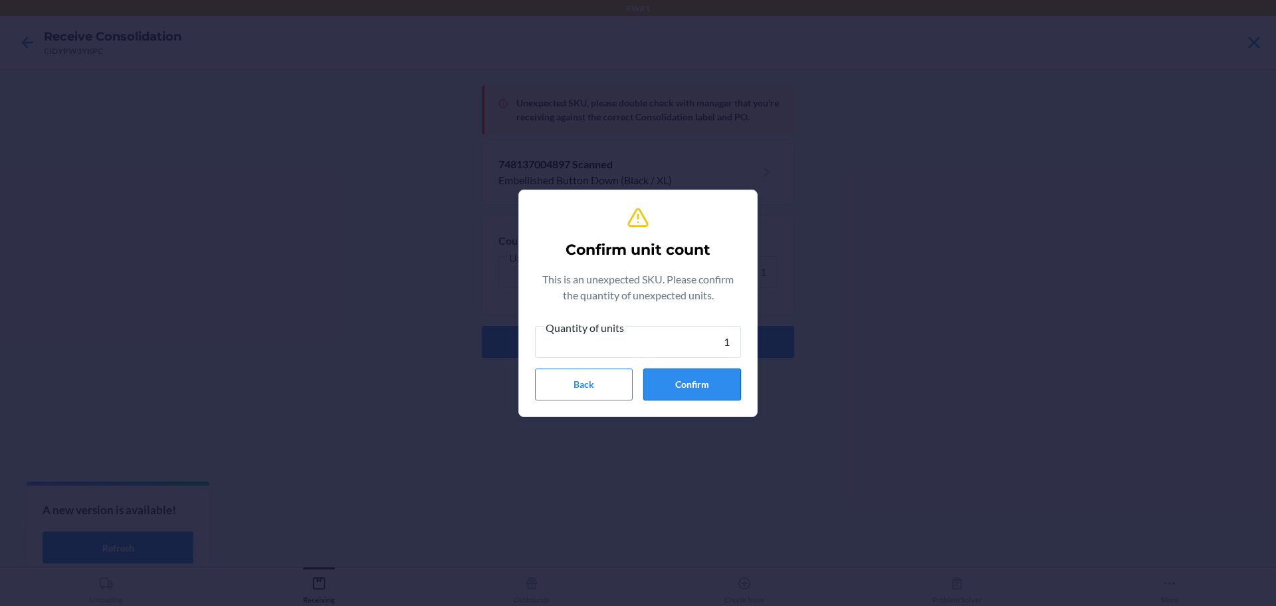
click at [703, 384] on button "Confirm" at bounding box center [692, 384] width 98 height 32
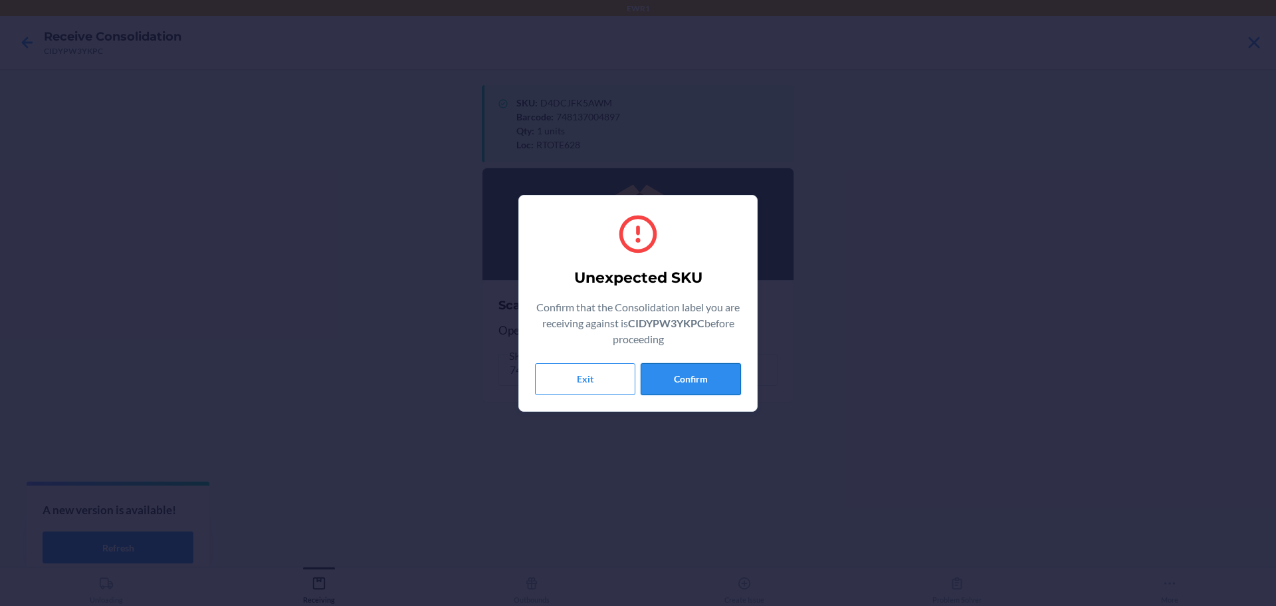
click at [665, 378] on button "Confirm" at bounding box center [691, 379] width 100 height 32
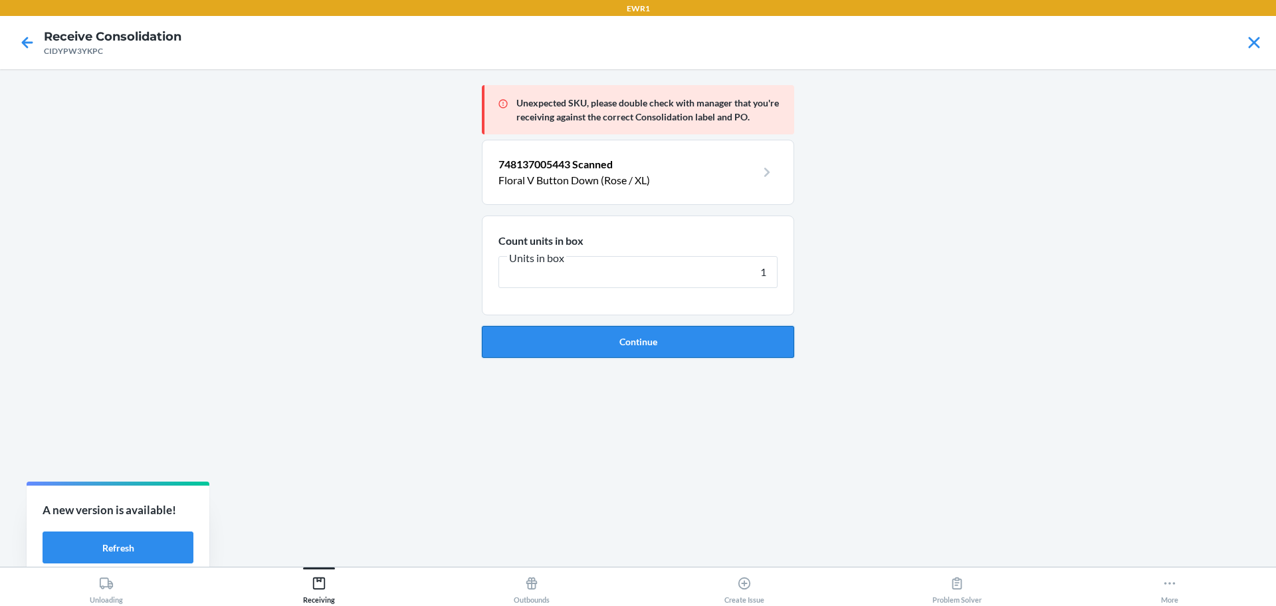
click at [697, 342] on button "Continue" at bounding box center [638, 342] width 312 height 32
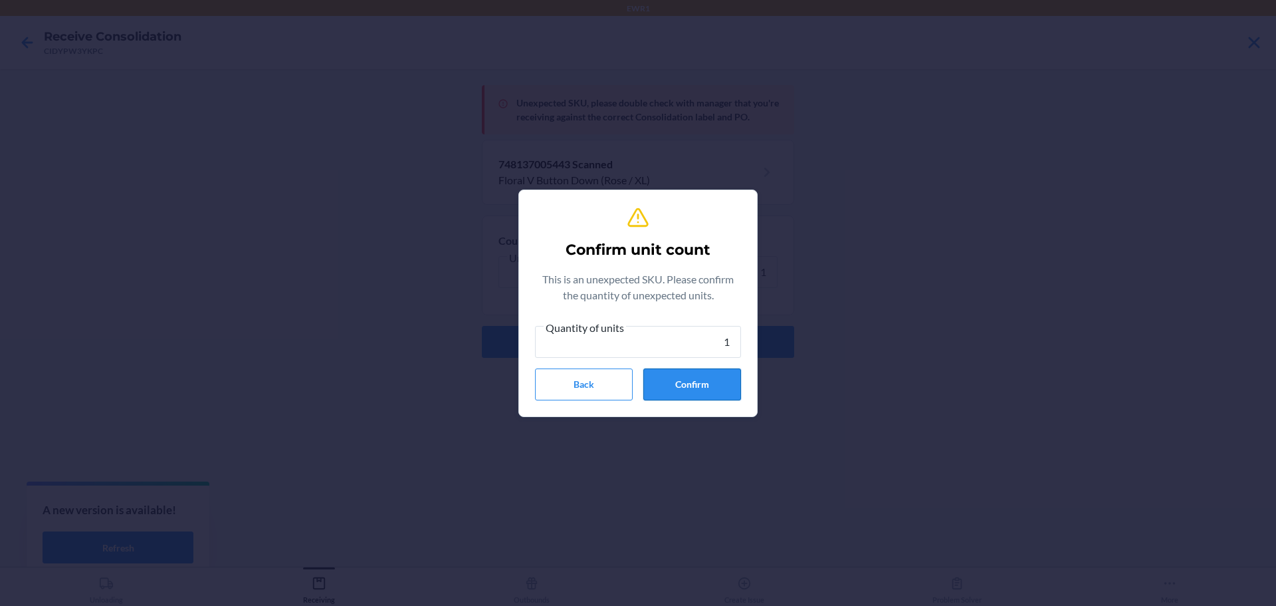
click at [707, 382] on button "Confirm" at bounding box center [692, 384] width 98 height 32
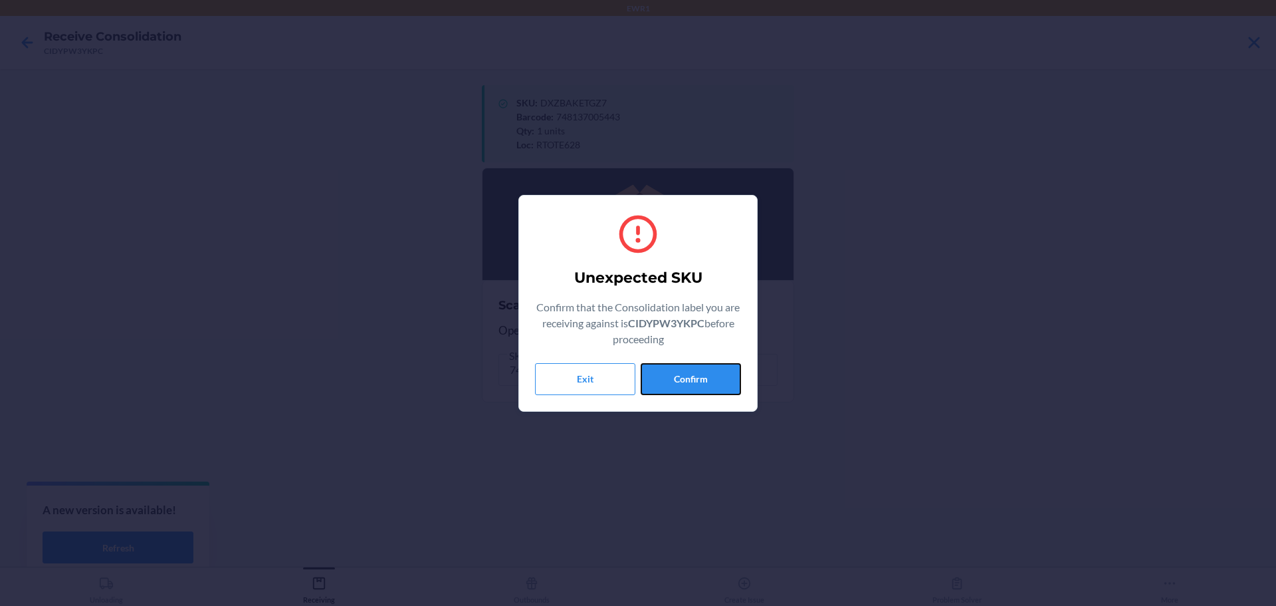
click at [707, 382] on button "Confirm" at bounding box center [691, 379] width 100 height 32
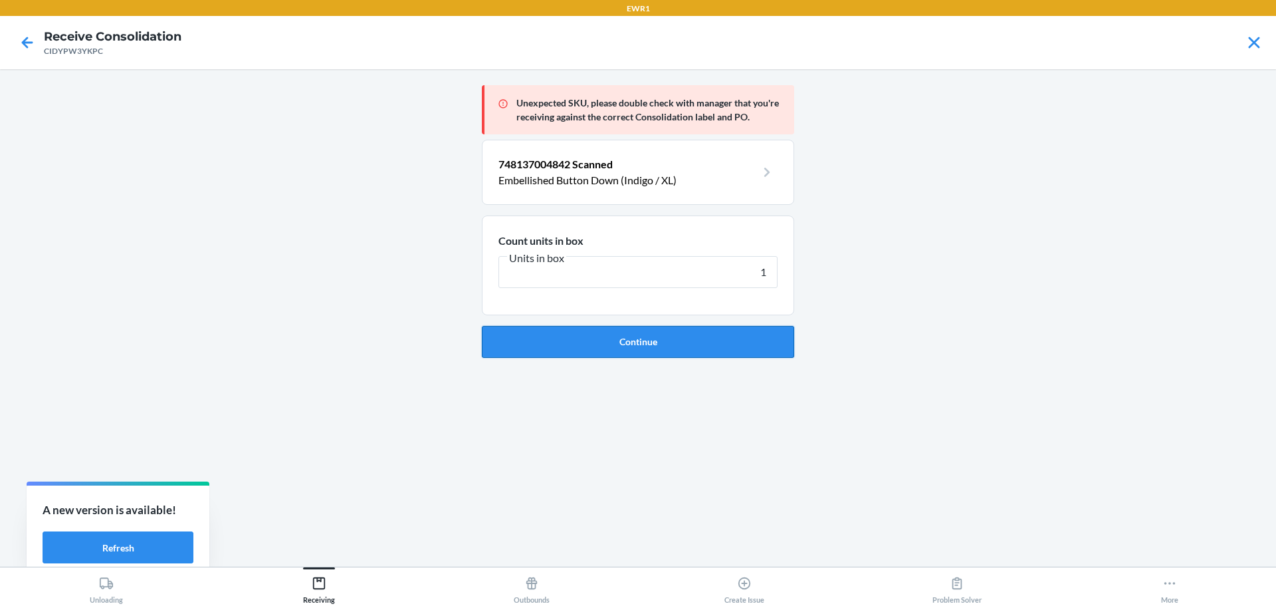
click at [710, 345] on button "Continue" at bounding box center [638, 342] width 312 height 32
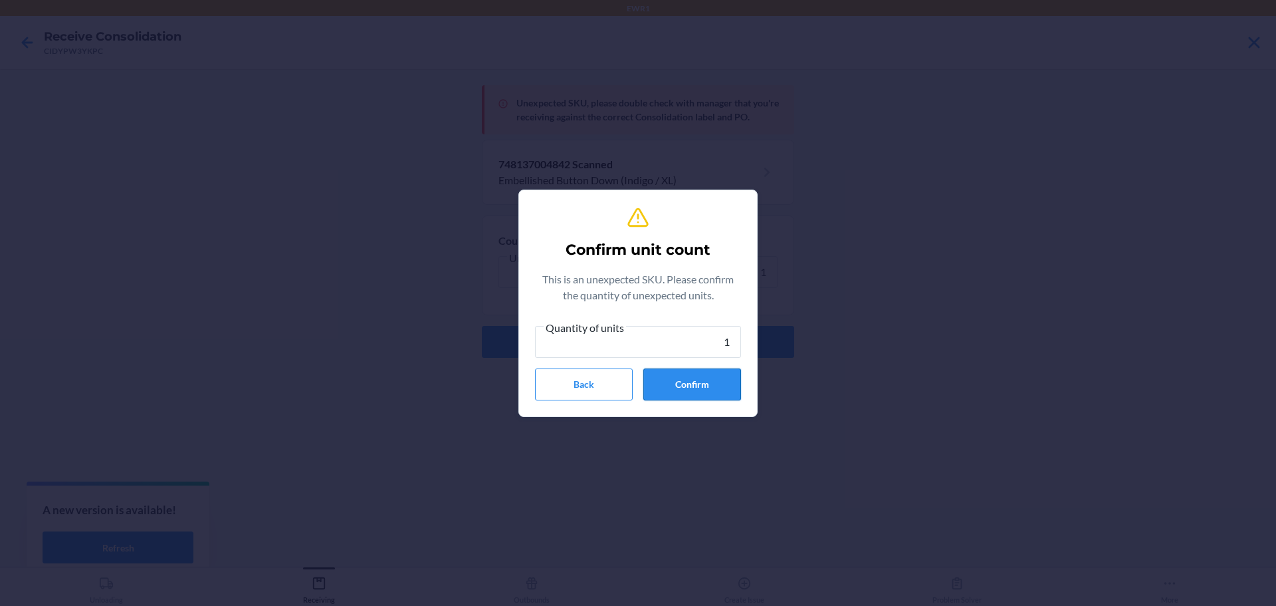
click at [705, 368] on button "Confirm" at bounding box center [692, 384] width 98 height 32
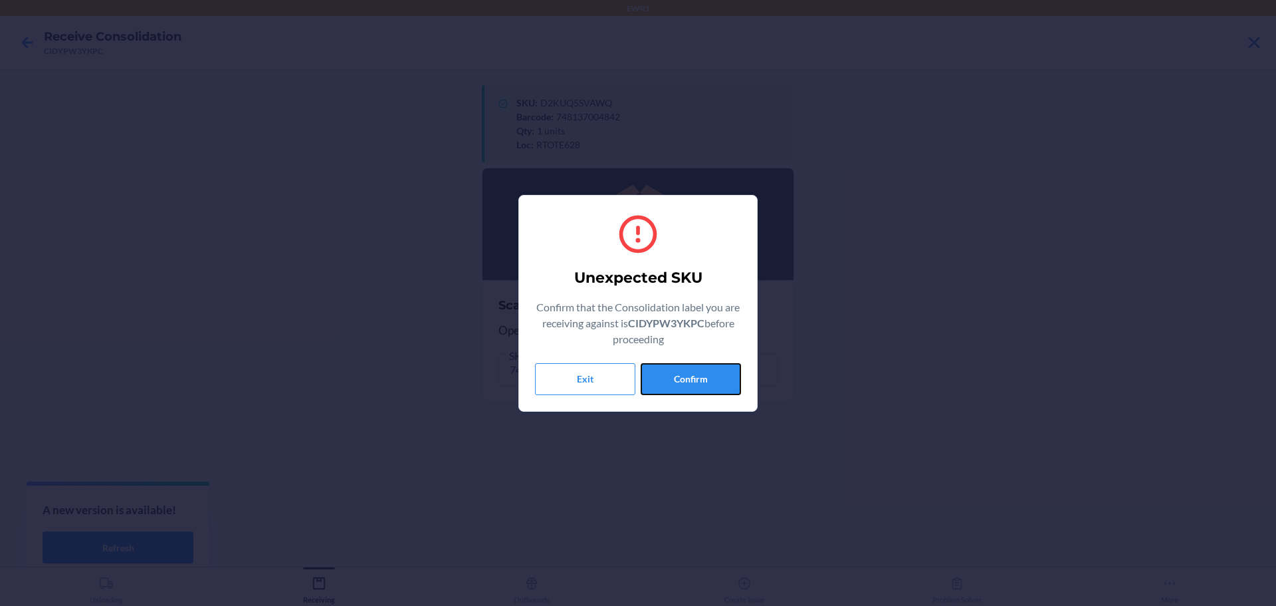
click at [705, 368] on button "Confirm" at bounding box center [691, 379] width 100 height 32
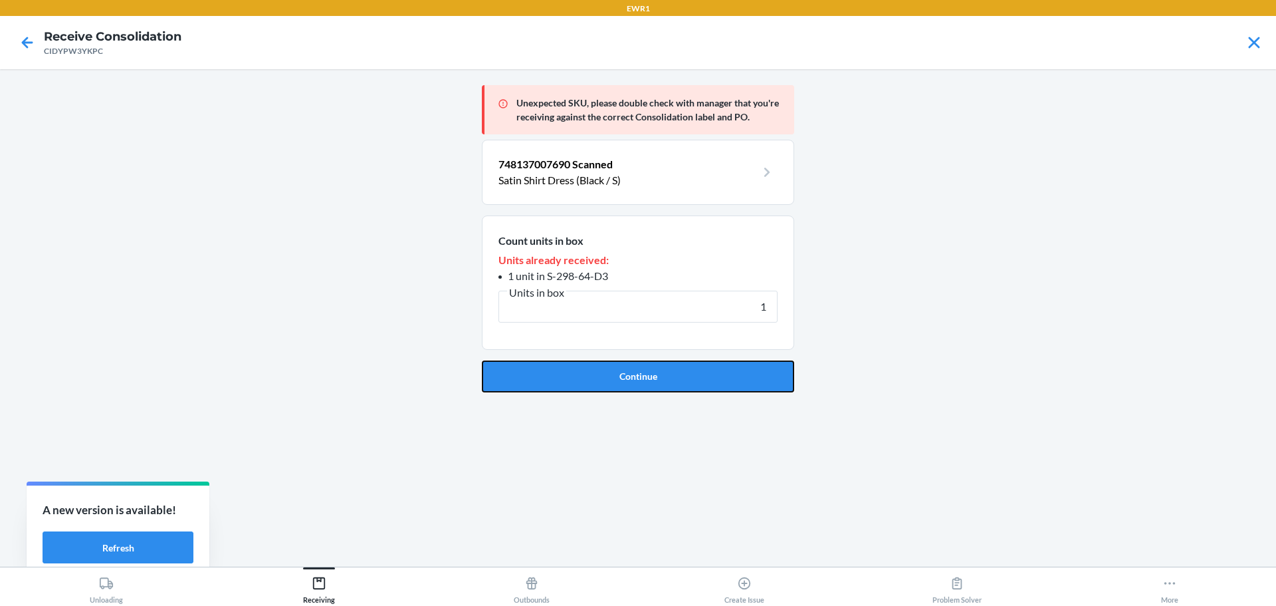
click at [705, 368] on button "Continue" at bounding box center [638, 376] width 312 height 32
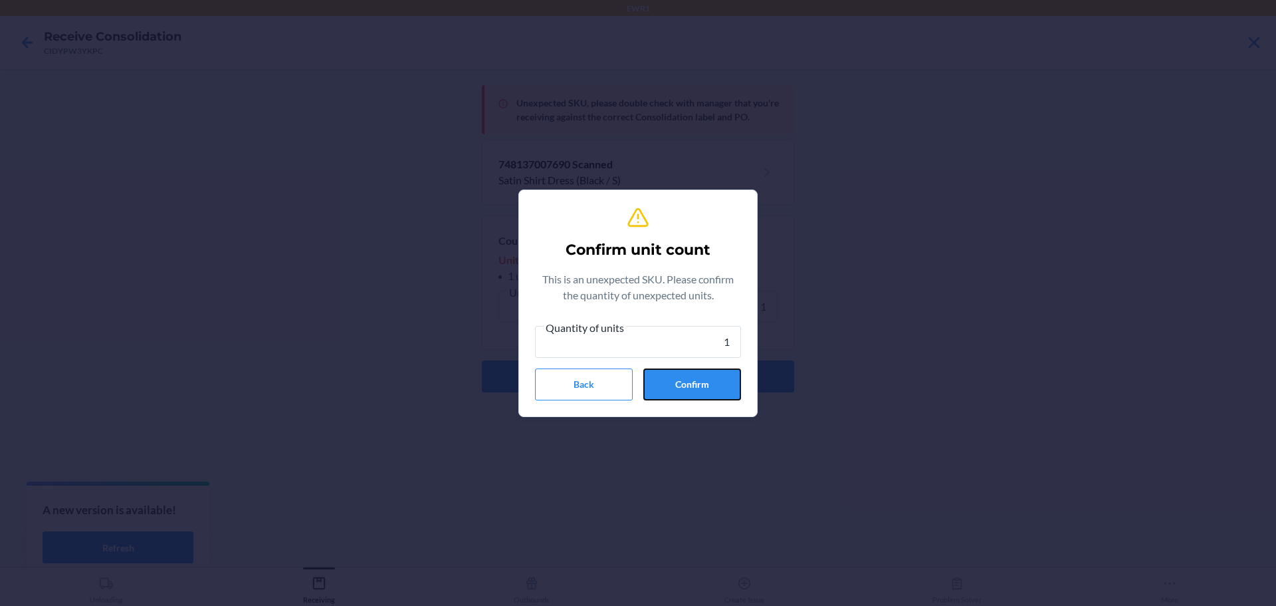
click at [705, 368] on button "Confirm" at bounding box center [692, 384] width 98 height 32
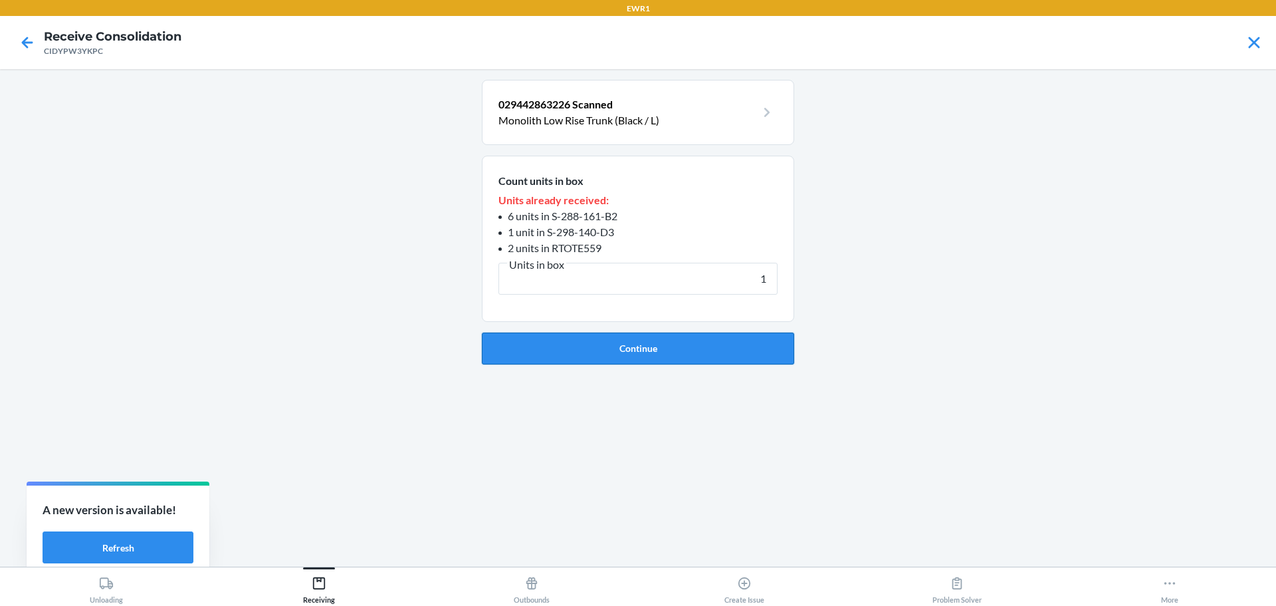
click at [703, 351] on button "Continue" at bounding box center [638, 348] width 312 height 32
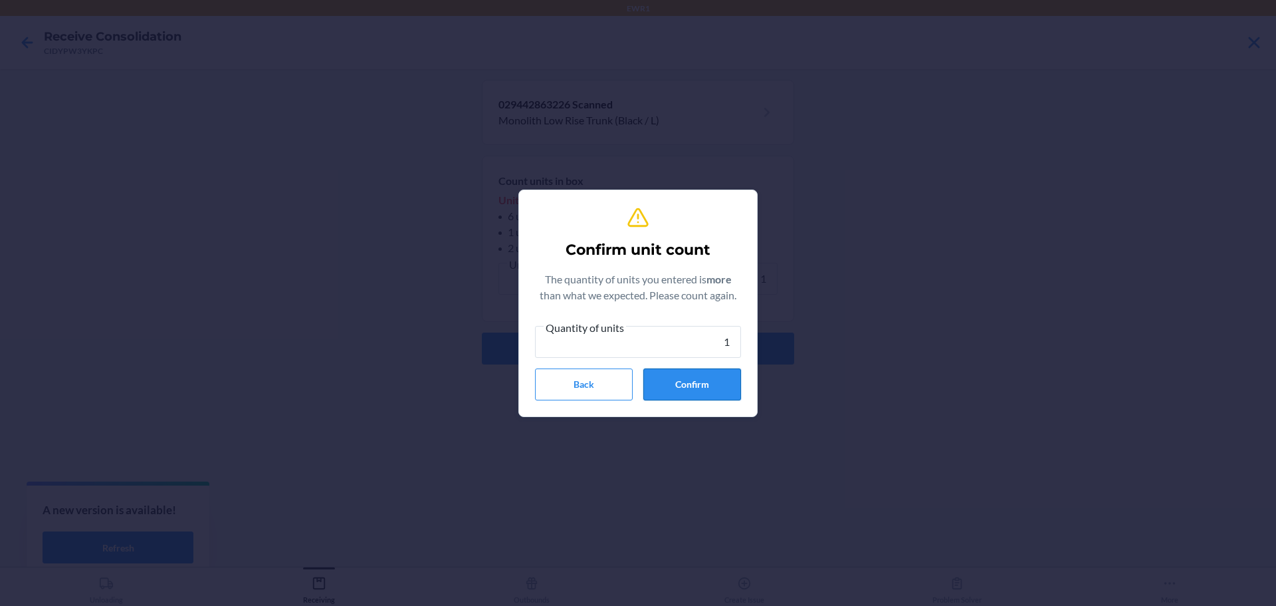
click at [709, 389] on button "Confirm" at bounding box center [692, 384] width 98 height 32
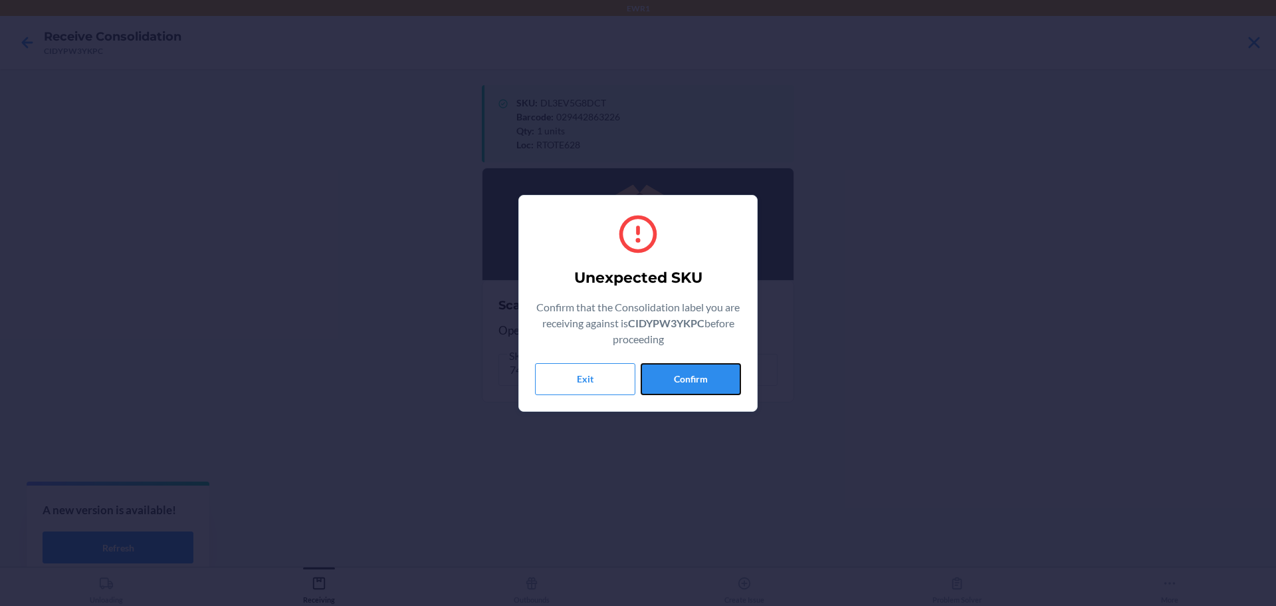
click at [709, 388] on button "Confirm" at bounding box center [691, 379] width 100 height 32
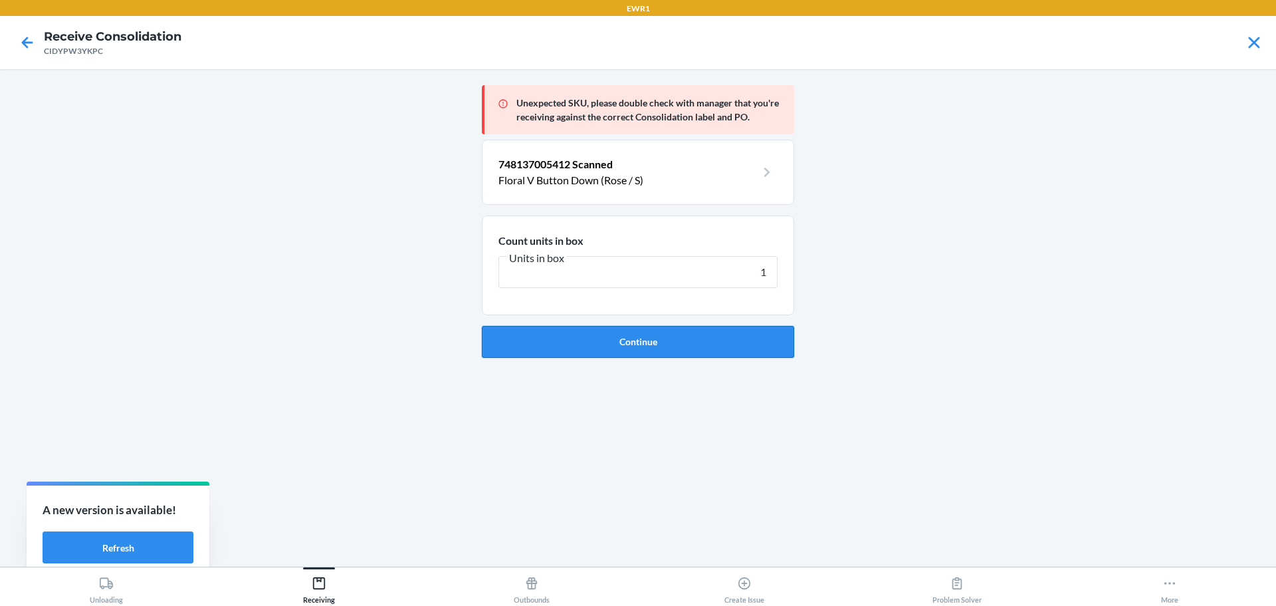
click at [709, 352] on button "Continue" at bounding box center [638, 342] width 312 height 32
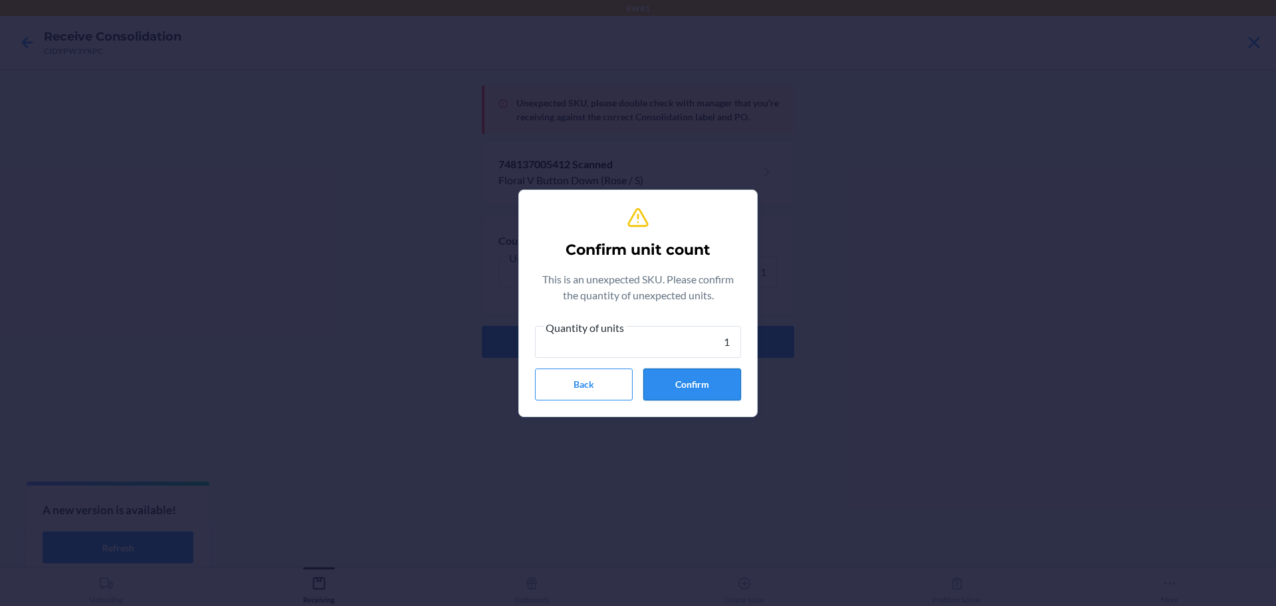
click at [708, 380] on button "Confirm" at bounding box center [692, 384] width 98 height 32
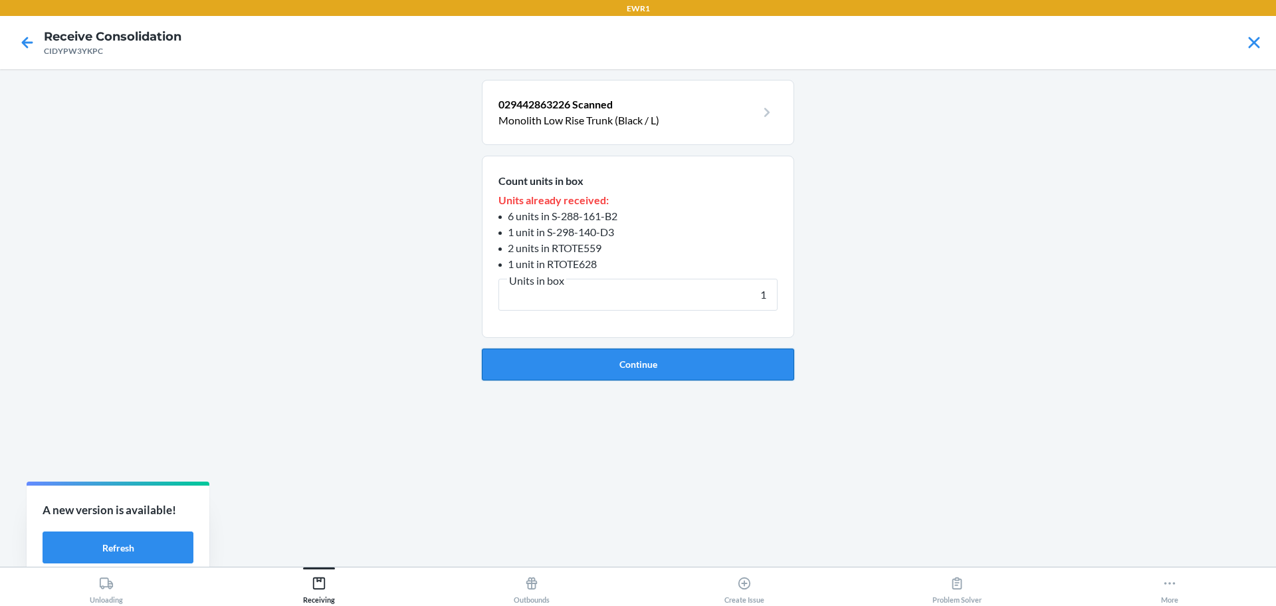
click at [681, 350] on button "Continue" at bounding box center [638, 364] width 312 height 32
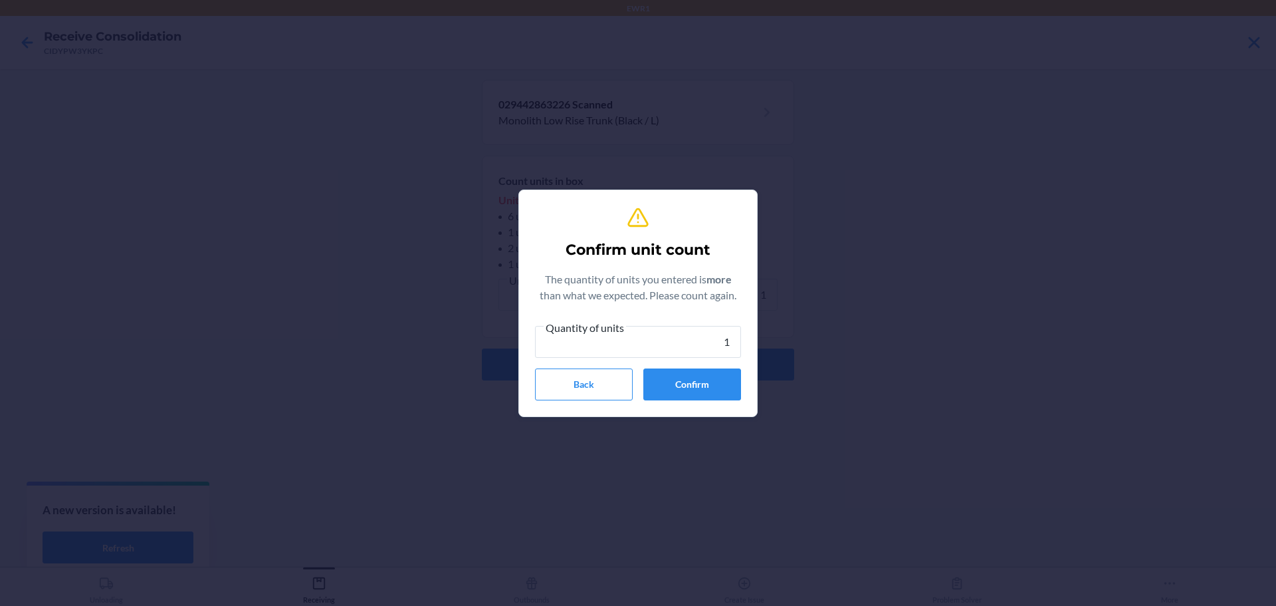
click at [685, 366] on div "Quantity of units 1 Back Confirm" at bounding box center [638, 359] width 206 height 81
click at [682, 382] on button "Confirm" at bounding box center [692, 384] width 98 height 32
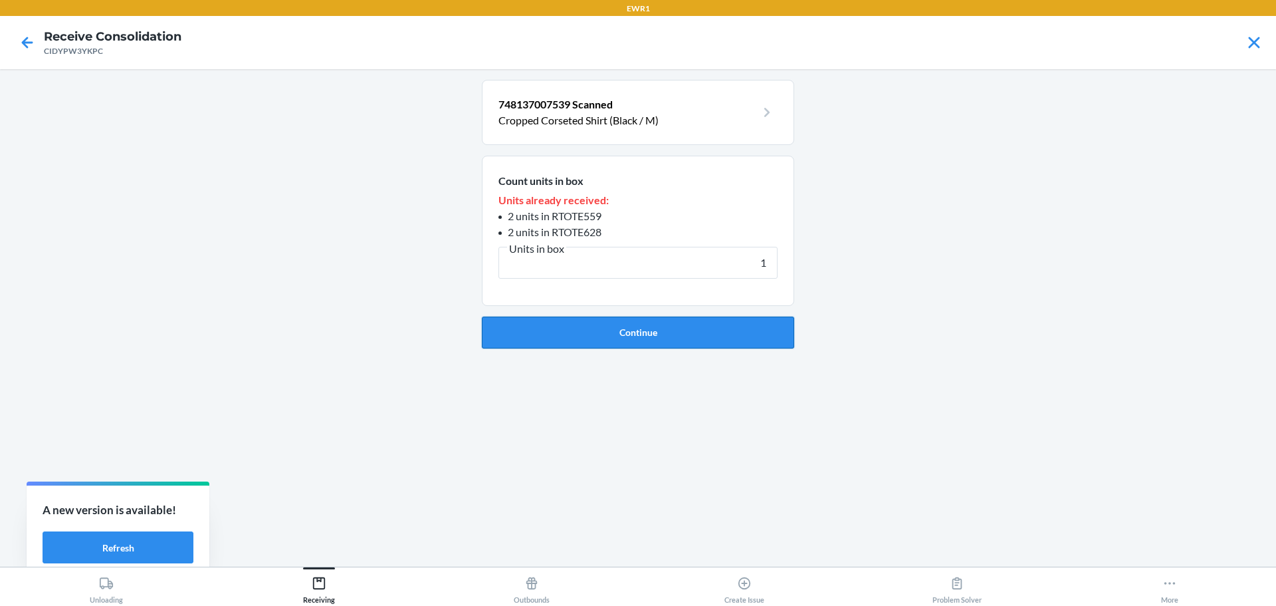
click at [655, 322] on button "Continue" at bounding box center [638, 332] width 312 height 32
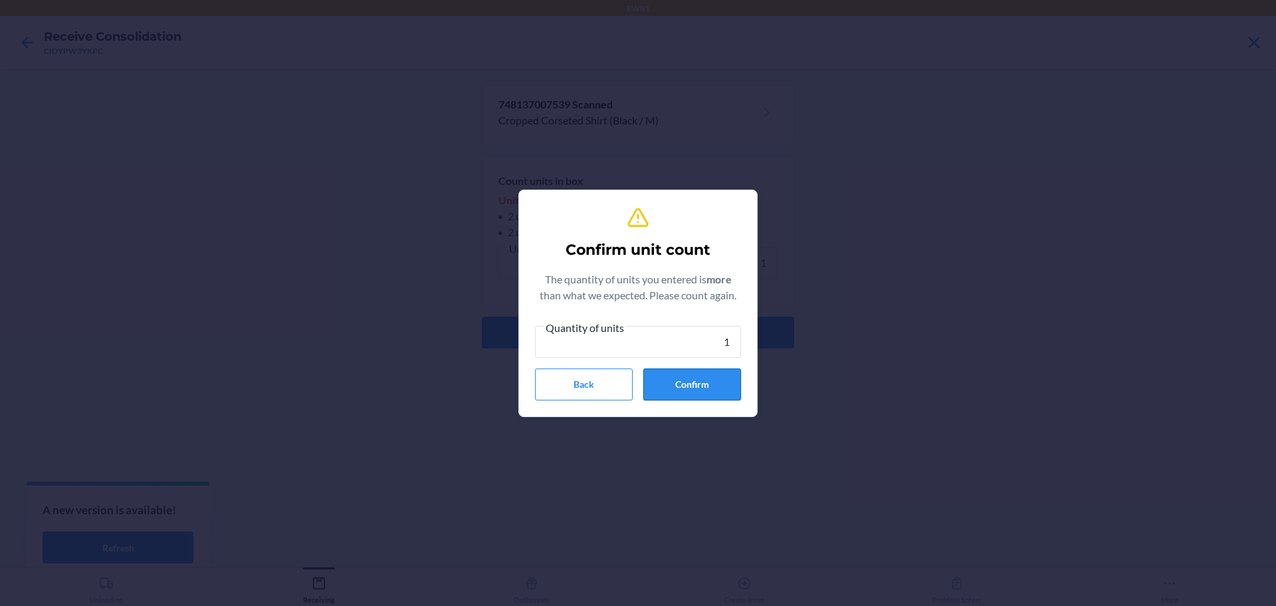
click at [681, 385] on button "Confirm" at bounding box center [692, 384] width 98 height 32
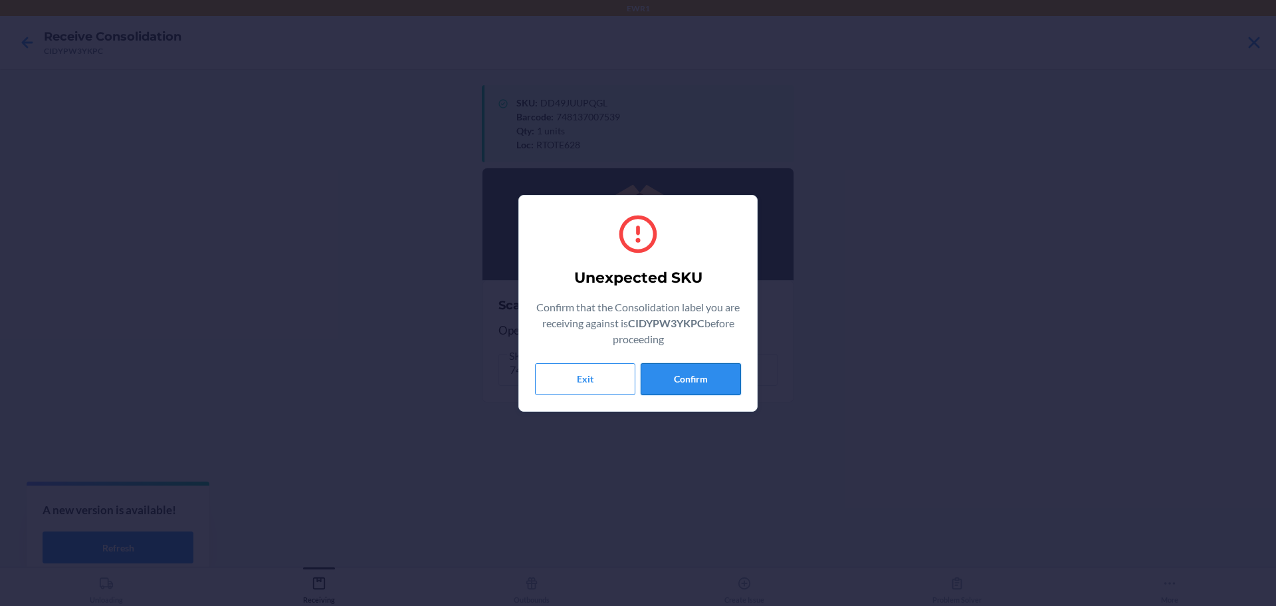
click at [680, 385] on button "Confirm" at bounding box center [691, 379] width 100 height 32
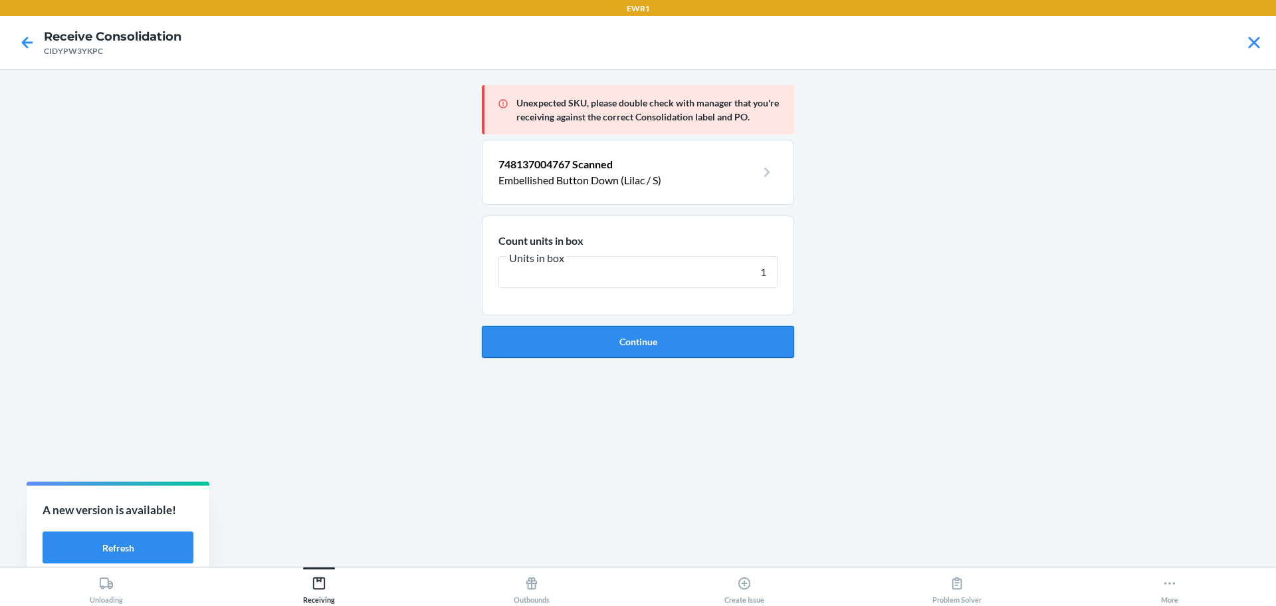
click at [665, 344] on button "Continue" at bounding box center [638, 342] width 312 height 32
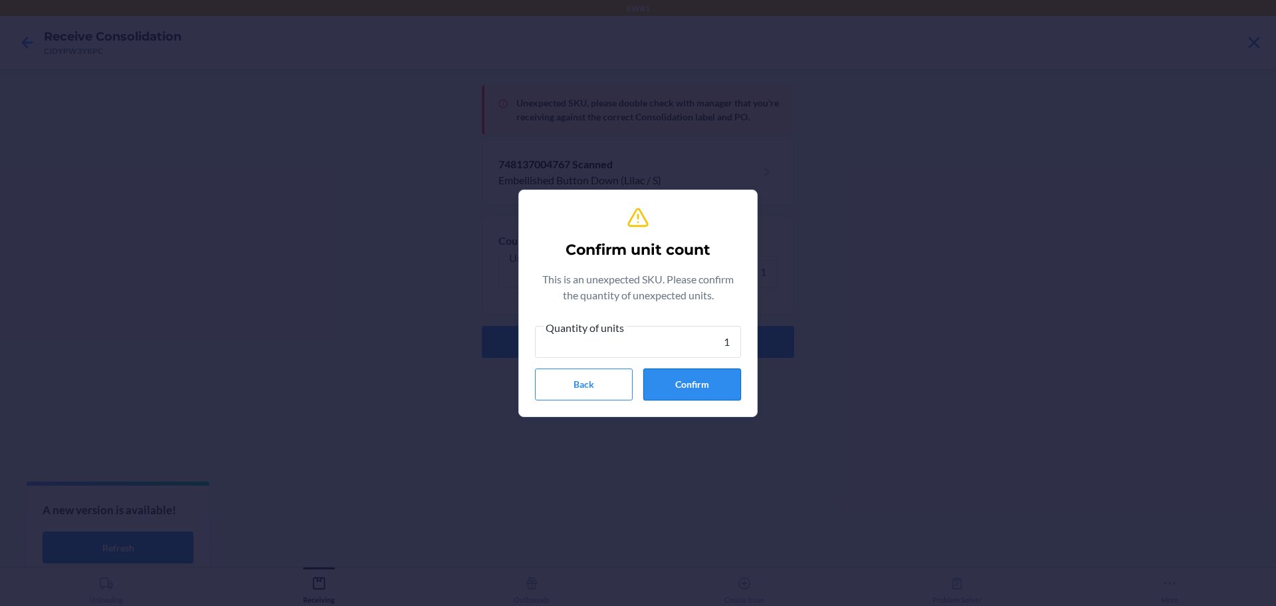
click at [720, 390] on button "Confirm" at bounding box center [692, 384] width 98 height 32
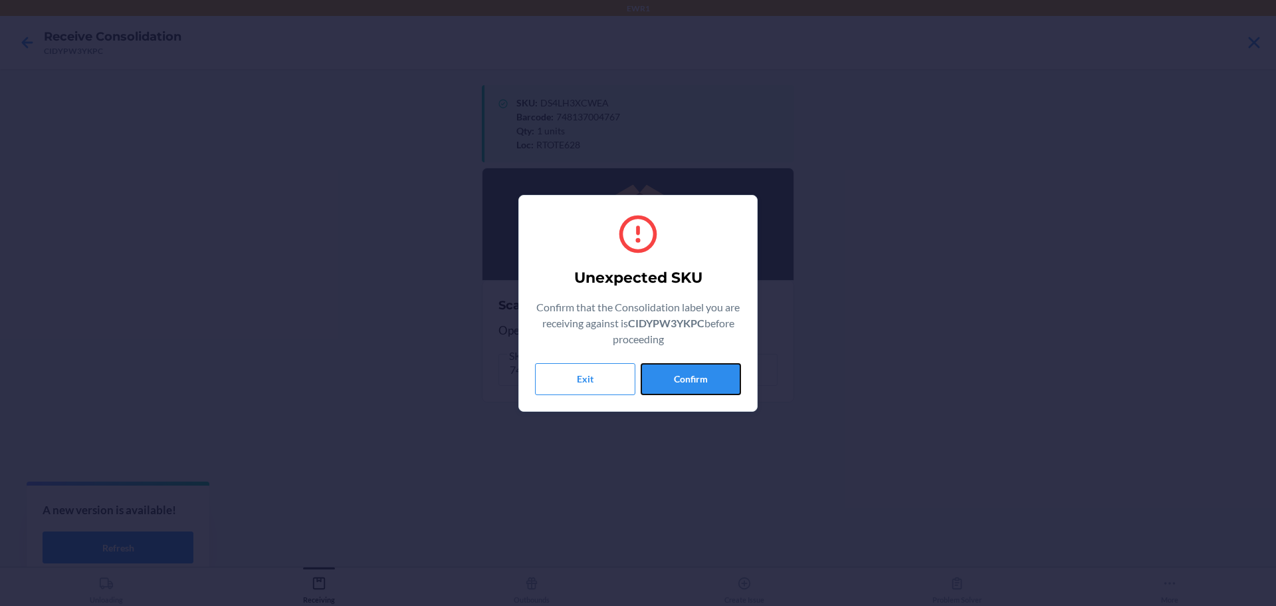
click at [719, 383] on button "Confirm" at bounding box center [691, 379] width 100 height 32
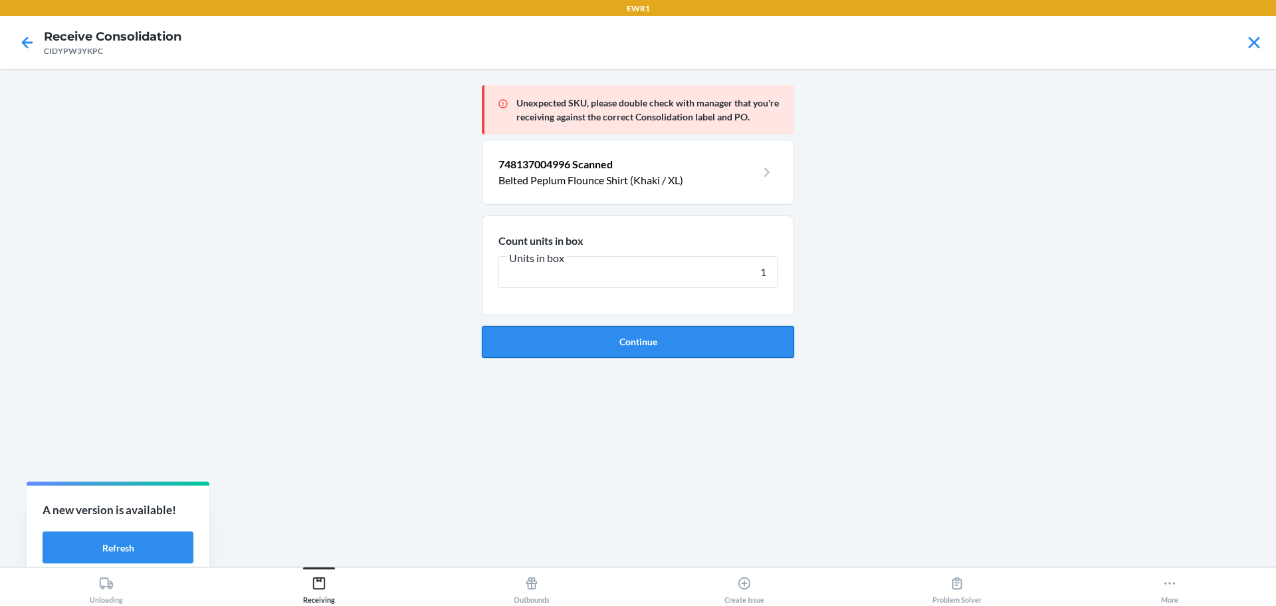
click at [724, 350] on button "Continue" at bounding box center [638, 342] width 312 height 32
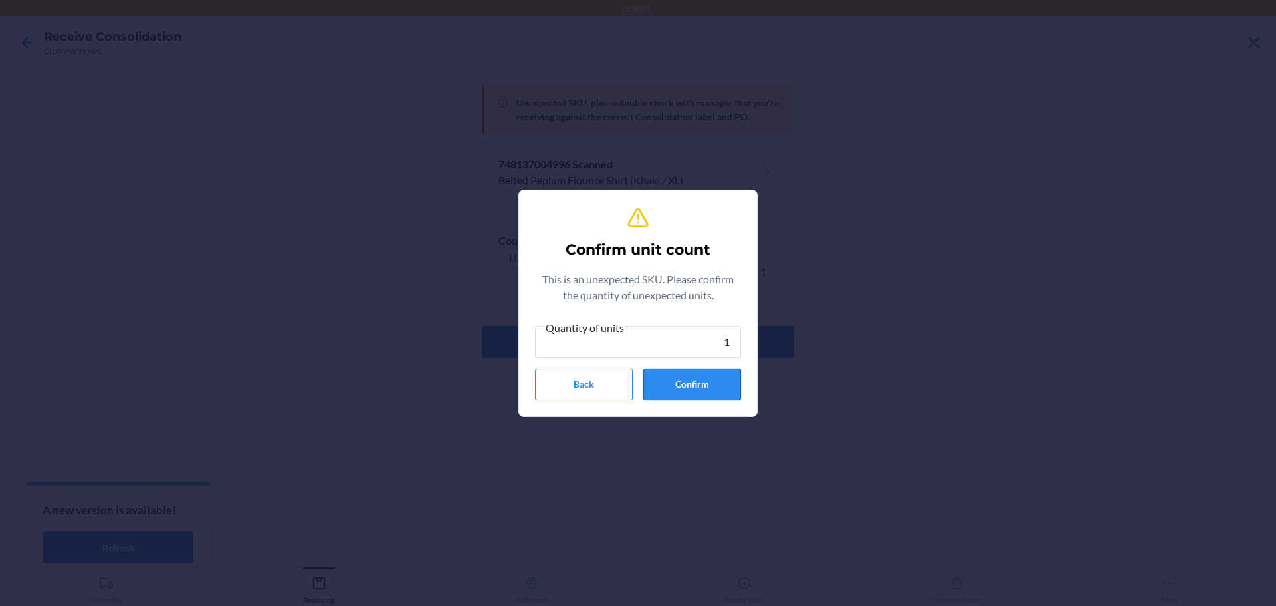
click at [699, 386] on button "Confirm" at bounding box center [692, 384] width 98 height 32
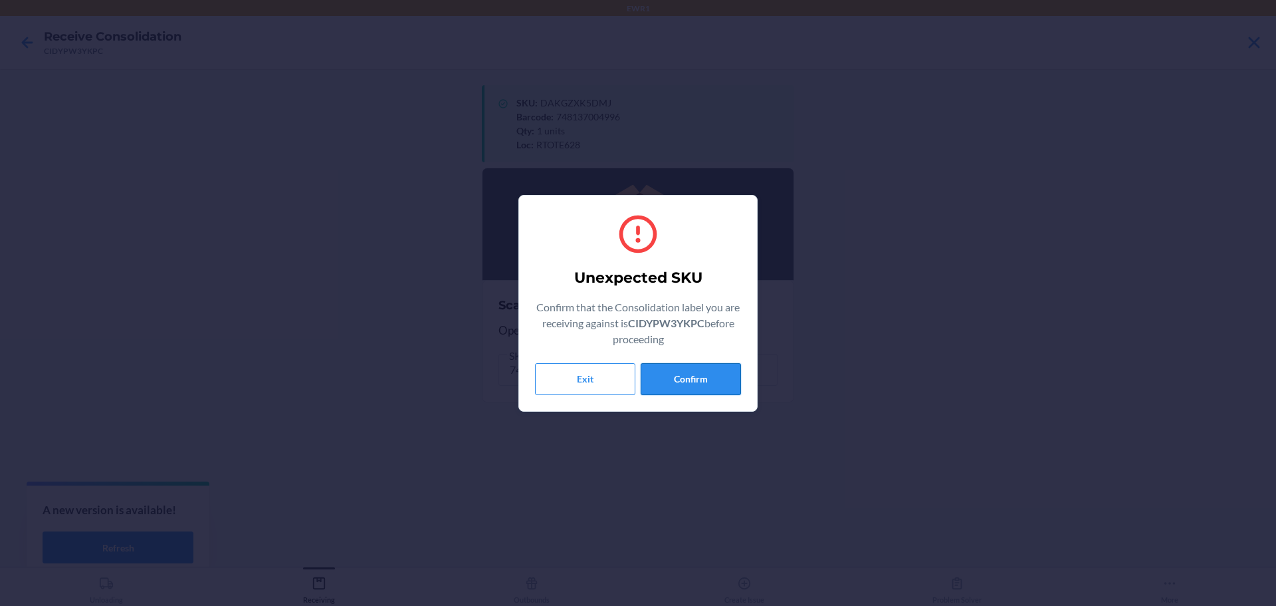
click at [700, 376] on button "Confirm" at bounding box center [691, 379] width 100 height 32
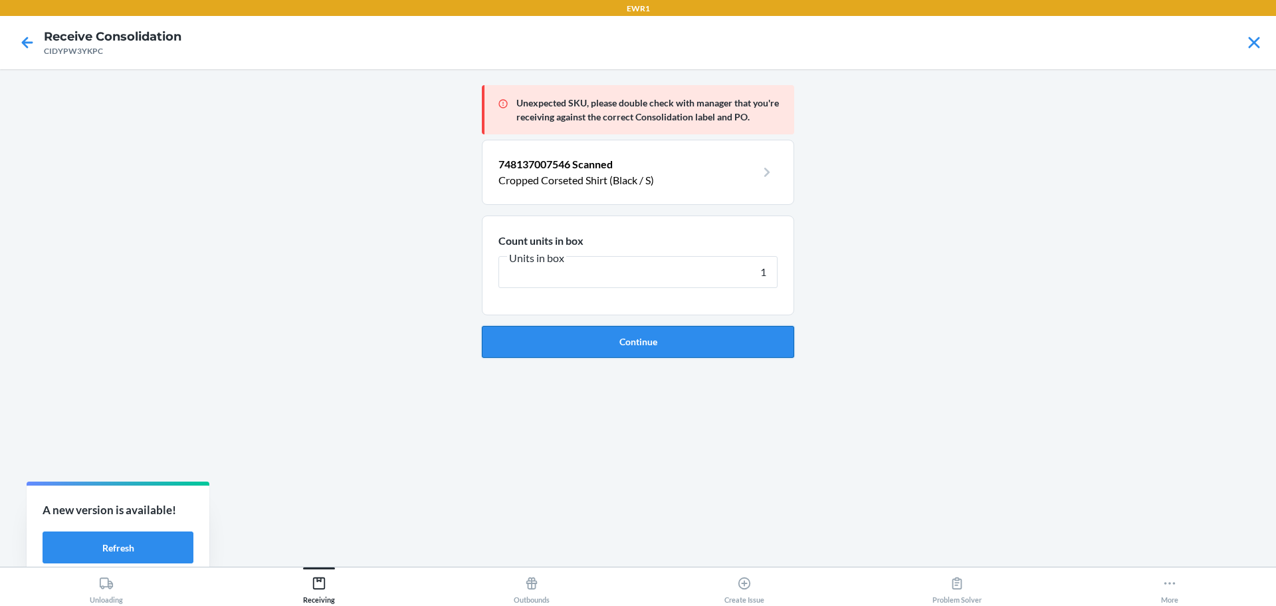
click at [701, 326] on button "Continue" at bounding box center [638, 342] width 312 height 32
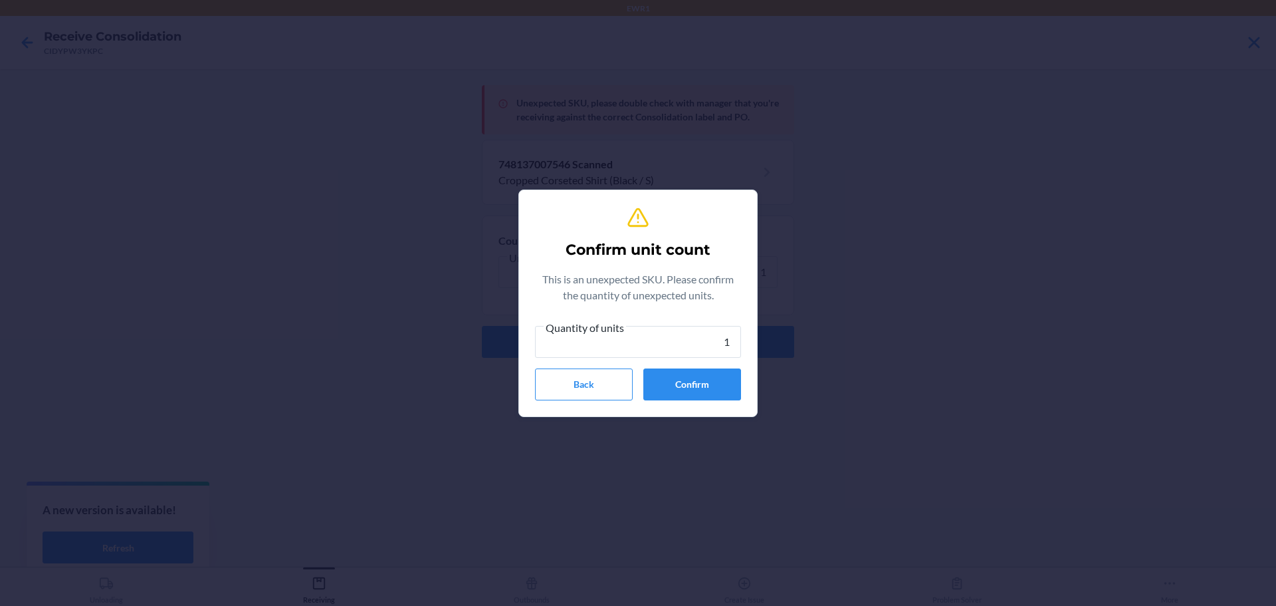
click at [698, 405] on section "Confirm unit count This is an unexpected SKU. Please confirm the quantity of un…" at bounding box center [637, 302] width 239 height 227
click at [694, 382] on button "Confirm" at bounding box center [692, 384] width 98 height 32
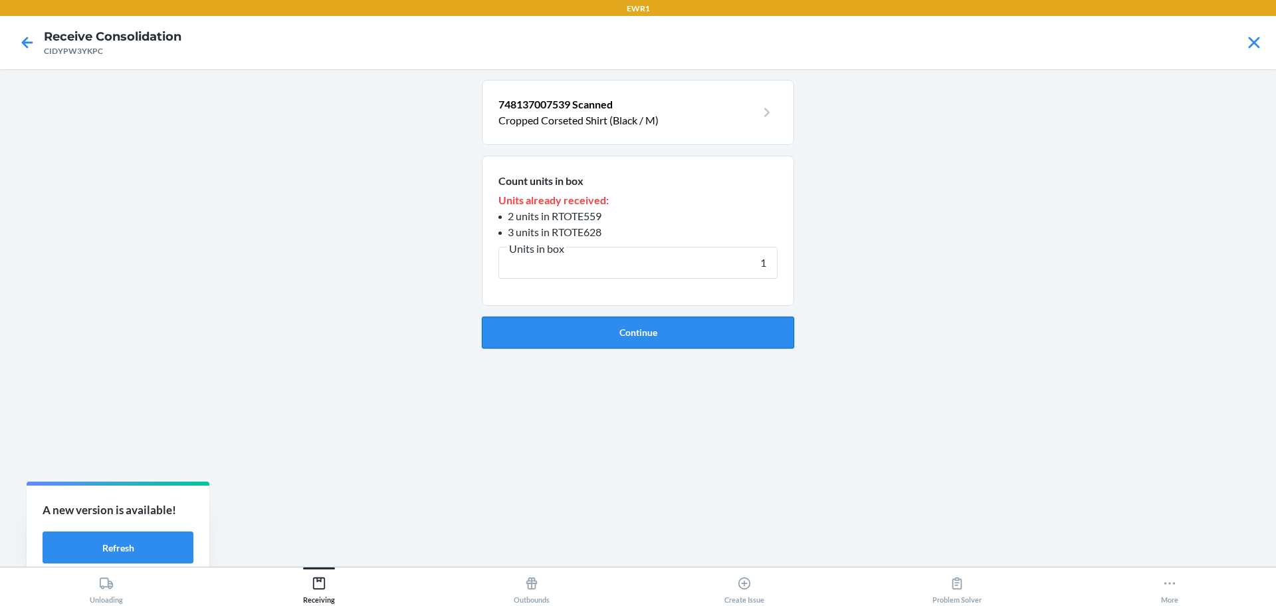
click at [695, 318] on button "Continue" at bounding box center [638, 332] width 312 height 32
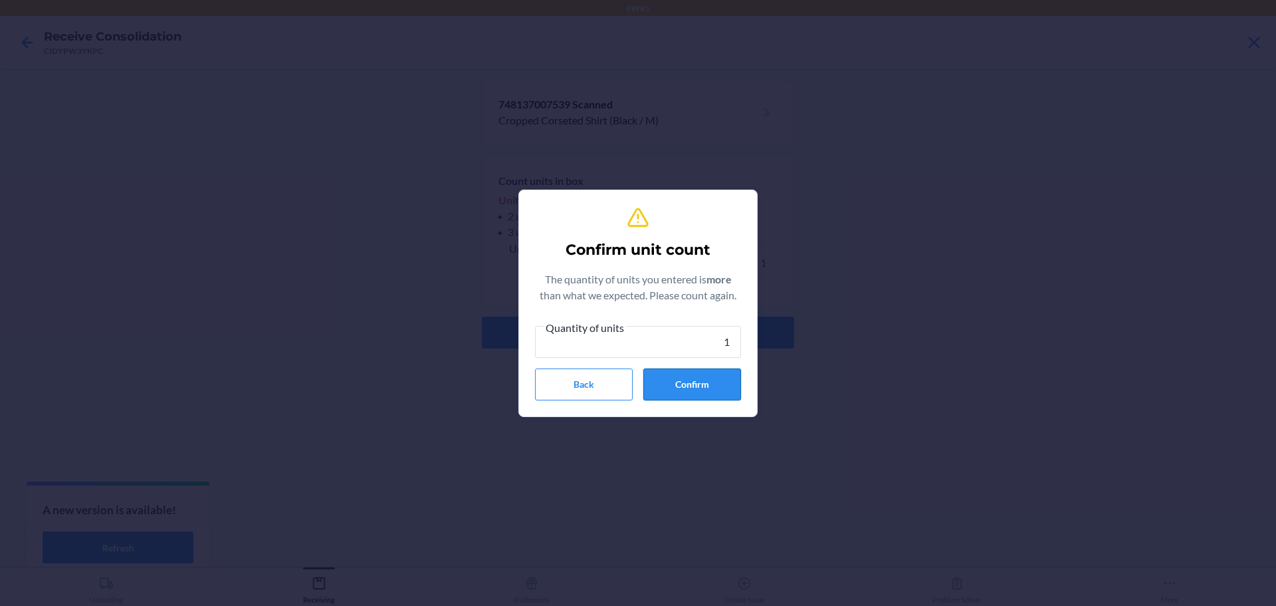
click at [686, 372] on button "Confirm" at bounding box center [692, 384] width 98 height 32
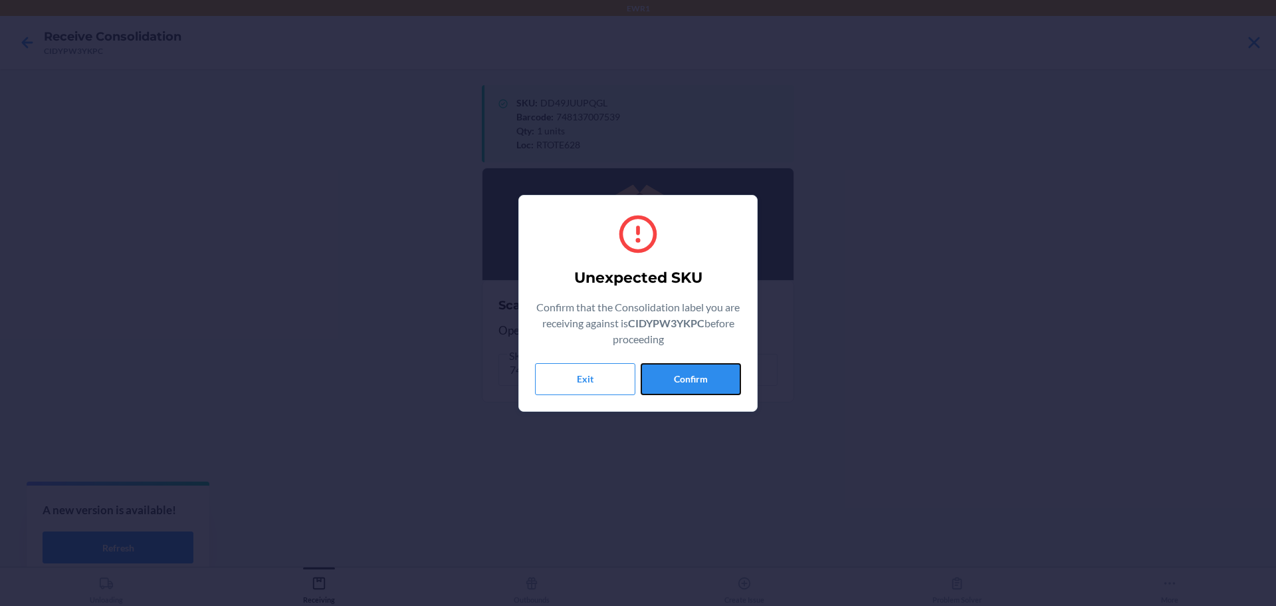
click at [686, 372] on button "Confirm" at bounding box center [691, 379] width 100 height 32
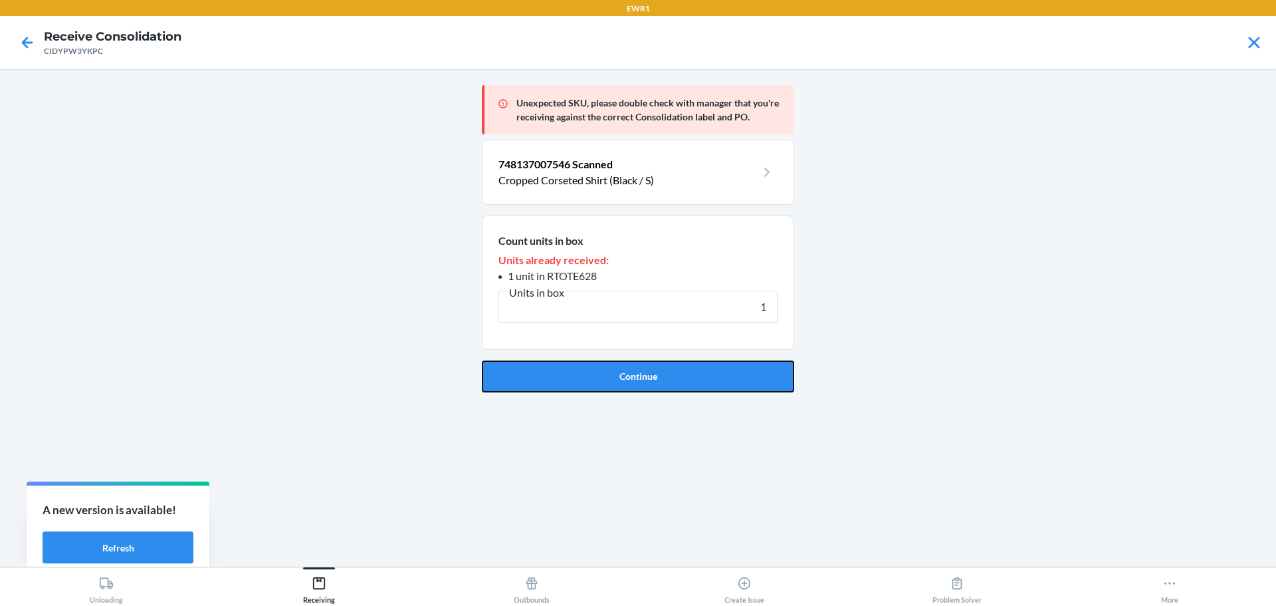
click at [686, 372] on button "Continue" at bounding box center [638, 376] width 312 height 32
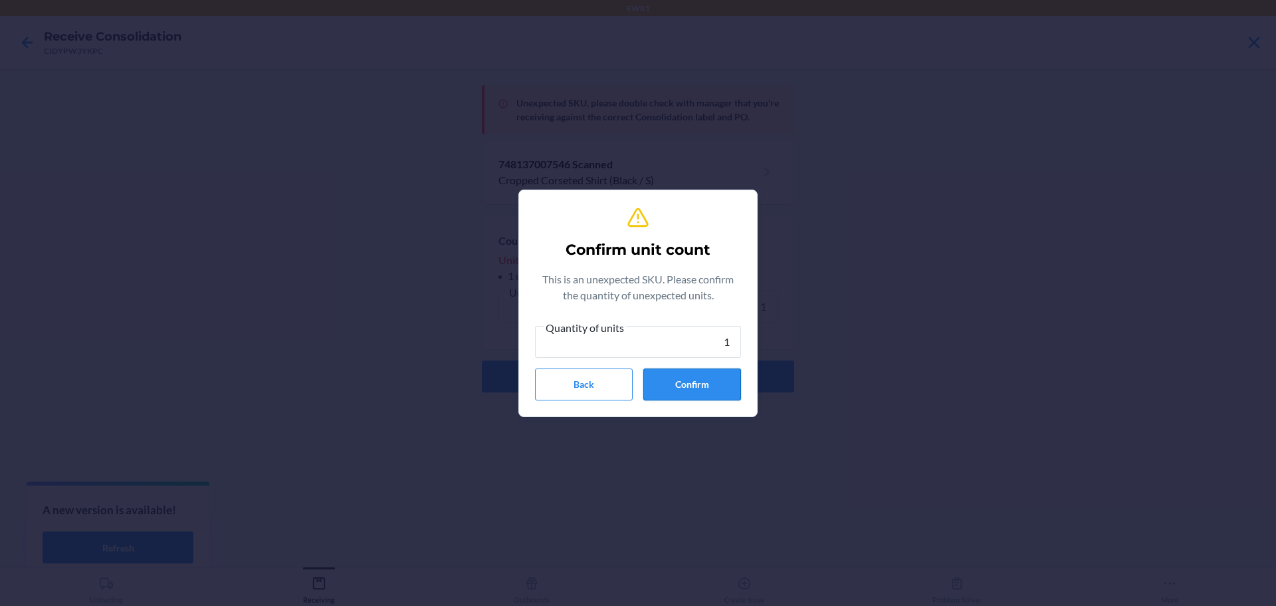
click at [686, 372] on button "Confirm" at bounding box center [692, 384] width 98 height 32
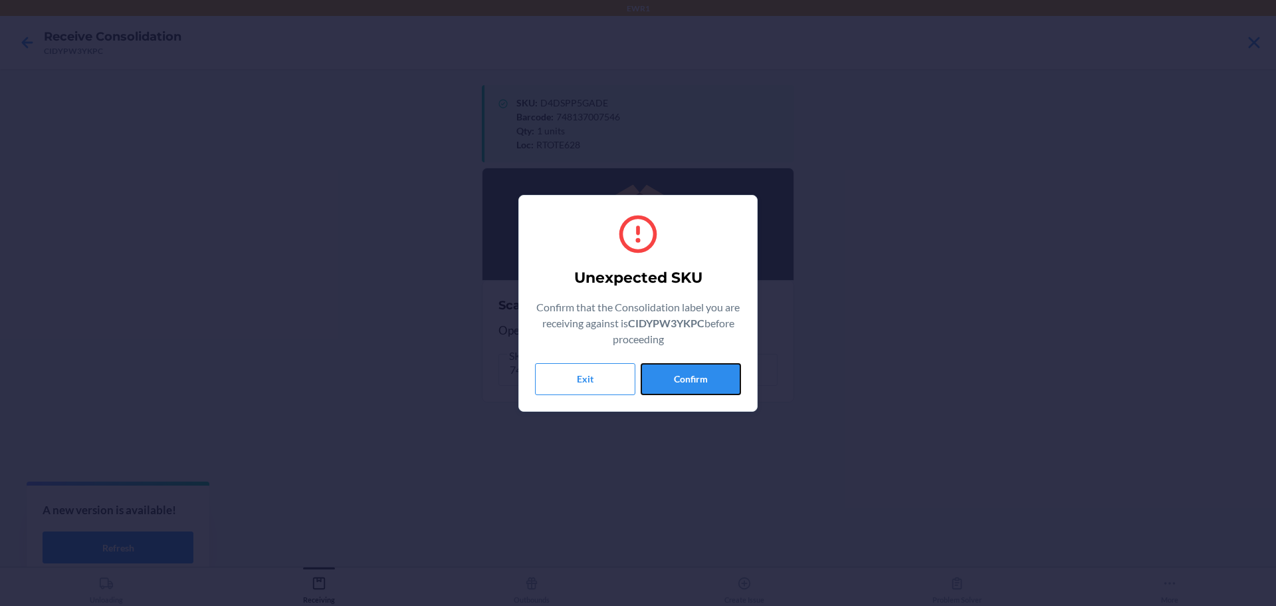
click at [686, 372] on button "Confirm" at bounding box center [691, 379] width 100 height 32
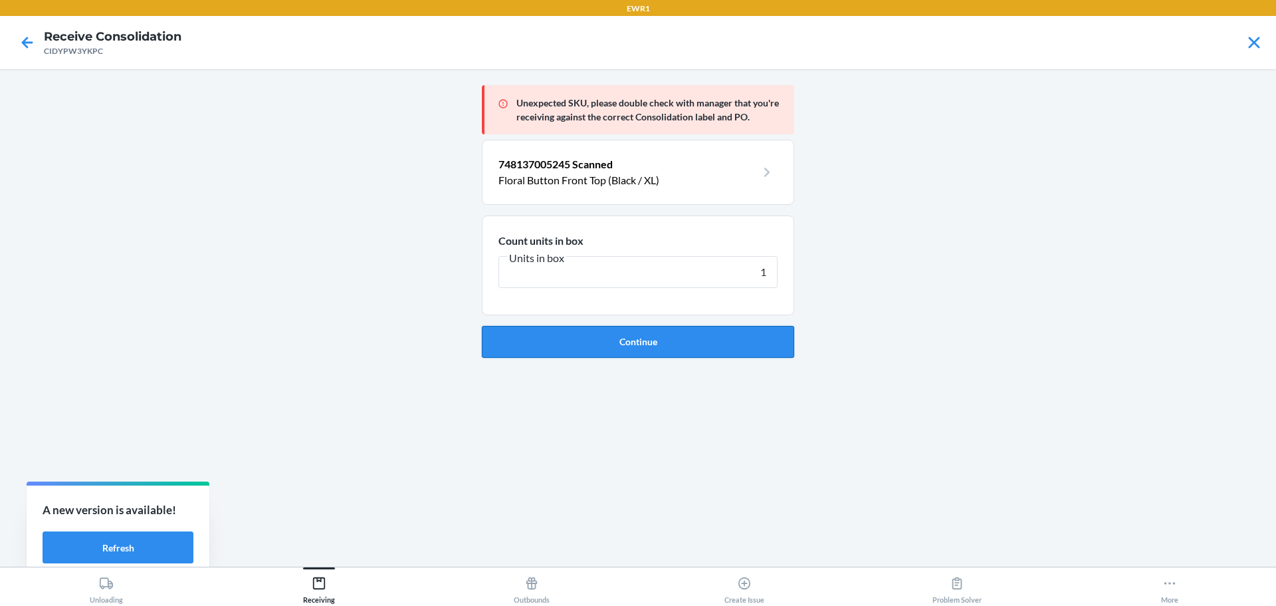
click at [688, 334] on button "Continue" at bounding box center [638, 342] width 312 height 32
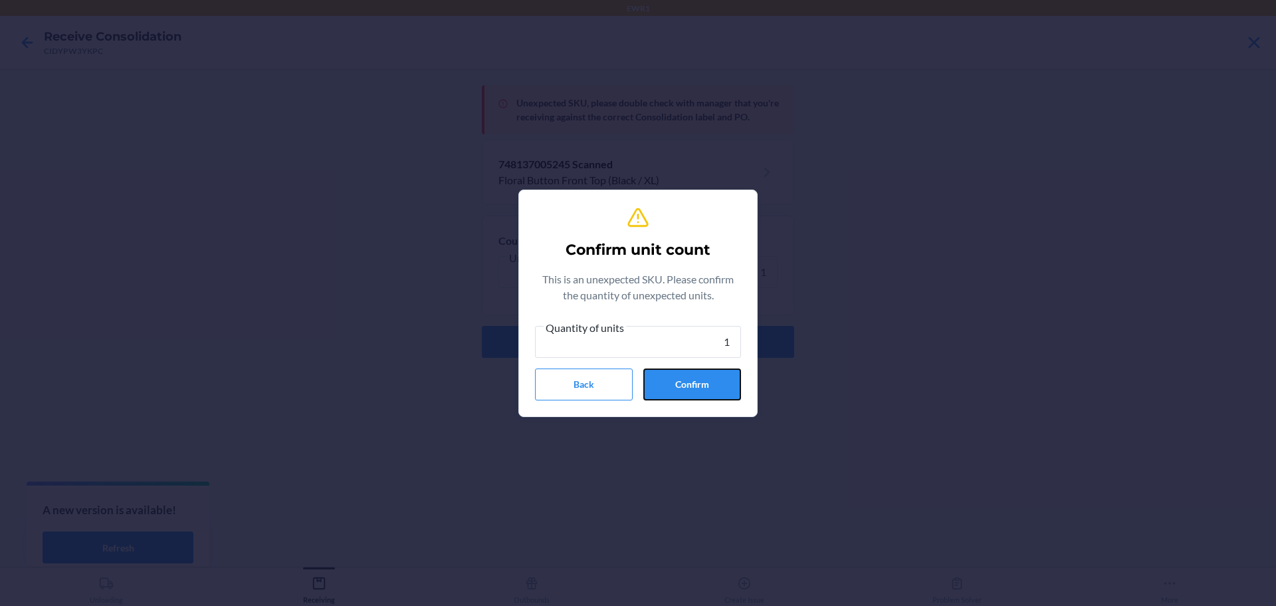
click at [731, 379] on button "Confirm" at bounding box center [692, 384] width 98 height 32
